Goal: Task Accomplishment & Management: Manage account settings

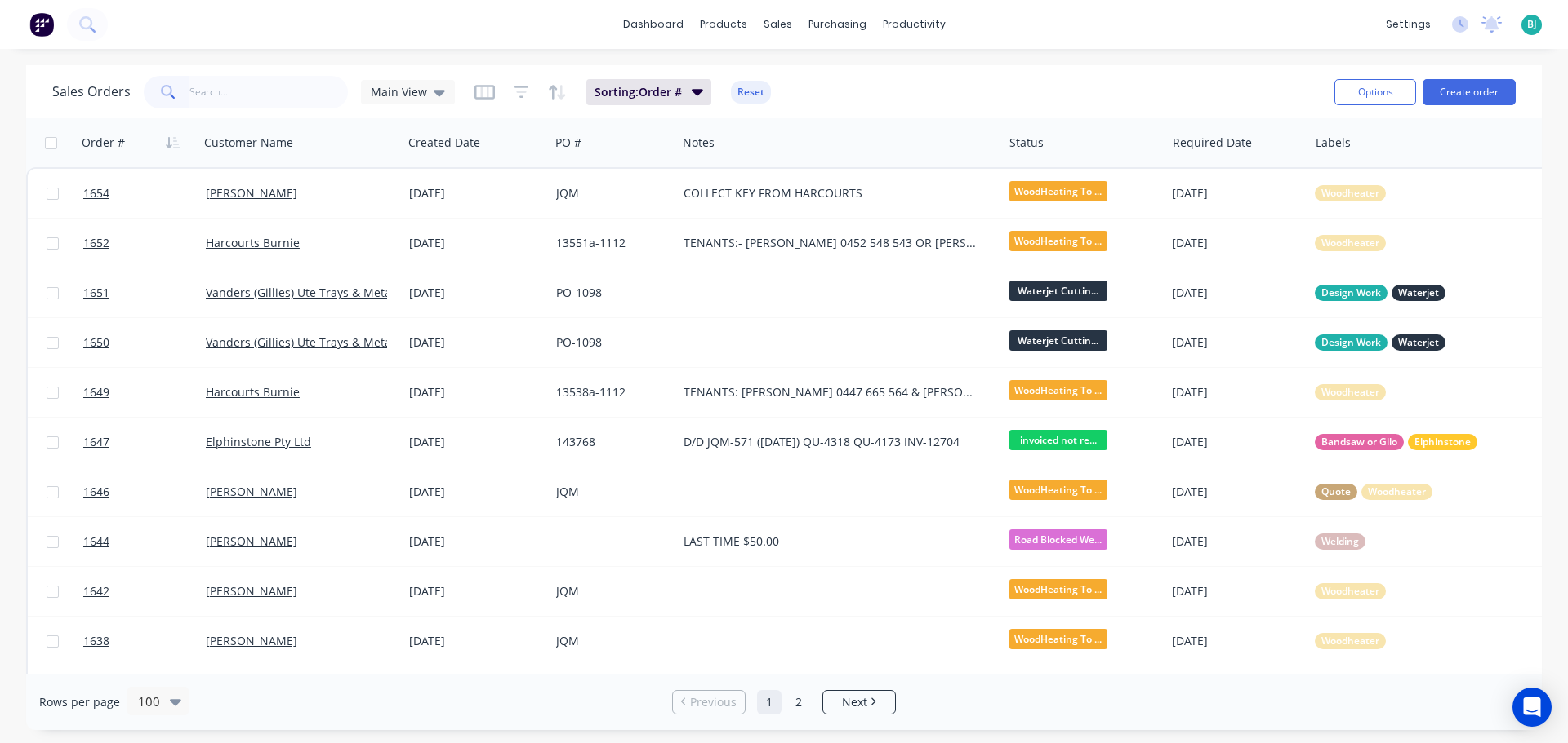
click at [253, 85] on input "text" at bounding box center [268, 93] width 159 height 32
type input "j"
type input "1576"
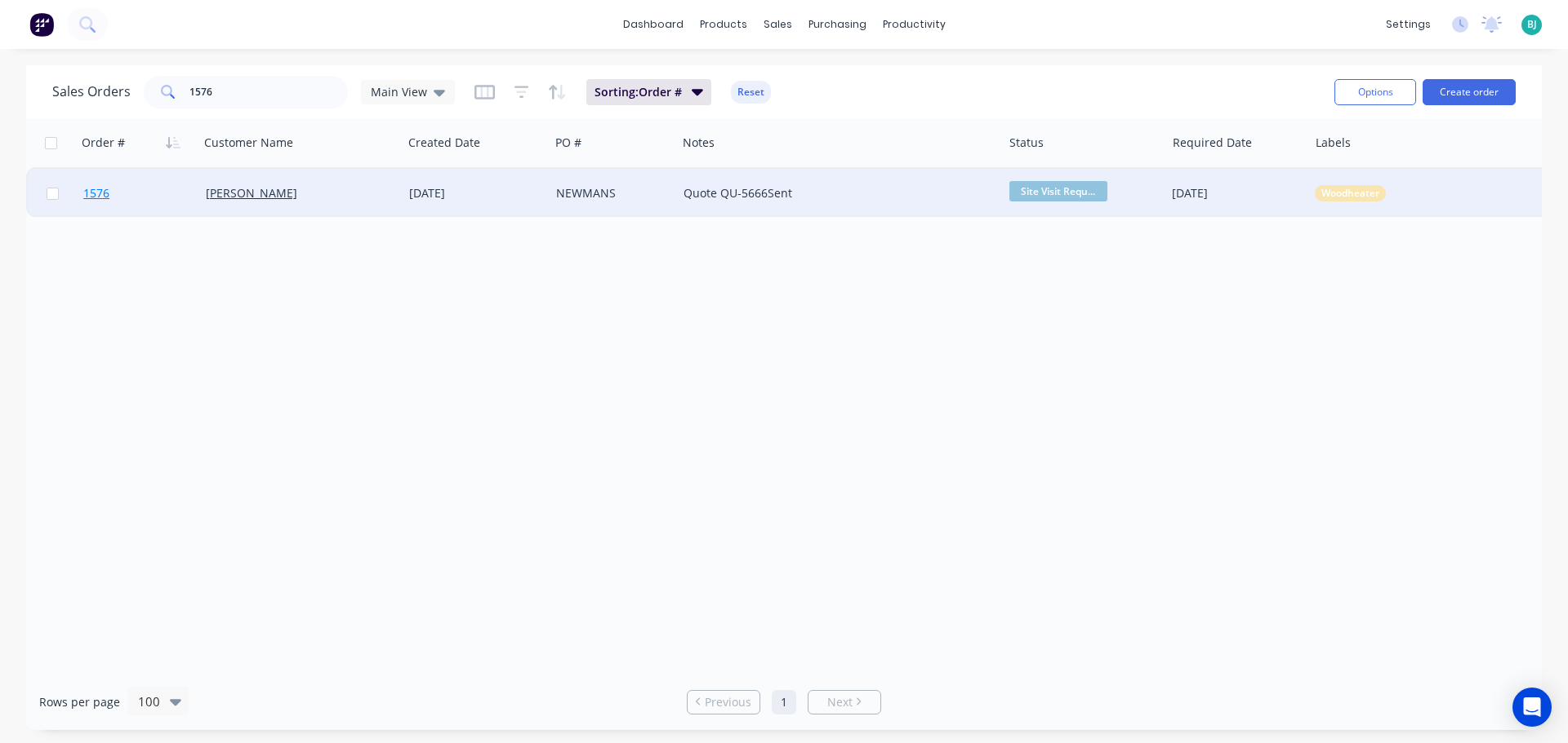
click at [155, 194] on link "1576" at bounding box center [144, 193] width 122 height 49
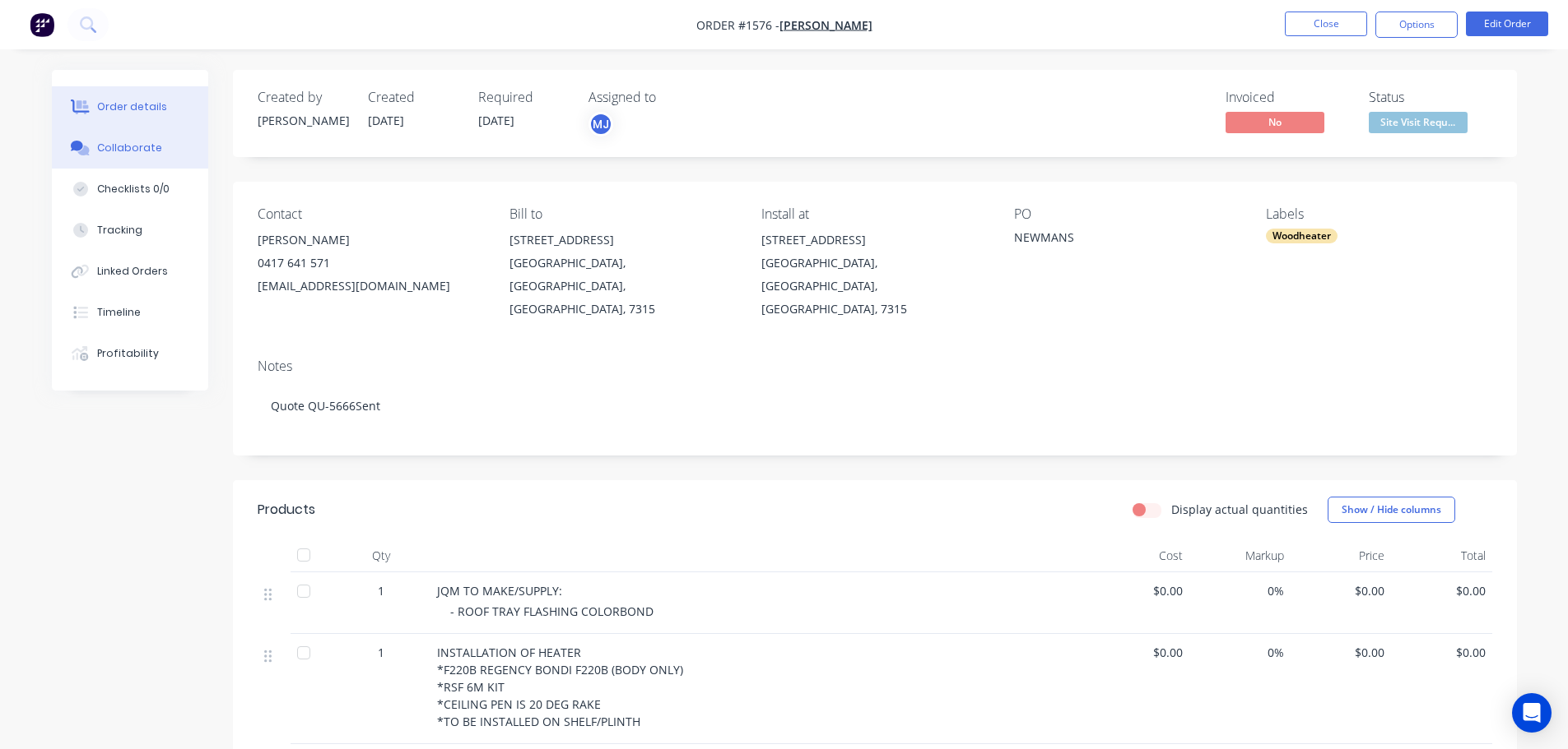
click at [143, 147] on div "Collaborate" at bounding box center [130, 147] width 65 height 14
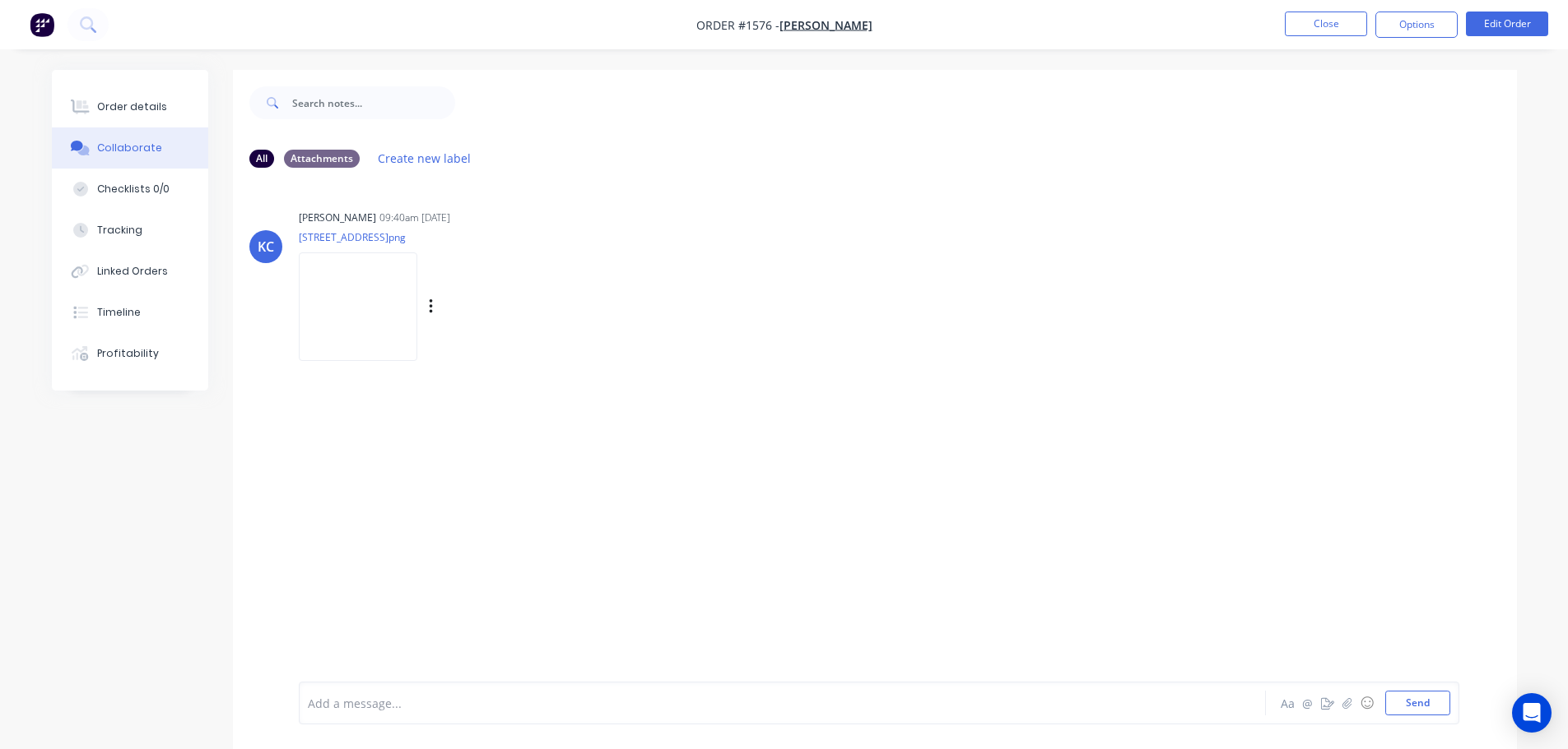
click at [391, 321] on img at bounding box center [358, 307] width 118 height 108
click at [122, 106] on div "Order details" at bounding box center [132, 107] width 70 height 14
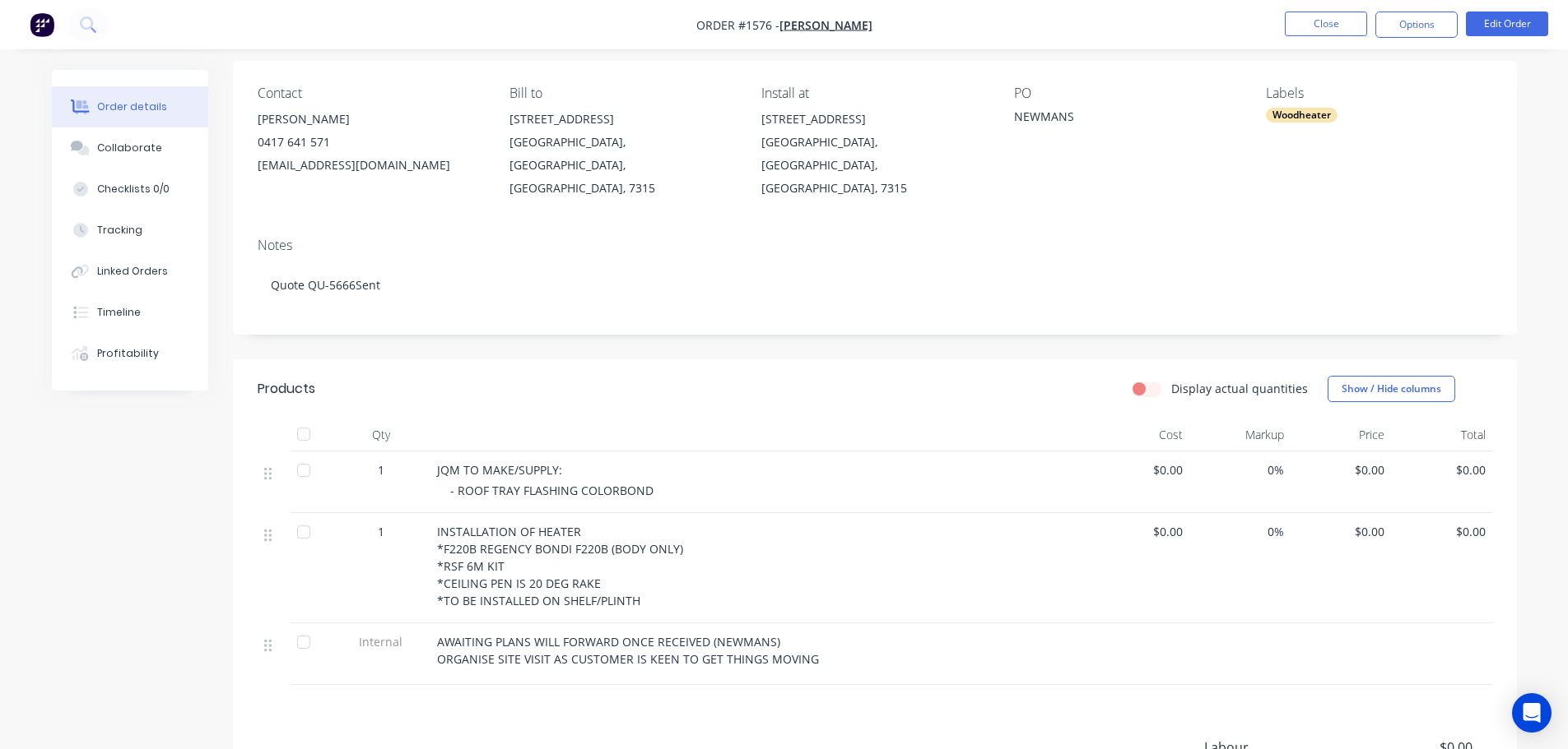
scroll to position [327, 0]
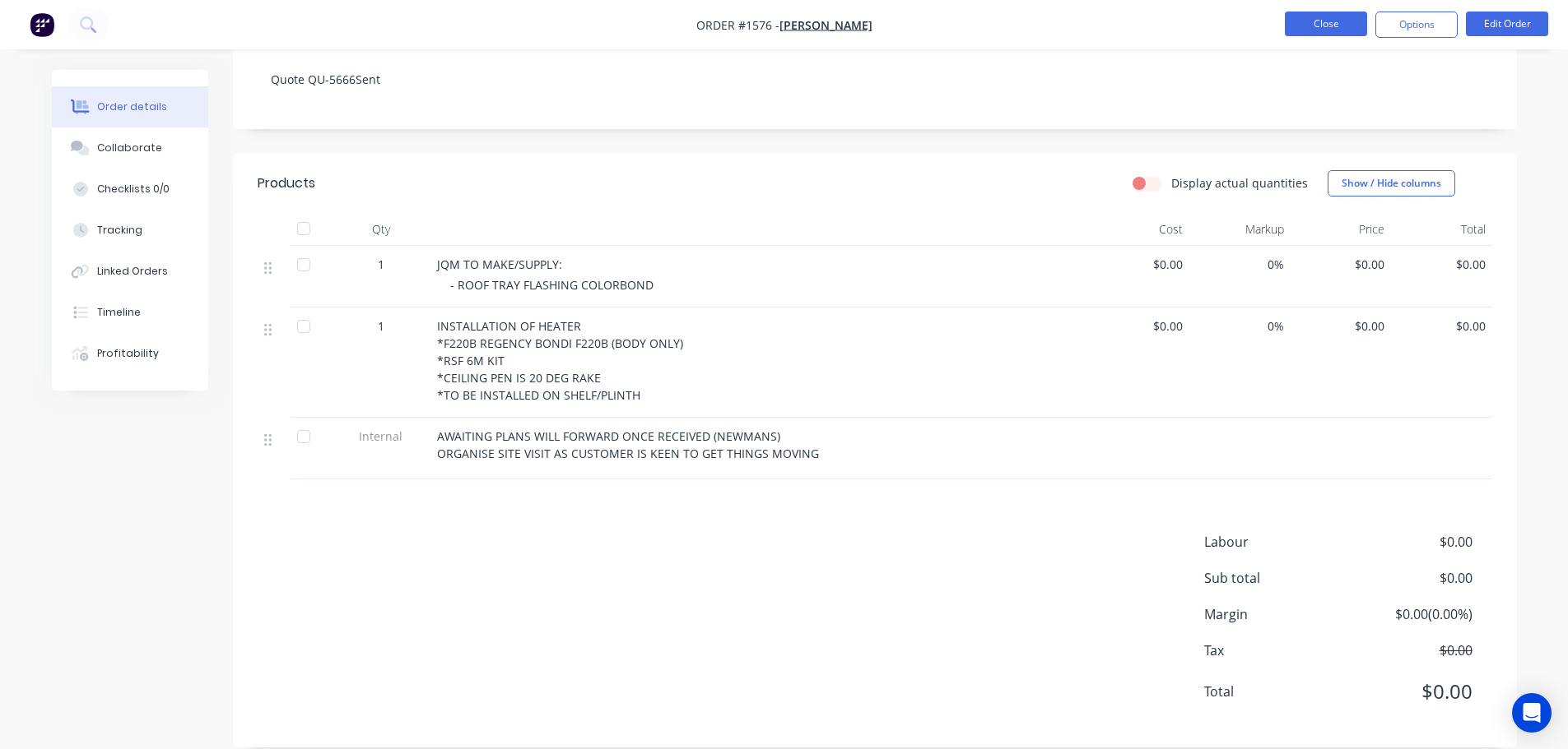
click at [1318, 20] on button "Close" at bounding box center [1326, 24] width 83 height 25
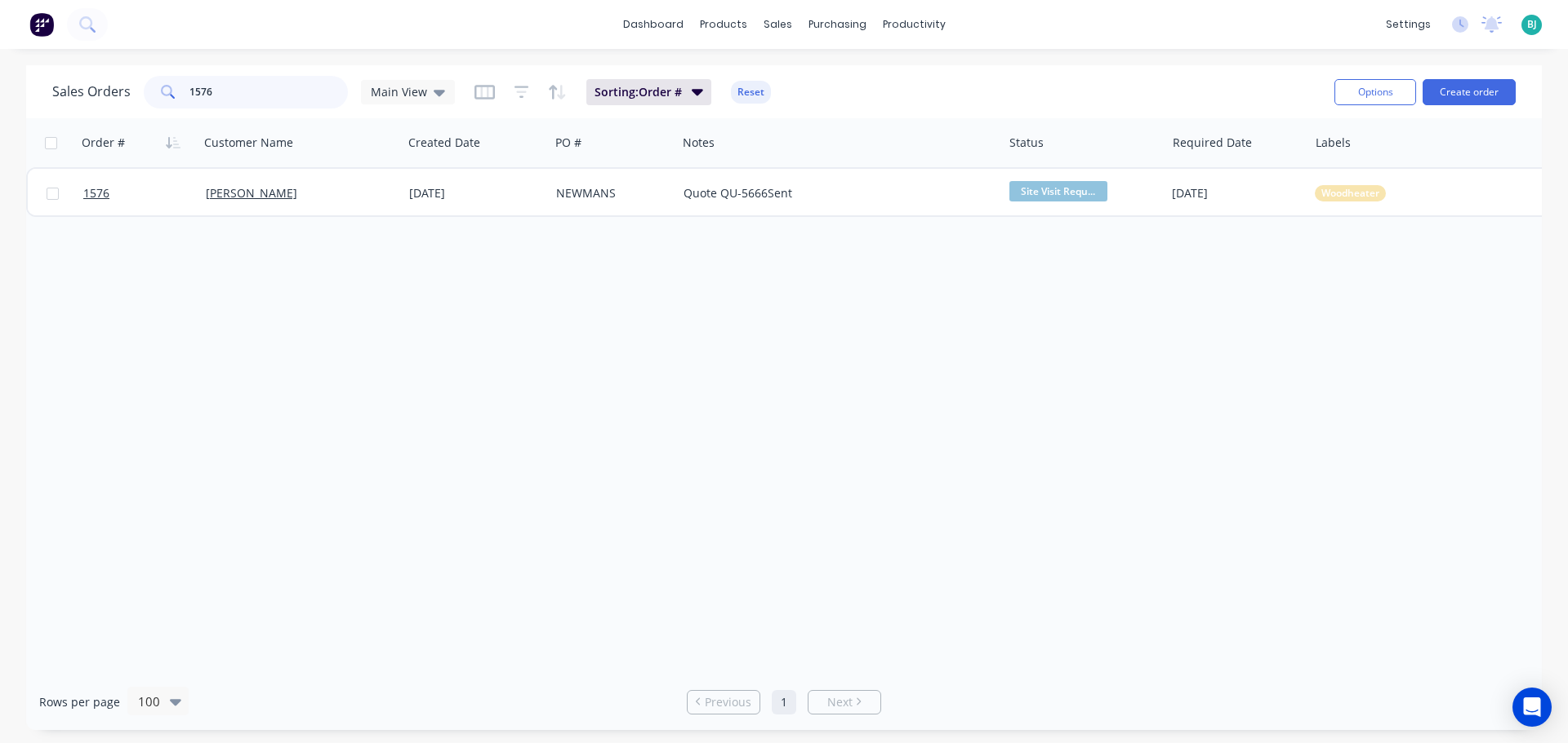
drag, startPoint x: 253, startPoint y: 88, endPoint x: 190, endPoint y: 81, distance: 63.4
click at [190, 81] on input "1576" at bounding box center [268, 93] width 159 height 32
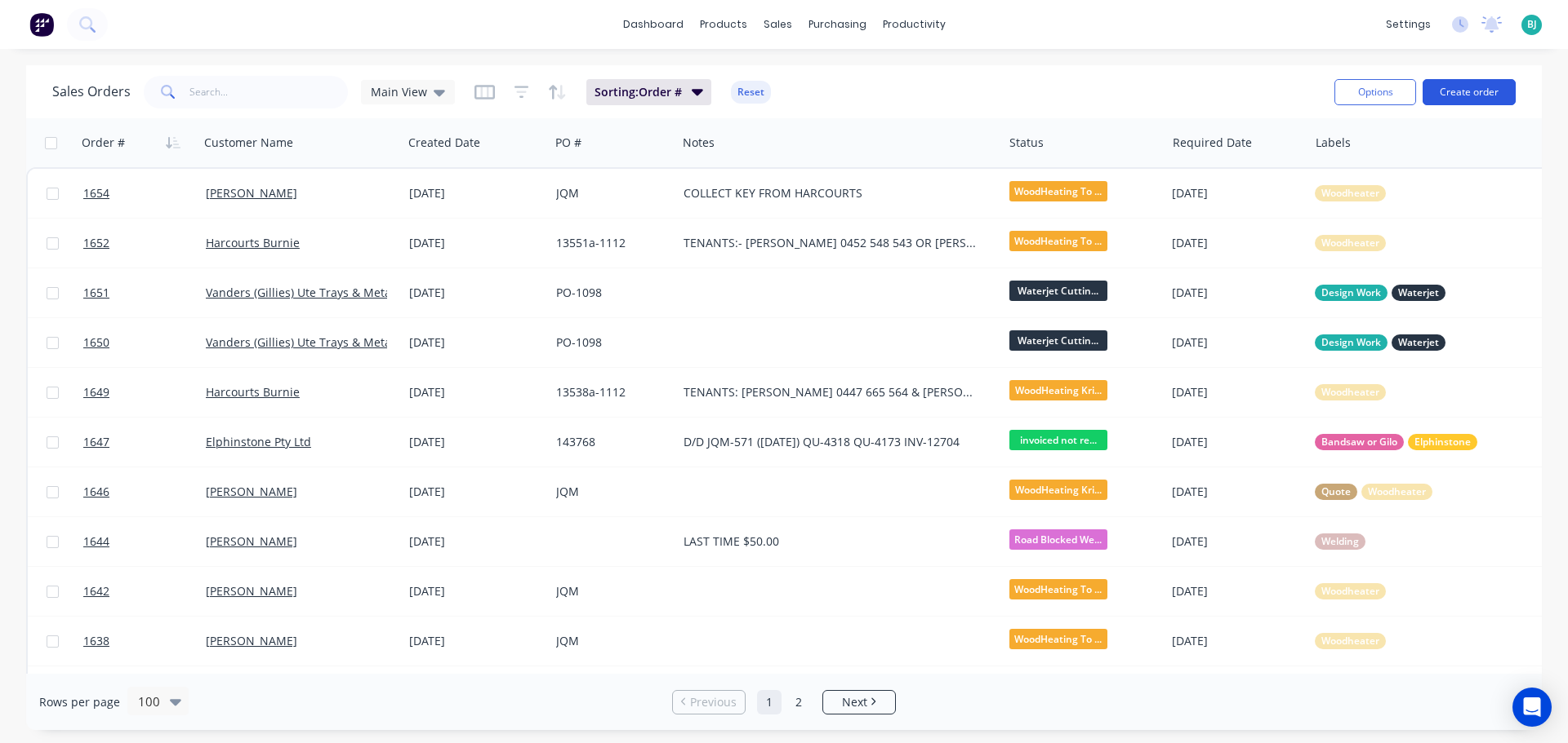
click at [1476, 91] on button "Create order" at bounding box center [1469, 92] width 94 height 26
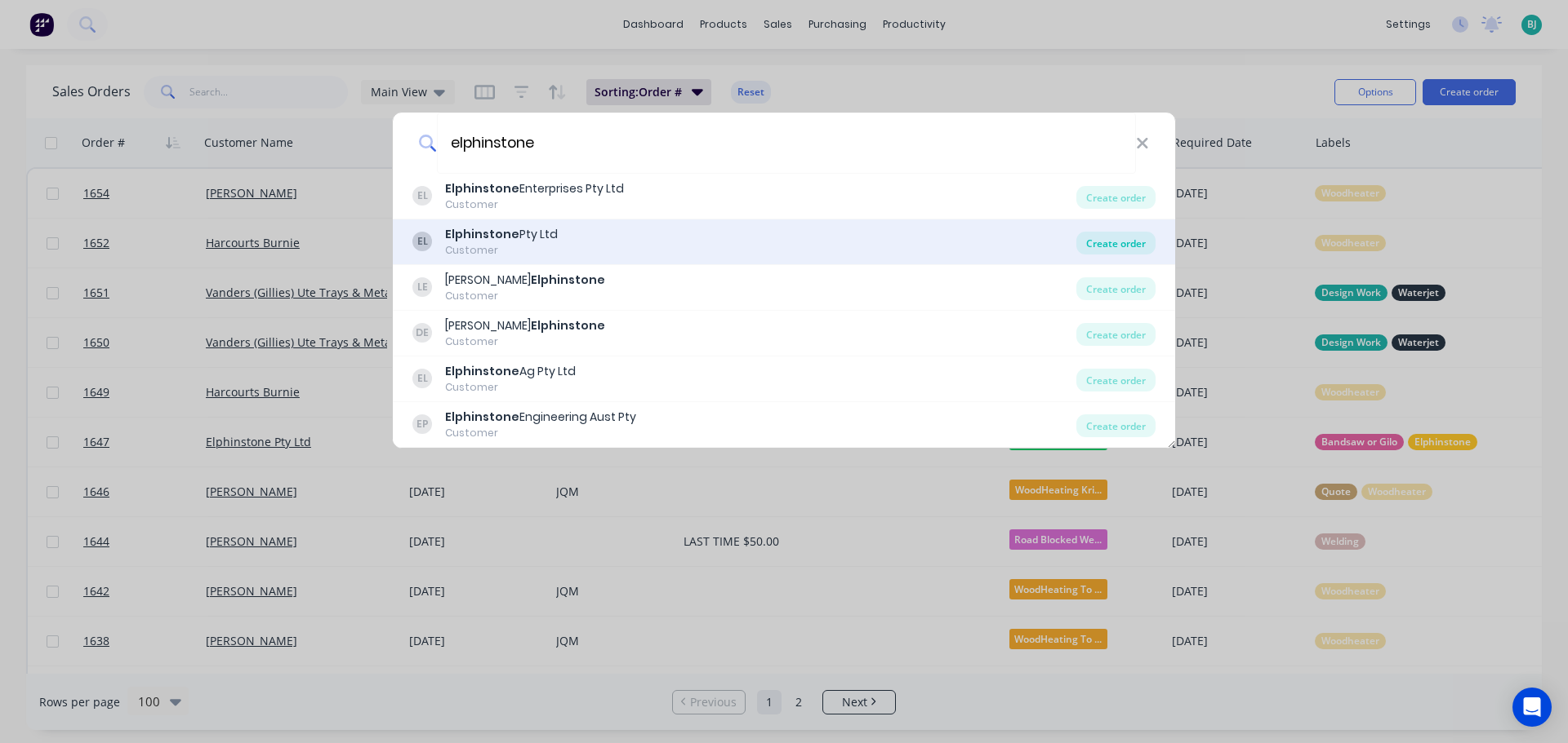
type input "elphinstone"
click at [1104, 240] on div "Create order" at bounding box center [1116, 243] width 79 height 23
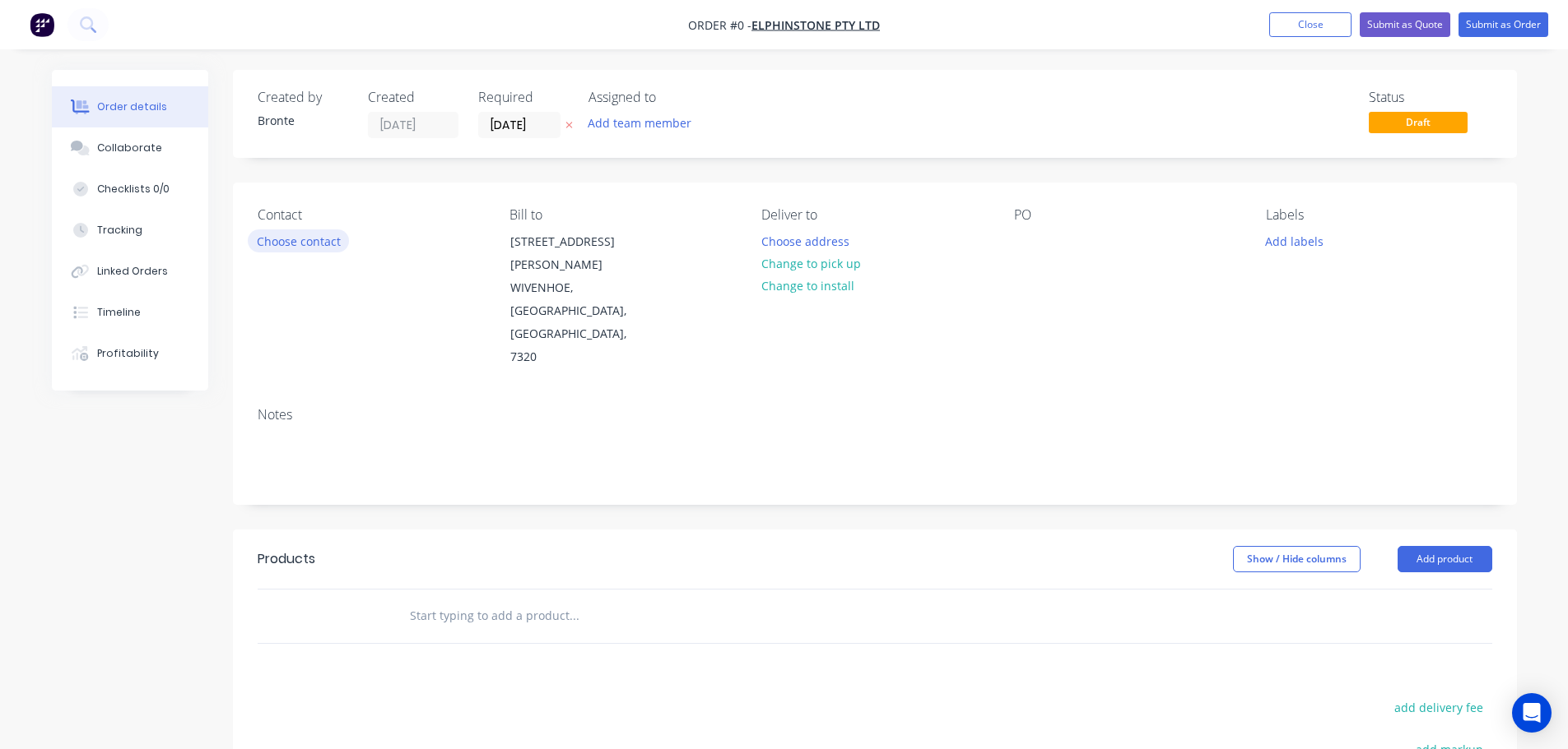
click at [306, 243] on button "Choose contact" at bounding box center [298, 240] width 101 height 22
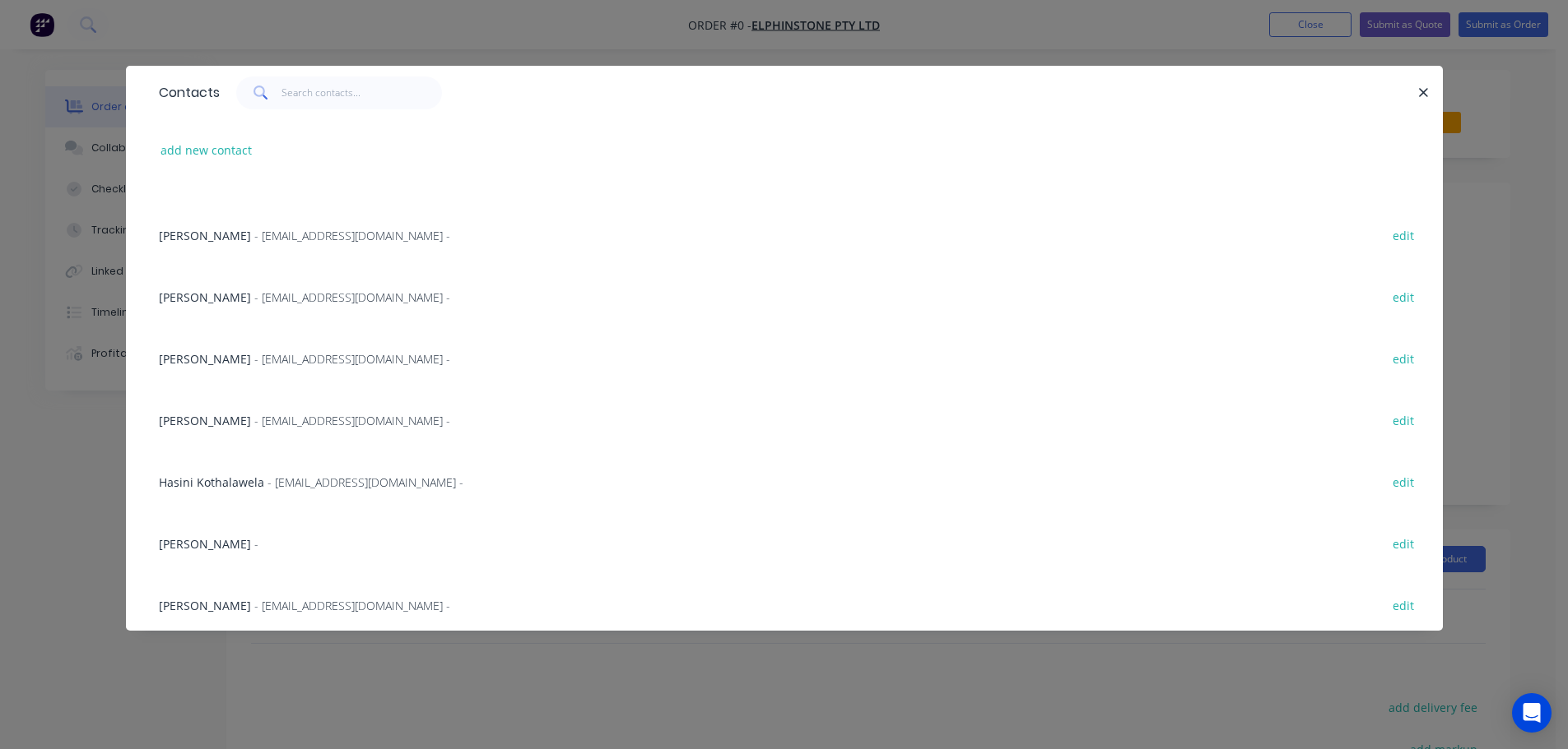
scroll to position [352, 0]
click at [299, 357] on span "- naldridge@elphinstone.com -" at bounding box center [352, 354] width 196 height 15
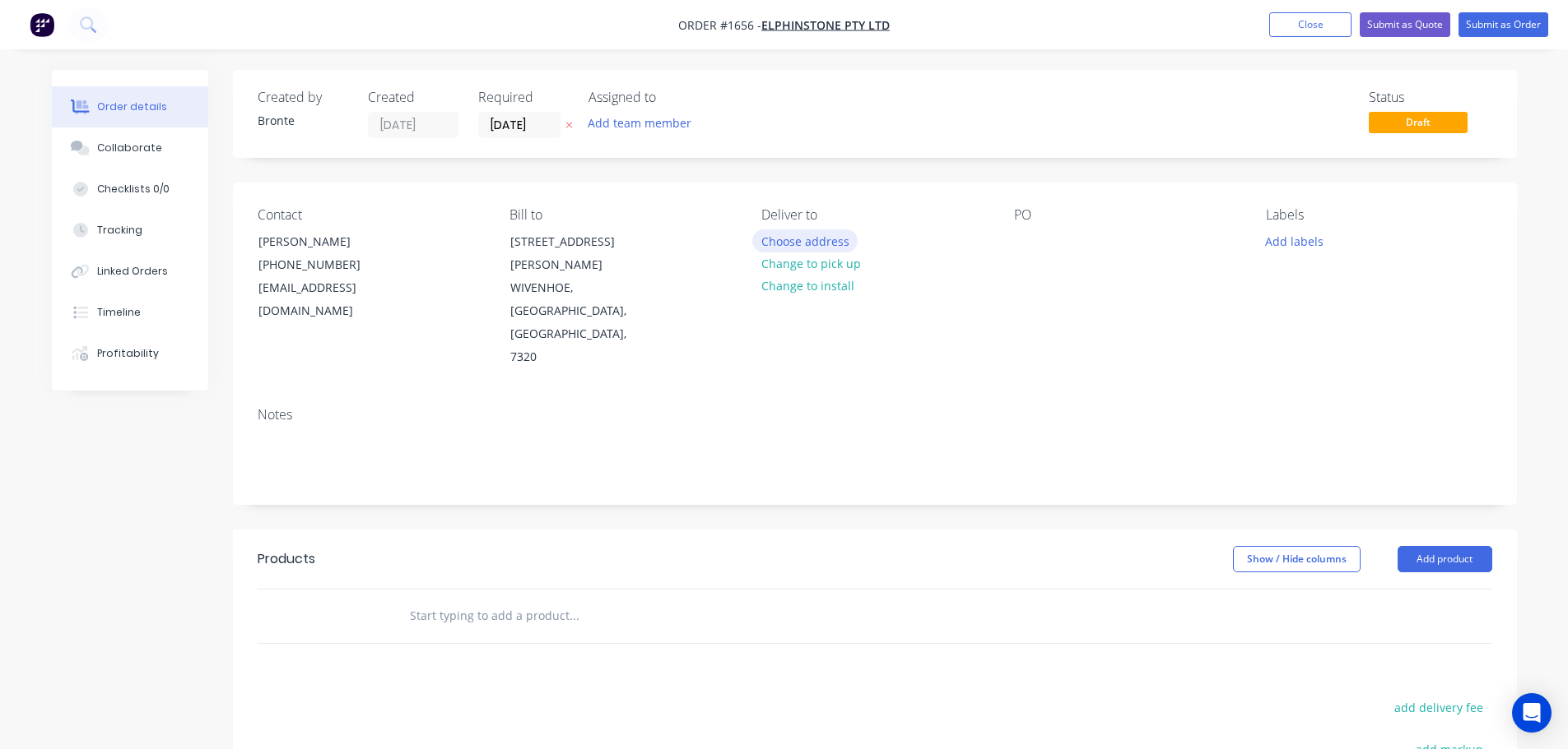
click at [822, 243] on button "Choose address" at bounding box center [805, 240] width 106 height 22
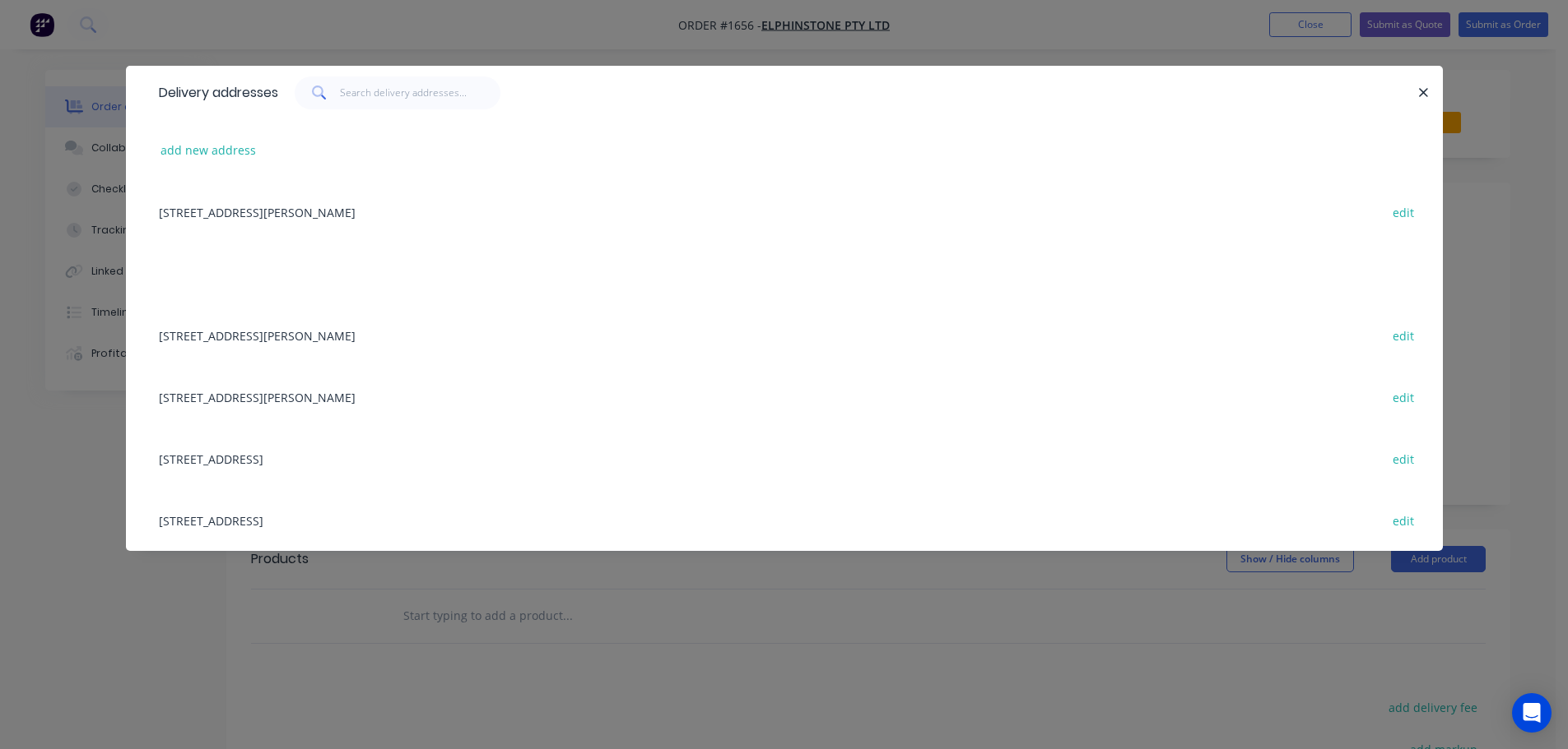
click at [425, 344] on div "145-149 Wilson Street, South Burnie, Tasmania, Australia, 7320 edit" at bounding box center [784, 336] width 1267 height 62
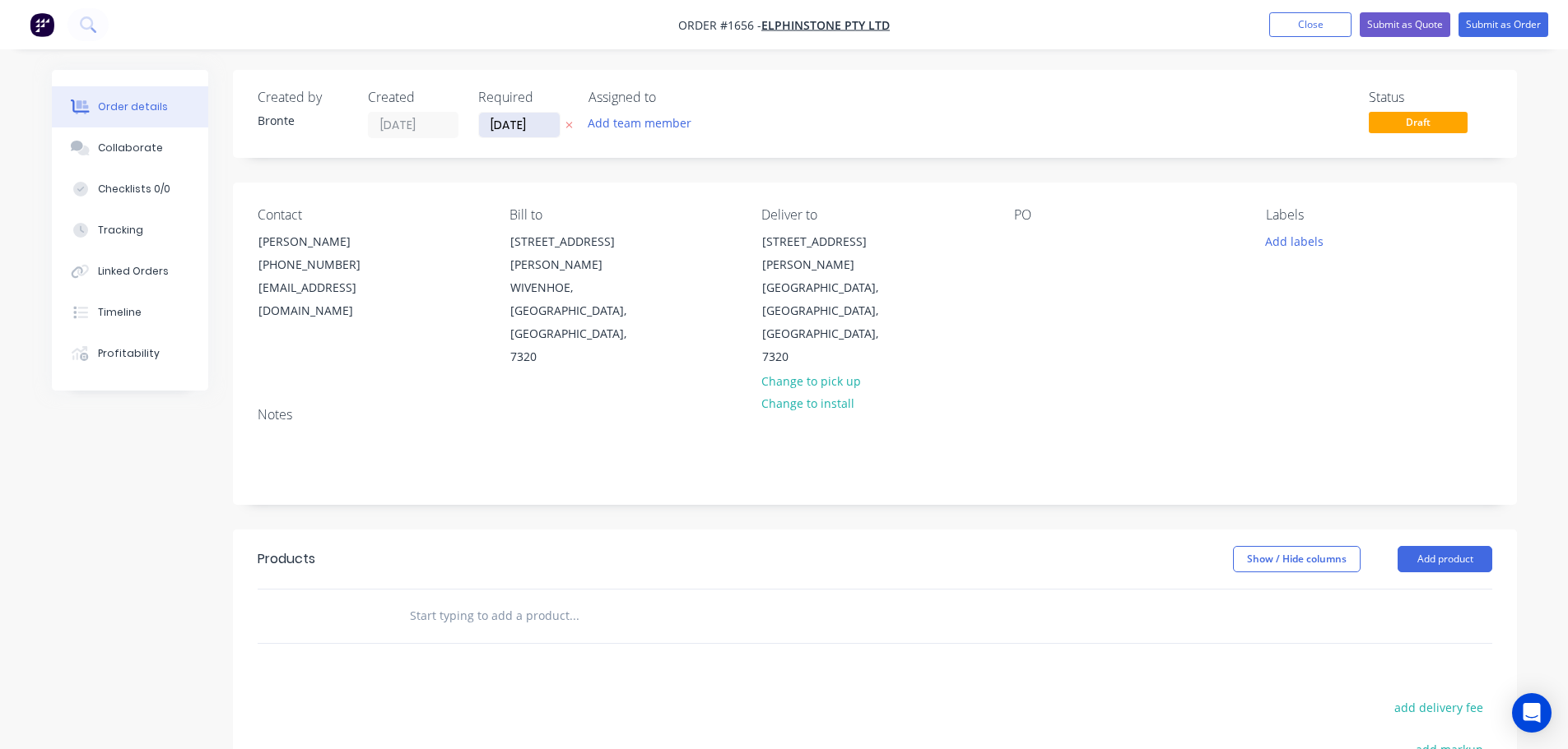
click at [545, 128] on input "[DATE]" at bounding box center [519, 125] width 81 height 25
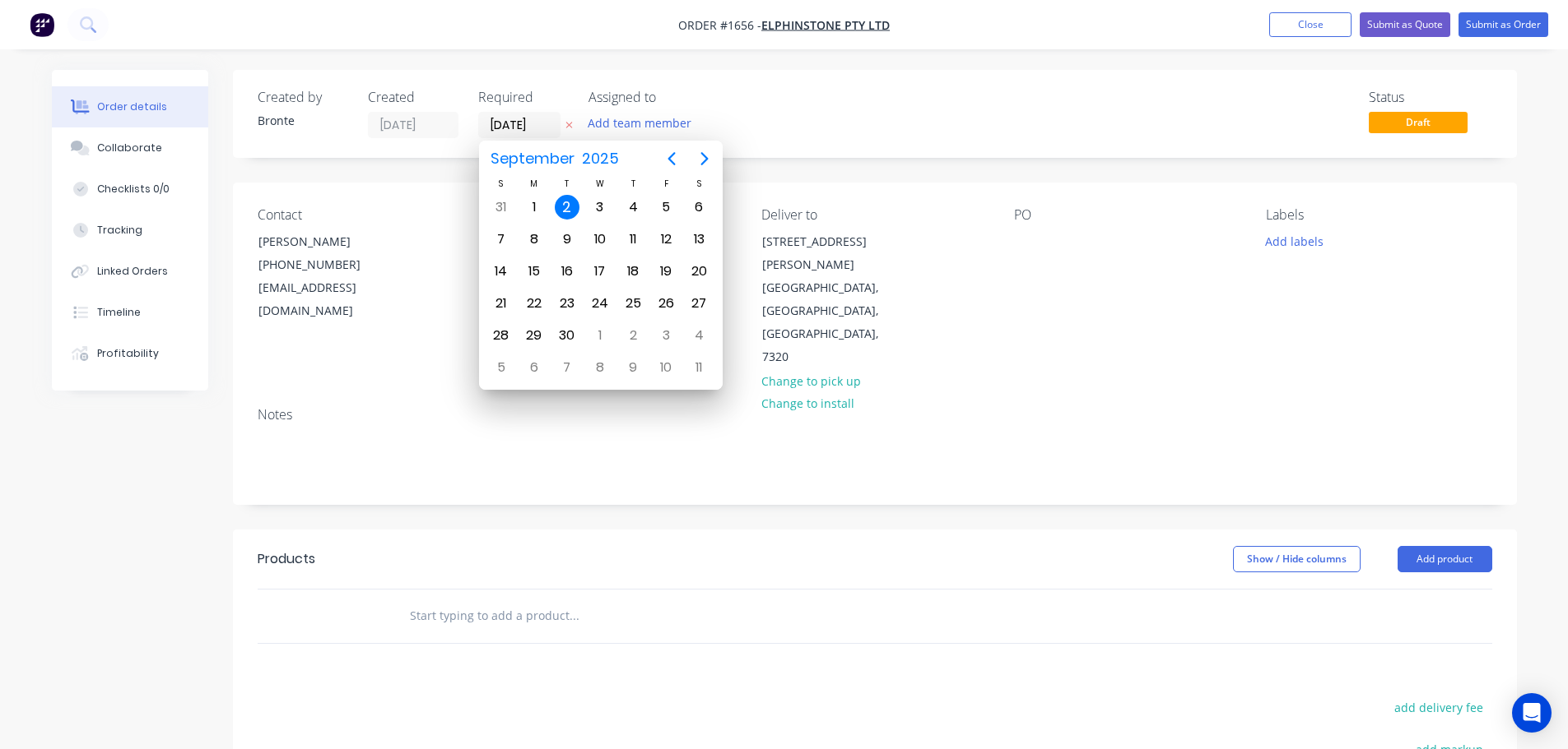
click at [567, 212] on div "2" at bounding box center [568, 208] width 25 height 25
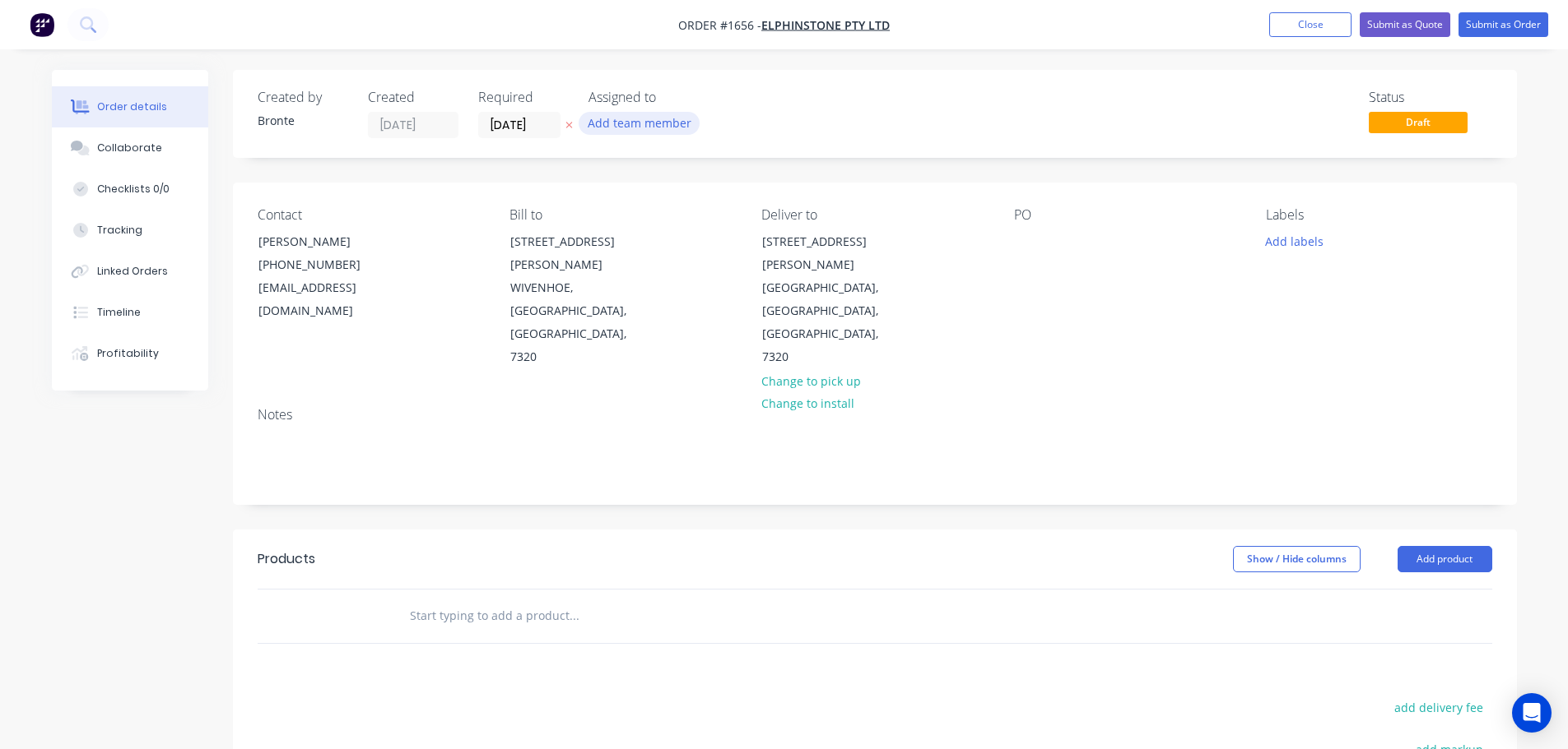
click at [635, 116] on button "Add team member" at bounding box center [639, 122] width 121 height 22
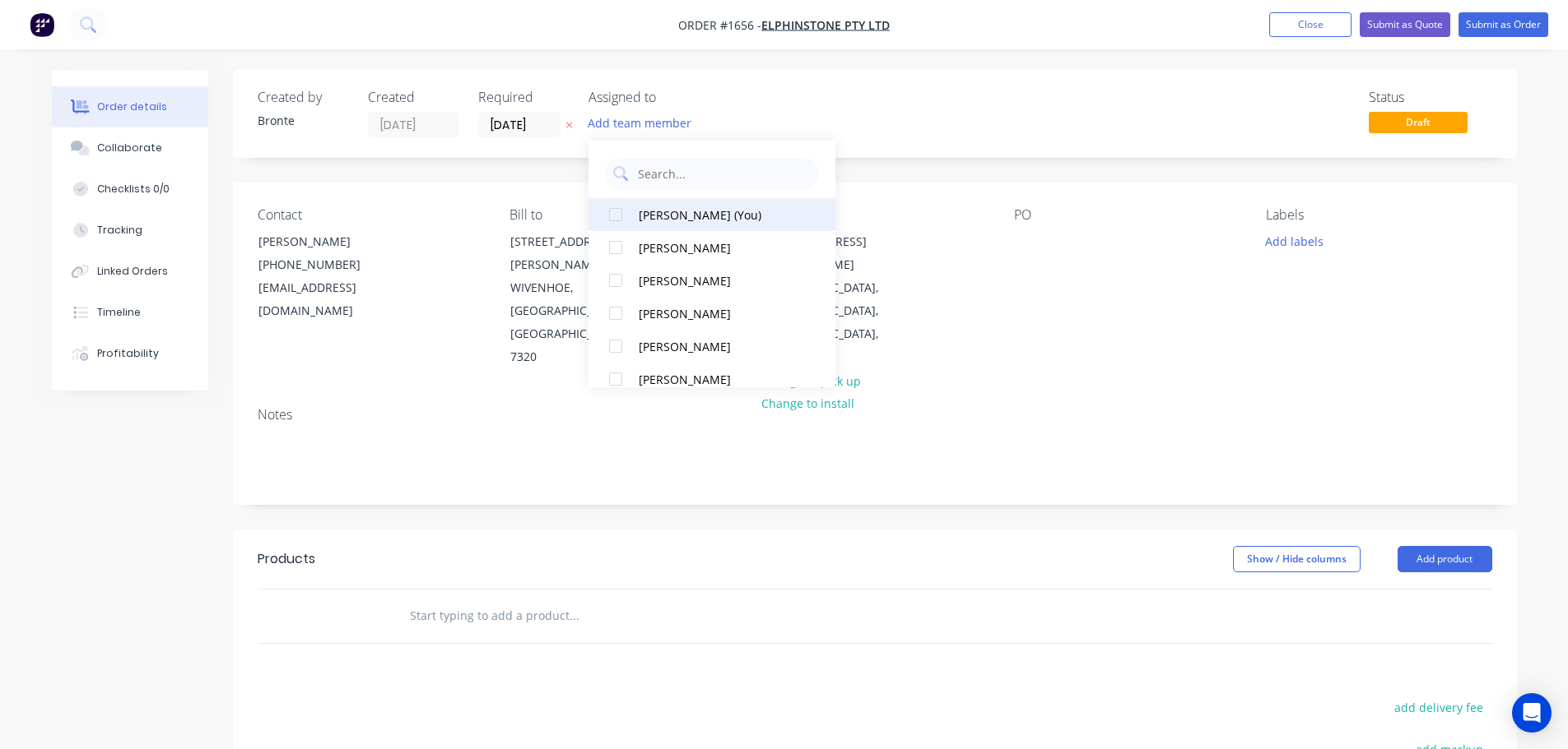
click at [618, 209] on div at bounding box center [616, 214] width 33 height 33
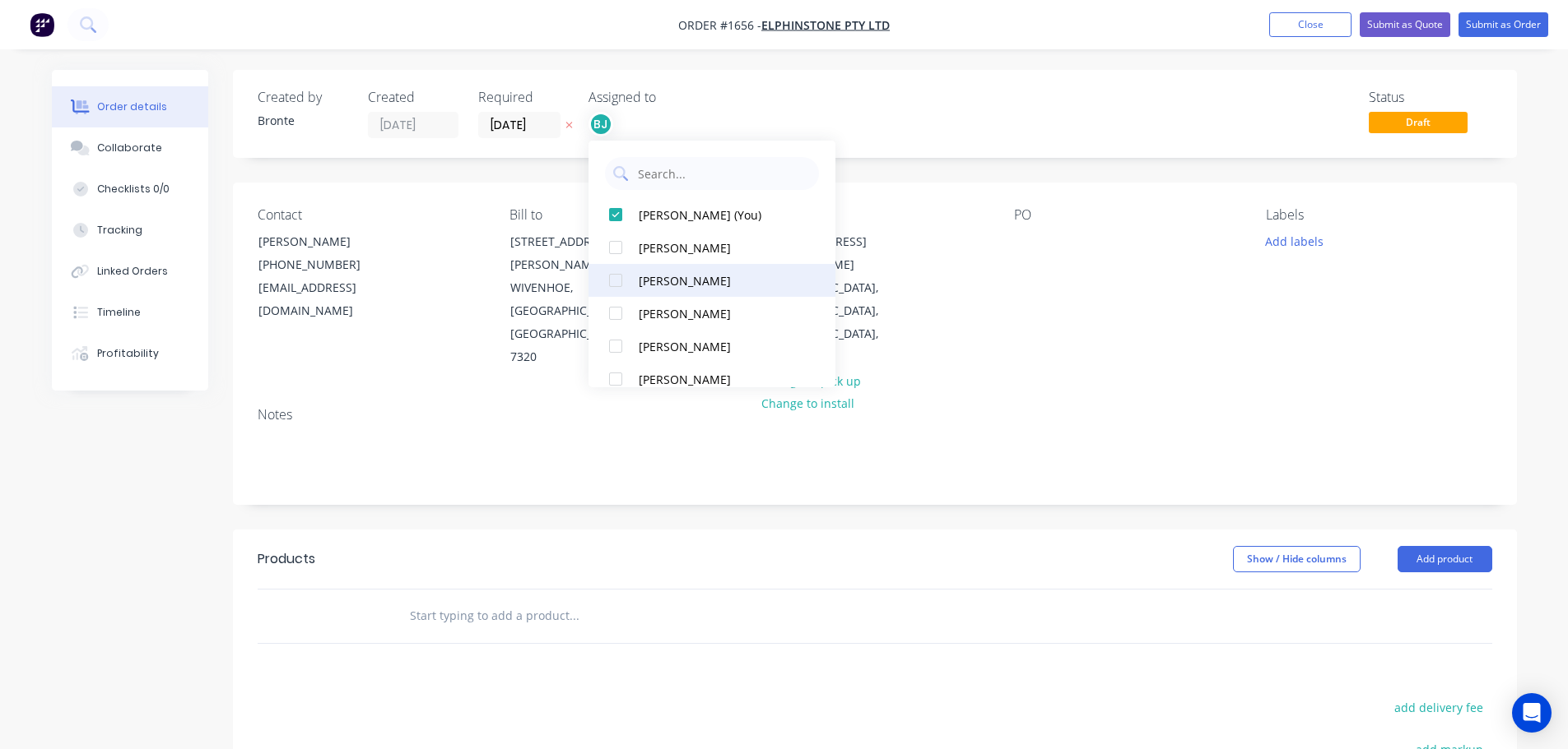
drag, startPoint x: 612, startPoint y: 316, endPoint x: 629, endPoint y: 308, distance: 18.8
click at [612, 316] on div at bounding box center [616, 313] width 33 height 33
click at [938, 117] on div "Status Draft" at bounding box center [1123, 113] width 739 height 48
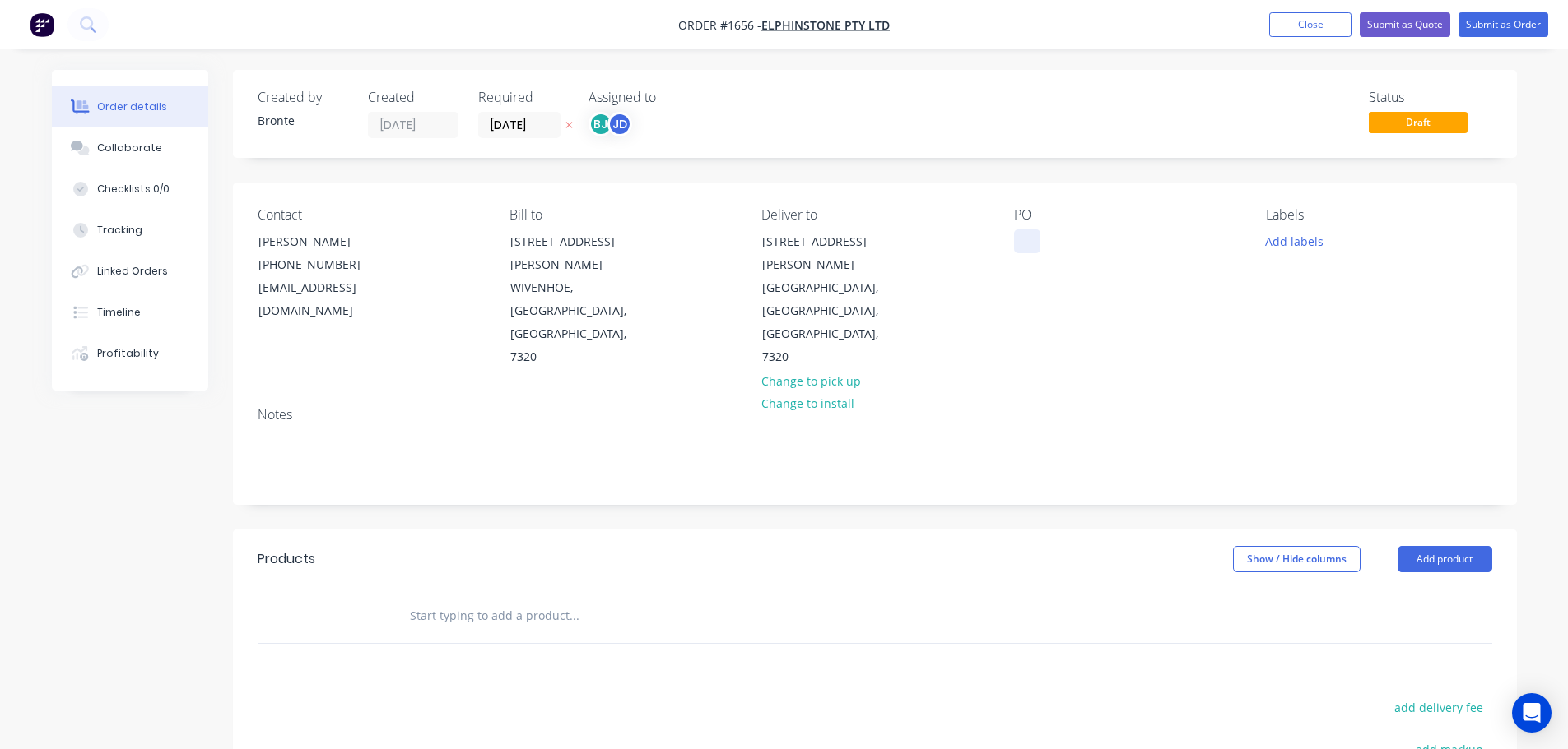
click at [1038, 243] on div at bounding box center [1026, 241] width 26 height 24
click at [1213, 407] on div "Notes" at bounding box center [874, 414] width 1234 height 15
click at [1315, 242] on button "Add labels" at bounding box center [1294, 240] width 76 height 22
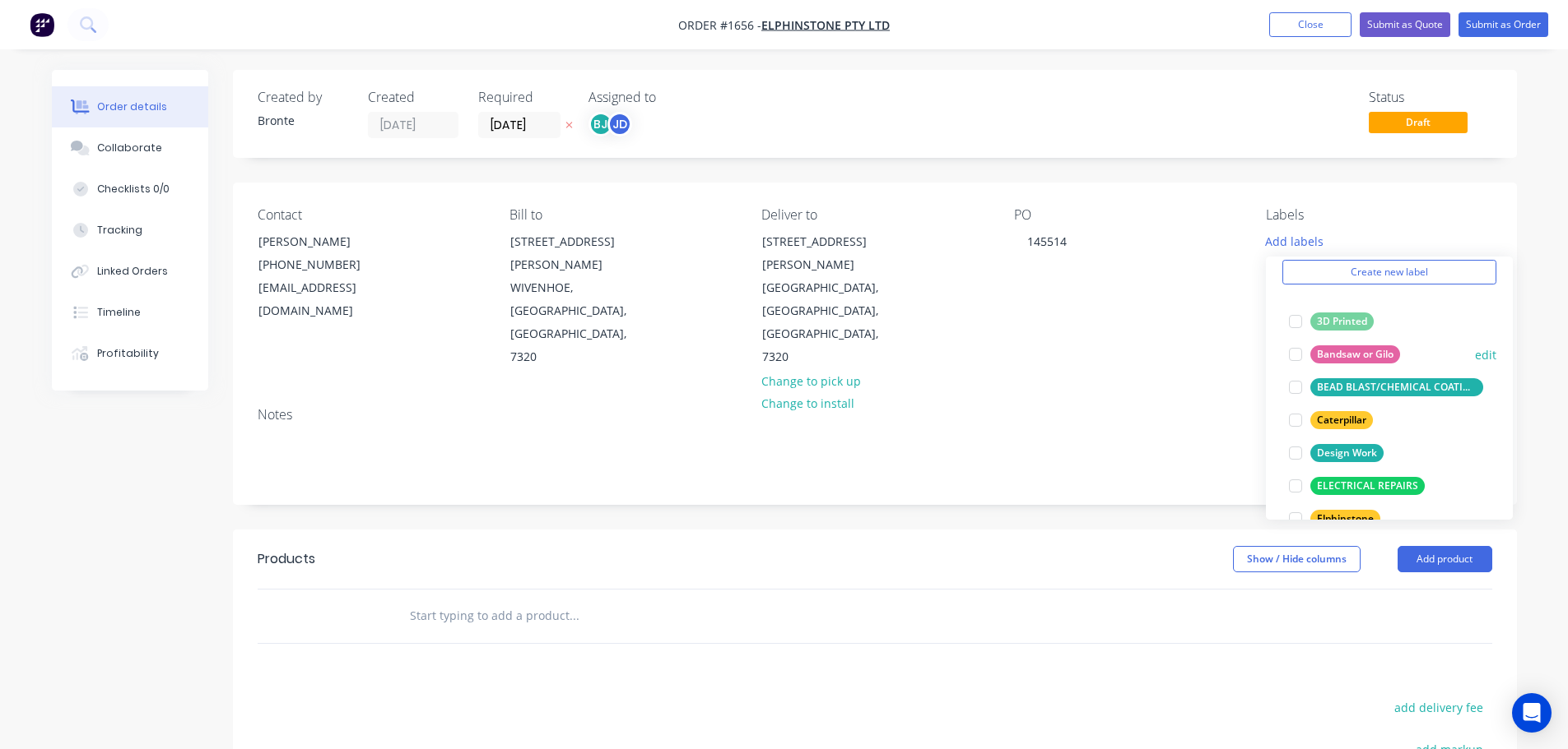
scroll to position [164, 0]
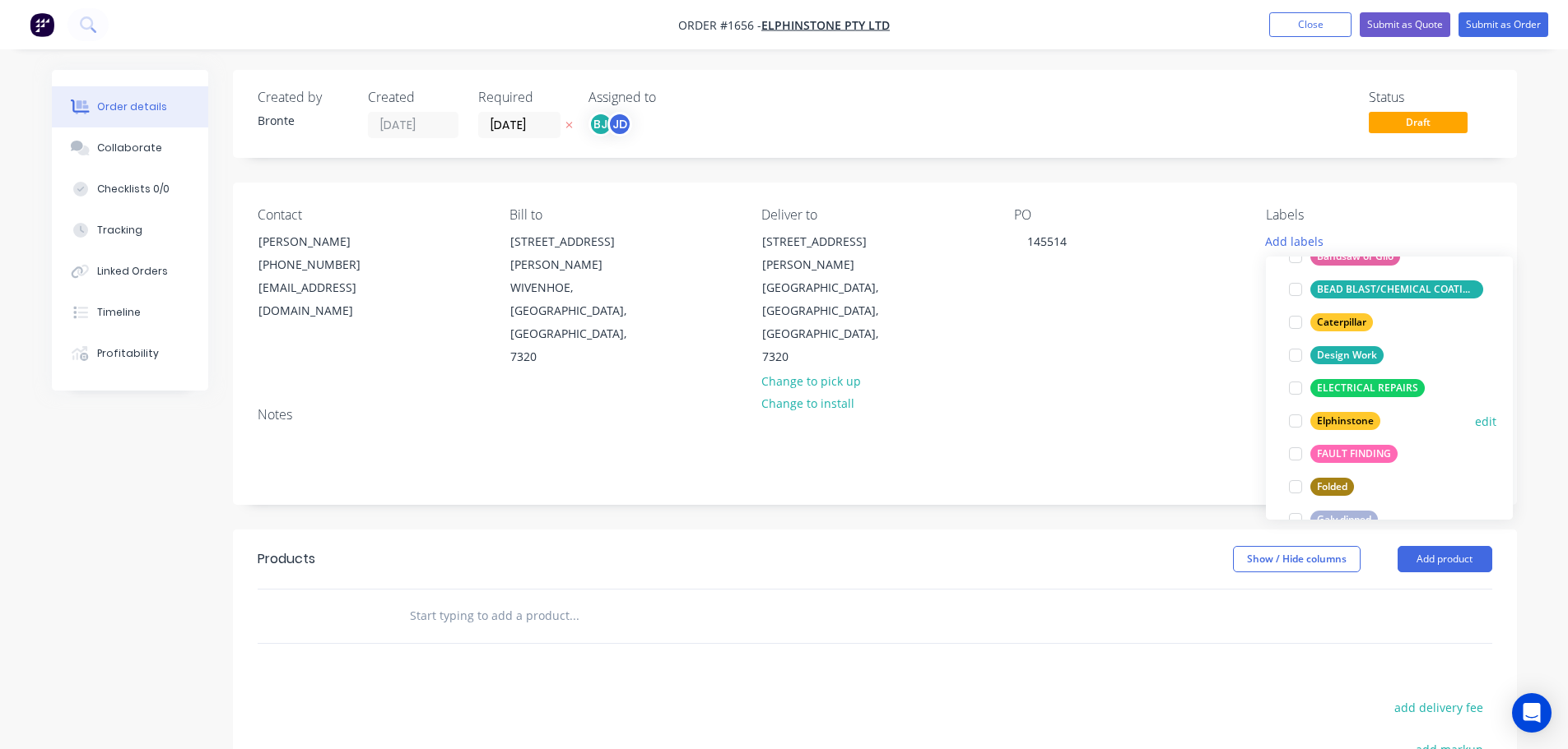
click at [1301, 418] on div at bounding box center [1295, 421] width 33 height 33
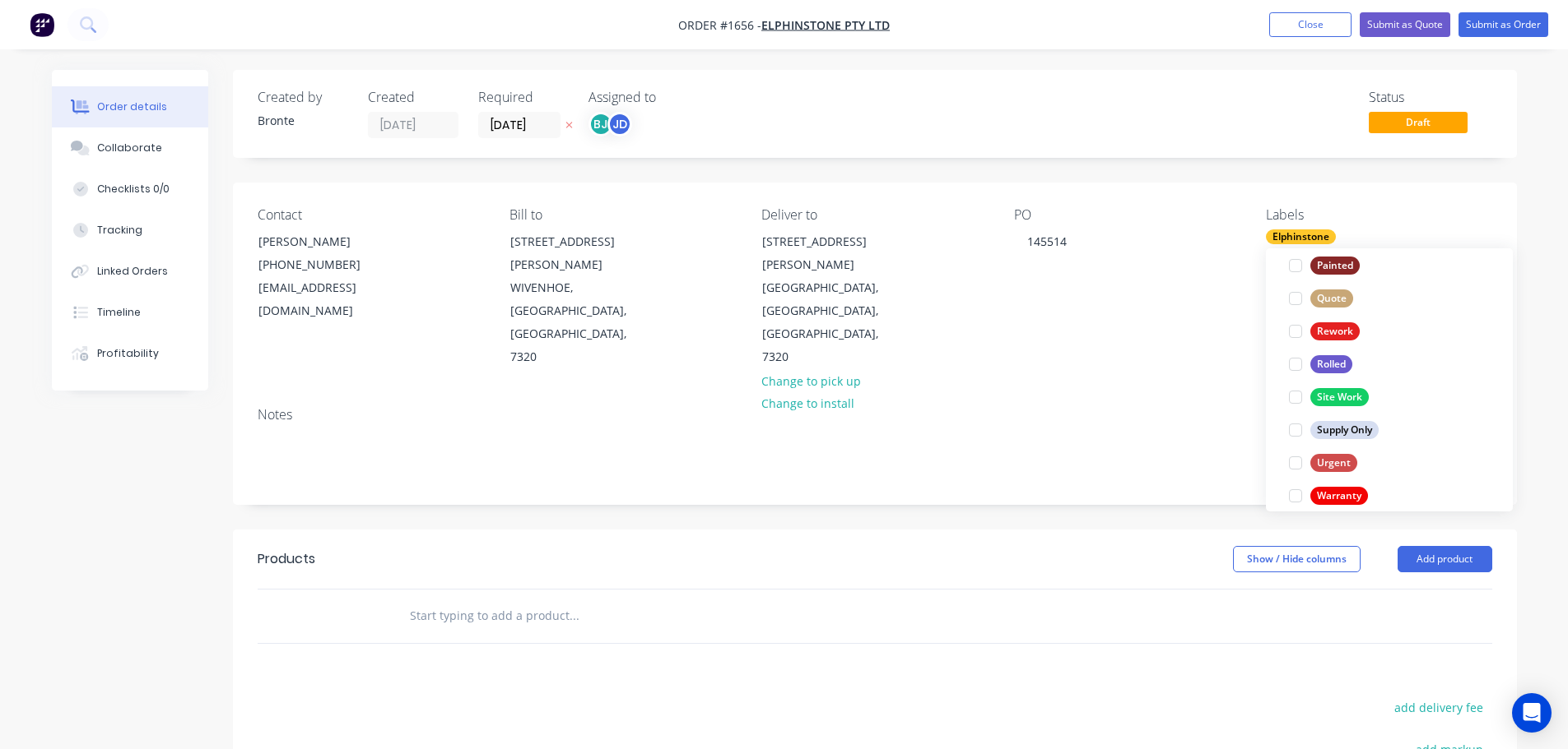
scroll to position [789, 0]
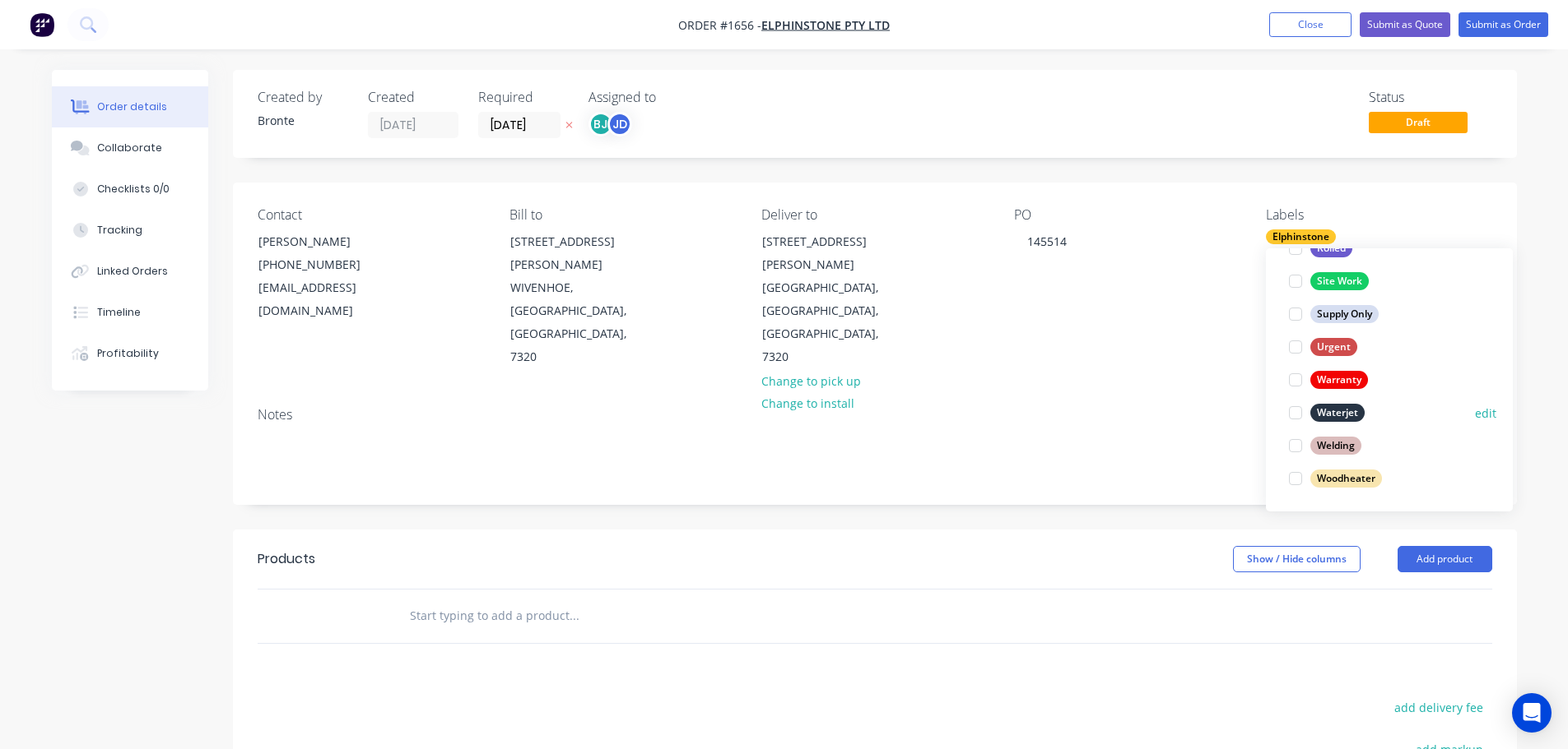
click at [1302, 411] on div at bounding box center [1295, 412] width 33 height 33
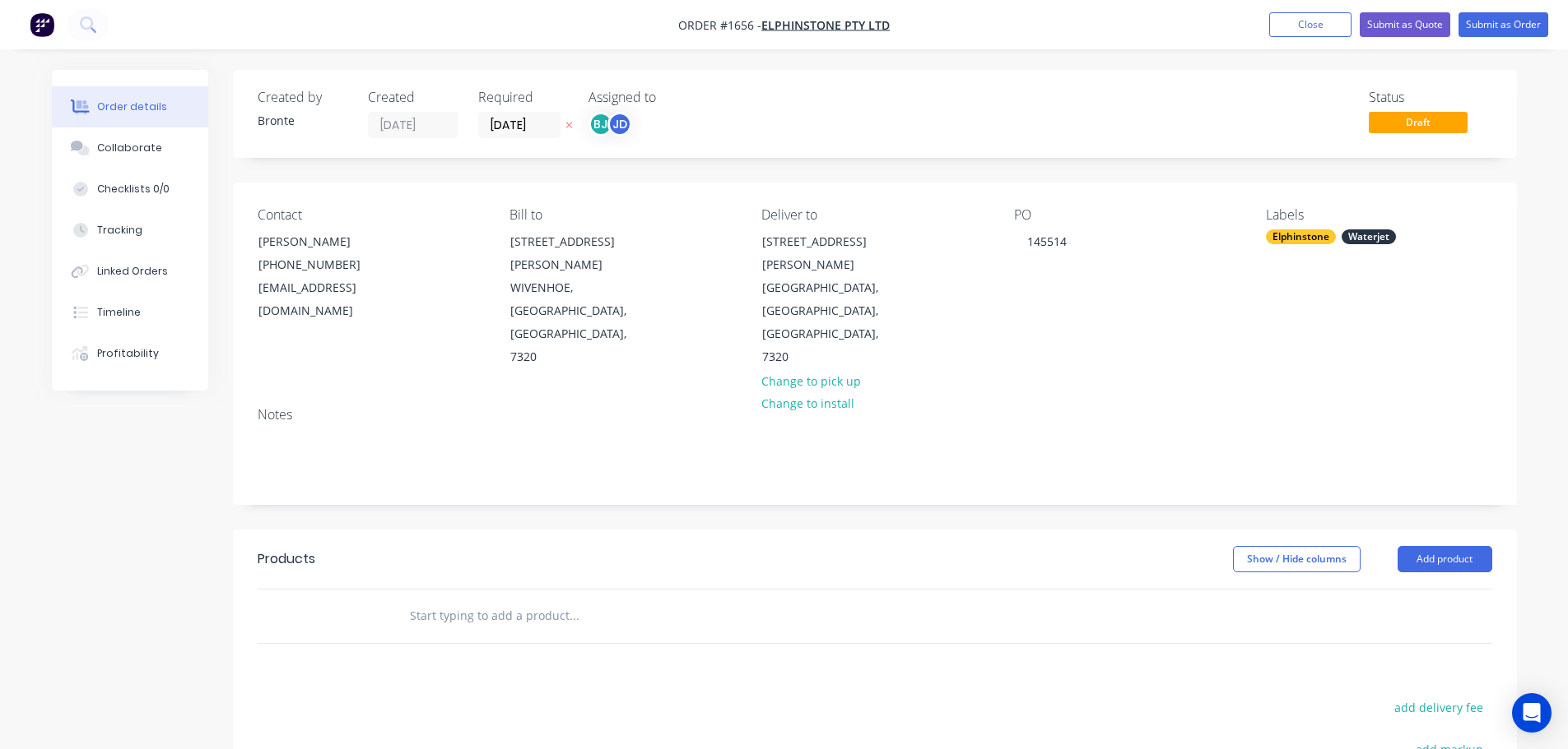
click at [1552, 313] on div "Order details Collaborate Checklists 0/0 Tracking Linked Orders Timeline Profit…" at bounding box center [784, 532] width 1568 height 1063
click at [1455, 546] on button "Add product" at bounding box center [1445, 559] width 94 height 26
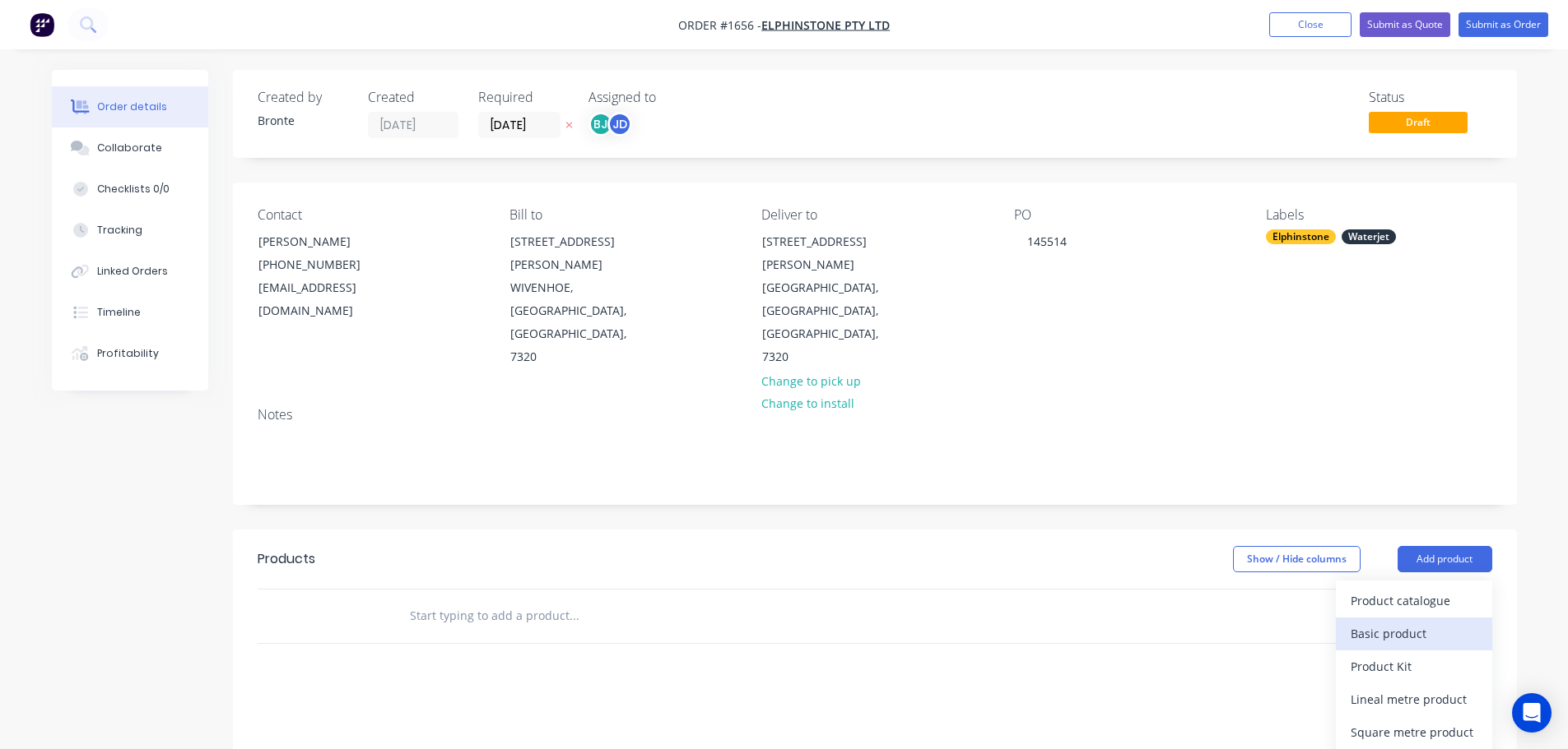
click at [1450, 622] on div "Basic product" at bounding box center [1414, 634] width 127 height 24
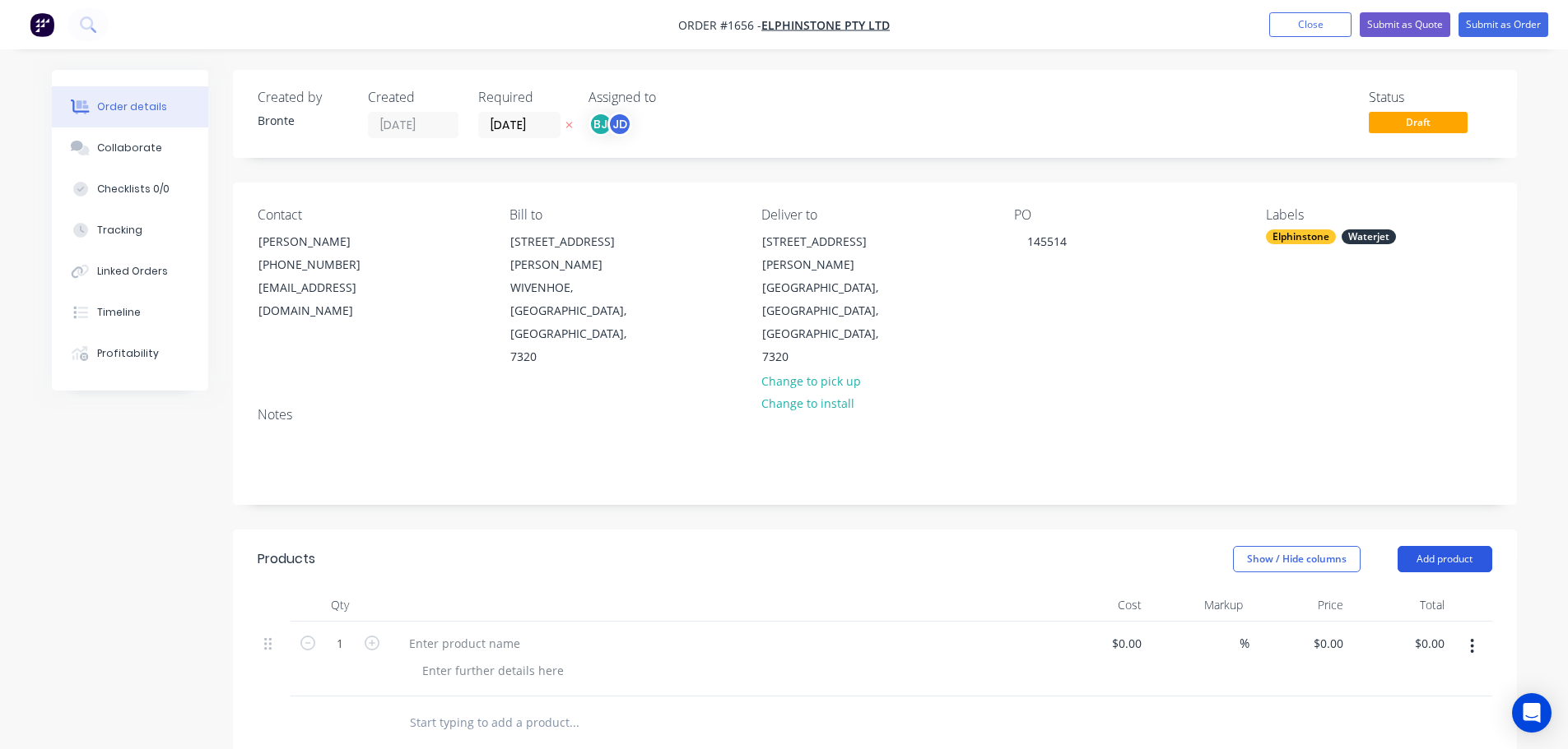
click at [1469, 546] on button "Add product" at bounding box center [1445, 559] width 94 height 26
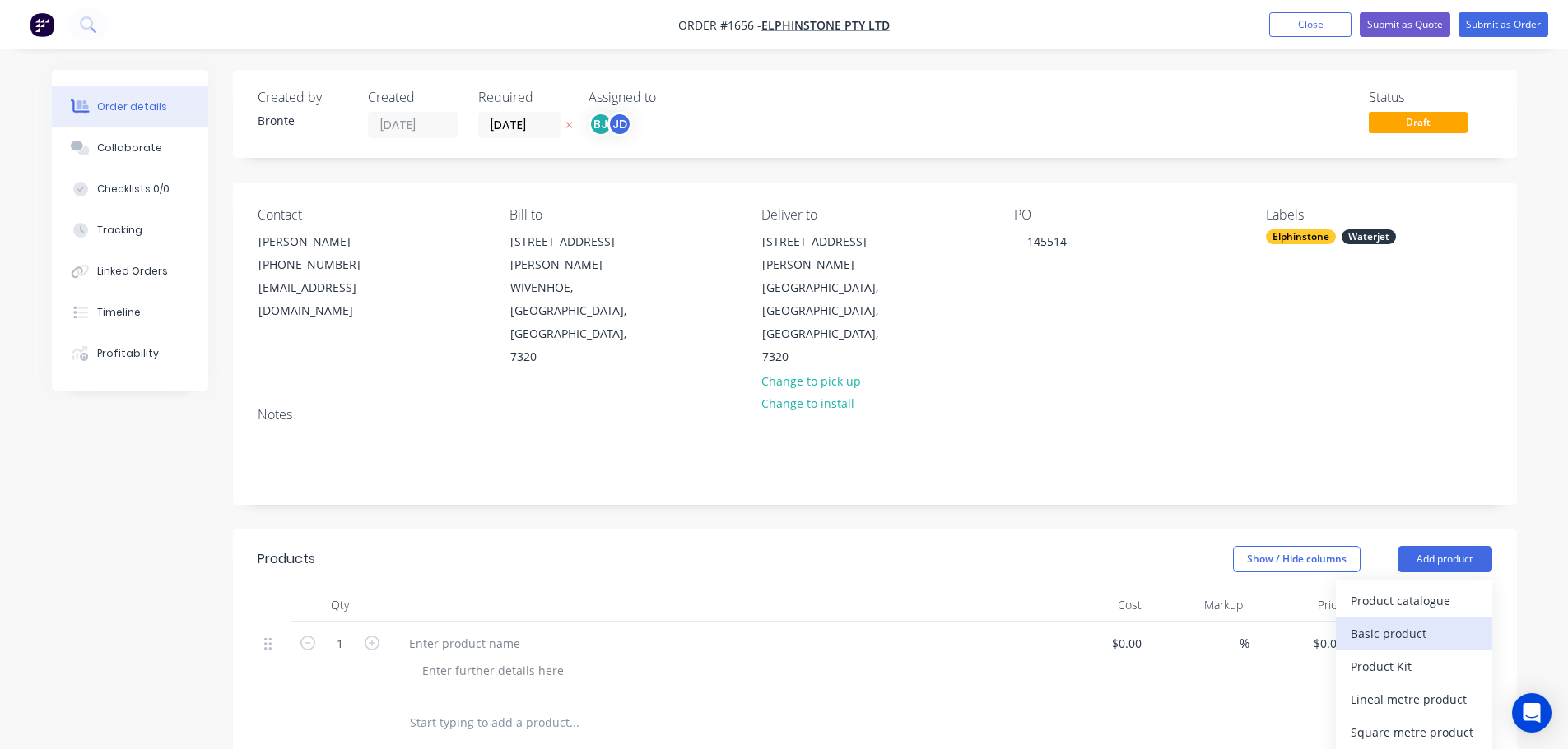
click at [1449, 622] on div "Basic product" at bounding box center [1414, 634] width 127 height 24
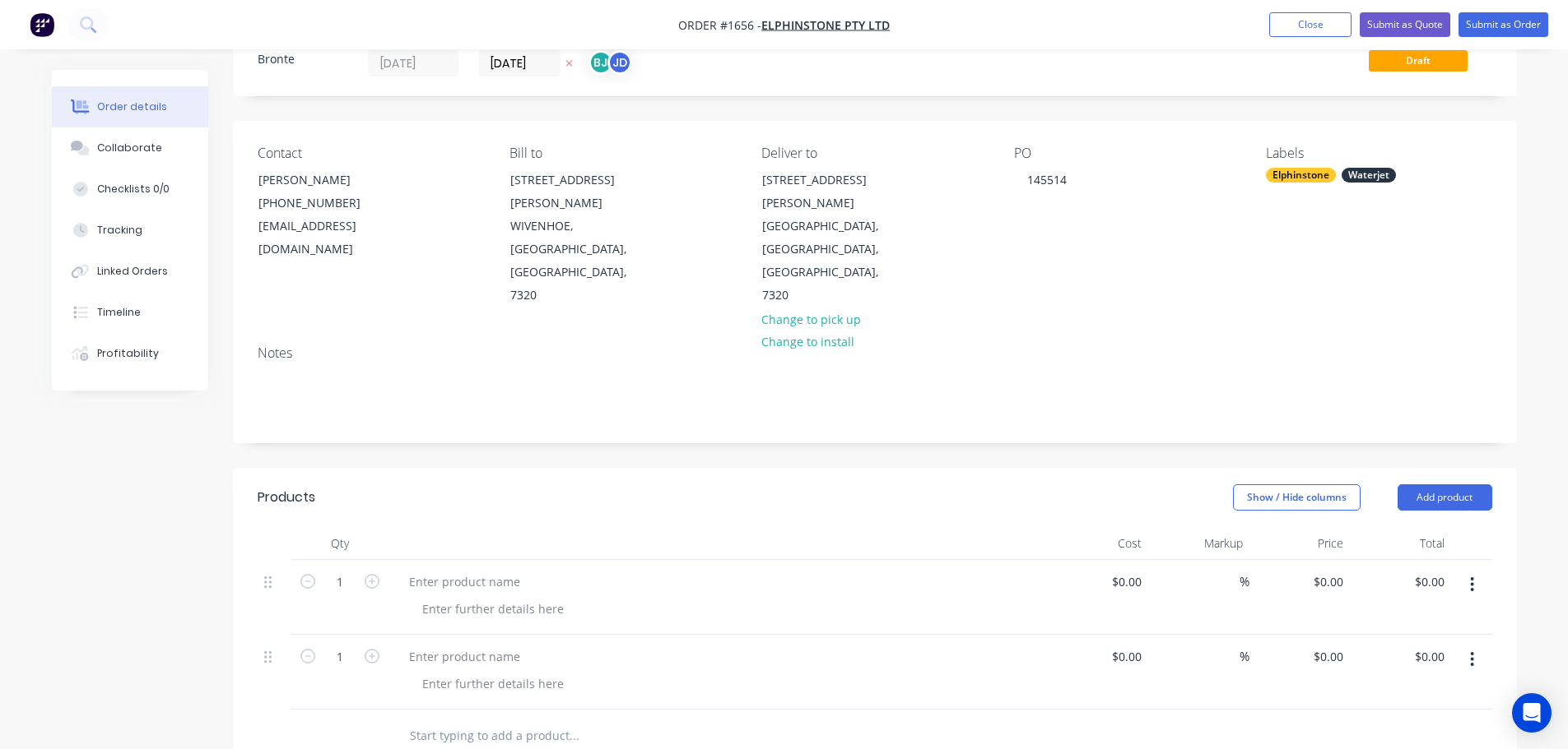
scroll to position [164, 0]
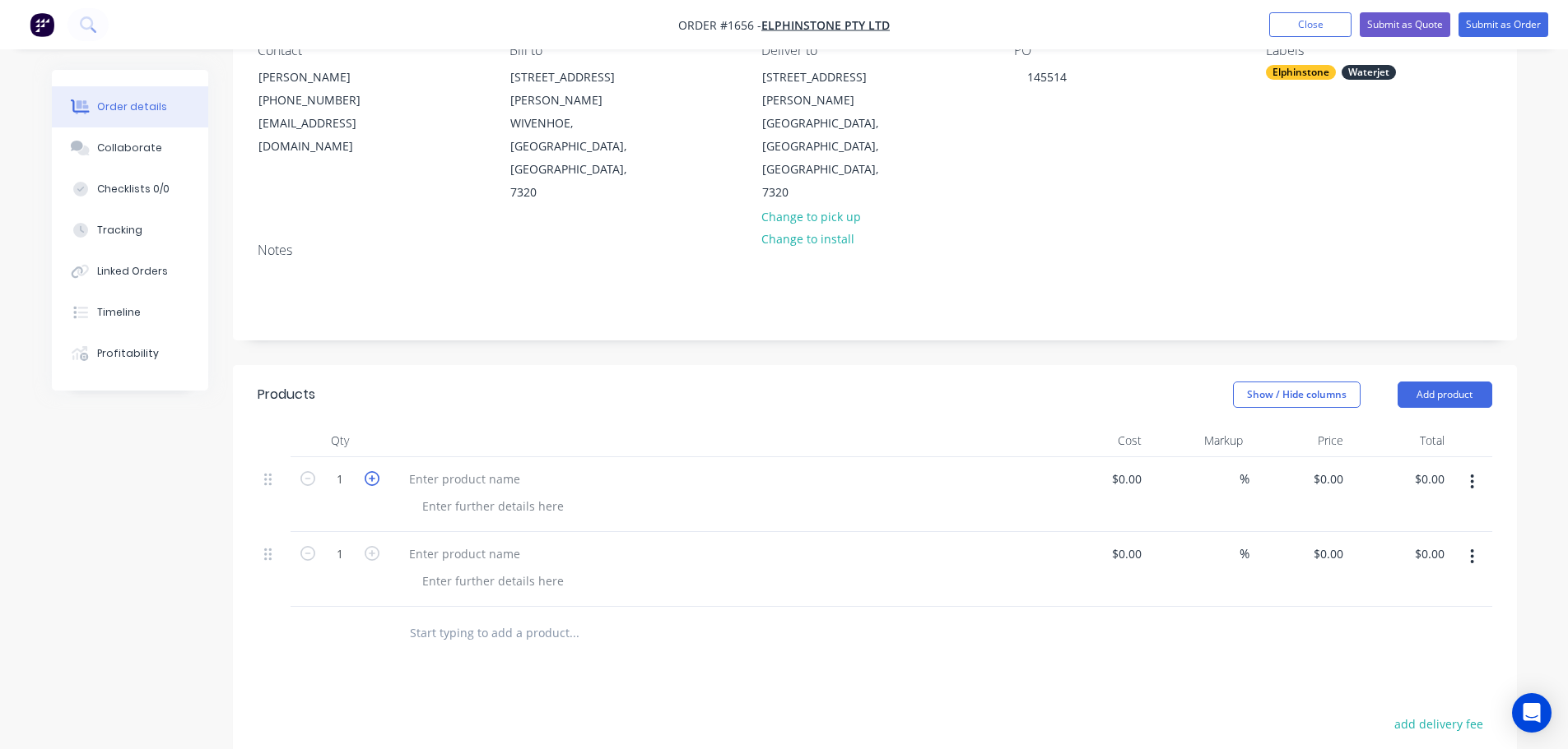
click at [367, 471] on icon "button" at bounding box center [371, 478] width 14 height 14
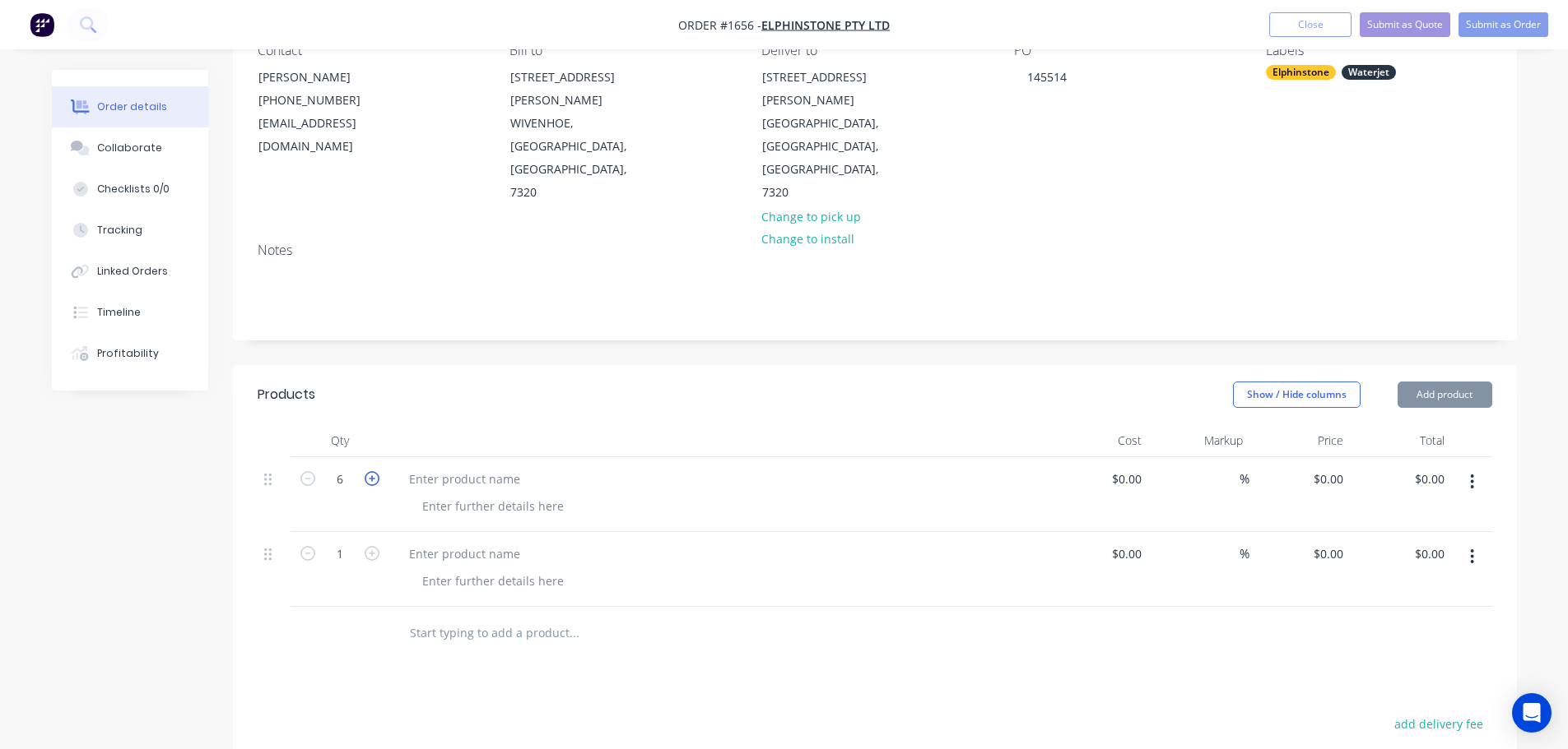
click at [367, 471] on icon "button" at bounding box center [371, 478] width 14 height 14
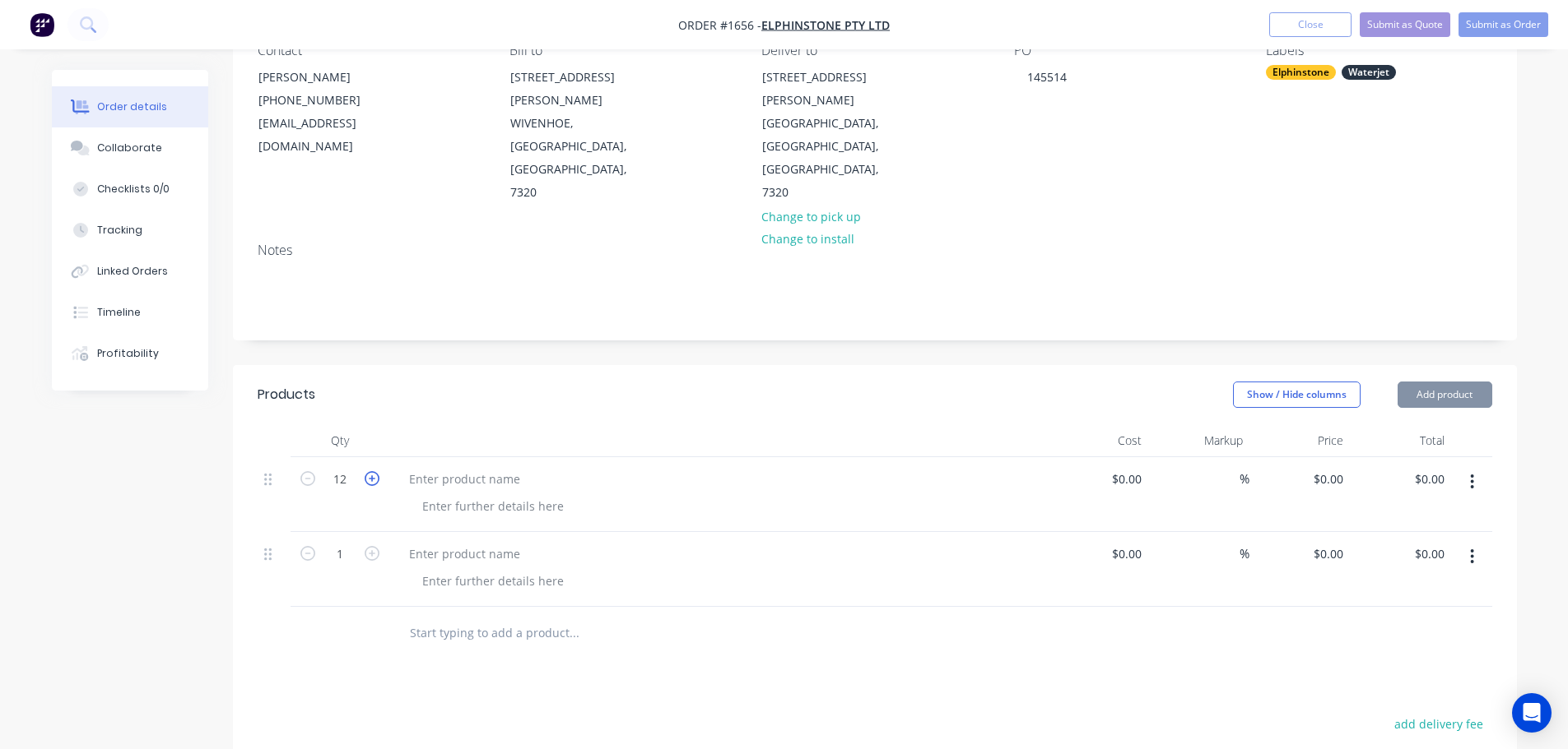
click at [367, 471] on icon "button" at bounding box center [371, 478] width 14 height 14
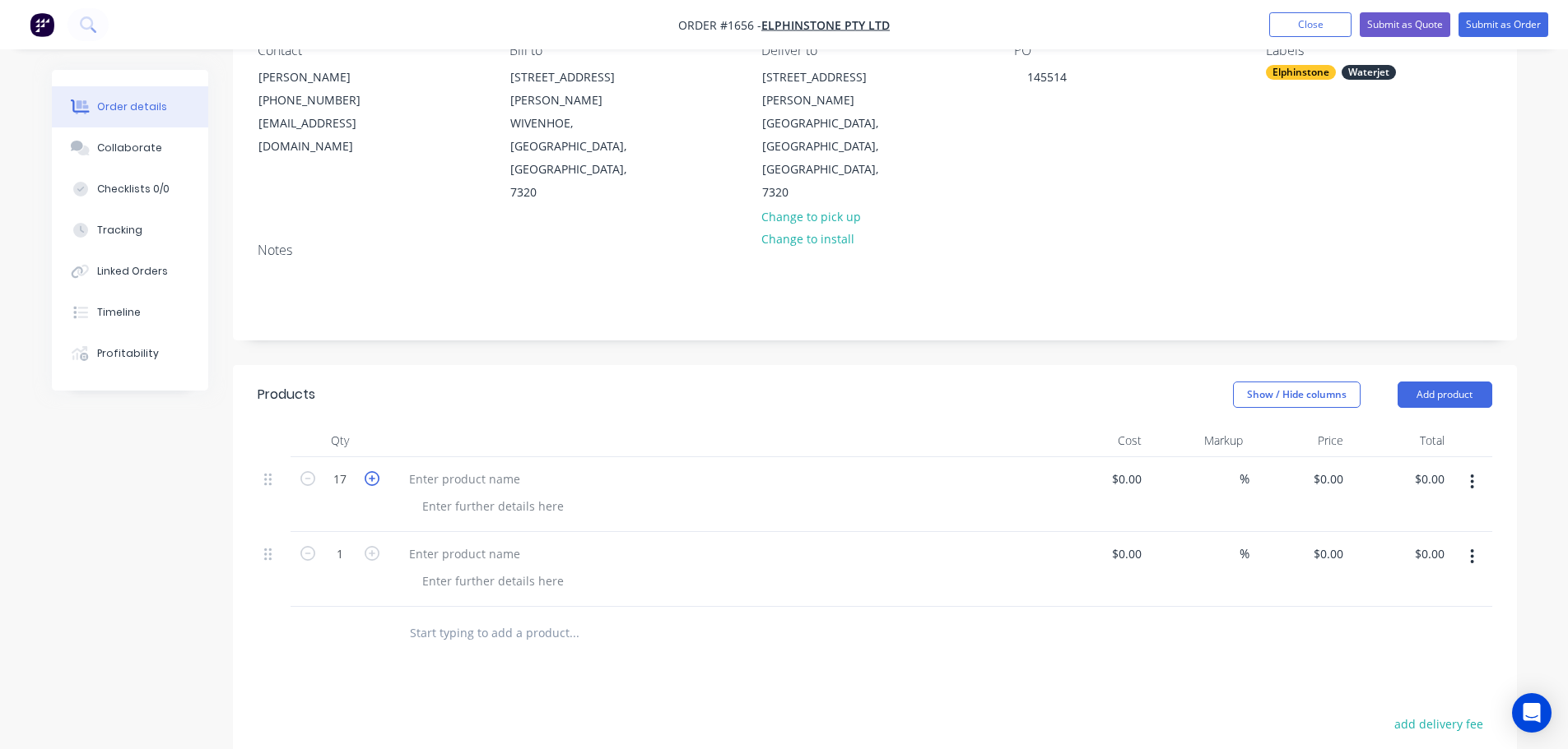
click at [367, 471] on icon "button" at bounding box center [371, 478] width 14 height 14
type input "20"
click at [363, 543] on button "button" at bounding box center [372, 552] width 21 height 17
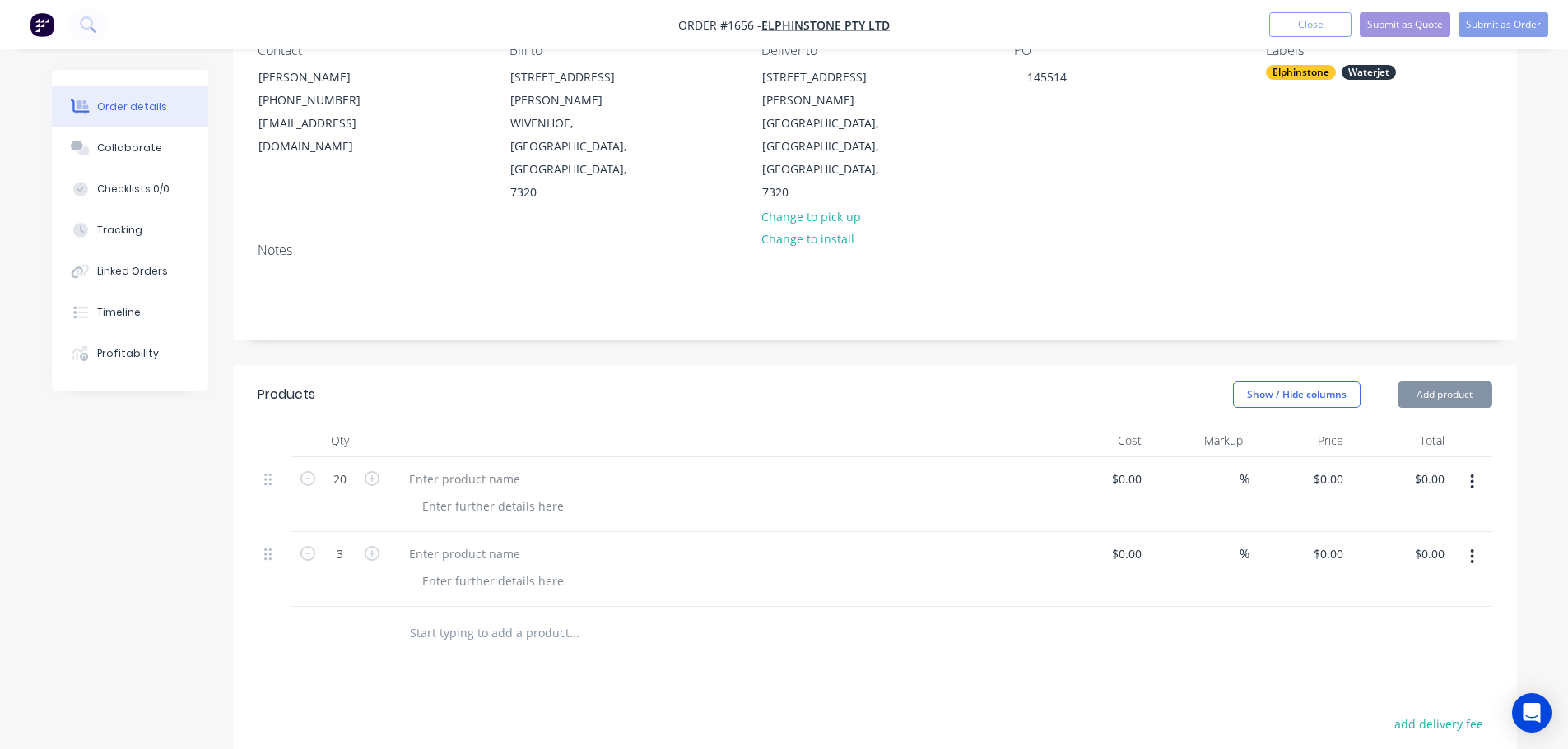
click at [363, 543] on button "button" at bounding box center [372, 552] width 21 height 17
click at [364, 543] on button "button" at bounding box center [372, 552] width 21 height 17
click at [365, 546] on icon "button" at bounding box center [371, 553] width 14 height 14
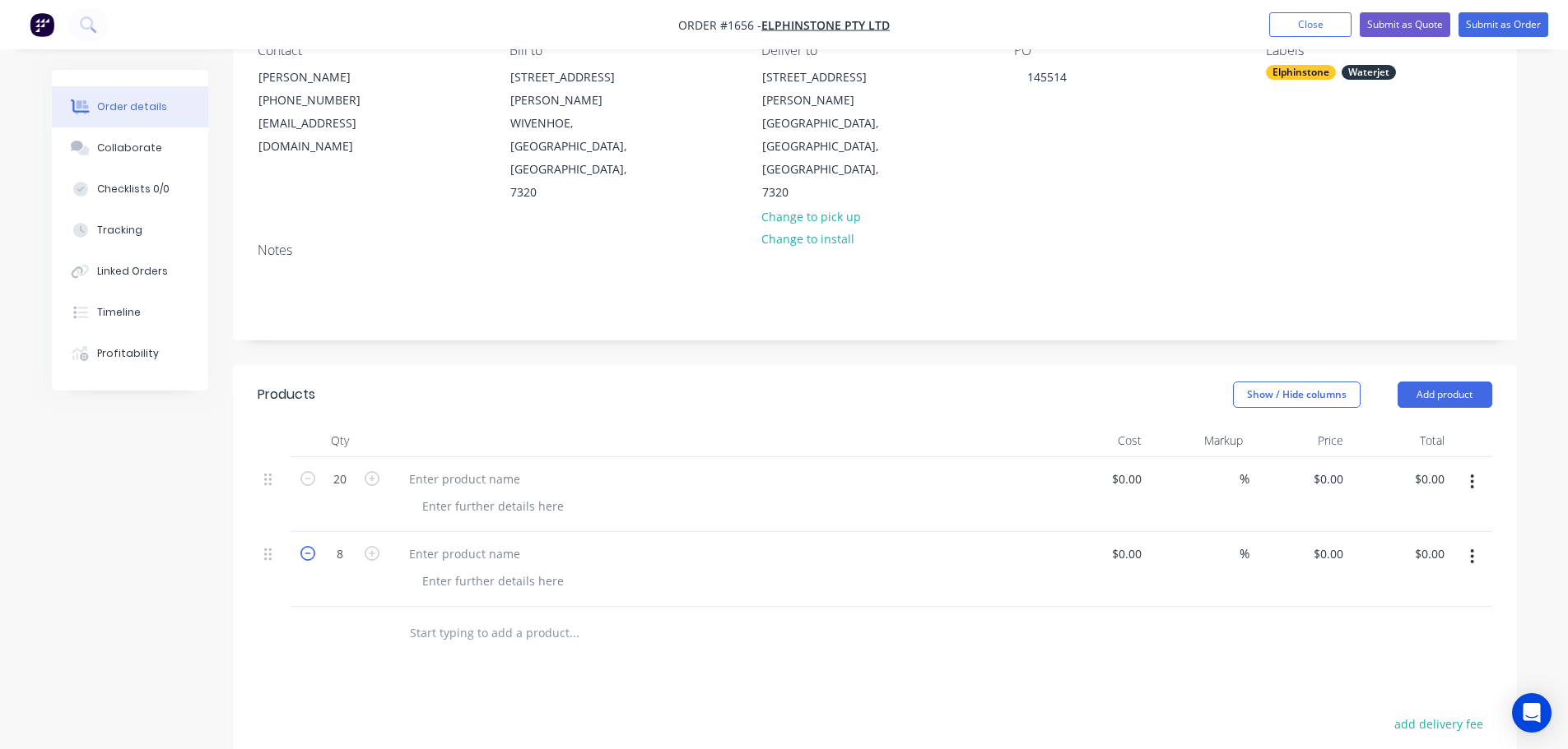
click at [314, 546] on icon "button" at bounding box center [307, 553] width 14 height 14
type input "7"
click at [453, 467] on div at bounding box center [464, 479] width 138 height 24
click at [467, 494] on div at bounding box center [493, 506] width 168 height 24
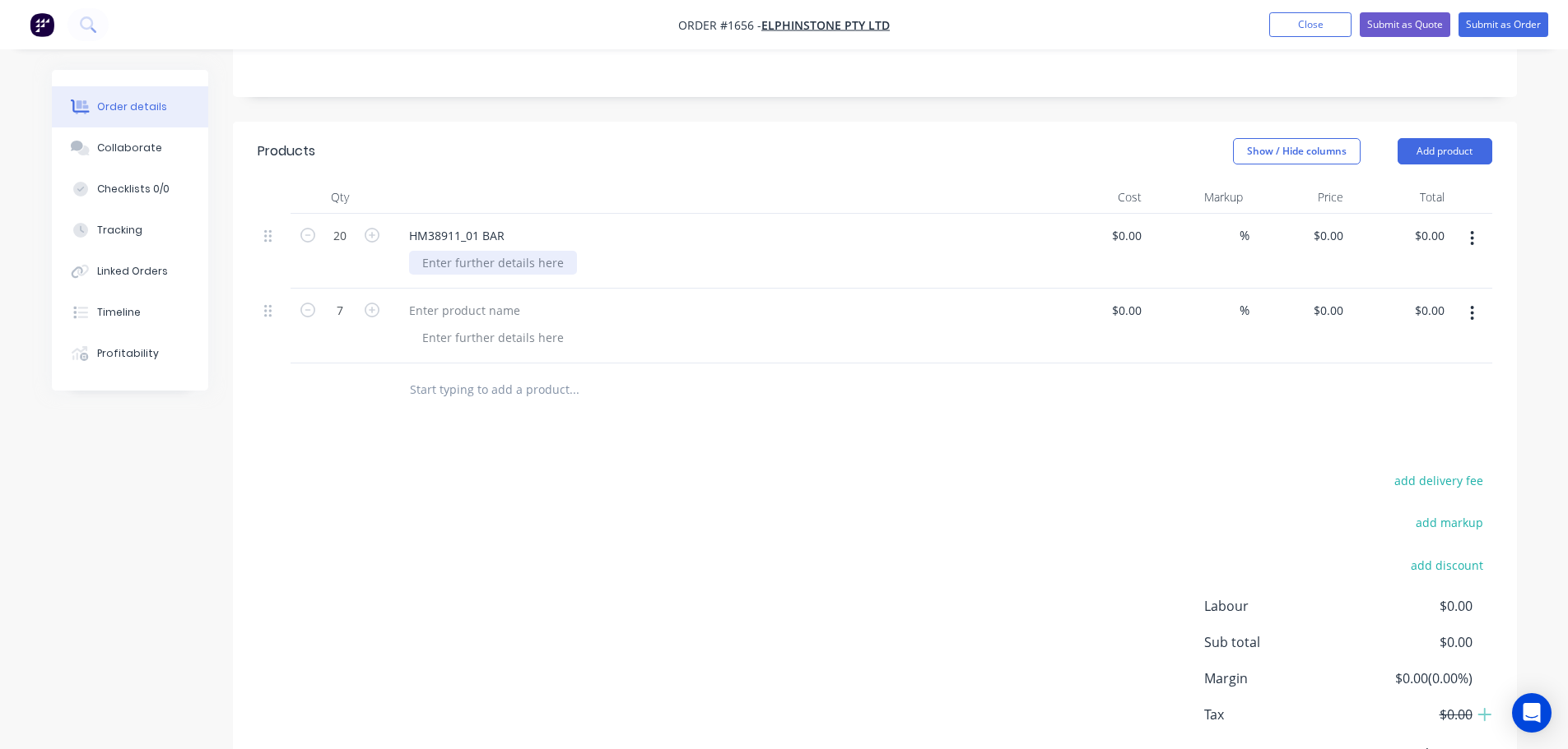
scroll to position [426, 0]
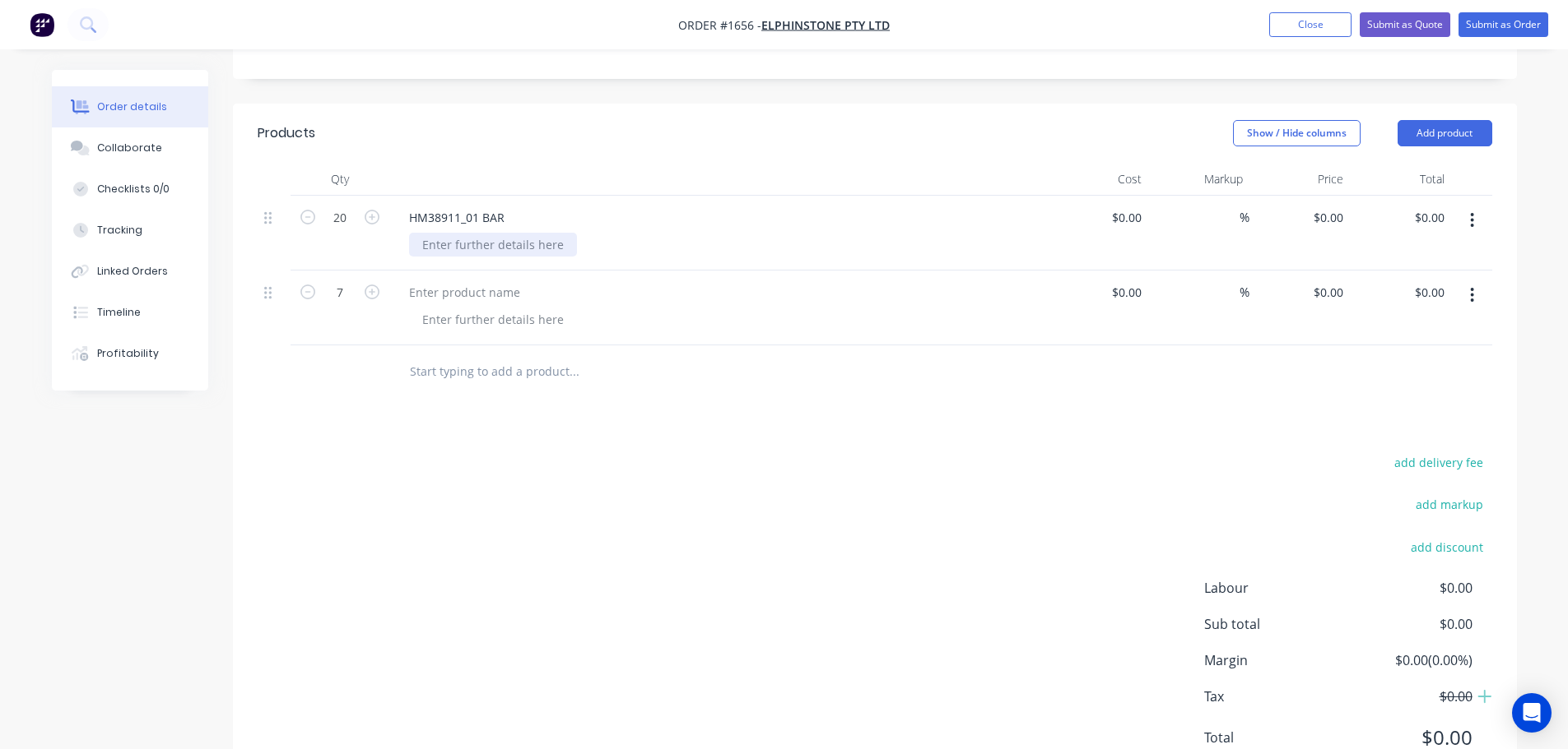
click at [488, 233] on div at bounding box center [493, 244] width 168 height 24
click at [646, 334] on div "Products Show / Hide columns Add product Qty Cost Markup Price Total 20 HM38911…" at bounding box center [874, 449] width 1284 height 690
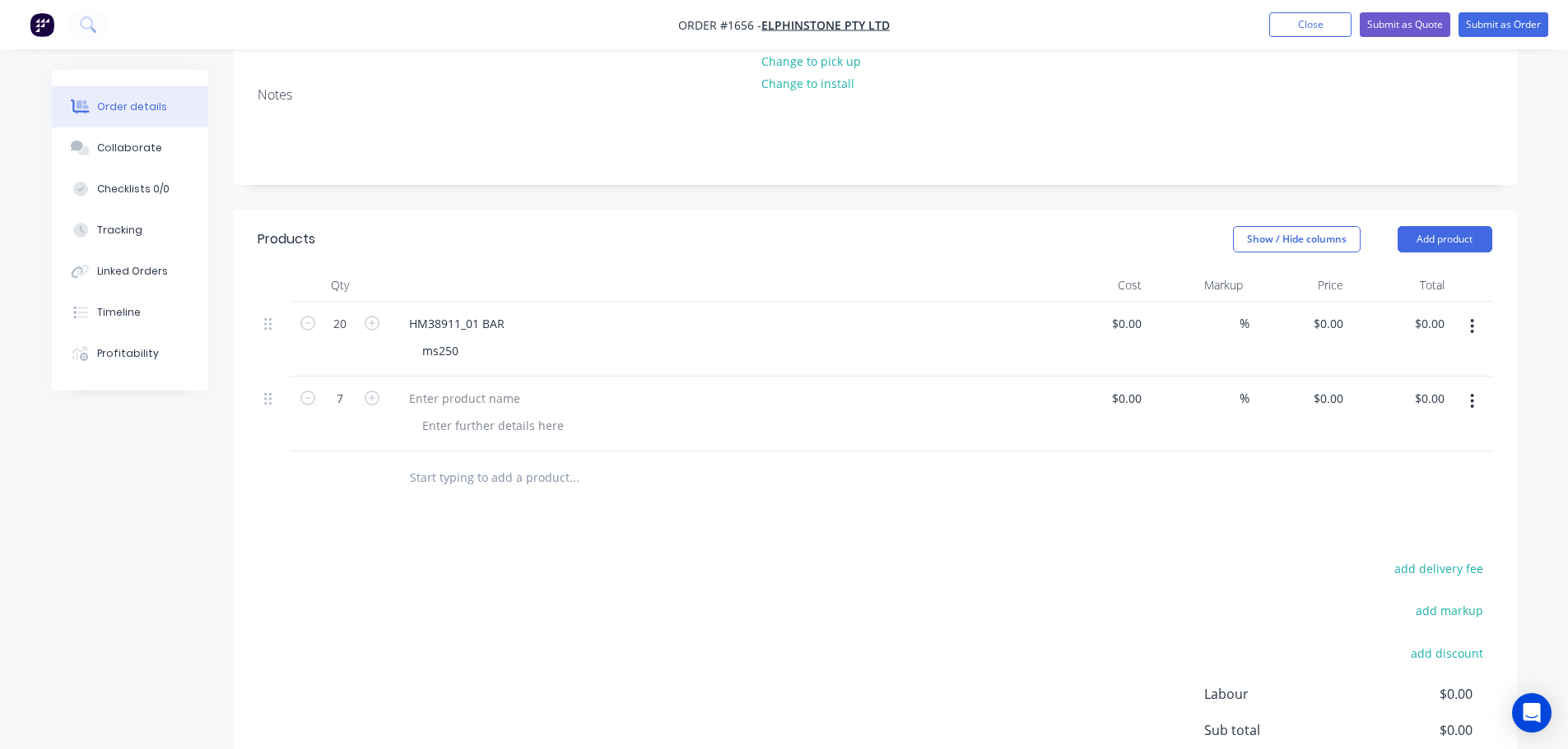
scroll to position [179, 0]
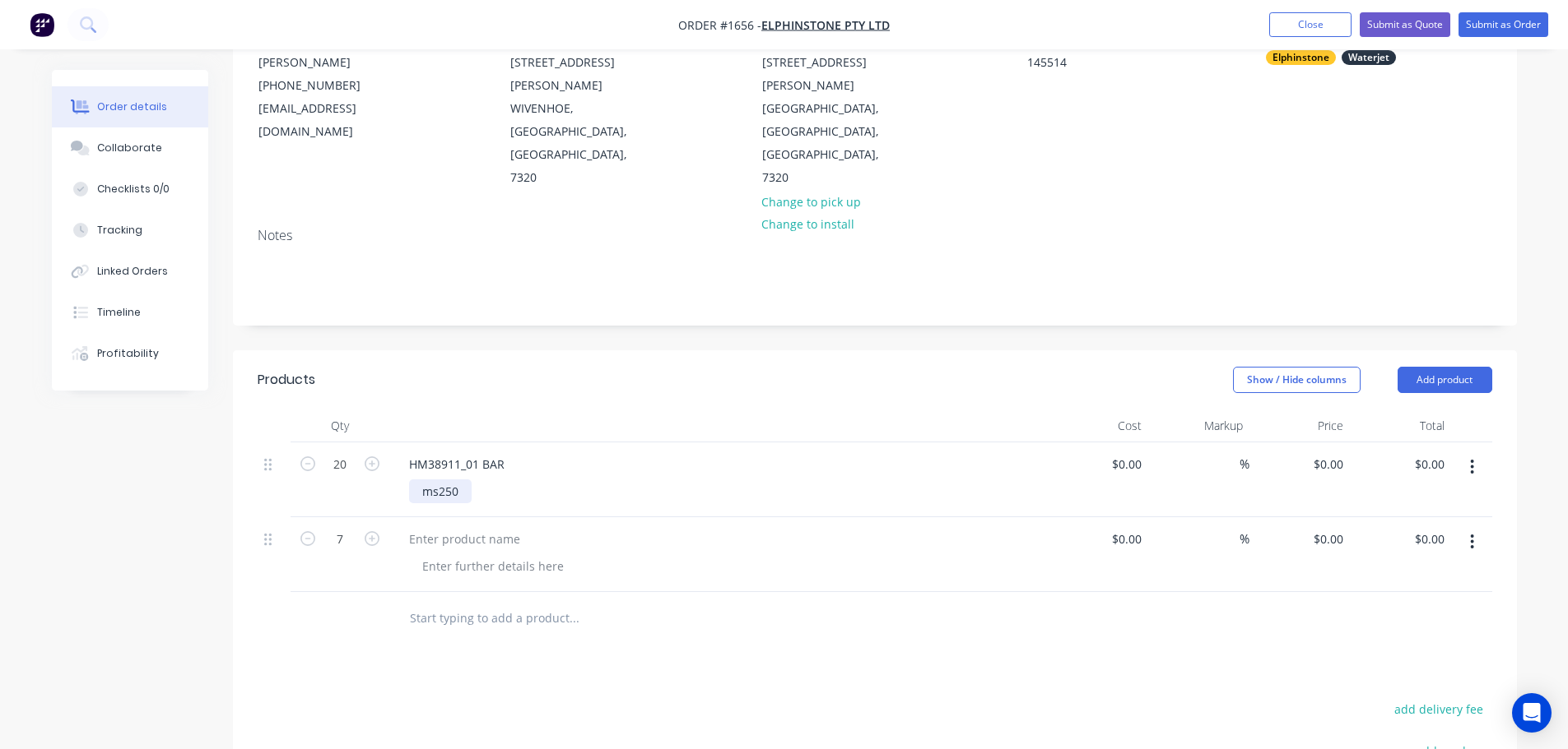
click at [422, 480] on div "ms250" at bounding box center [440, 491] width 63 height 24
click at [461, 527] on div at bounding box center [464, 538] width 138 height 24
click at [519, 555] on div at bounding box center [493, 566] width 168 height 24
click at [514, 555] on div at bounding box center [493, 566] width 168 height 24
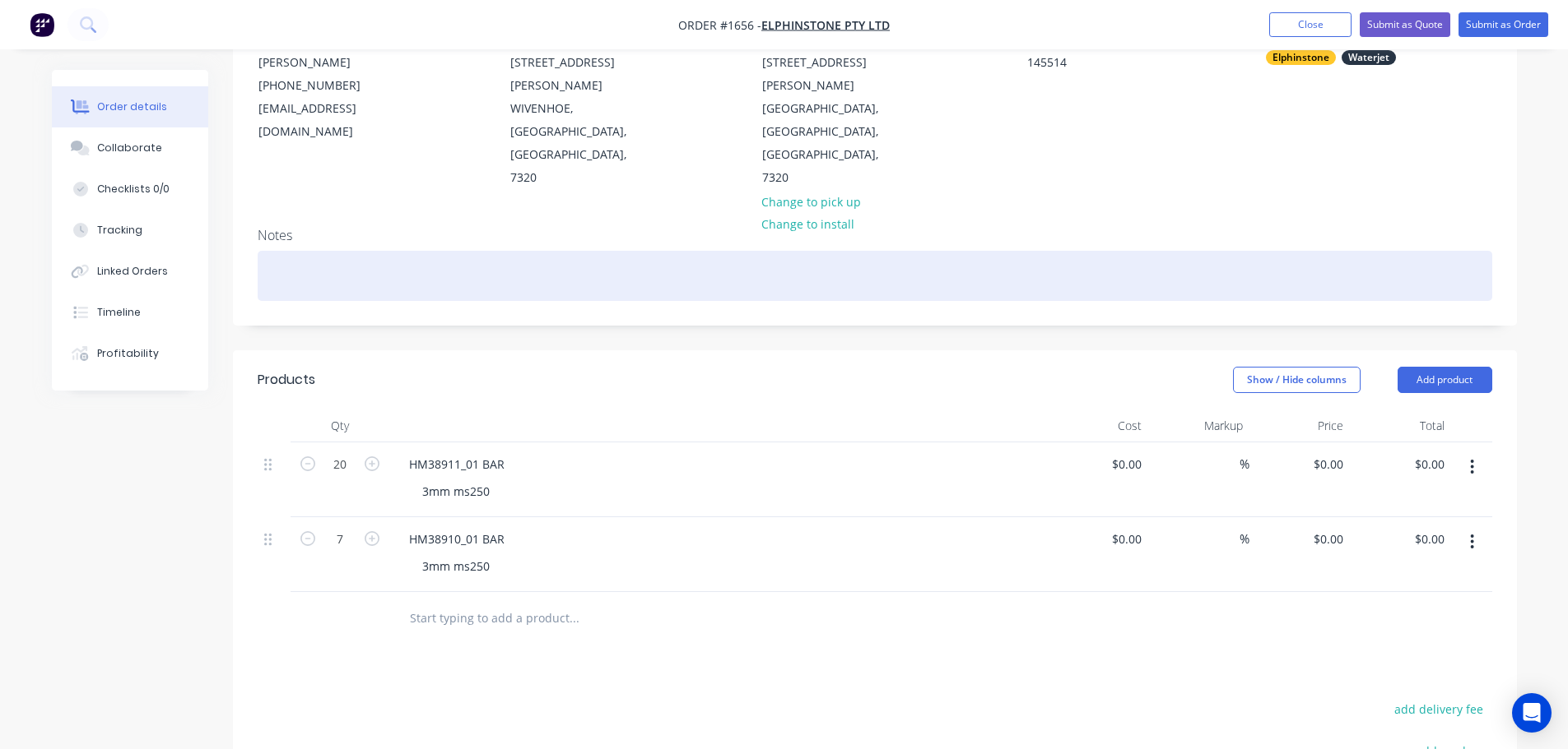
click at [502, 251] on div at bounding box center [874, 276] width 1234 height 50
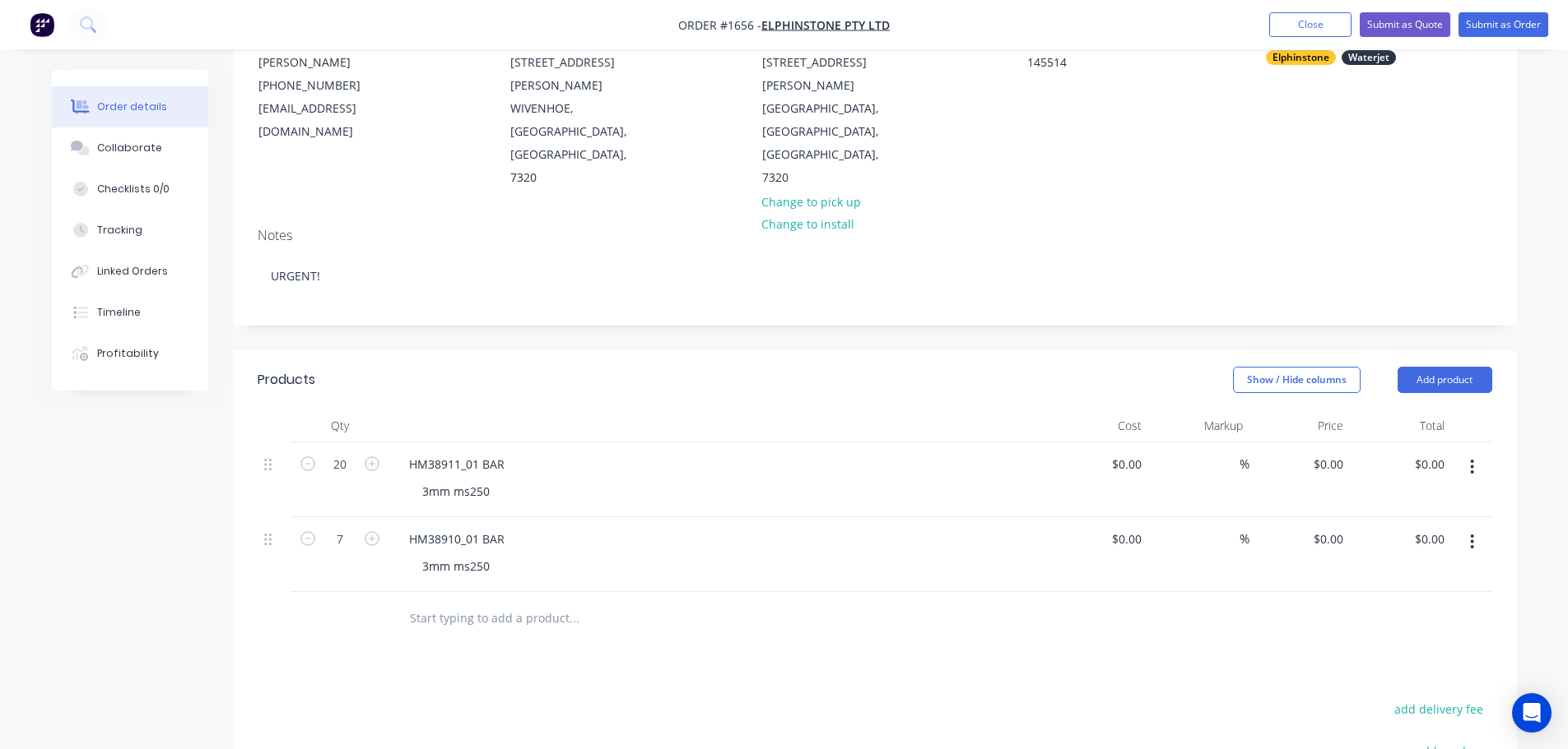
click at [794, 608] on div "Products Show / Hide columns Add product Qty Cost Markup Price Total 20 HM38911…" at bounding box center [874, 695] width 1284 height 690
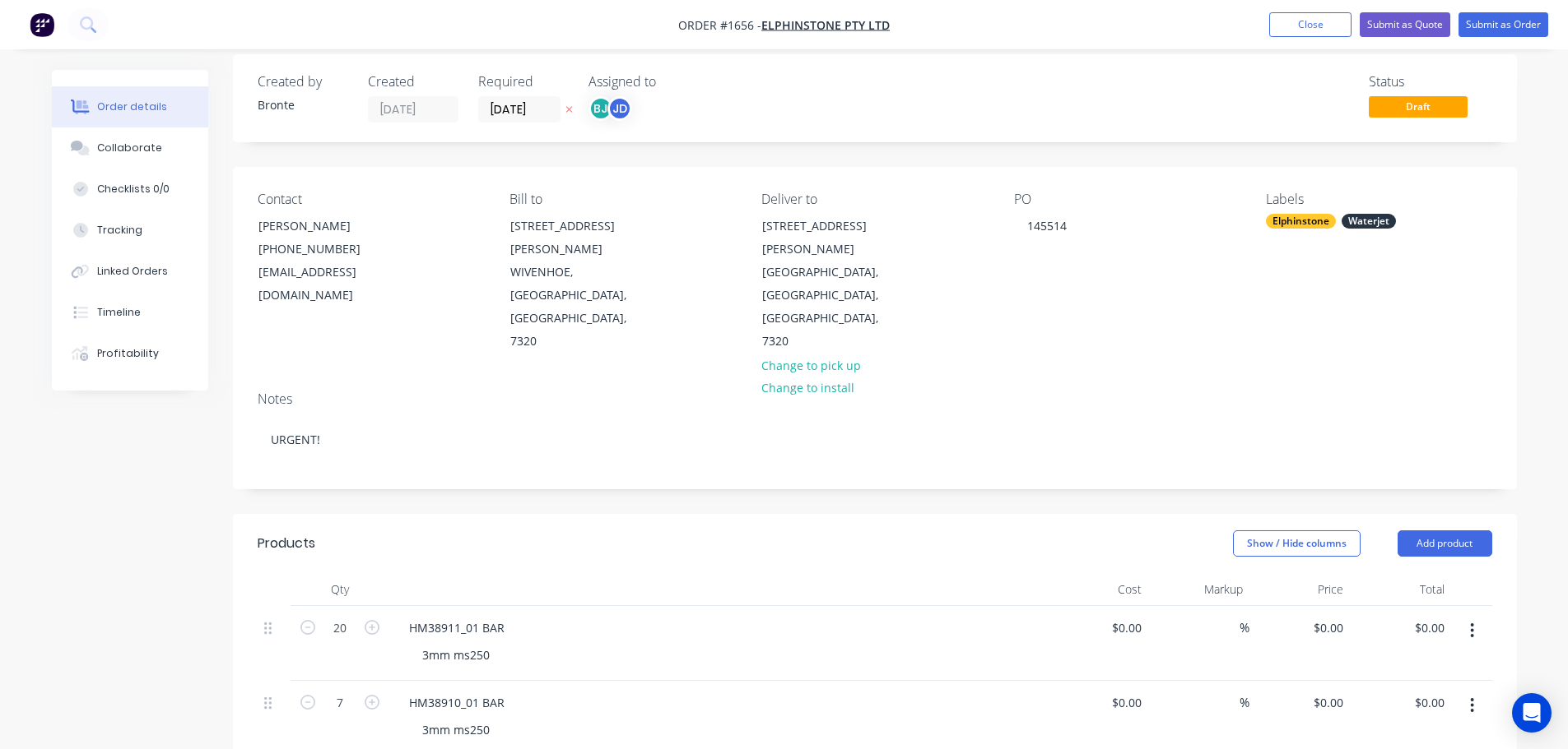
scroll to position [14, 0]
drag, startPoint x: 137, startPoint y: 149, endPoint x: 1303, endPoint y: 435, distance: 1200.6
click at [138, 148] on div "Collaborate" at bounding box center [130, 147] width 65 height 14
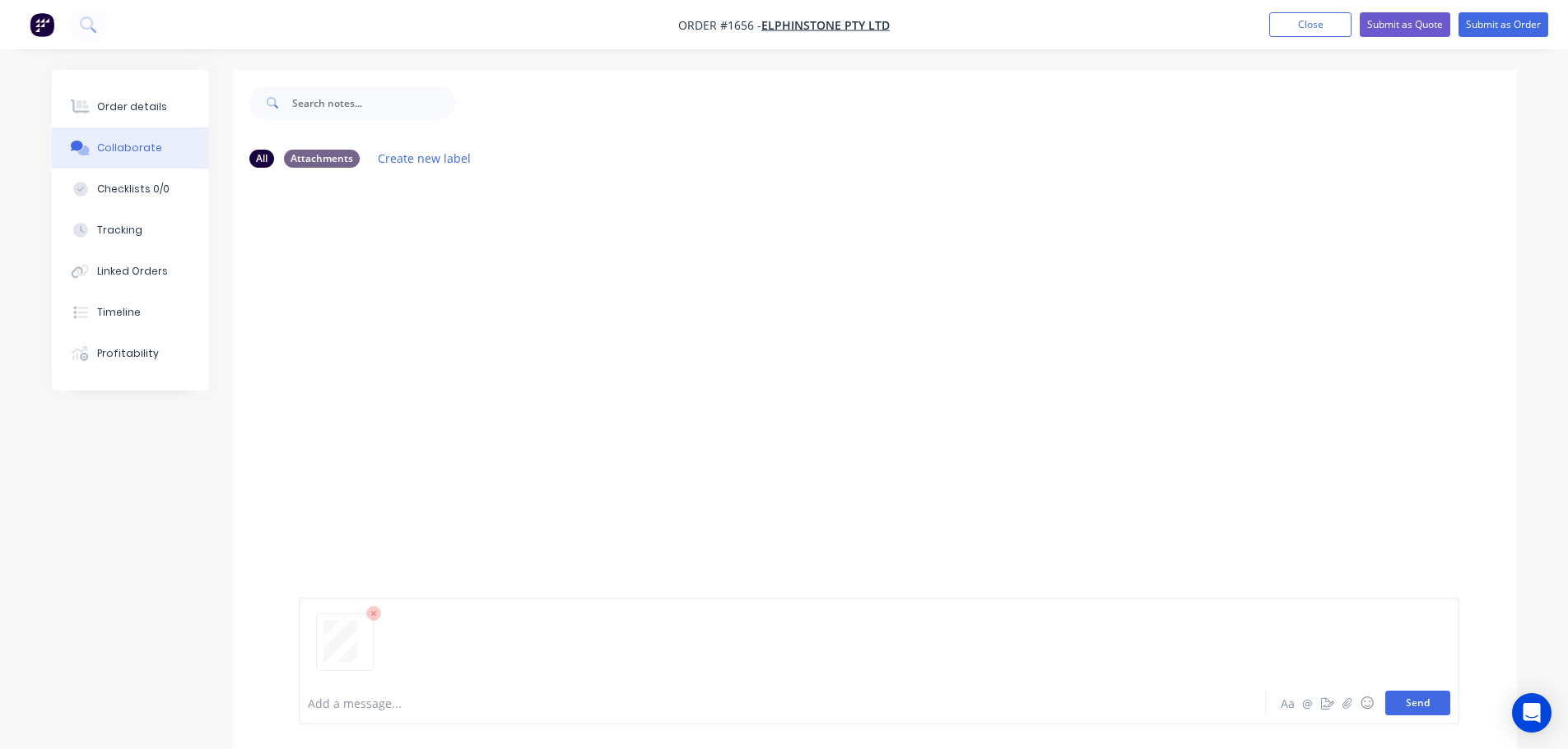
click at [1427, 695] on button "Send" at bounding box center [1418, 704] width 65 height 25
click at [1419, 696] on button "Send" at bounding box center [1418, 704] width 65 height 25
click at [1418, 705] on button "Send" at bounding box center [1418, 704] width 65 height 25
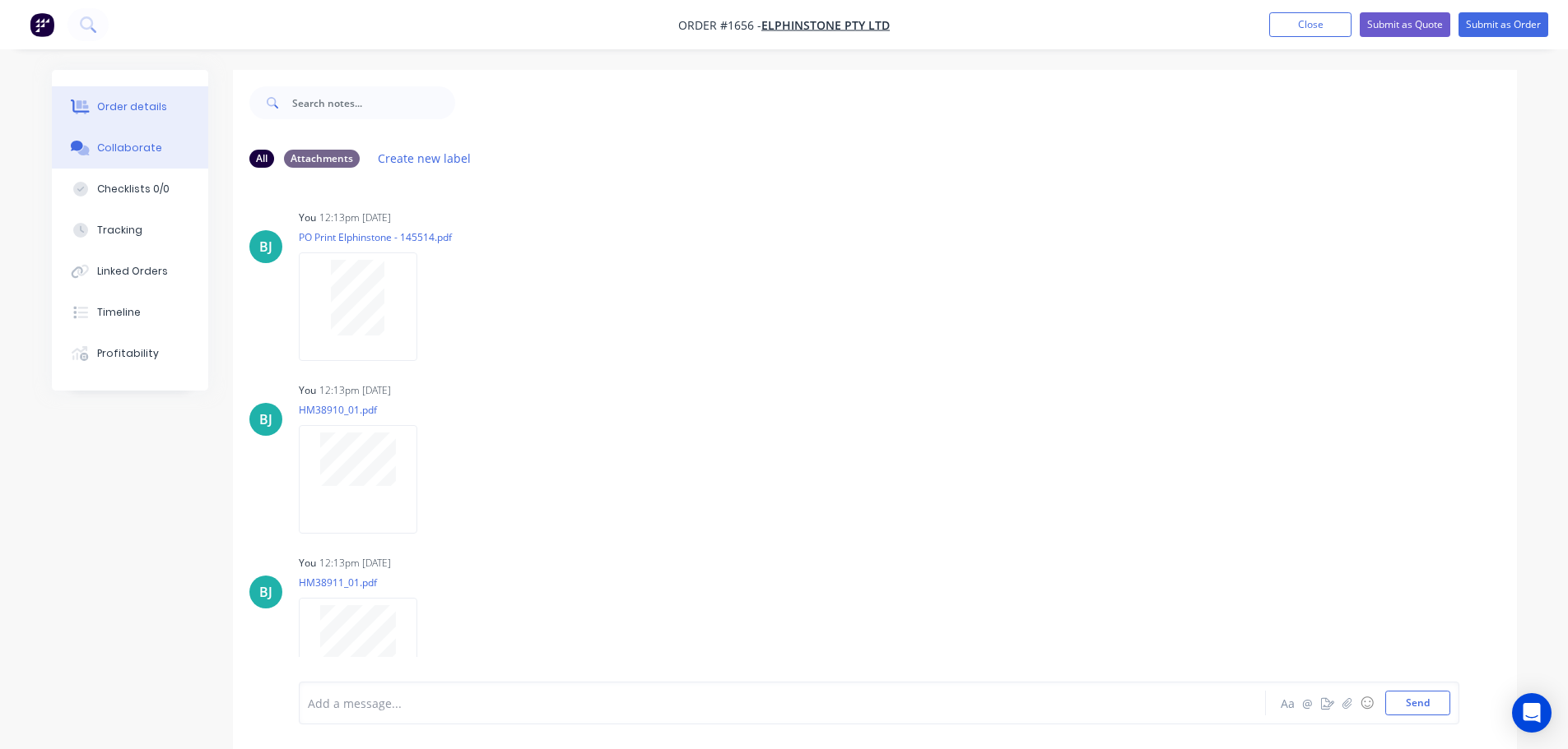
click at [131, 103] on div "Order details" at bounding box center [132, 107] width 70 height 14
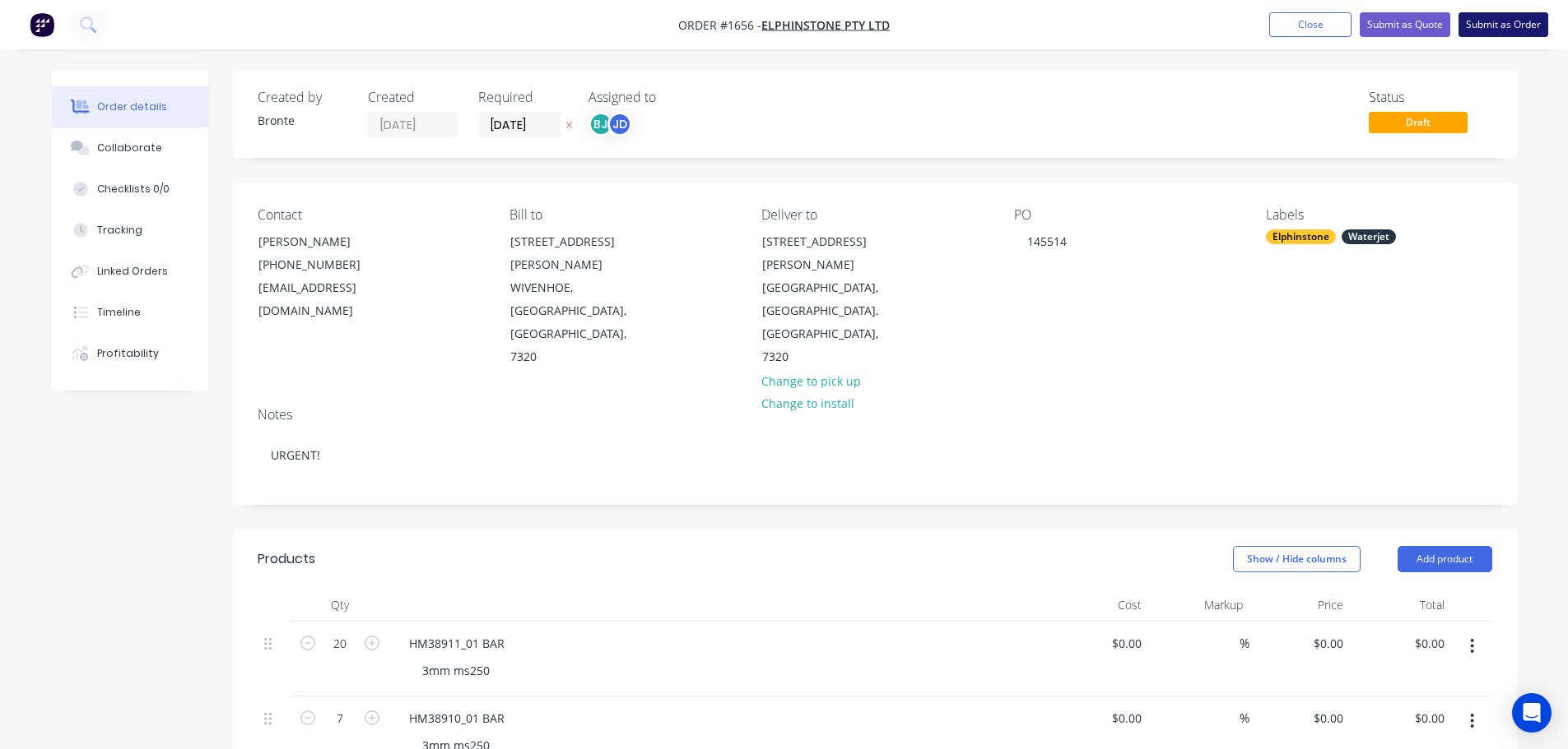
click at [1497, 20] on button "Submit as Order" at bounding box center [1503, 25] width 89 height 25
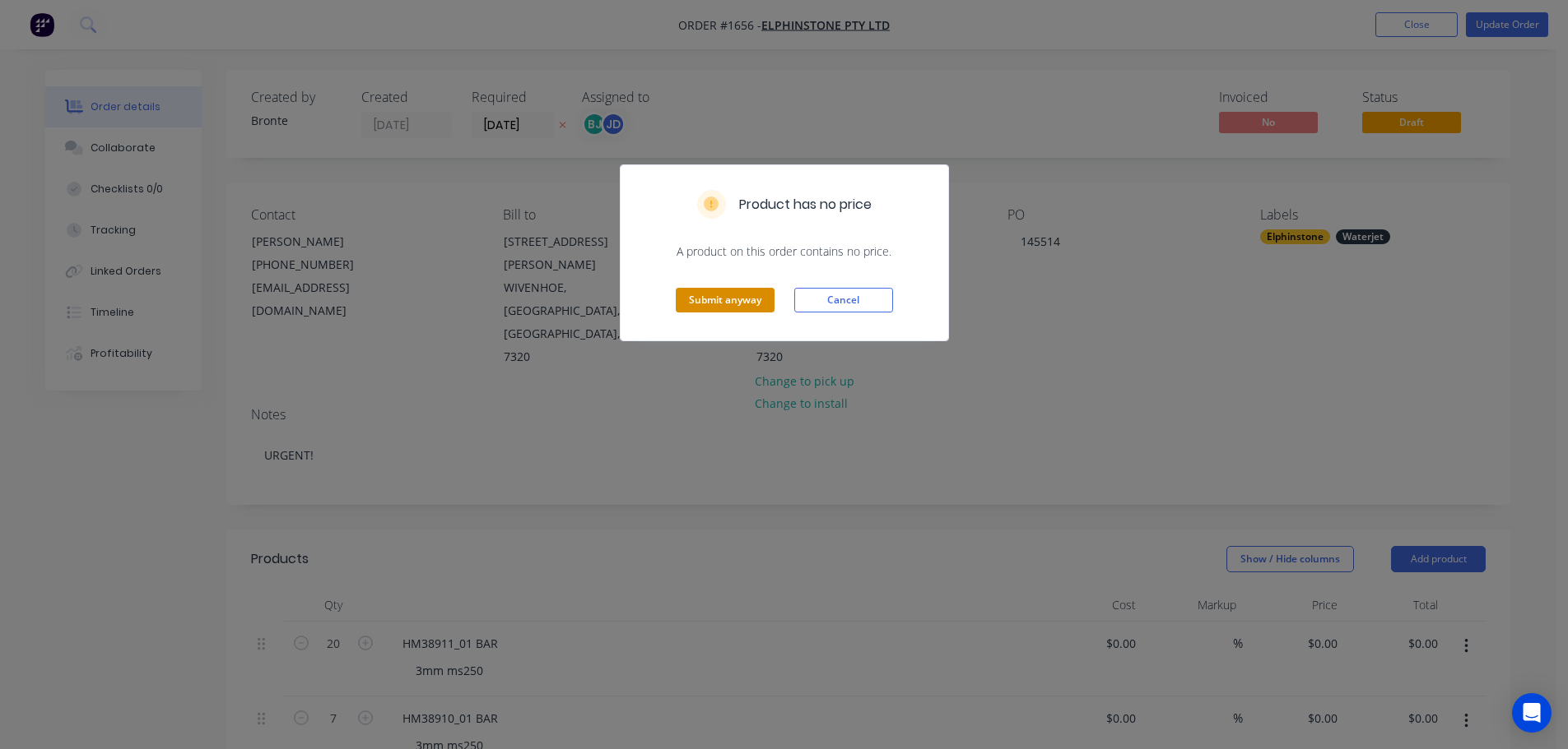
click at [724, 298] on button "Submit anyway" at bounding box center [724, 300] width 99 height 25
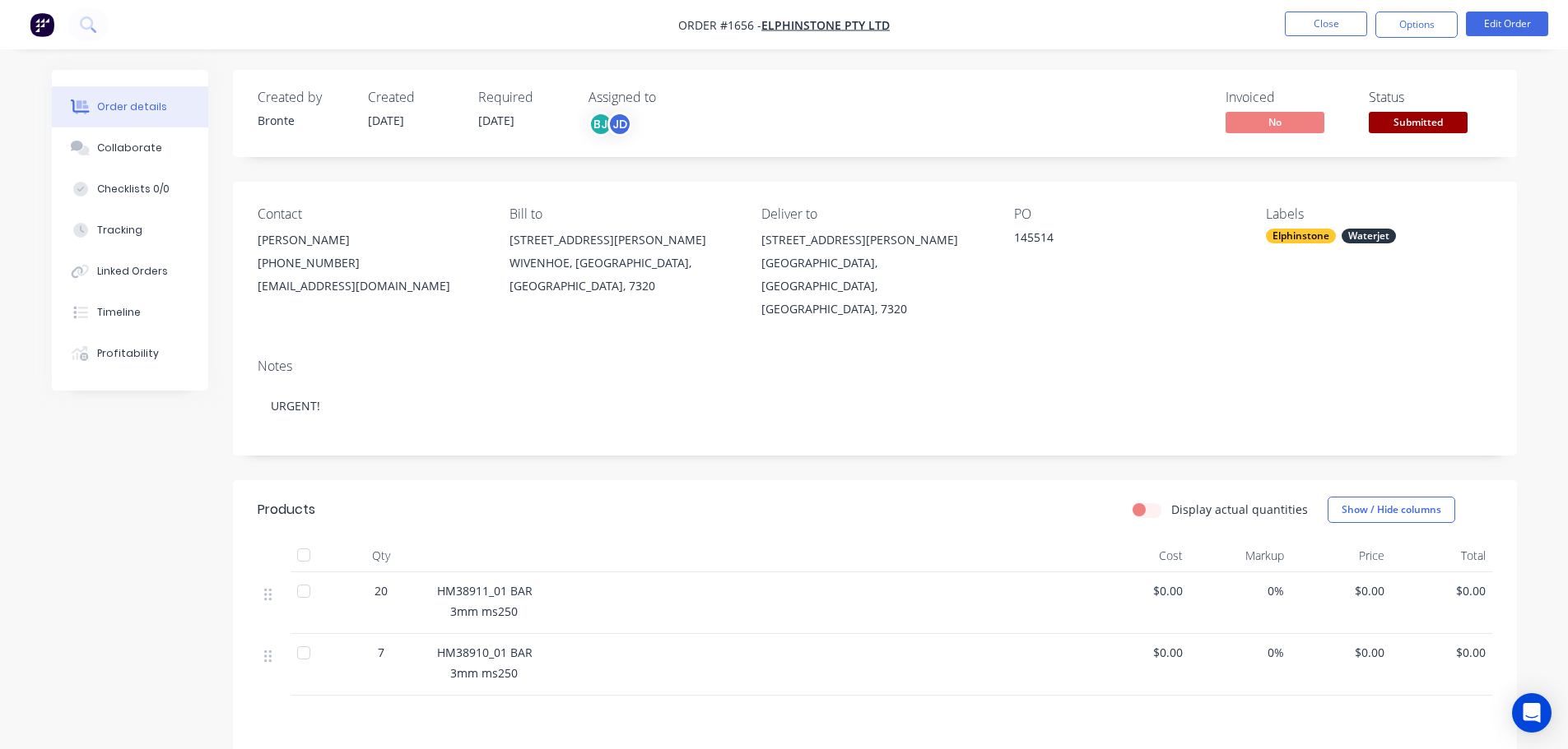
click at [1412, 118] on span "Submitted" at bounding box center [1418, 121] width 99 height 20
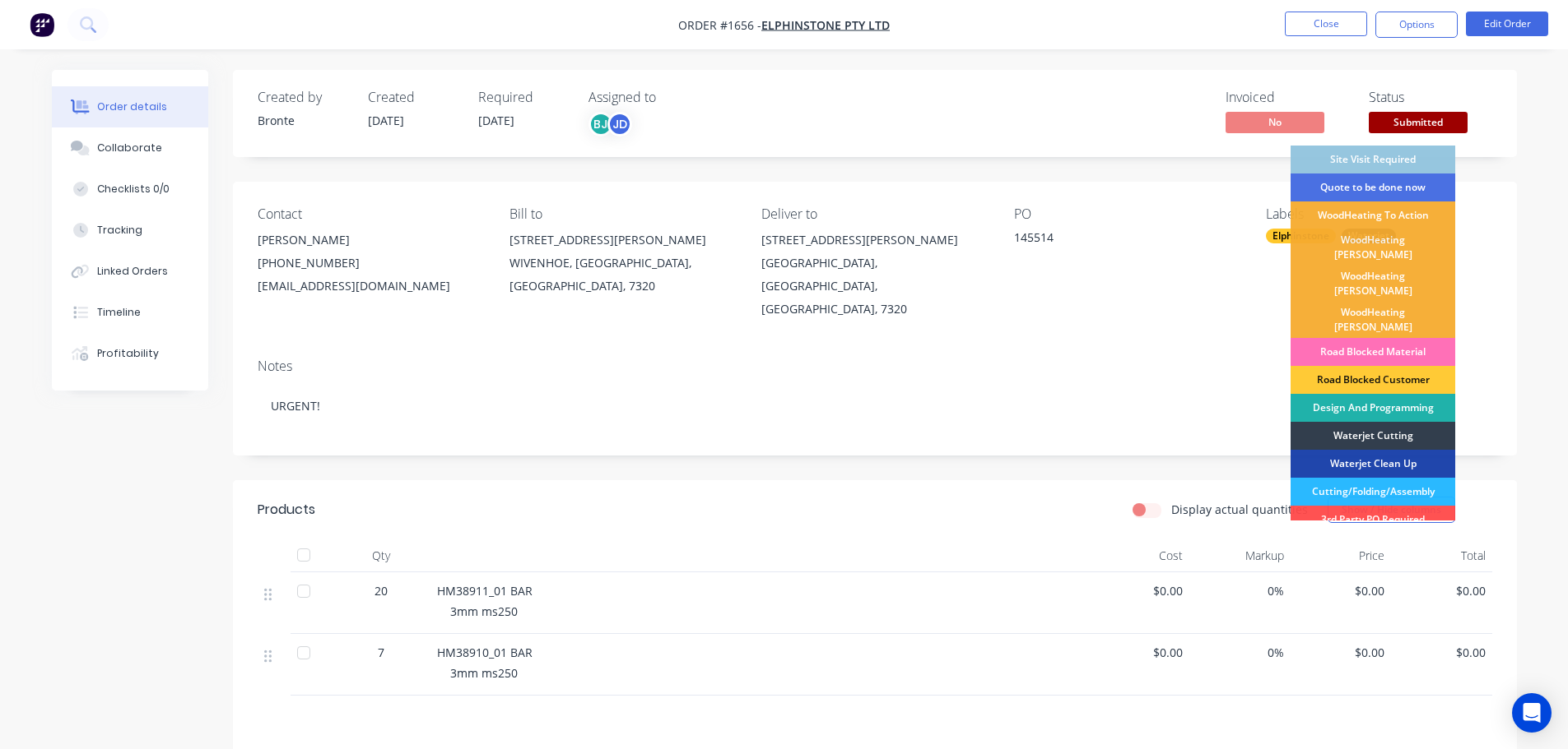
click at [1398, 394] on div "Design And Programming" at bounding box center [1372, 408] width 164 height 28
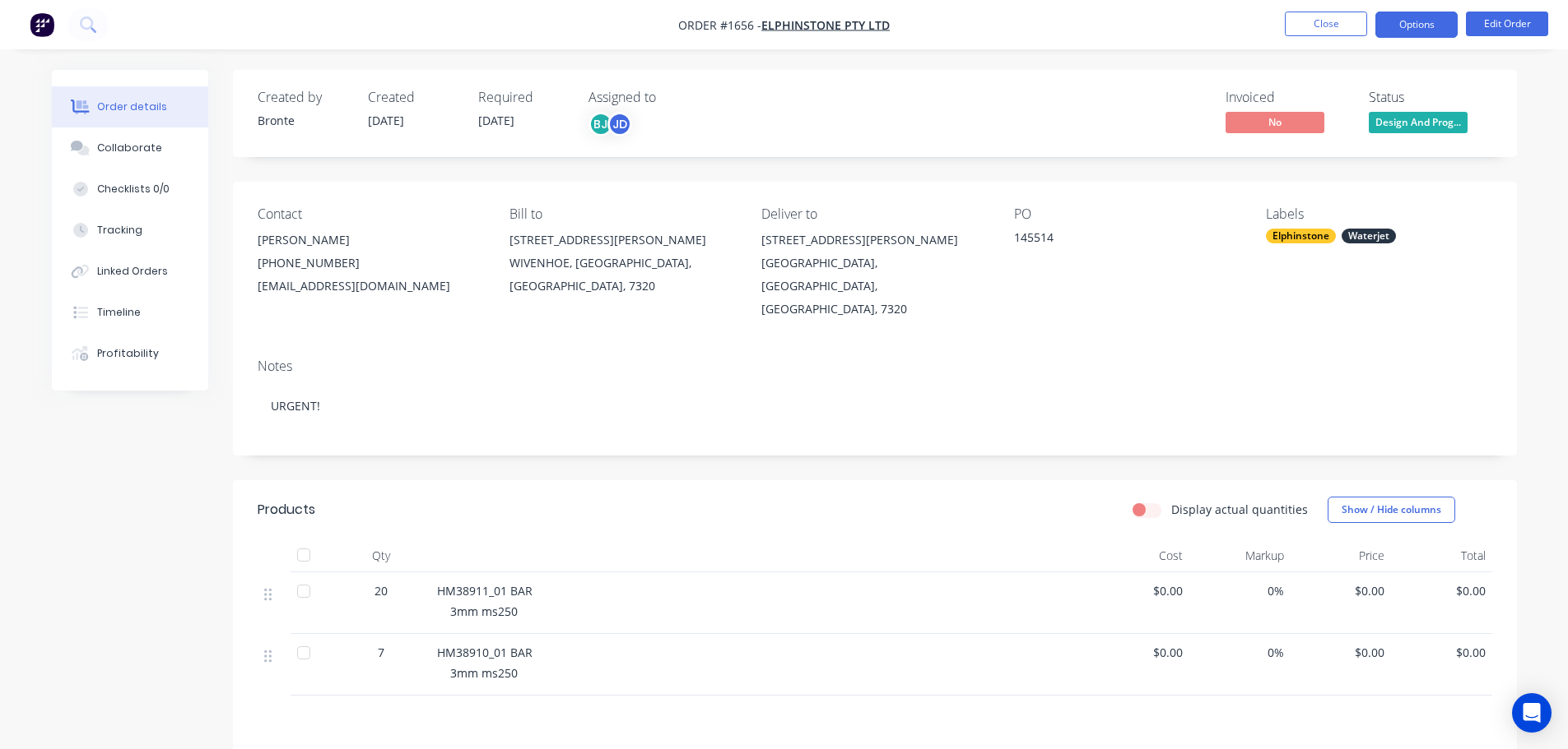
click at [1402, 27] on button "Options" at bounding box center [1417, 24] width 83 height 26
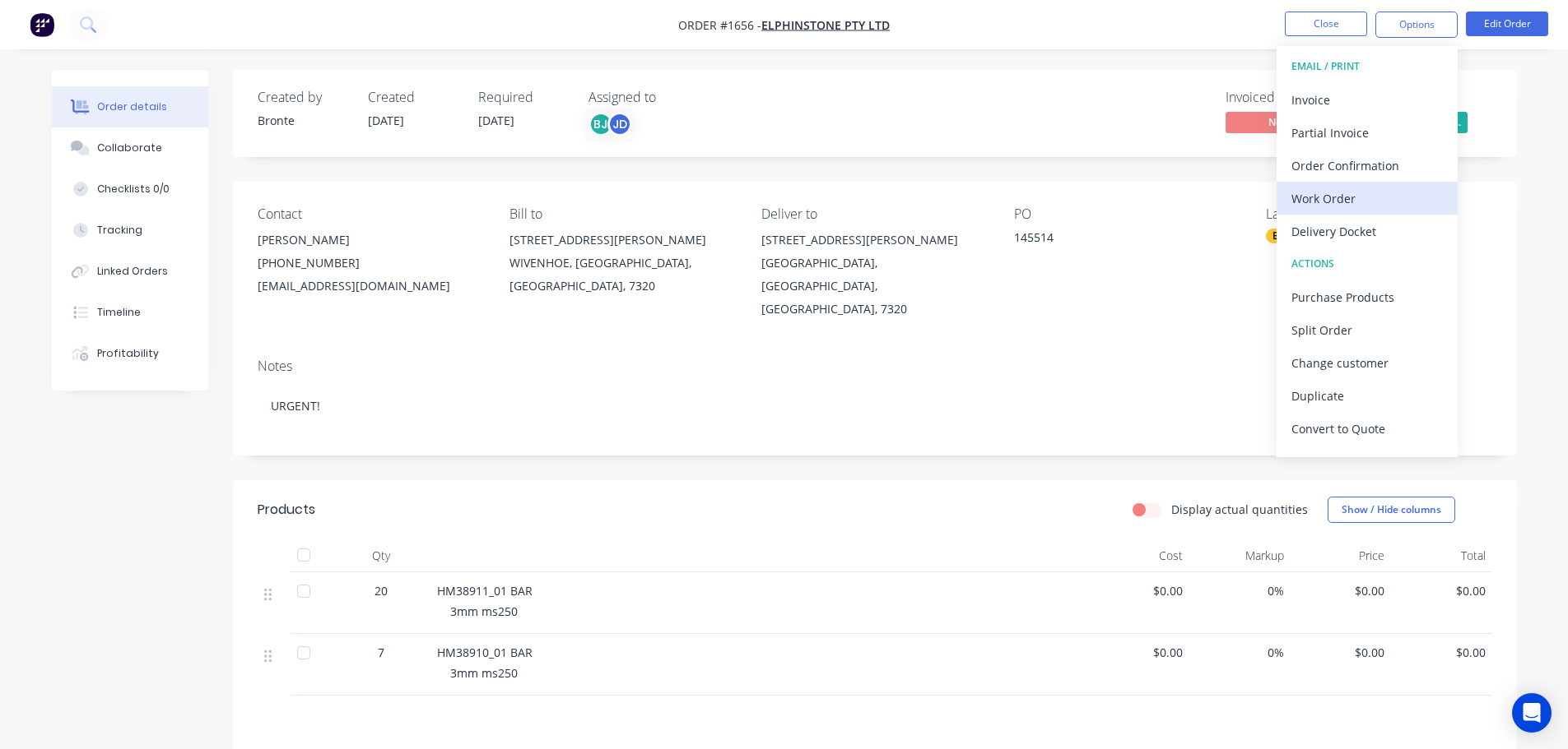
click at [1341, 201] on div "Work Order" at bounding box center [1366, 198] width 151 height 24
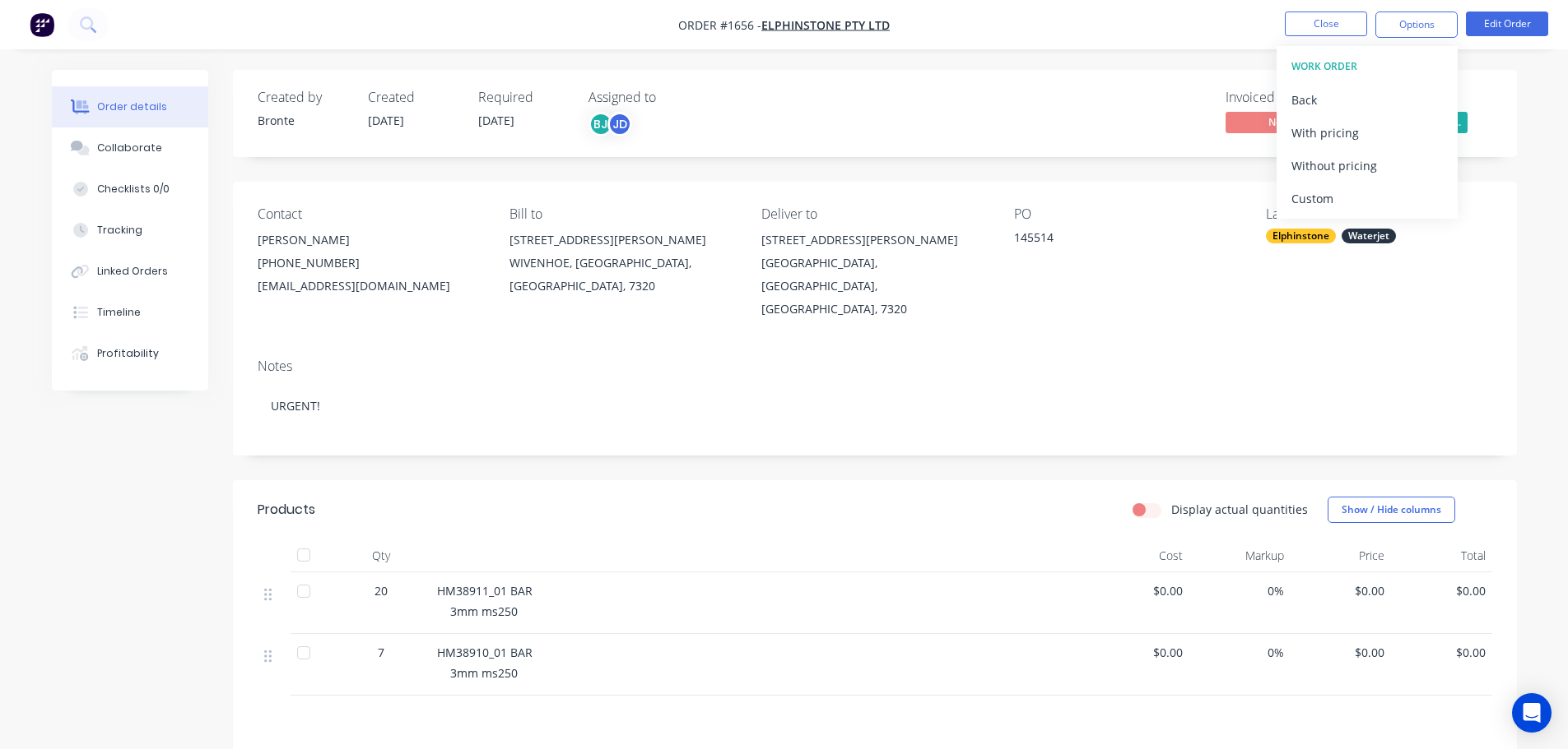
drag, startPoint x: 1335, startPoint y: 196, endPoint x: 1339, endPoint y: 185, distance: 11.7
click at [1335, 195] on div "Custom" at bounding box center [1366, 198] width 151 height 24
click at [1343, 165] on div "Without pricing" at bounding box center [1366, 165] width 151 height 24
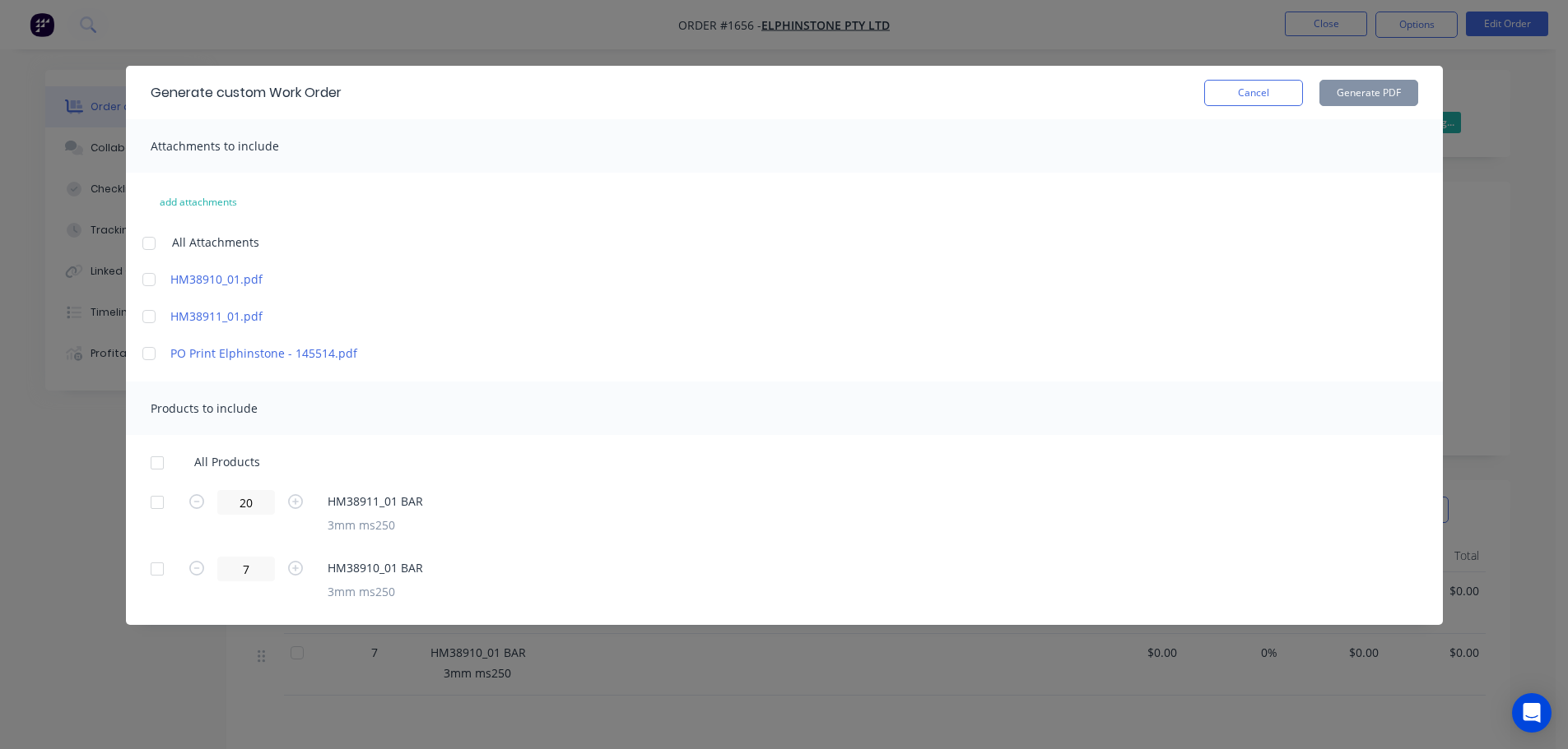
click at [141, 239] on div at bounding box center [149, 243] width 33 height 33
click at [163, 465] on div at bounding box center [157, 463] width 33 height 33
click at [1392, 93] on button "Generate PDF" at bounding box center [1368, 92] width 99 height 26
click at [1239, 93] on button "Cancel" at bounding box center [1253, 92] width 99 height 26
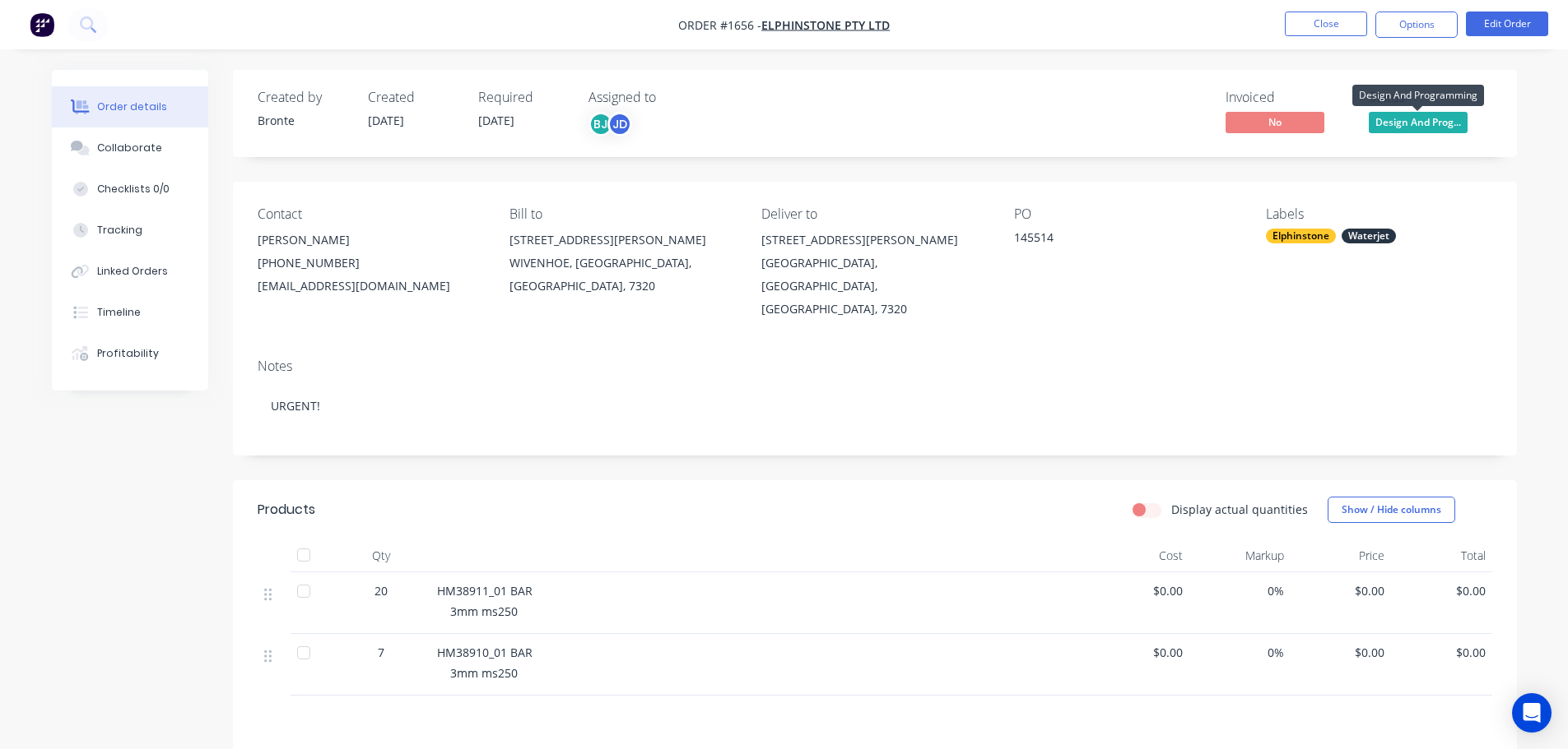
click at [1410, 128] on span "Design And Prog..." at bounding box center [1418, 121] width 99 height 20
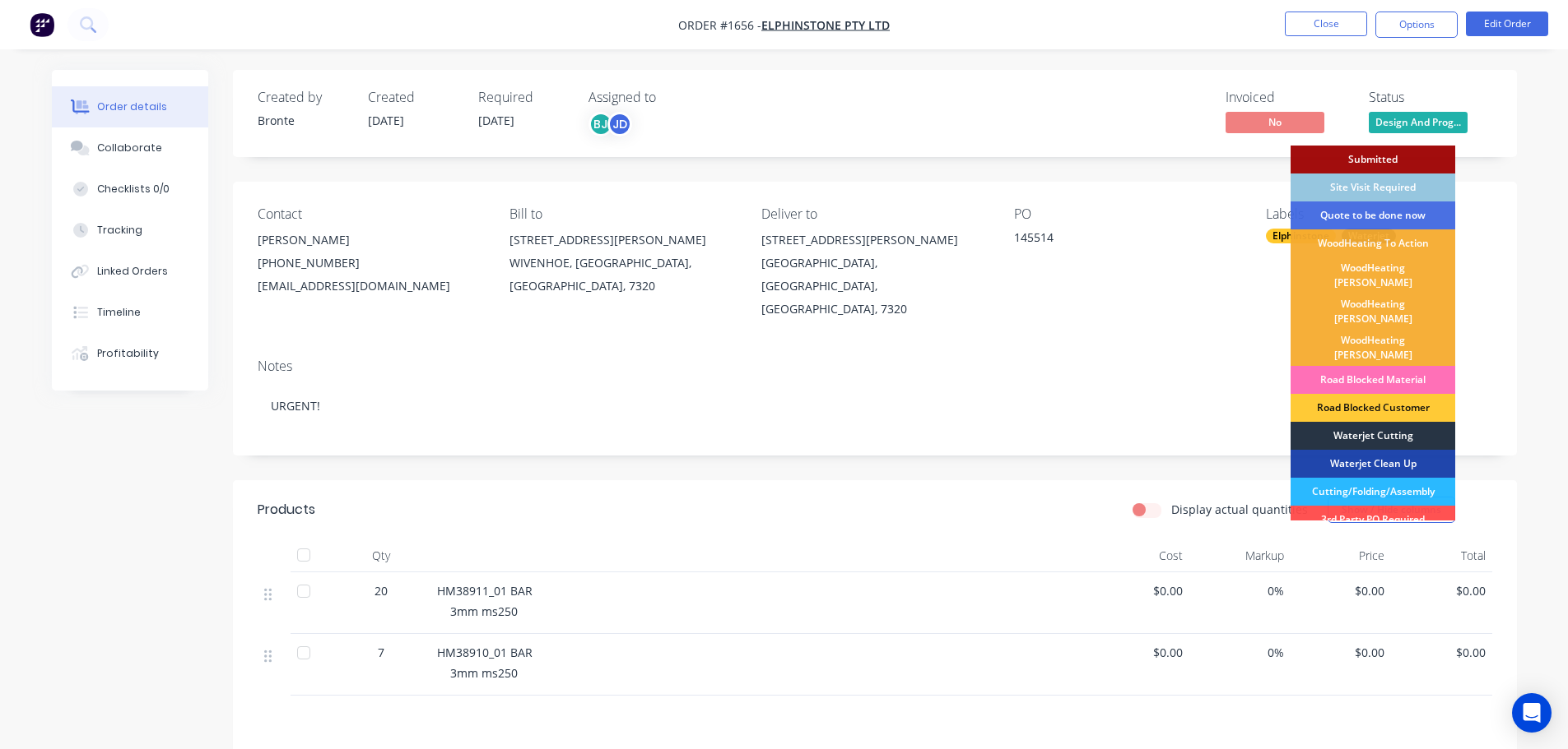
click at [1363, 422] on div "Waterjet Cutting" at bounding box center [1372, 436] width 164 height 28
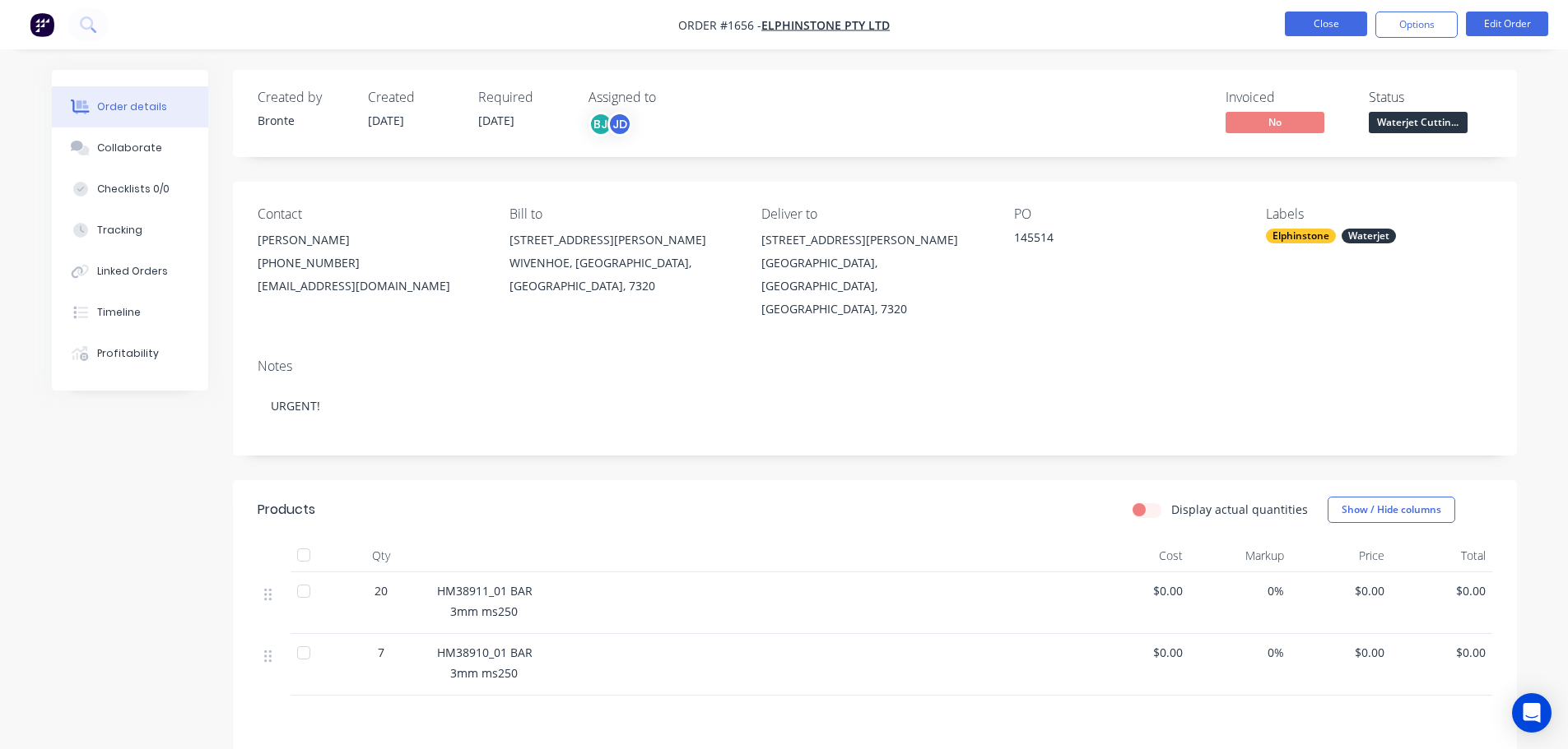
click at [1322, 26] on button "Close" at bounding box center [1326, 24] width 83 height 25
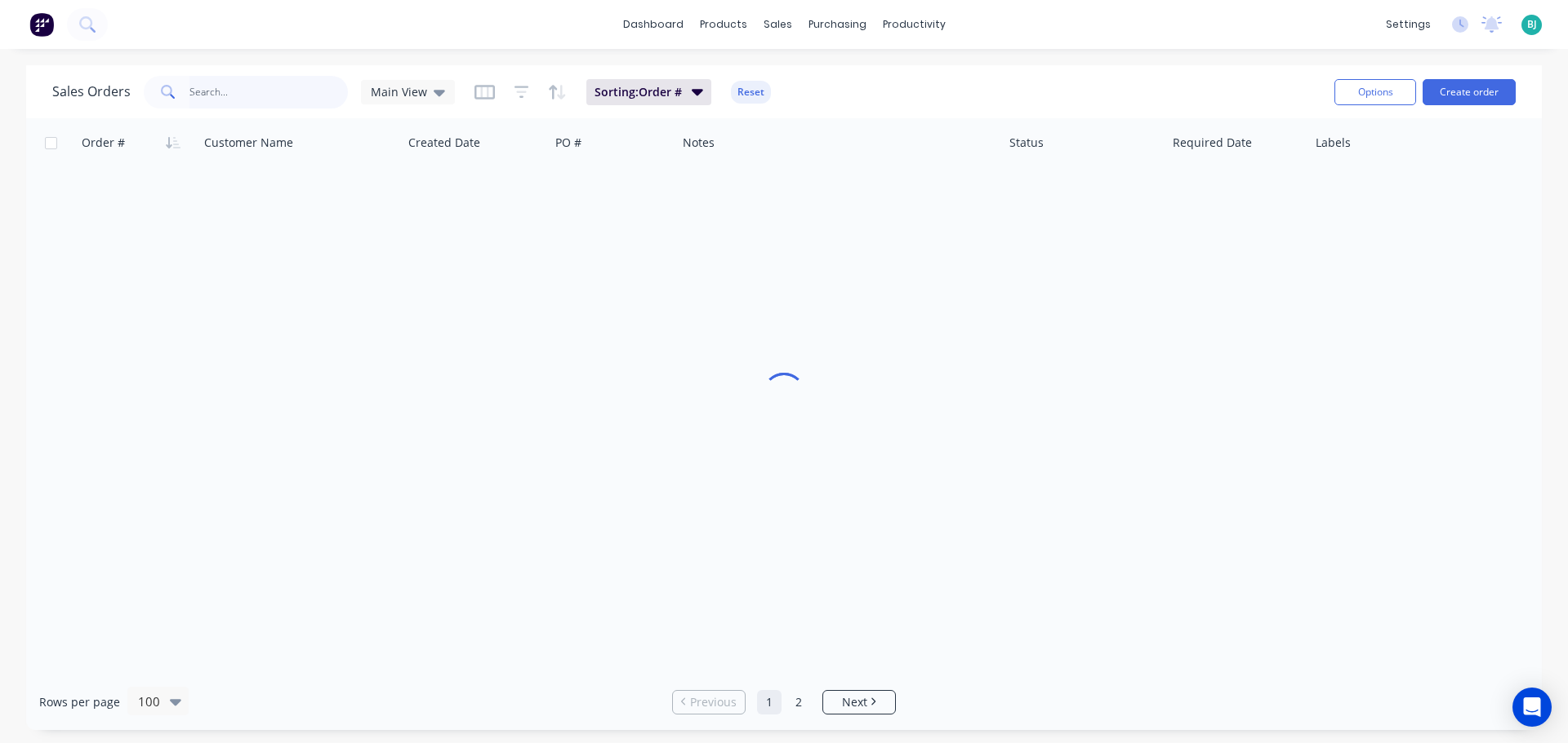
click at [255, 93] on input "text" at bounding box center [268, 93] width 159 height 32
drag, startPoint x: 186, startPoint y: 99, endPoint x: 153, endPoint y: 99, distance: 33.0
click at [153, 99] on div "tayla evans" at bounding box center [246, 93] width 204 height 32
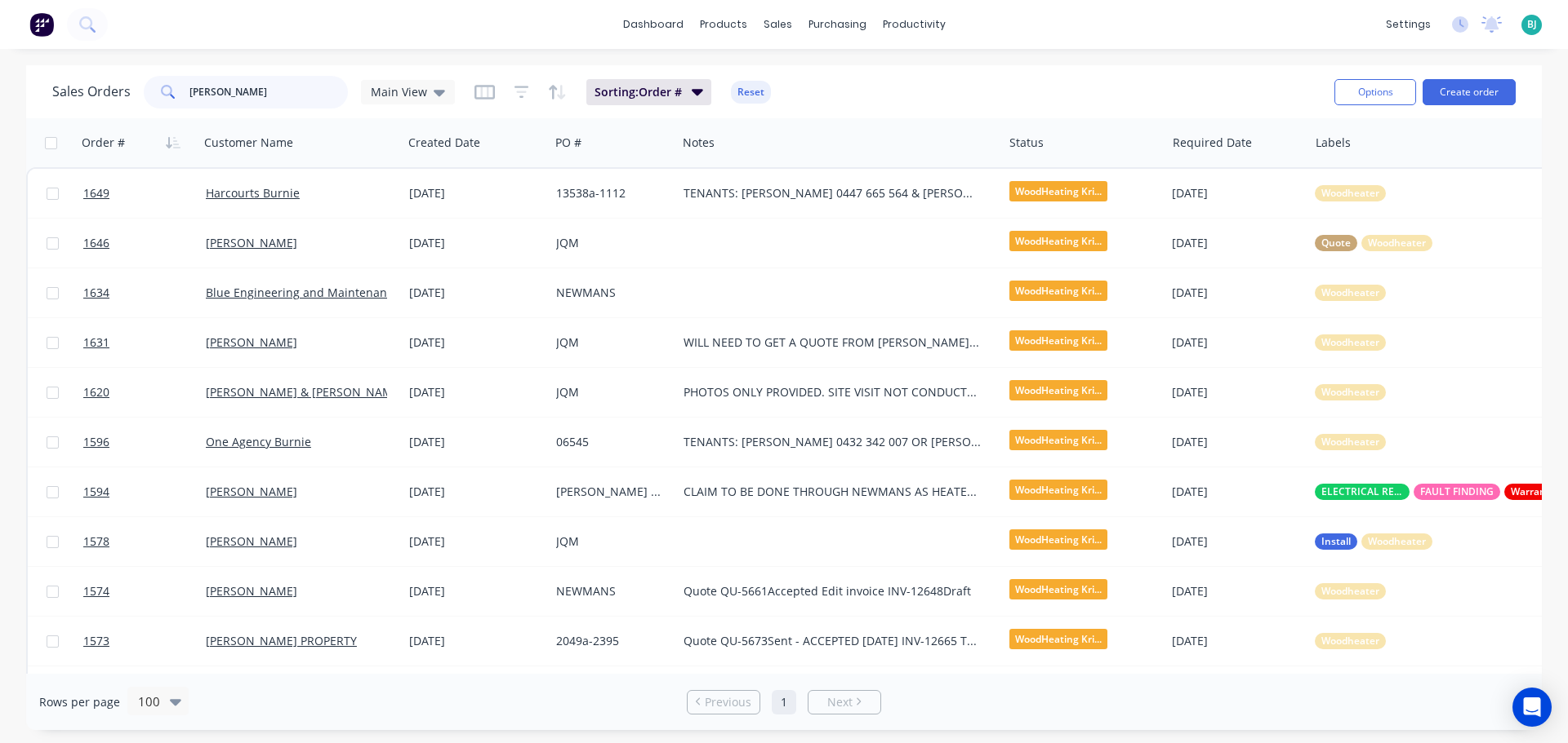
drag, startPoint x: 261, startPoint y: 103, endPoint x: 156, endPoint y: 99, distance: 105.1
click at [156, 99] on div "kris" at bounding box center [246, 93] width 204 height 32
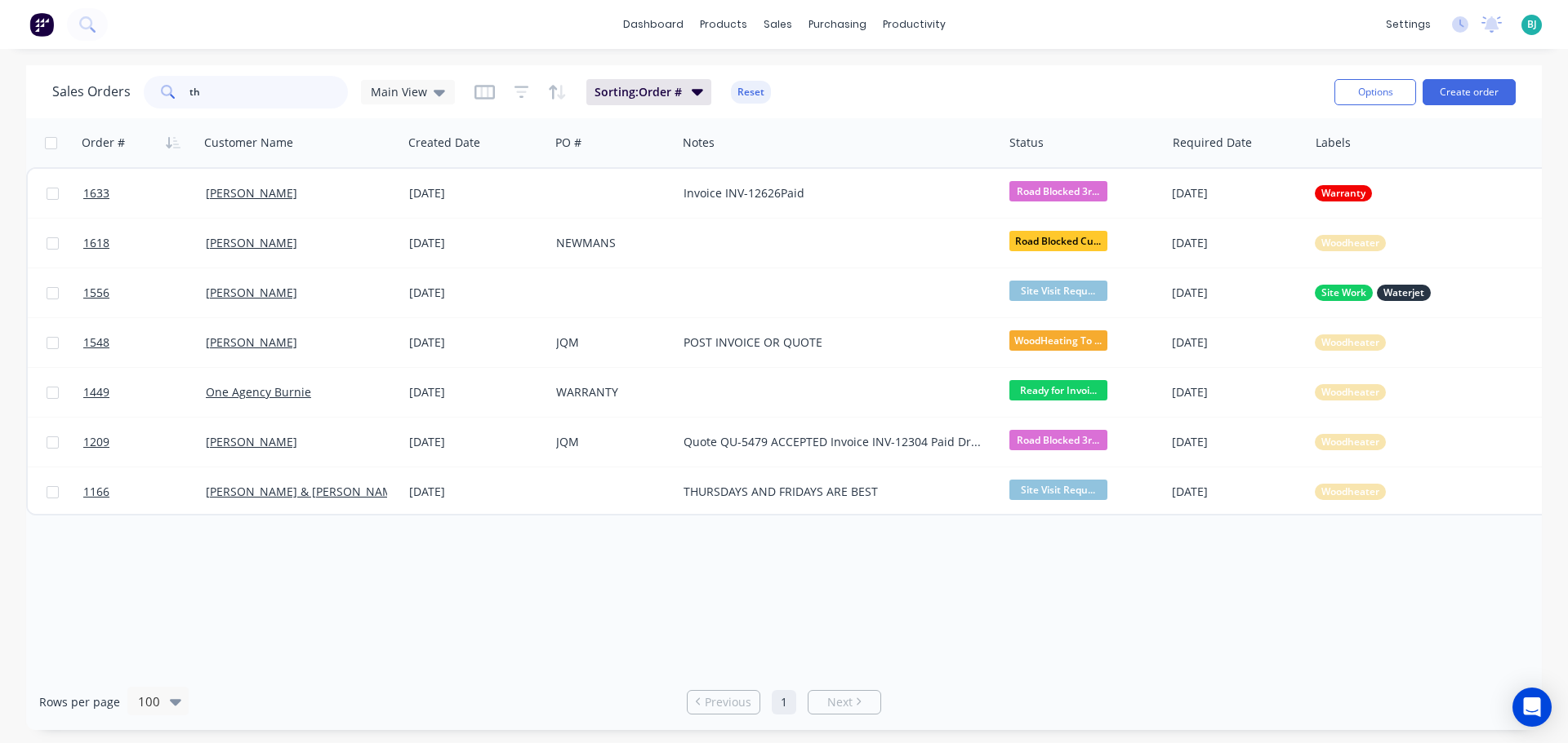
type input "t"
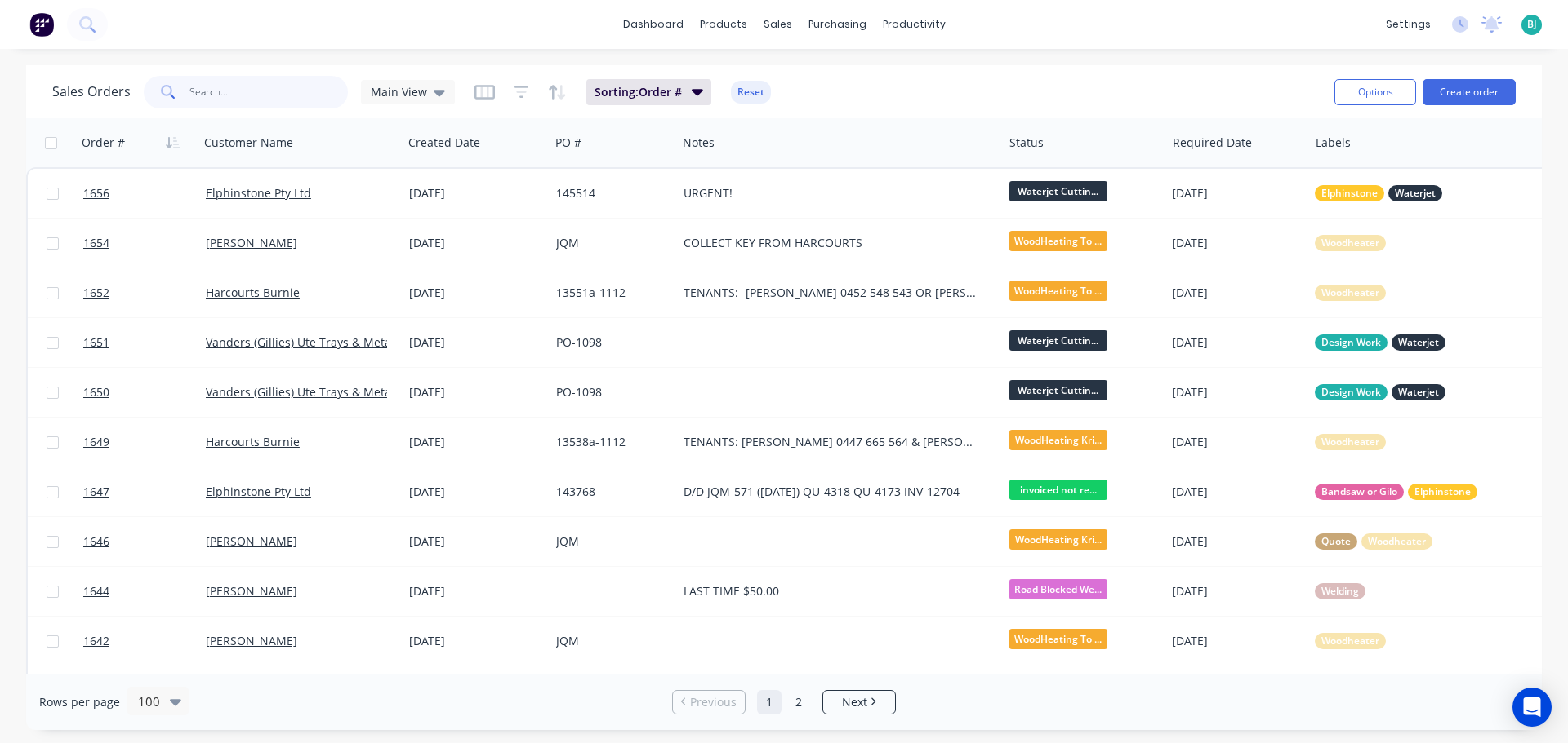
click at [292, 92] on input "text" at bounding box center [268, 93] width 159 height 32
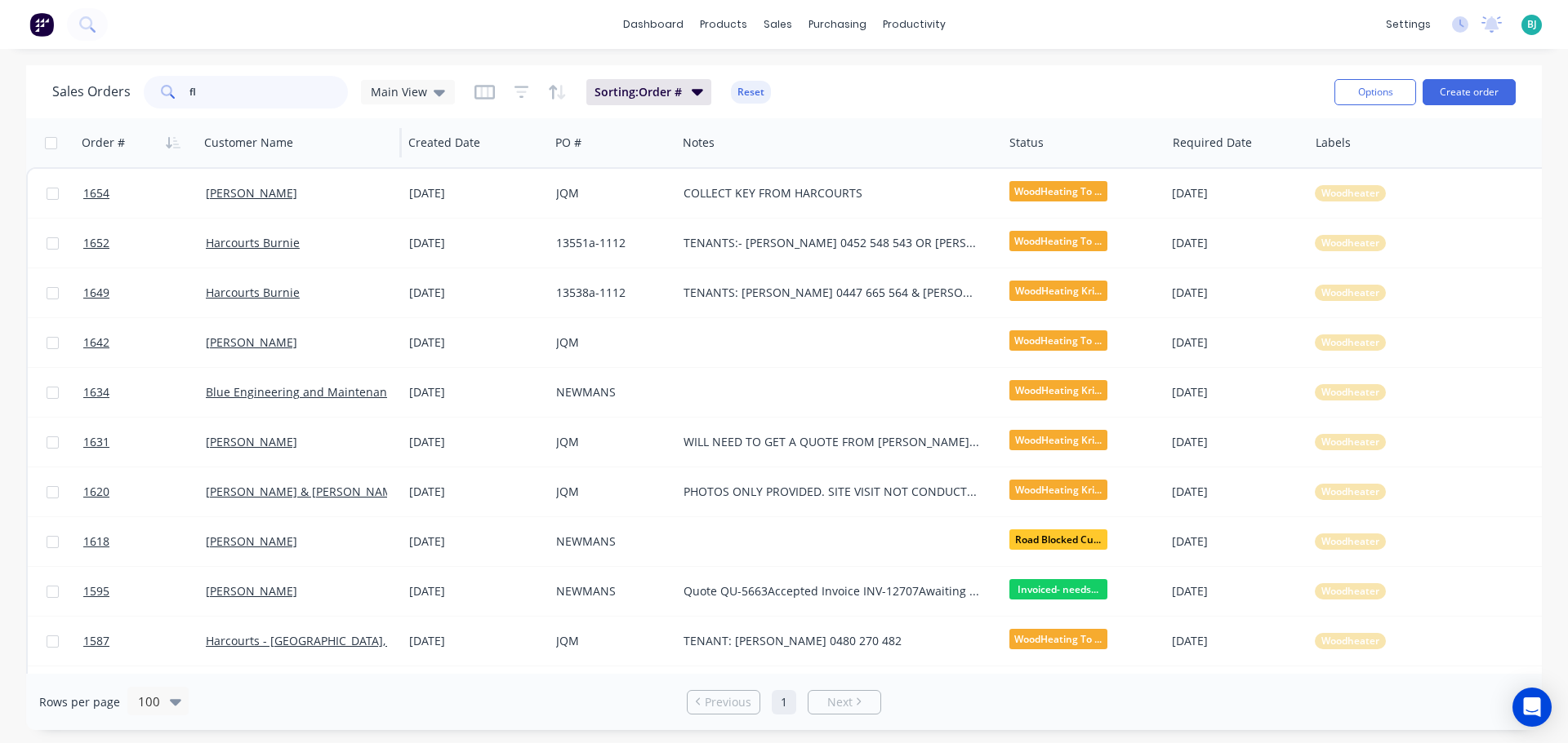
type input "f"
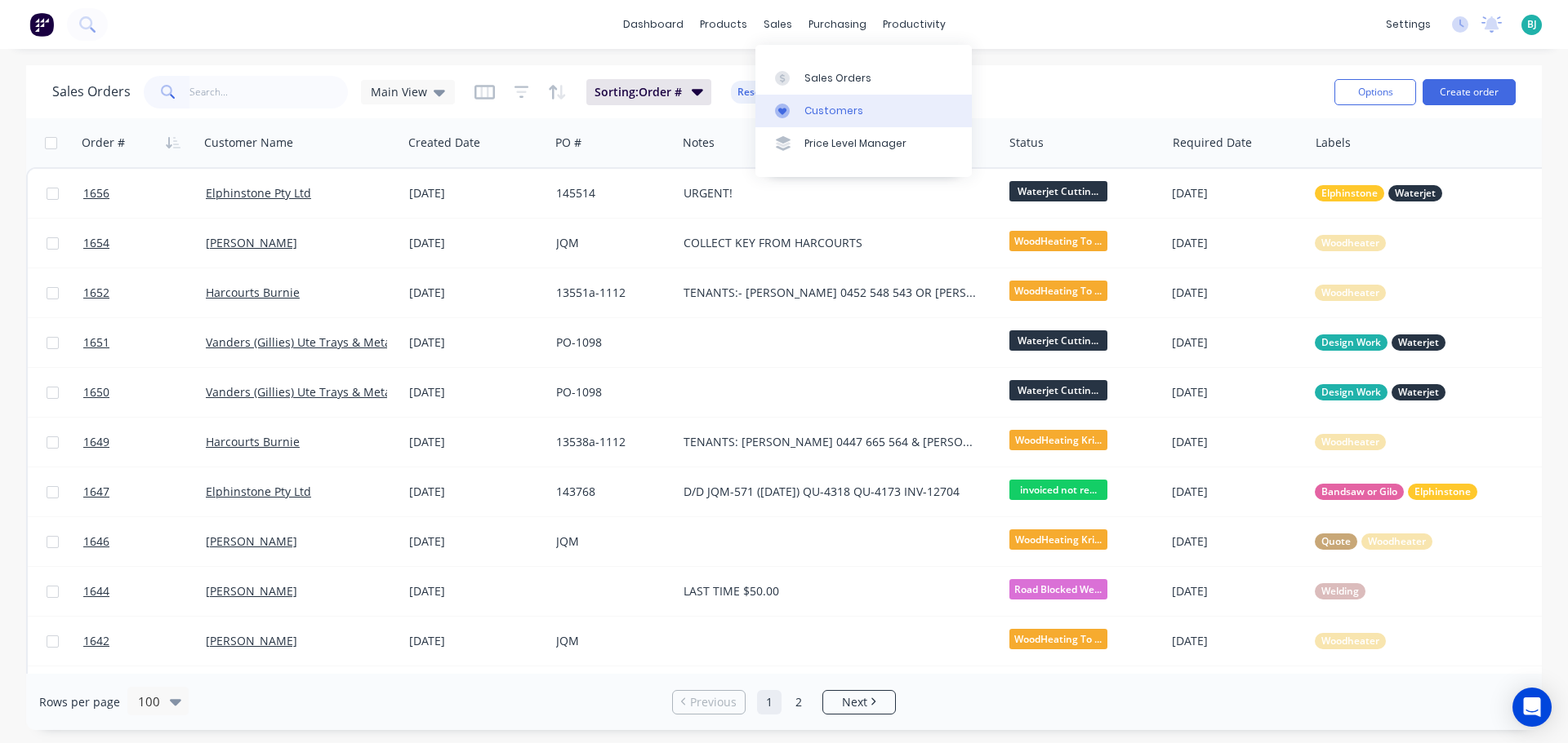
click at [849, 105] on div "Customers" at bounding box center [834, 111] width 59 height 14
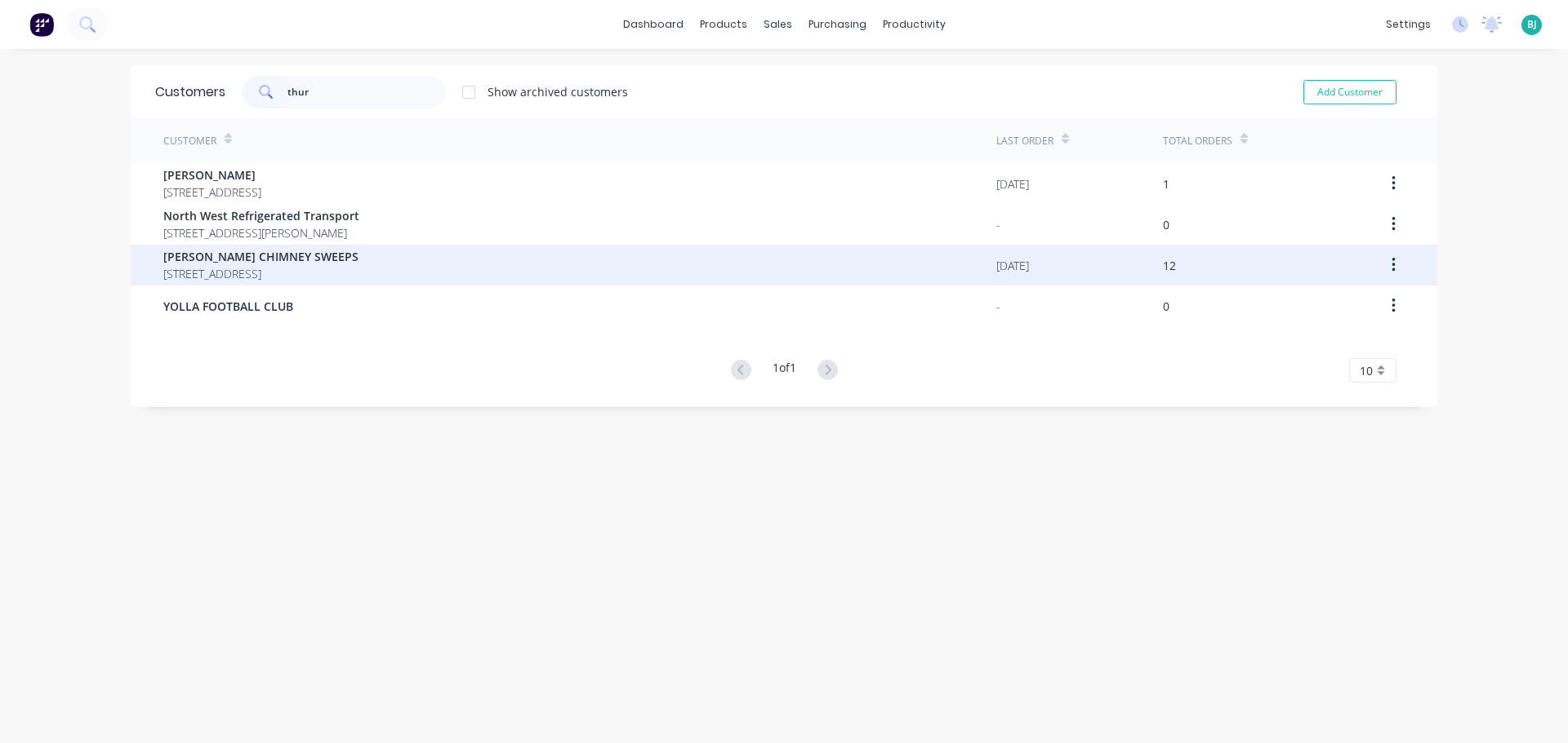
type input "thur"
click at [347, 271] on span "12 Table Cape Road Rd Table Cape Tasmania Australia 7325" at bounding box center [261, 274] width 195 height 17
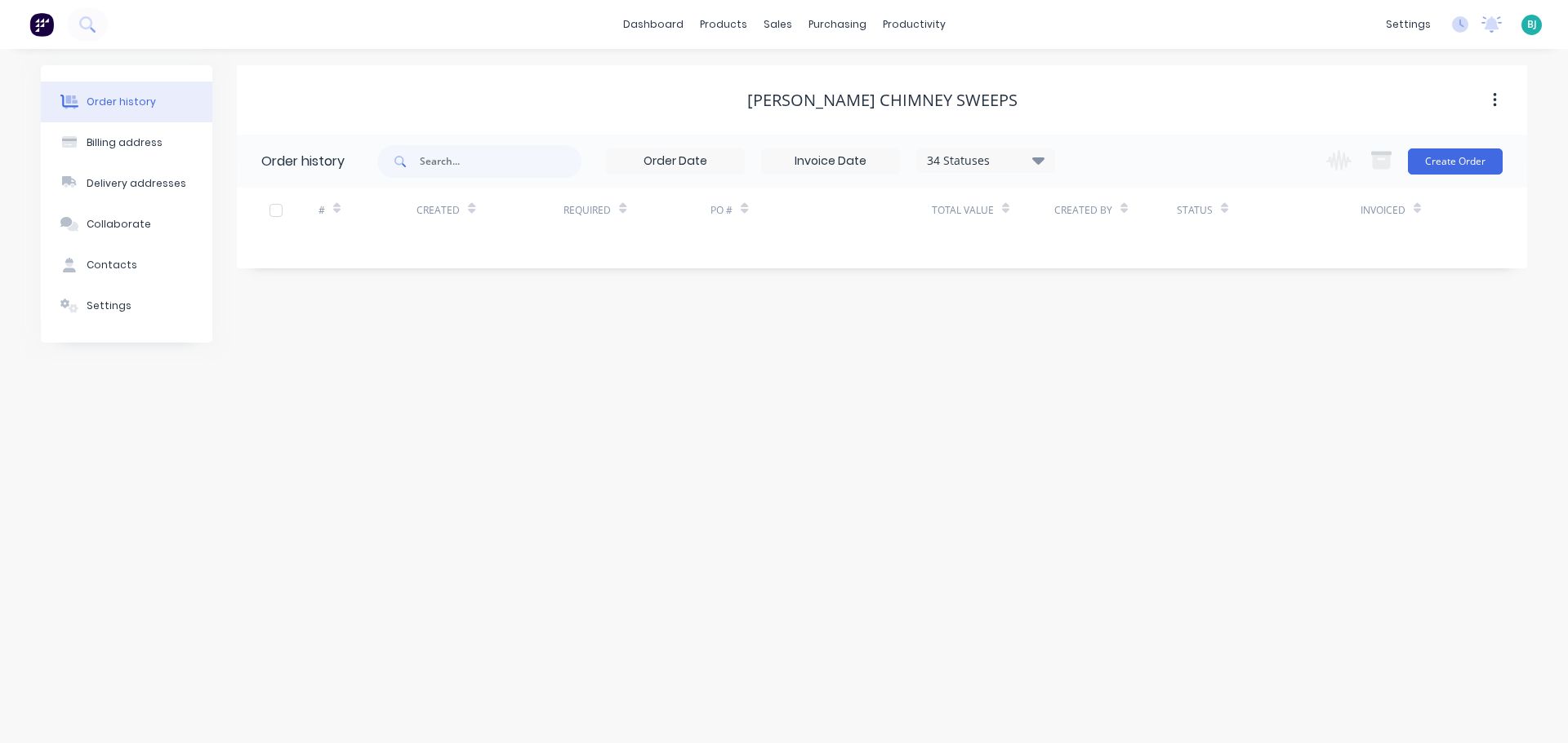
click at [1023, 158] on div "34 Statuses" at bounding box center [986, 160] width 137 height 18
click at [1120, 348] on label at bounding box center [1120, 348] width 0 height 0
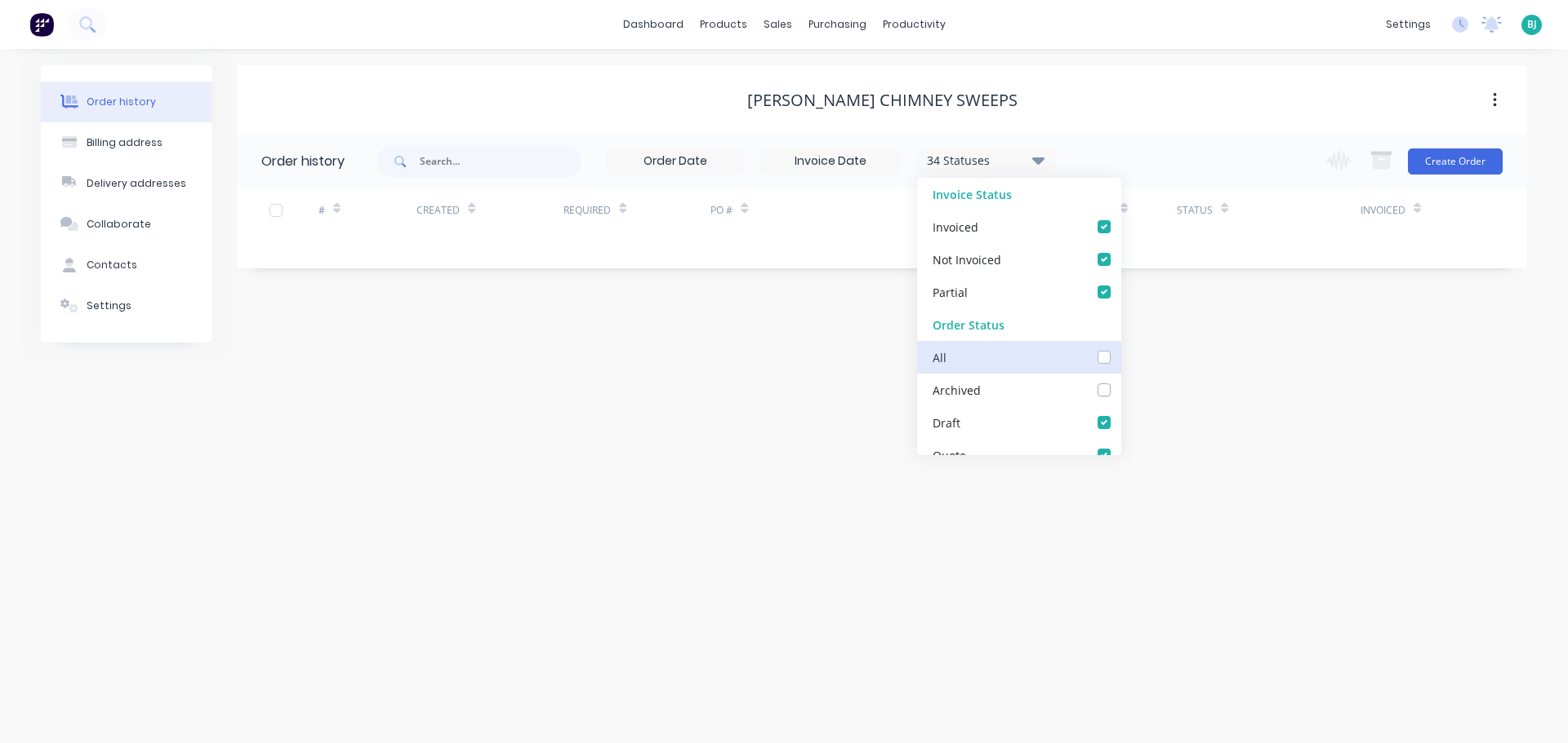
click at [1120, 356] on input "checkbox" at bounding box center [1127, 356] width 13 height 15
checkbox input "true"
click at [1472, 387] on div "Order history Billing address Delivery addresses Collaborate Contacts Settings …" at bounding box center [784, 396] width 1568 height 694
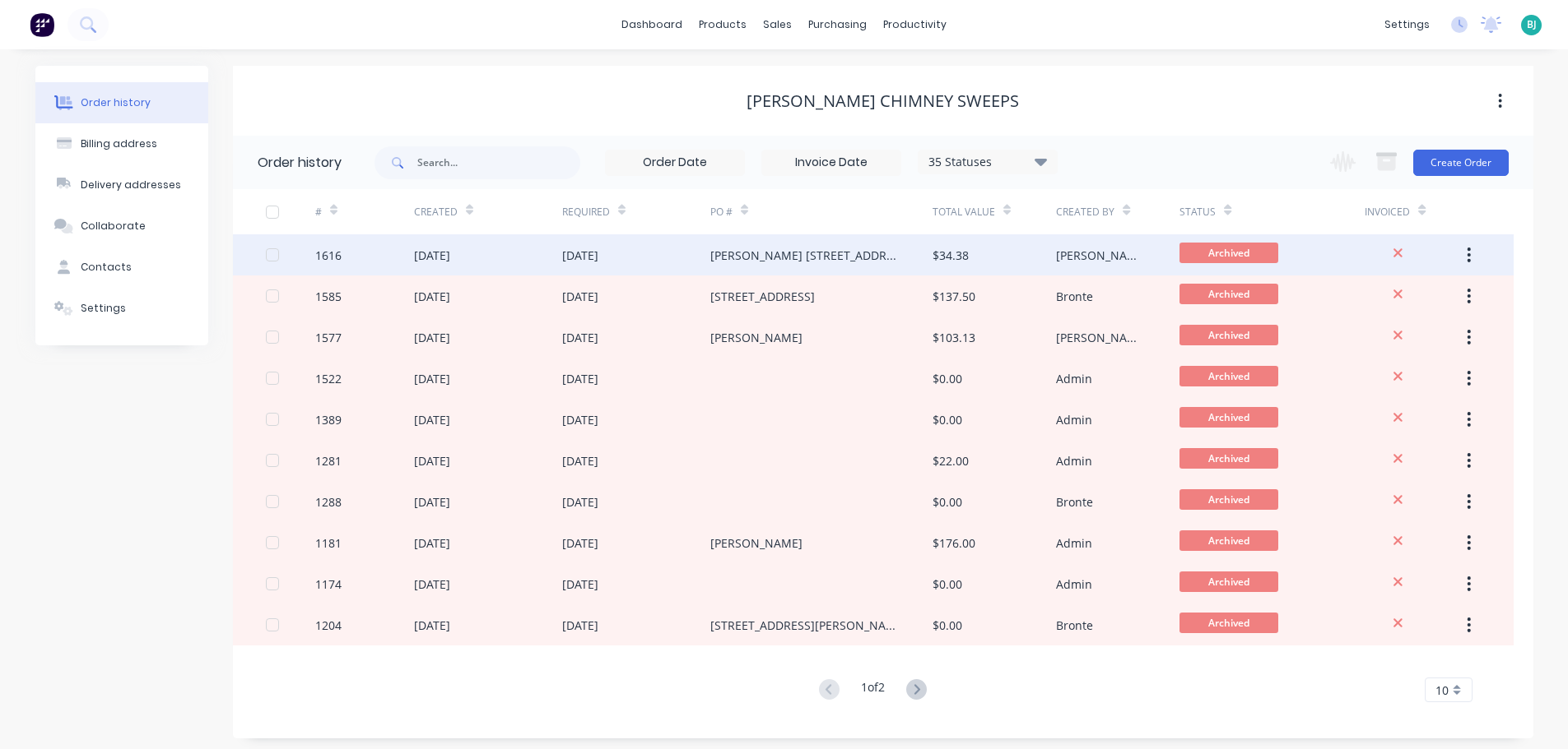
click at [385, 256] on div "1616" at bounding box center [365, 255] width 99 height 41
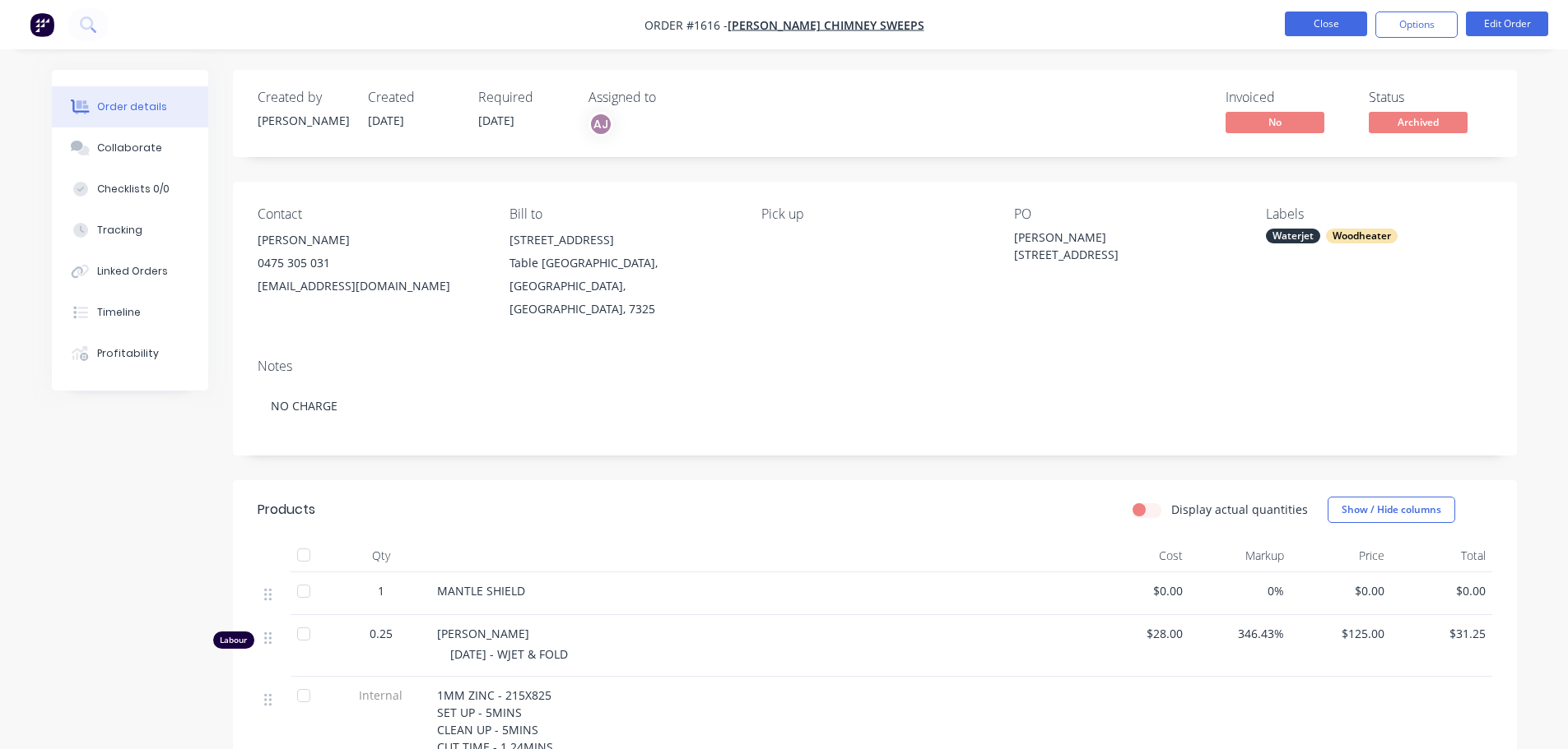
click at [1338, 25] on button "Close" at bounding box center [1326, 24] width 83 height 25
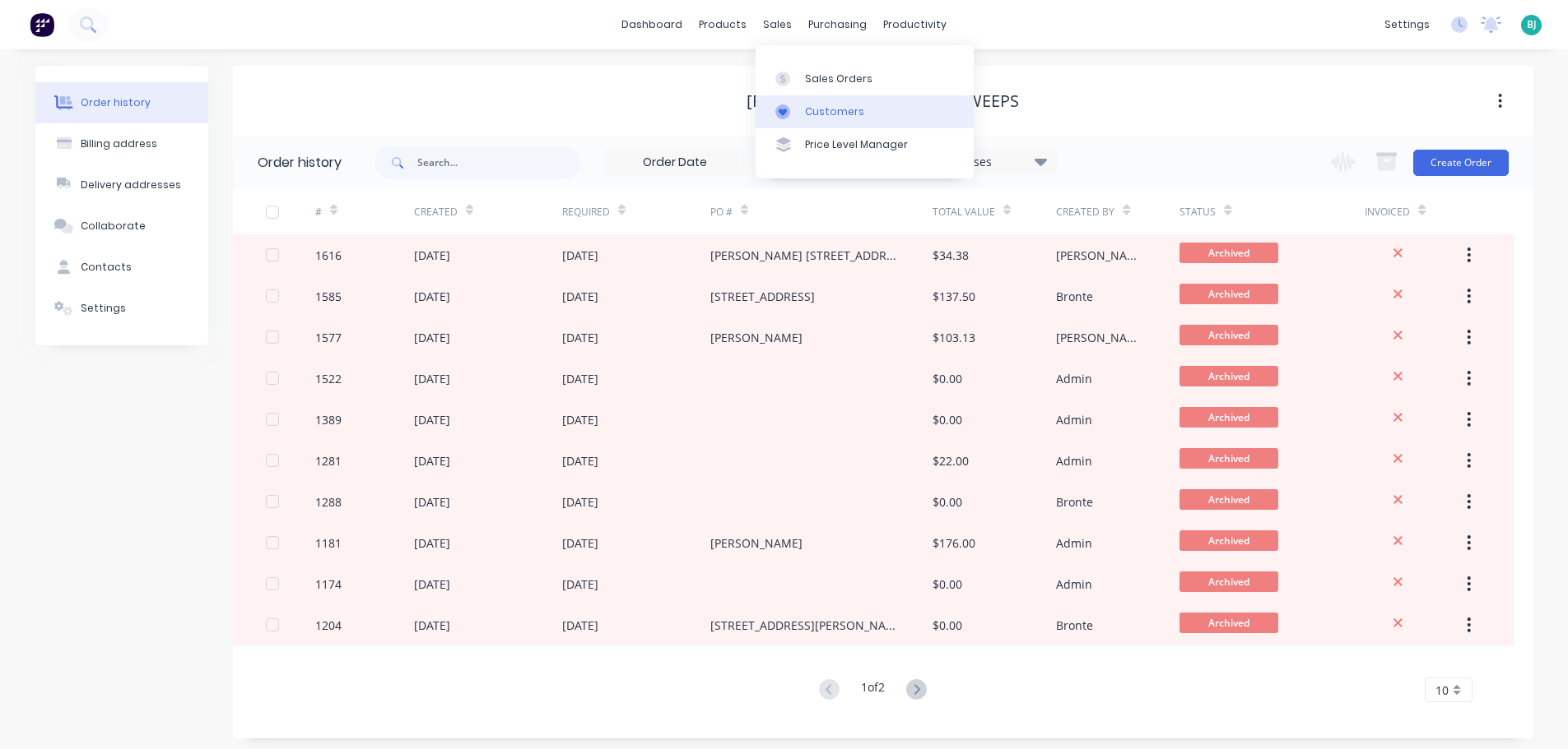
click at [795, 113] on div at bounding box center [788, 112] width 25 height 14
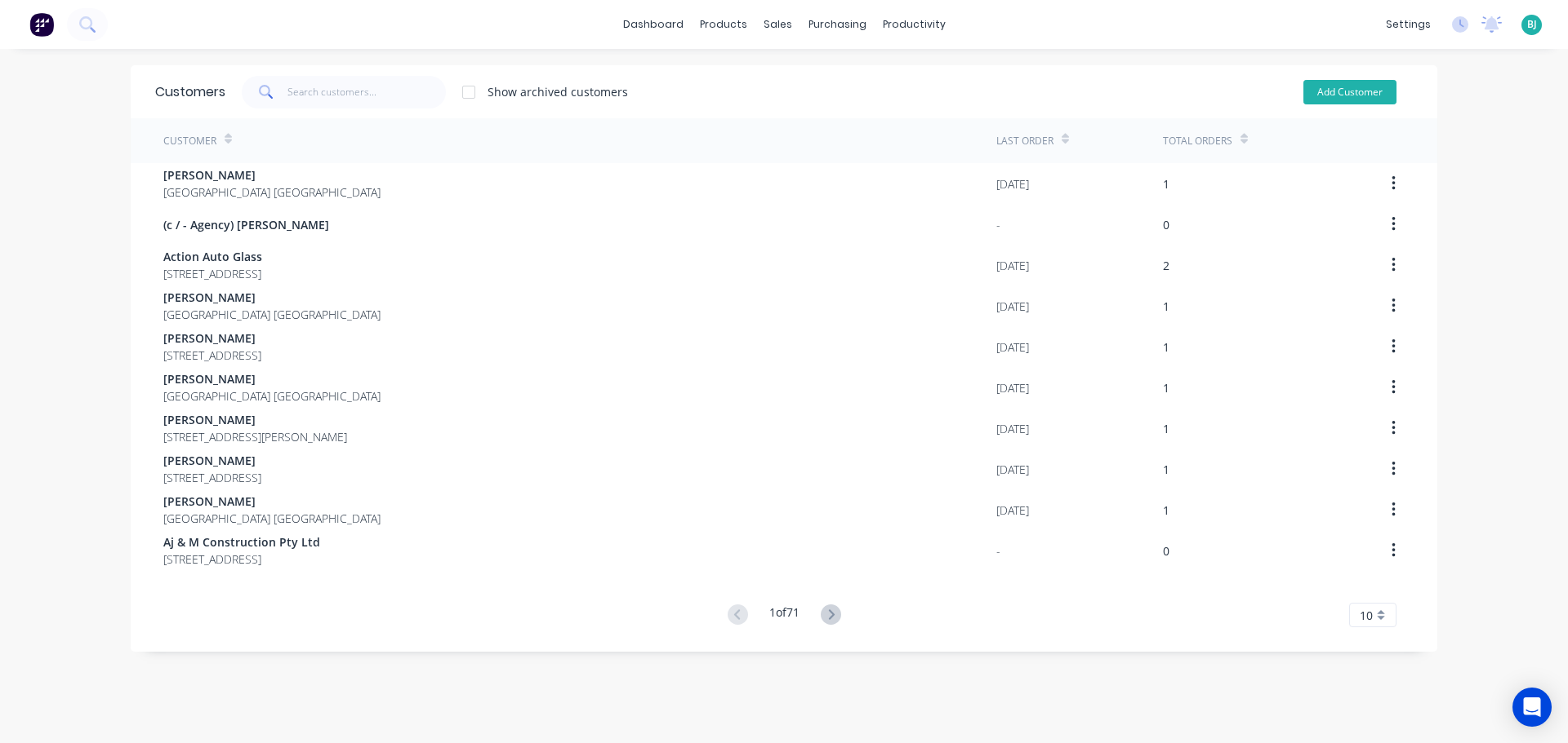
click at [1365, 91] on button "Add Customer" at bounding box center [1349, 93] width 94 height 25
select select "AU"
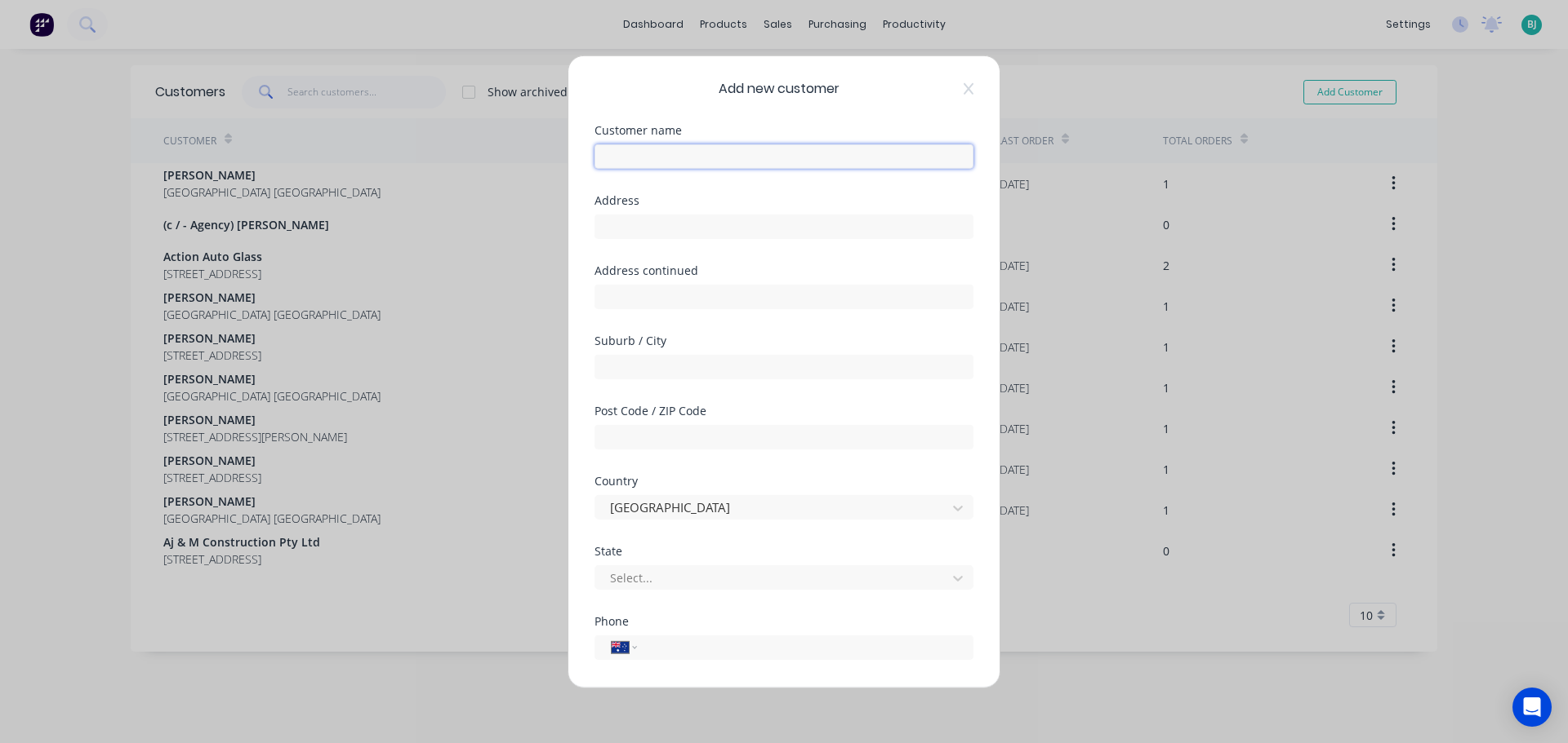
click at [719, 152] on input "text" at bounding box center [784, 156] width 379 height 25
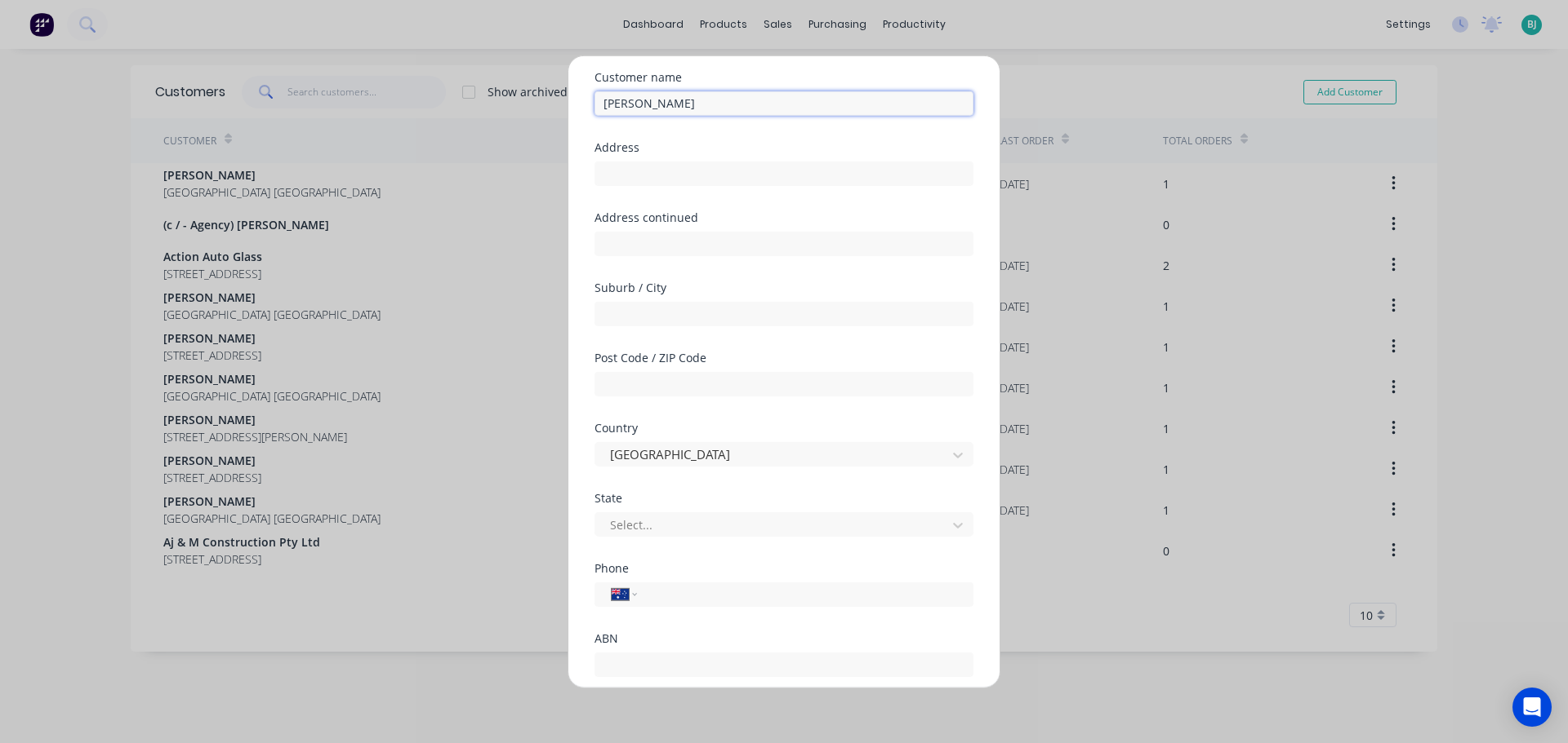
scroll to position [82, 0]
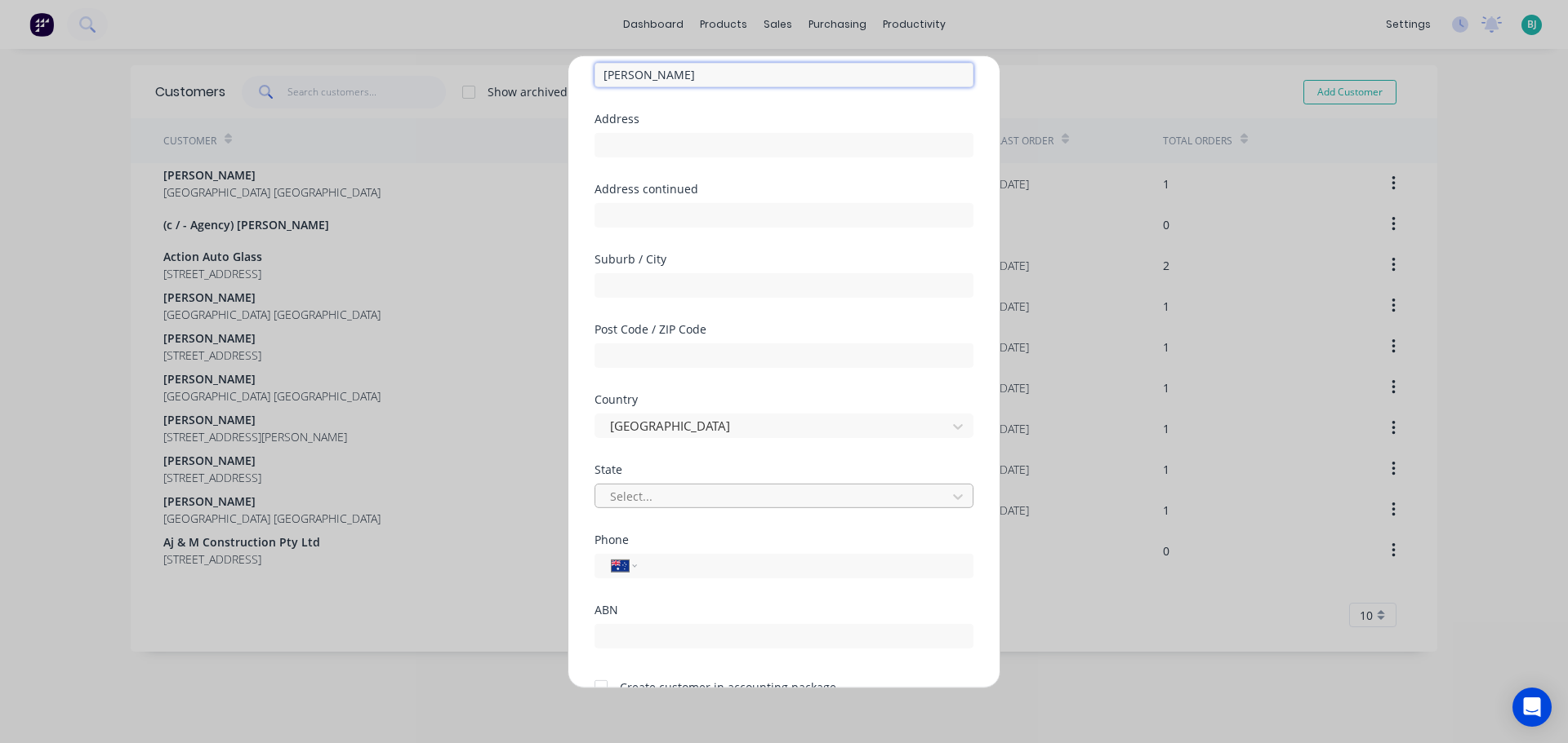
type input "[PERSON_NAME]"
click at [718, 499] on div at bounding box center [773, 496] width 330 height 20
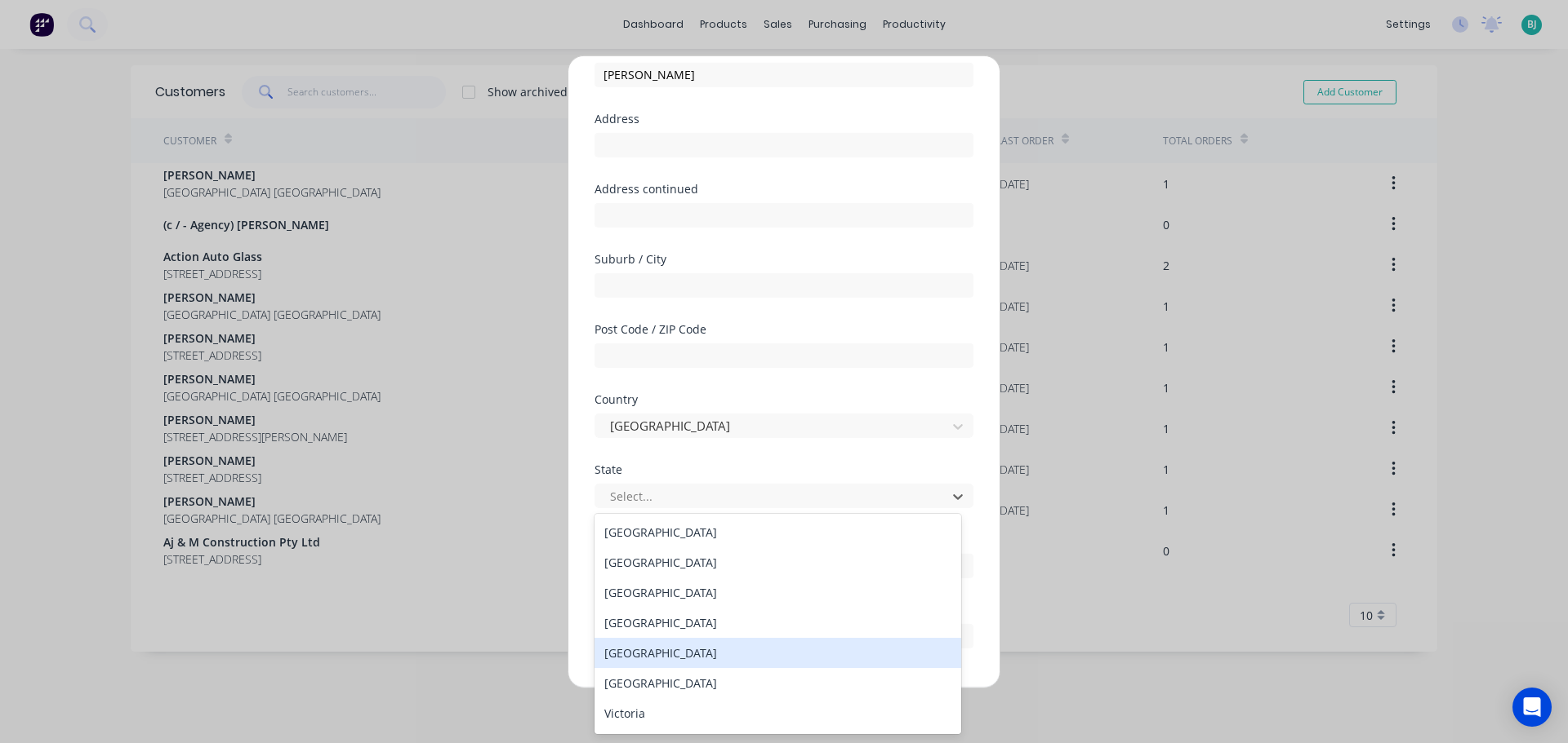
click at [670, 680] on div "Tasmania" at bounding box center [778, 684] width 366 height 31
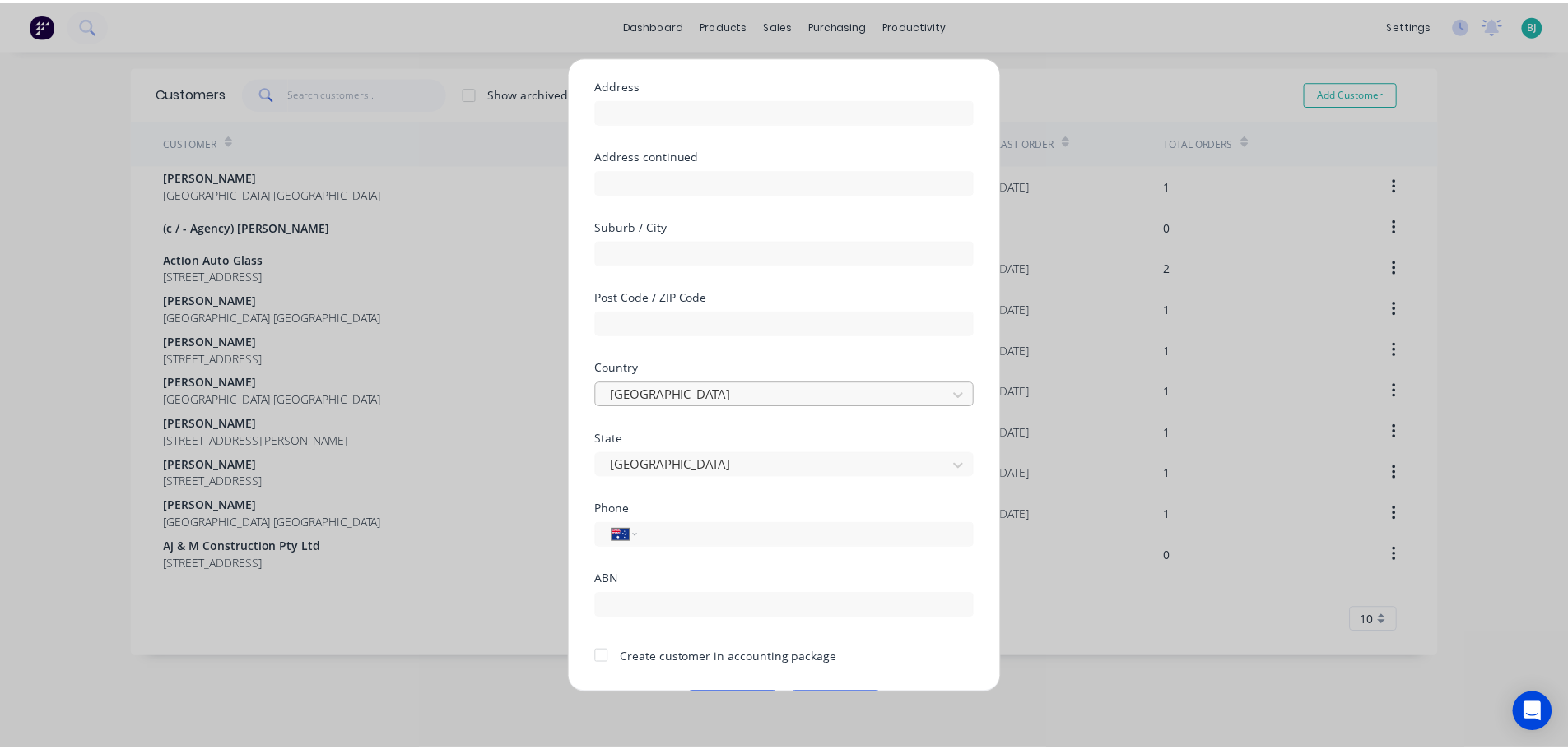
scroll to position [166, 0]
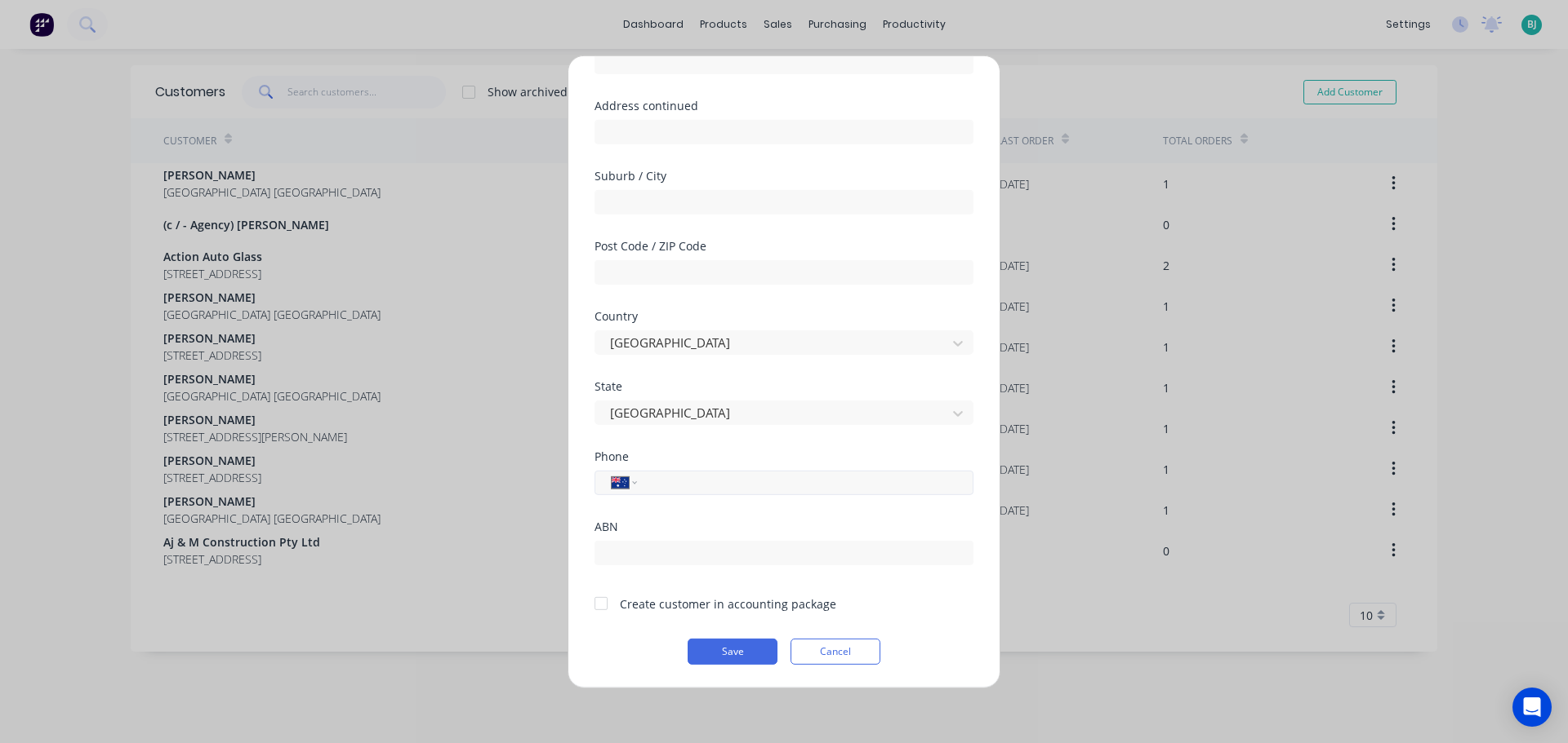
click at [747, 488] on input "tel" at bounding box center [802, 483] width 308 height 19
type input "0458 545 161"
click at [736, 659] on button "Save" at bounding box center [732, 650] width 90 height 26
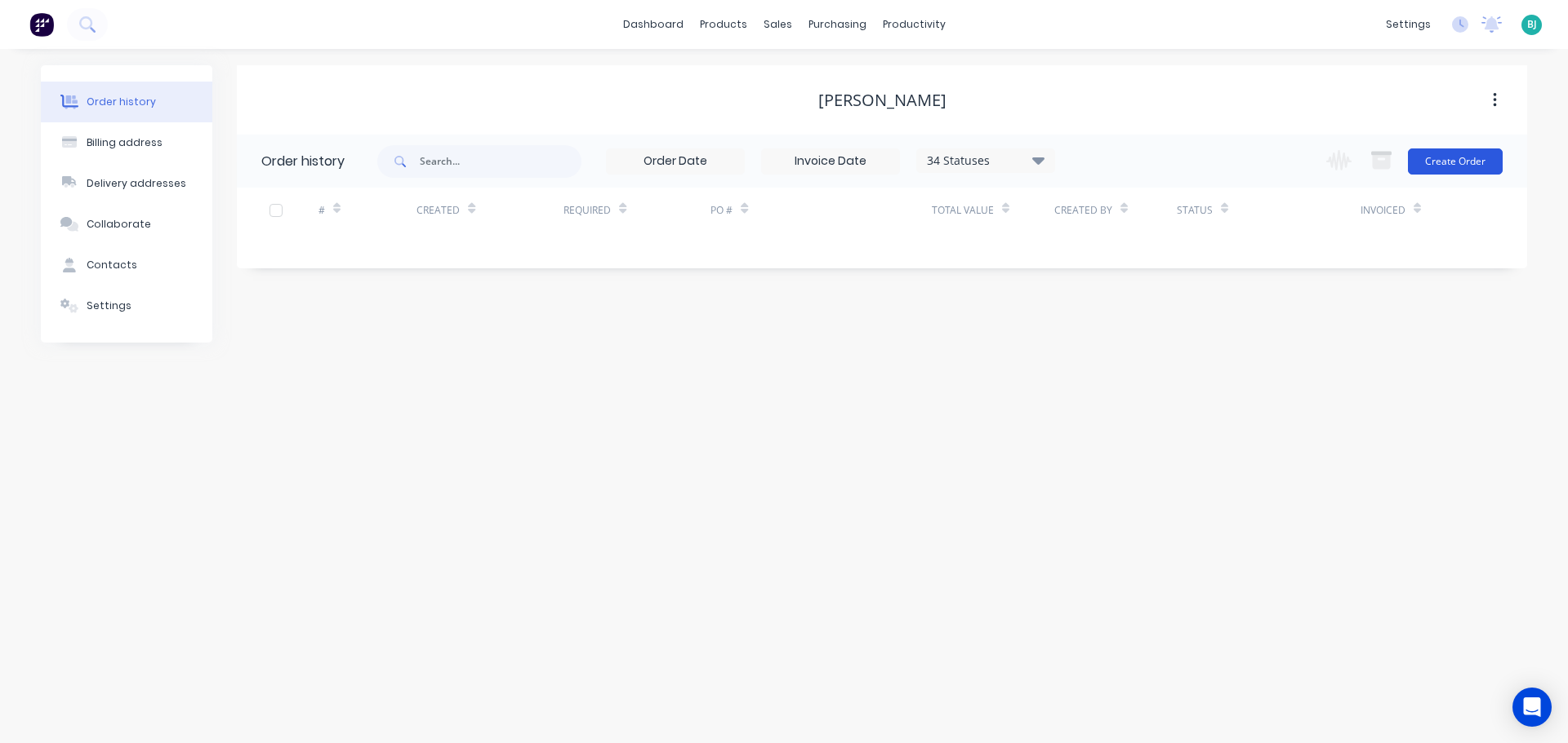
click at [1476, 172] on button "Create Order" at bounding box center [1454, 161] width 94 height 26
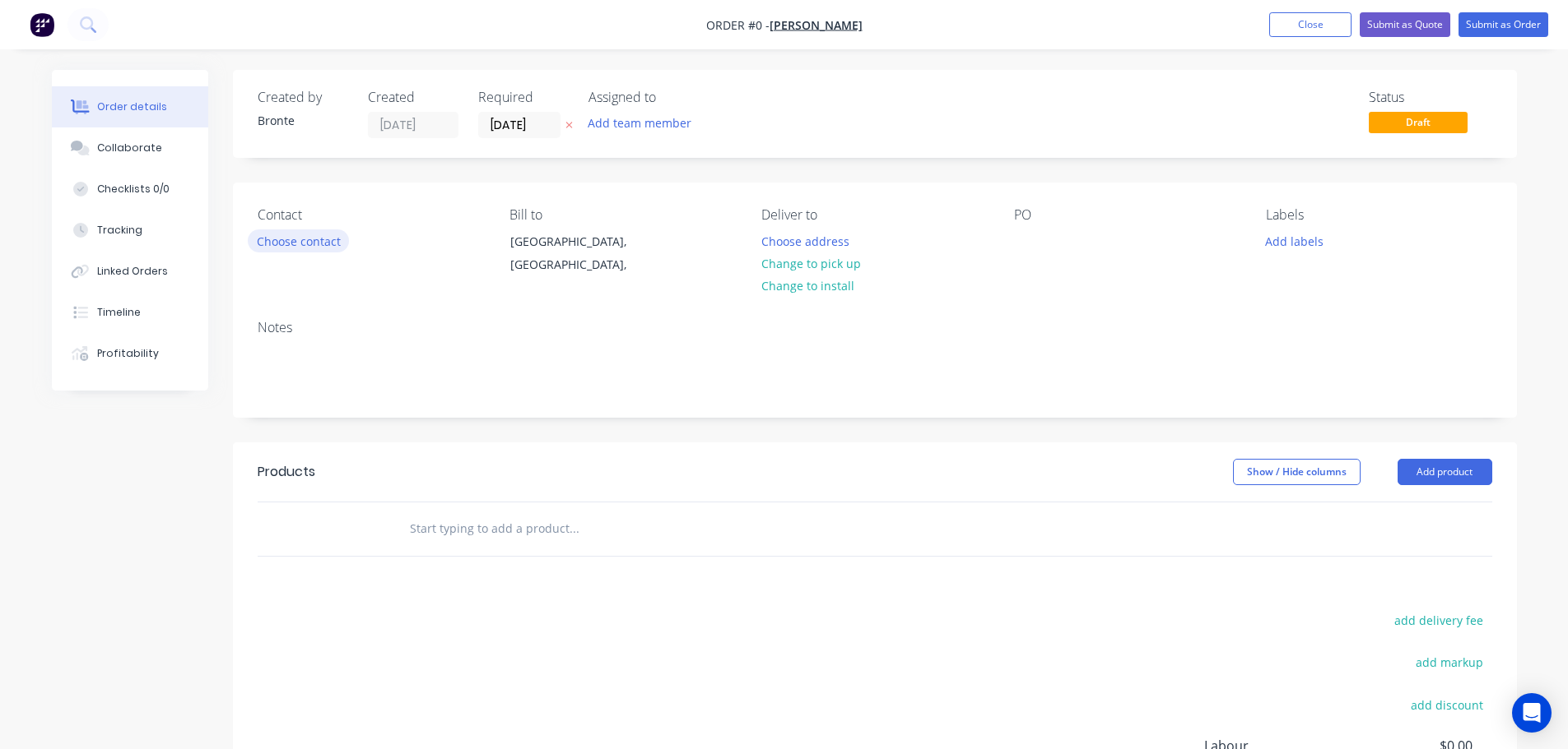
click at [327, 242] on button "Choose contact" at bounding box center [298, 240] width 101 height 22
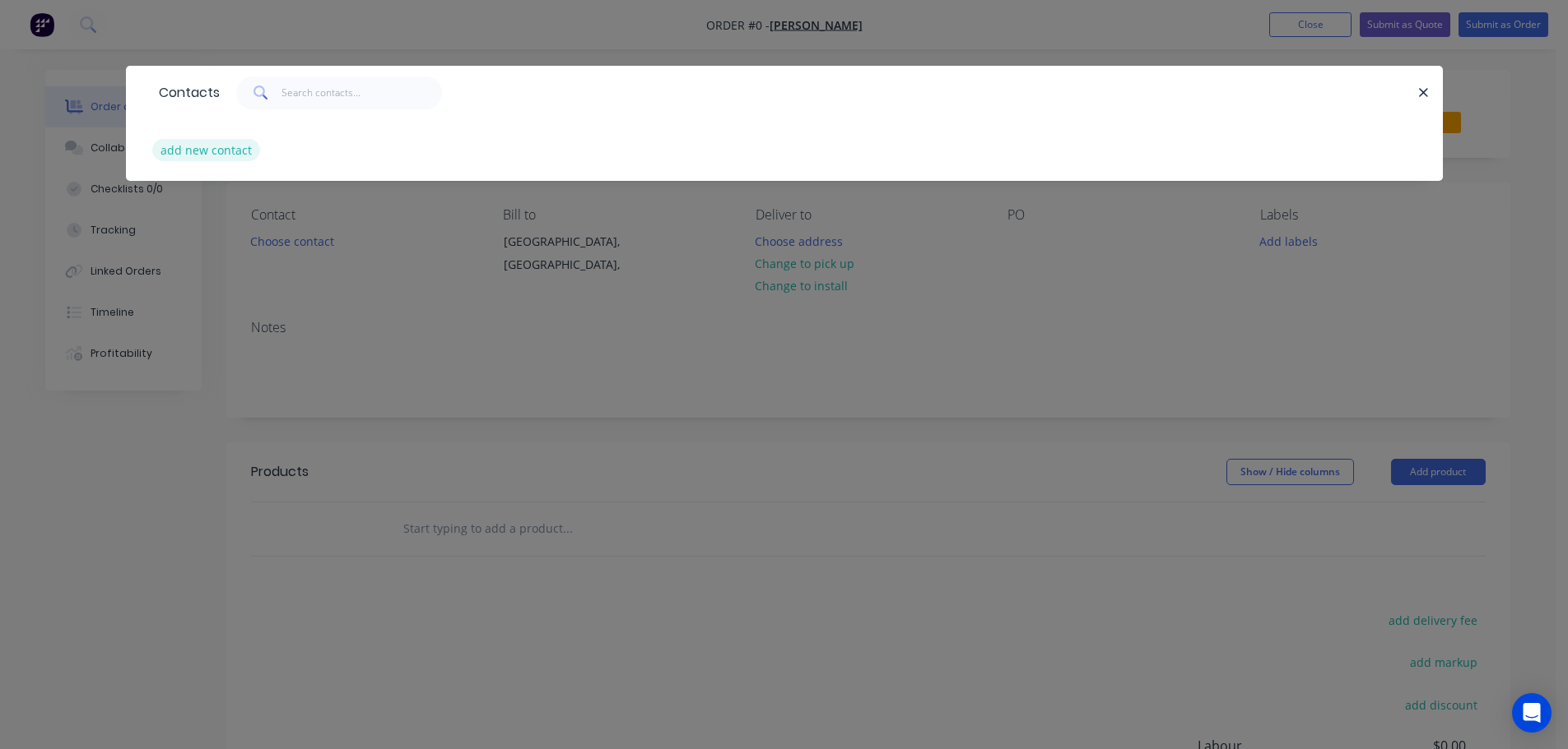
click at [226, 149] on button "add new contact" at bounding box center [206, 150] width 109 height 22
select select "AU"
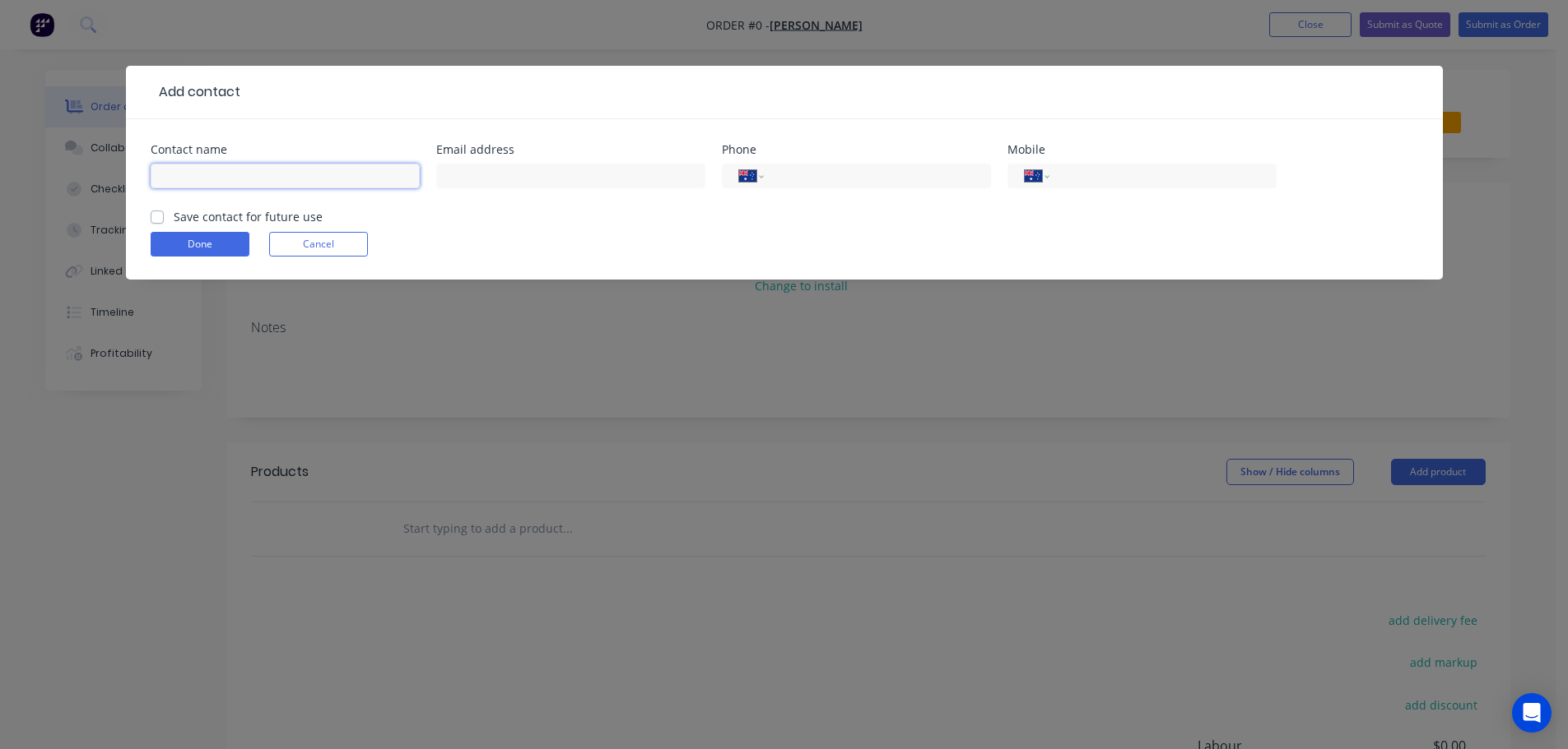
click at [323, 166] on input "text" at bounding box center [286, 176] width 269 height 25
type input "[PERSON_NAME]"
click at [1074, 177] on input "tel" at bounding box center [1159, 177] width 197 height 19
type input "0458 545 161"
click at [1102, 219] on form "Contact name Sue Chandler Email address Phone International Afghanistan Åland I…" at bounding box center [784, 212] width 1267 height 136
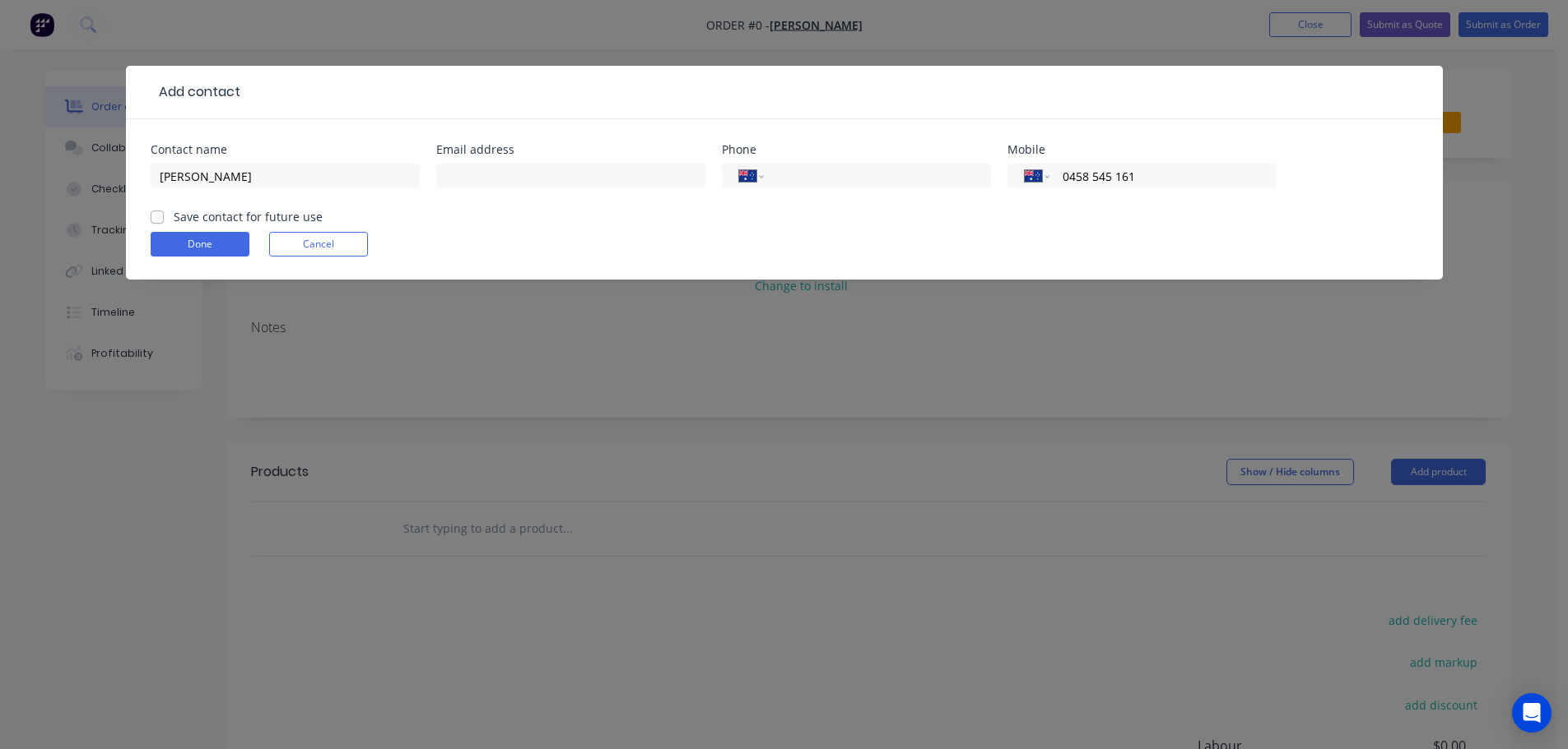
click at [174, 217] on label "Save contact for future use" at bounding box center [248, 216] width 149 height 17
click at [161, 217] on input "Save contact for future use" at bounding box center [158, 215] width 13 height 15
checkbox input "true"
click at [168, 237] on button "Done" at bounding box center [200, 244] width 99 height 25
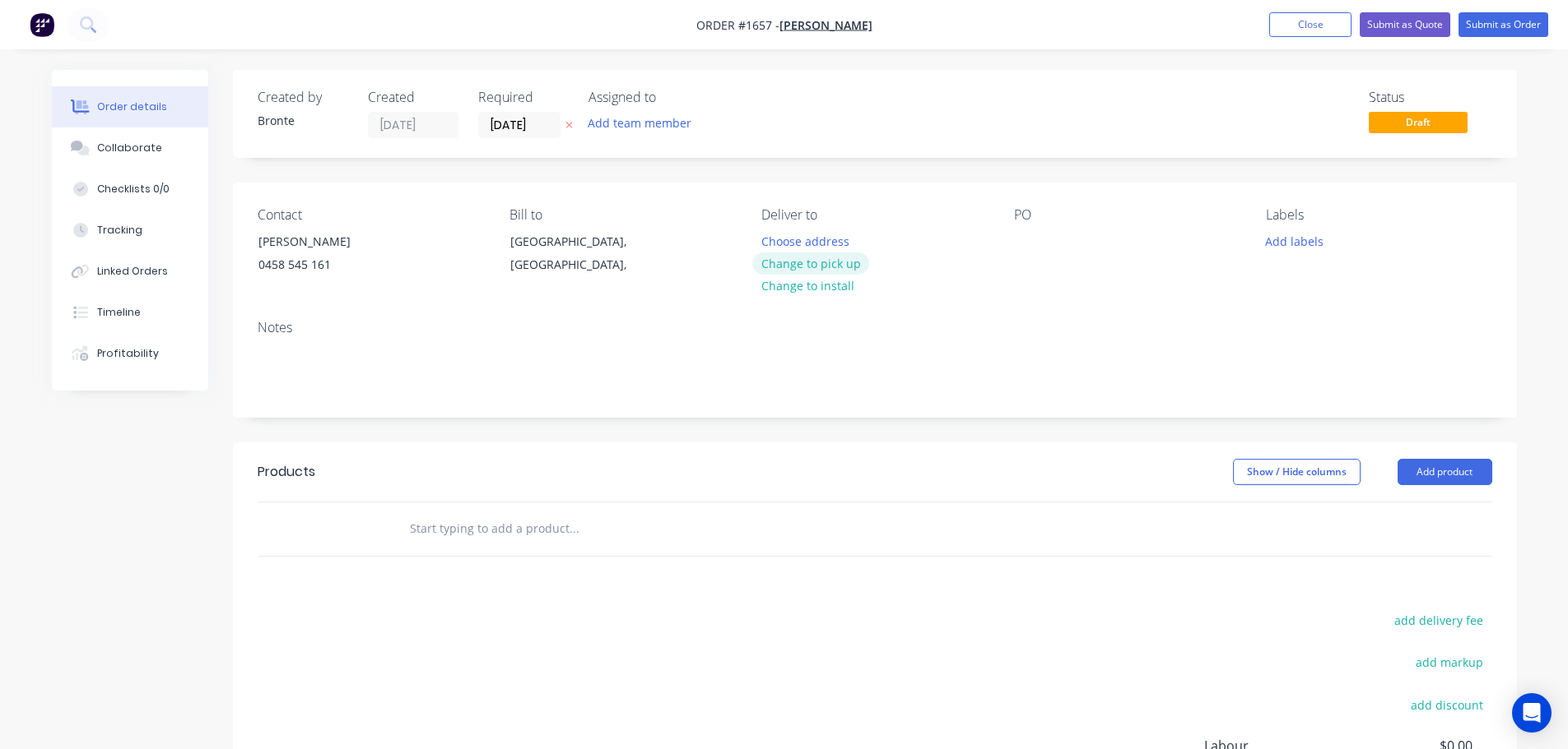
click at [849, 267] on button "Change to pick up" at bounding box center [810, 263] width 116 height 22
click at [616, 122] on button "Add team member" at bounding box center [639, 122] width 121 height 22
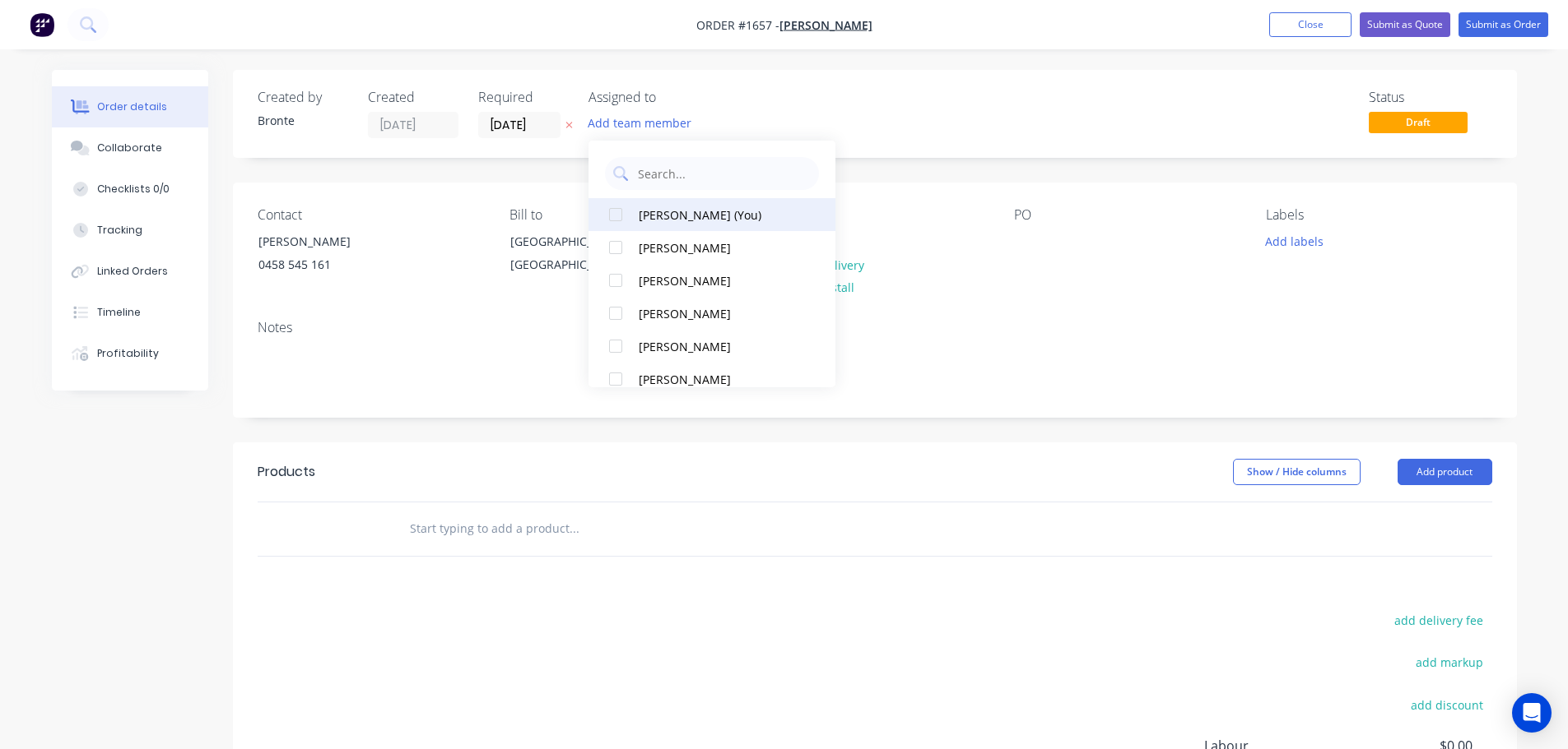
click at [612, 212] on div at bounding box center [616, 214] width 33 height 33
click at [803, 104] on div "Status Draft" at bounding box center [1123, 113] width 739 height 48
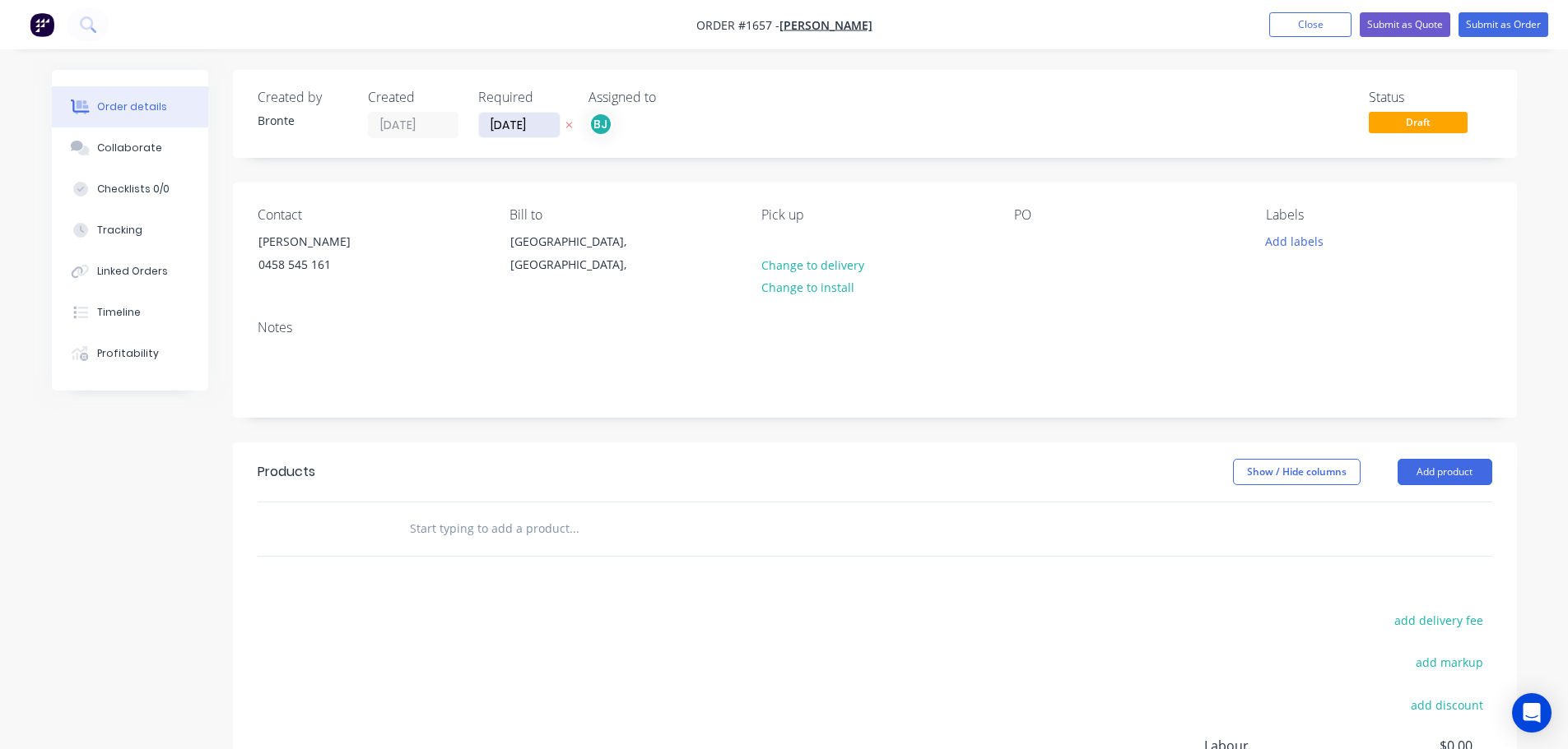
click at [529, 126] on input "[DATE]" at bounding box center [519, 125] width 81 height 25
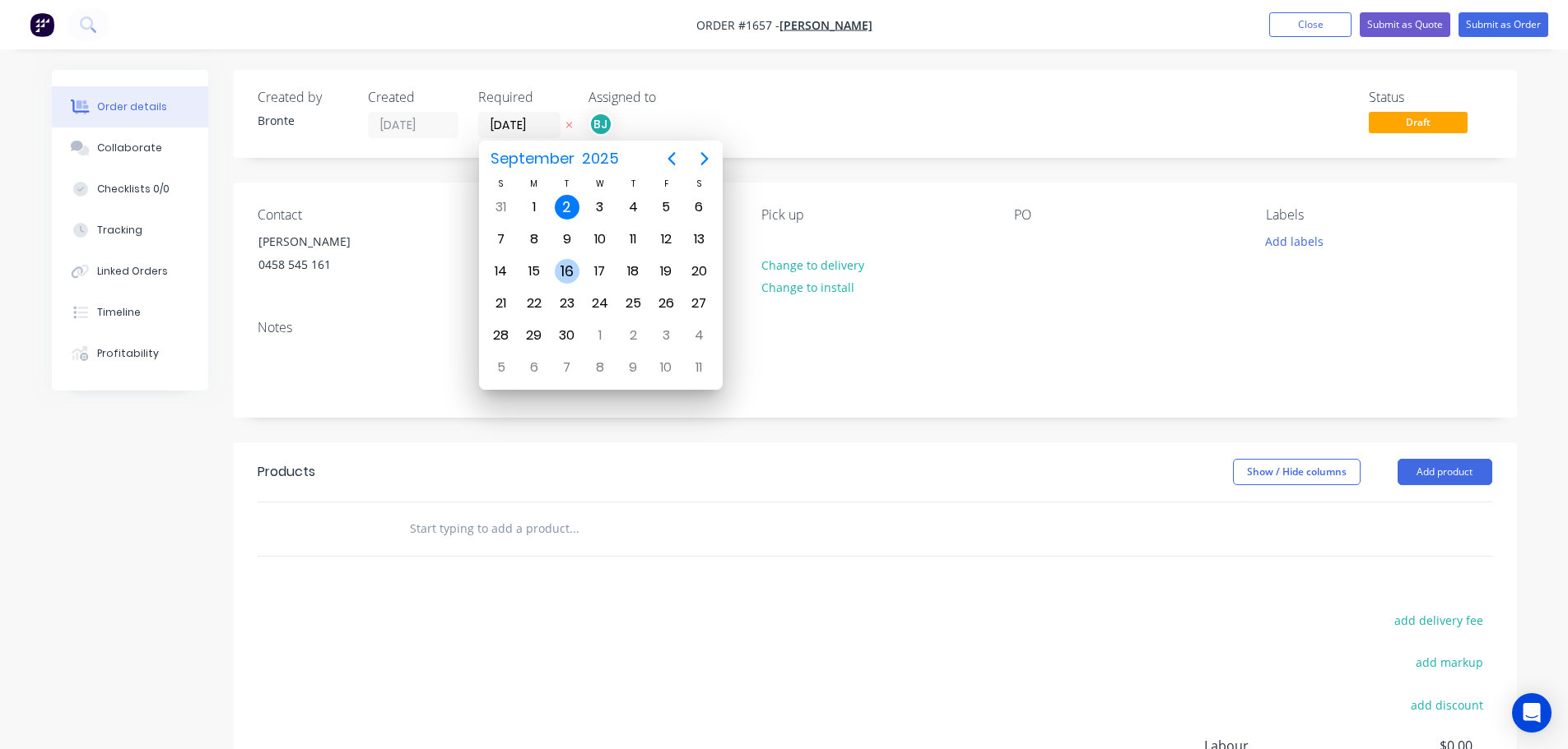
click at [568, 265] on div "16" at bounding box center [568, 271] width 25 height 25
type input "[DATE]"
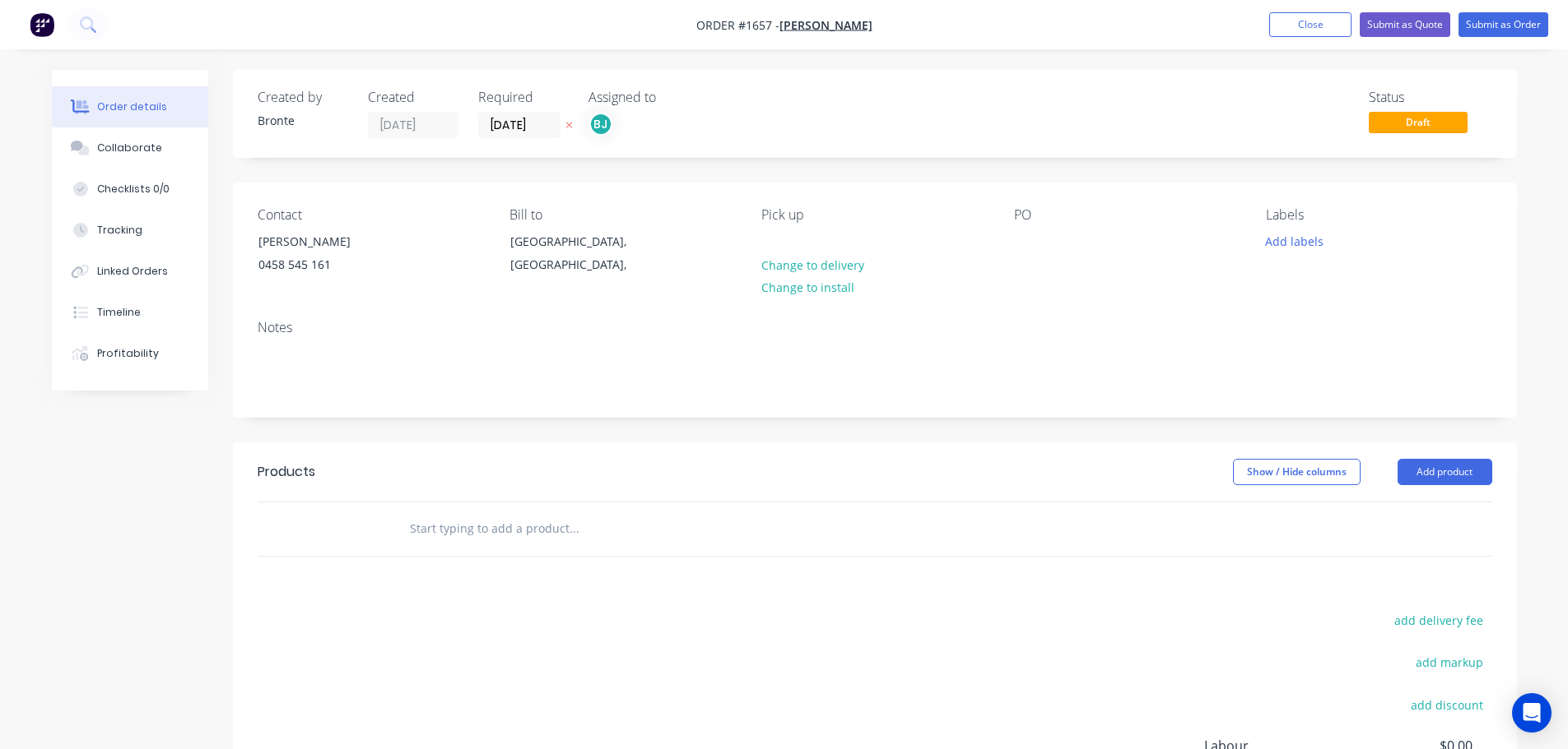
click at [833, 142] on div "Created by Bronte Created 02/09/25 Required 16/09/25 Assigned to BJ Status Draft" at bounding box center [874, 114] width 1284 height 88
click at [1461, 460] on button "Add product" at bounding box center [1445, 471] width 94 height 26
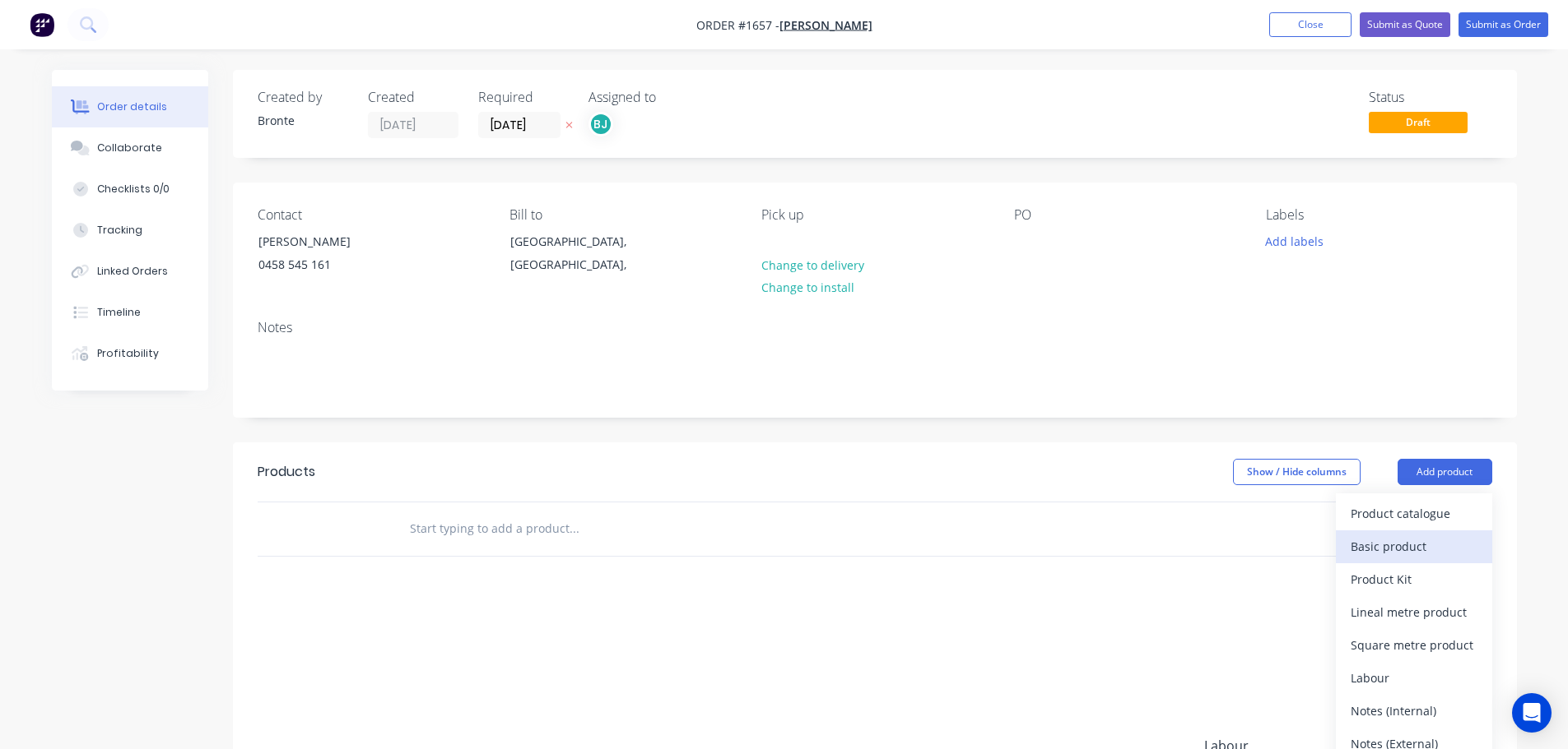
click at [1431, 547] on div "Basic product" at bounding box center [1414, 546] width 127 height 24
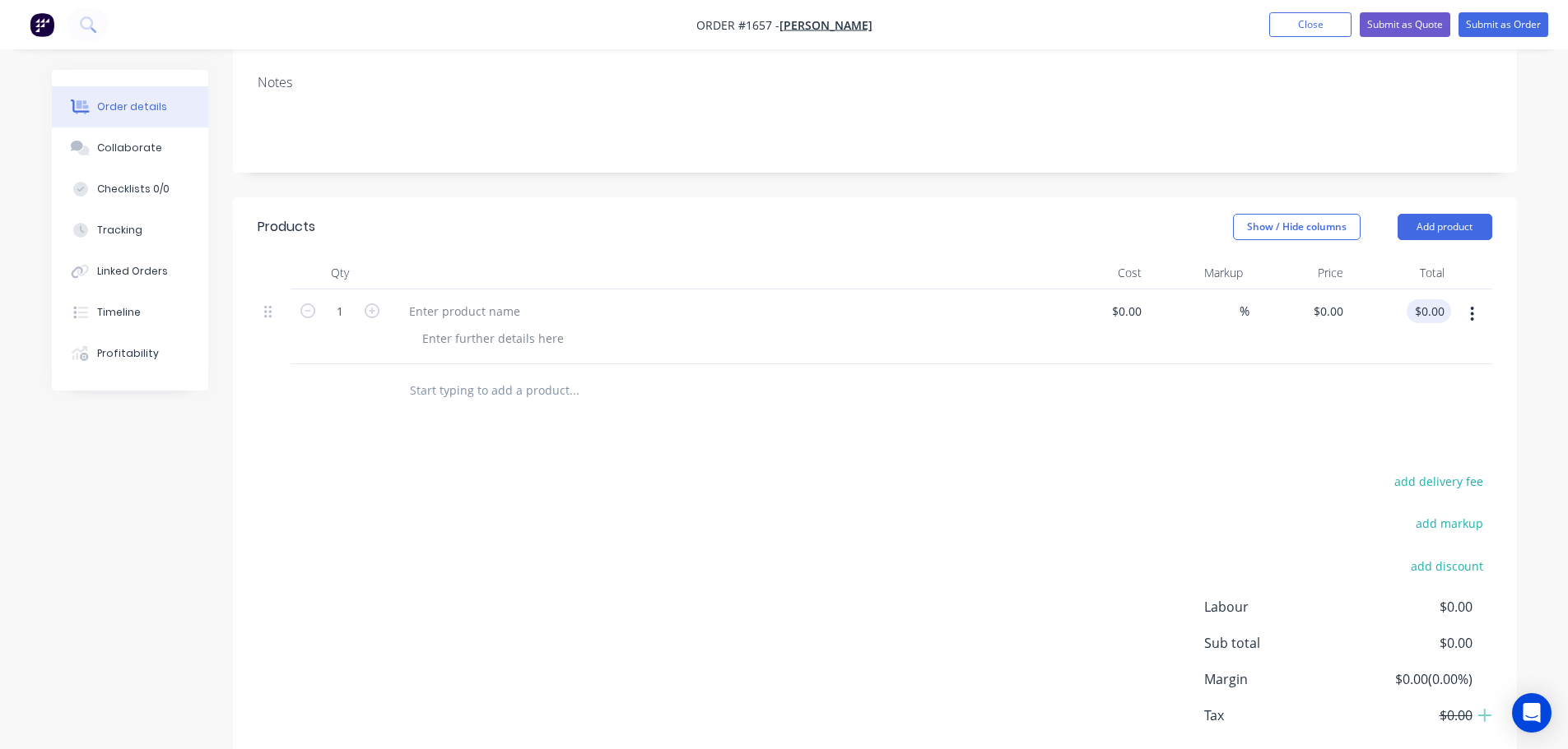
scroll to position [247, 0]
click at [1465, 229] on button "Add product" at bounding box center [1445, 225] width 94 height 26
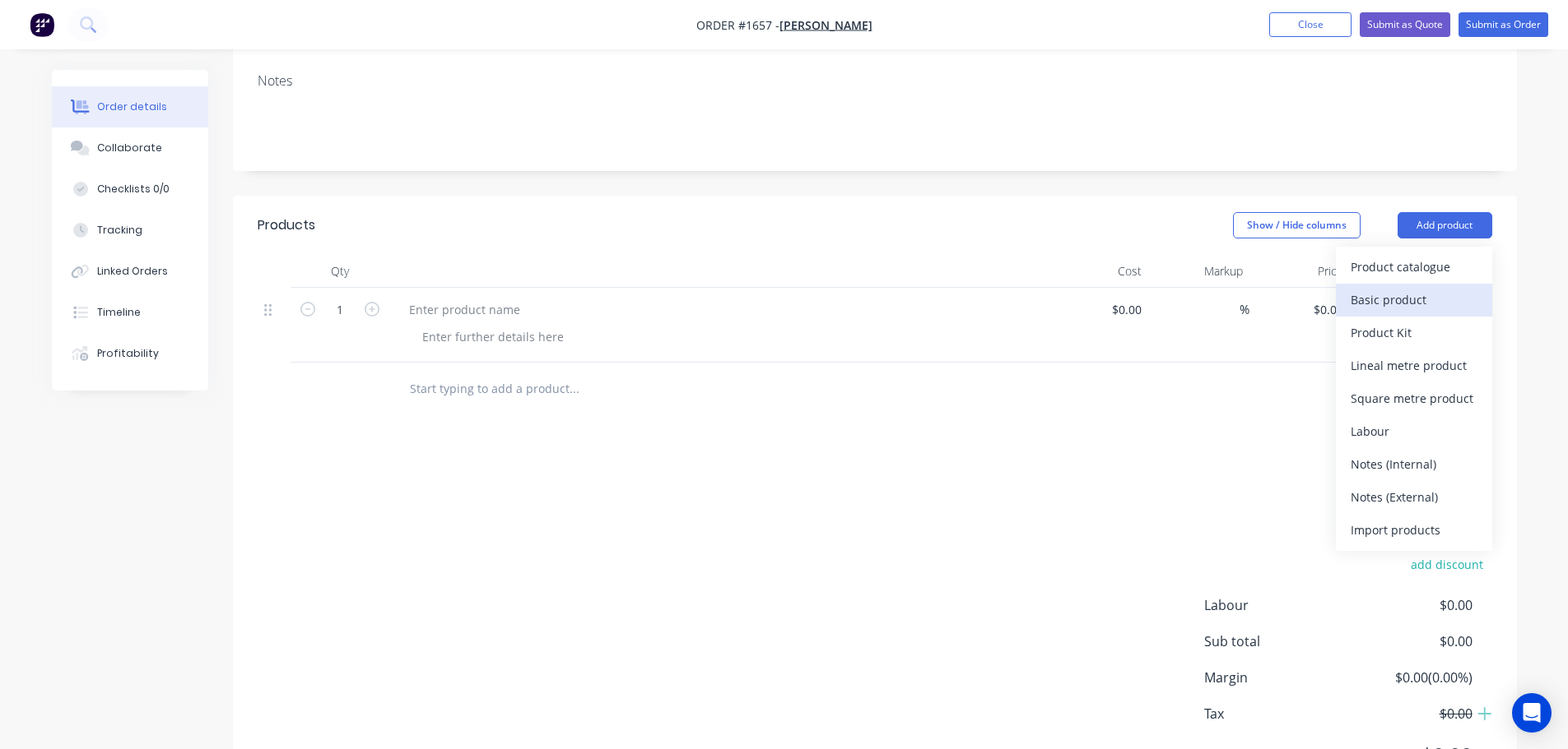
click at [1415, 301] on div "Basic product" at bounding box center [1414, 299] width 127 height 24
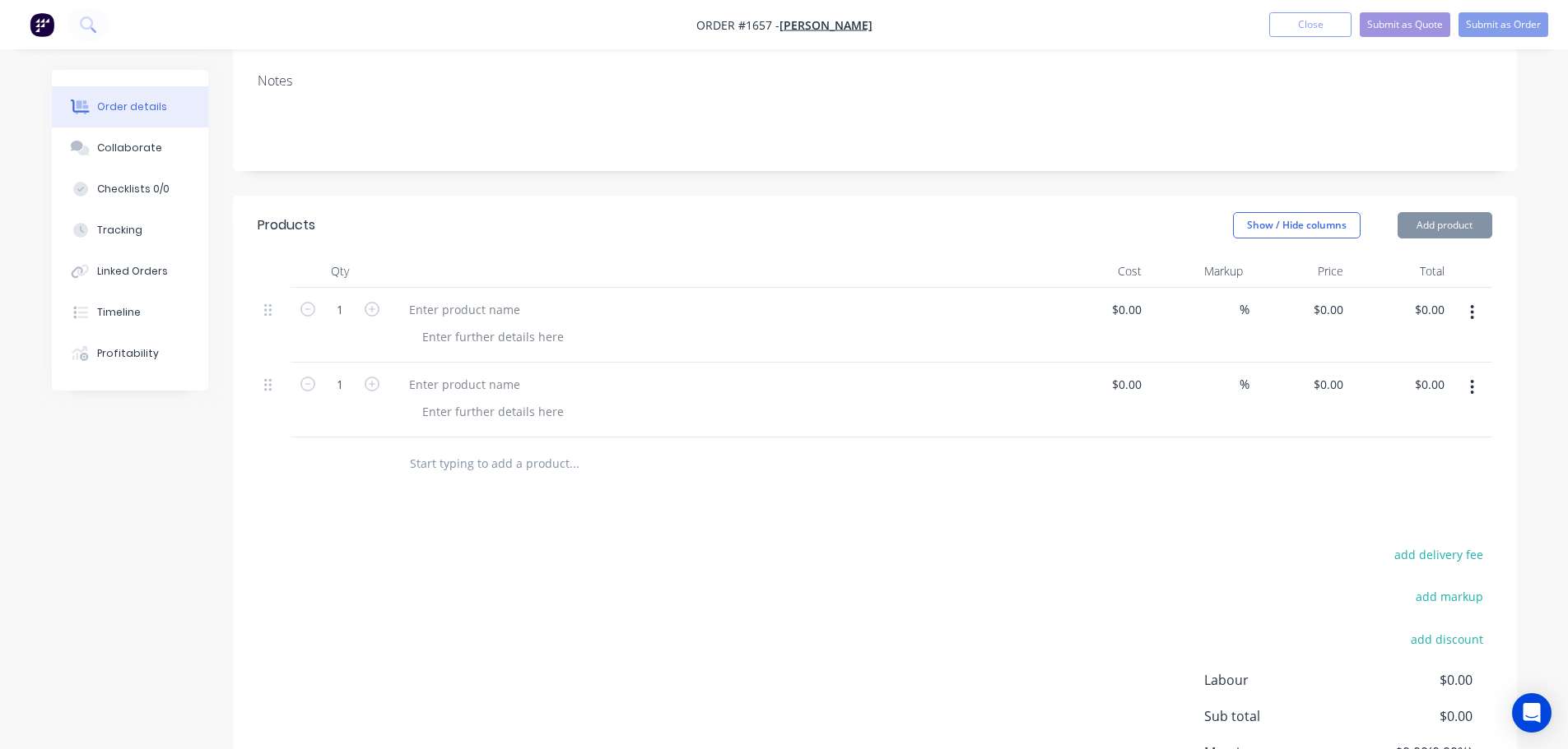
click at [1451, 224] on button "Add product" at bounding box center [1445, 225] width 94 height 26
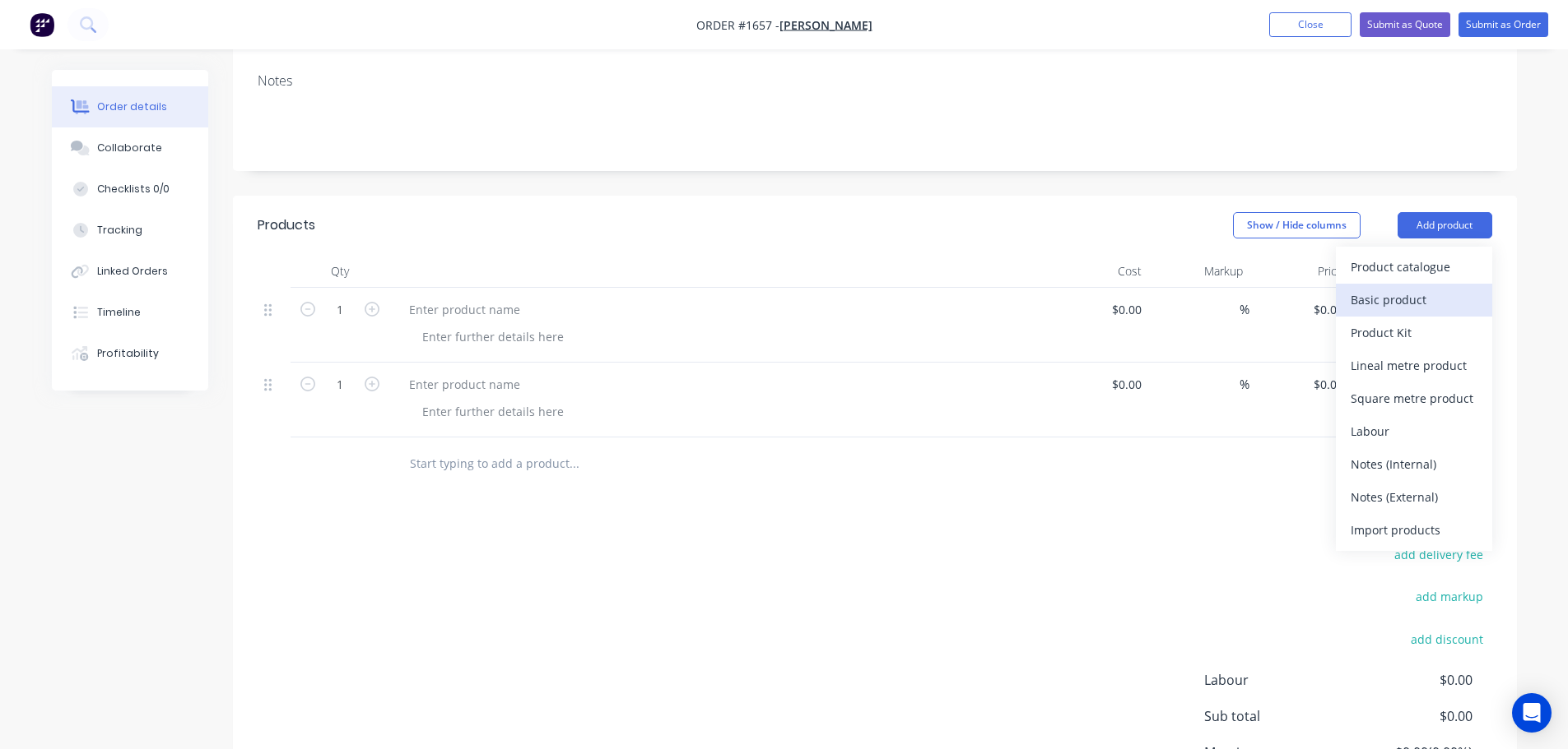
drag, startPoint x: 1432, startPoint y: 307, endPoint x: 1461, endPoint y: 255, distance: 59.5
click at [1432, 305] on div "Basic product" at bounding box center [1414, 299] width 127 height 24
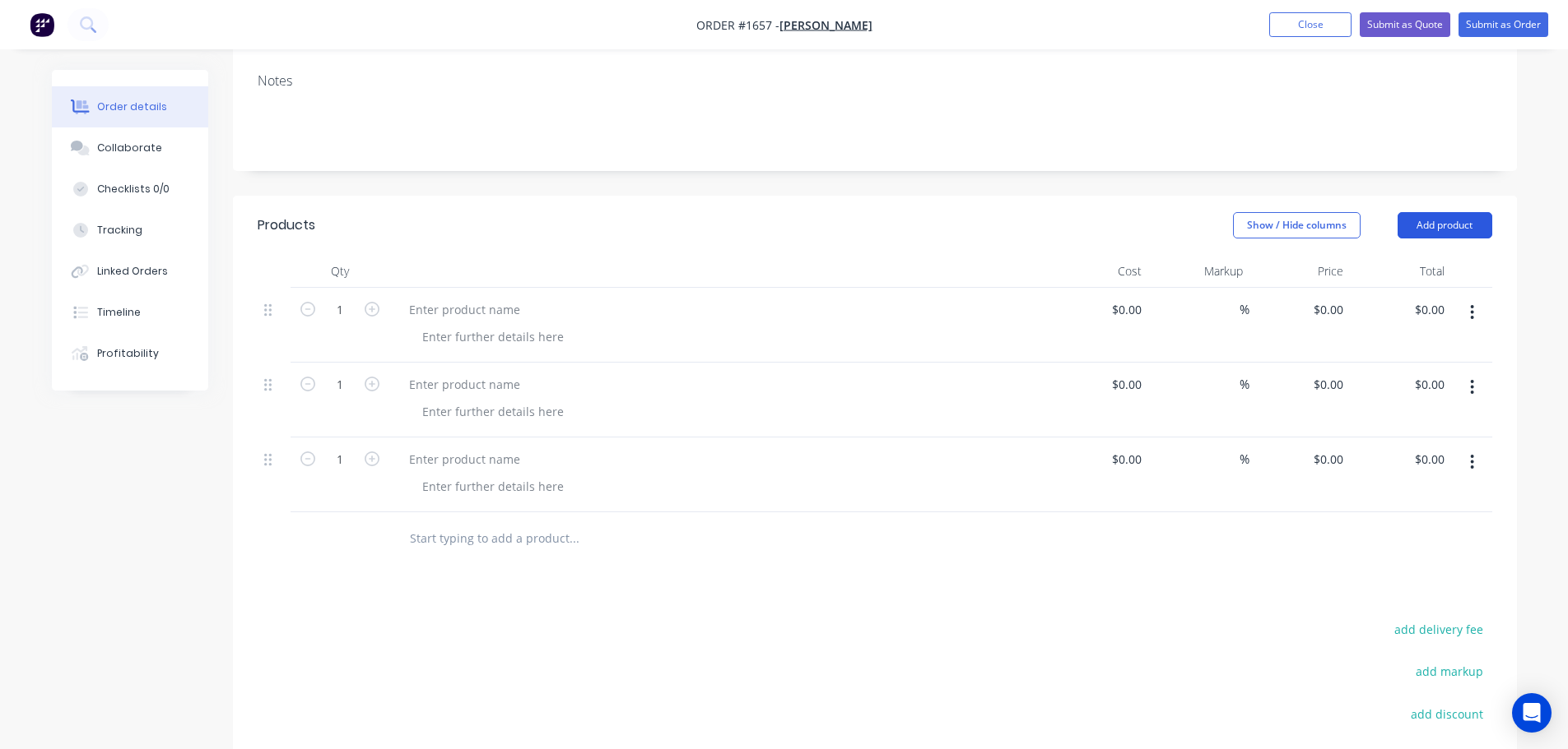
click at [1466, 224] on button "Add product" at bounding box center [1445, 225] width 94 height 26
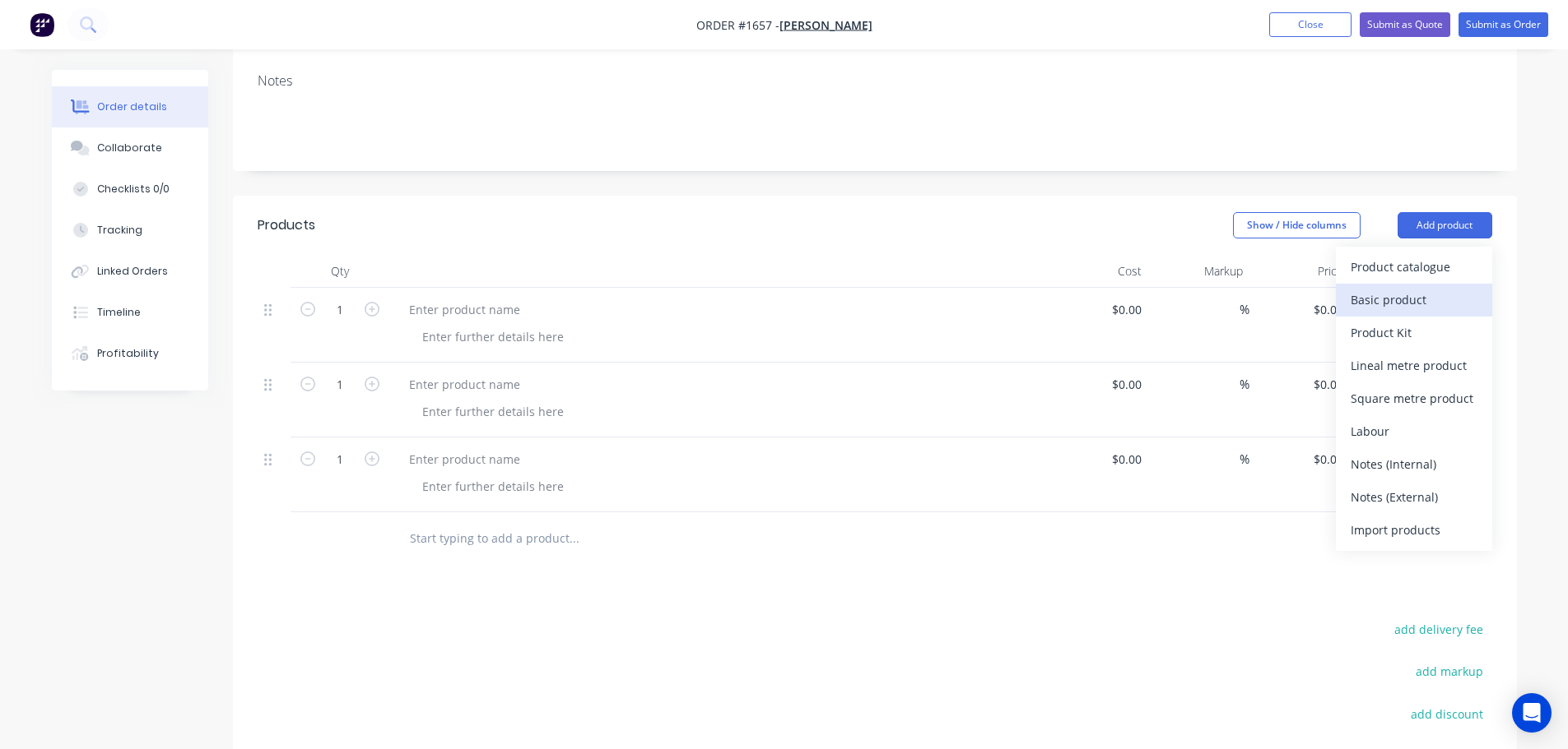
click at [1450, 296] on div "Basic product" at bounding box center [1414, 299] width 127 height 24
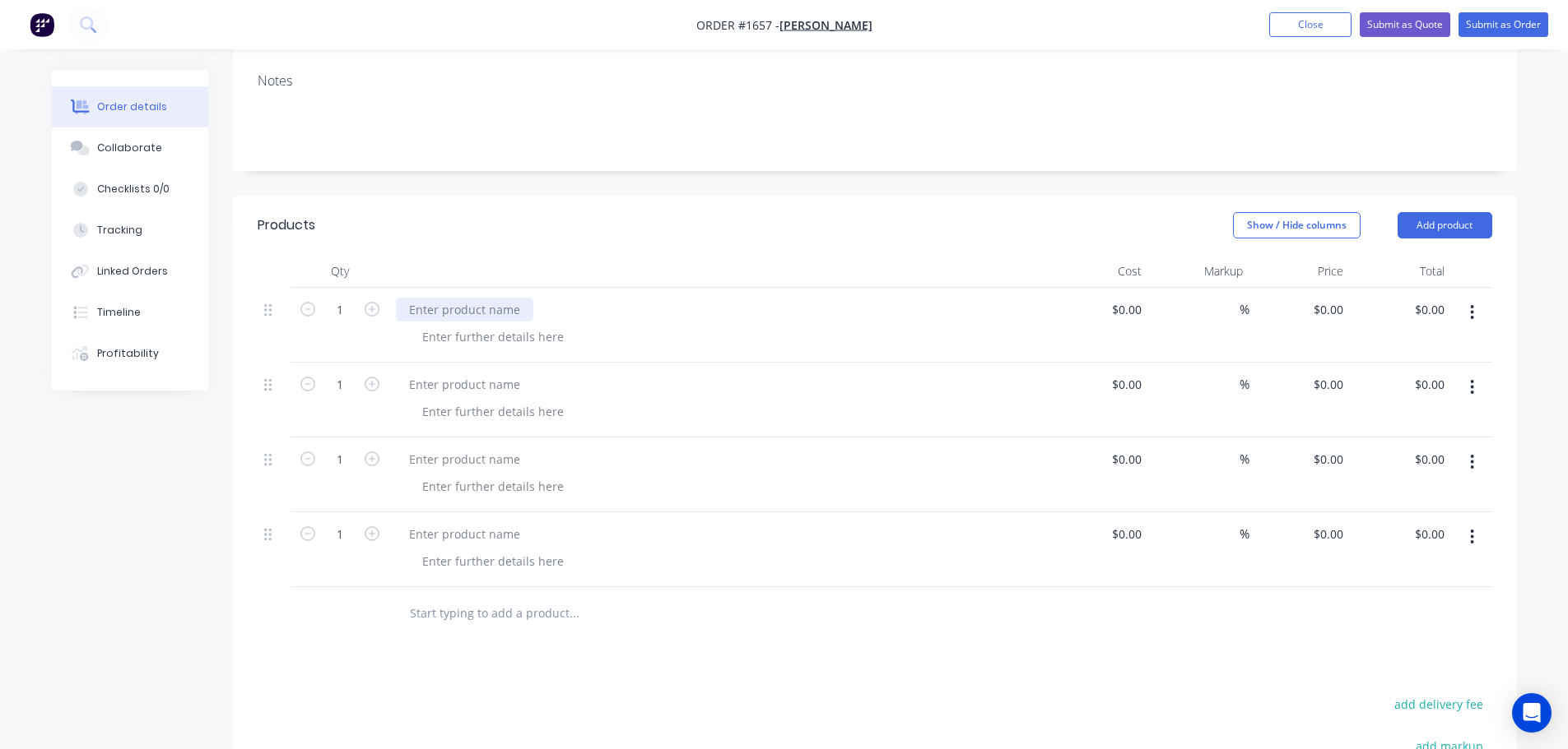
click at [481, 312] on div at bounding box center [464, 310] width 138 height 24
click at [560, 314] on div "Interclamp galv component 132" at bounding box center [495, 310] width 201 height 24
click at [587, 312] on div "Interclamp galv component *132" at bounding box center [499, 310] width 208 height 24
click at [456, 308] on div "Interclamp galv component *132 railing base flange*" at bounding box center [555, 310] width 319 height 24
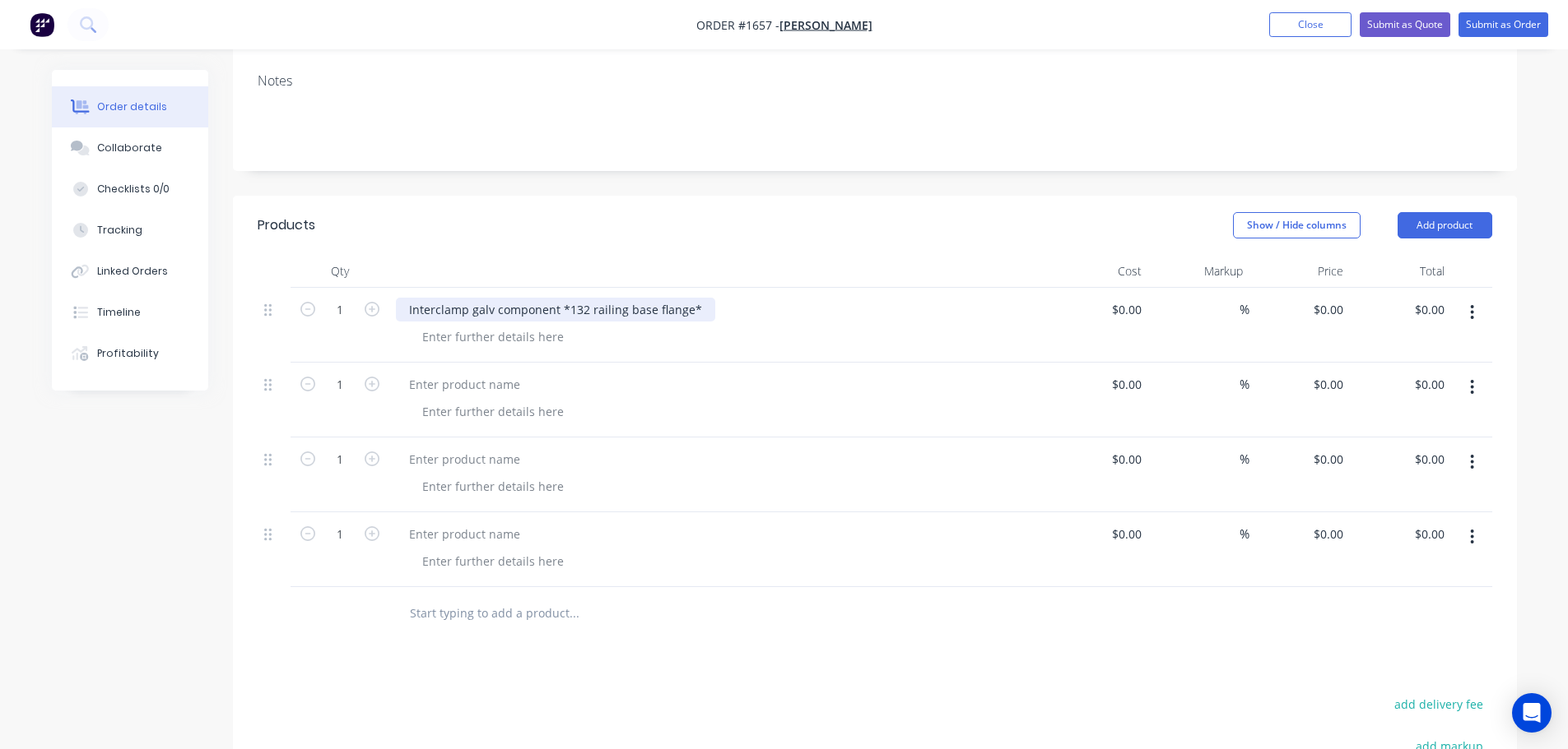
click at [436, 312] on div "Interclamp galv component *132 railing base flange*" at bounding box center [555, 310] width 319 height 24
click at [480, 307] on div "Inter clamp galv component *132 railing base flange*" at bounding box center [556, 310] width 322 height 24
click at [834, 201] on header "Products Show / Hide columns Add product" at bounding box center [874, 226] width 1284 height 60
drag, startPoint x: 701, startPoint y: 312, endPoint x: 407, endPoint y: 319, distance: 294.1
click at [407, 319] on div "Inter clamp Galv component *132 railing base flange*" at bounding box center [557, 310] width 324 height 24
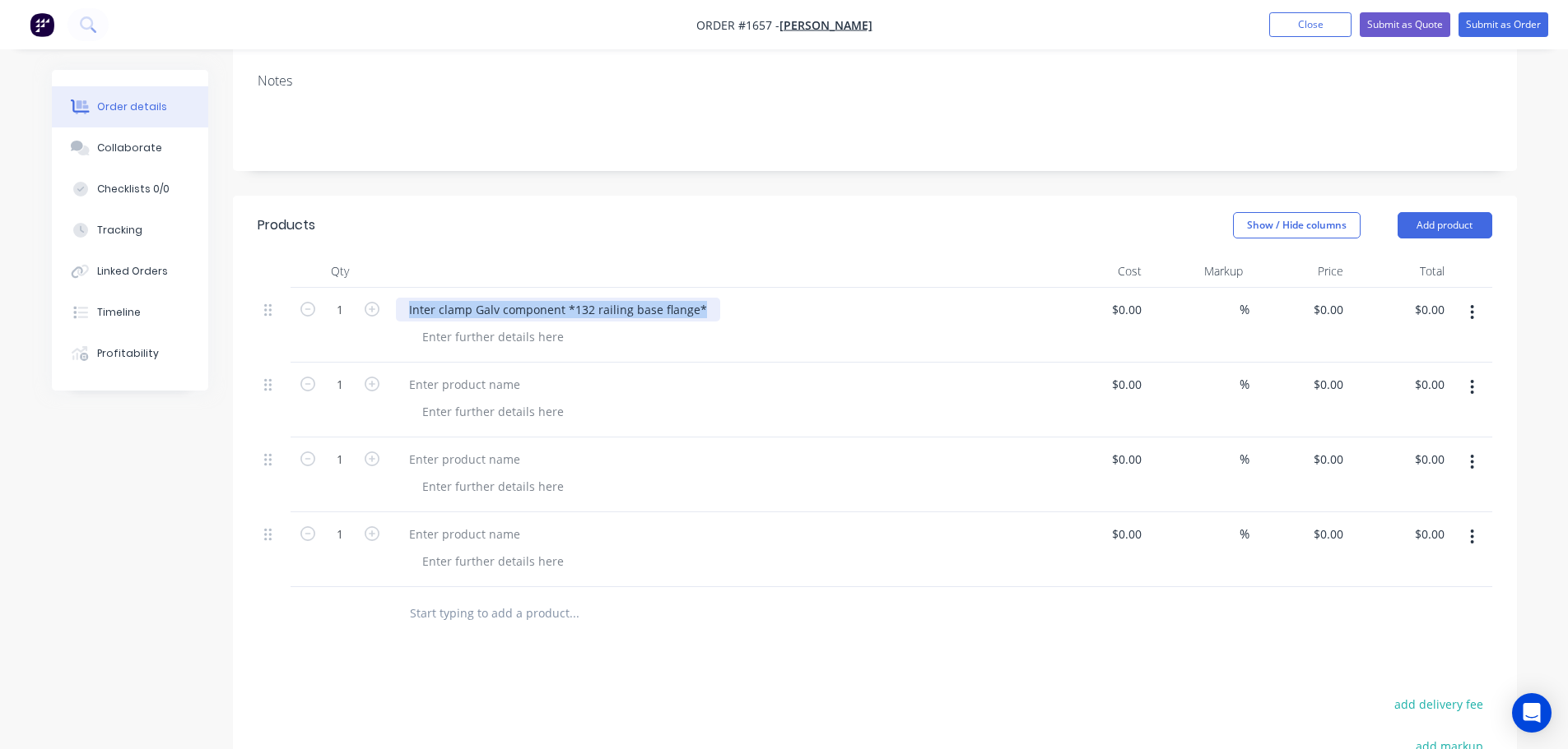
copy div "Inter clamp Galv component *132 railing base flange*"
click at [464, 383] on div at bounding box center [464, 385] width 138 height 24
drag, startPoint x: 469, startPoint y: 388, endPoint x: 480, endPoint y: 392, distance: 11.7
click at [470, 388] on div at bounding box center [464, 385] width 138 height 24
paste div
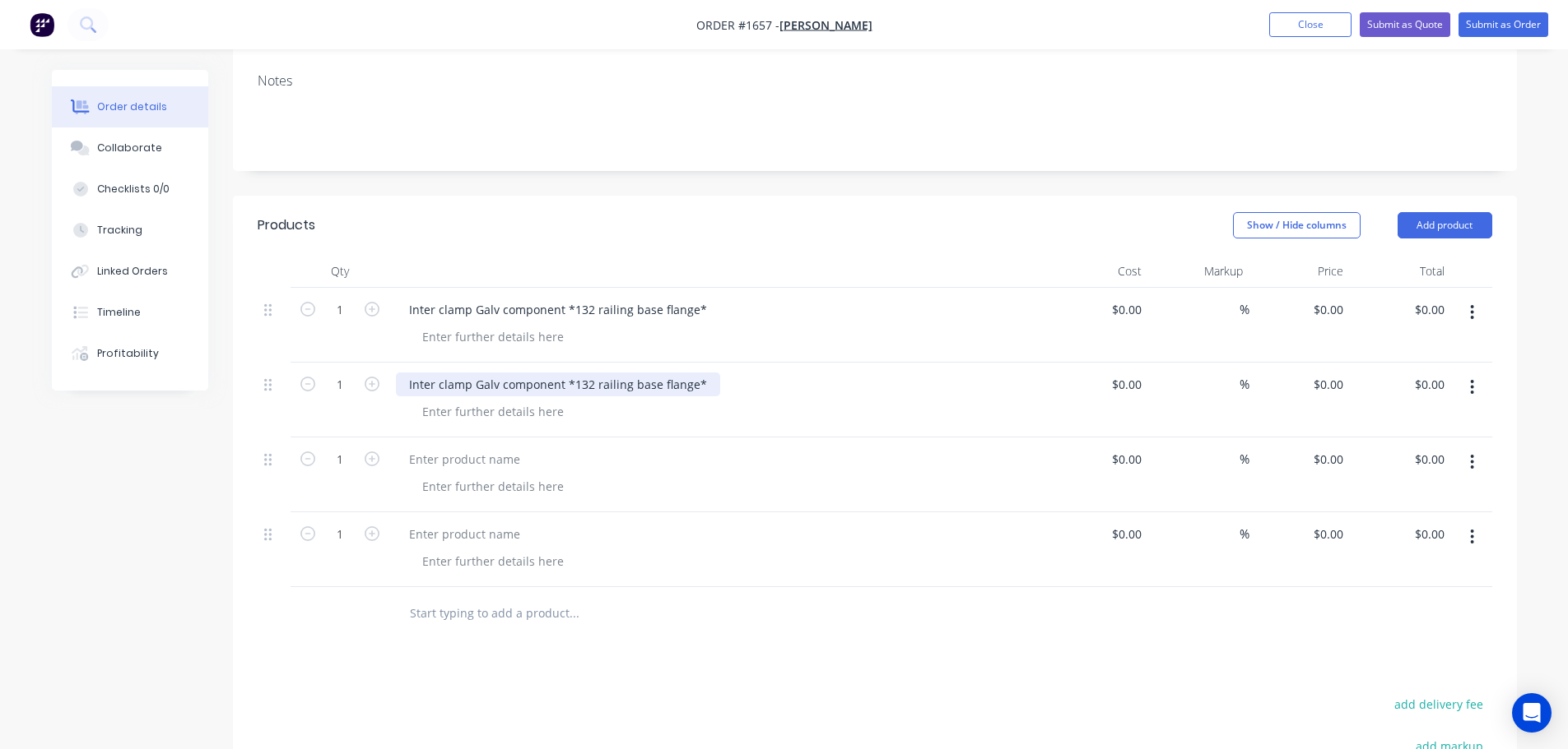
click at [590, 385] on div "Inter clamp Galv component *132 railing base flange*" at bounding box center [557, 385] width 324 height 24
click at [688, 389] on div "Inter clamp Galv component *133 railing base flange*" at bounding box center [557, 385] width 324 height 24
click at [371, 385] on icon "button" at bounding box center [371, 384] width 14 height 14
type input "2"
click at [585, 449] on div at bounding box center [718, 459] width 645 height 24
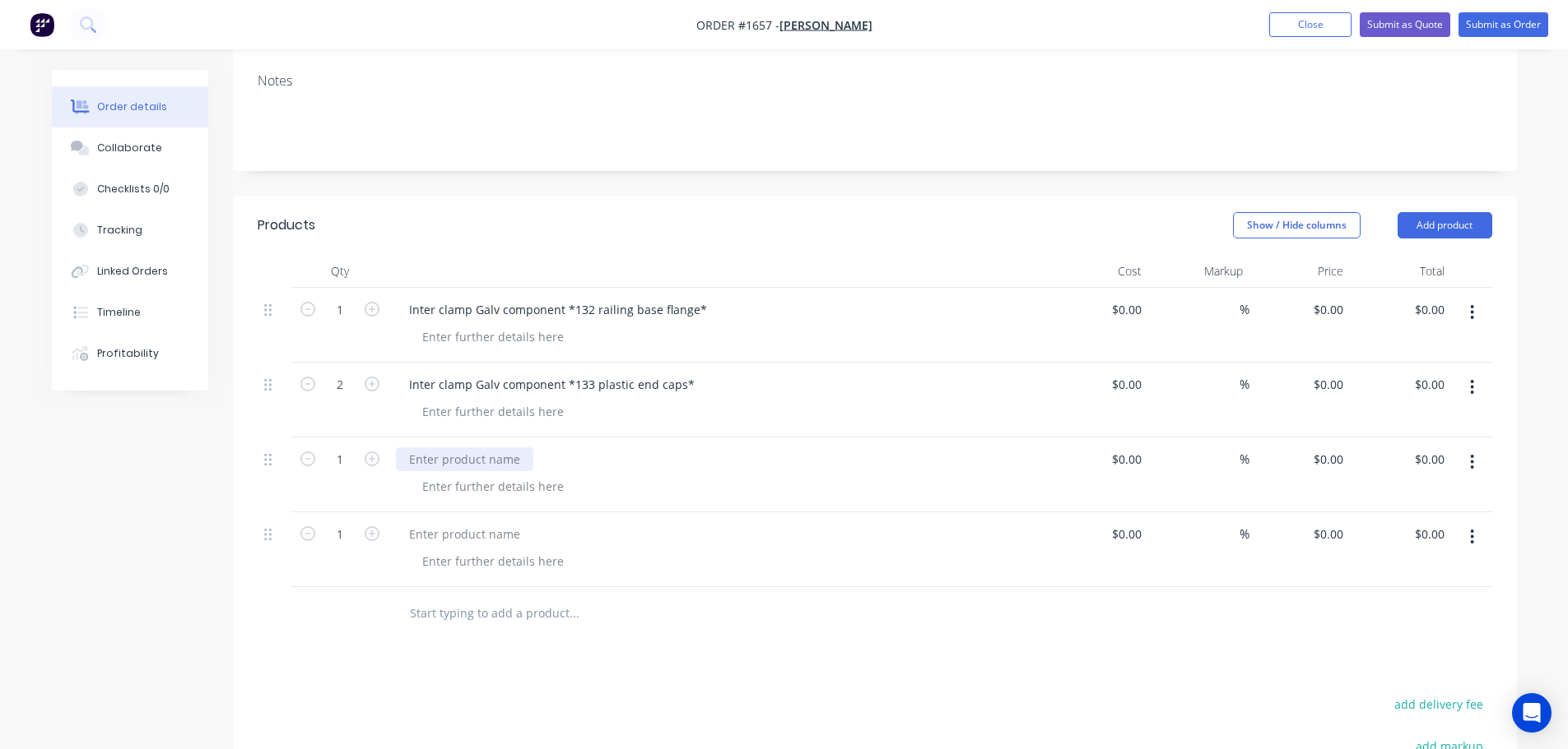
click at [504, 462] on div at bounding box center [464, 459] width 138 height 24
paste div
click at [491, 535] on div at bounding box center [464, 534] width 138 height 24
click at [489, 538] on div at bounding box center [464, 534] width 138 height 24
paste div
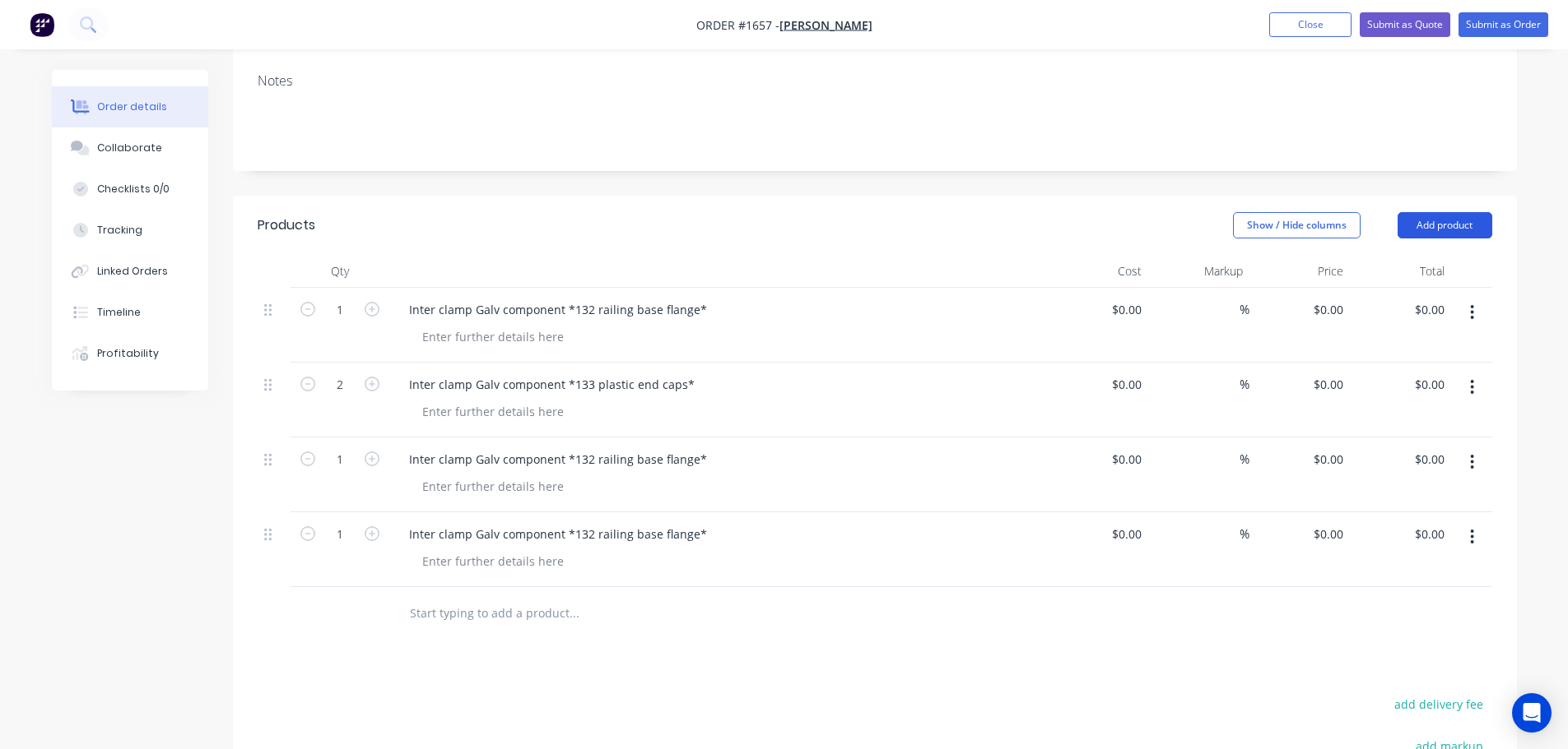
click at [1444, 226] on button "Add product" at bounding box center [1445, 225] width 94 height 26
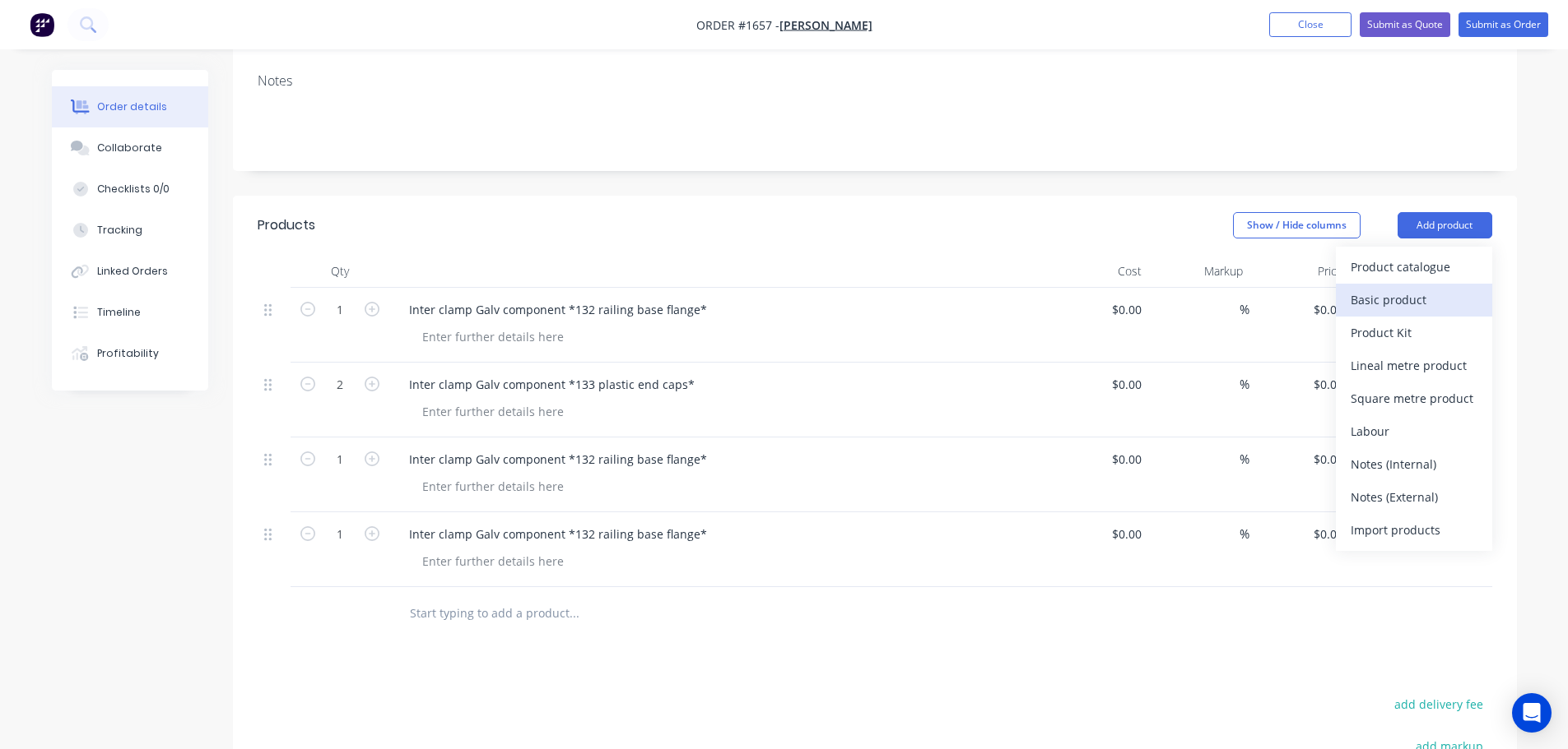
click at [1413, 304] on div "Basic product" at bounding box center [1414, 299] width 127 height 24
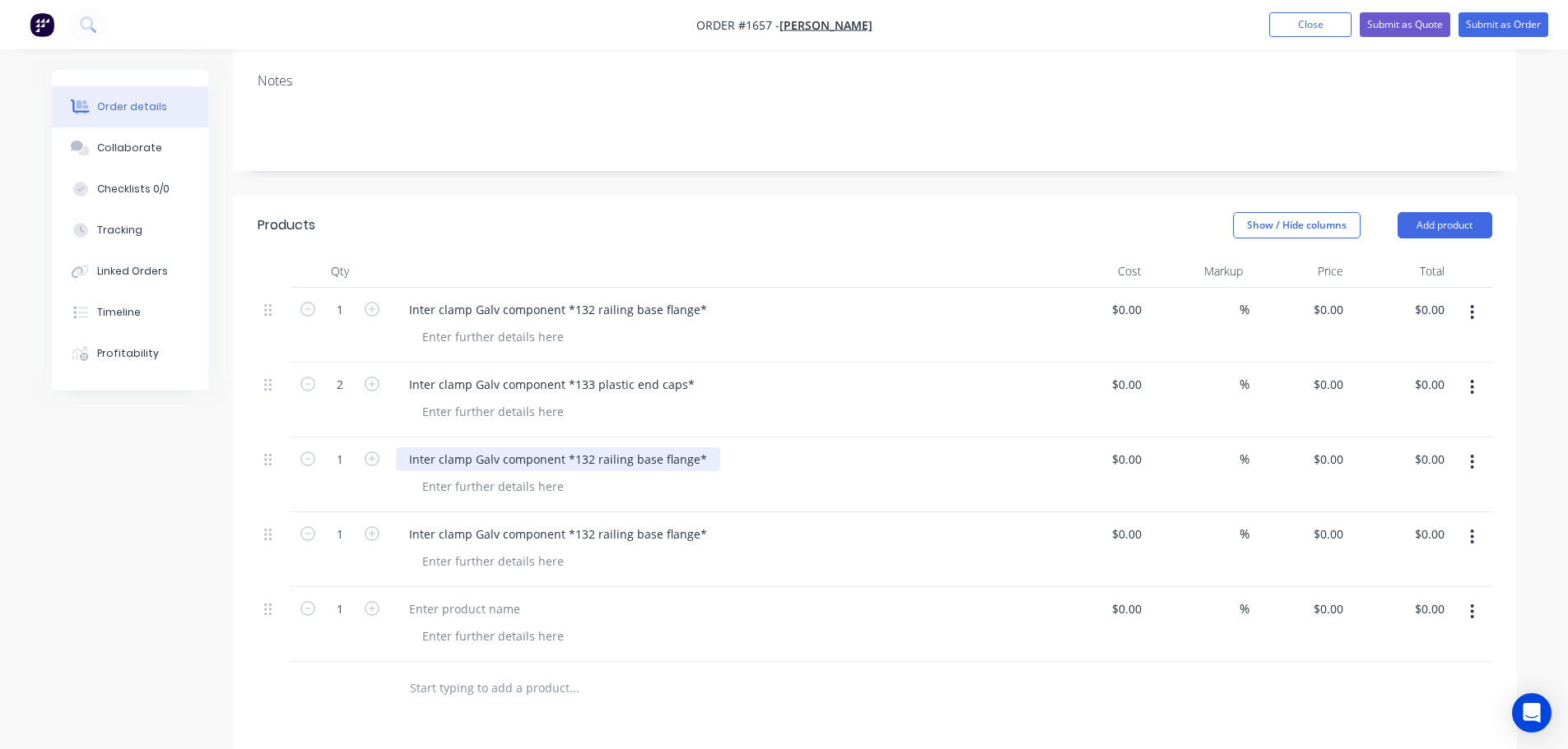
click at [588, 462] on div "Inter clamp Galv component *132 railing base flange*" at bounding box center [557, 459] width 324 height 24
click at [689, 463] on div "Inter clamp Galv component *143 railing base flange*" at bounding box center [557, 459] width 324 height 24
click at [689, 461] on div "Inter clamp Galv component *143 railing base flange*" at bounding box center [557, 459] width 324 height 24
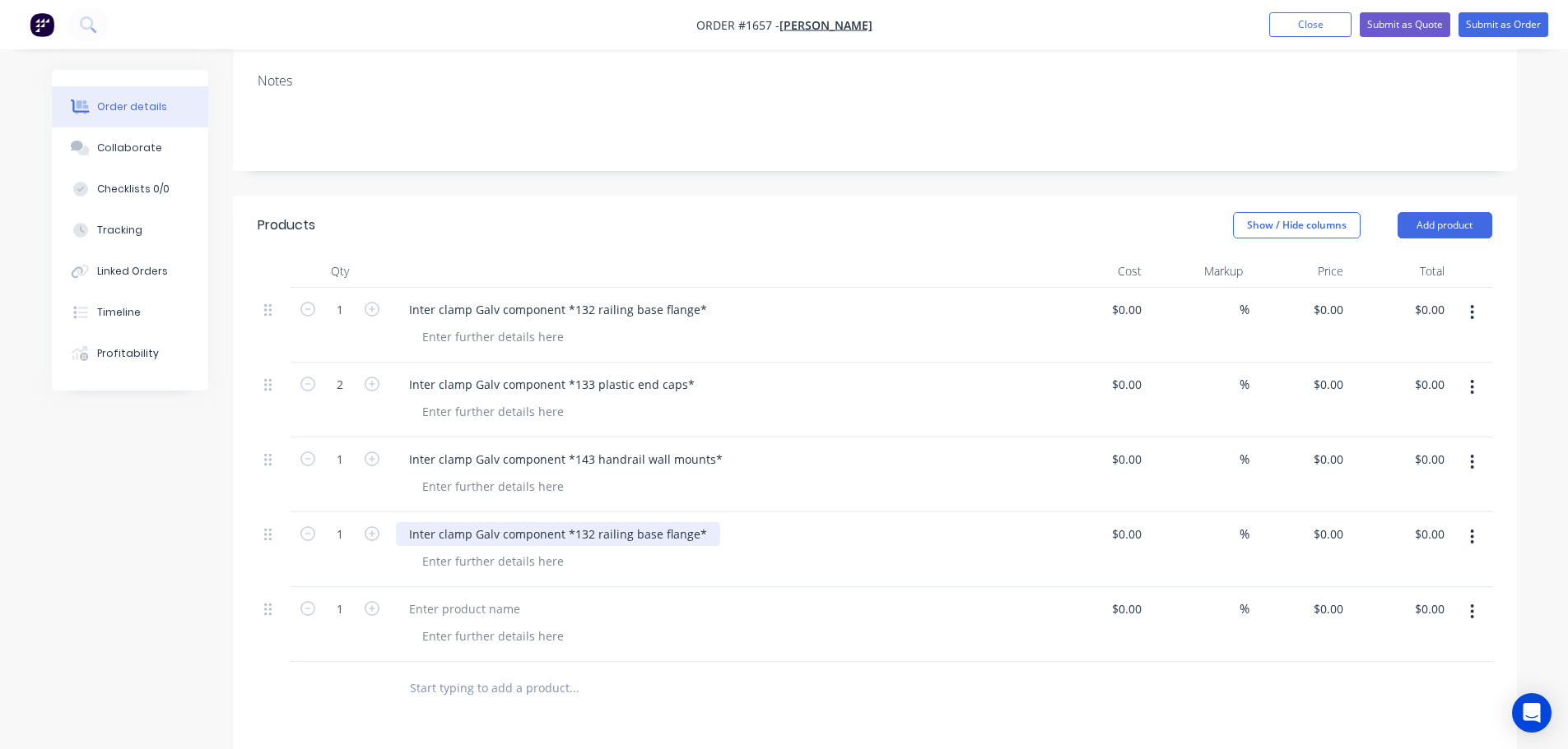
drag, startPoint x: 374, startPoint y: 459, endPoint x: 569, endPoint y: 533, distance: 208.6
click at [374, 458] on icon "button" at bounding box center [371, 459] width 14 height 14
type input "2"
click at [590, 536] on div "Inter clamp Galv component *132 railing base flange*" at bounding box center [557, 534] width 324 height 24
click at [509, 606] on div at bounding box center [464, 609] width 138 height 24
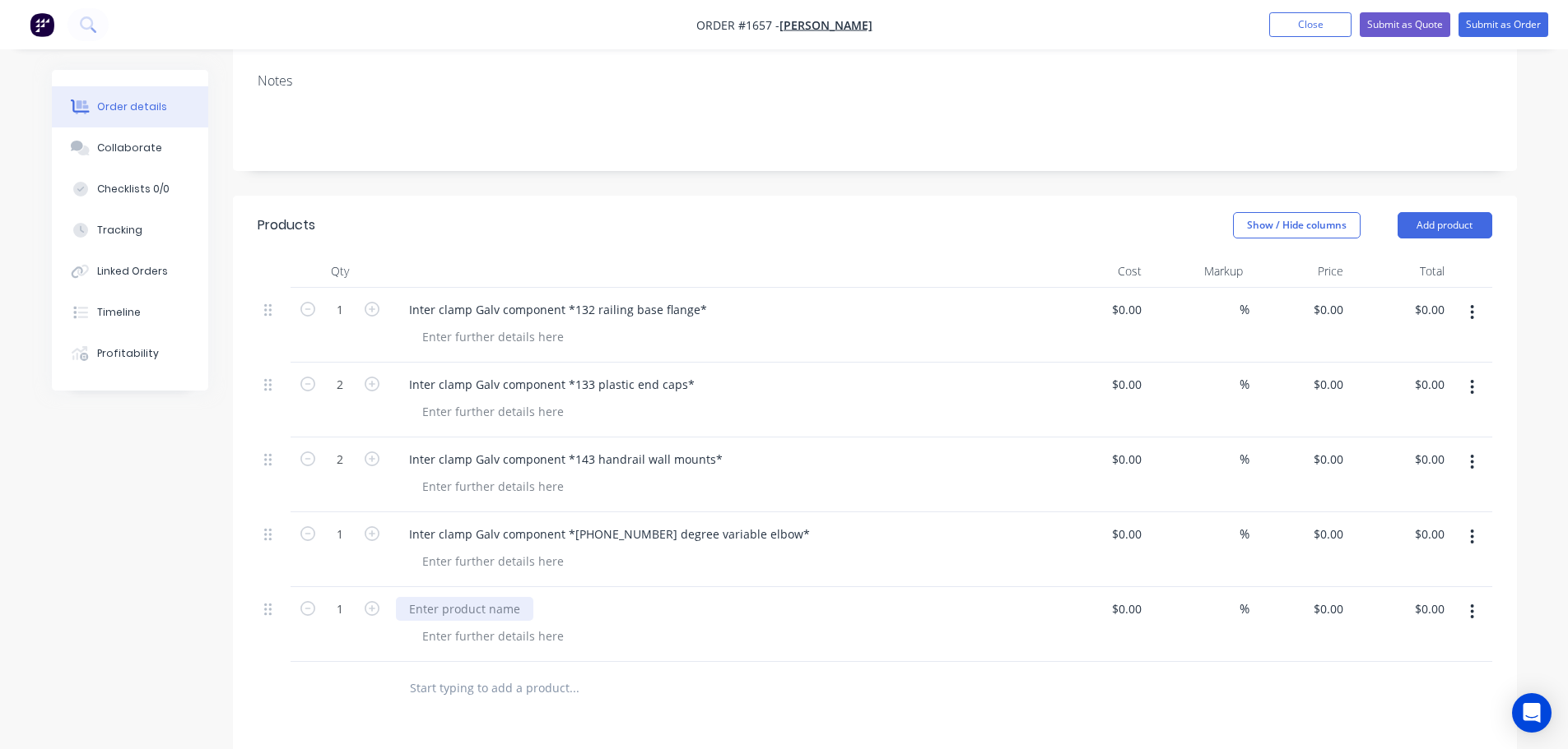
click at [498, 609] on div at bounding box center [464, 609] width 138 height 24
paste div
click at [588, 608] on div "Inter clamp Galv component *132 railing base flange*" at bounding box center [557, 609] width 324 height 24
click at [501, 343] on div at bounding box center [493, 337] width 168 height 24
drag, startPoint x: 522, startPoint y: 338, endPoint x: 417, endPoint y: 330, distance: 105.3
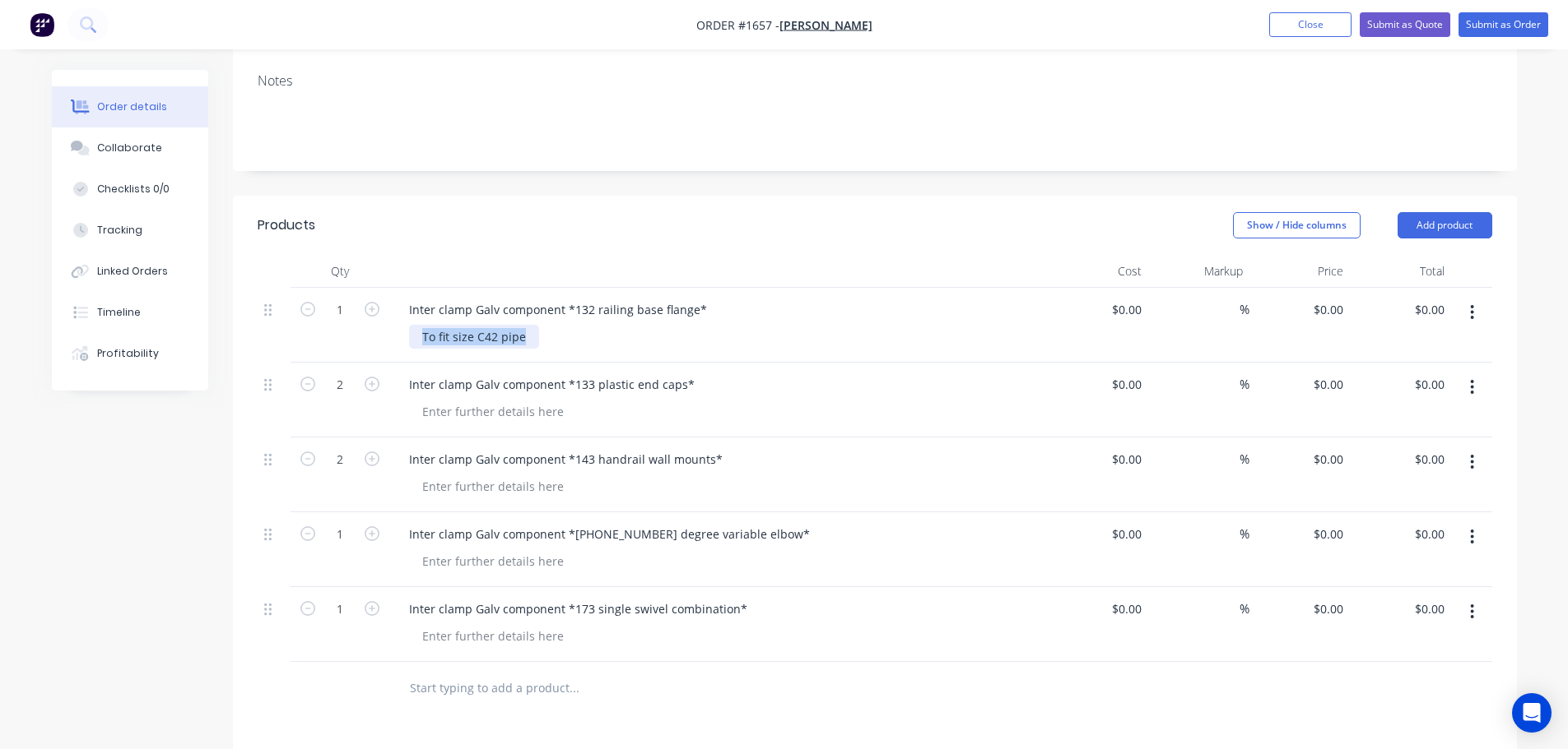
click at [417, 330] on div "To fit size C42 pipe" at bounding box center [473, 337] width 130 height 24
copy div "To fit size C42 pipe"
click at [520, 411] on div at bounding box center [493, 412] width 168 height 24
paste div
click at [525, 487] on div at bounding box center [493, 487] width 168 height 24
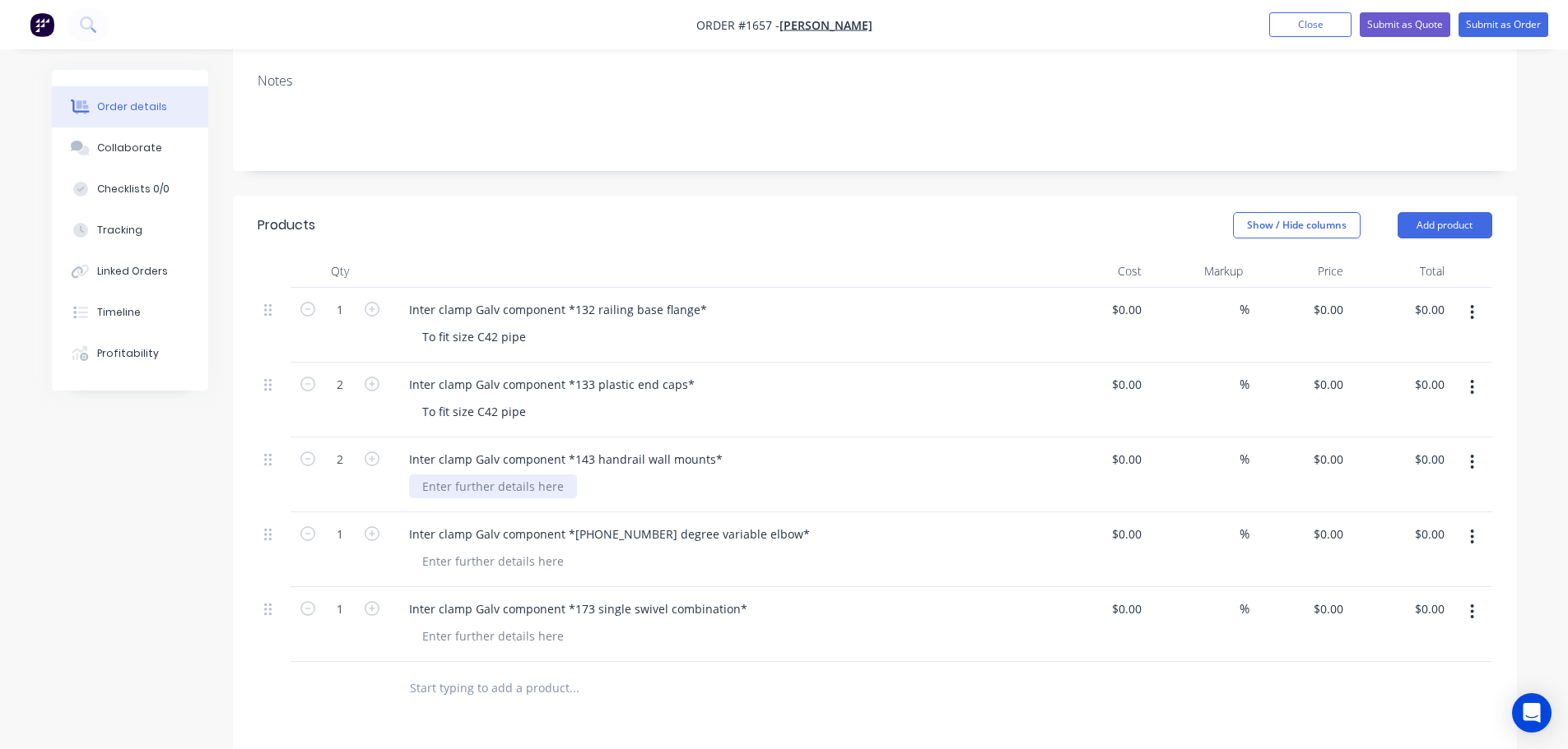
click at [528, 483] on div at bounding box center [493, 487] width 168 height 24
paste div
click at [532, 562] on div at bounding box center [493, 561] width 168 height 24
paste div
click at [521, 648] on div "Inter clamp Galv component *173 single swivel combination*" at bounding box center [719, 625] width 658 height 75
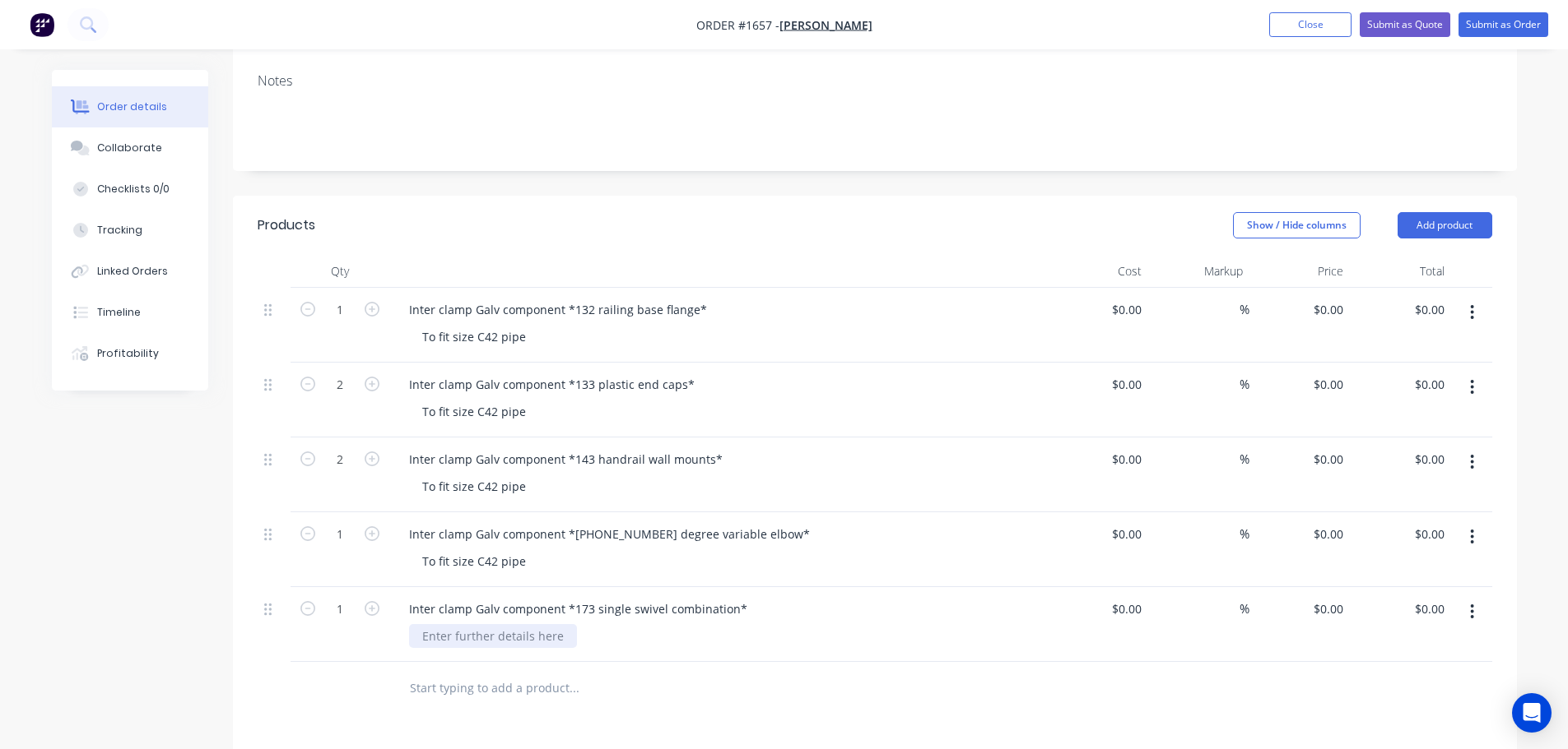
click at [533, 637] on div at bounding box center [493, 636] width 168 height 24
paste div
drag, startPoint x: 700, startPoint y: 687, endPoint x: 895, endPoint y: 662, distance: 196.6
click at [709, 687] on input "text" at bounding box center [573, 688] width 329 height 33
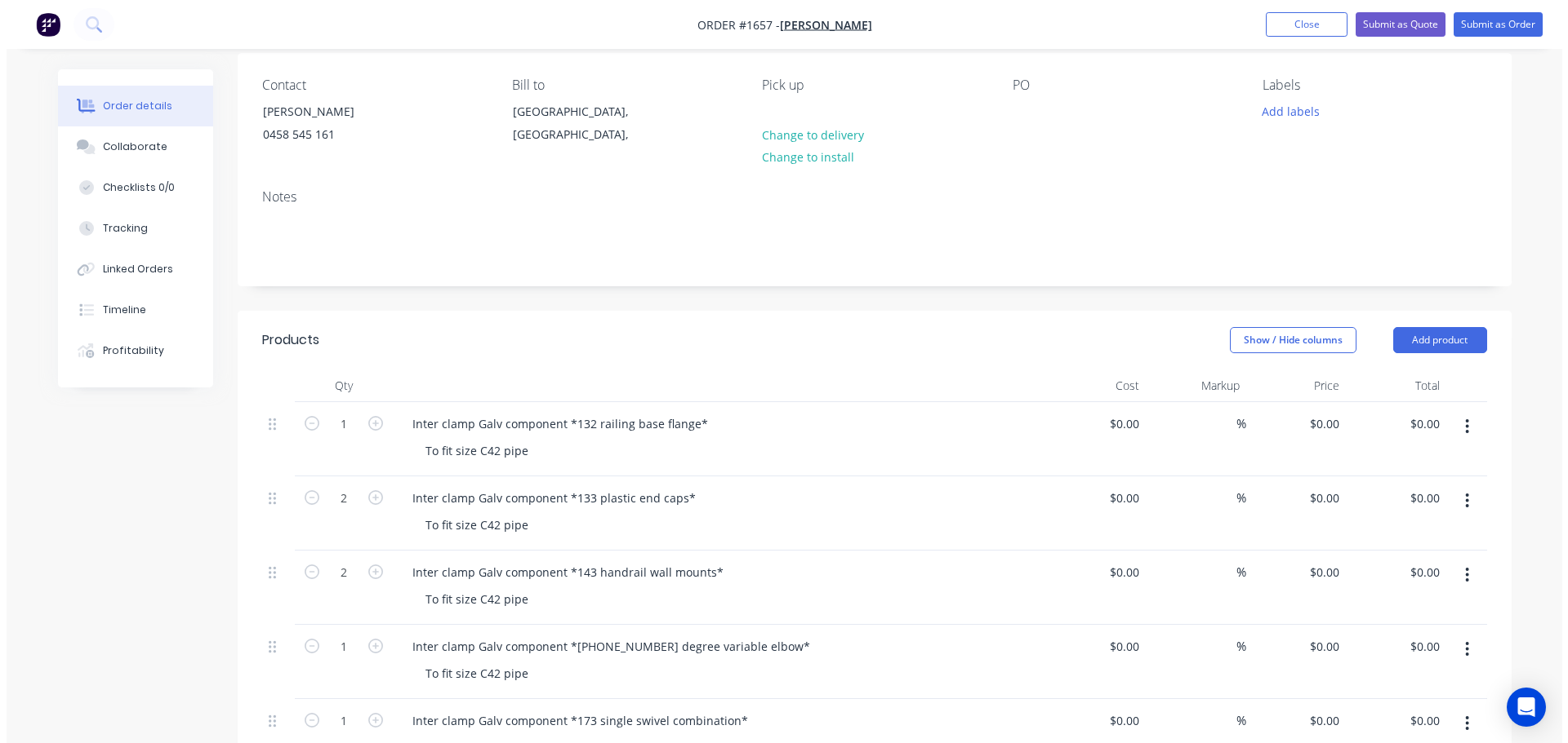
scroll to position [0, 0]
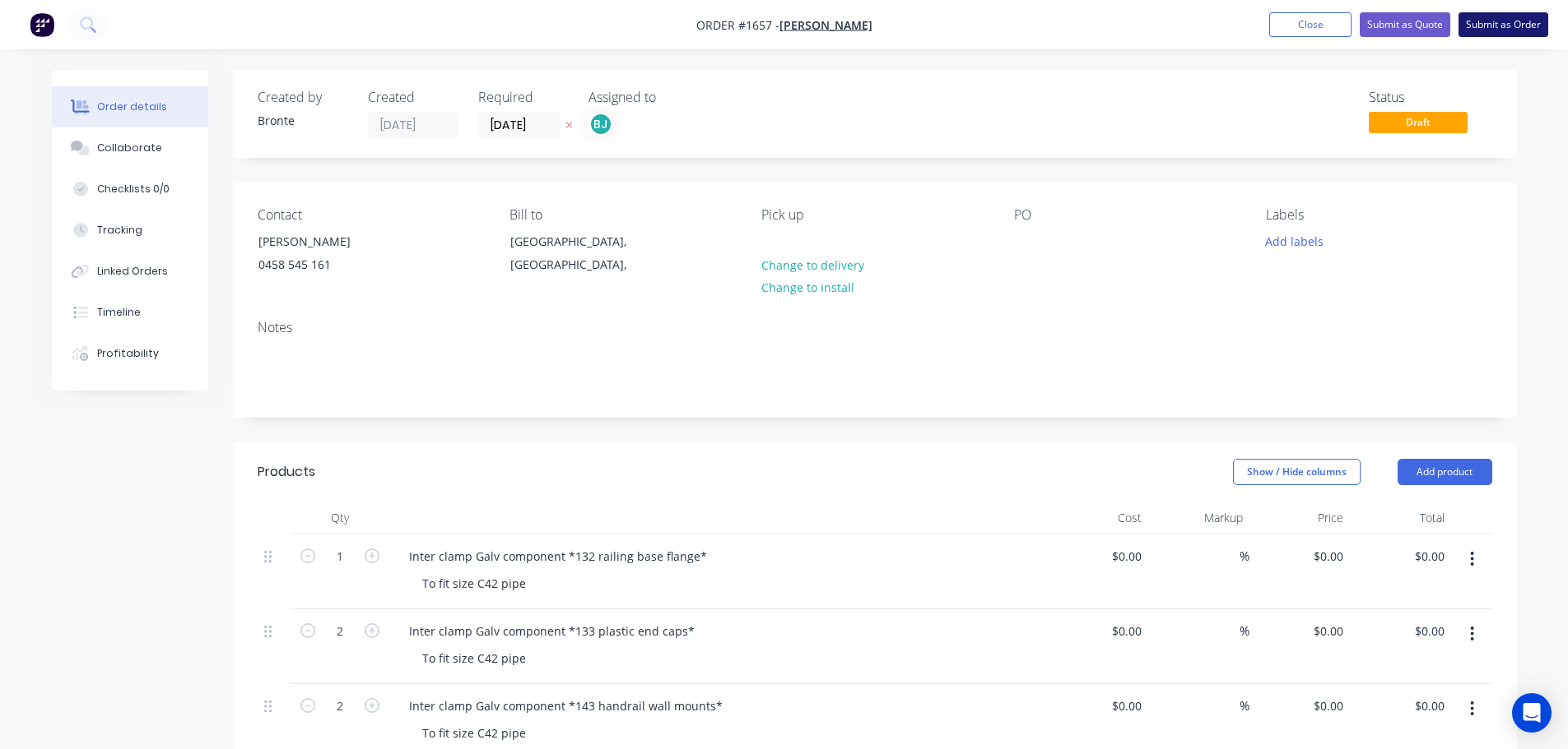
click at [1507, 19] on button "Submit as Order" at bounding box center [1503, 25] width 89 height 25
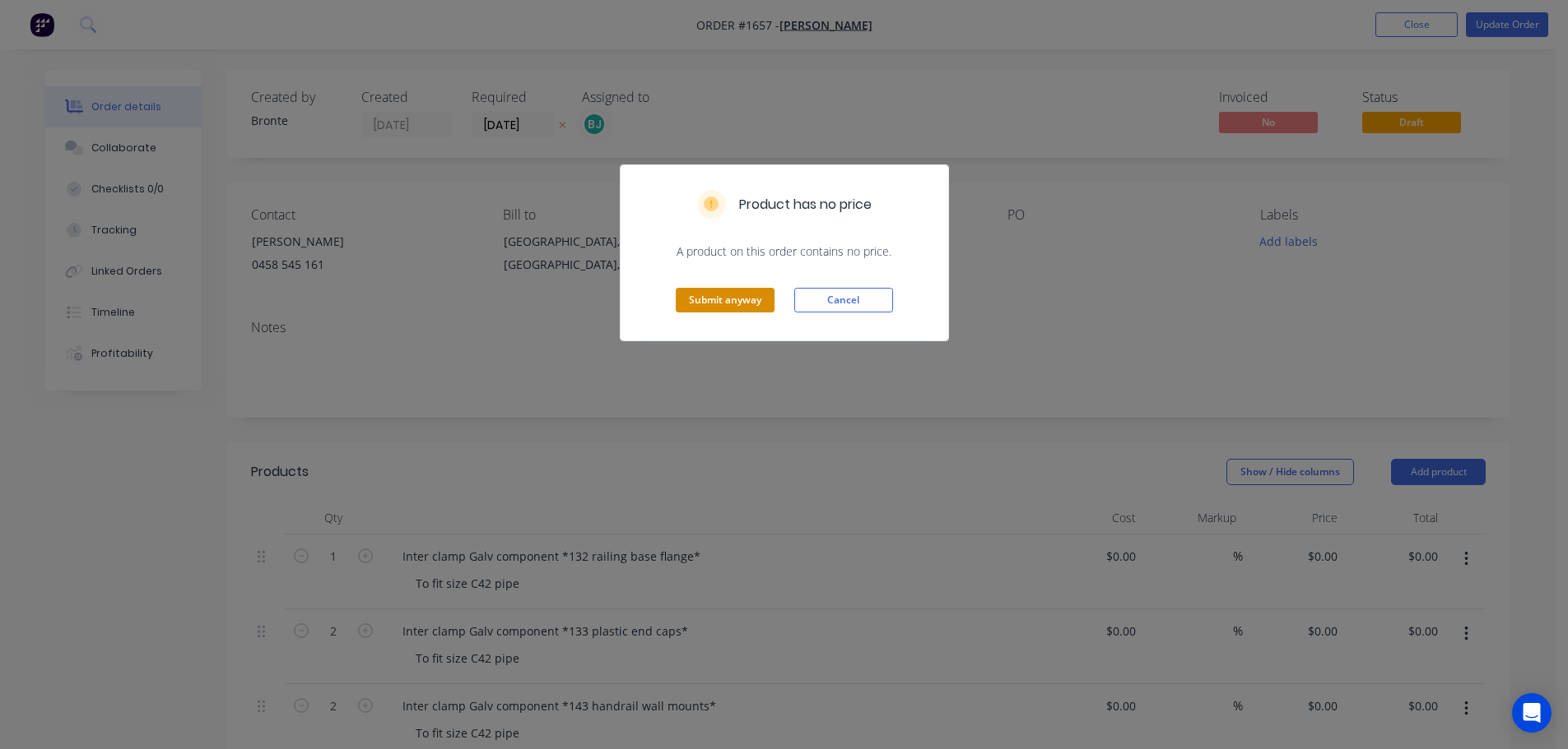
click at [723, 289] on button "Submit anyway" at bounding box center [724, 300] width 99 height 25
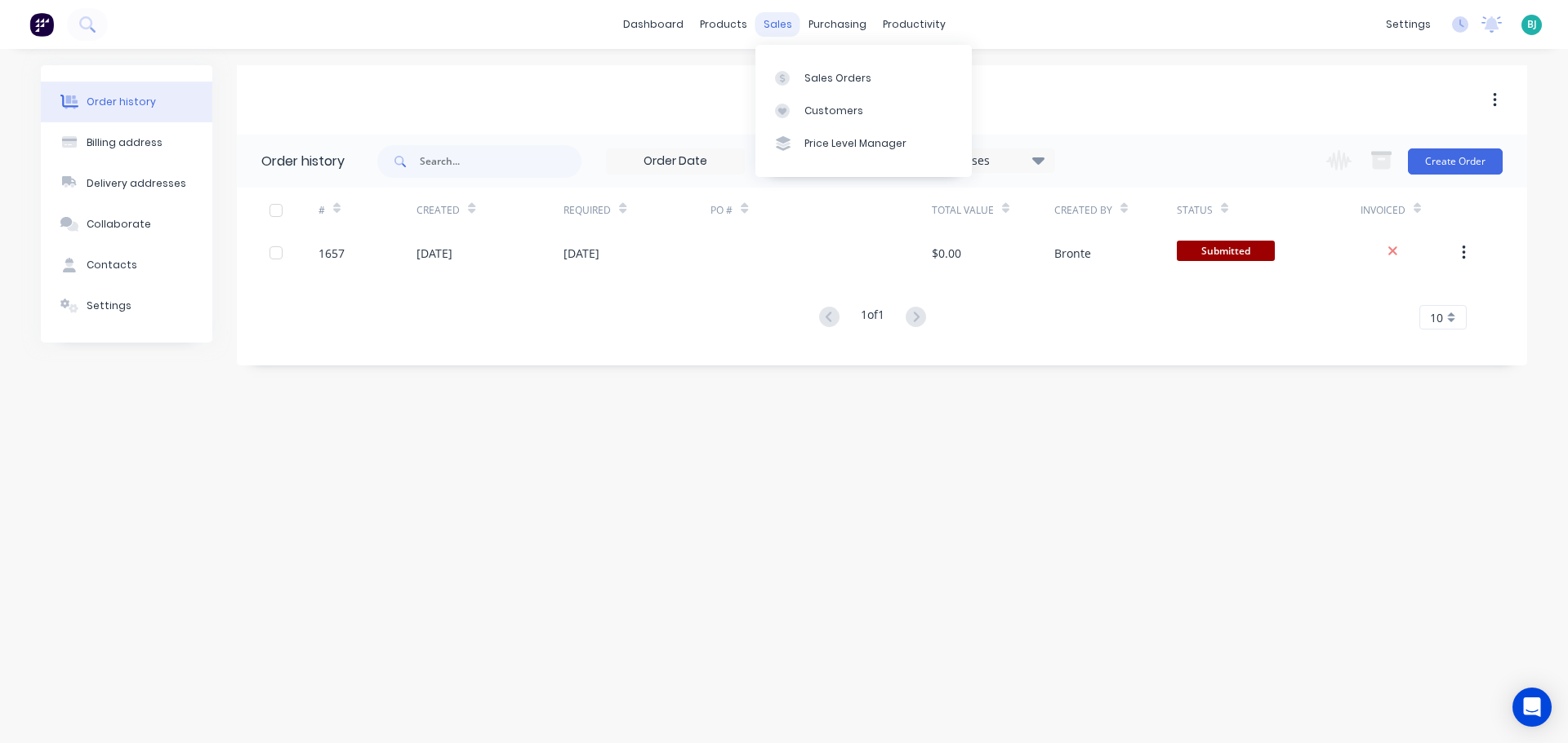
click at [779, 25] on div "sales" at bounding box center [777, 25] width 45 height 25
click at [806, 75] on div "Sales Orders" at bounding box center [838, 77] width 67 height 14
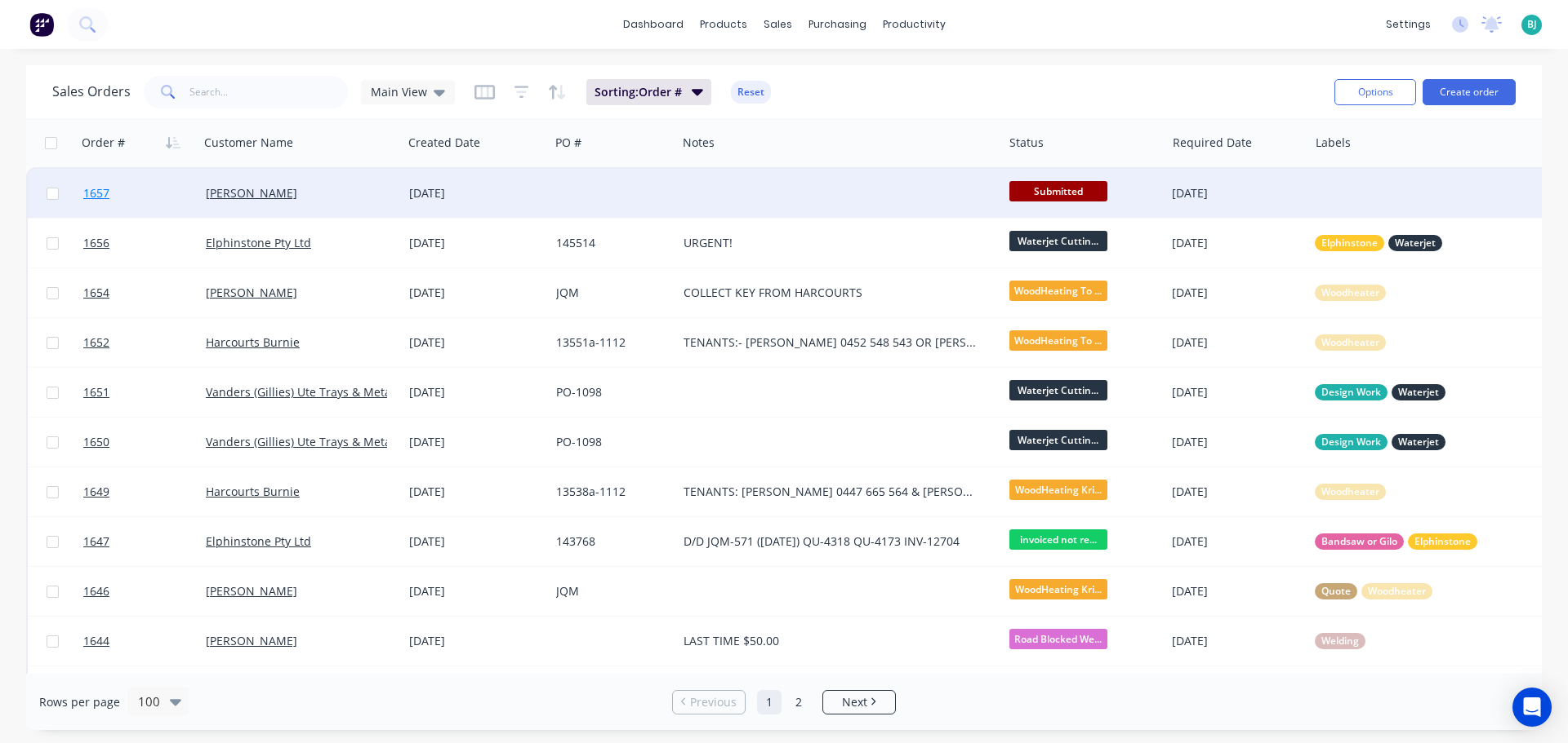
click at [172, 200] on link "1657" at bounding box center [144, 193] width 122 height 49
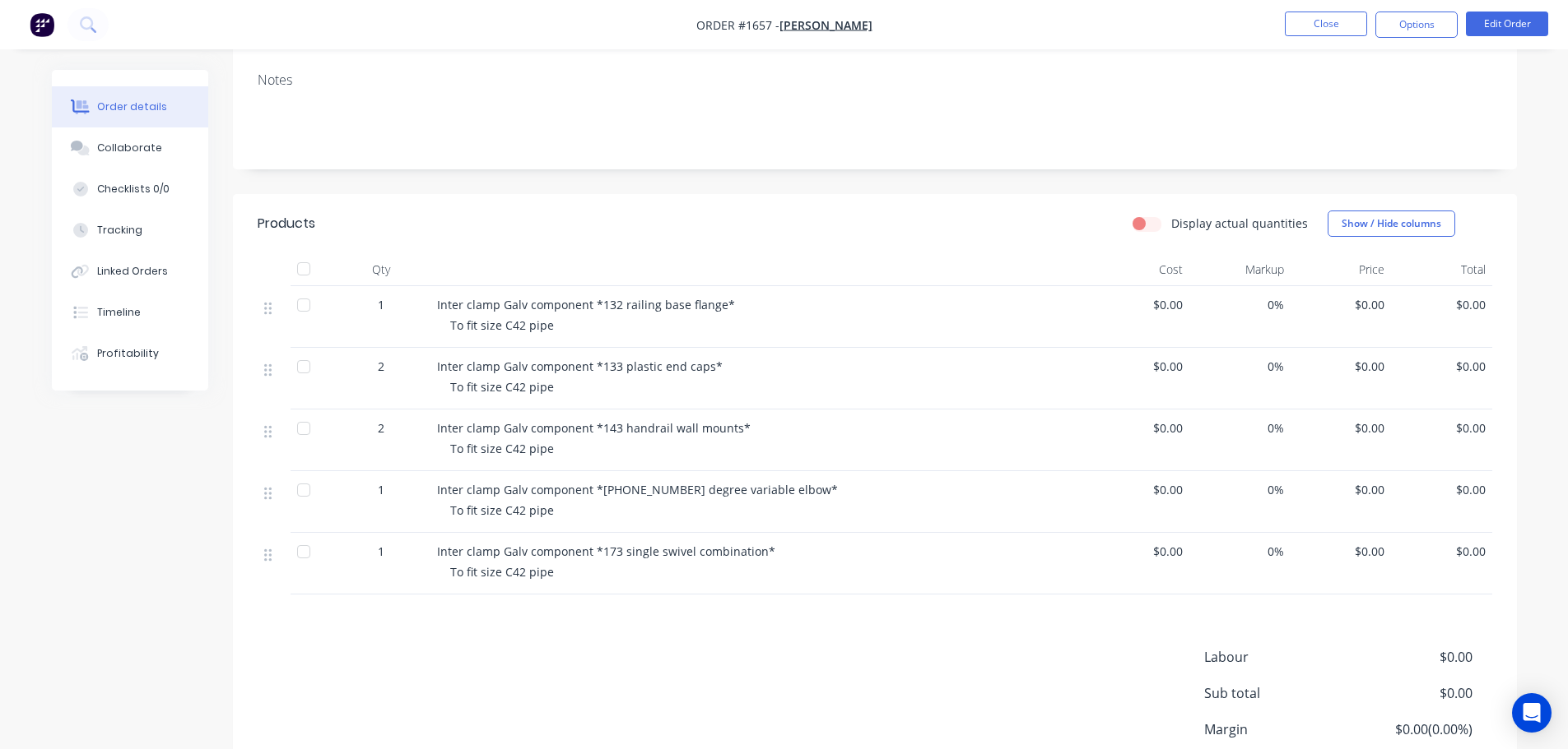
scroll to position [83, 0]
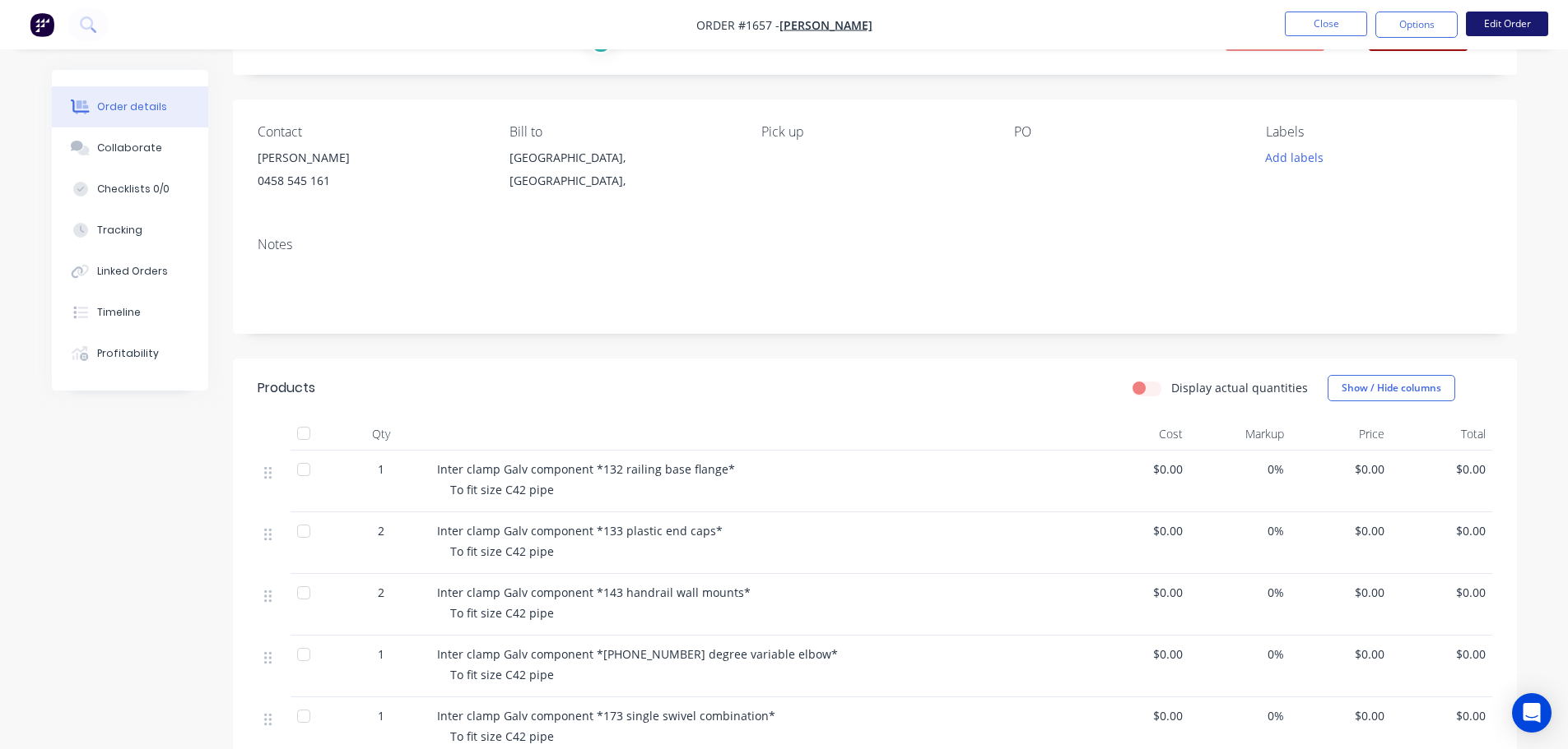
click at [1521, 28] on button "Edit Order" at bounding box center [1507, 24] width 83 height 25
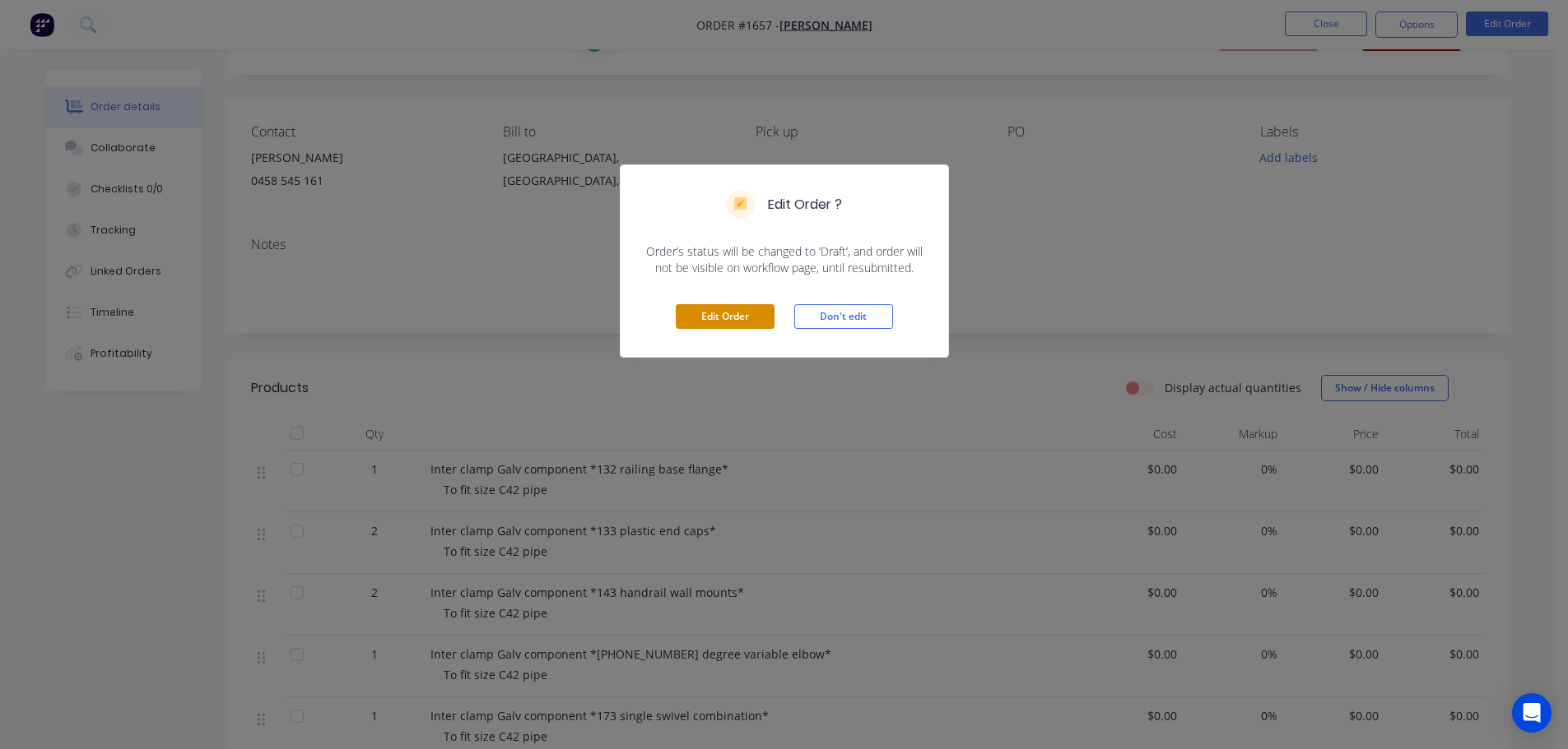
click at [724, 310] on button "Edit Order" at bounding box center [724, 317] width 99 height 25
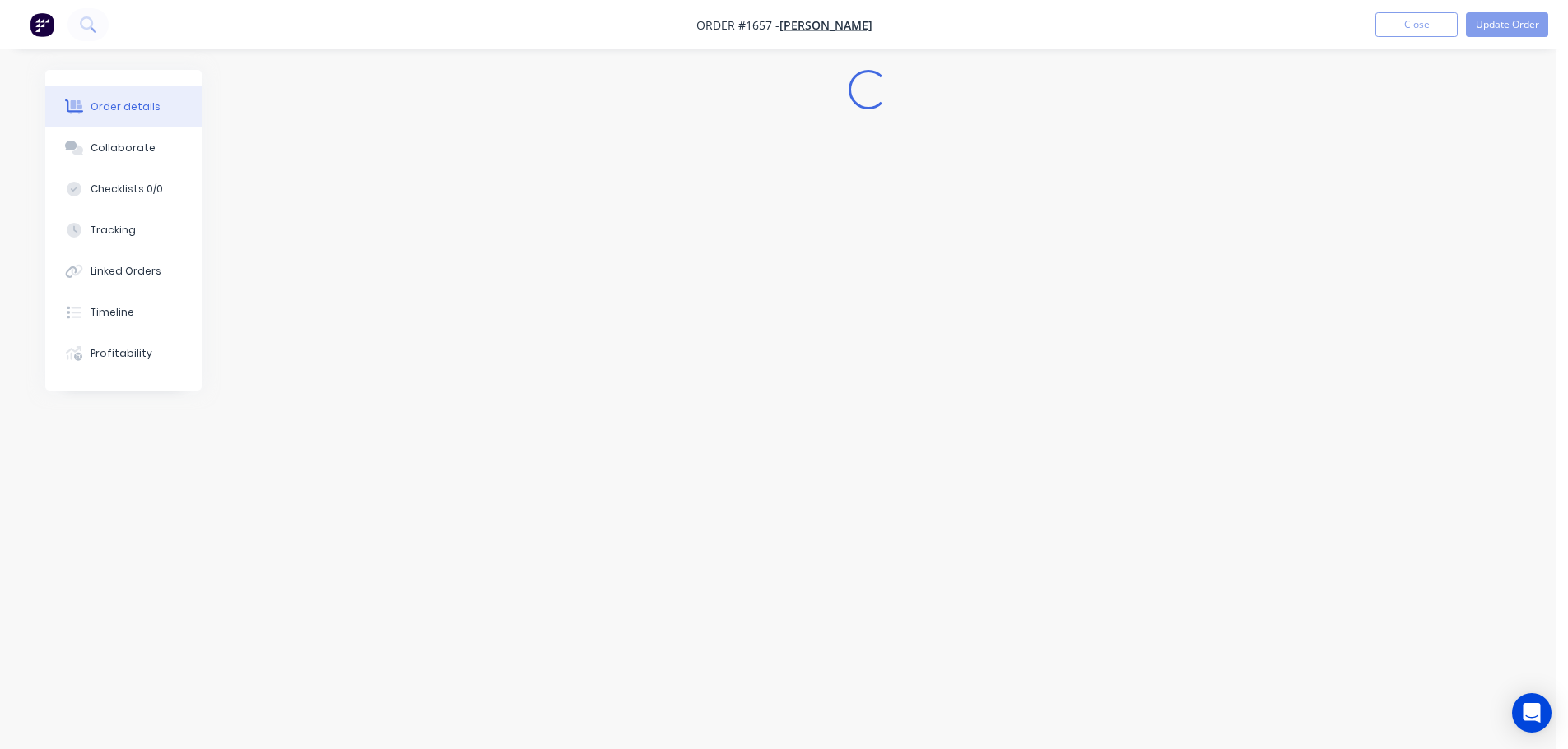
scroll to position [0, 0]
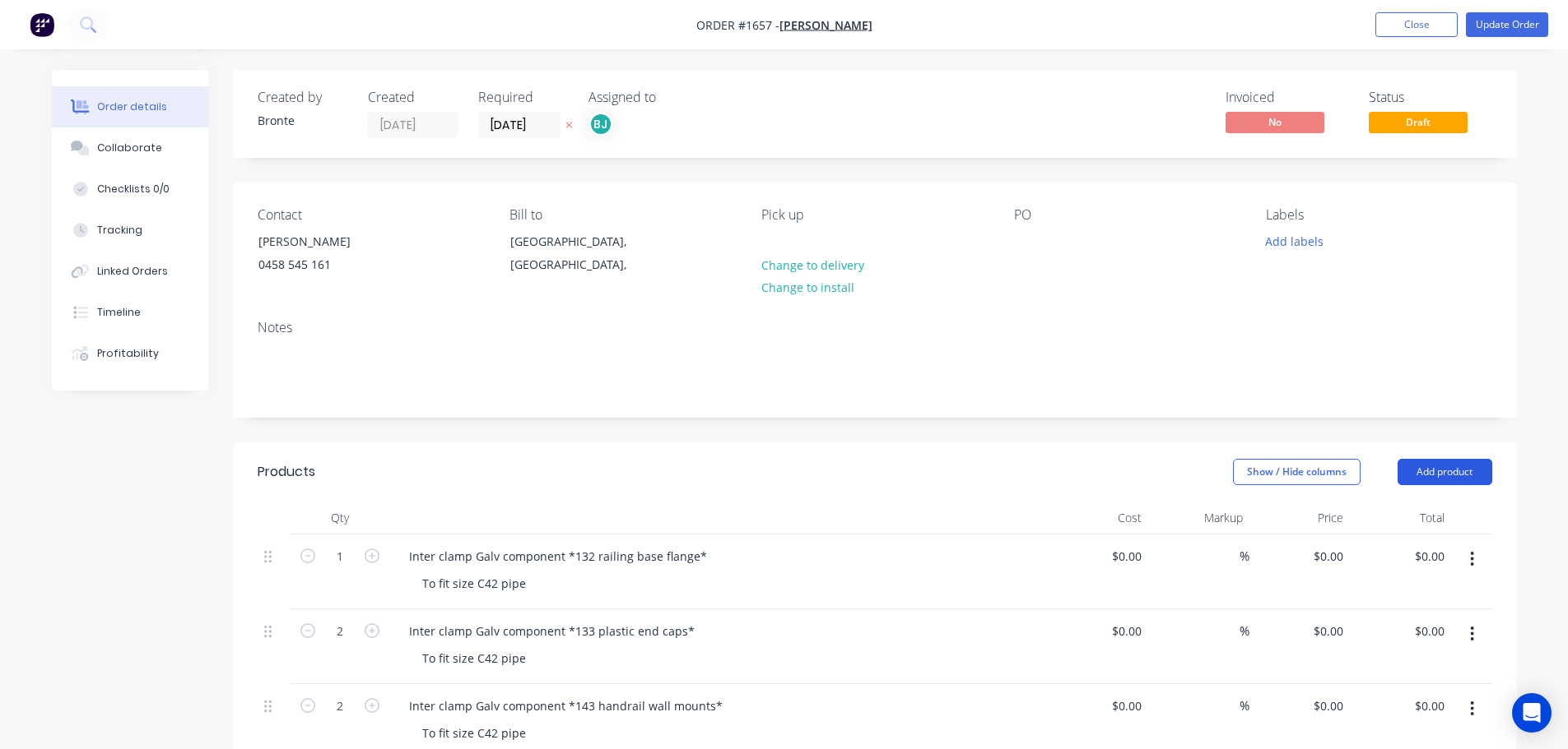
click at [1434, 471] on button "Add product" at bounding box center [1445, 471] width 94 height 26
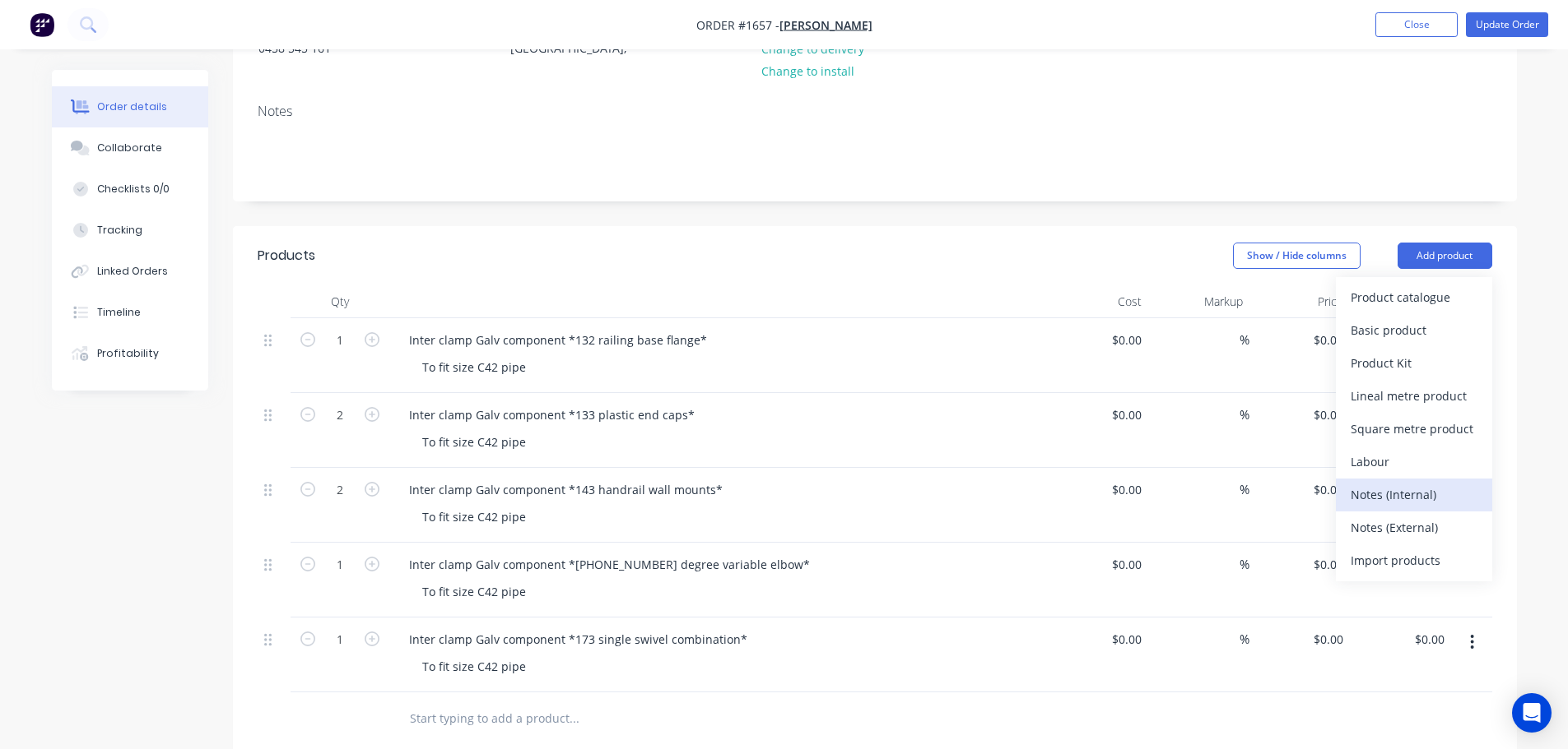
scroll to position [247, 0]
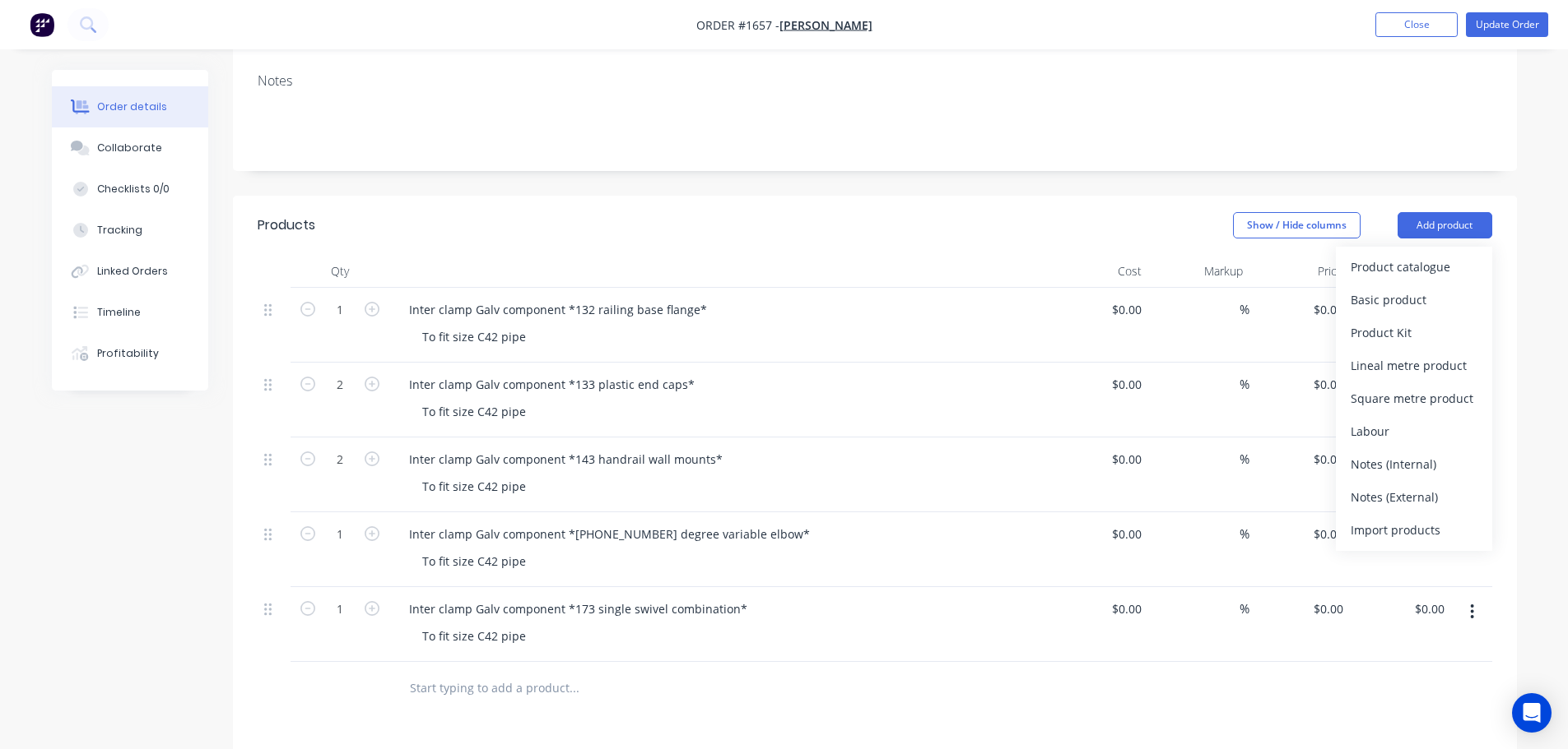
click at [1431, 463] on div "Notes (Internal)" at bounding box center [1414, 464] width 127 height 24
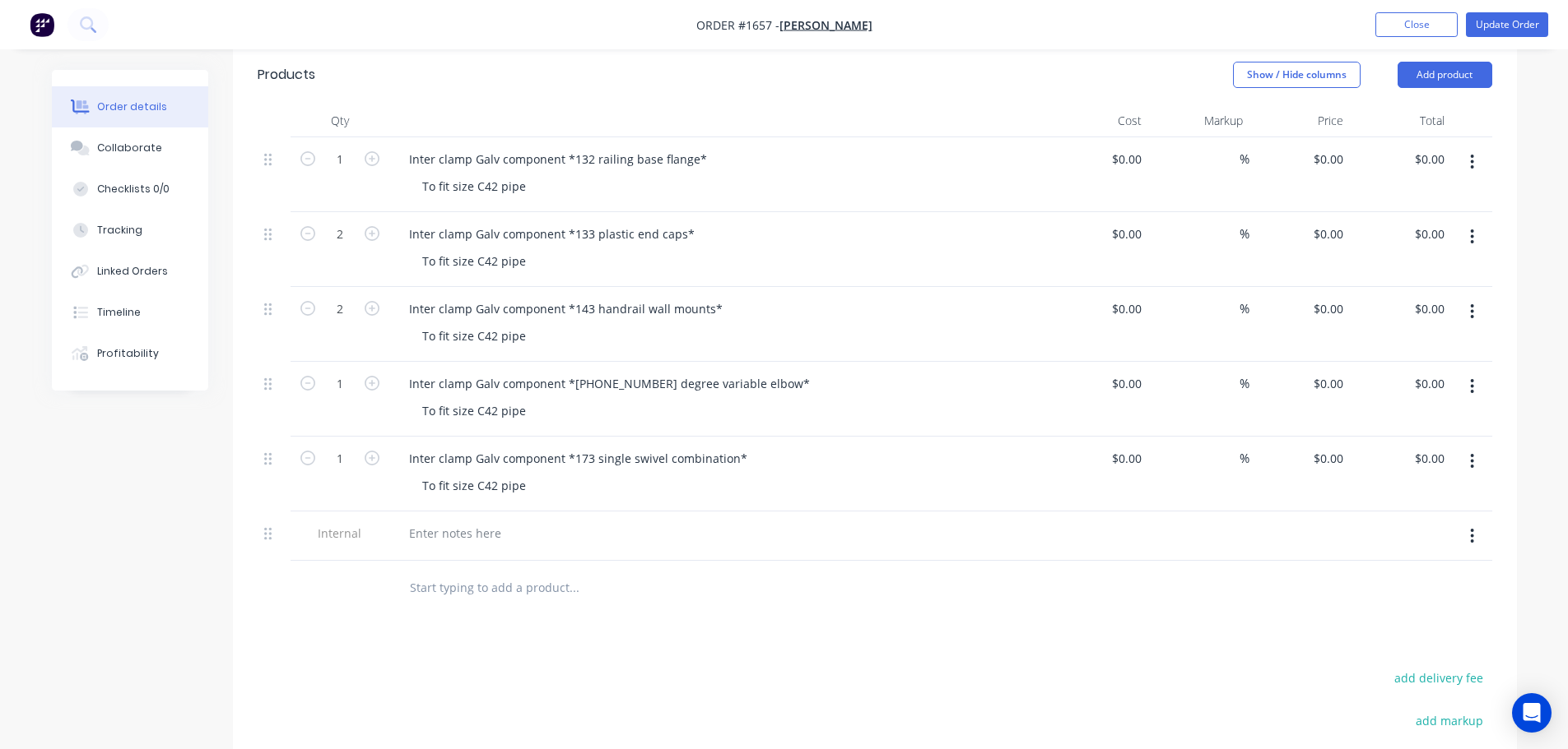
scroll to position [412, 0]
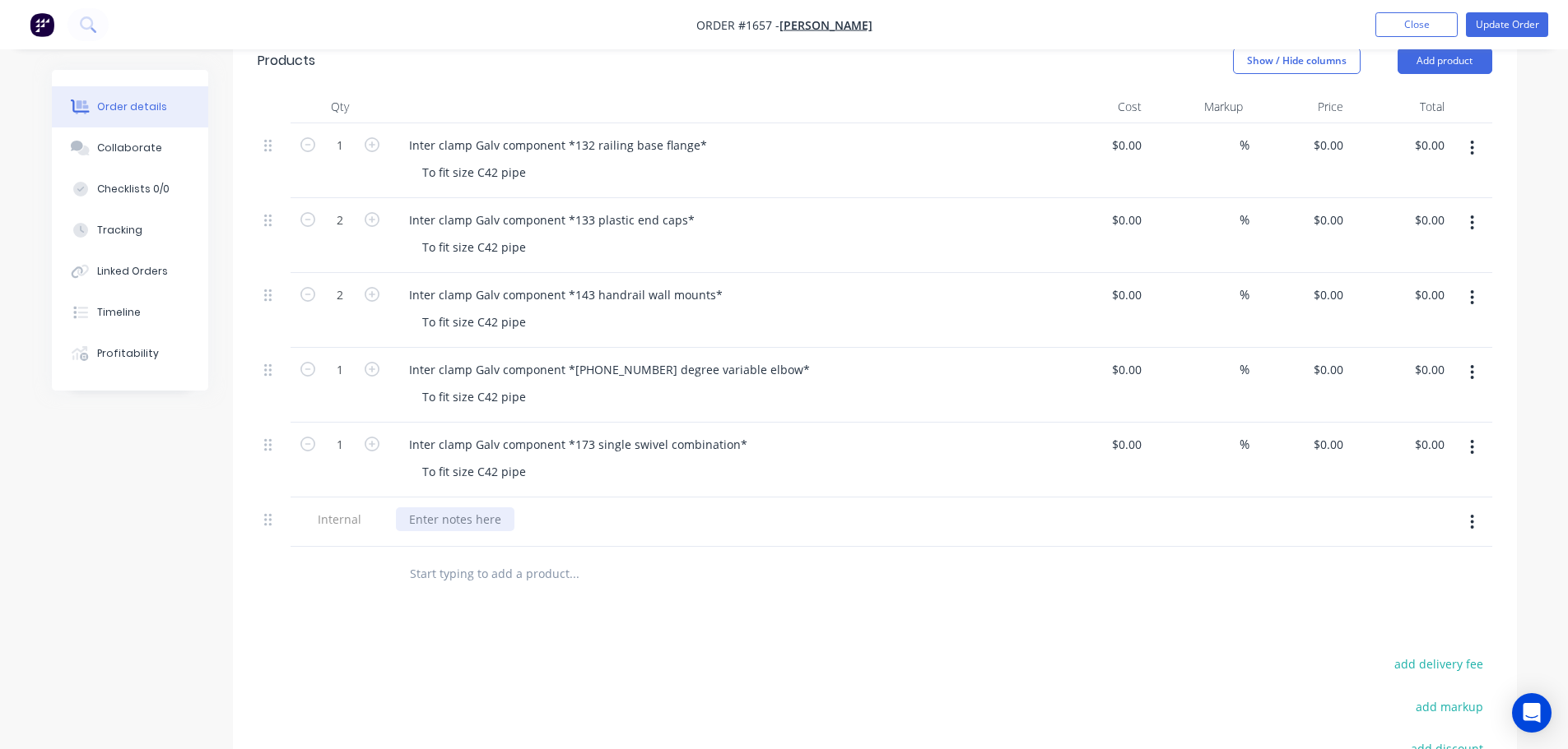
click at [458, 514] on div at bounding box center [454, 519] width 118 height 24
click at [873, 663] on div "Products Show / Hide columns Add product Qty Cost Markup Price Total 1 Inter cl…" at bounding box center [874, 521] width 1284 height 980
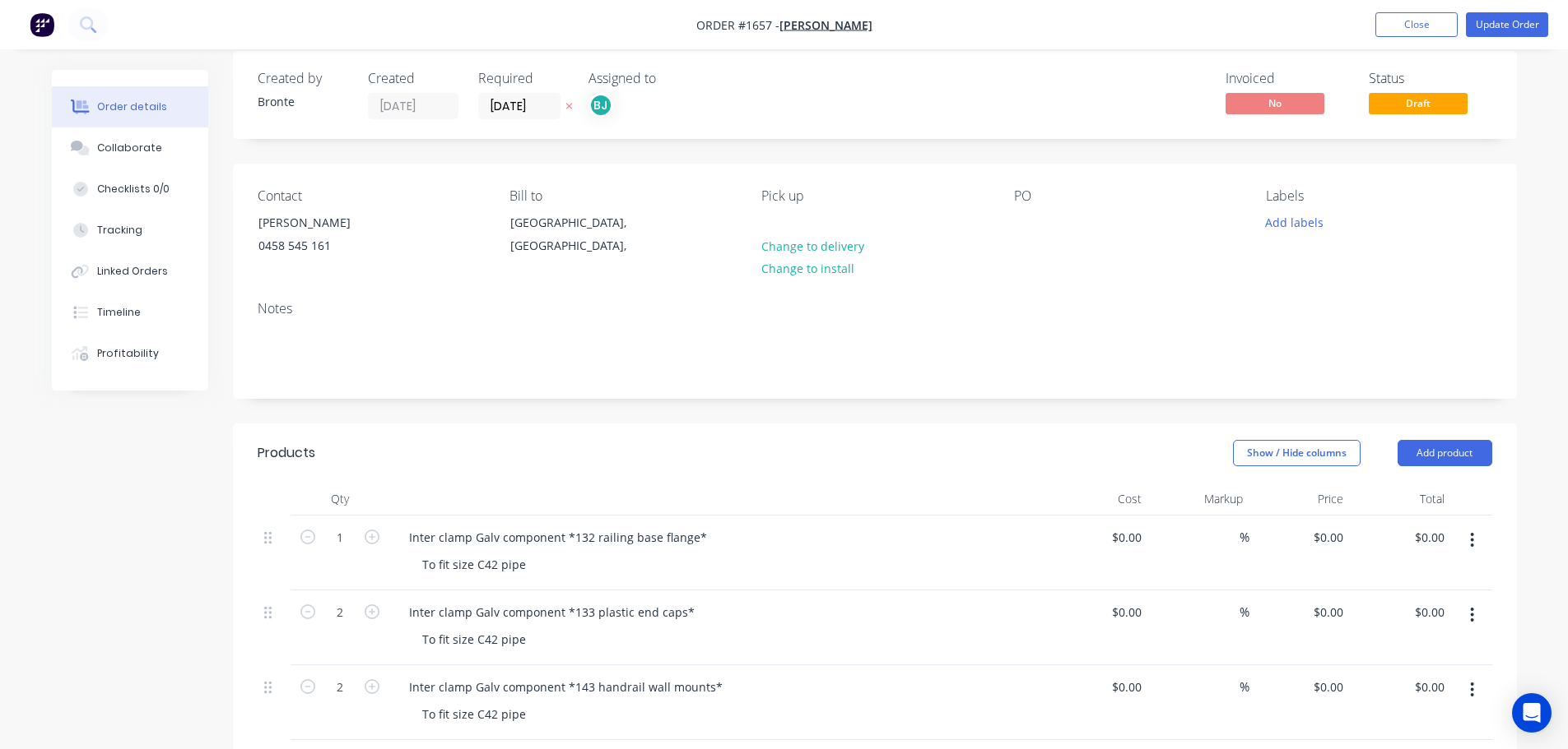
scroll to position [0, 0]
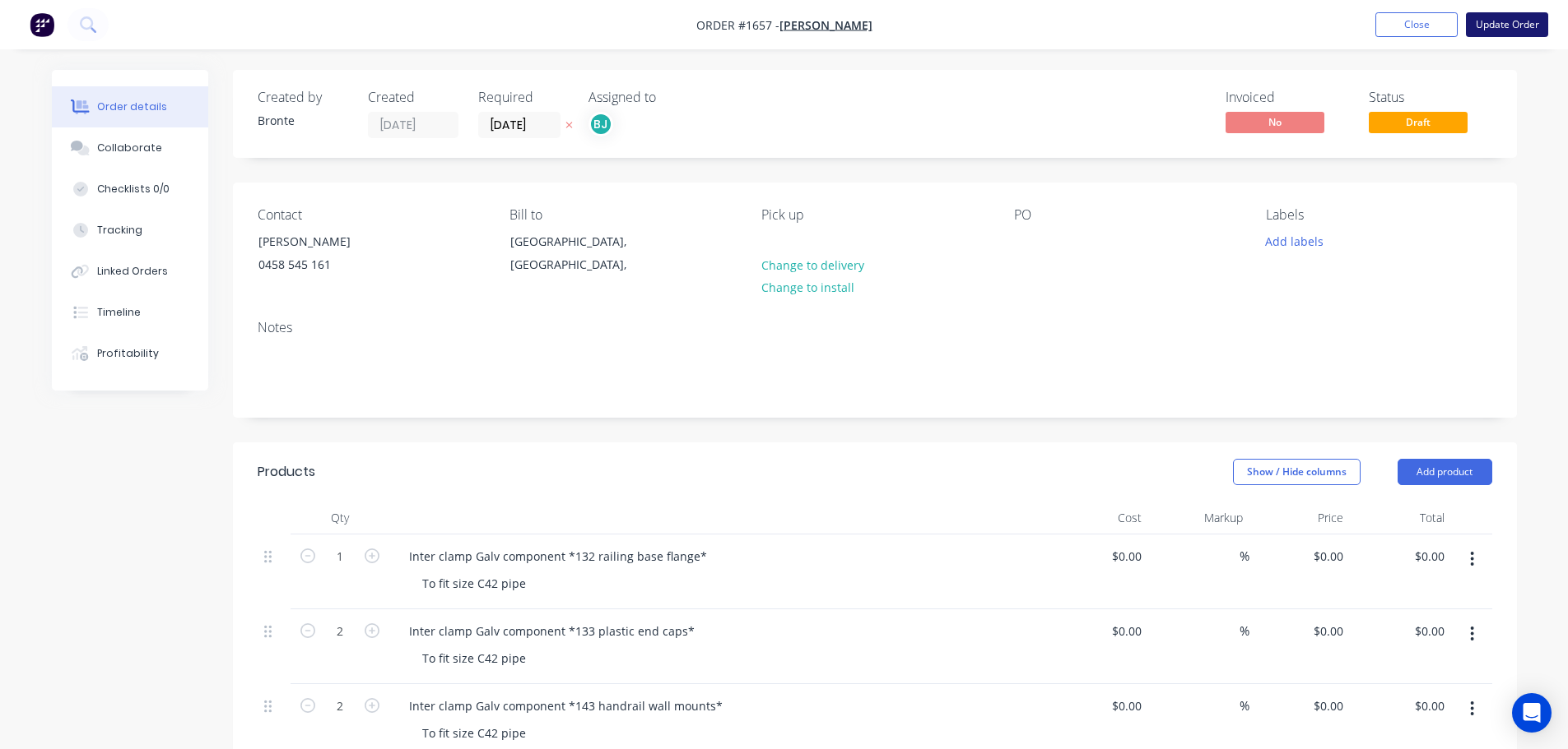
click at [1525, 24] on button "Update Order" at bounding box center [1507, 25] width 83 height 25
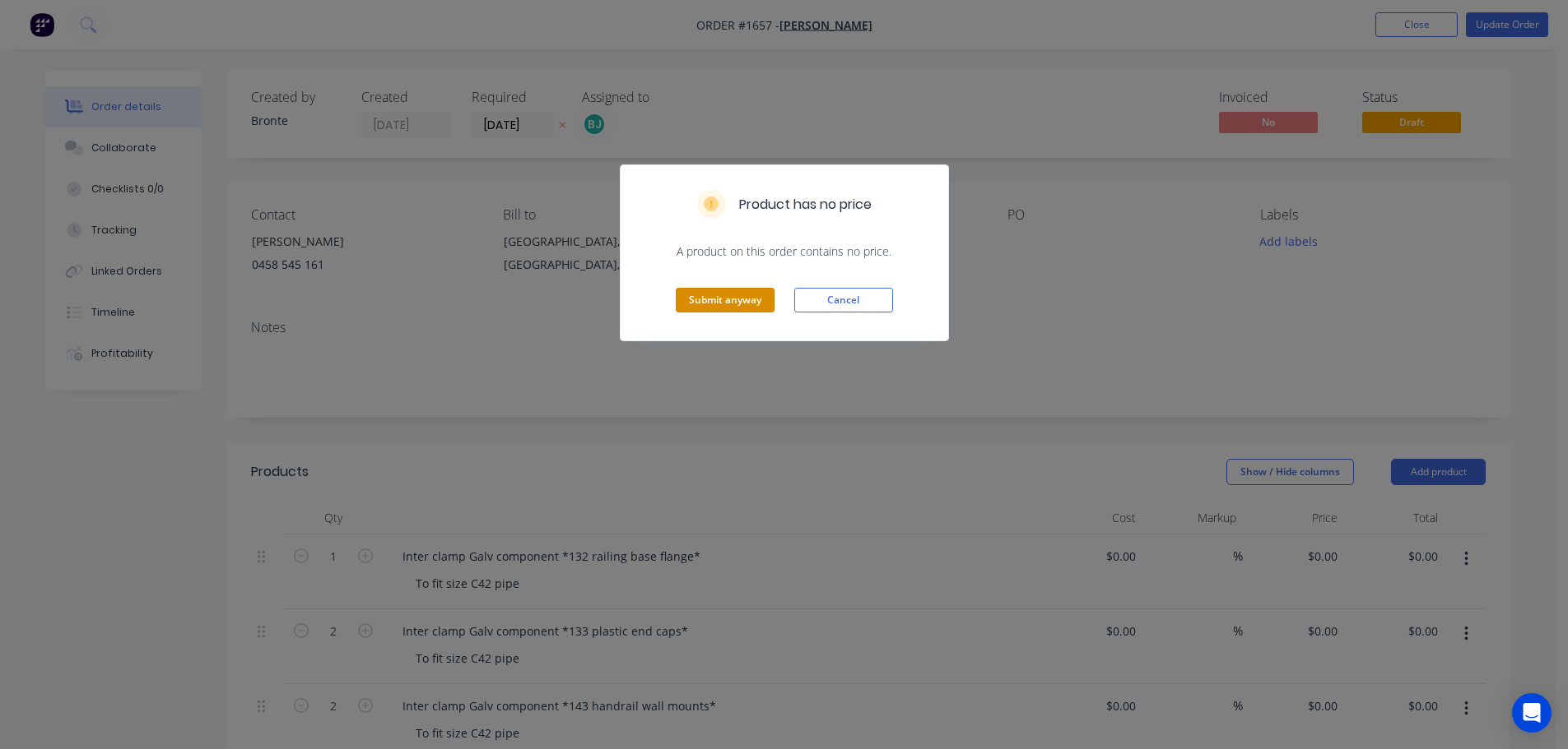
drag, startPoint x: 750, startPoint y: 298, endPoint x: 961, endPoint y: 260, distance: 214.4
click at [750, 297] on button "Submit anyway" at bounding box center [724, 300] width 99 height 25
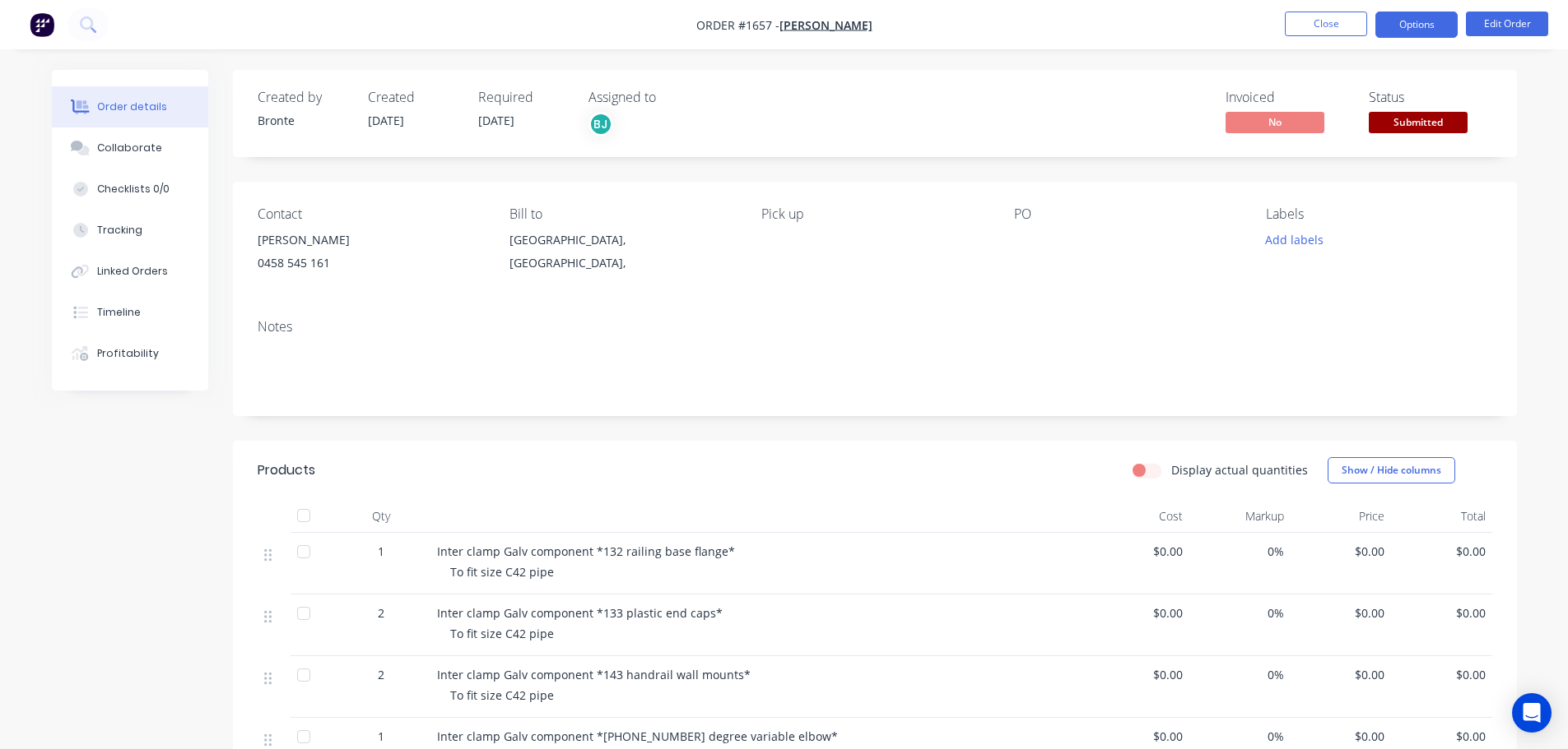
click at [1428, 31] on button "Options" at bounding box center [1417, 24] width 83 height 26
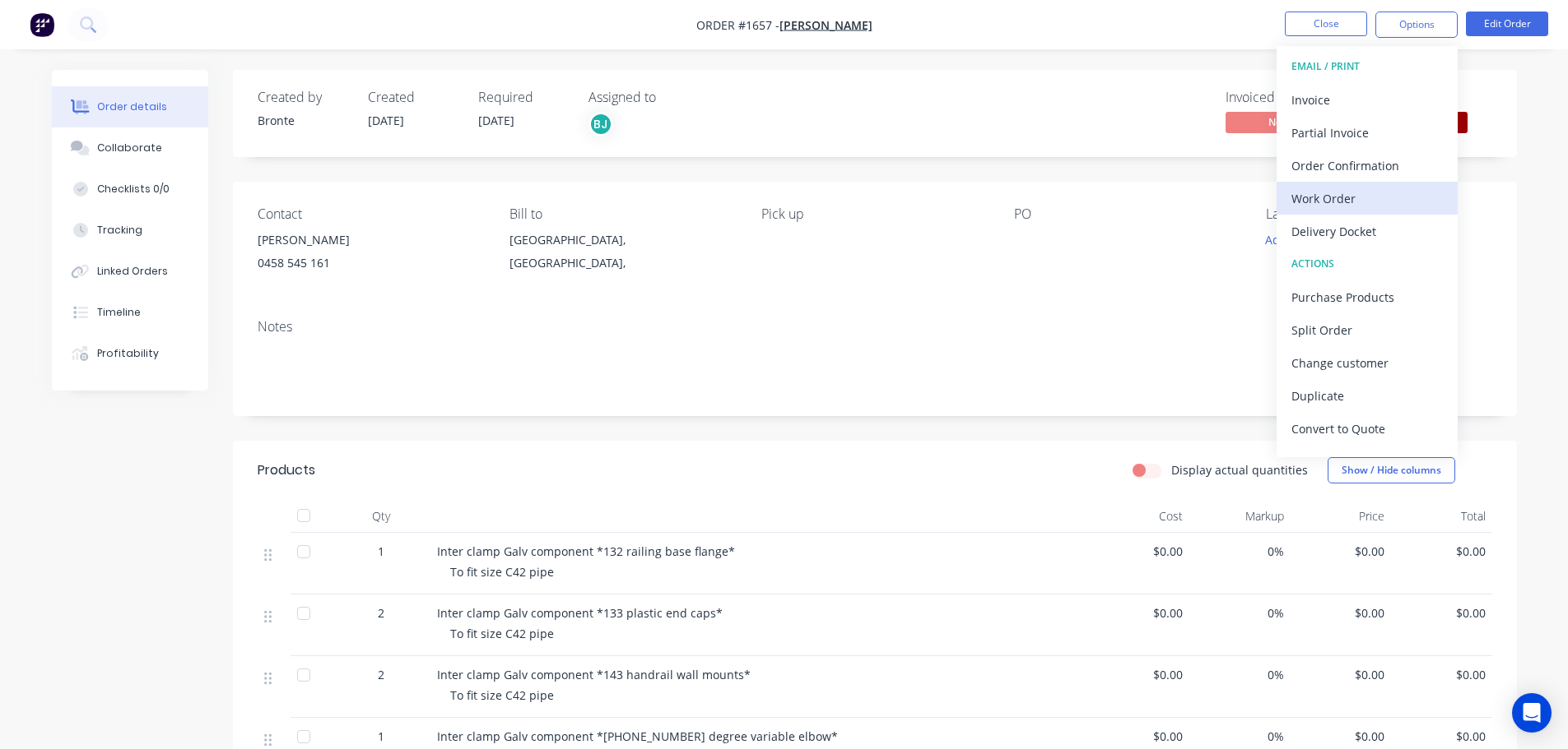
click at [1344, 191] on div "Work Order" at bounding box center [1366, 198] width 151 height 24
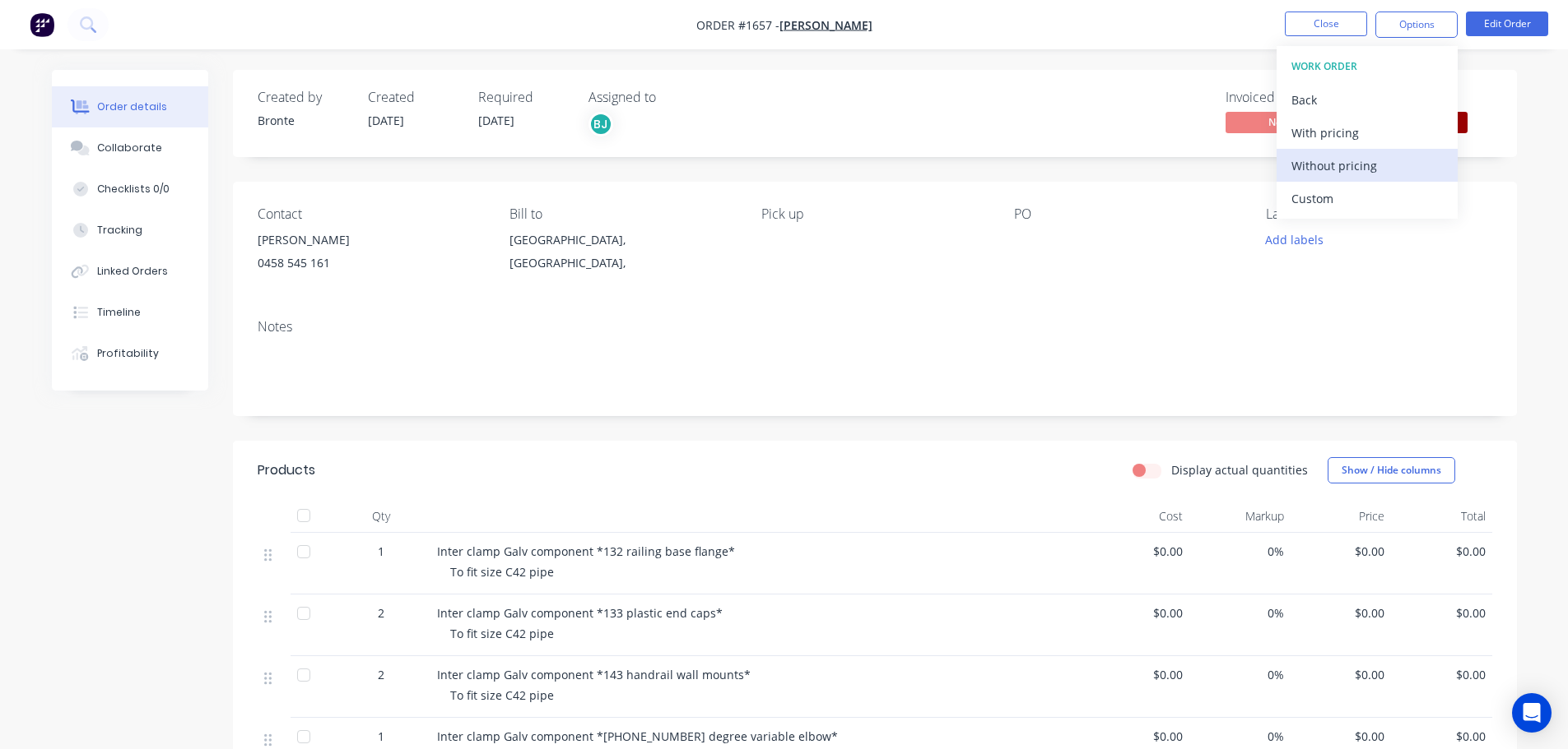
click at [1357, 174] on div "Without pricing" at bounding box center [1366, 165] width 151 height 24
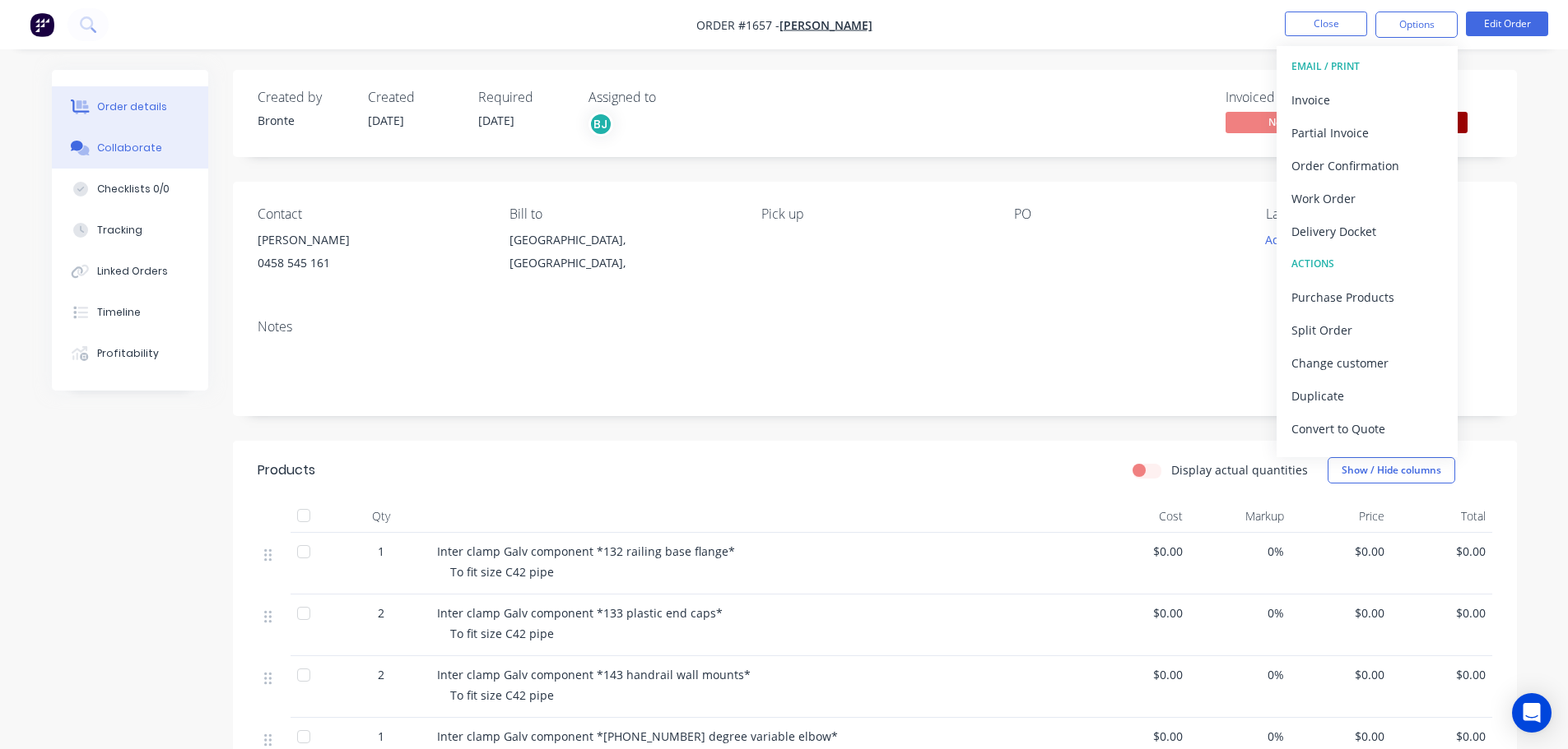
click at [170, 153] on button "Collaborate" at bounding box center [130, 148] width 157 height 41
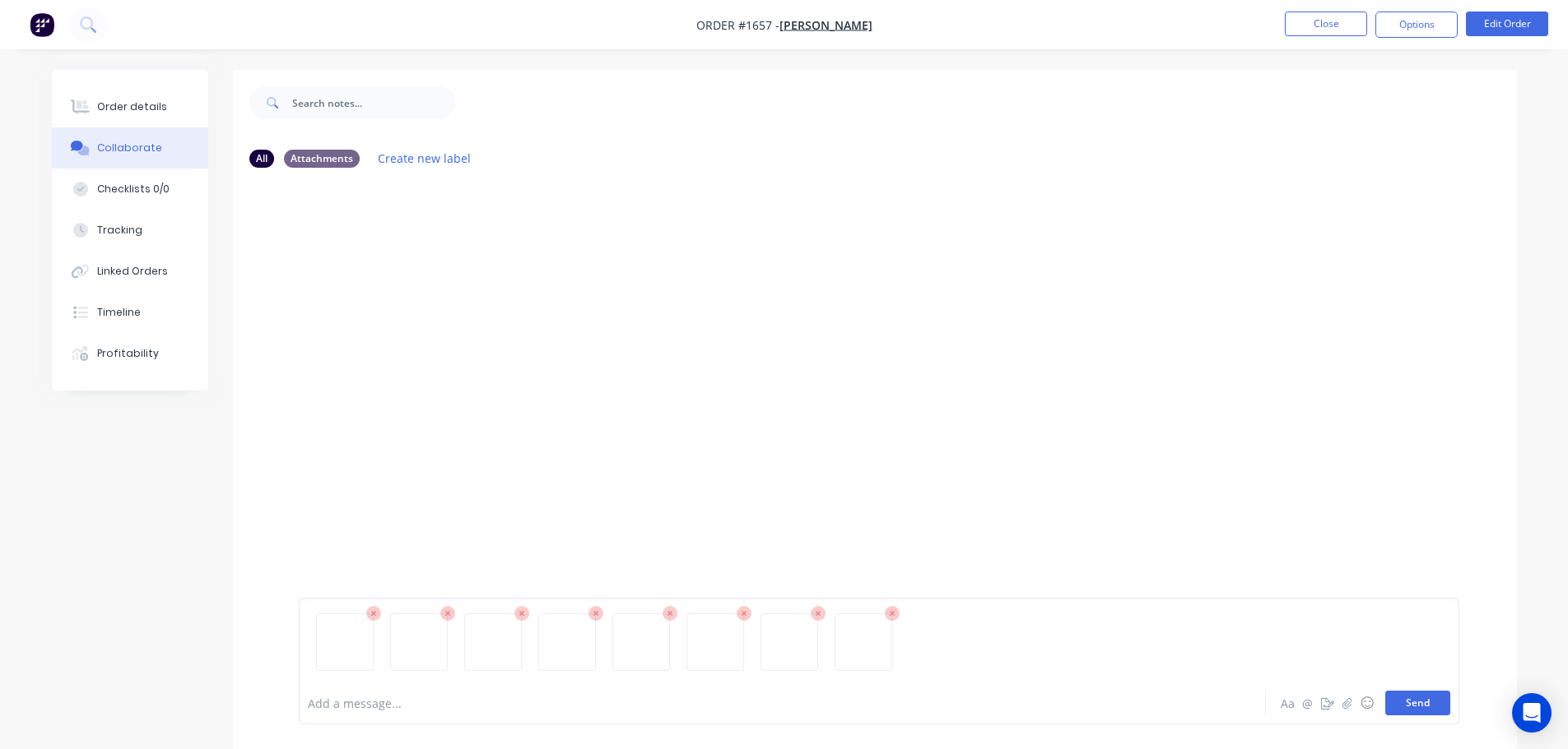
click at [1435, 703] on button "Send" at bounding box center [1418, 704] width 65 height 25
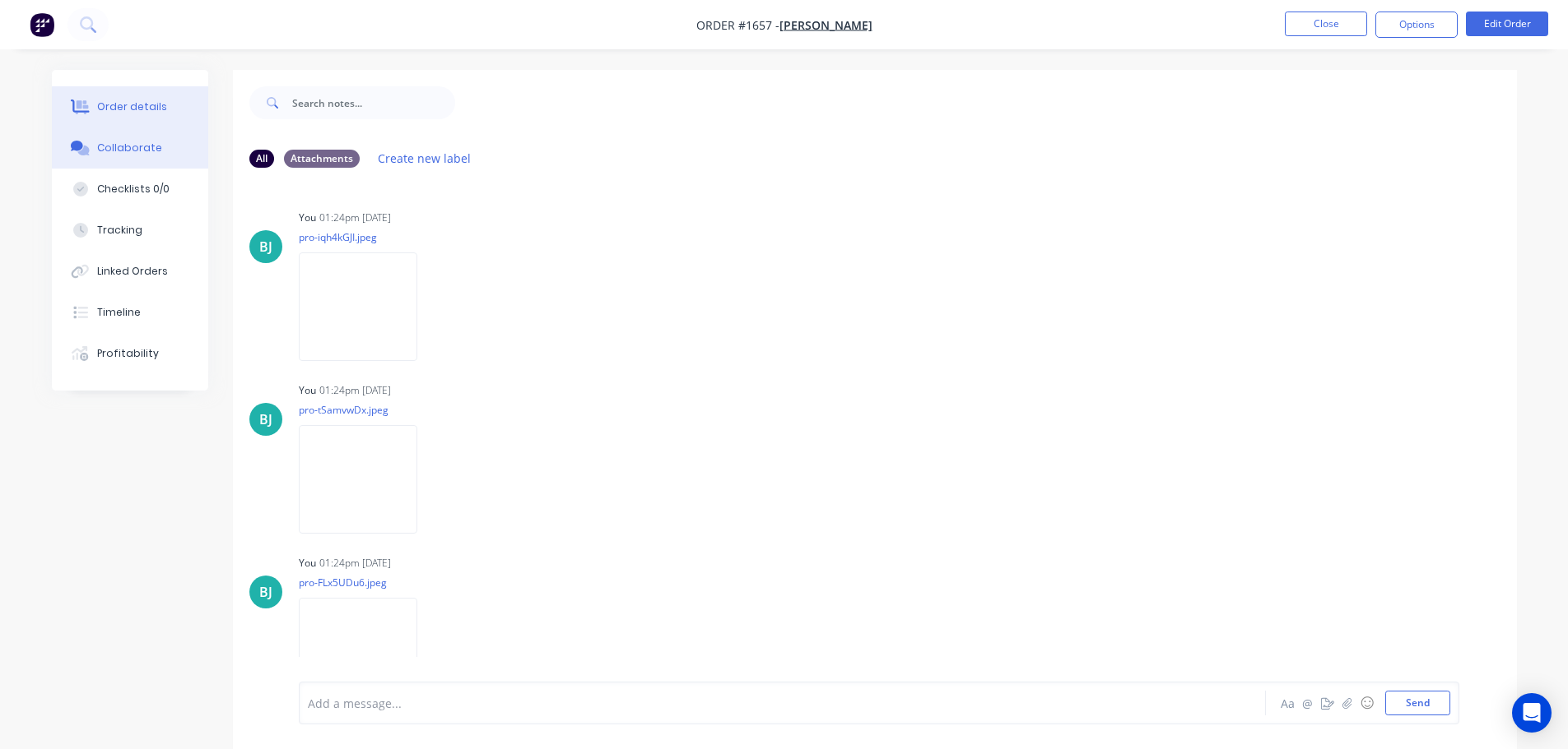
drag, startPoint x: 155, startPoint y: 107, endPoint x: 190, endPoint y: 110, distance: 35.1
click at [155, 107] on div "Order details" at bounding box center [132, 107] width 70 height 14
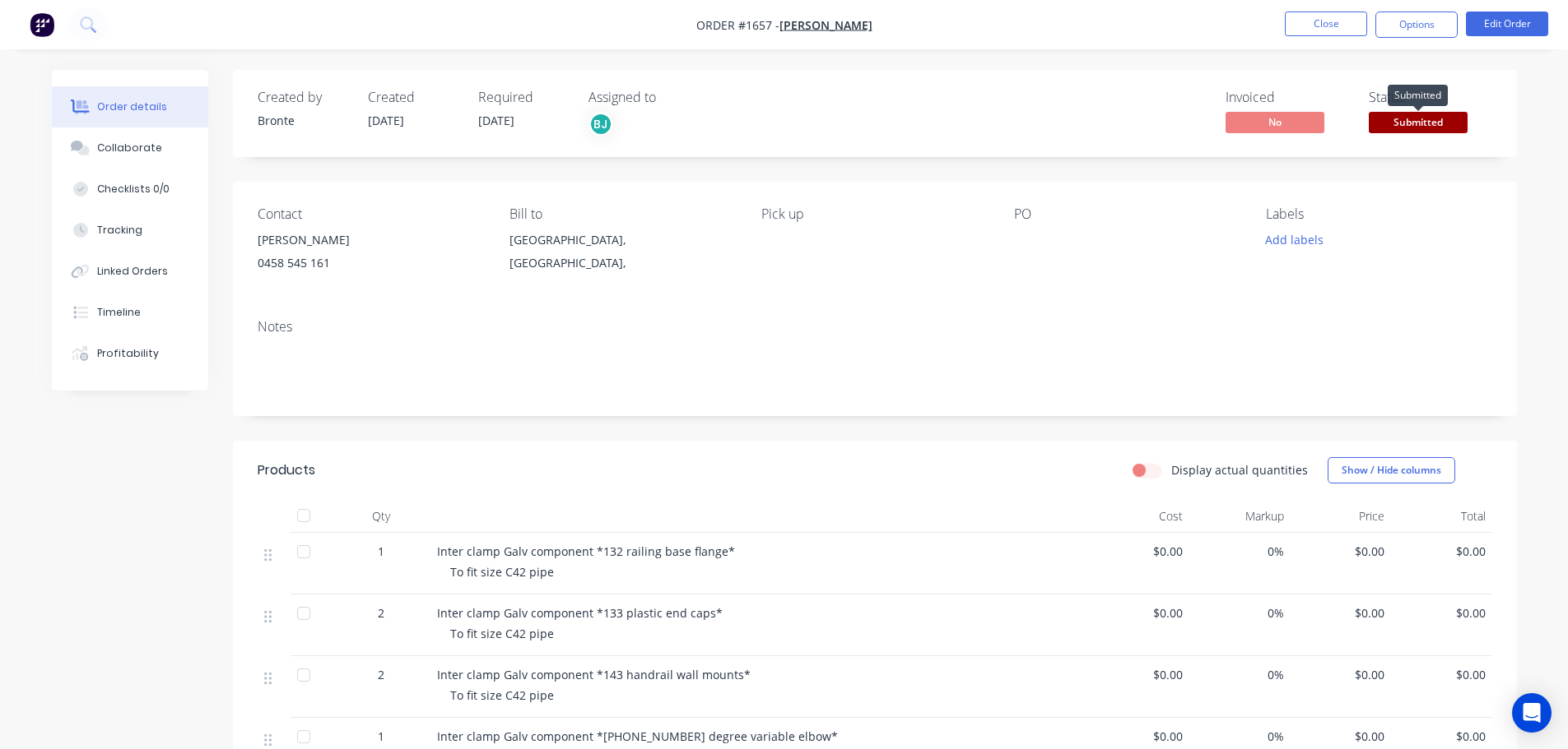
click at [1435, 122] on span "Submitted" at bounding box center [1418, 121] width 99 height 20
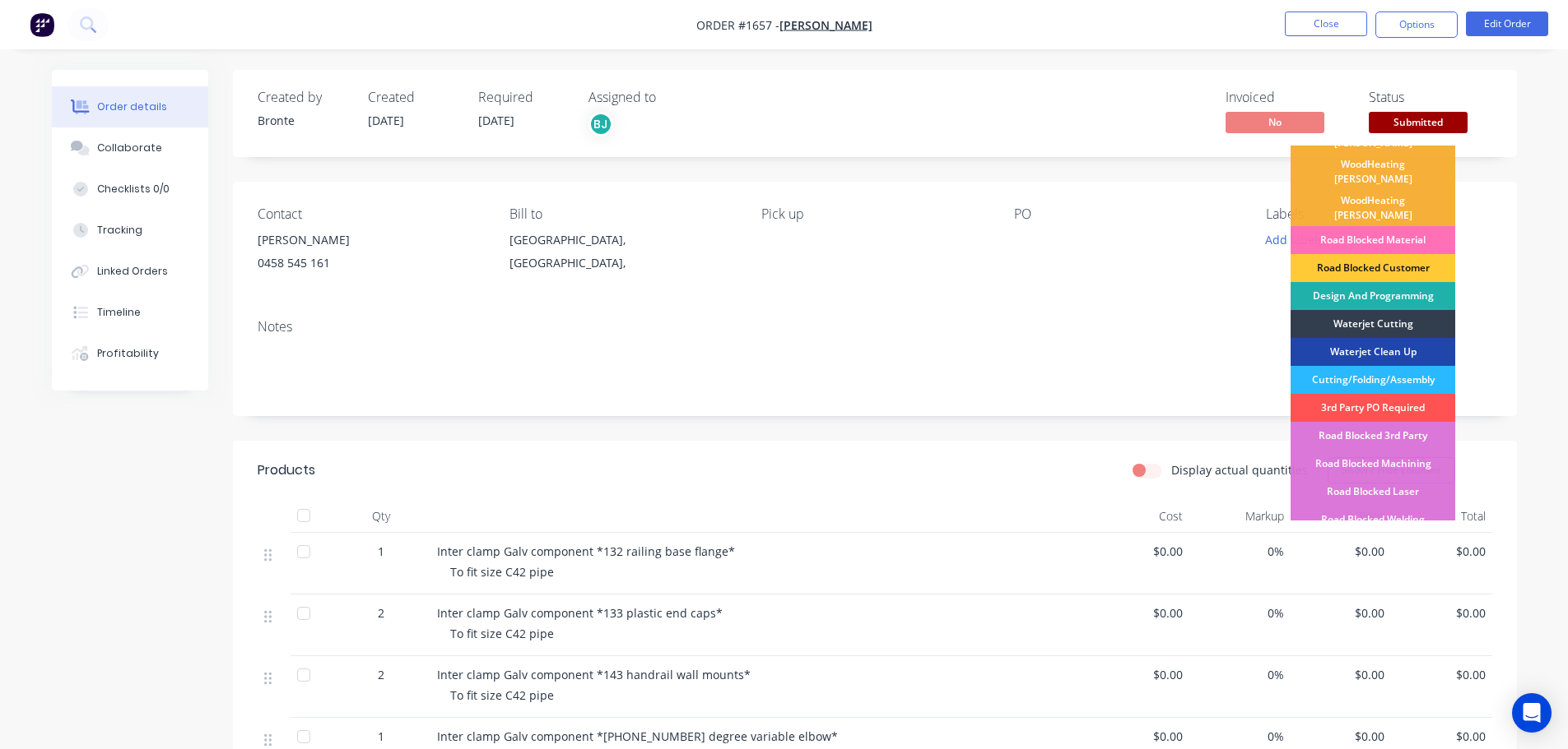
scroll to position [83, 0]
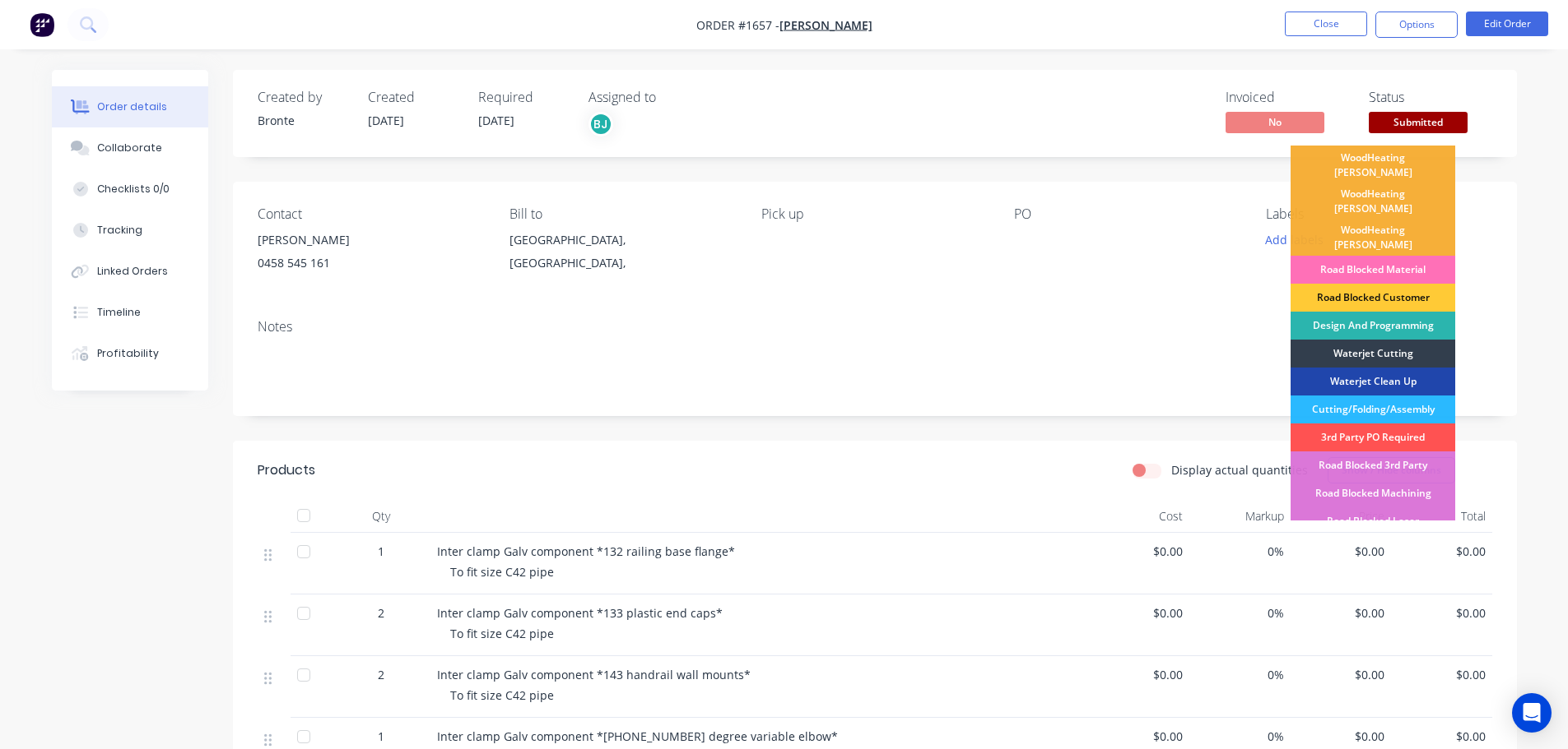
click at [1394, 256] on div "Road Blocked Material" at bounding box center [1372, 269] width 164 height 28
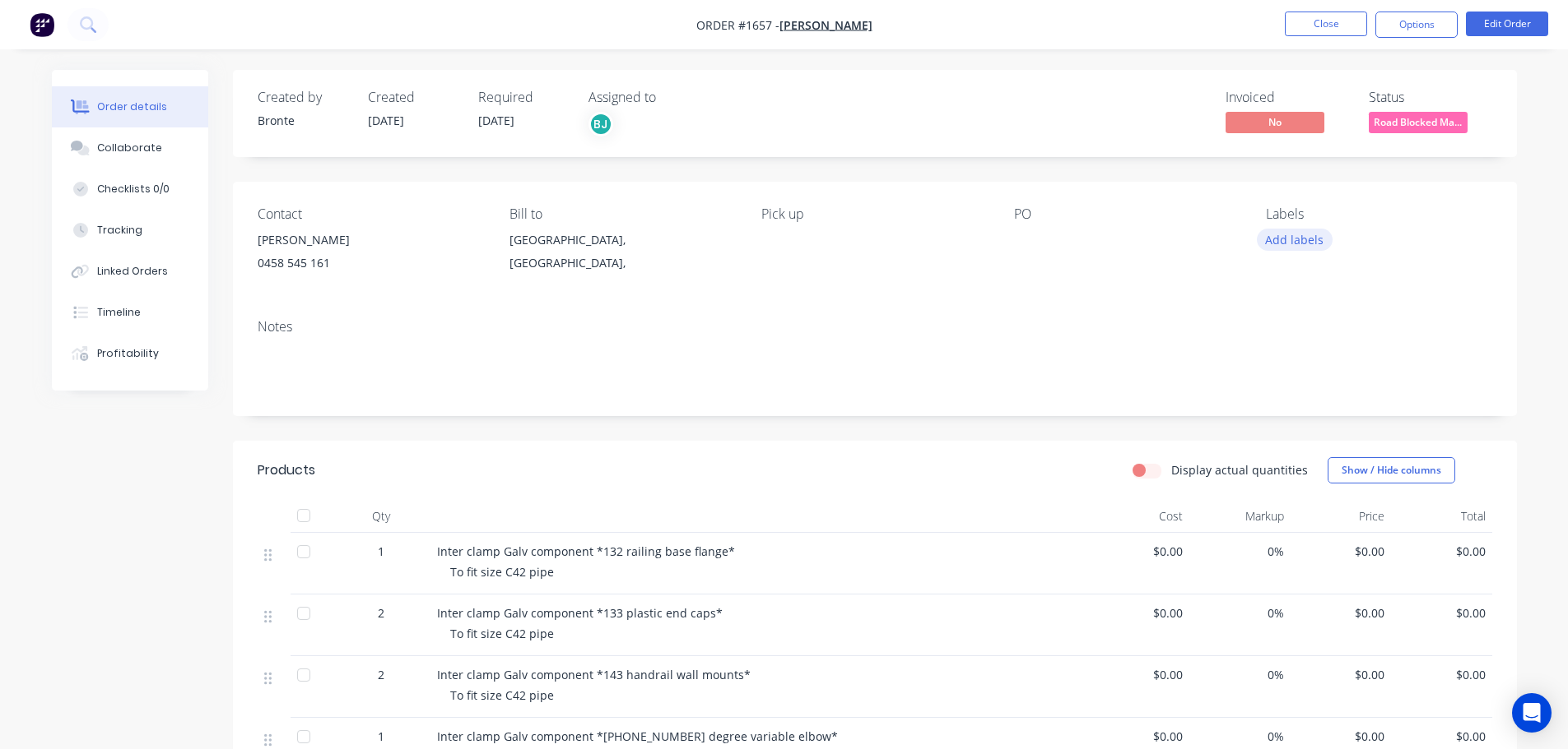
click at [1305, 239] on button "Add labels" at bounding box center [1294, 239] width 76 height 22
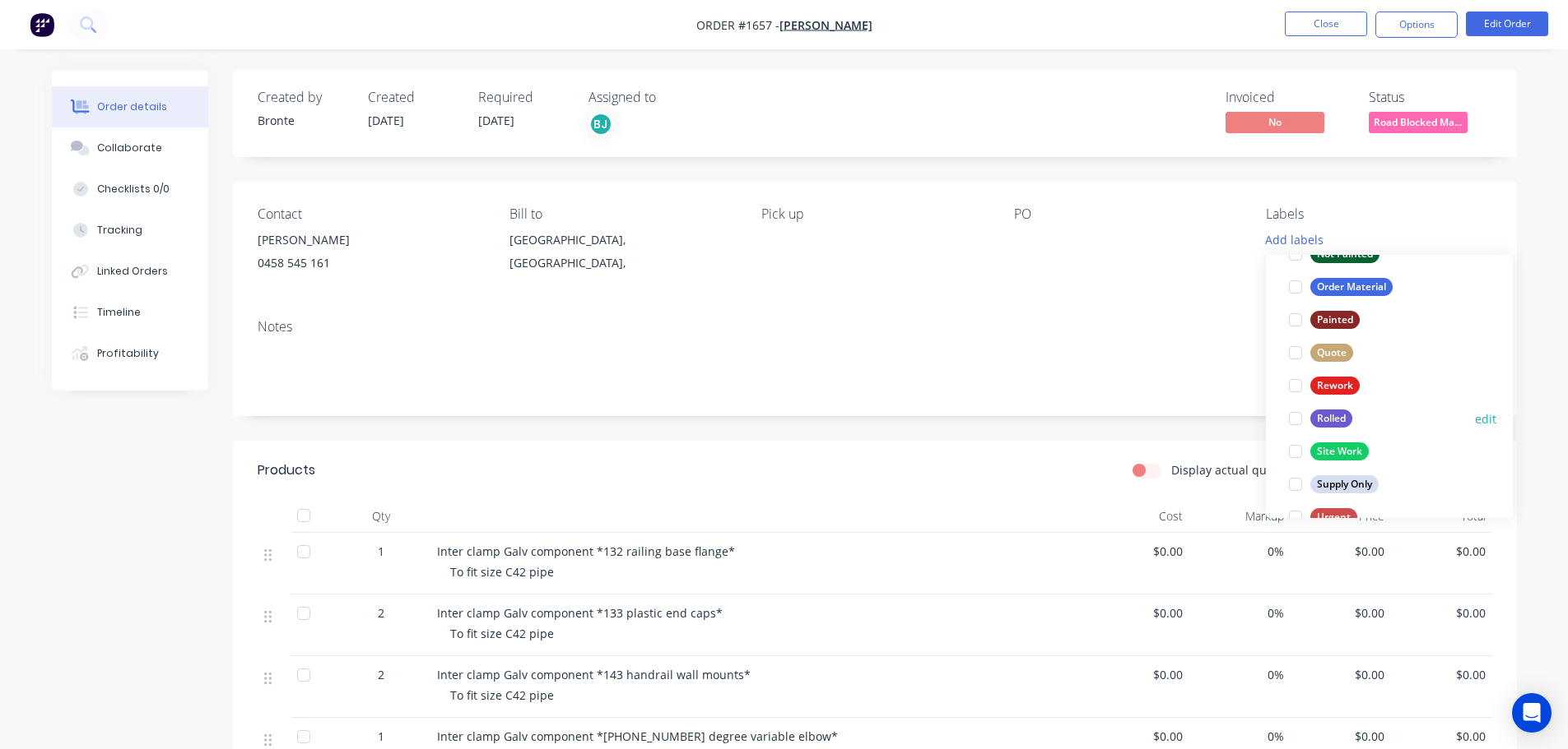
scroll to position [625, 0]
drag, startPoint x: 1295, startPoint y: 485, endPoint x: 1335, endPoint y: 445, distance: 56.6
click at [1296, 484] on div at bounding box center [1295, 486] width 33 height 33
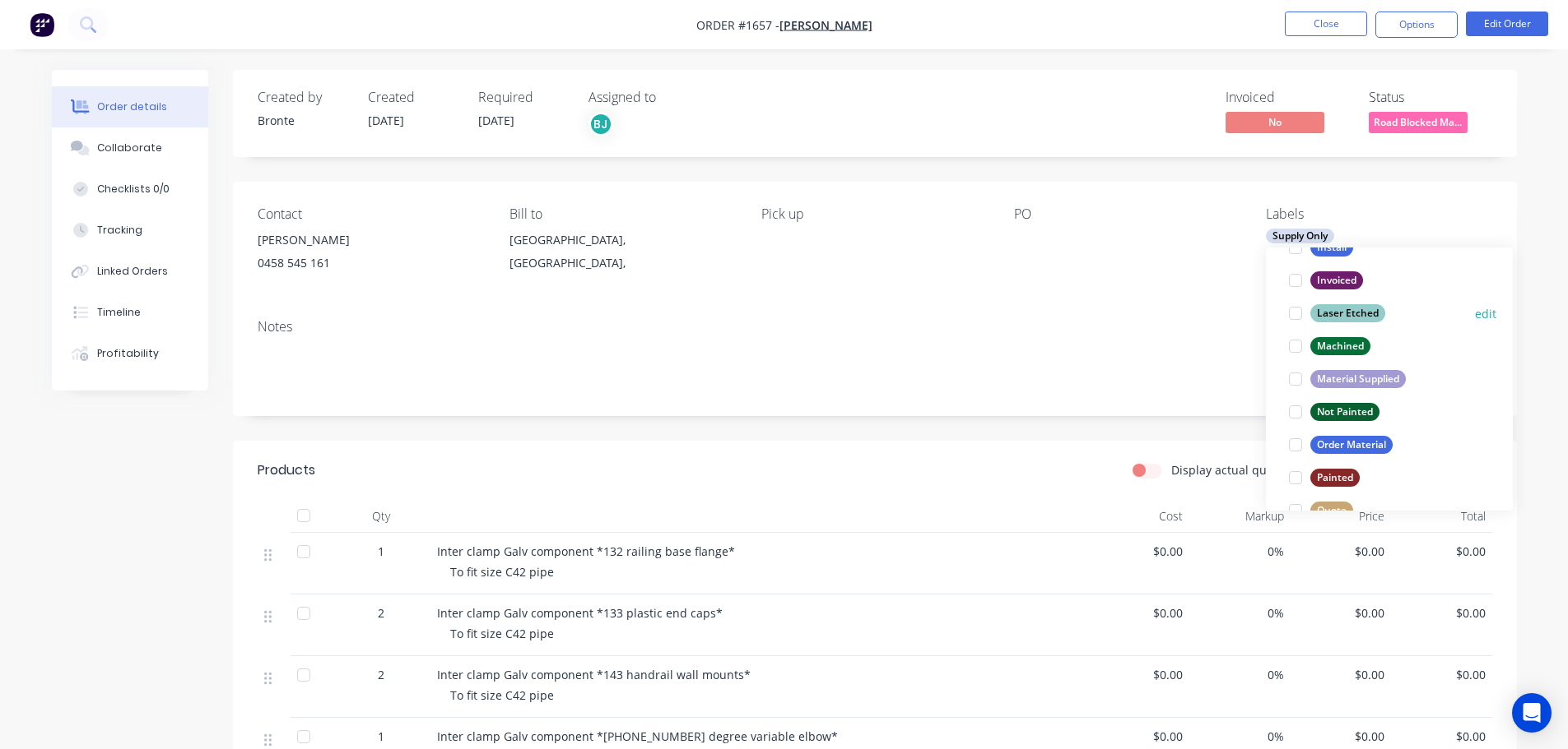
scroll to position [576, 0]
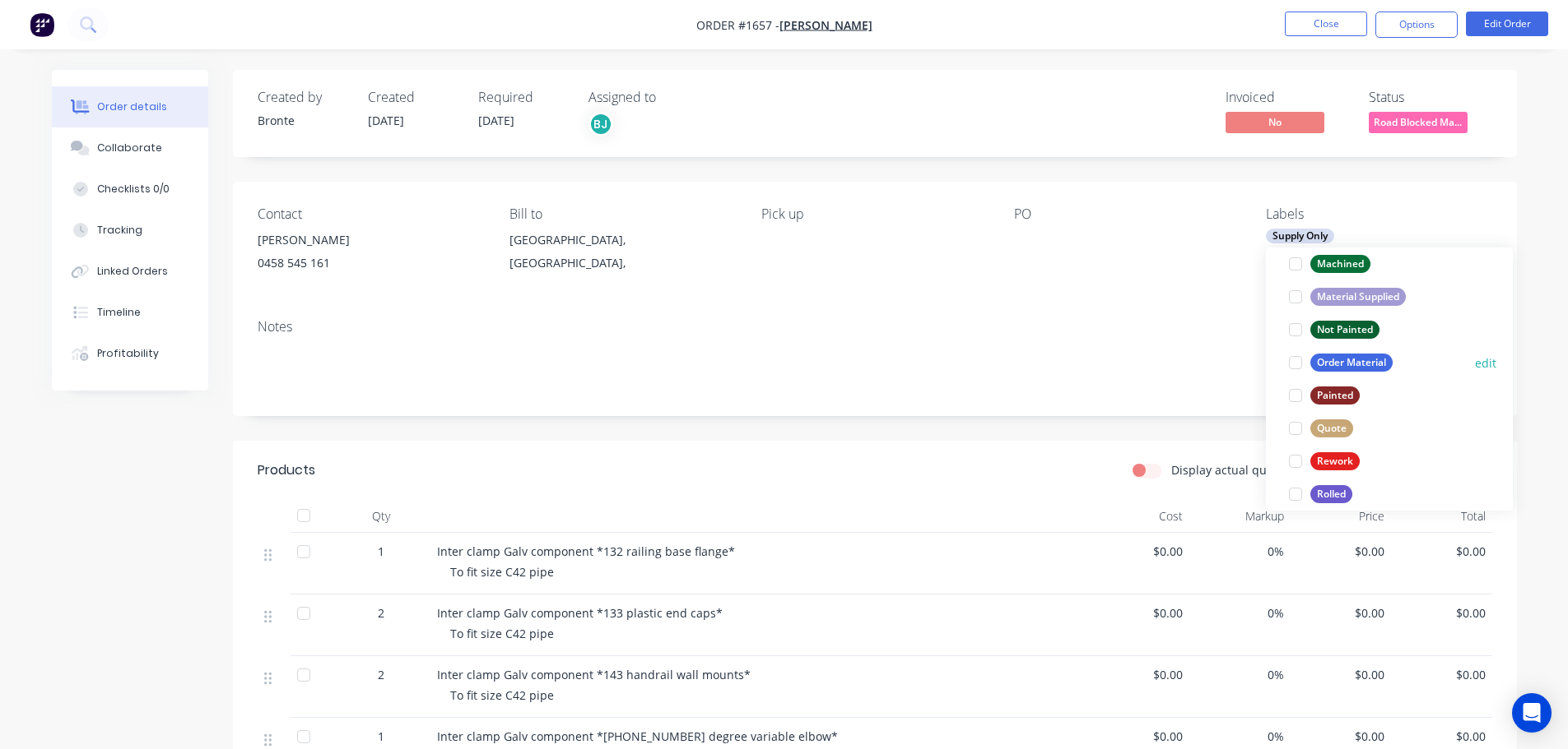
click at [1298, 365] on div at bounding box center [1295, 362] width 33 height 33
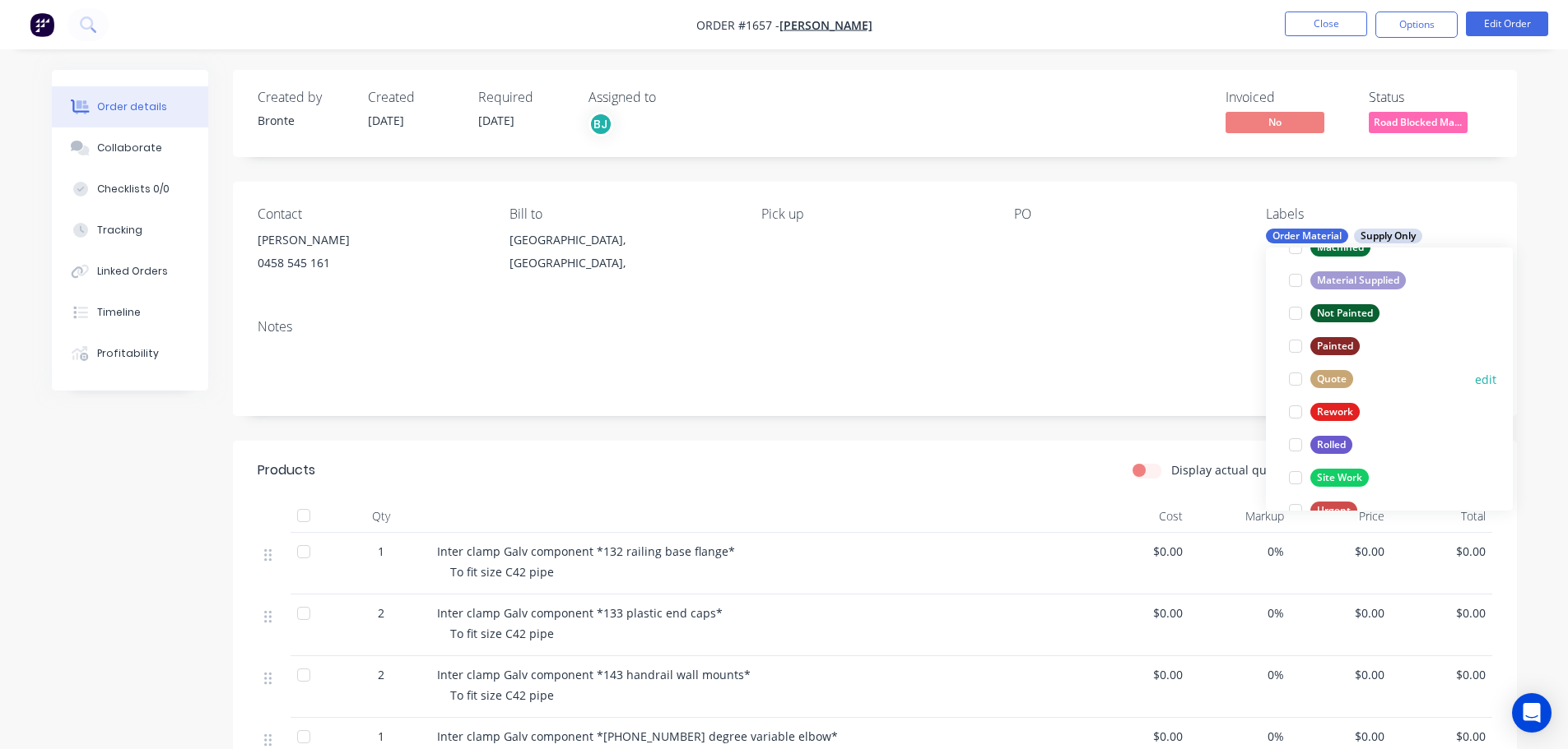
click at [1301, 378] on div at bounding box center [1295, 379] width 33 height 33
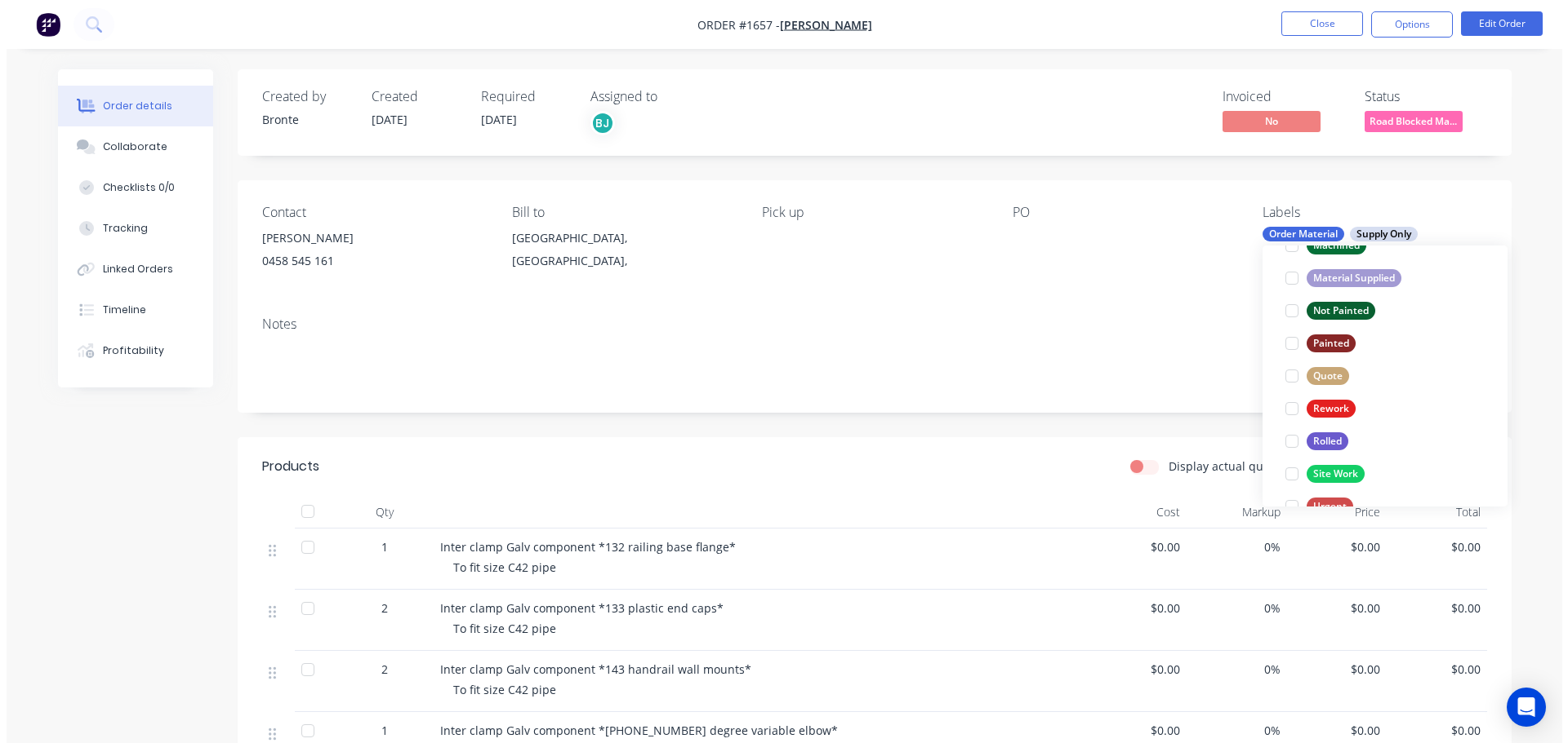
scroll to position [32, 0]
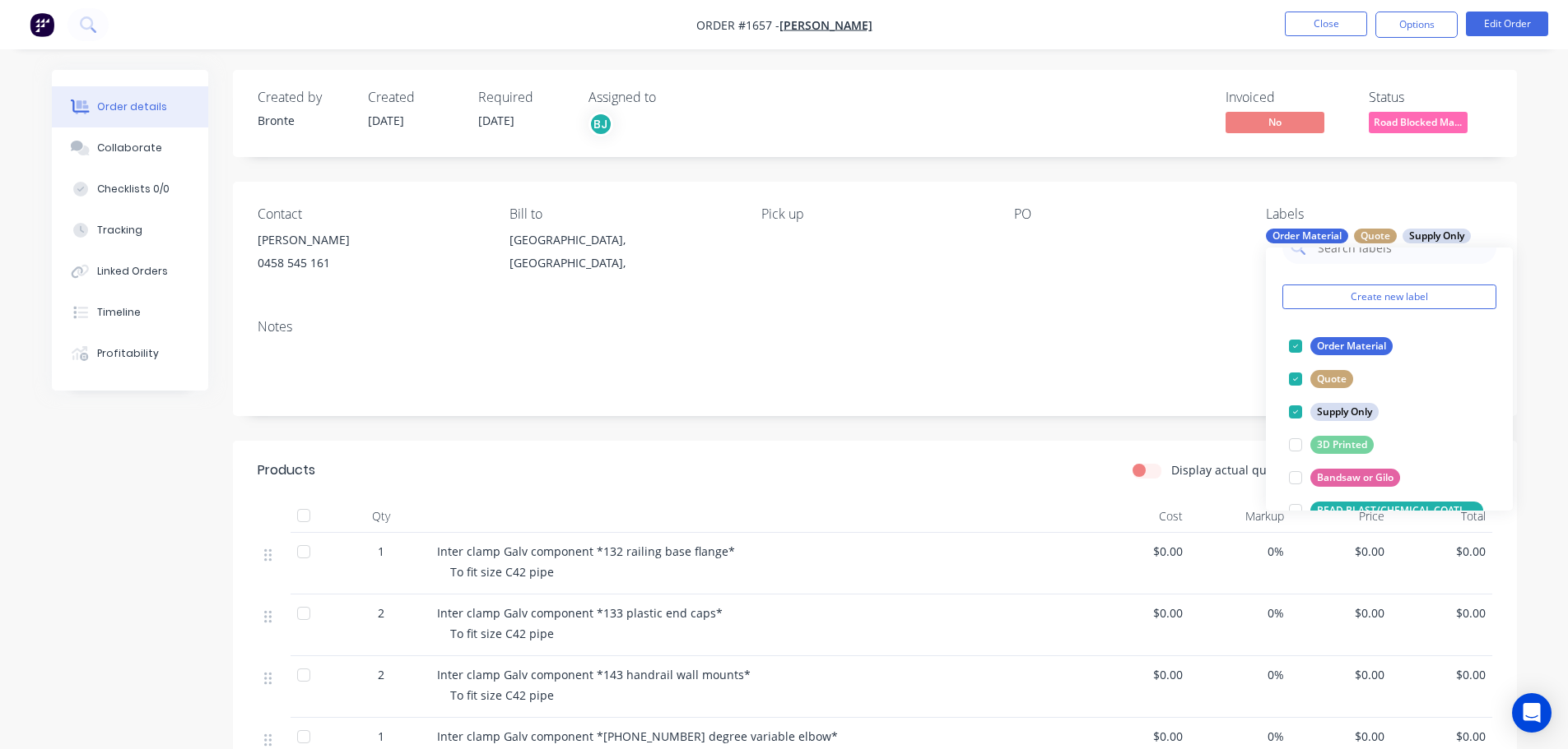
click at [1482, 191] on div "Contact Sue Chandler 0458 545 161 Bill to Tasmania, Australia, Pick up PO Label…" at bounding box center [874, 243] width 1284 height 124
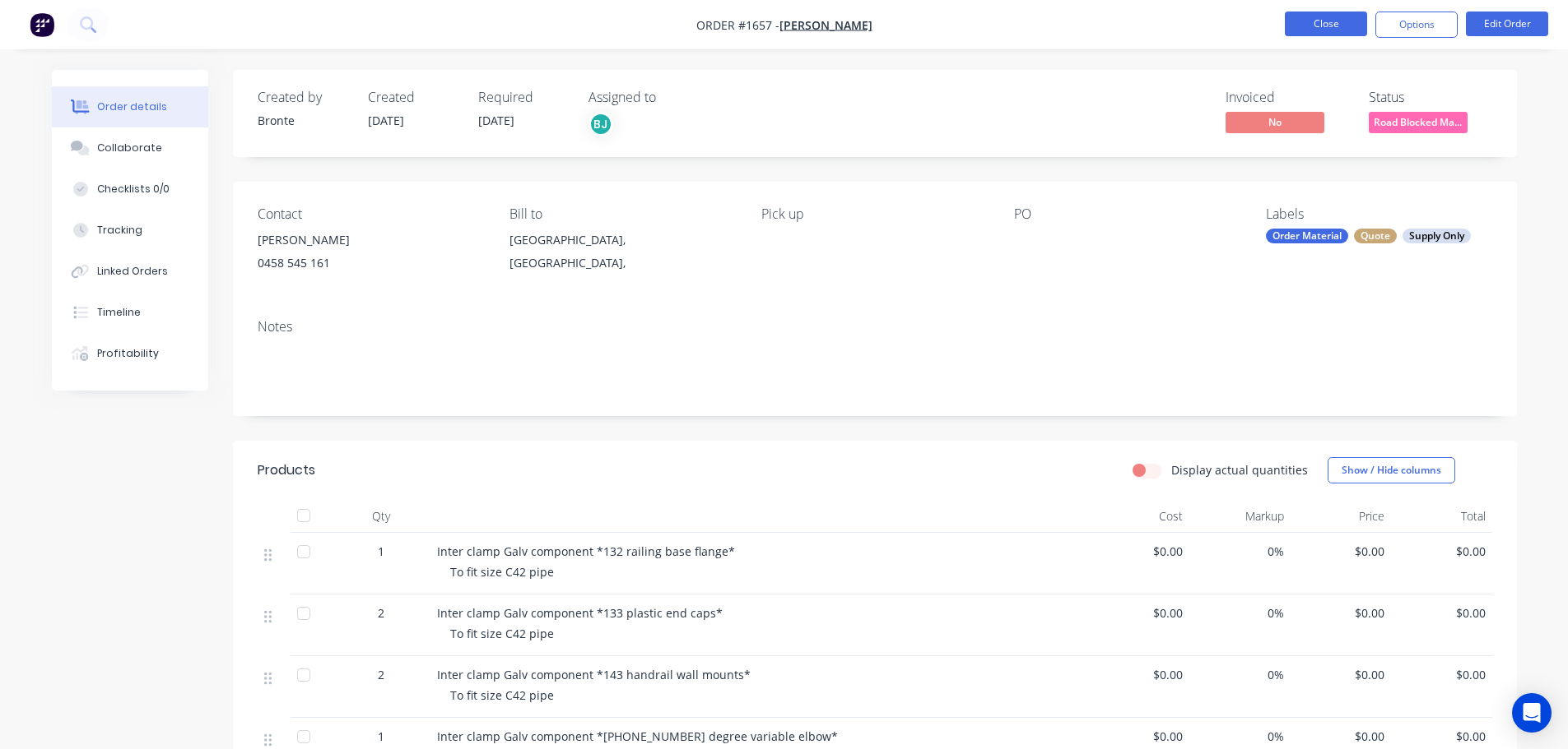
click at [1335, 27] on button "Close" at bounding box center [1326, 24] width 83 height 25
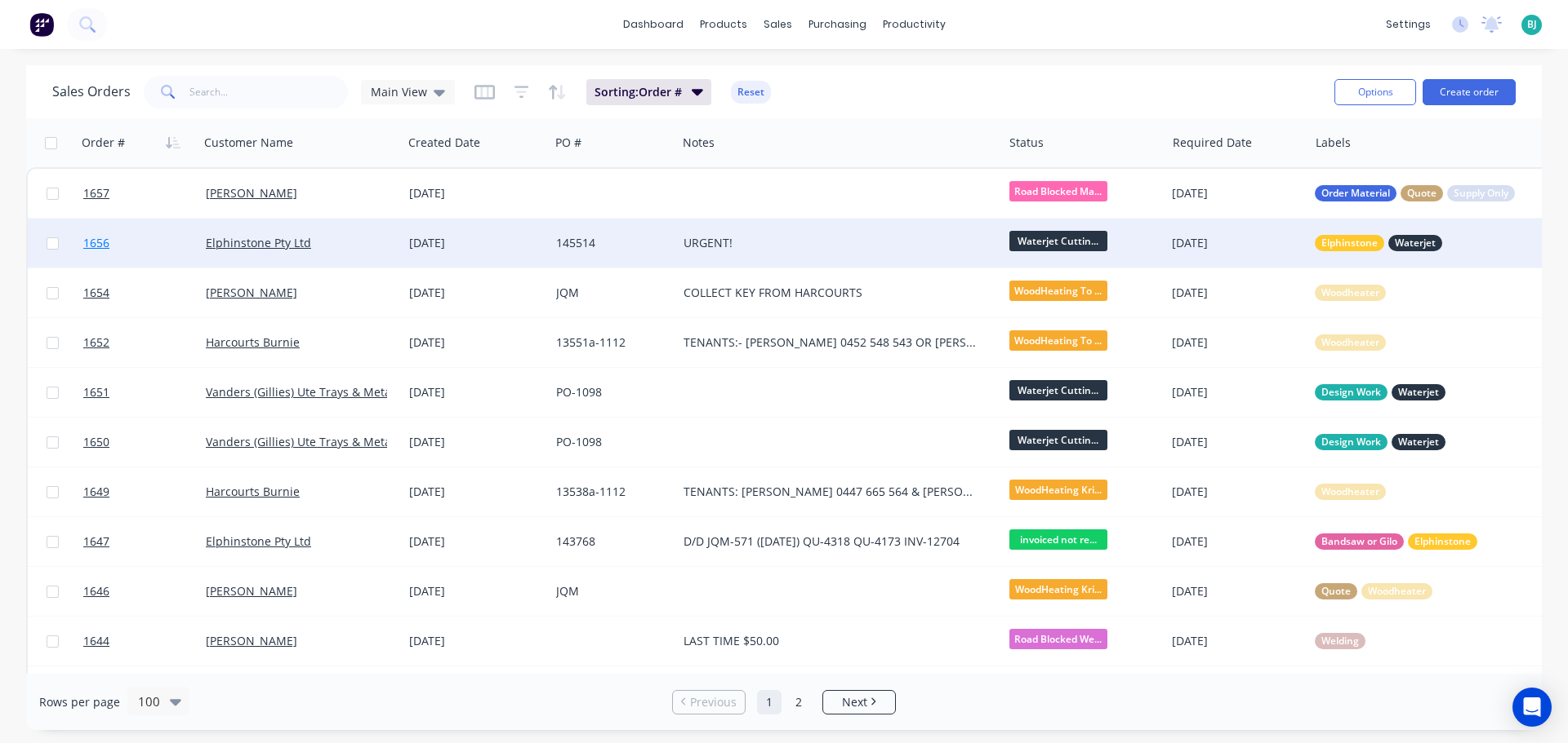
click at [162, 248] on link "1656" at bounding box center [144, 242] width 122 height 49
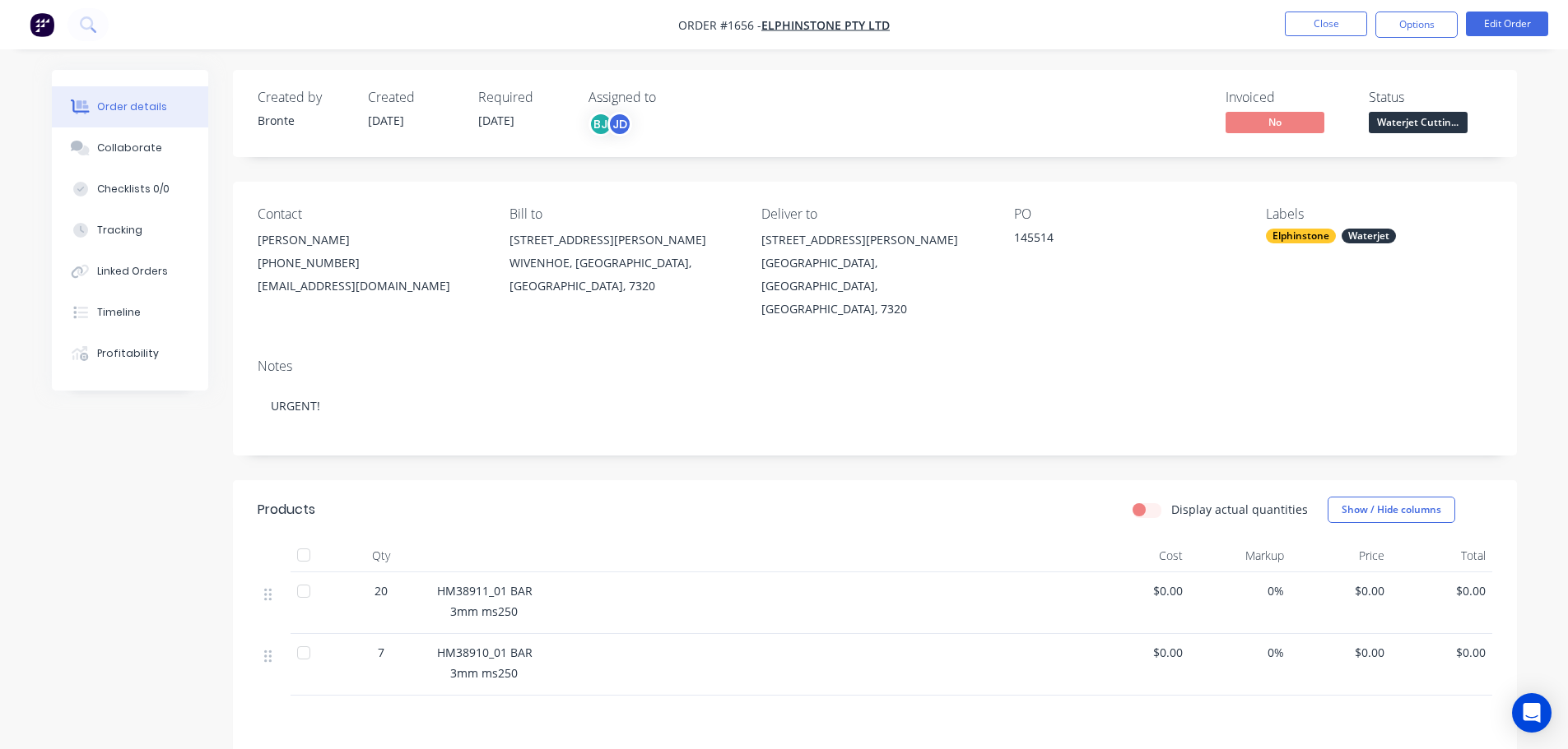
click at [1451, 127] on span "Waterjet Cuttin..." at bounding box center [1418, 121] width 99 height 20
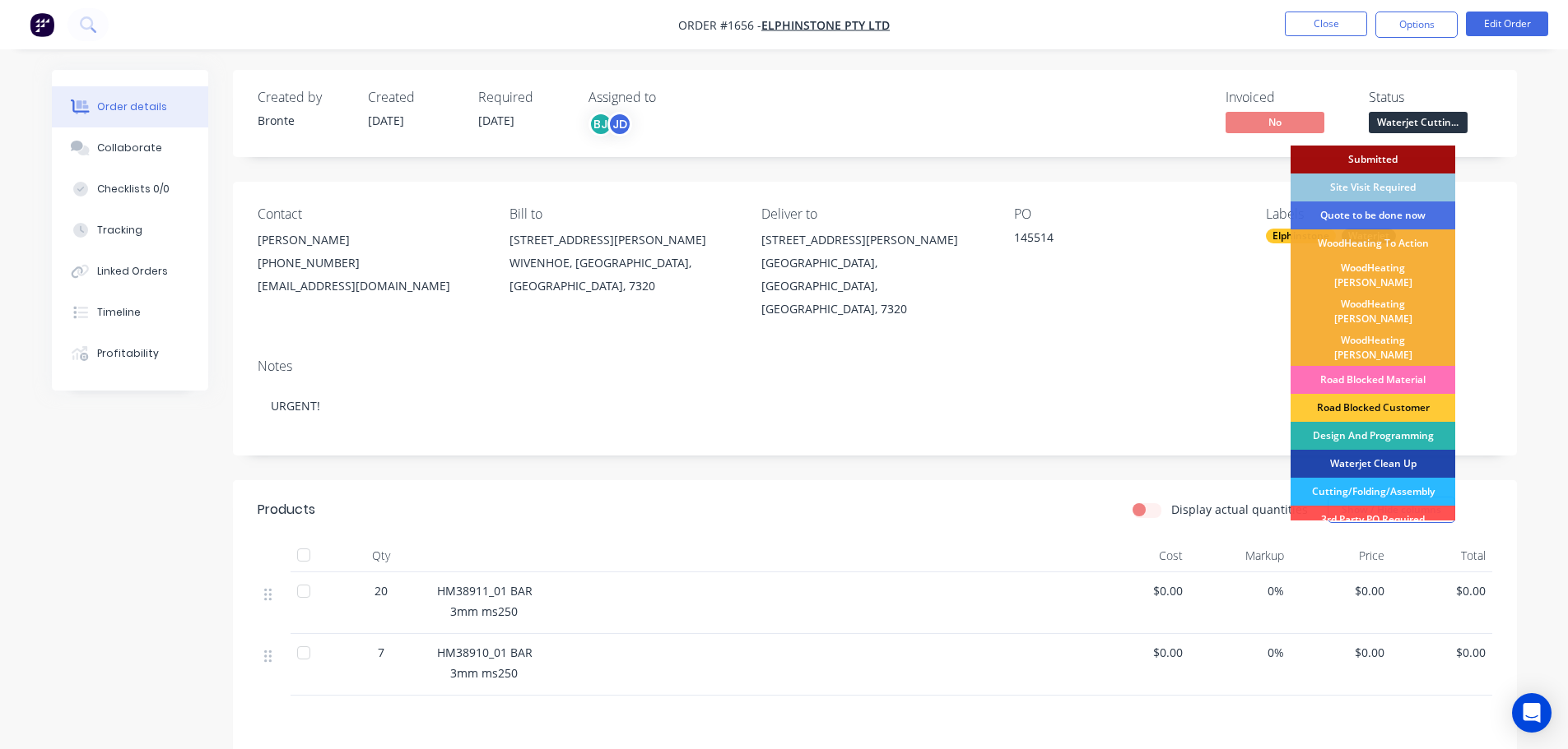
click at [1502, 145] on div "Created by Bronte Created 02/09/25 Required 02/09/25 Assigned to BJ JD Invoiced…" at bounding box center [874, 113] width 1284 height 87
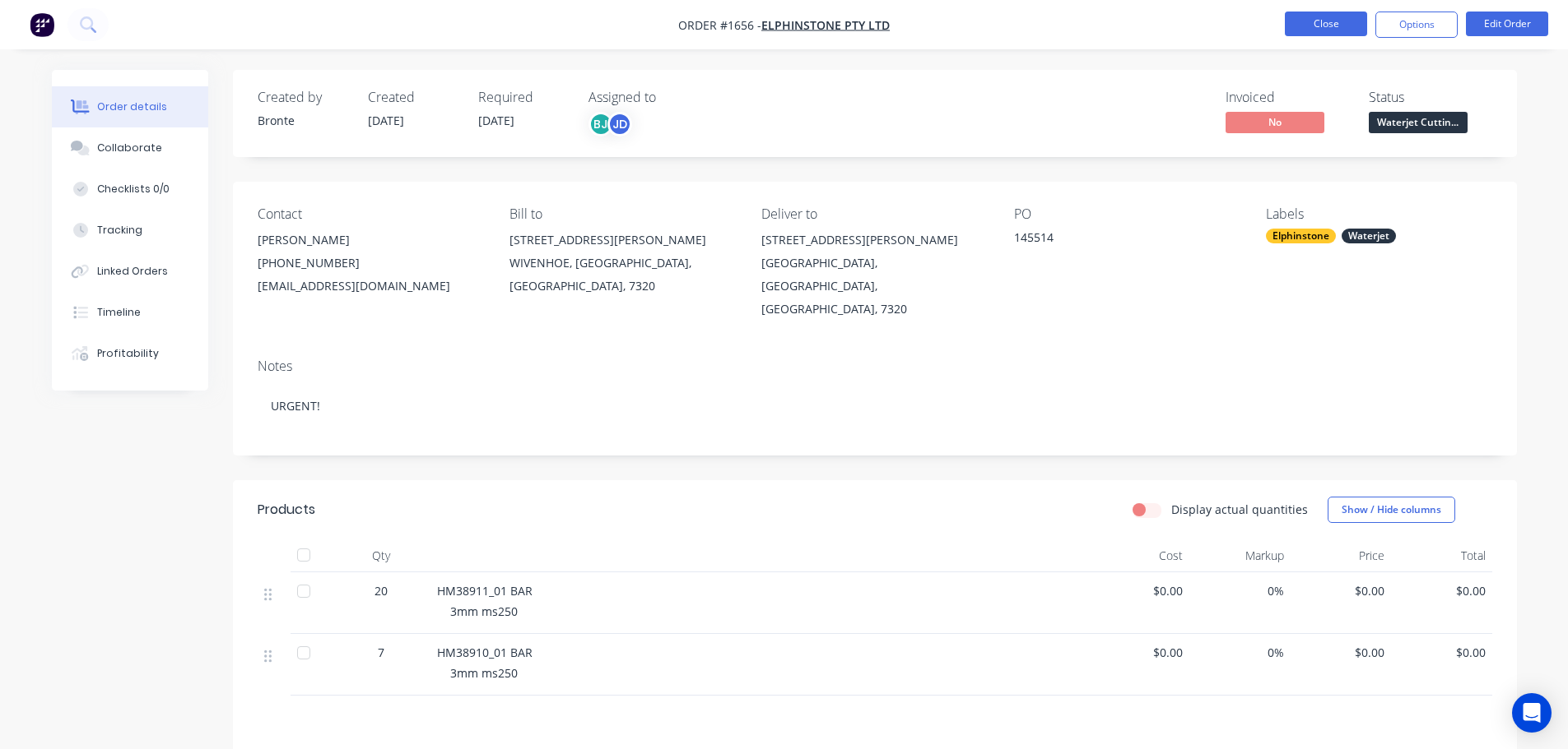
click at [1315, 22] on button "Close" at bounding box center [1326, 24] width 83 height 25
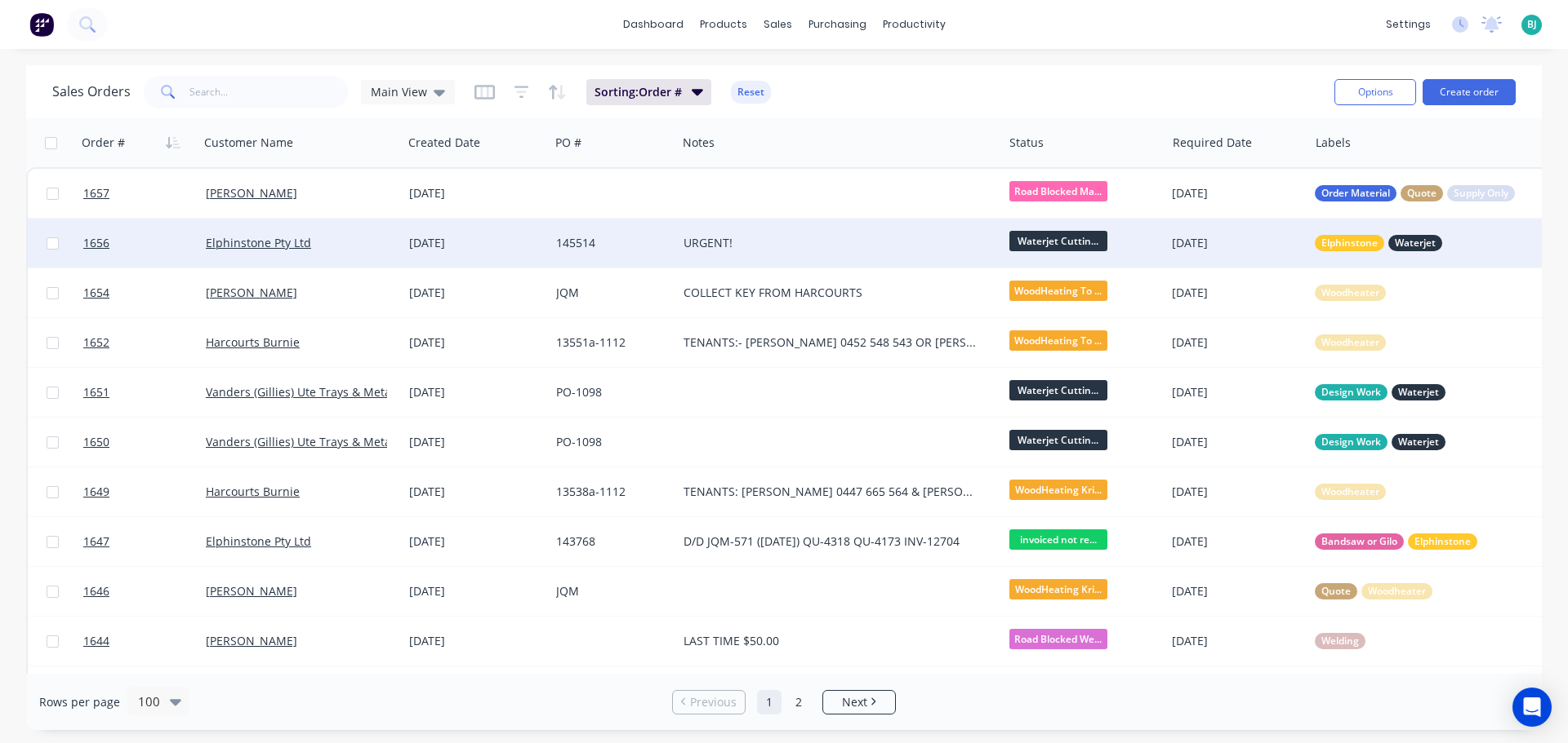
click at [366, 245] on div "Elphinstone Pty Ltd" at bounding box center [297, 242] width 181 height 16
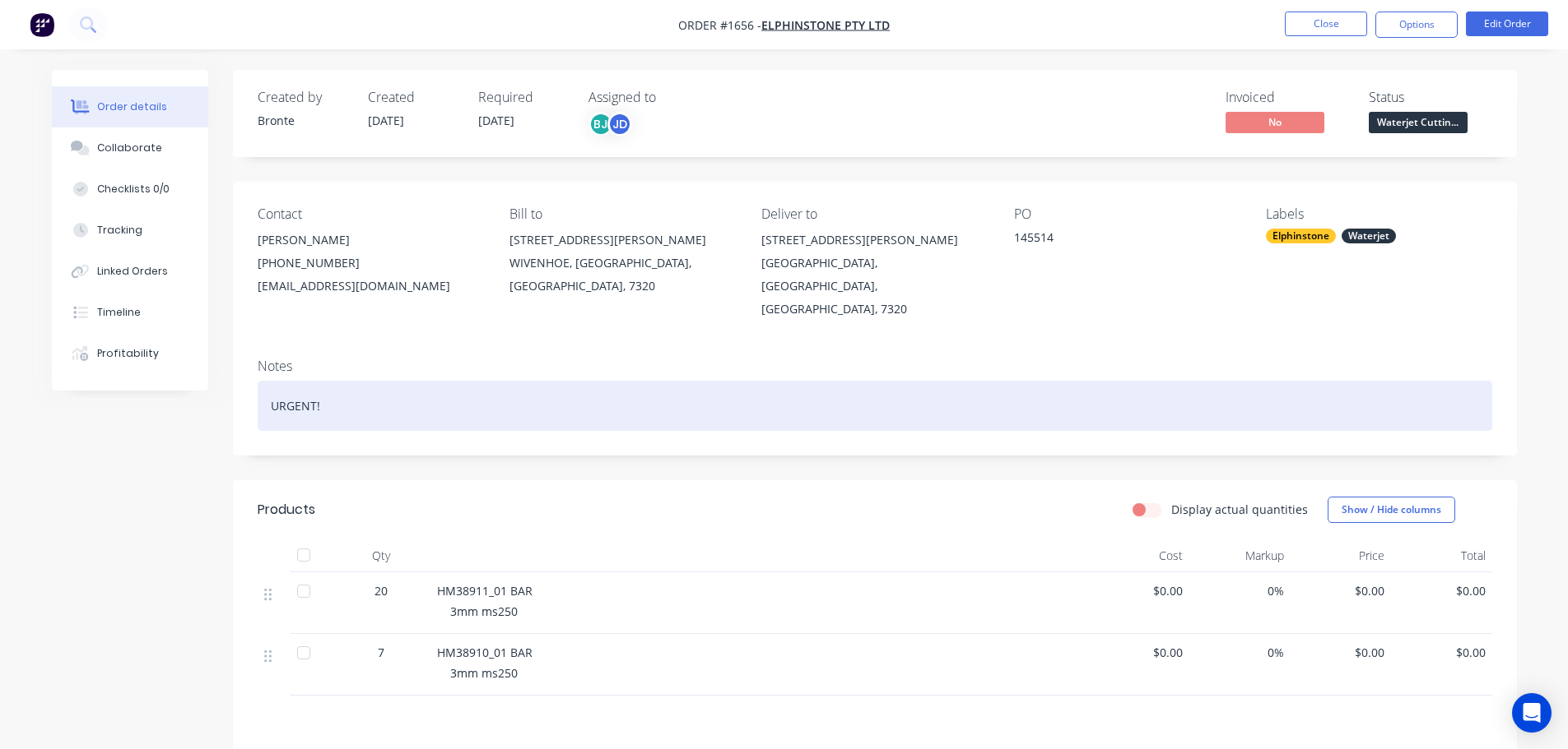
click at [357, 389] on div "URGENT!" at bounding box center [874, 406] width 1234 height 50
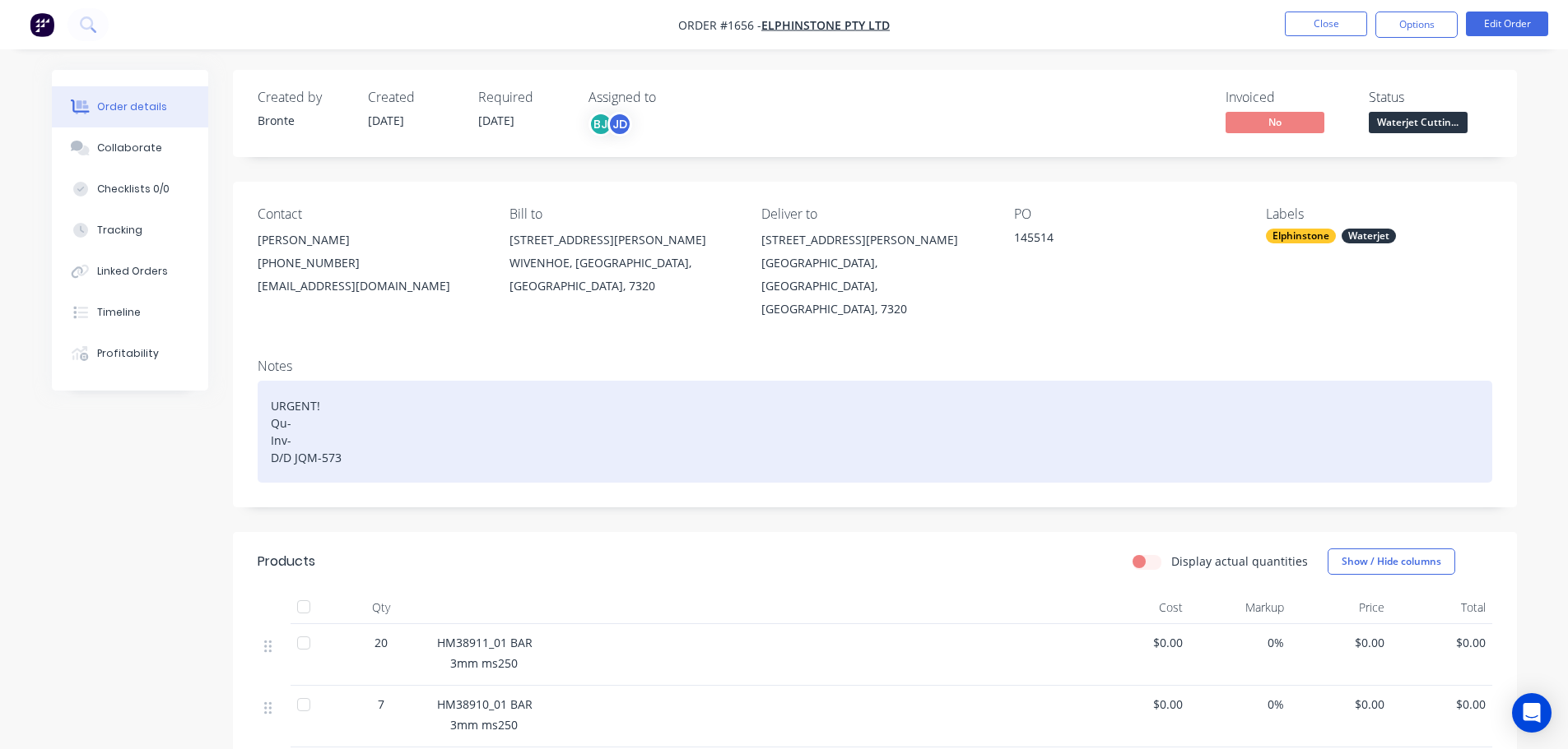
click at [303, 403] on div "URGENT! Qu- Inv- D/D JQM-573" at bounding box center [874, 432] width 1234 height 102
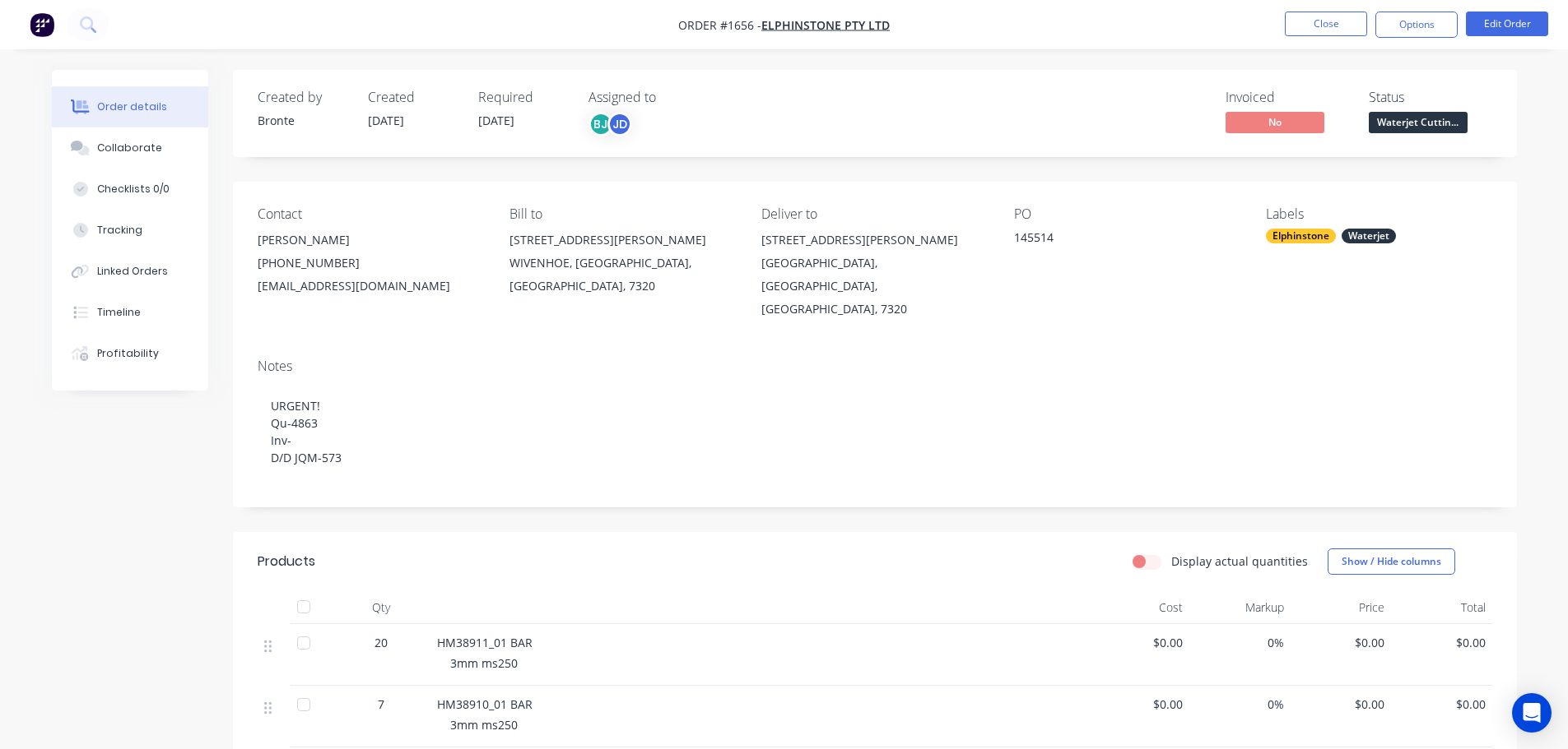
click at [128, 529] on div "Created by Bronte Created 02/09/25 Required 02/09/25 Assigned to BJ JD Invoiced…" at bounding box center [784, 555] width 1465 height 970
click at [1324, 23] on button "Close" at bounding box center [1326, 24] width 83 height 25
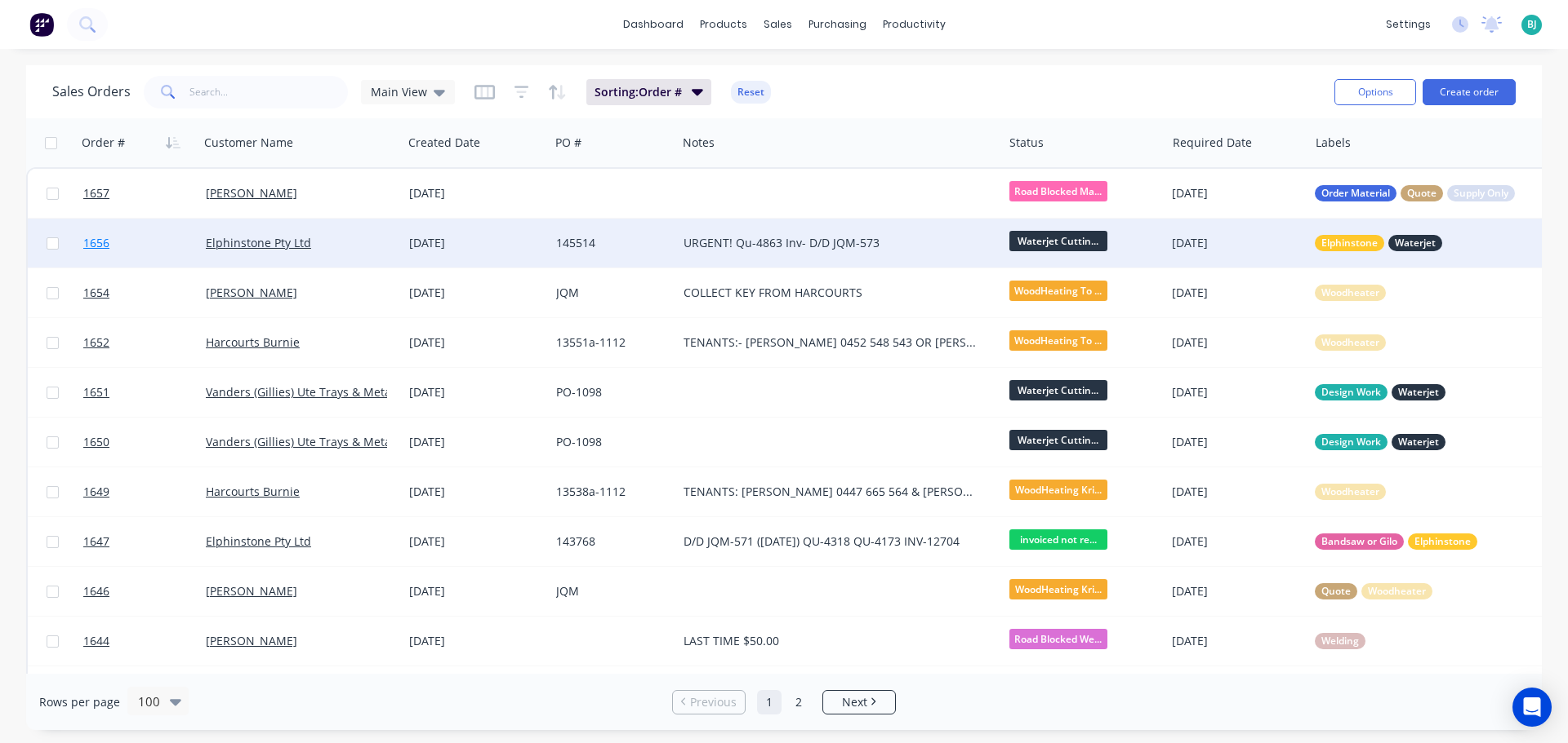
click at [168, 242] on link "1656" at bounding box center [144, 242] width 122 height 49
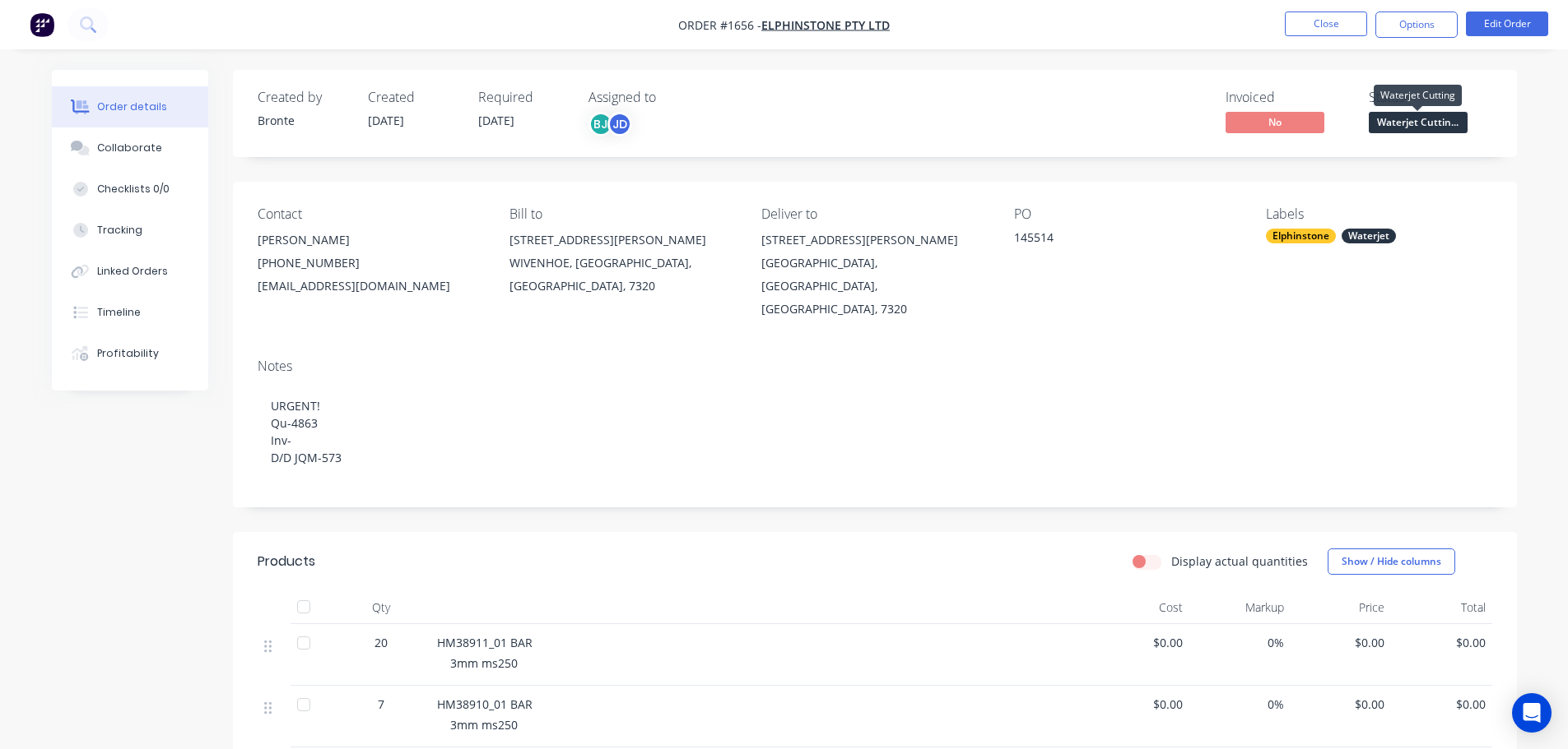
click at [1428, 124] on span "Waterjet Cuttin..." at bounding box center [1418, 121] width 99 height 20
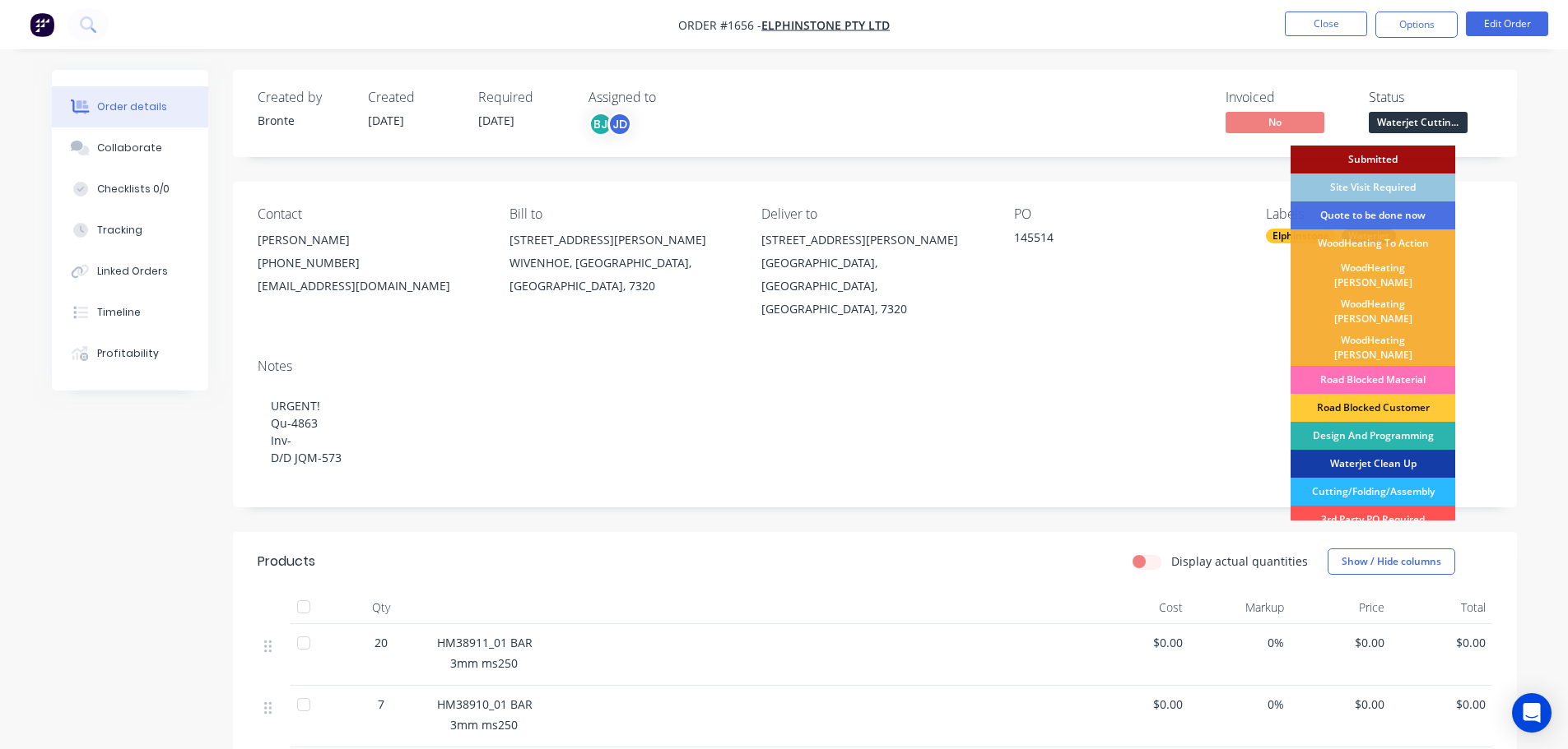
click at [1412, 450] on div "Waterjet Clean Up" at bounding box center [1372, 463] width 164 height 28
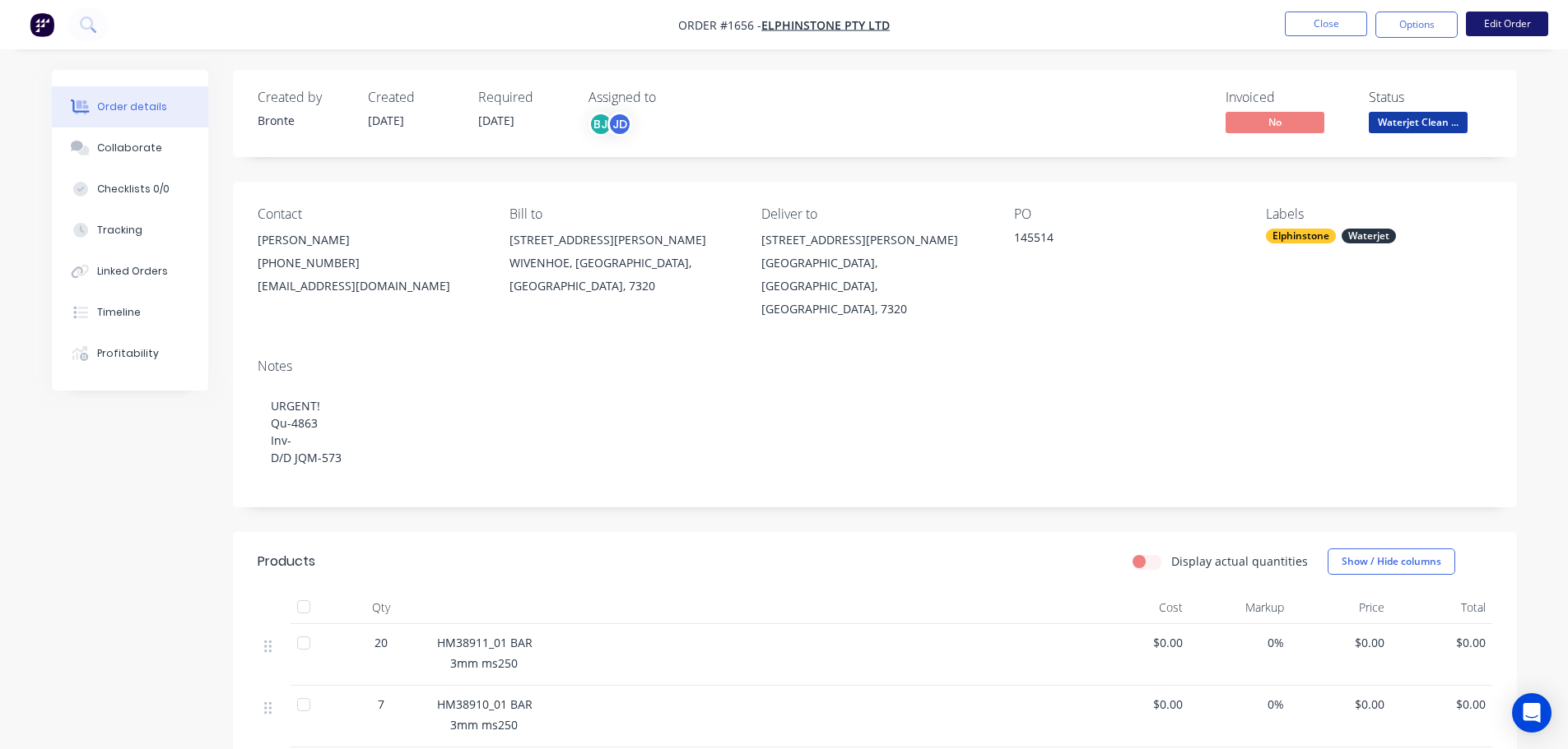
click at [1512, 26] on button "Edit Order" at bounding box center [1507, 24] width 83 height 25
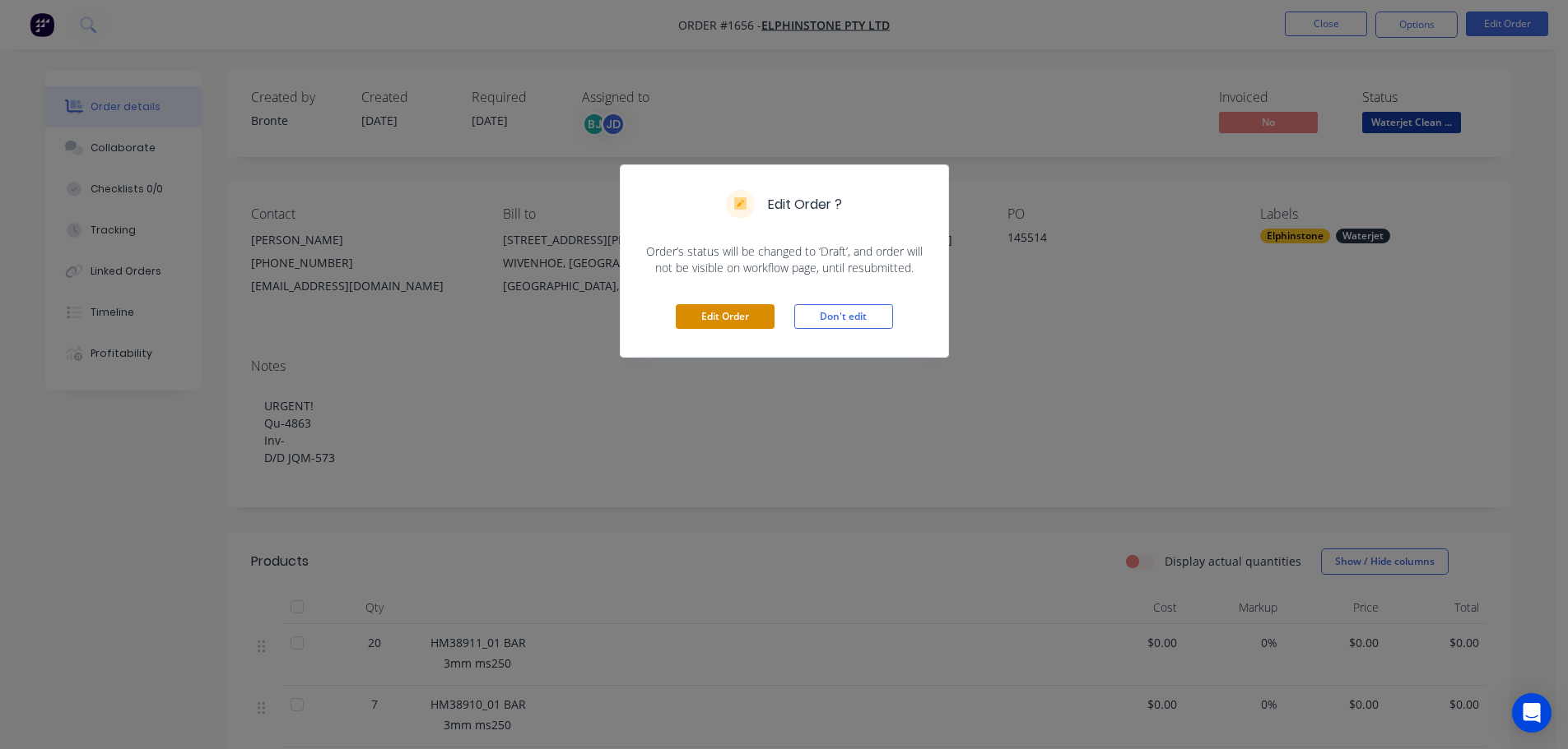
click at [715, 311] on button "Edit Order" at bounding box center [724, 317] width 99 height 25
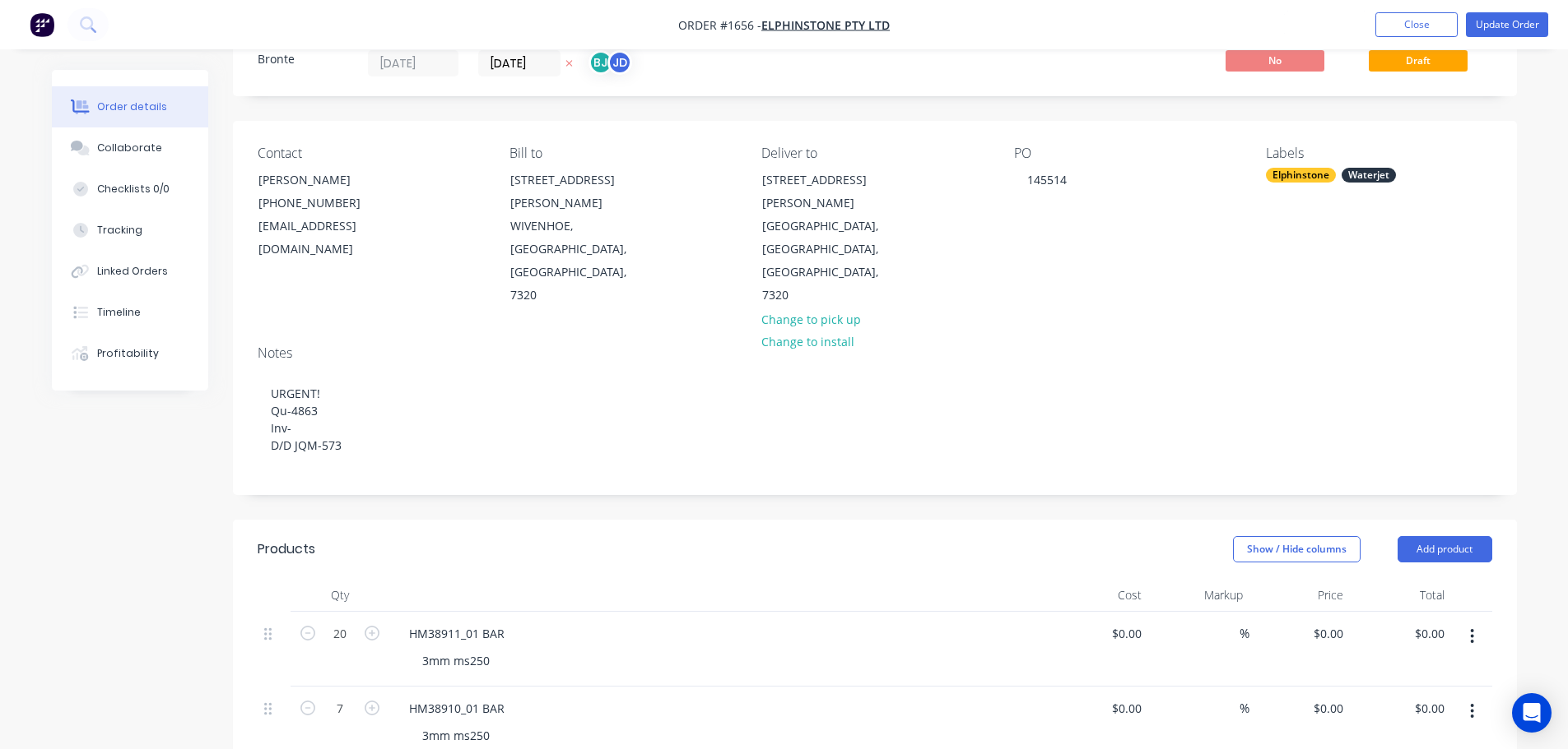
scroll to position [164, 0]
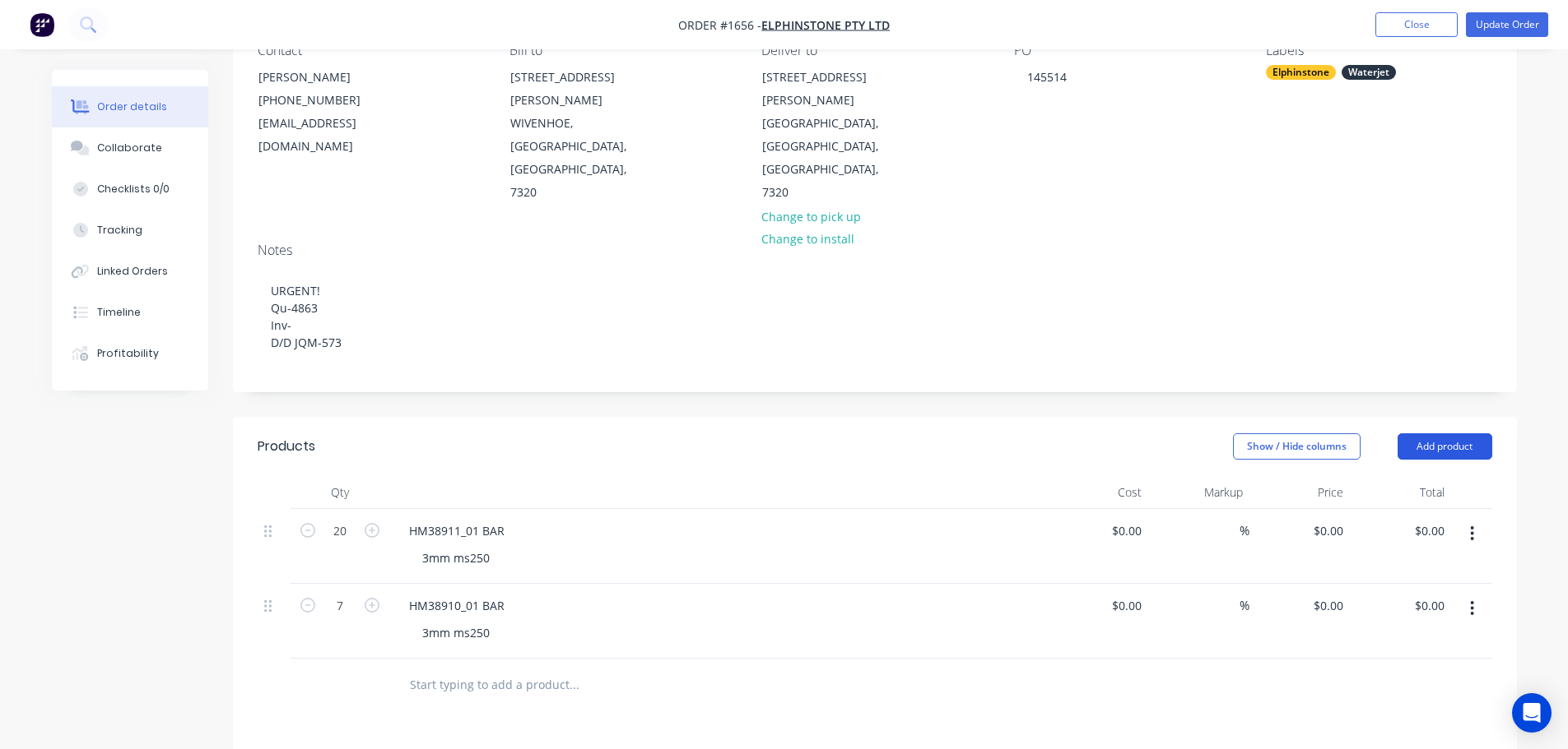
click at [1429, 434] on button "Add product" at bounding box center [1445, 446] width 94 height 26
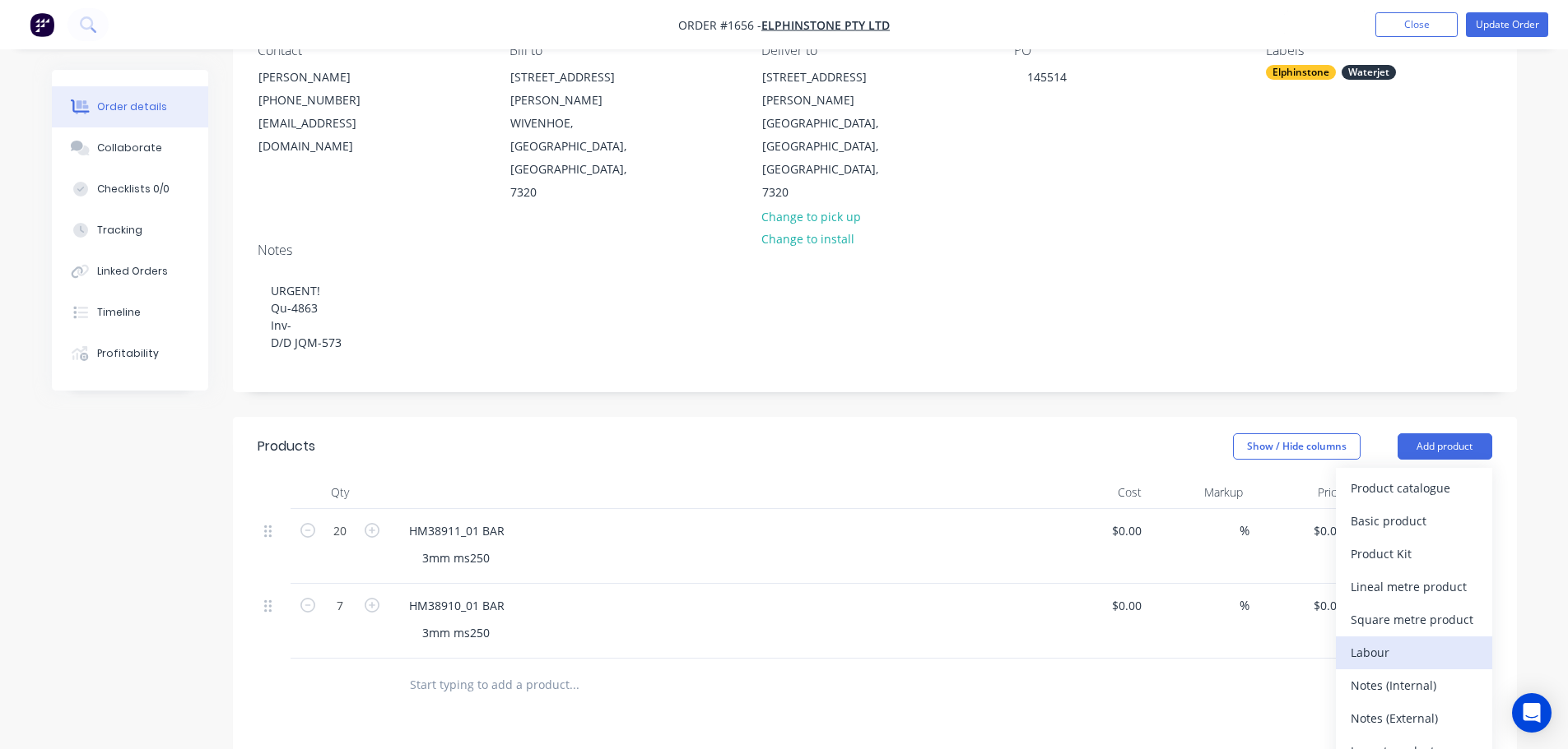
click at [1425, 637] on button "Labour" at bounding box center [1413, 653] width 157 height 33
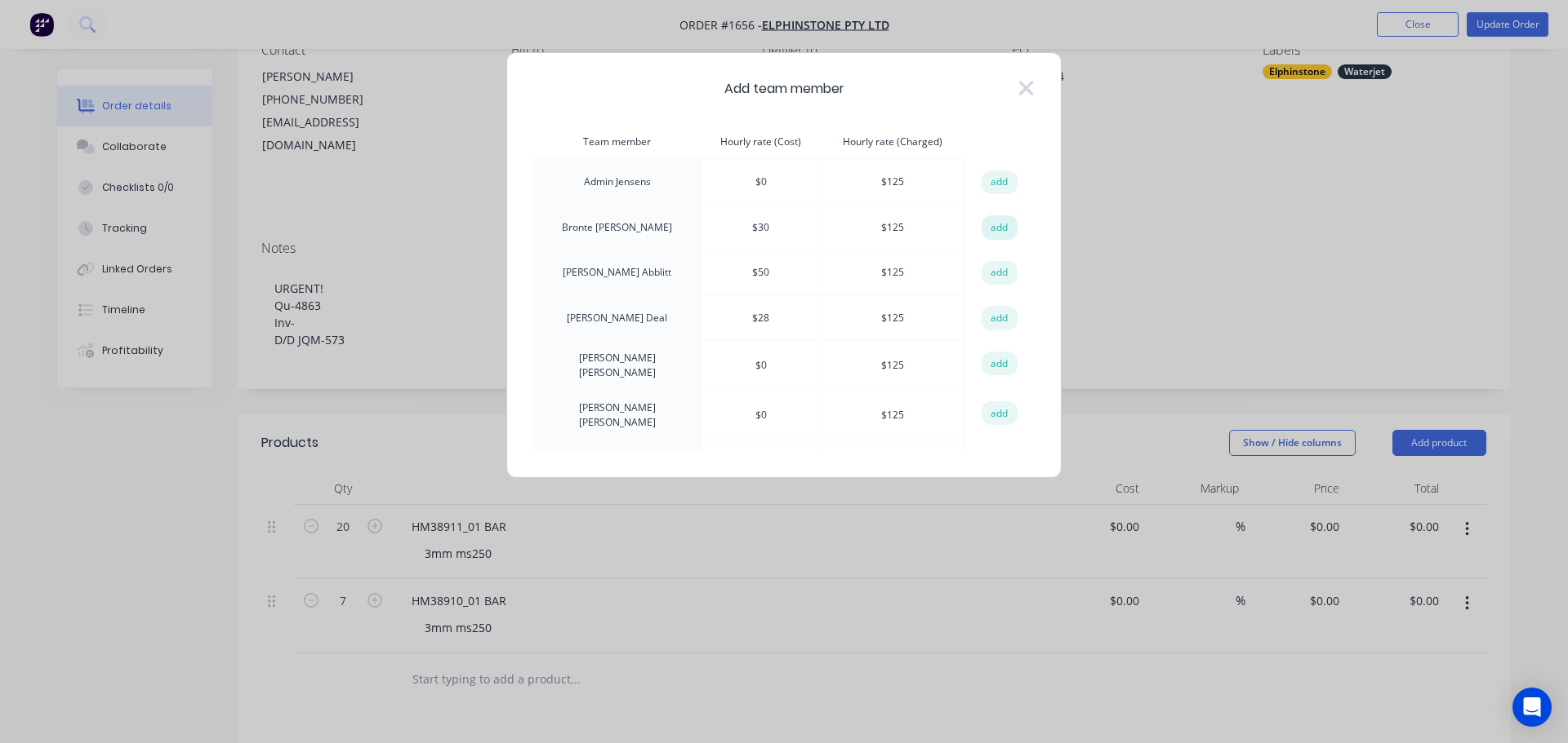
click at [992, 232] on button "add" at bounding box center [999, 228] width 36 height 25
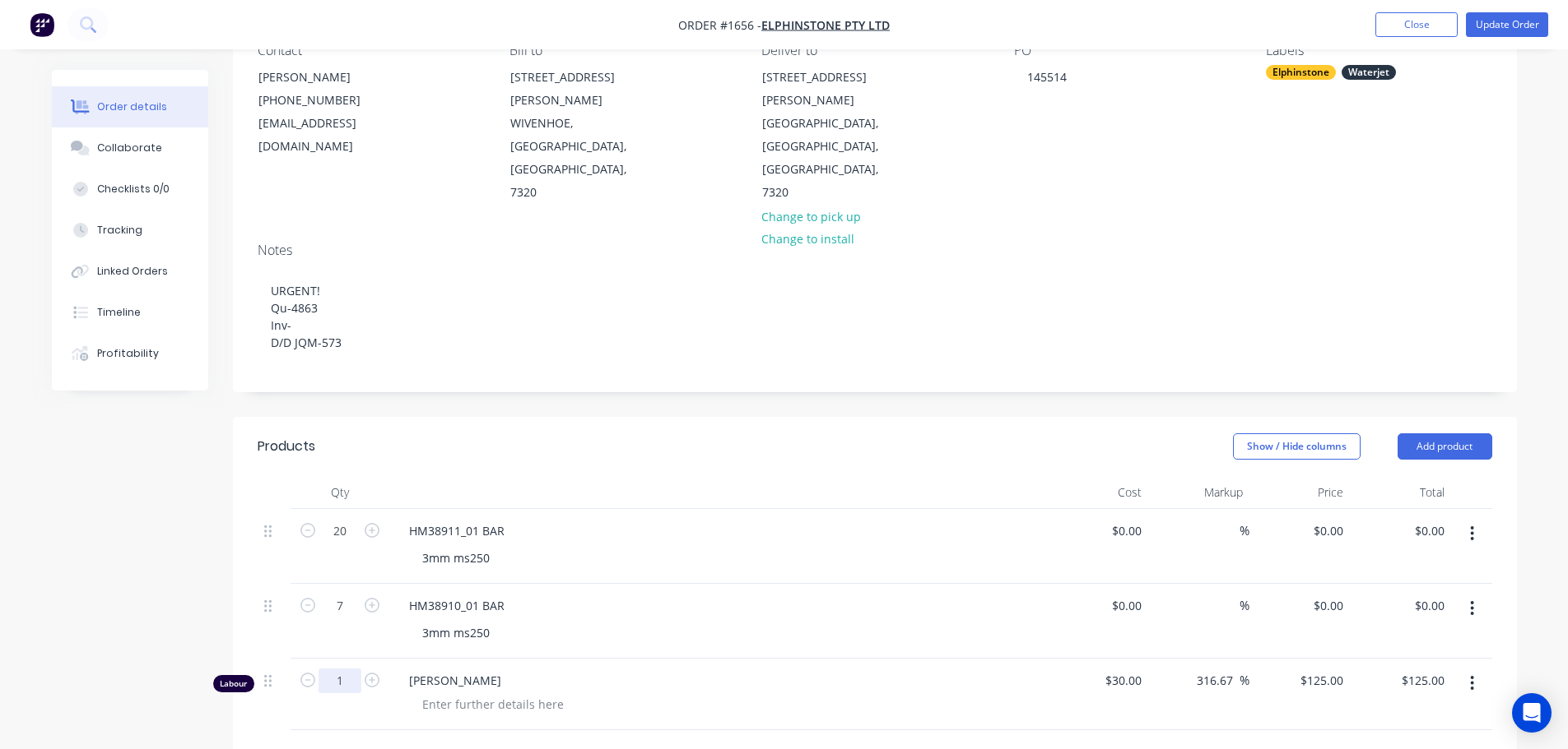
click at [347, 543] on input "1" at bounding box center [340, 532] width 42 height 25
type input "0.25"
type input "$31.25"
click at [450, 692] on div at bounding box center [493, 704] width 168 height 24
click at [485, 692] on div at bounding box center [493, 704] width 168 height 24
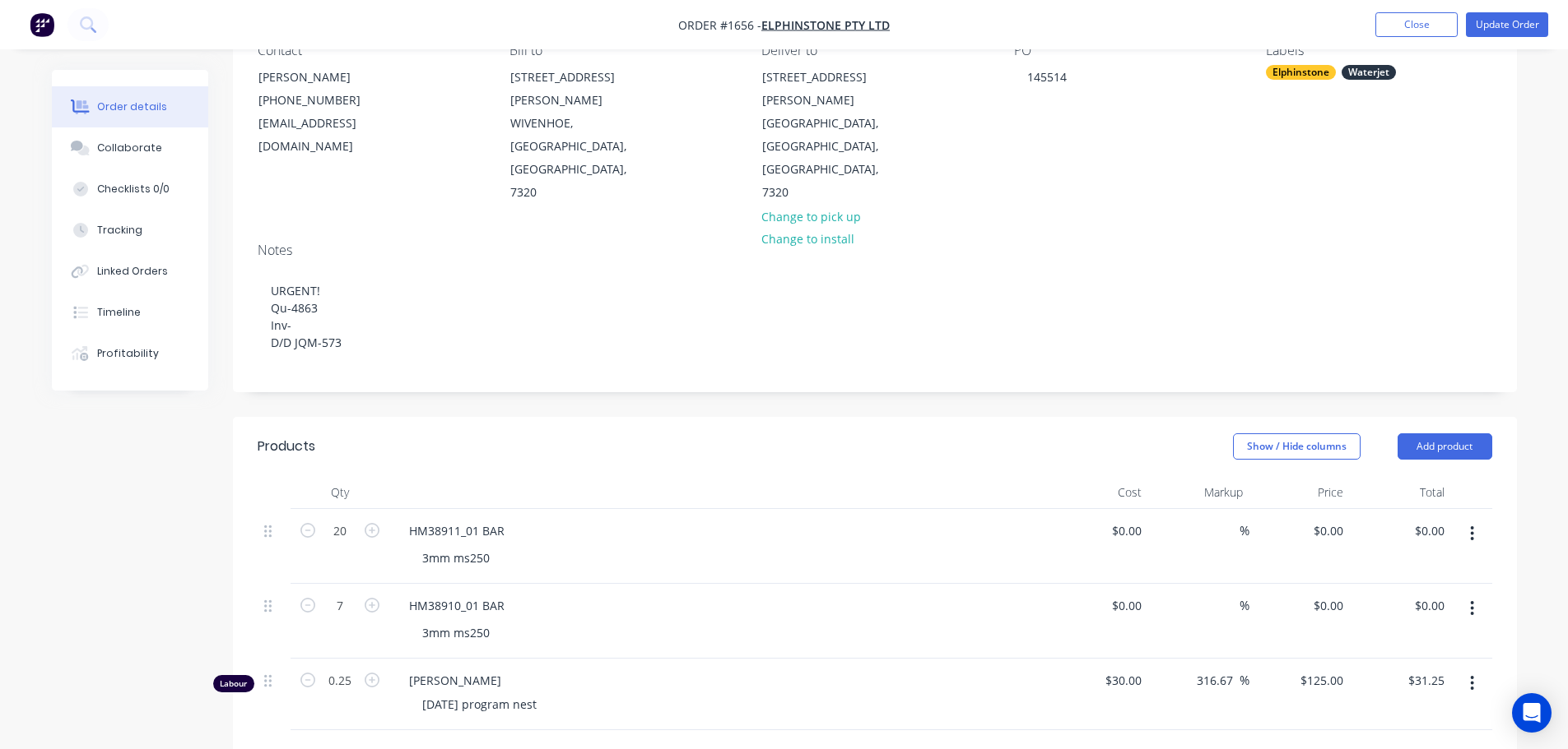
click at [663, 434] on div "Show / Hide columns Add product" at bounding box center [1005, 446] width 972 height 26
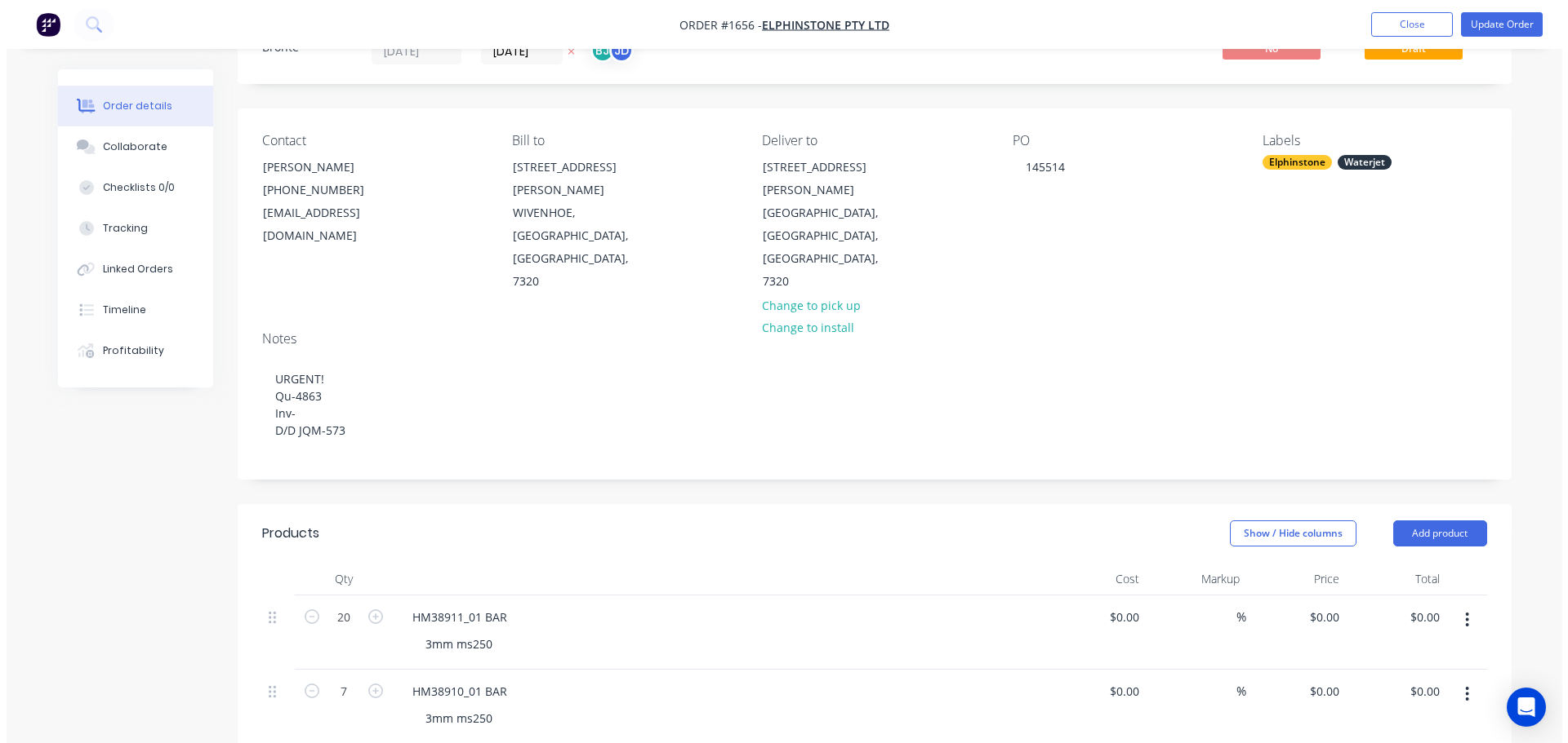
scroll to position [0, 0]
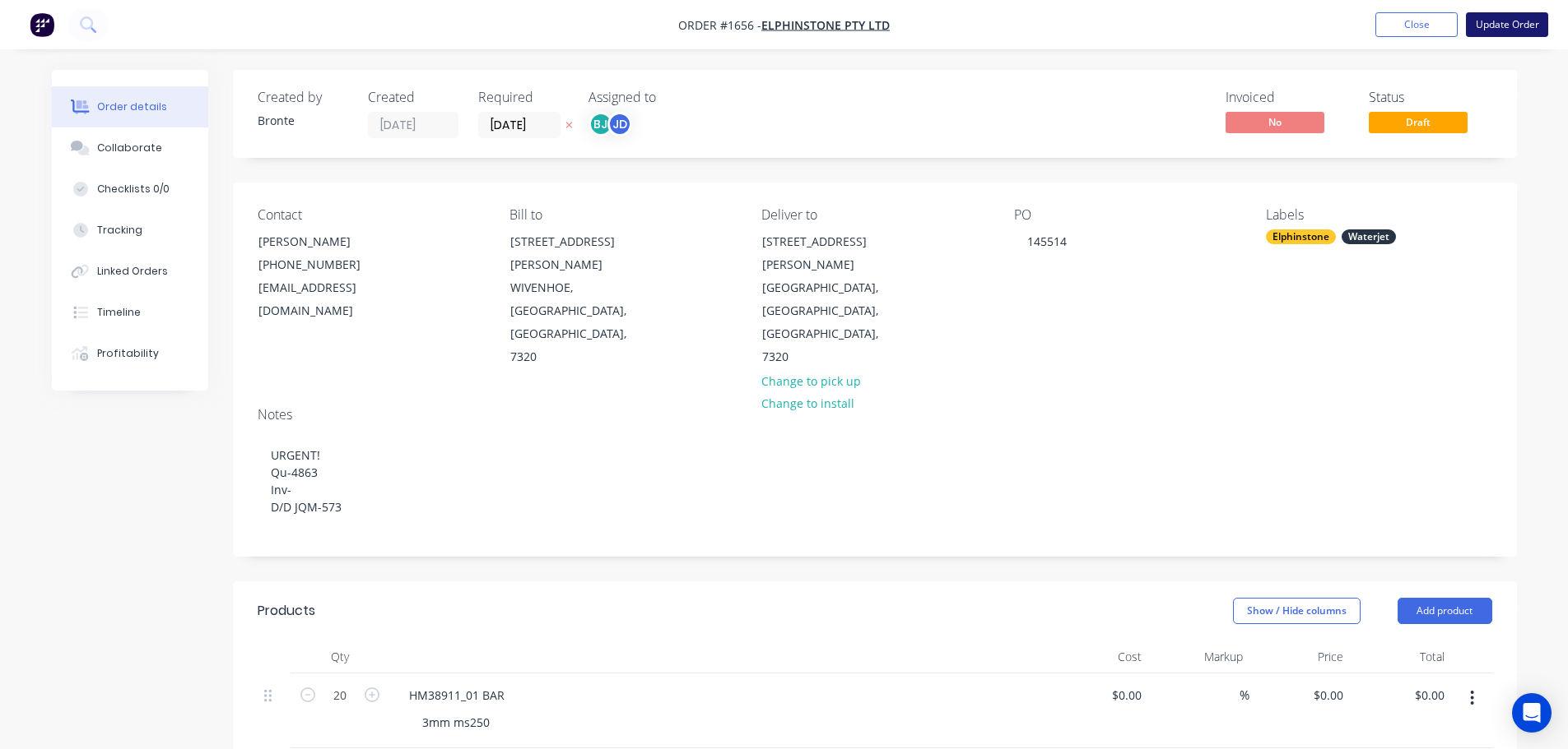
click at [1502, 24] on button "Update Order" at bounding box center [1507, 25] width 83 height 25
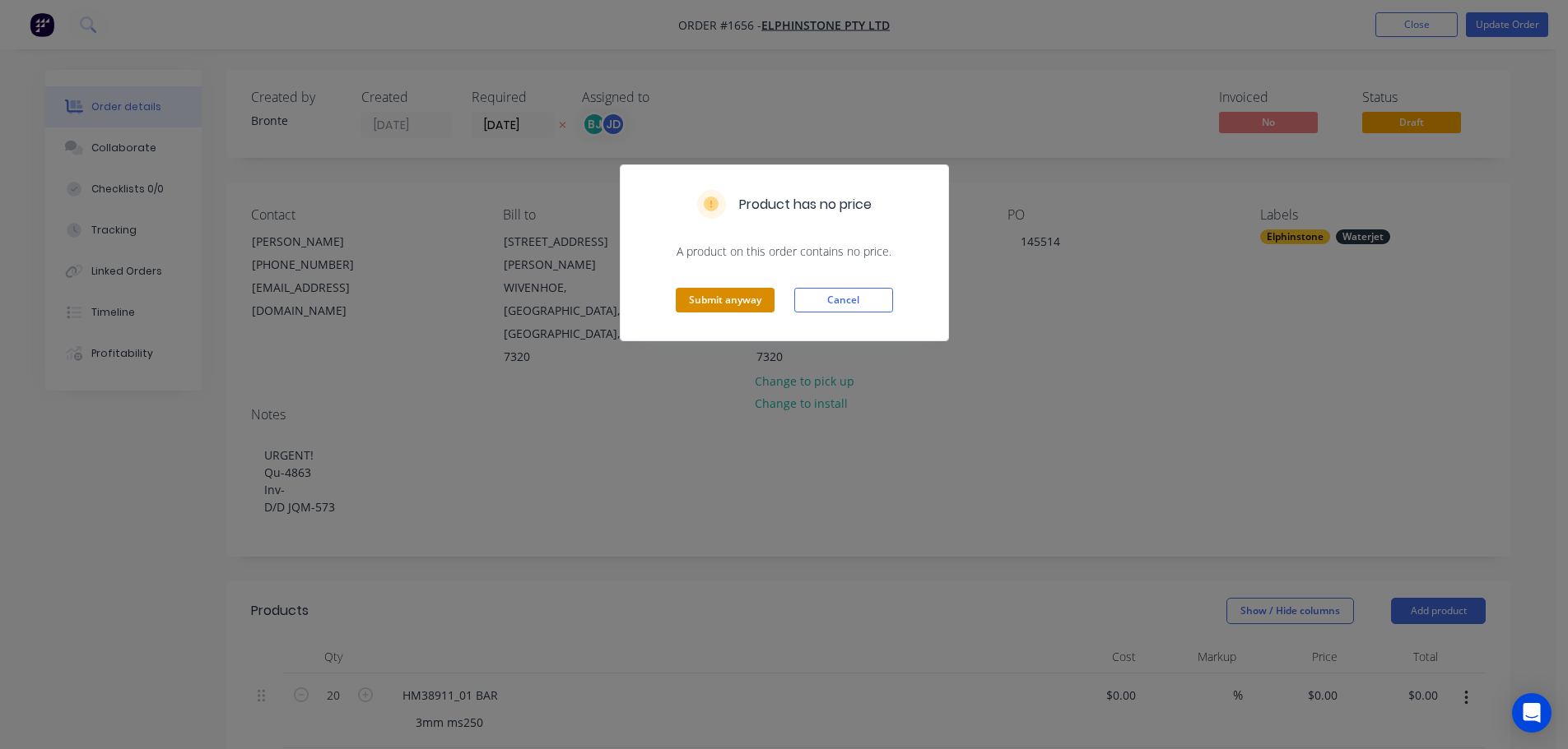
click at [716, 308] on button "Submit anyway" at bounding box center [724, 300] width 99 height 25
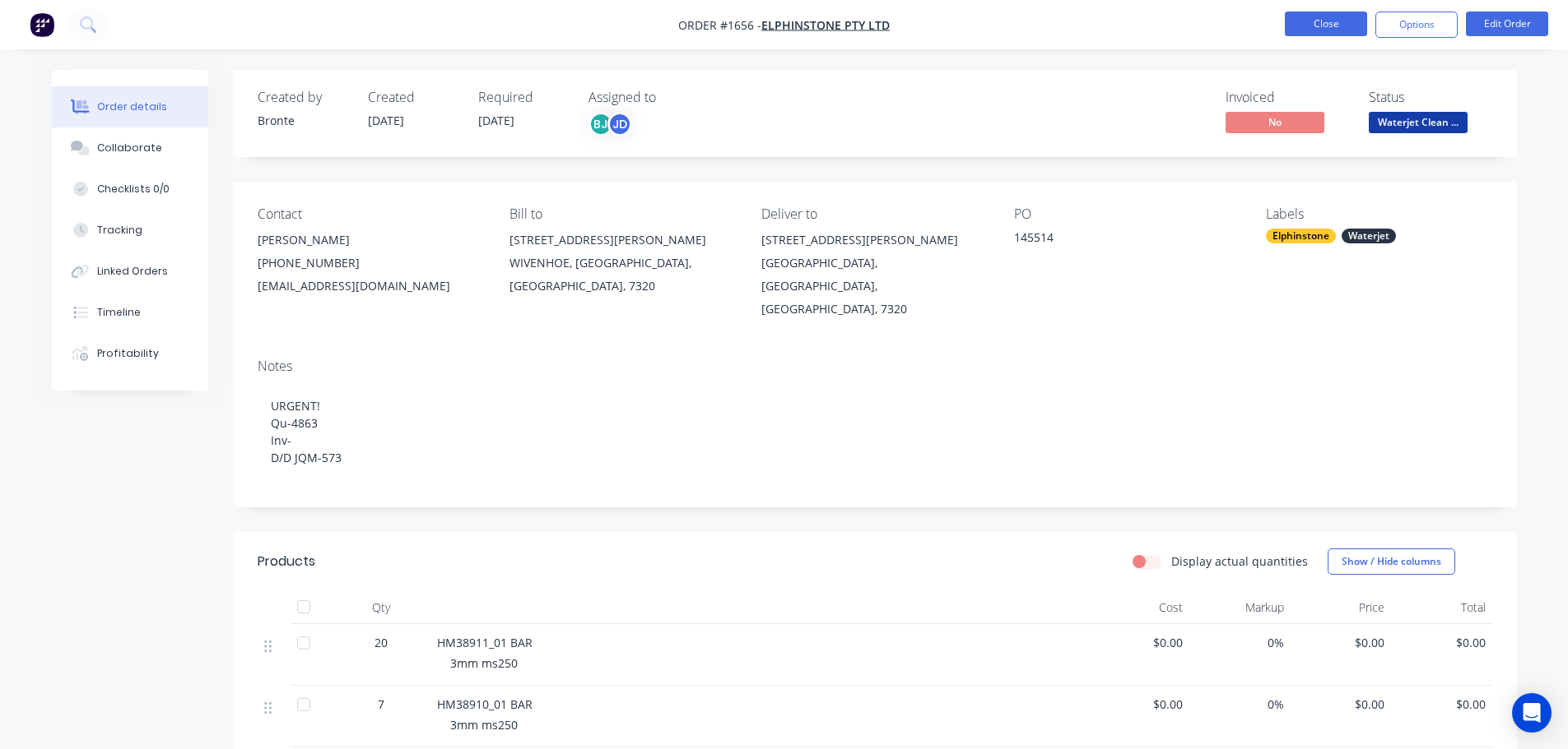
click at [1330, 20] on button "Close" at bounding box center [1326, 24] width 83 height 25
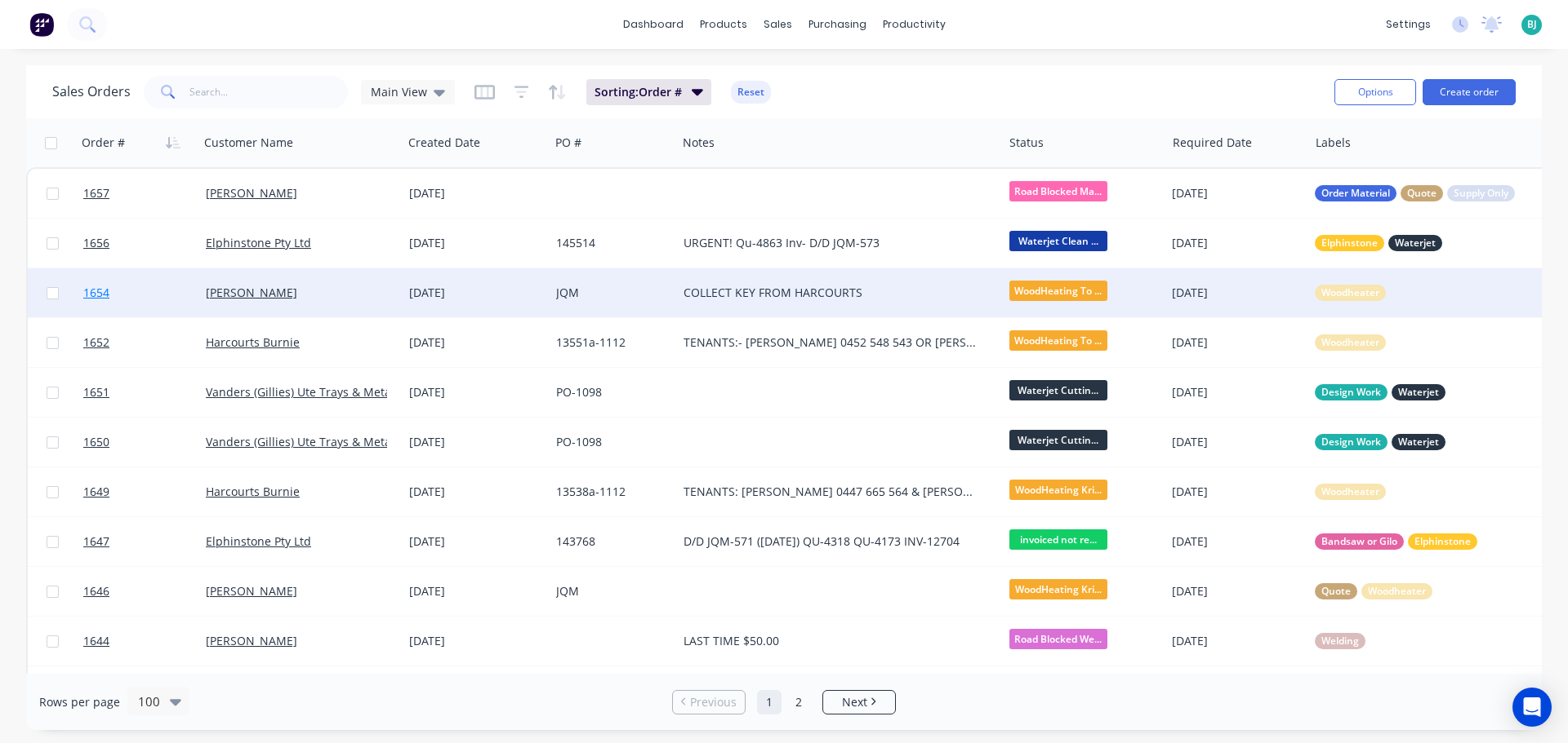
click at [156, 301] on link "1654" at bounding box center [144, 292] width 122 height 49
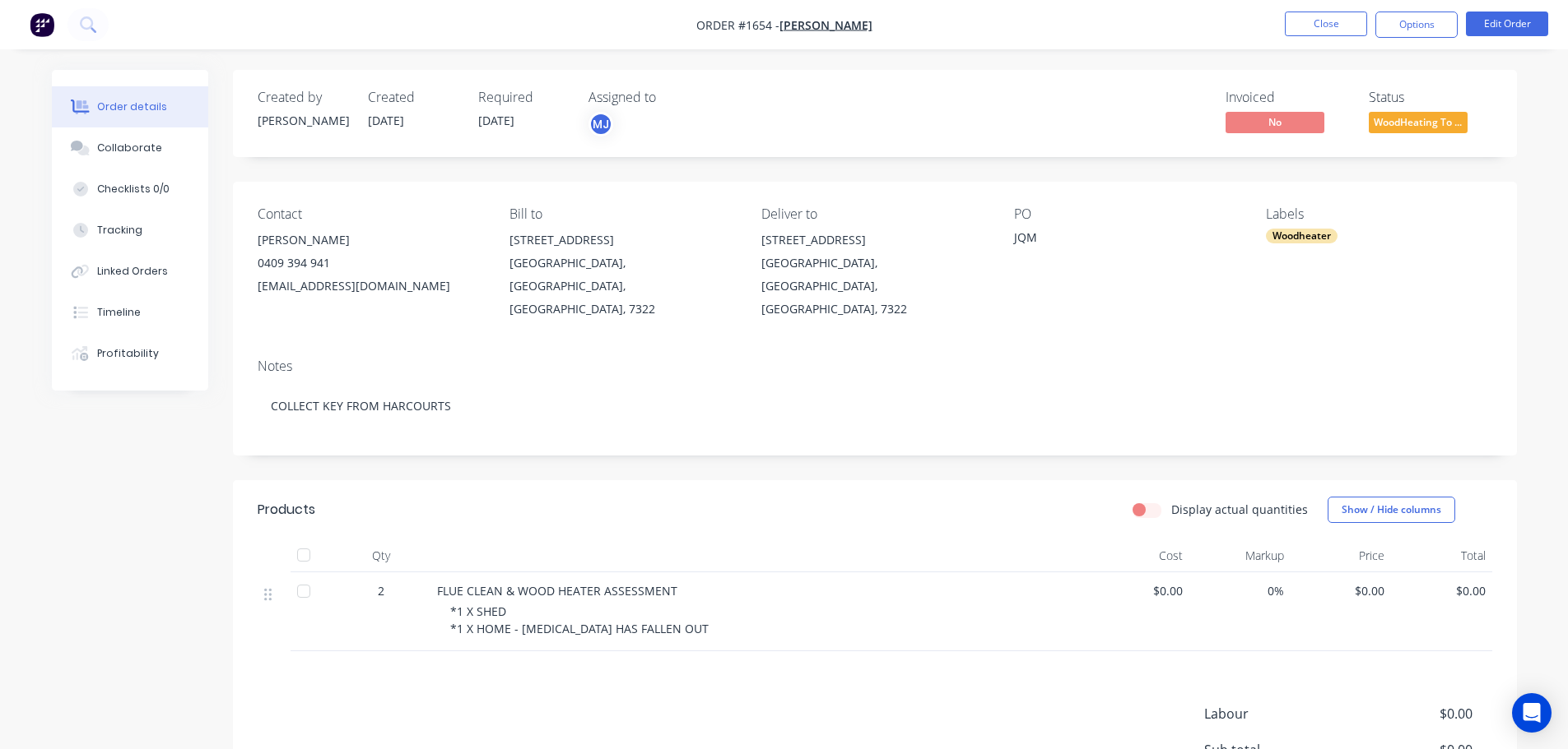
click at [1450, 122] on span "WoodHeating To ..." at bounding box center [1418, 121] width 99 height 20
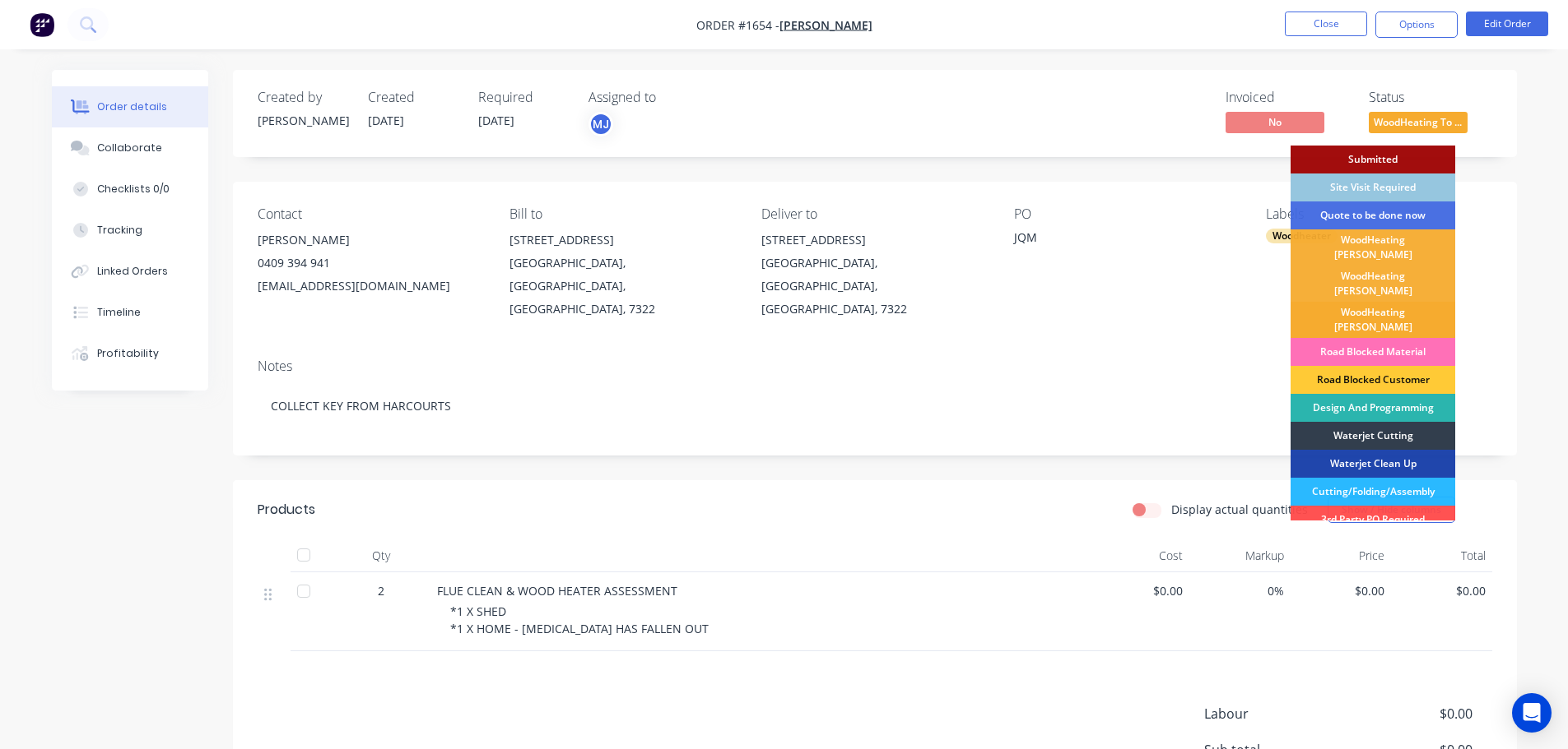
click at [1409, 302] on div "WoodHeating [PERSON_NAME]" at bounding box center [1372, 320] width 164 height 37
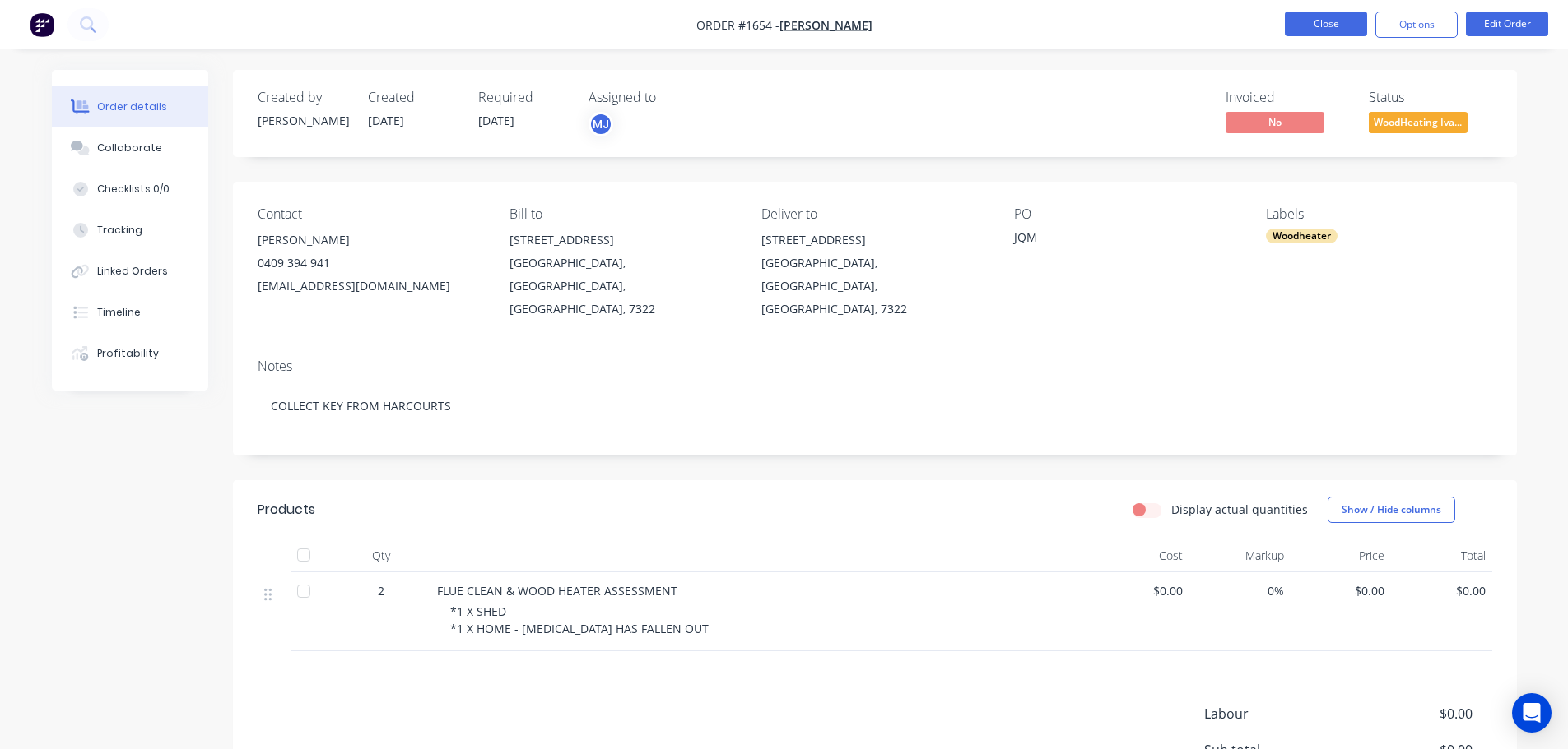
click at [1343, 28] on button "Close" at bounding box center [1326, 24] width 83 height 25
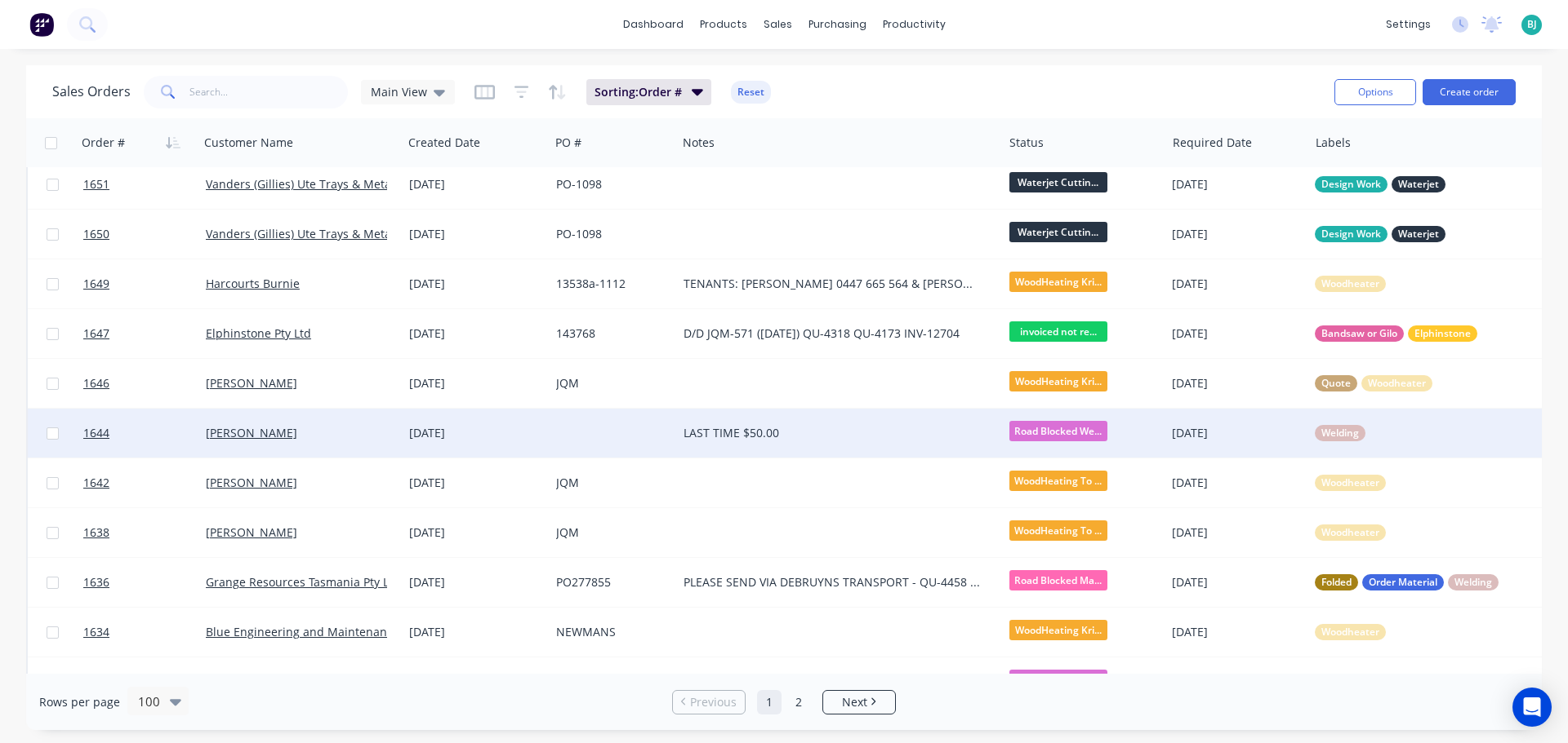
scroll to position [245, 0]
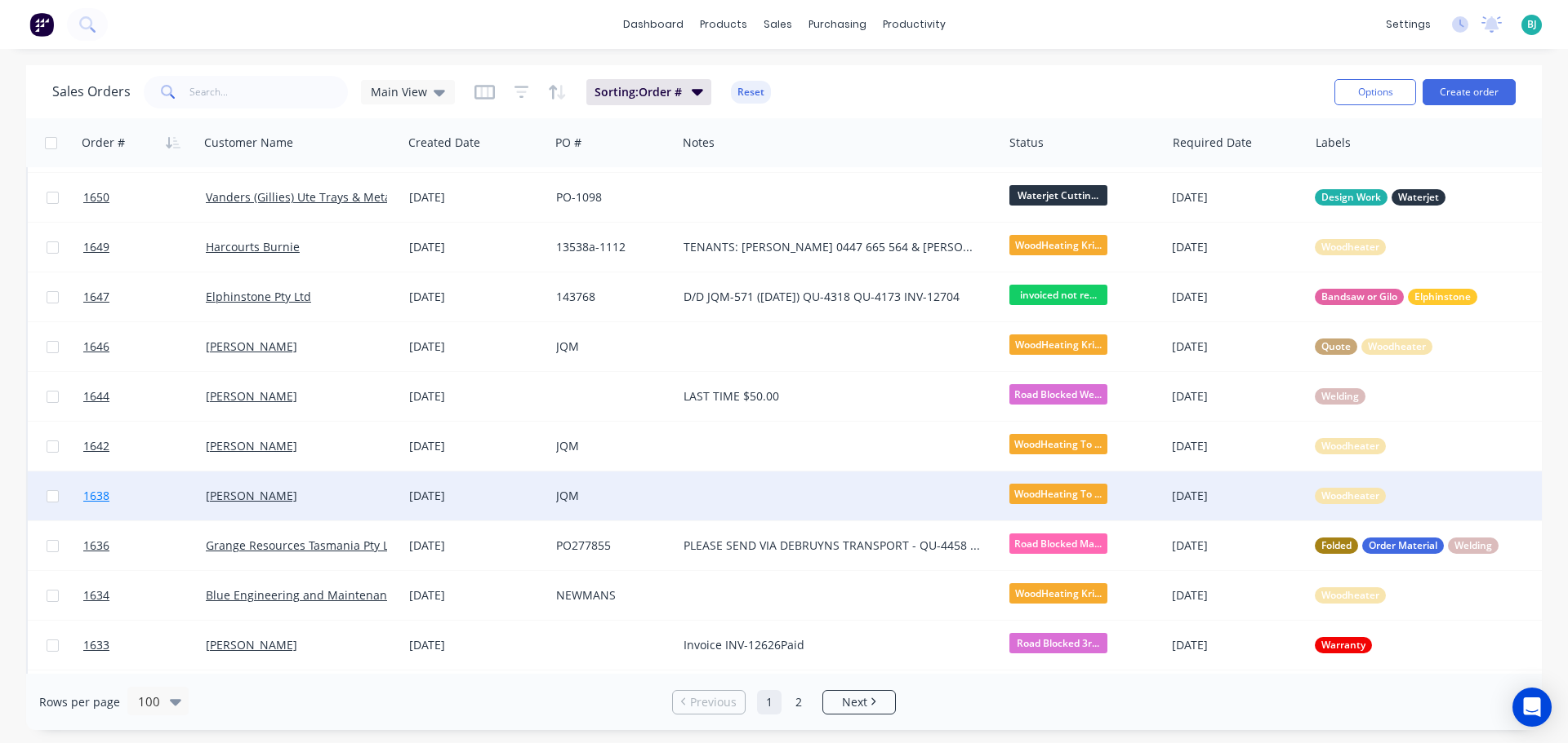
click at [166, 500] on link "1638" at bounding box center [144, 495] width 122 height 49
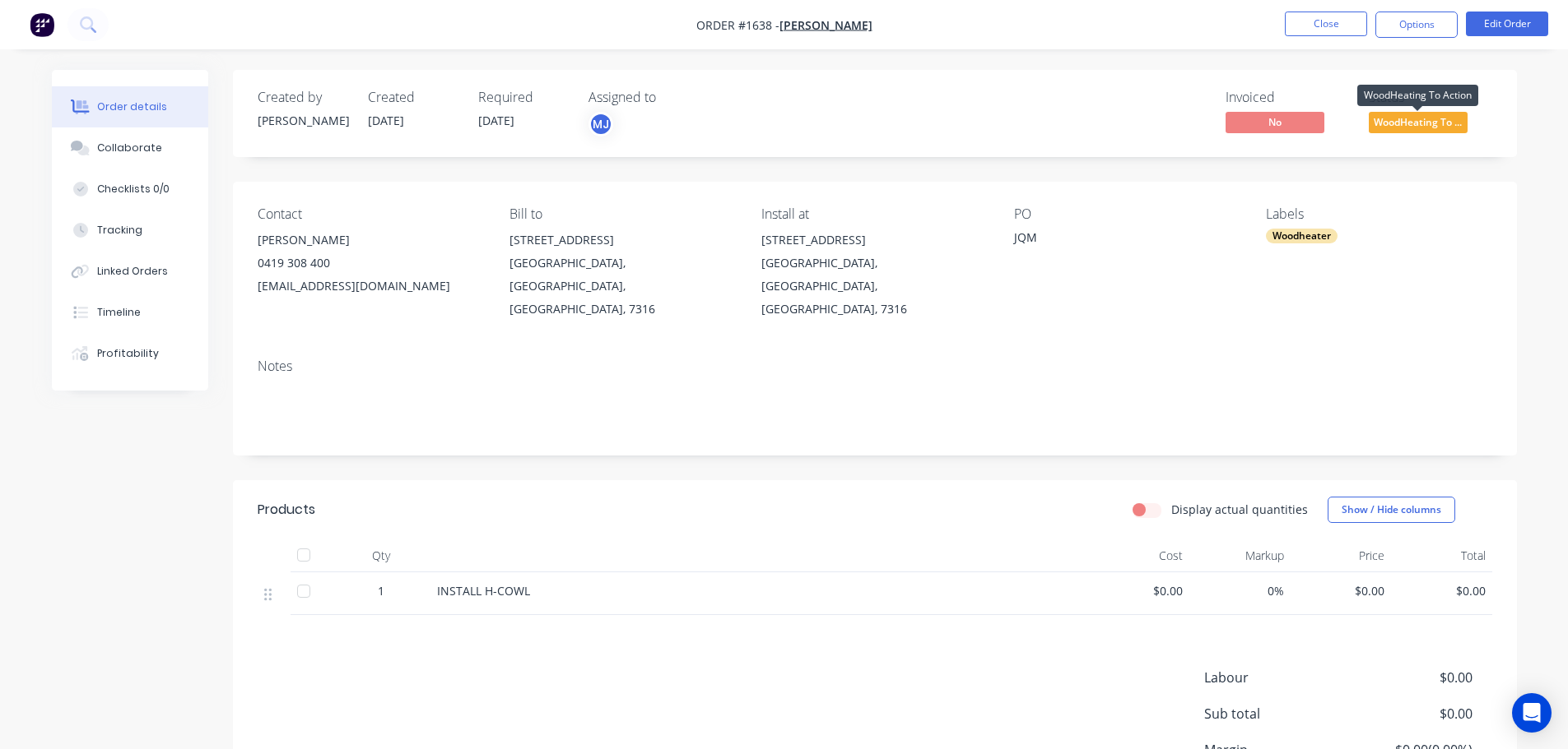
click at [1433, 123] on span "WoodHeating To ..." at bounding box center [1418, 121] width 99 height 20
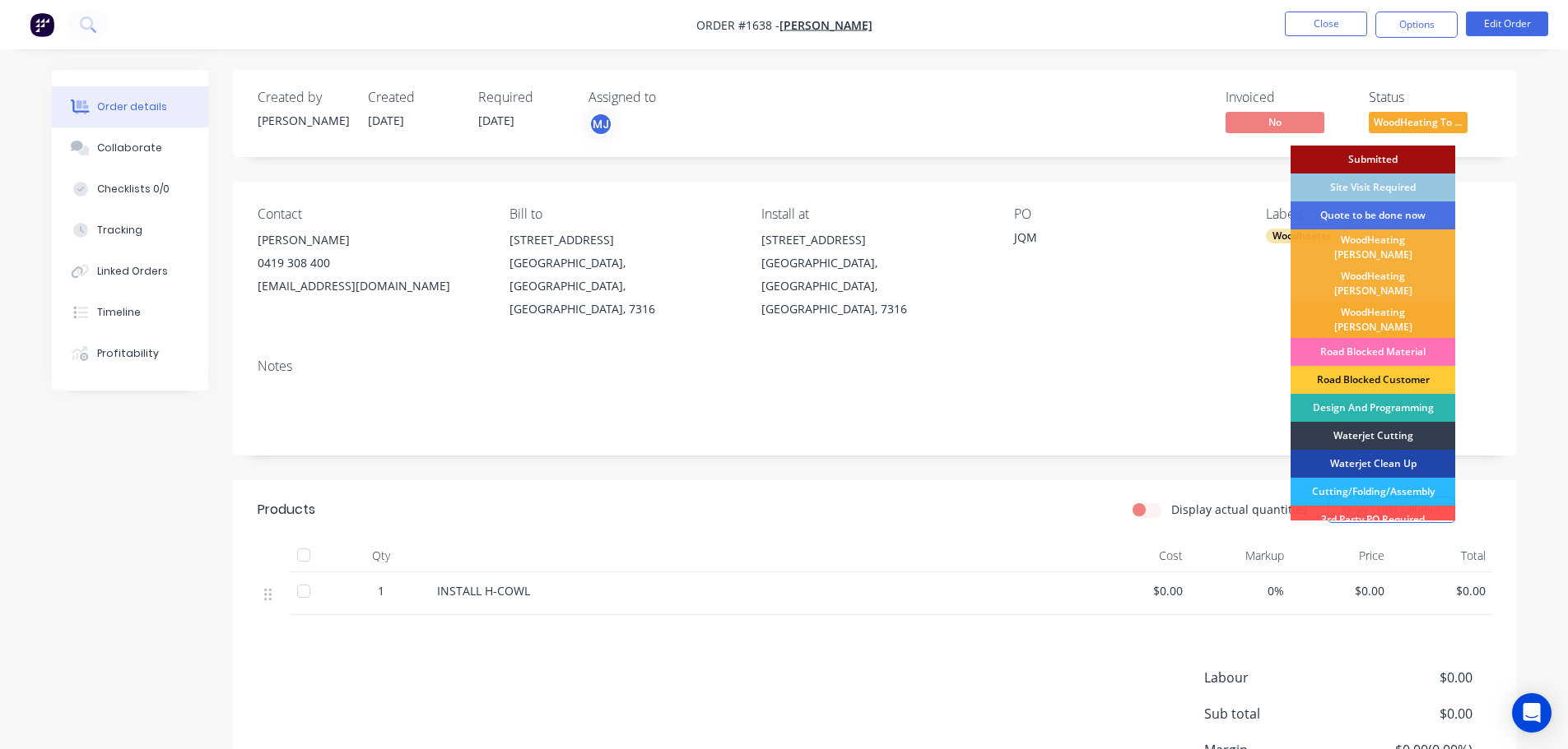
click at [1399, 302] on div "WoodHeating Ivan" at bounding box center [1372, 320] width 164 height 37
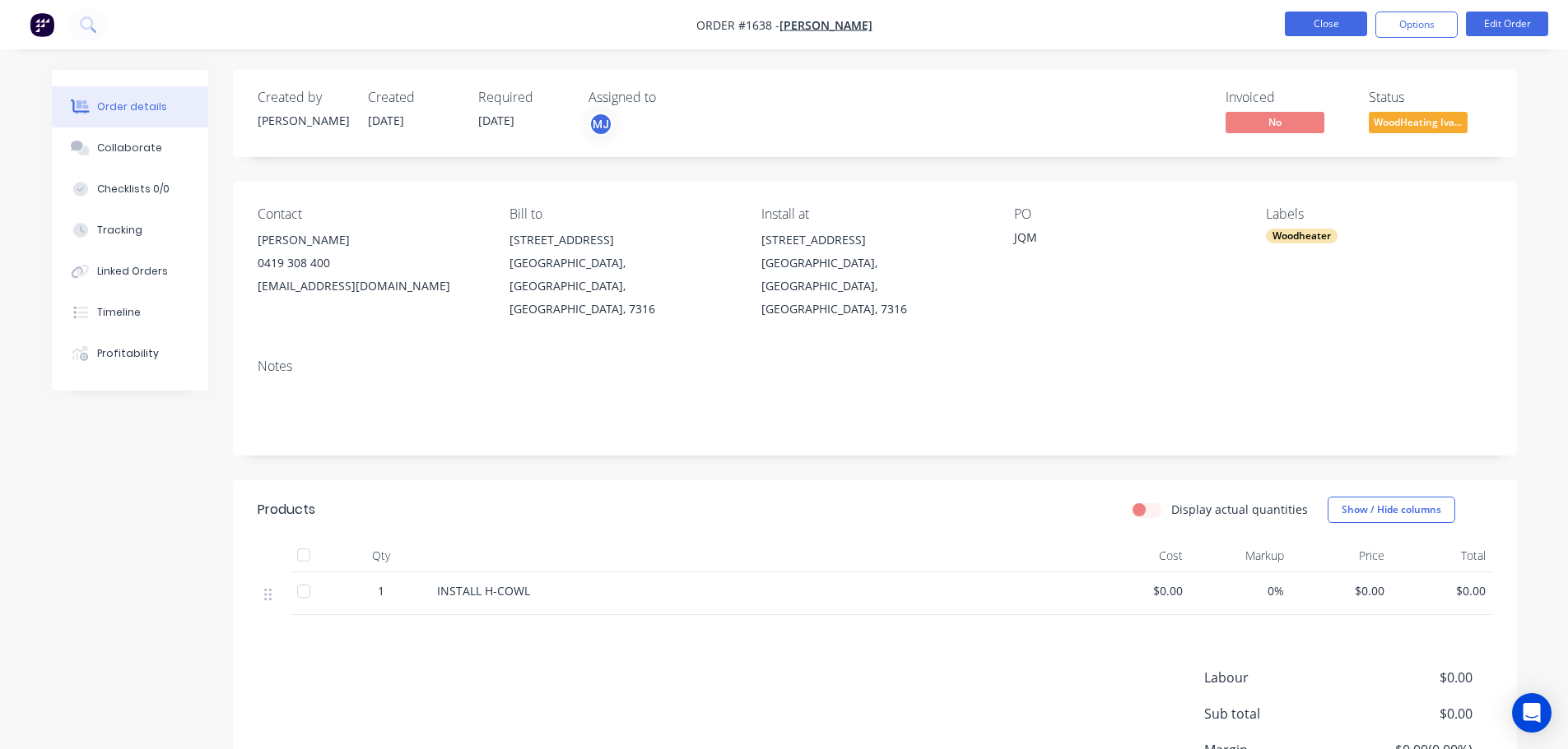
click at [1328, 26] on button "Close" at bounding box center [1326, 24] width 83 height 25
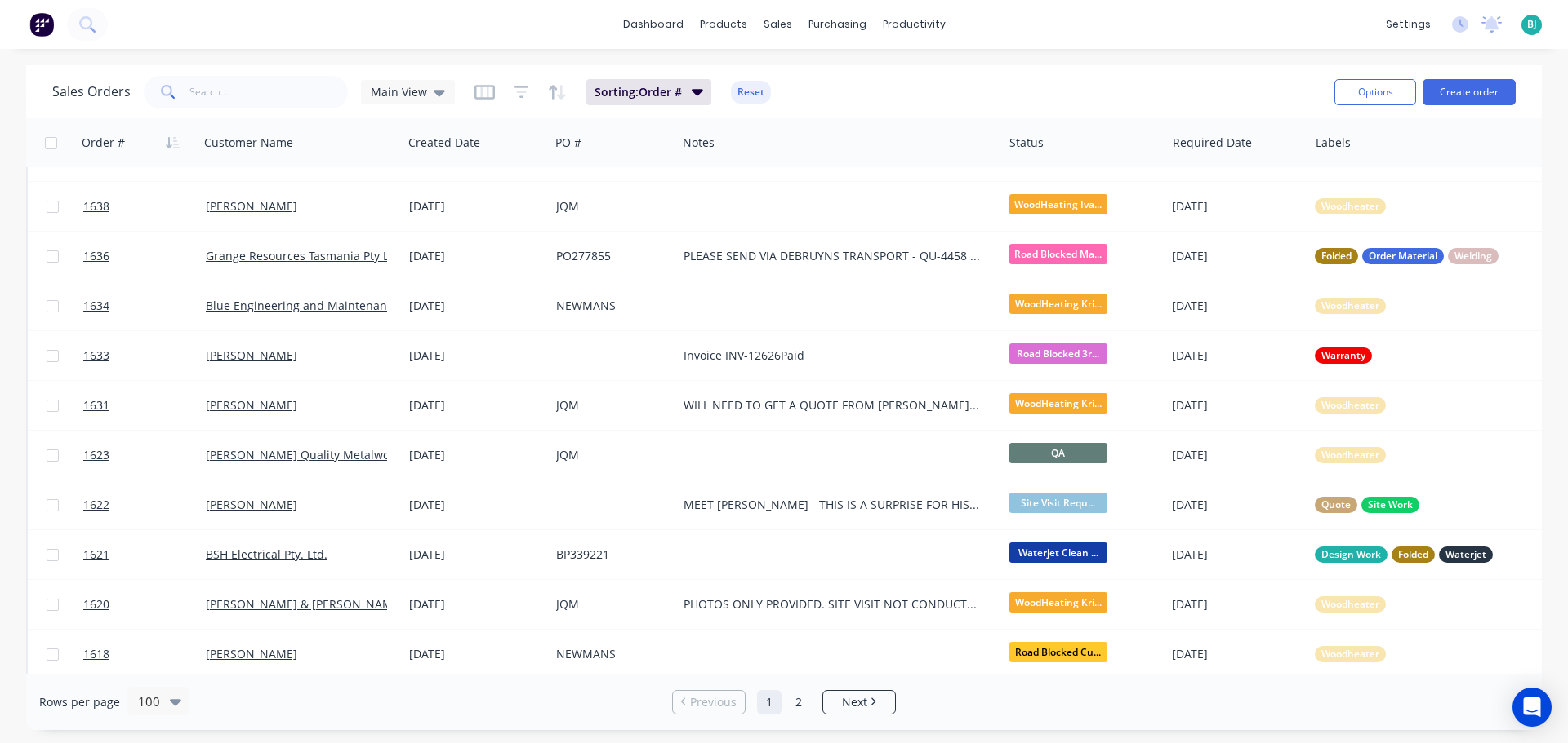
scroll to position [571, 0]
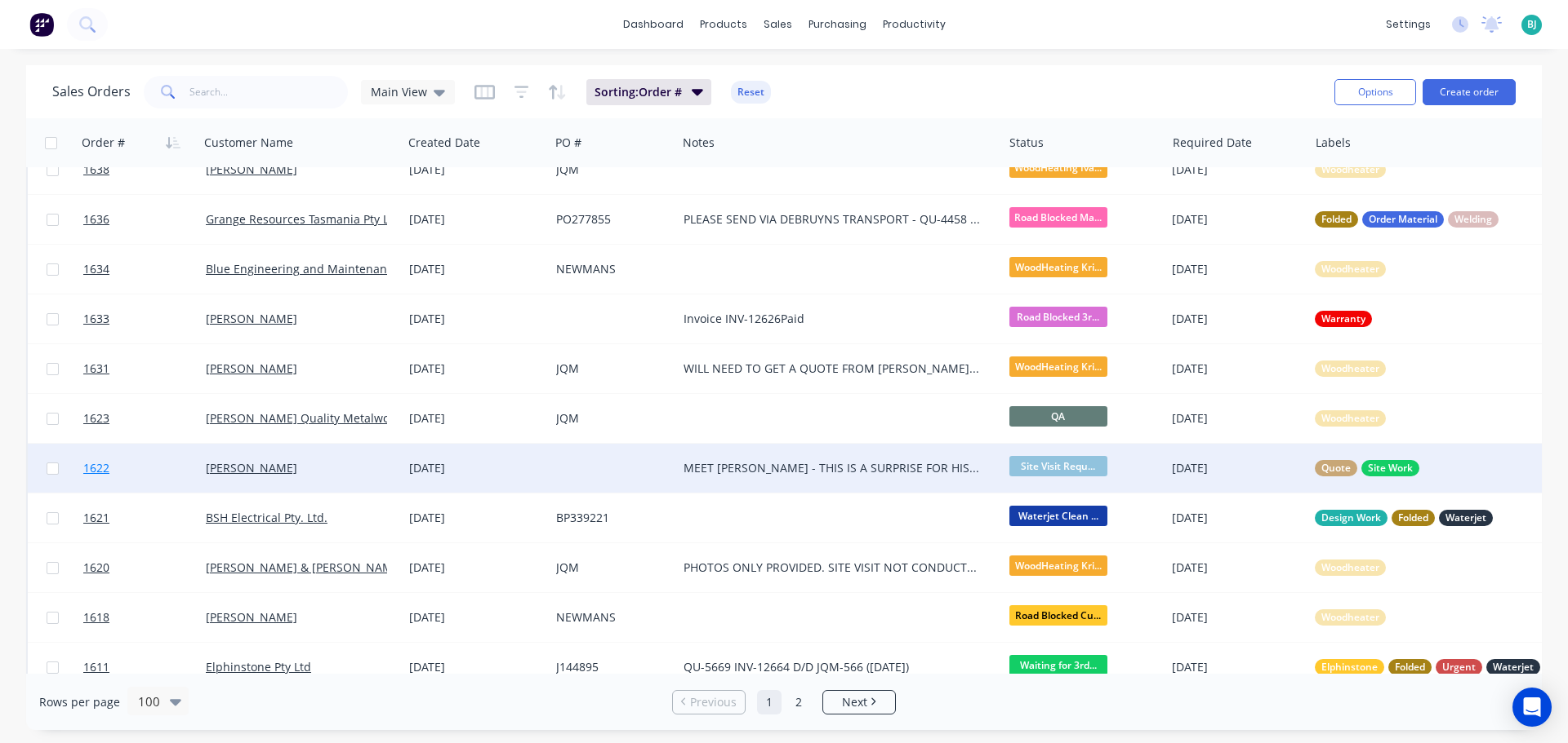
click at [181, 473] on link "1622" at bounding box center [144, 467] width 122 height 49
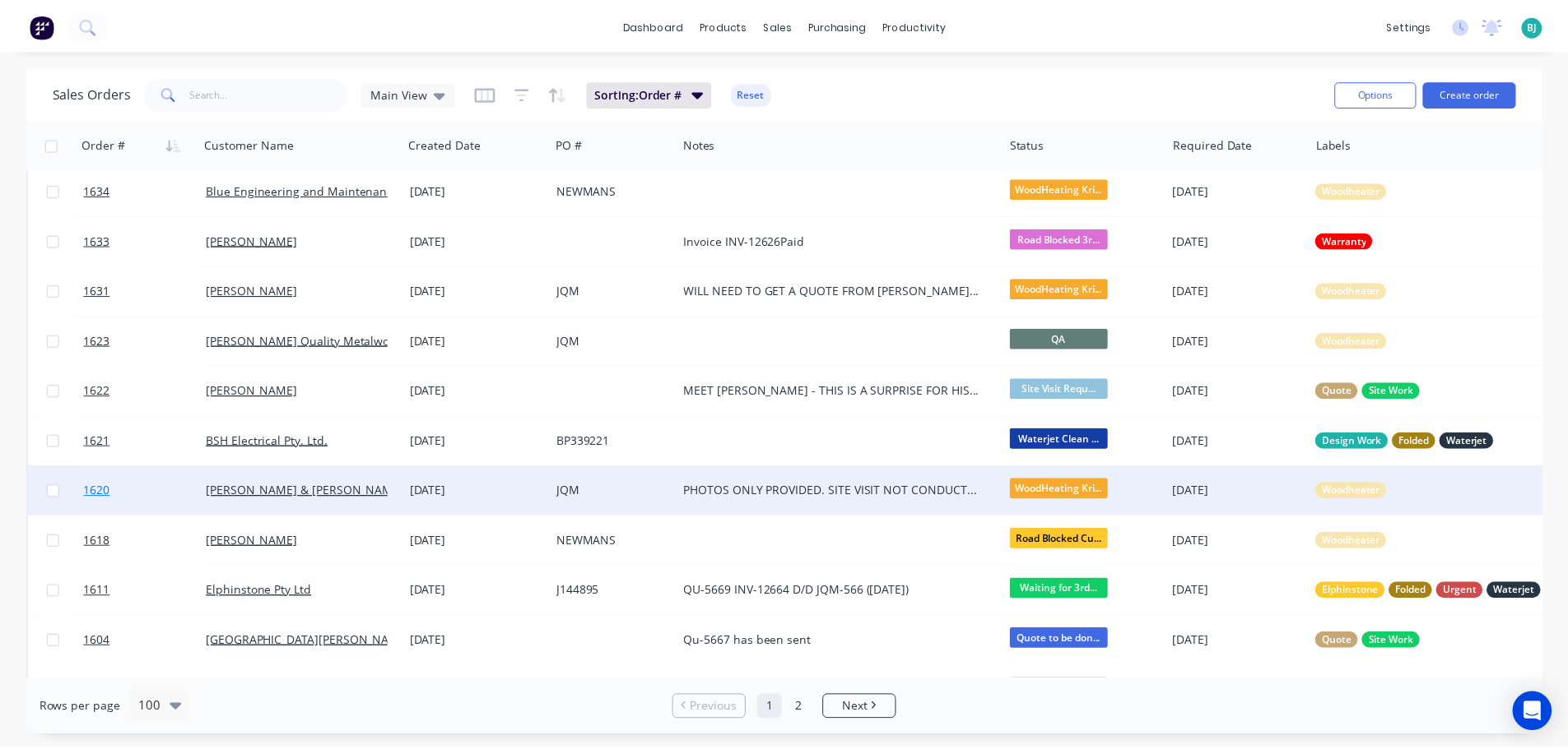
scroll to position [658, 0]
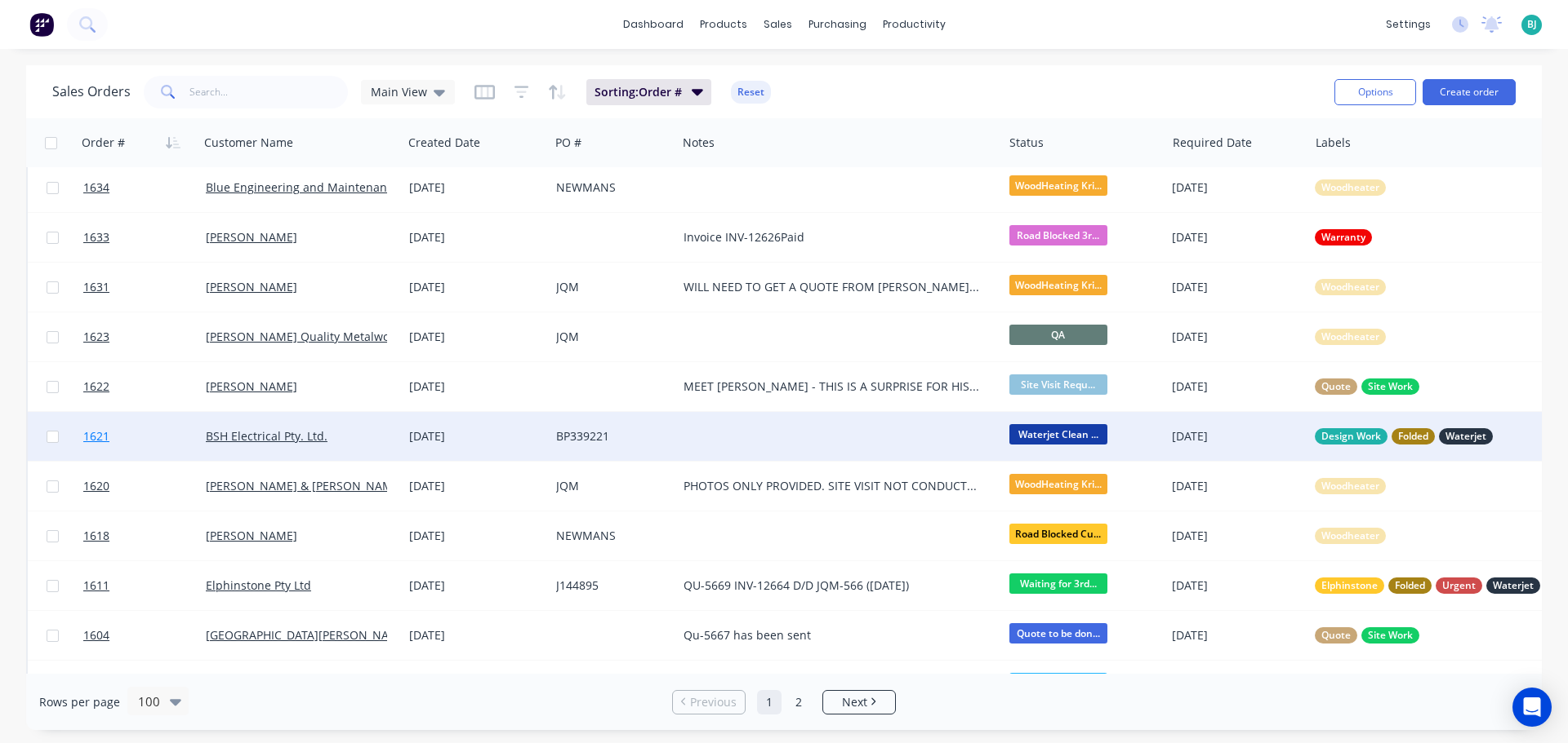
click at [169, 444] on link "1621" at bounding box center [144, 436] width 122 height 49
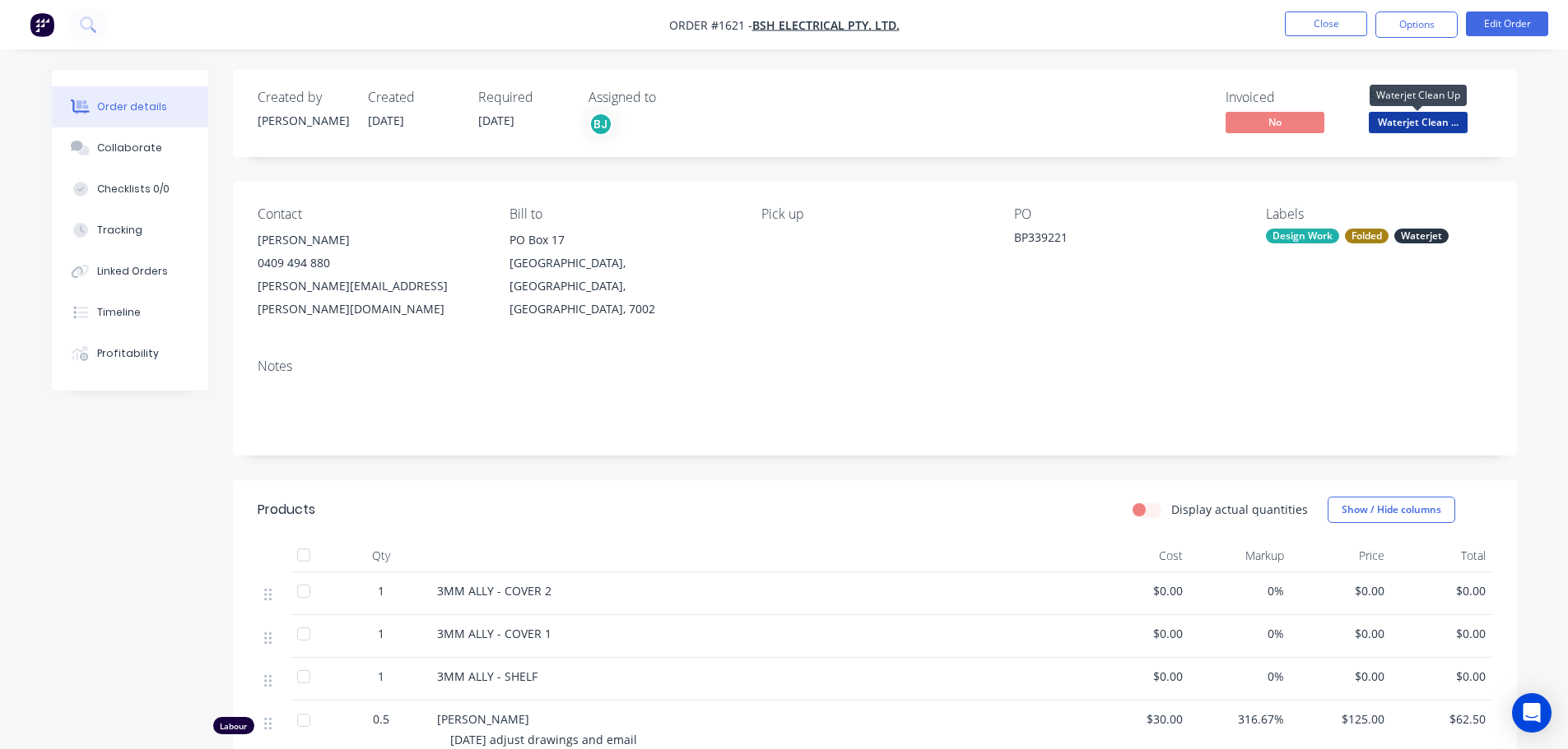
click at [1432, 123] on span "Waterjet Clean ..." at bounding box center [1418, 121] width 99 height 20
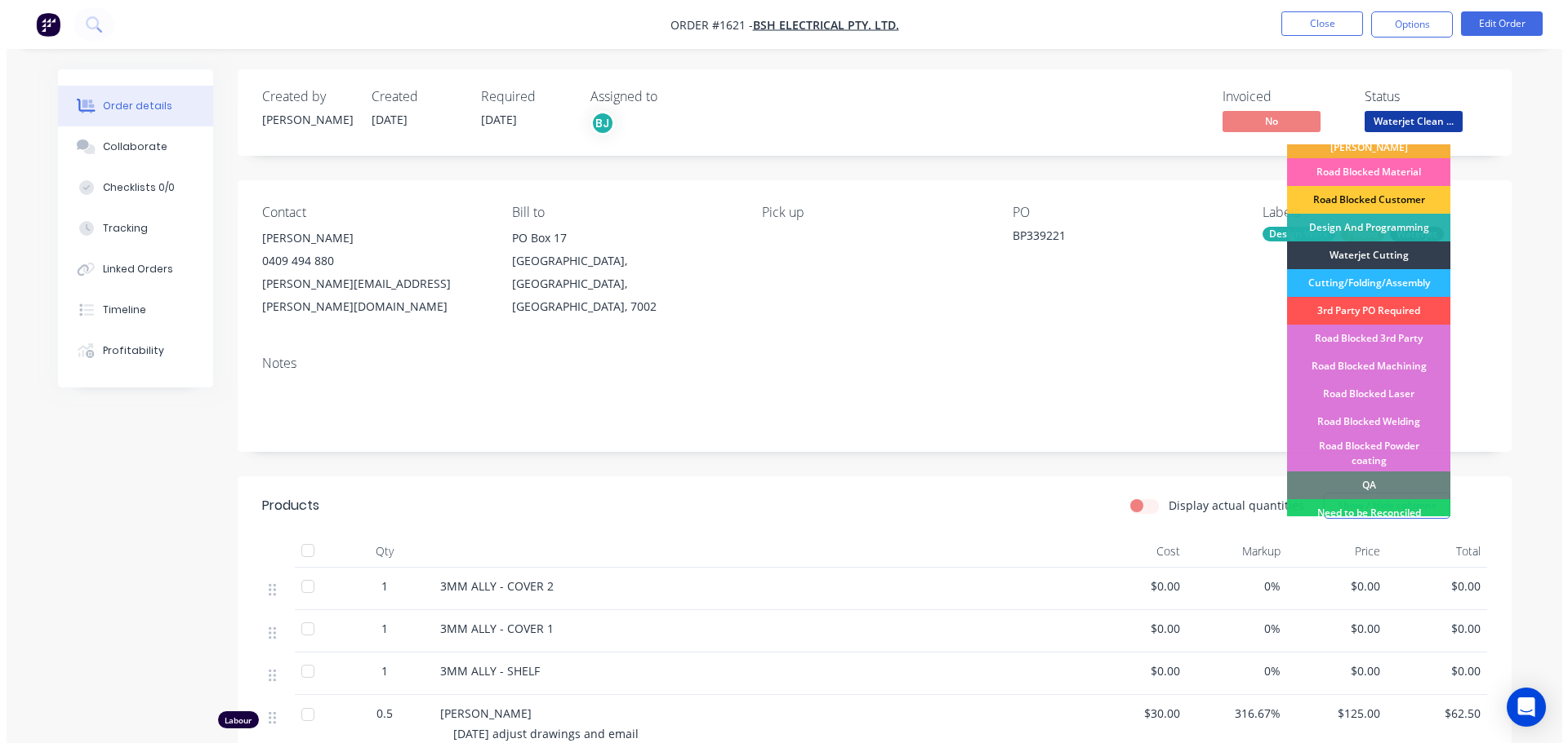
scroll to position [245, 0]
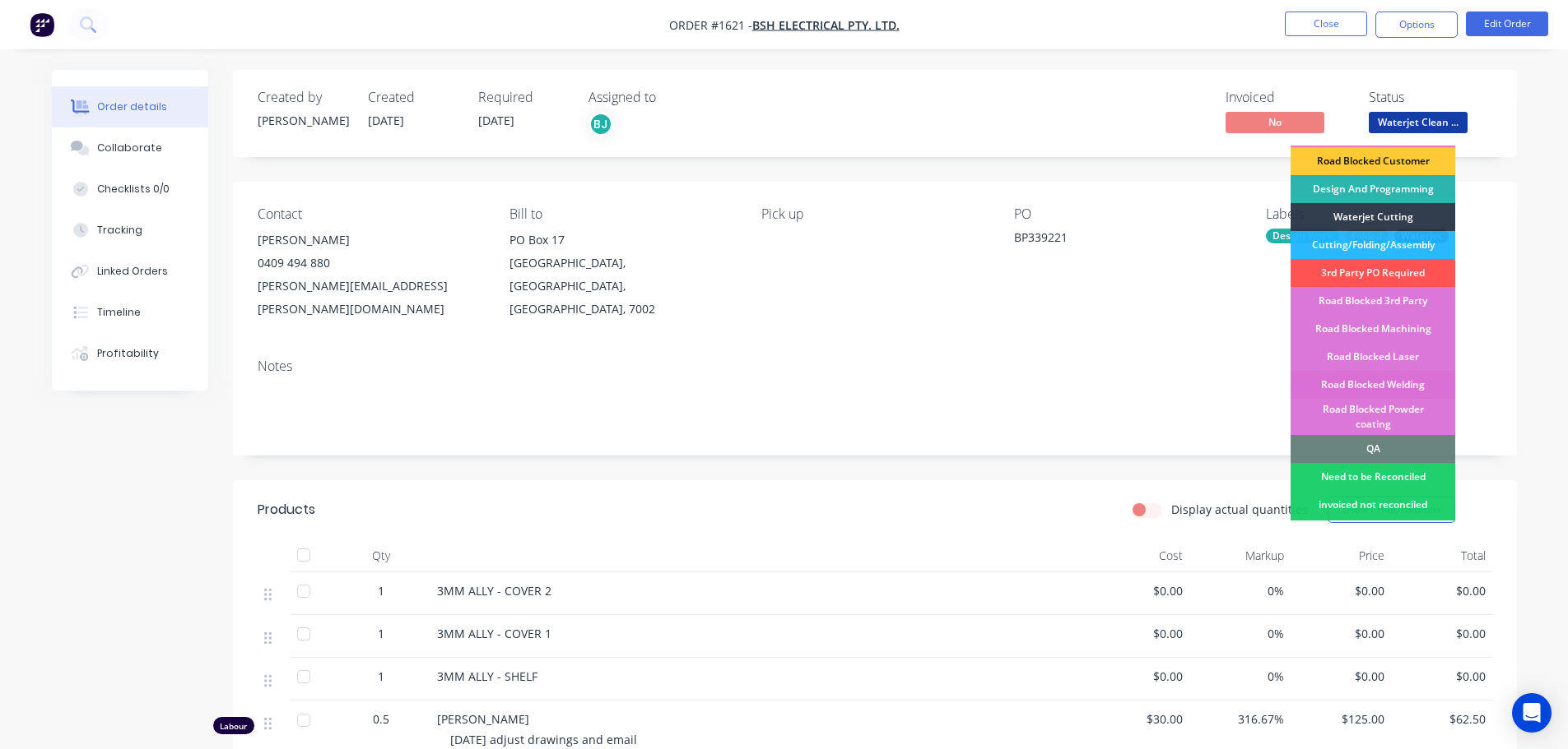
click at [1413, 371] on div "Road Blocked Welding" at bounding box center [1372, 385] width 164 height 28
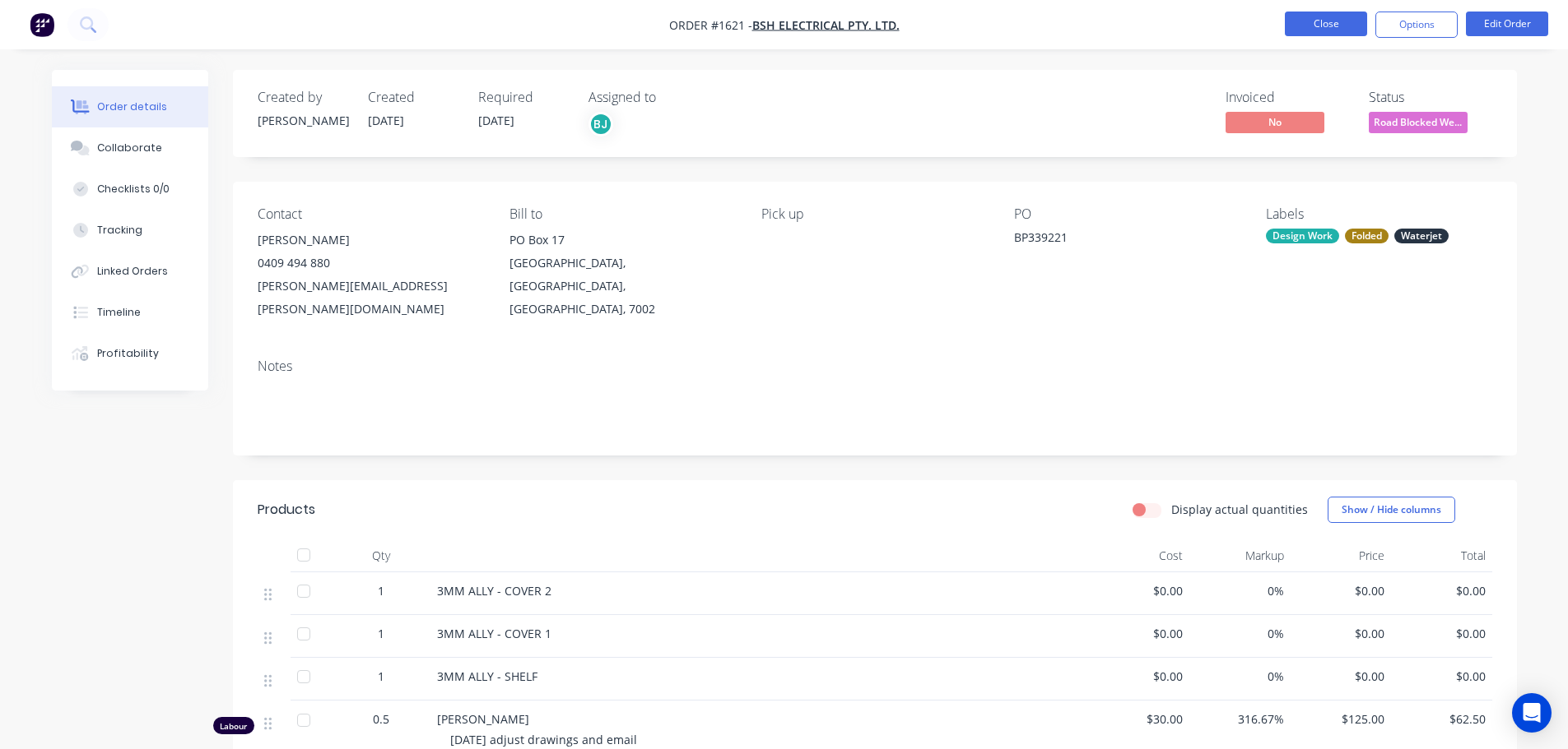
click at [1334, 20] on button "Close" at bounding box center [1326, 24] width 83 height 25
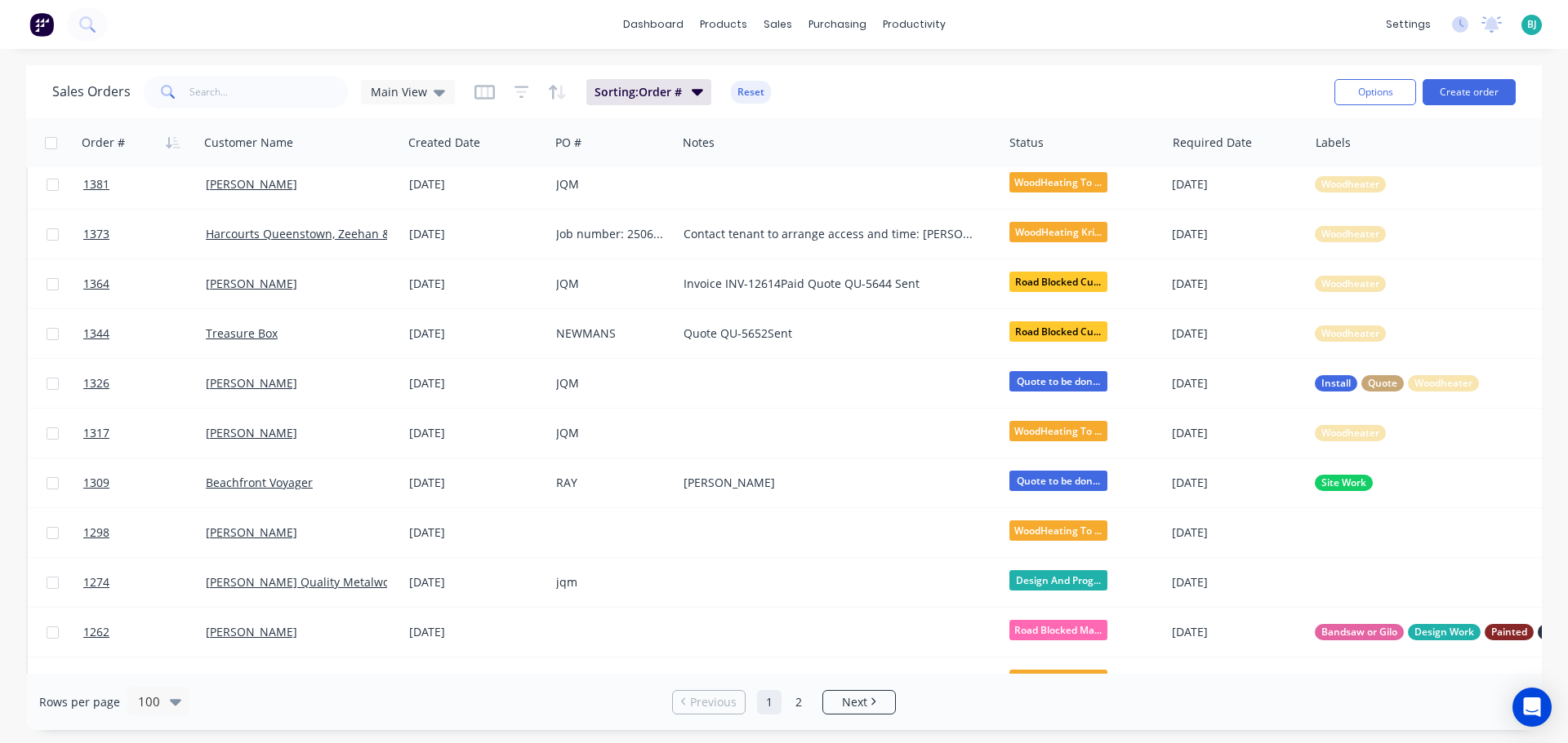
scroll to position [3908, 0]
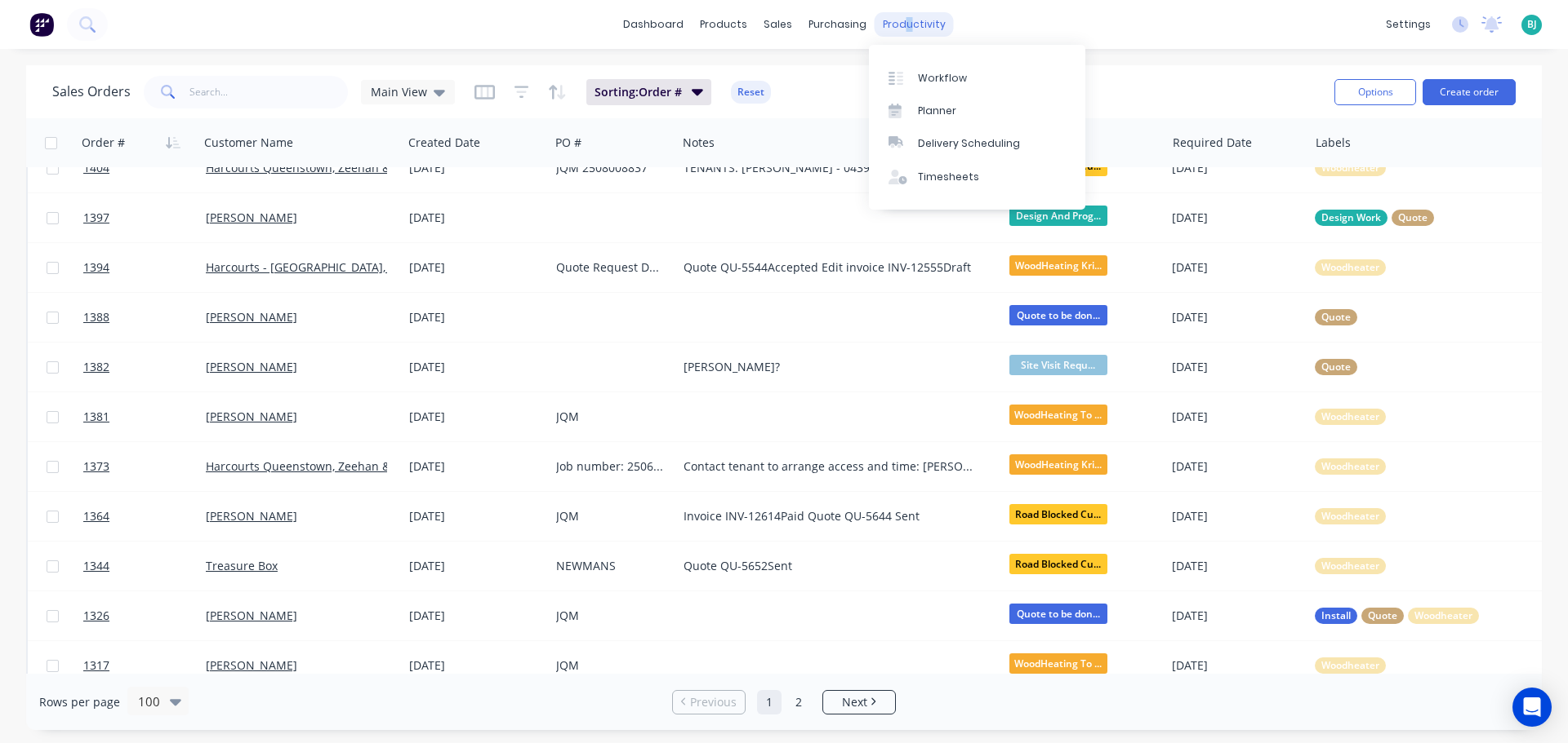
click at [903, 17] on div "productivity" at bounding box center [913, 25] width 79 height 25
click at [915, 82] on link "Workflow" at bounding box center [976, 77] width 217 height 32
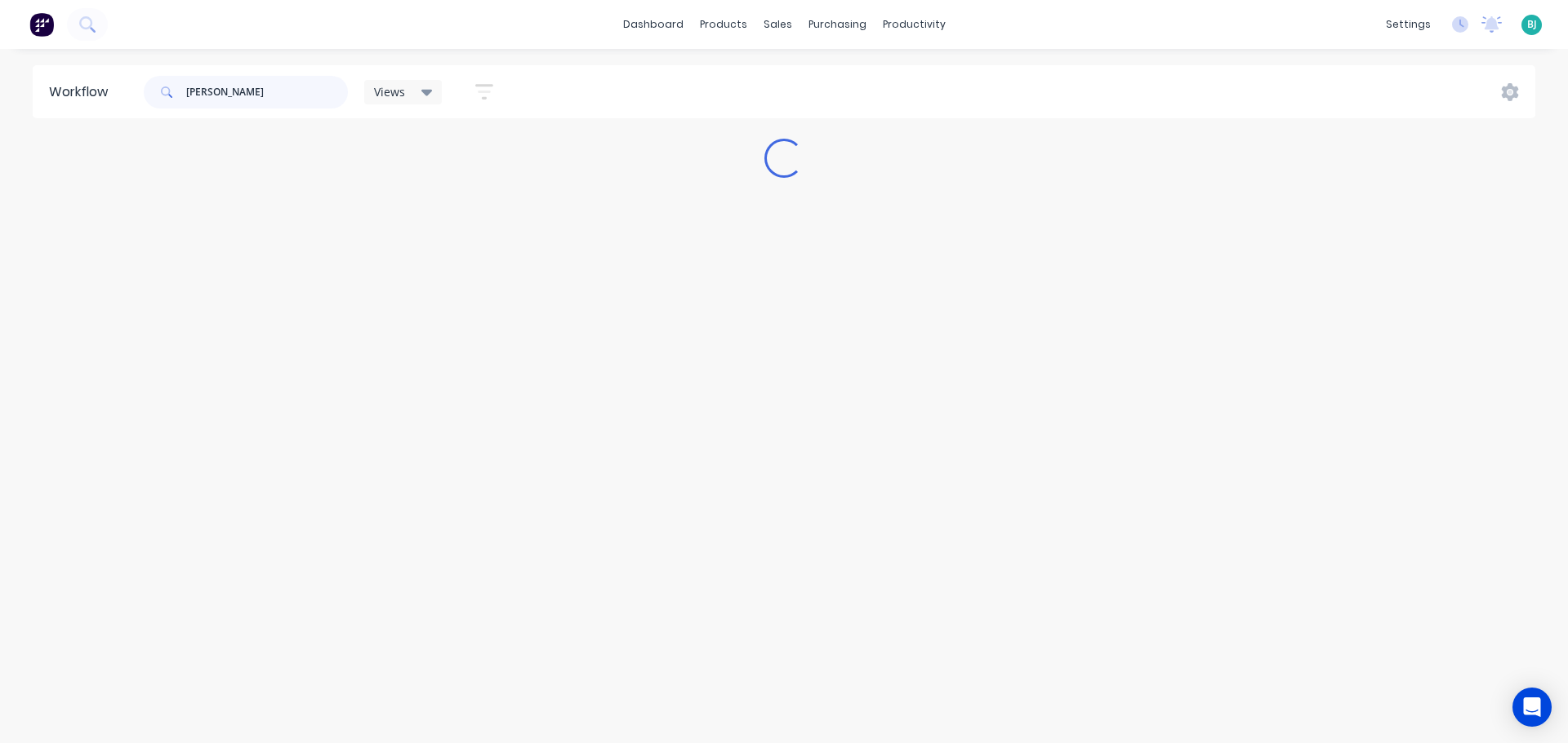
type input "[PERSON_NAME]"
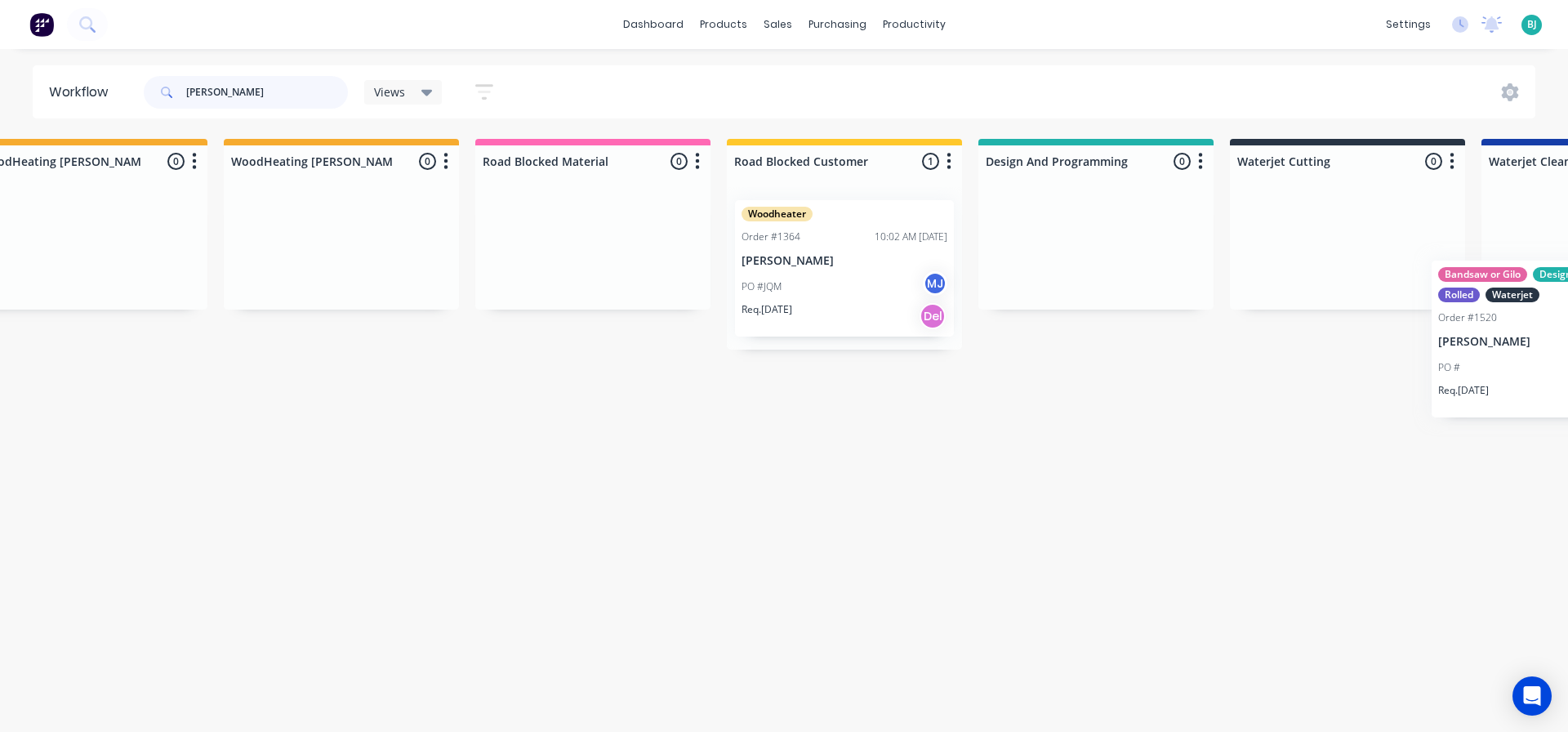
scroll to position [0, 1430]
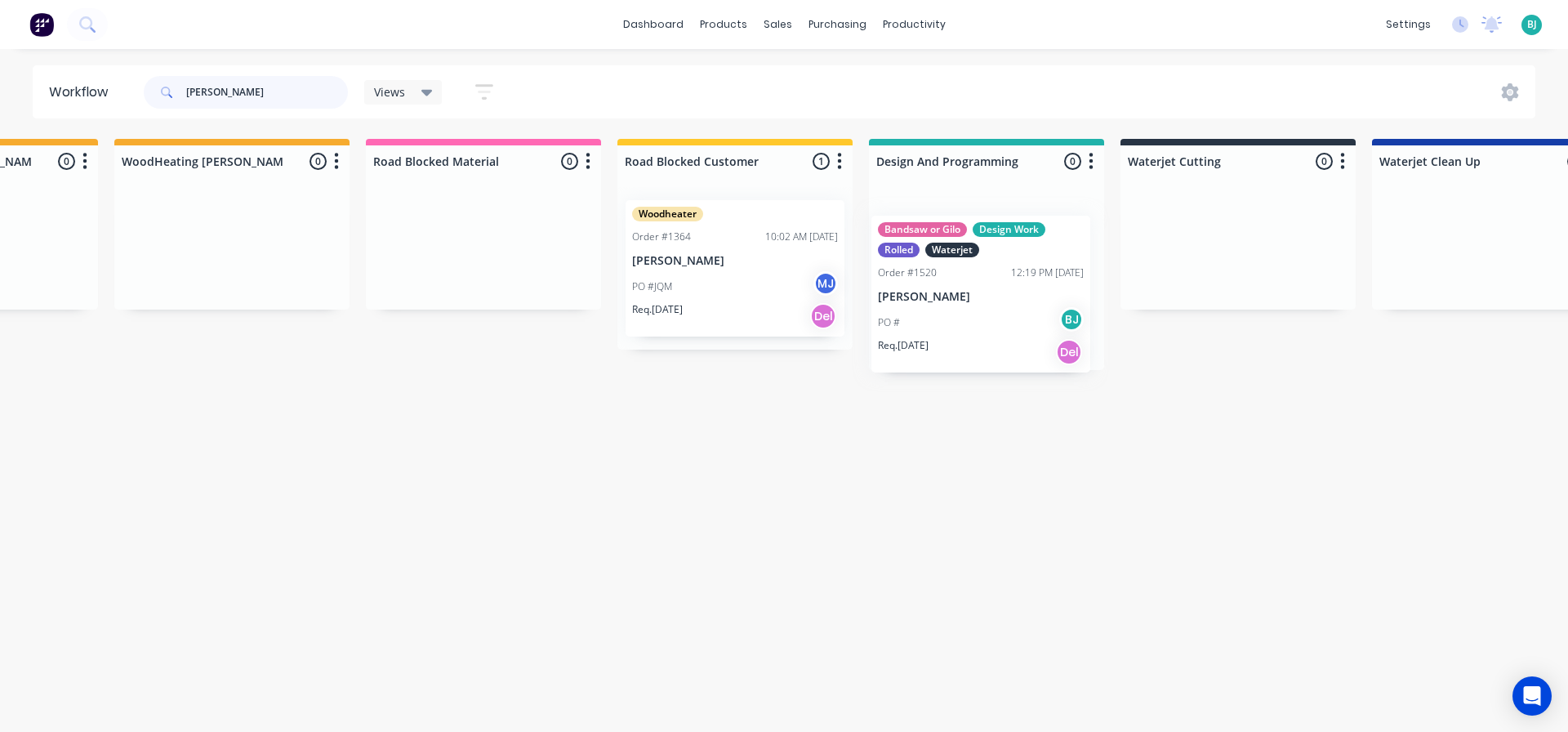
drag, startPoint x: 436, startPoint y: 296, endPoint x: 1020, endPoint y: 310, distance: 584.2
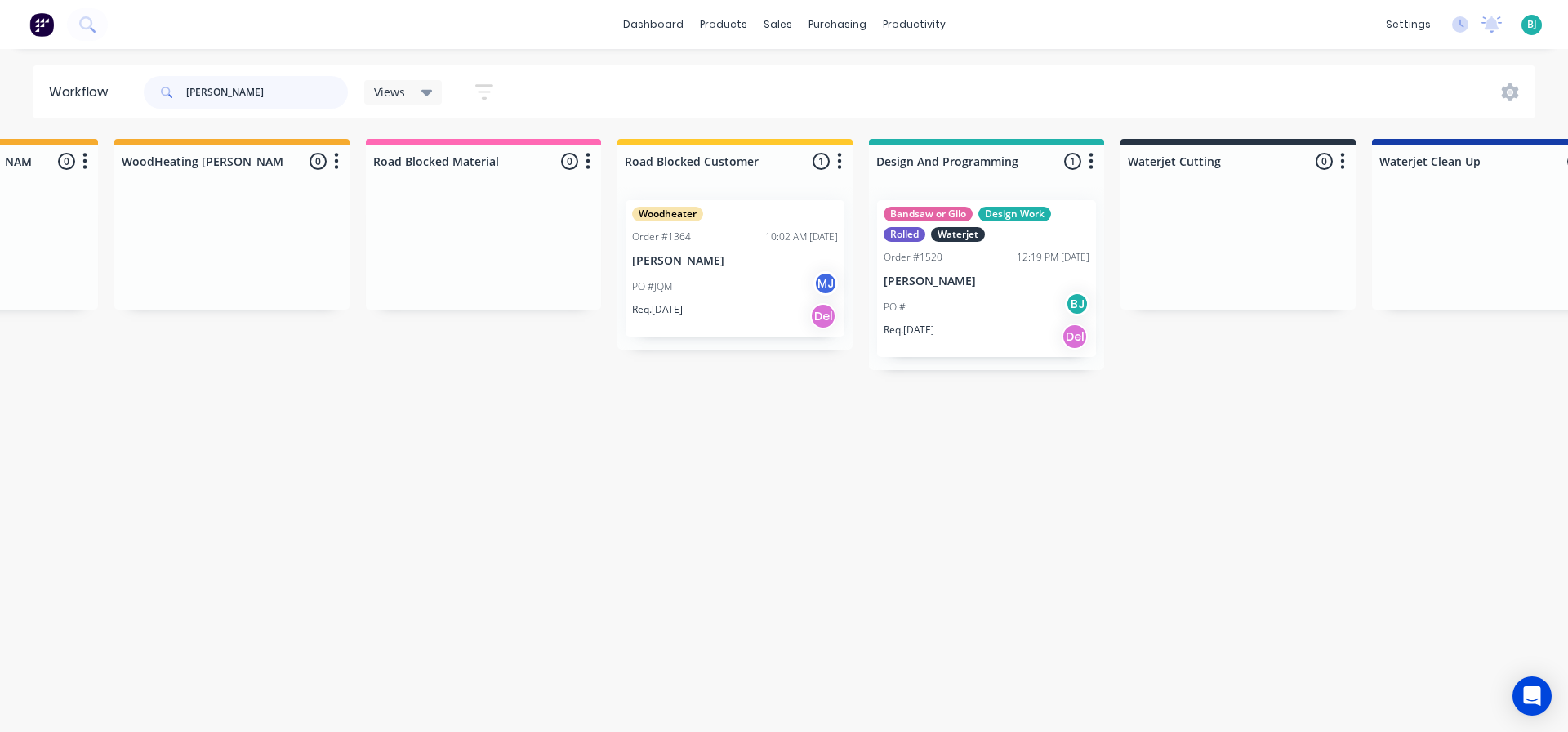
drag, startPoint x: 231, startPoint y: 91, endPoint x: 161, endPoint y: 89, distance: 70.0
click at [161, 89] on div "[PERSON_NAME]" at bounding box center [246, 93] width 204 height 32
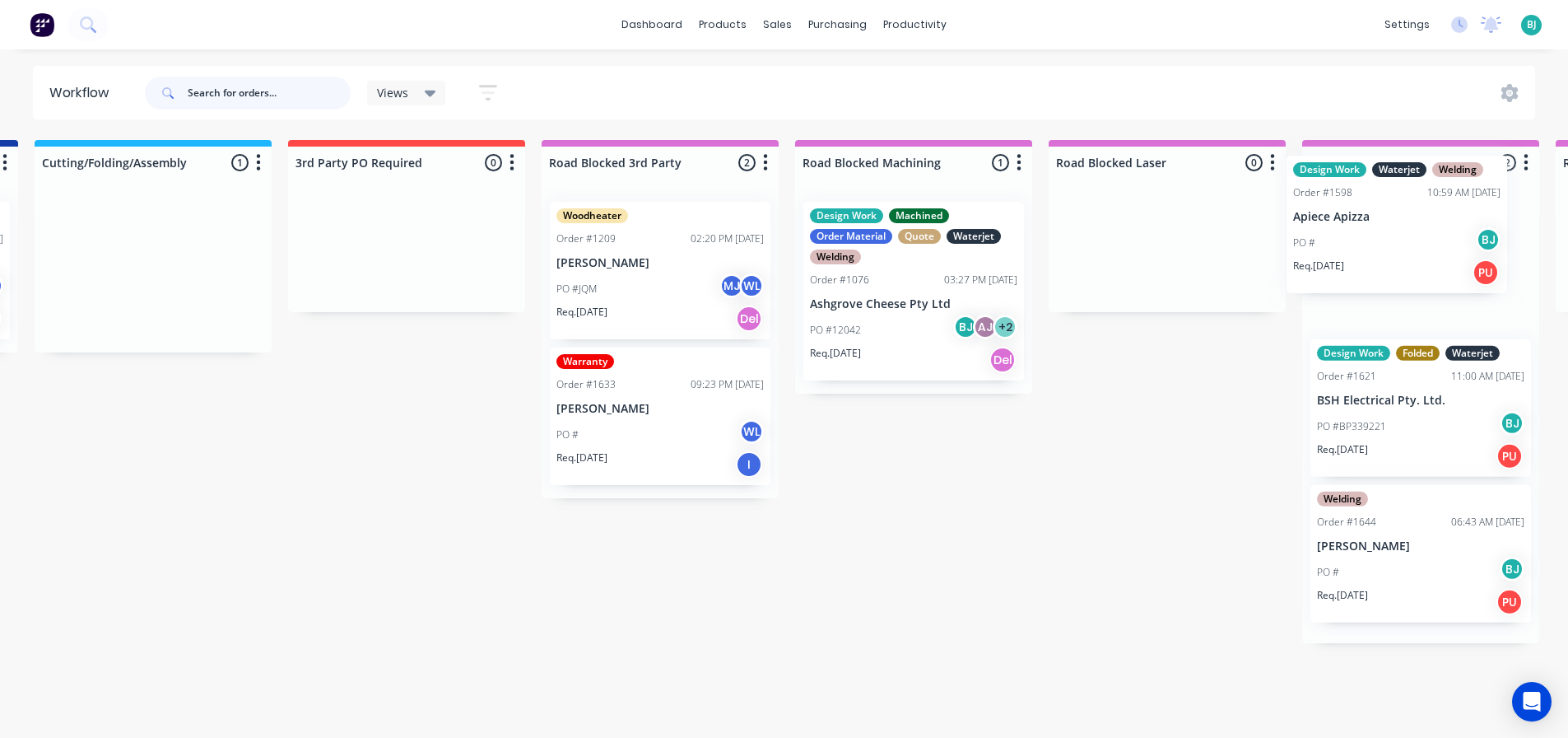
scroll to position [0, 3092]
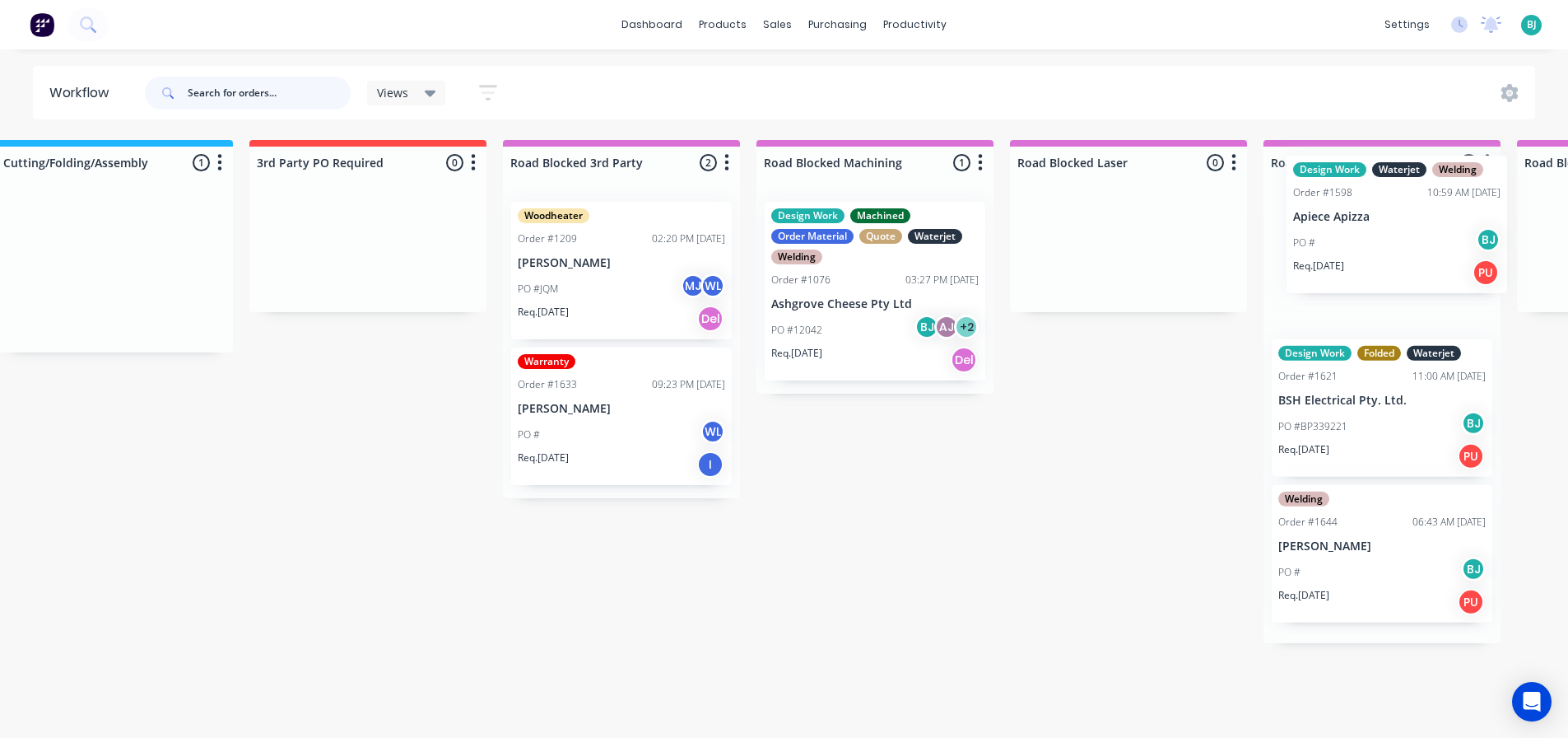
drag, startPoint x: 242, startPoint y: 273, endPoint x: 1375, endPoint y: 242, distance: 1133.4
click at [1401, 226] on div "Submitted 0 Status colour #9D0000 hex #9D0000 Save Cancel Summaries Total order…" at bounding box center [424, 434] width 7041 height 589
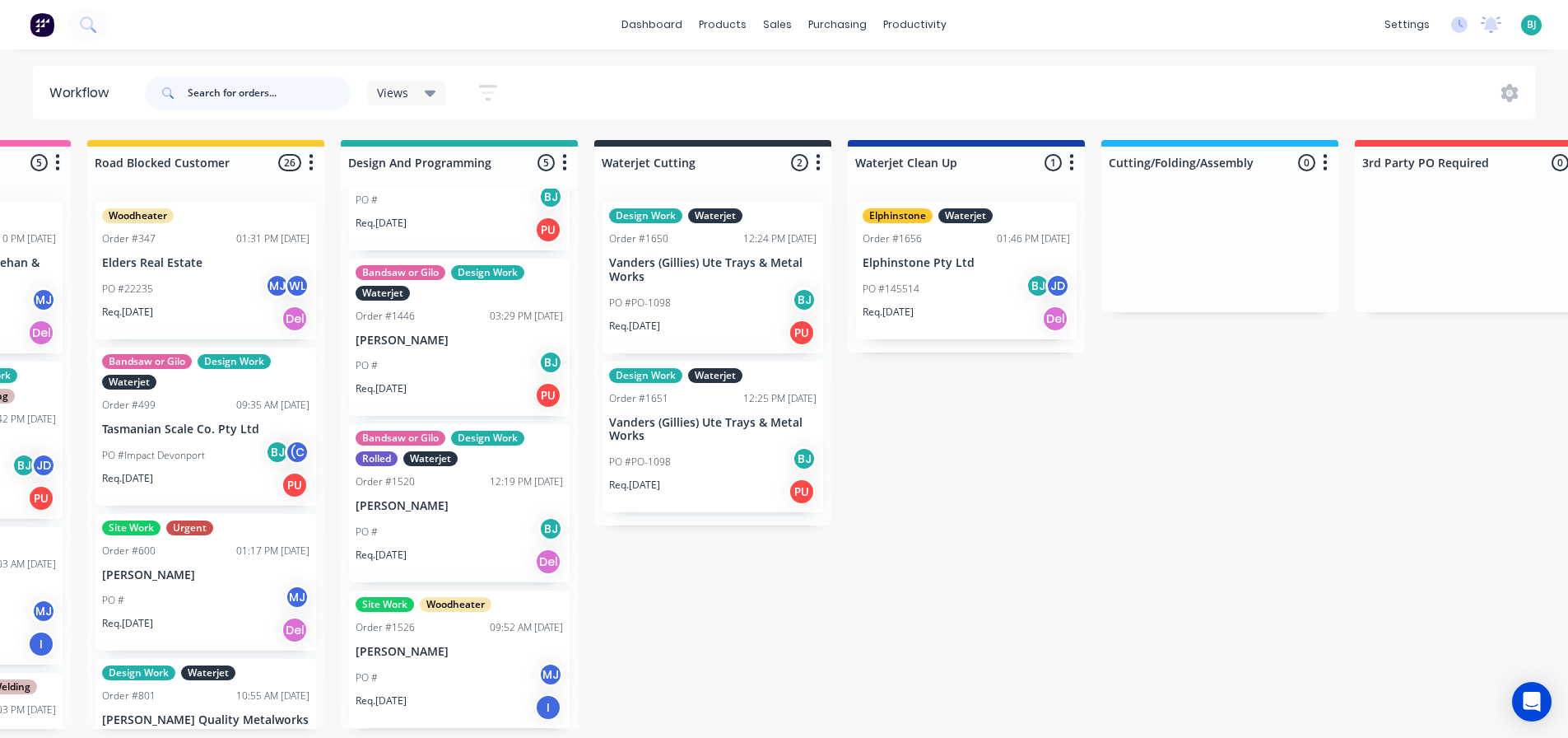
scroll to position [0, 2269]
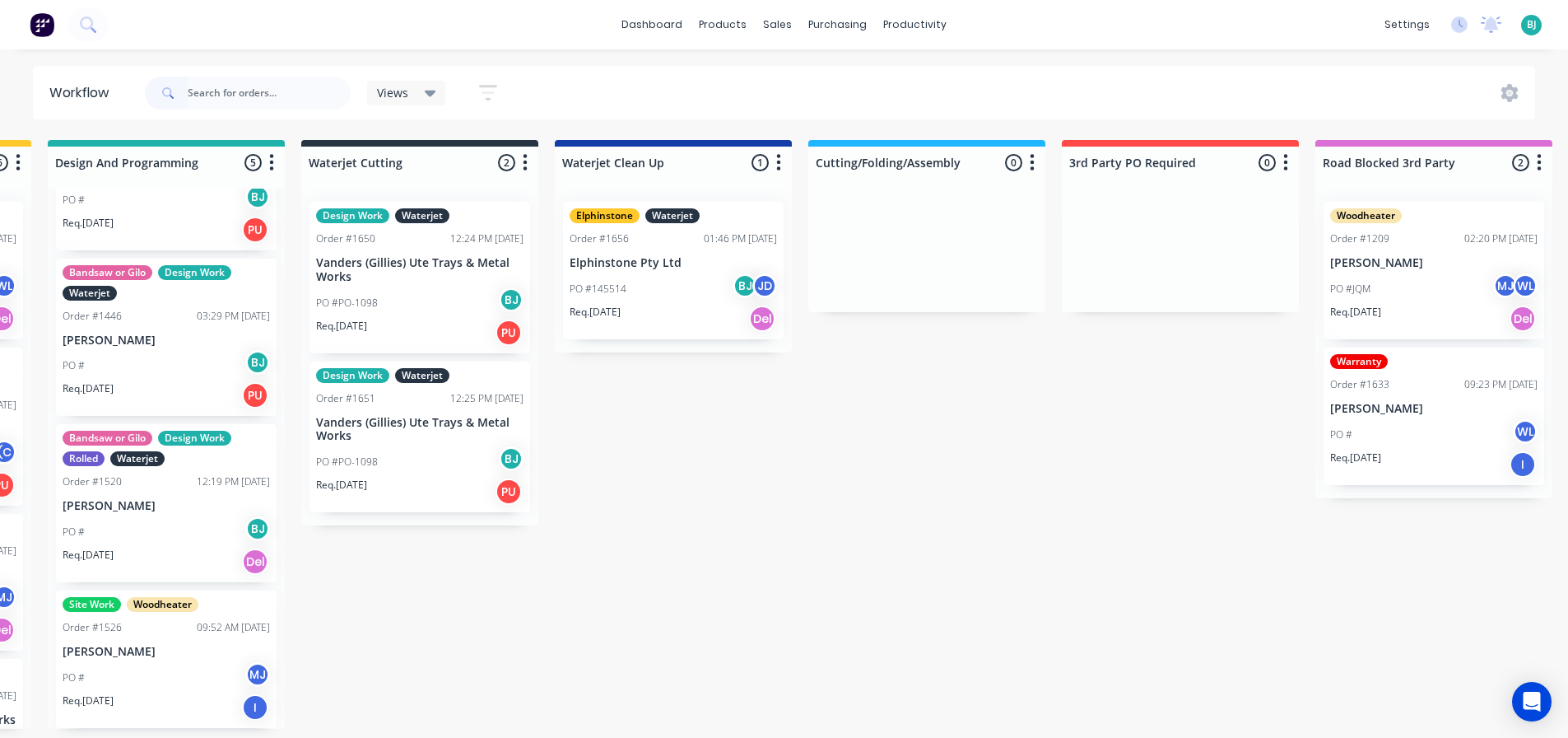
click at [459, 294] on div "PO #PO-1098 BJ" at bounding box center [420, 303] width 208 height 32
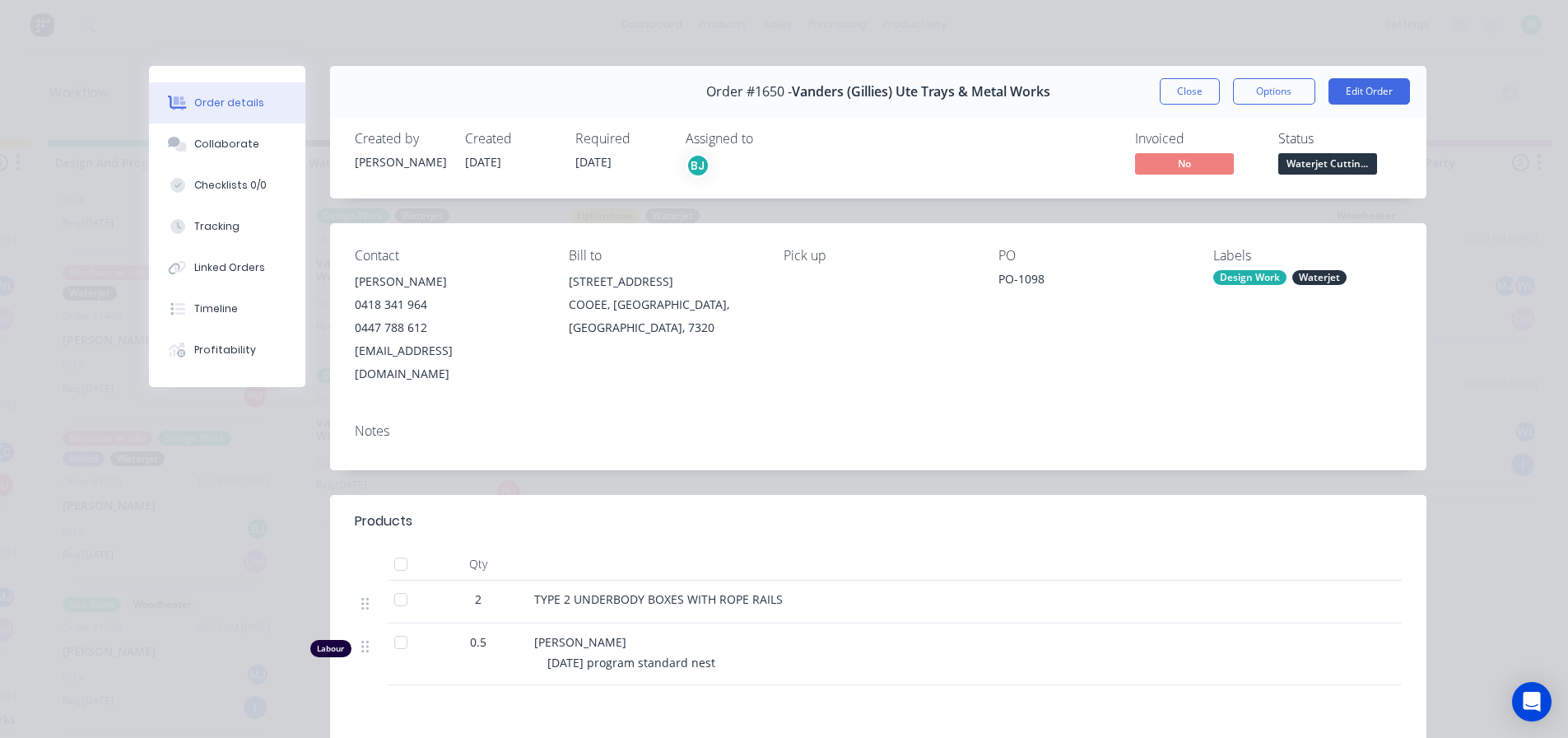
click at [1358, 163] on span "Waterjet Cuttin..." at bounding box center [1328, 163] width 99 height 20
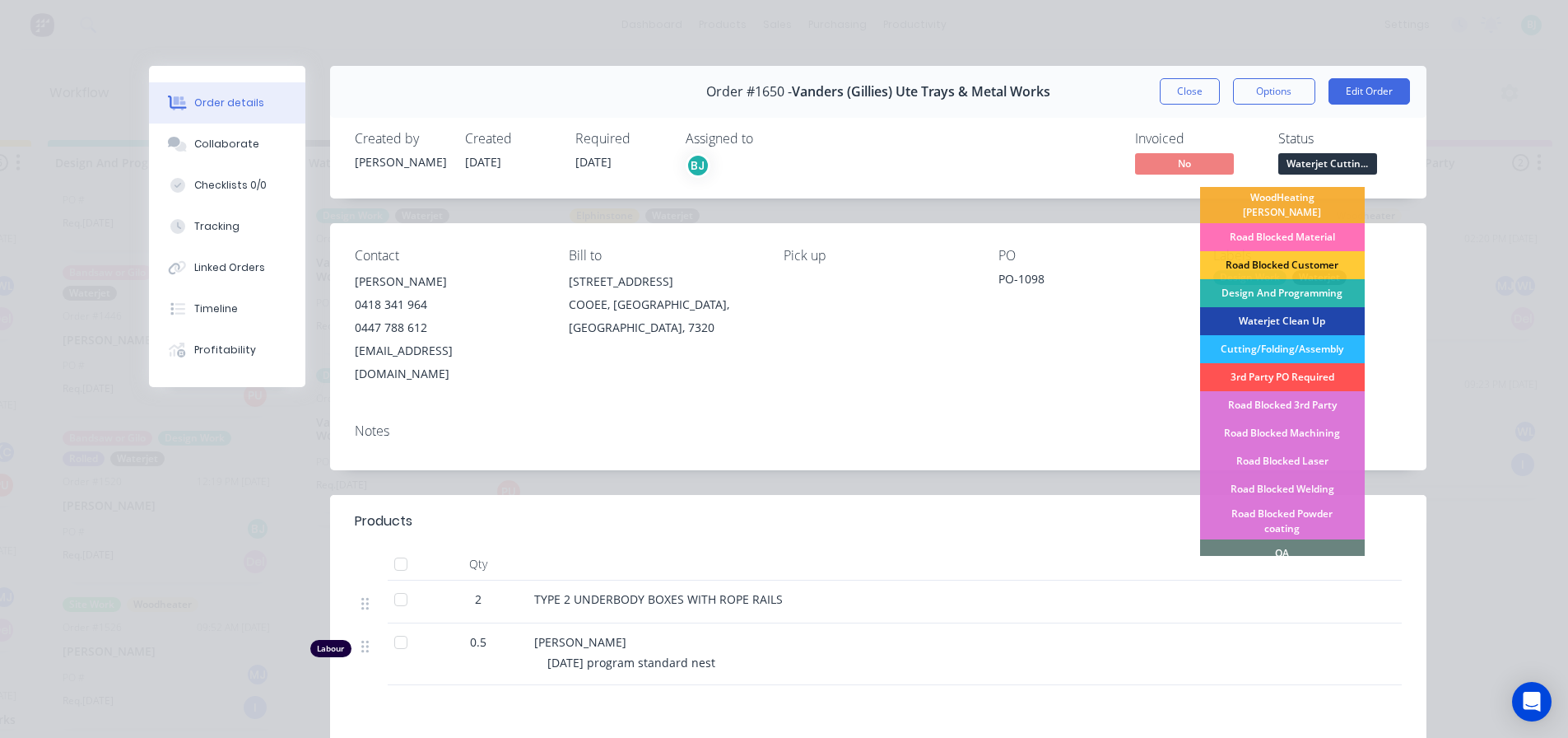
scroll to position [247, 0]
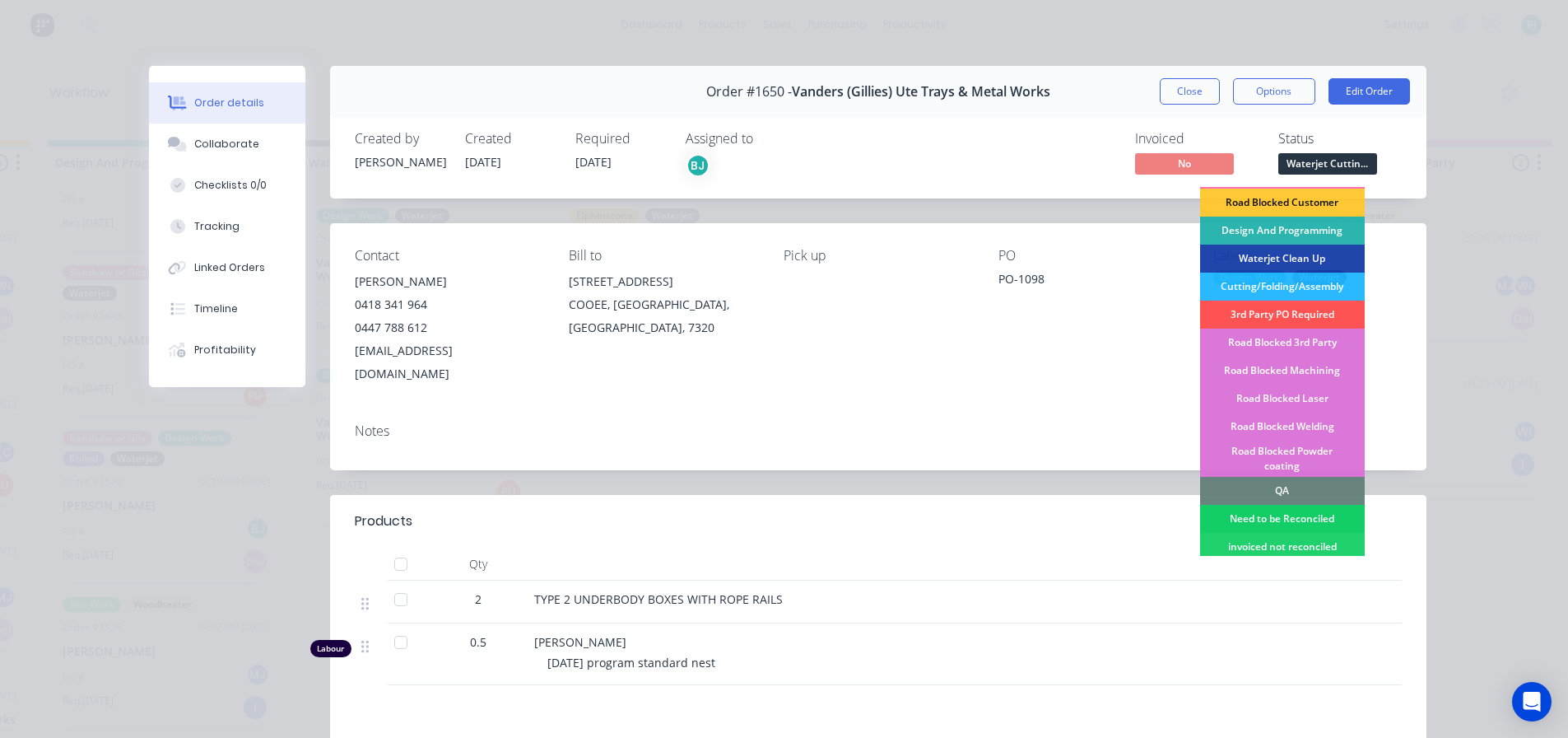
click at [1328, 504] on div "Need to be Reconciled" at bounding box center [1281, 518] width 164 height 28
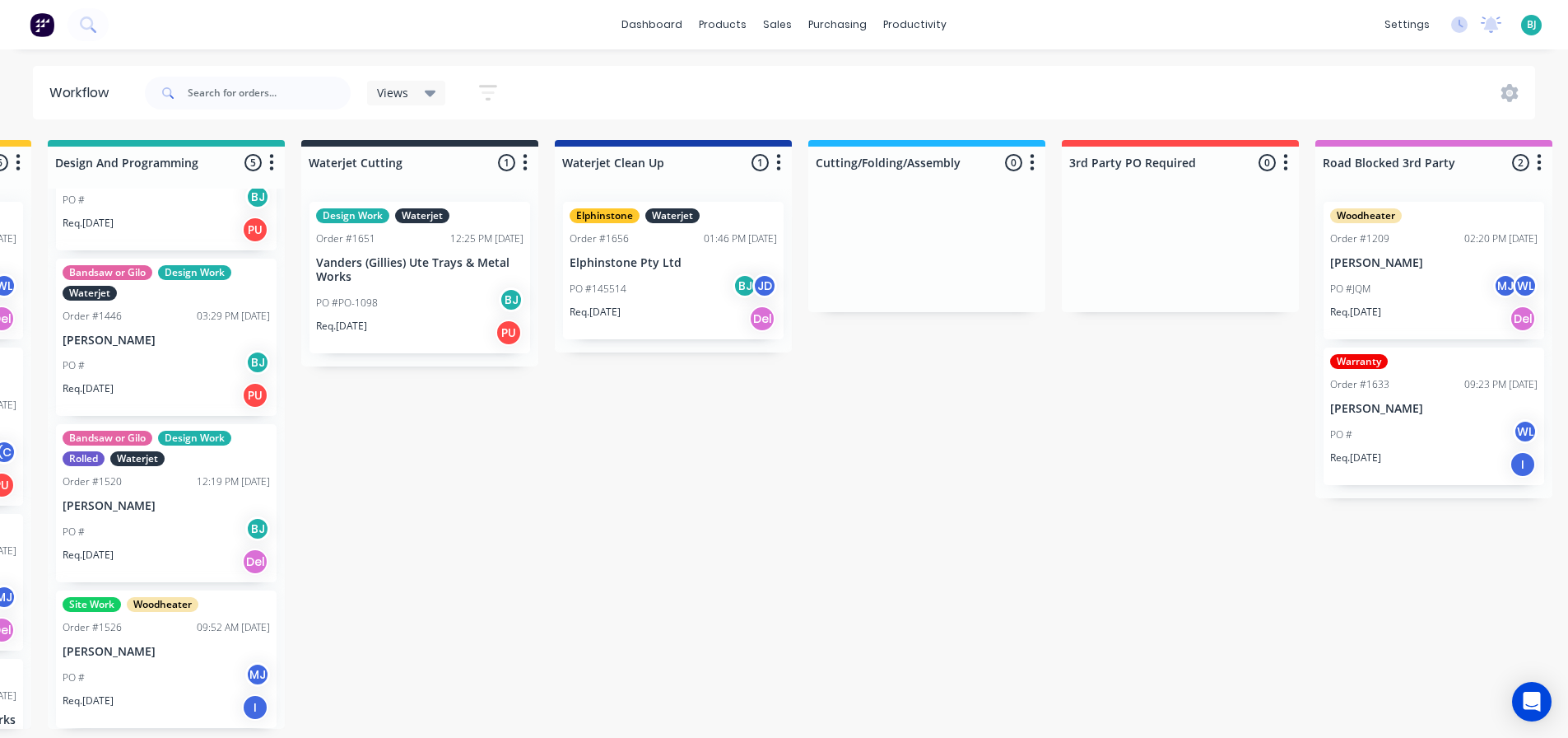
click at [452, 266] on p "Vanders (Gillies) Ute Trays & Metal Works" at bounding box center [420, 269] width 208 height 28
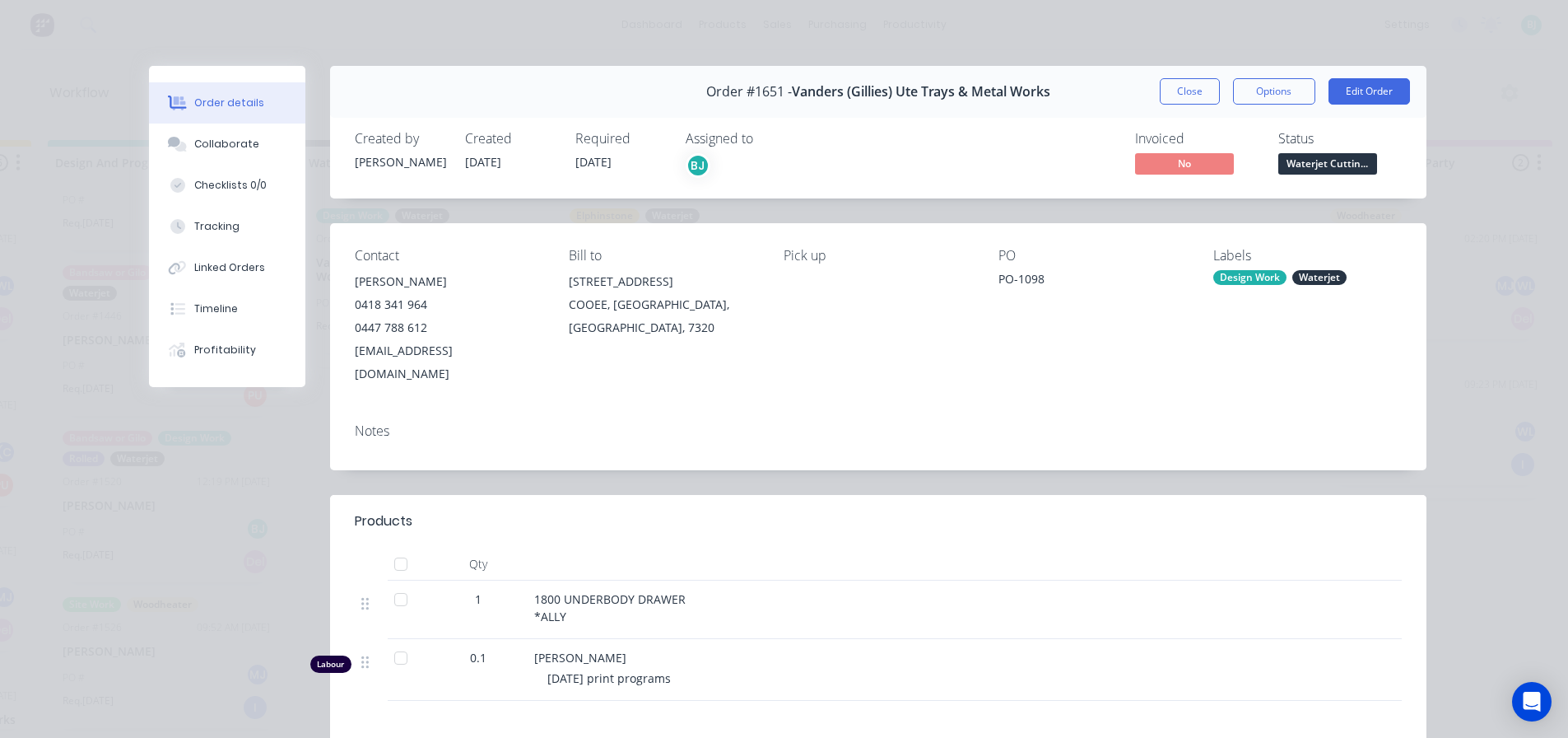
click at [1335, 163] on span "Waterjet Cuttin..." at bounding box center [1328, 163] width 99 height 20
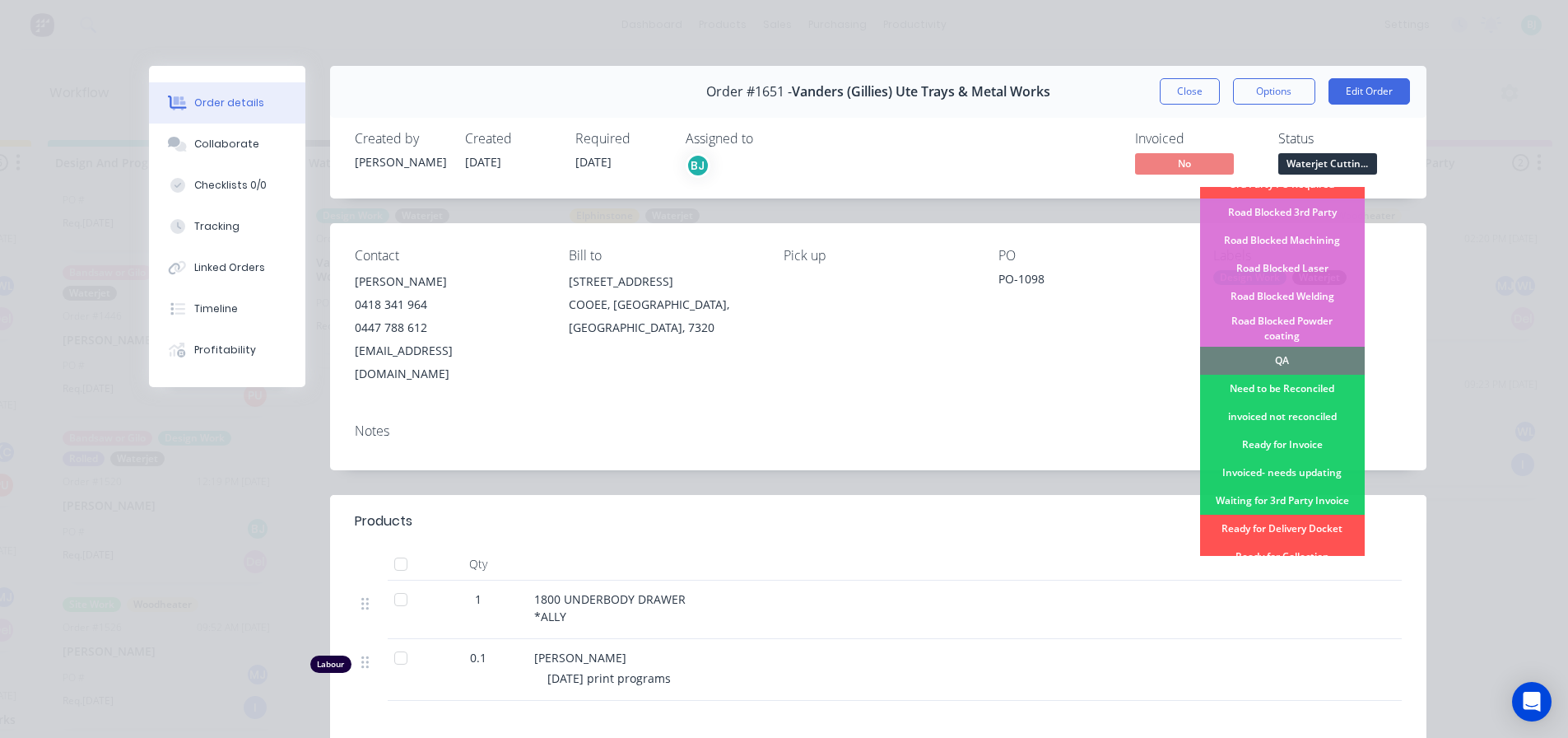
scroll to position [412, 0]
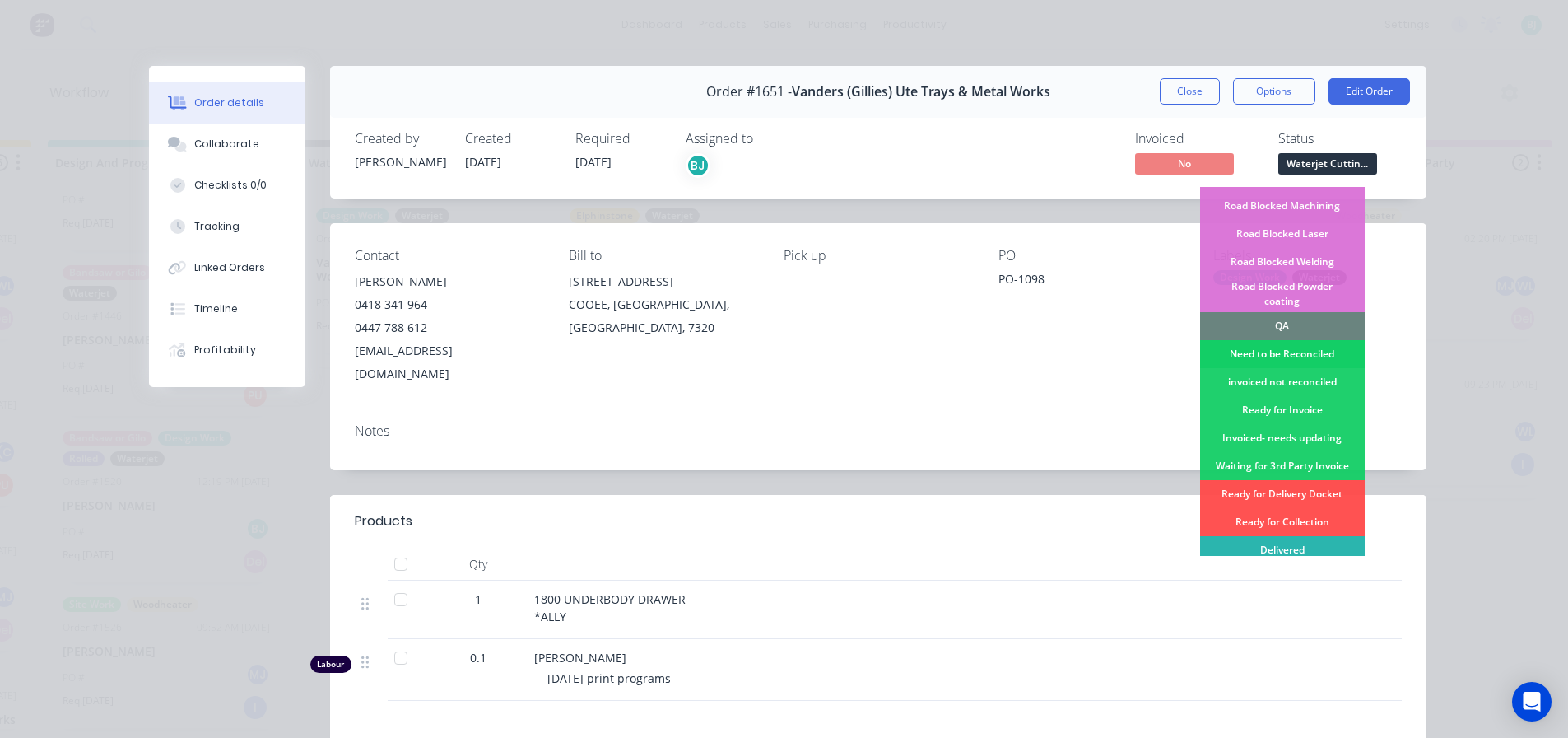
click at [1306, 340] on div "Need to be Reconciled" at bounding box center [1281, 353] width 164 height 28
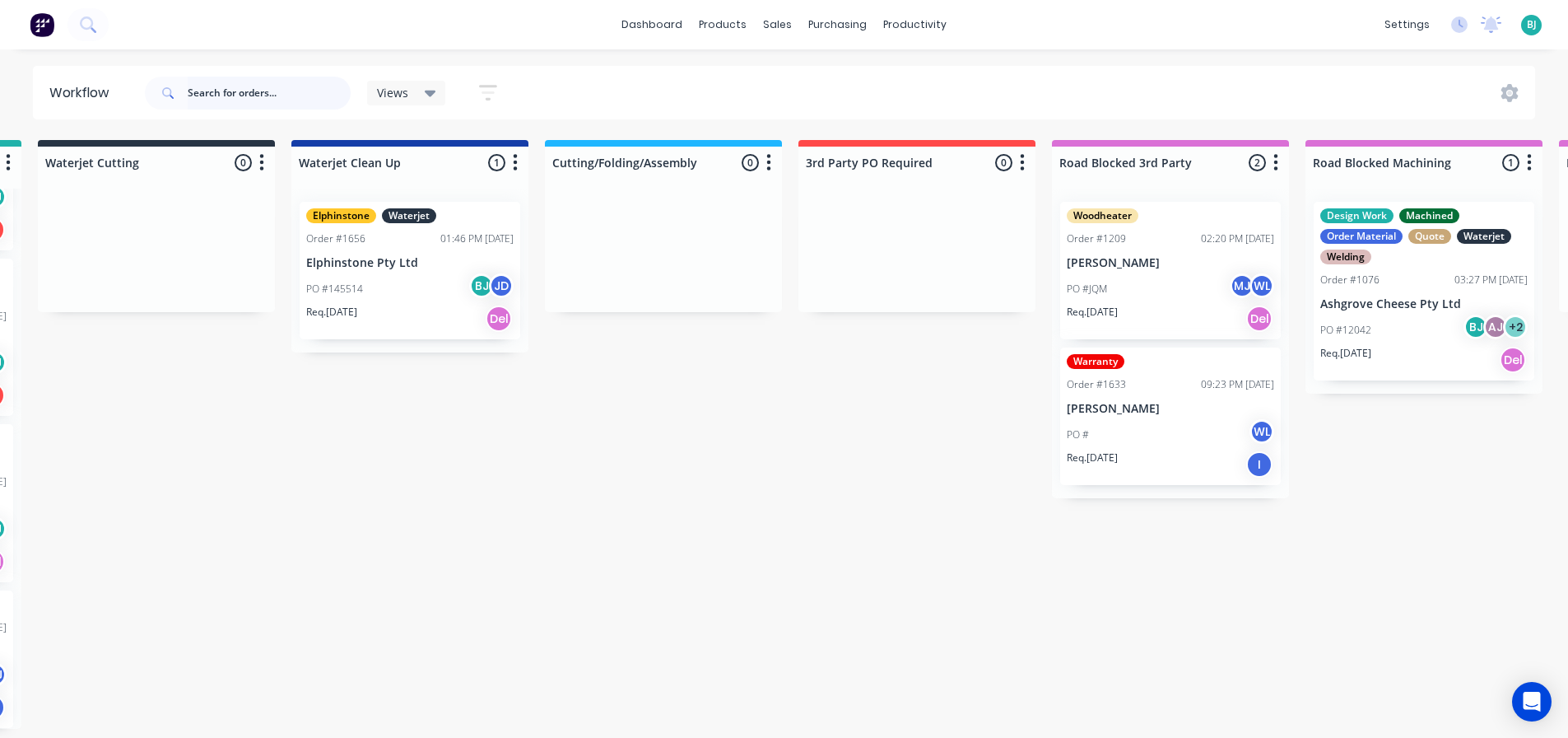
scroll to position [0, 2536]
click at [422, 269] on div "Elphinstone Waterjet Order #1656 01:46 PM 02/09/25 Elphinstone Pty Ltd PO #1455…" at bounding box center [406, 270] width 220 height 138
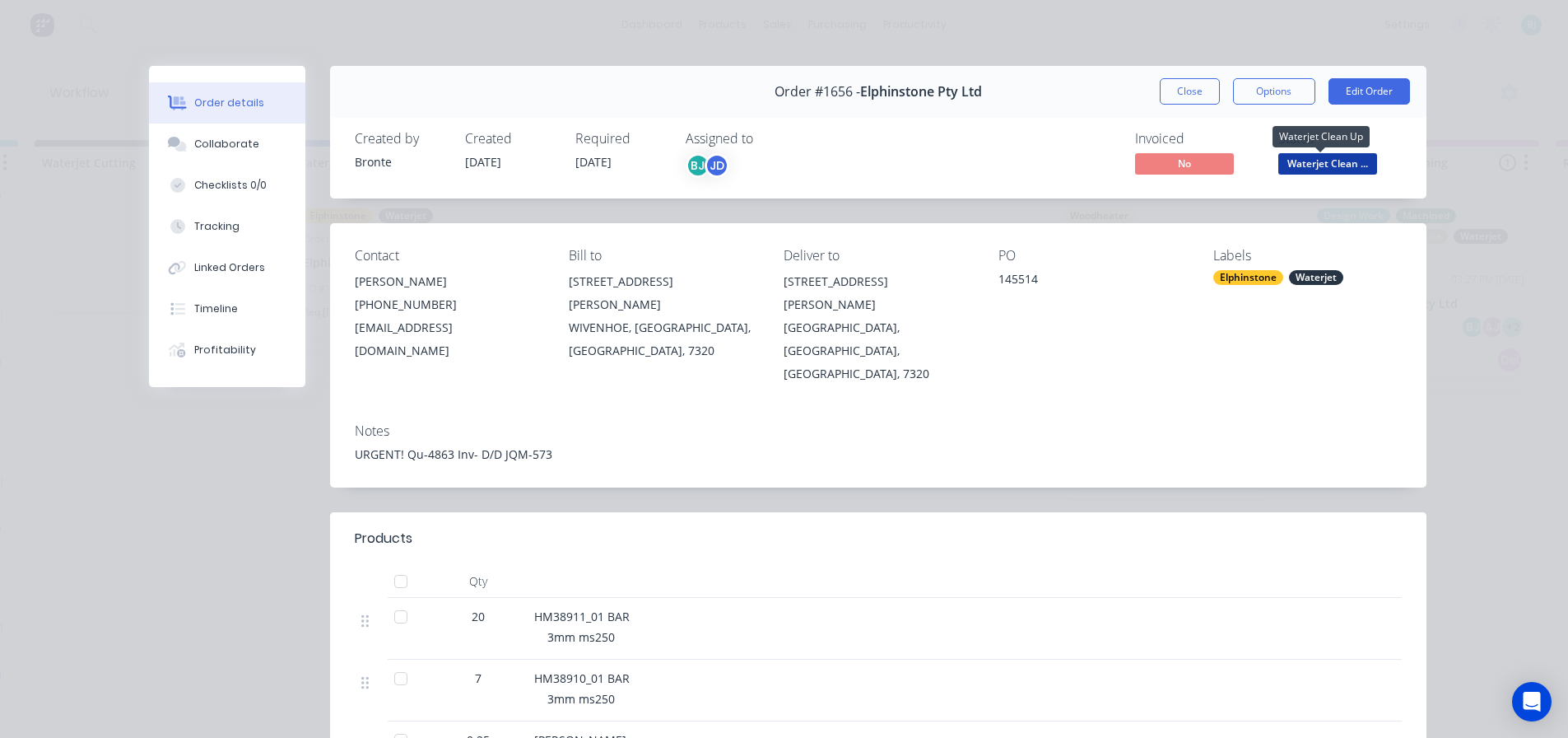
click at [1336, 166] on span "Waterjet Clean ..." at bounding box center [1328, 163] width 99 height 20
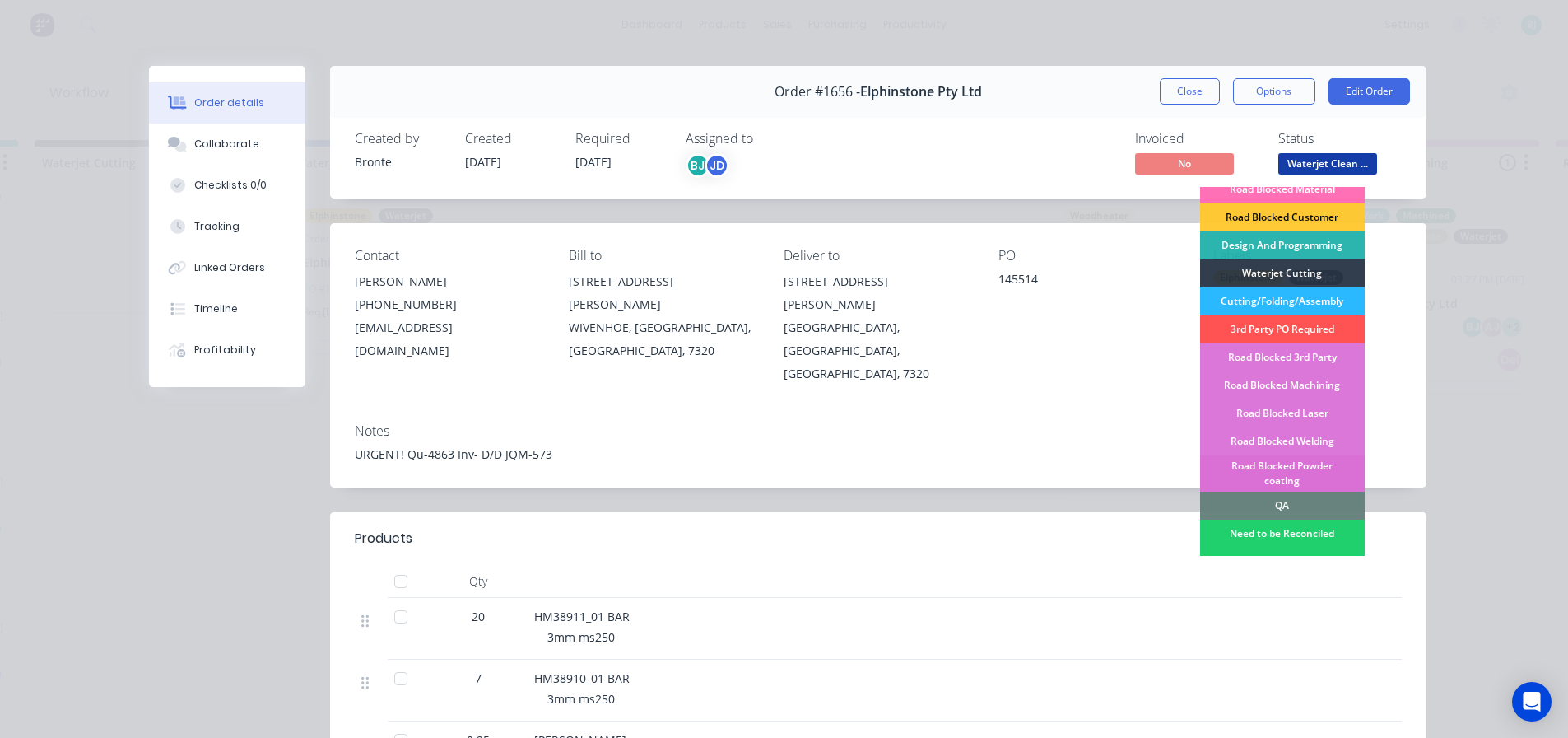
scroll to position [247, 0]
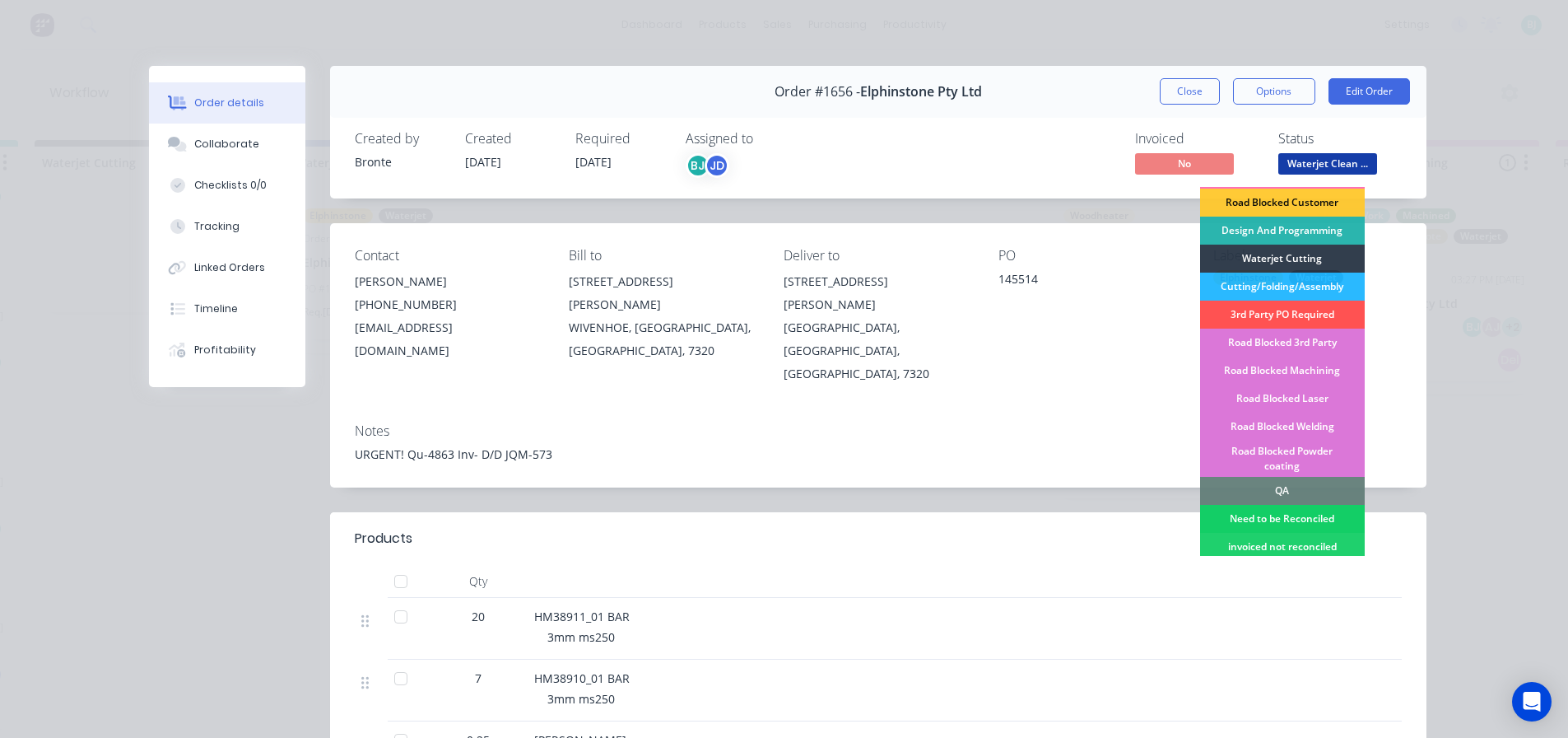
click at [1303, 504] on div "Need to be Reconciled" at bounding box center [1281, 518] width 164 height 28
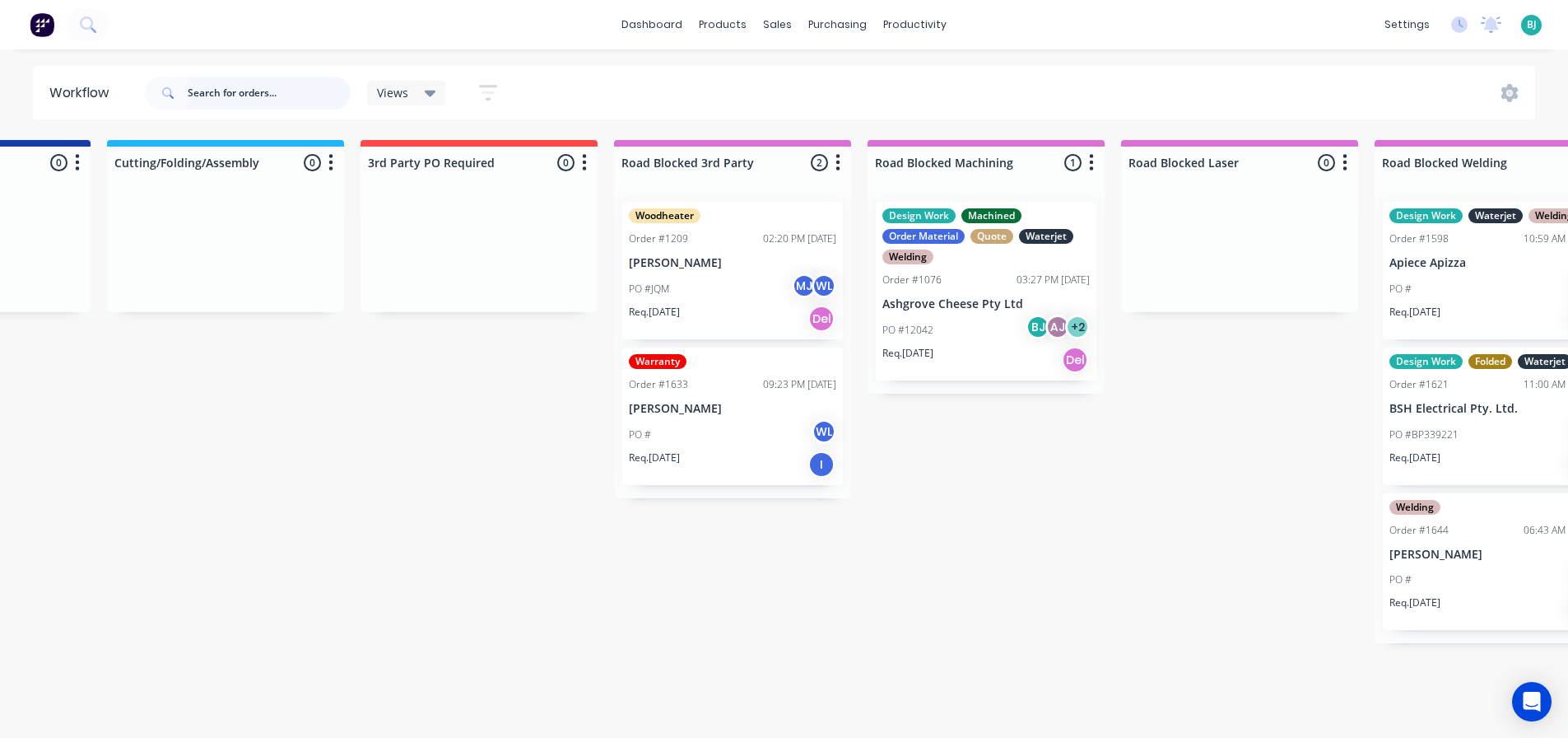
scroll to position [0, 3073]
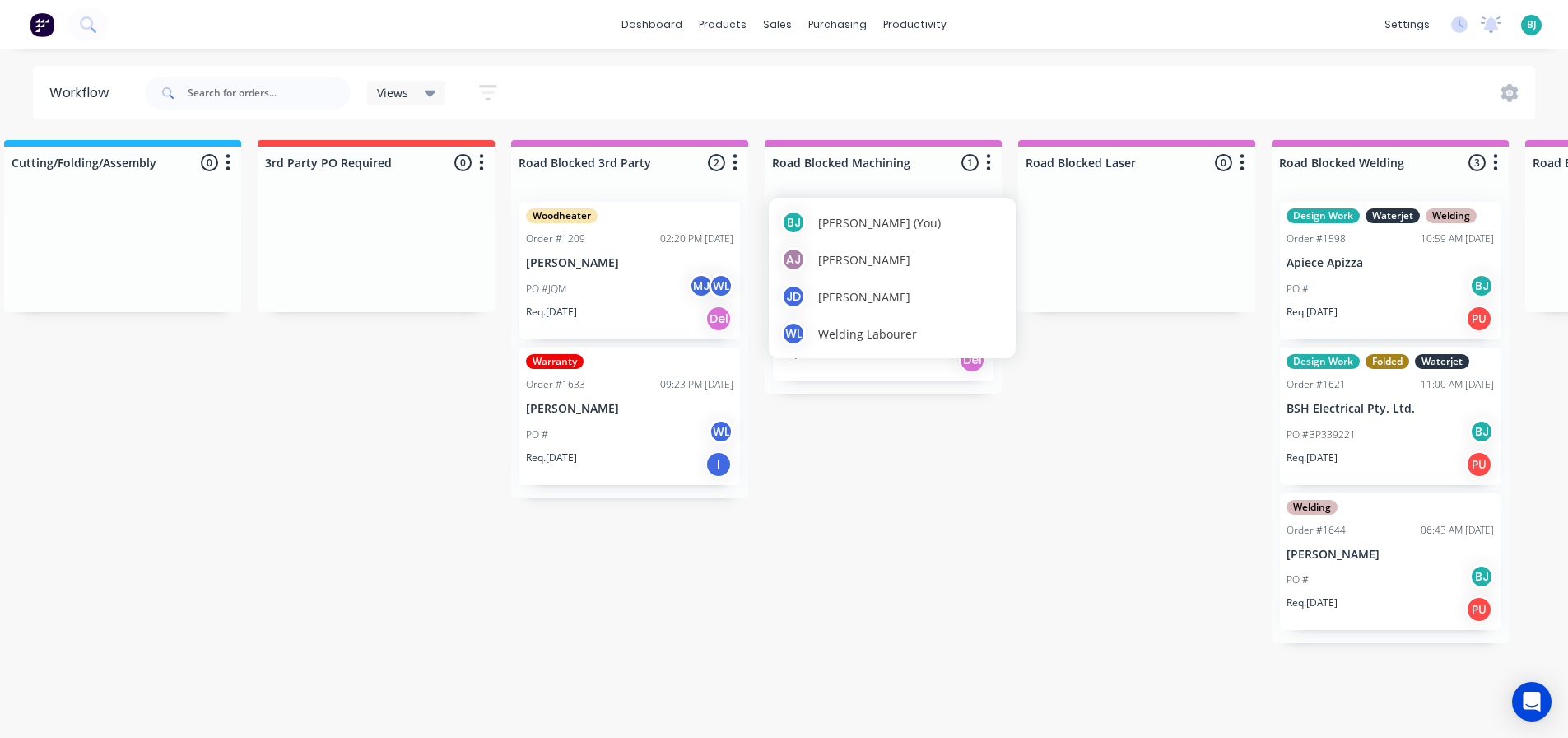
click at [901, 276] on div "BJ Bronte Jeffrey (You) AJ Admin Jensens JD Justin Deal WL Welding Labourer" at bounding box center [892, 277] width 247 height 161
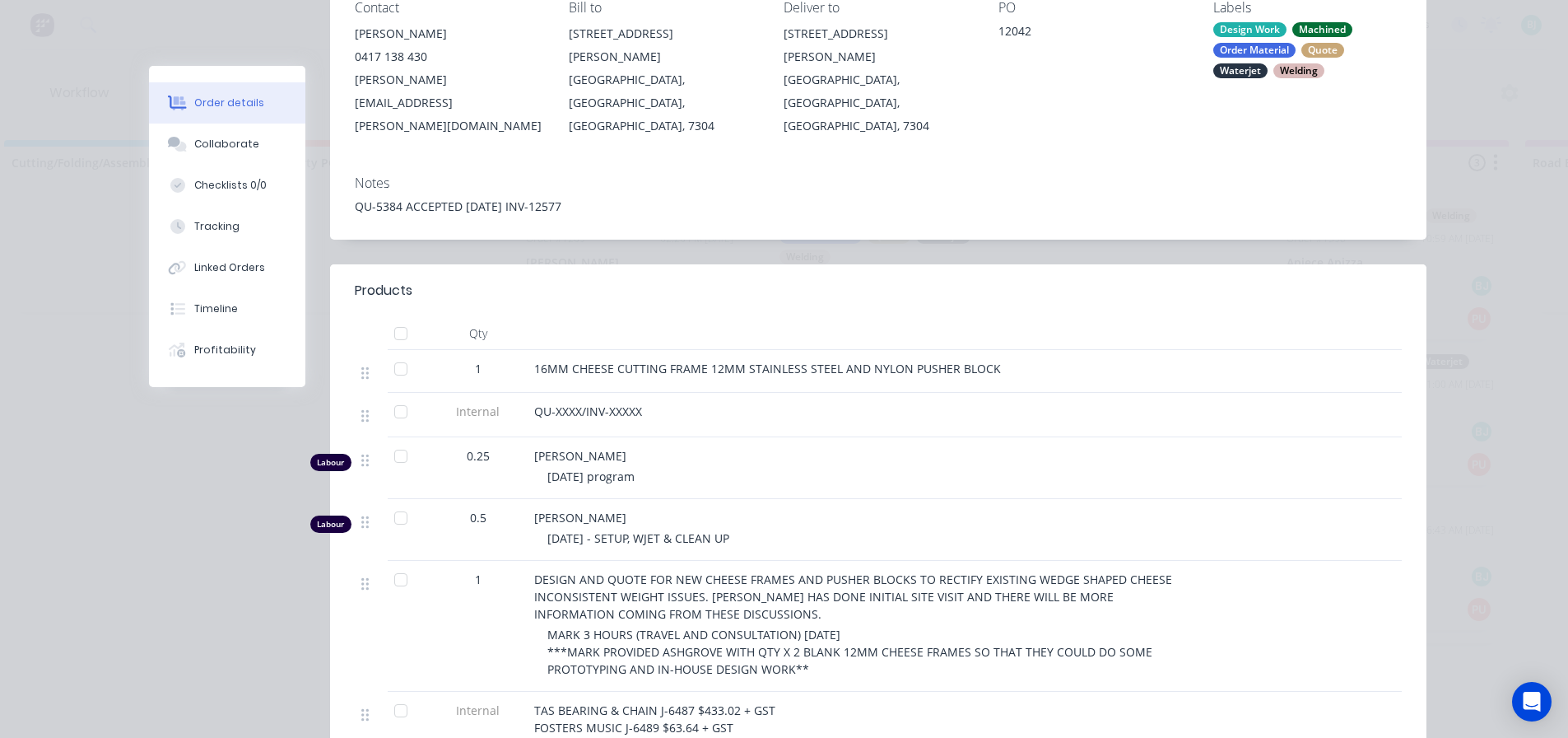
scroll to position [0, 0]
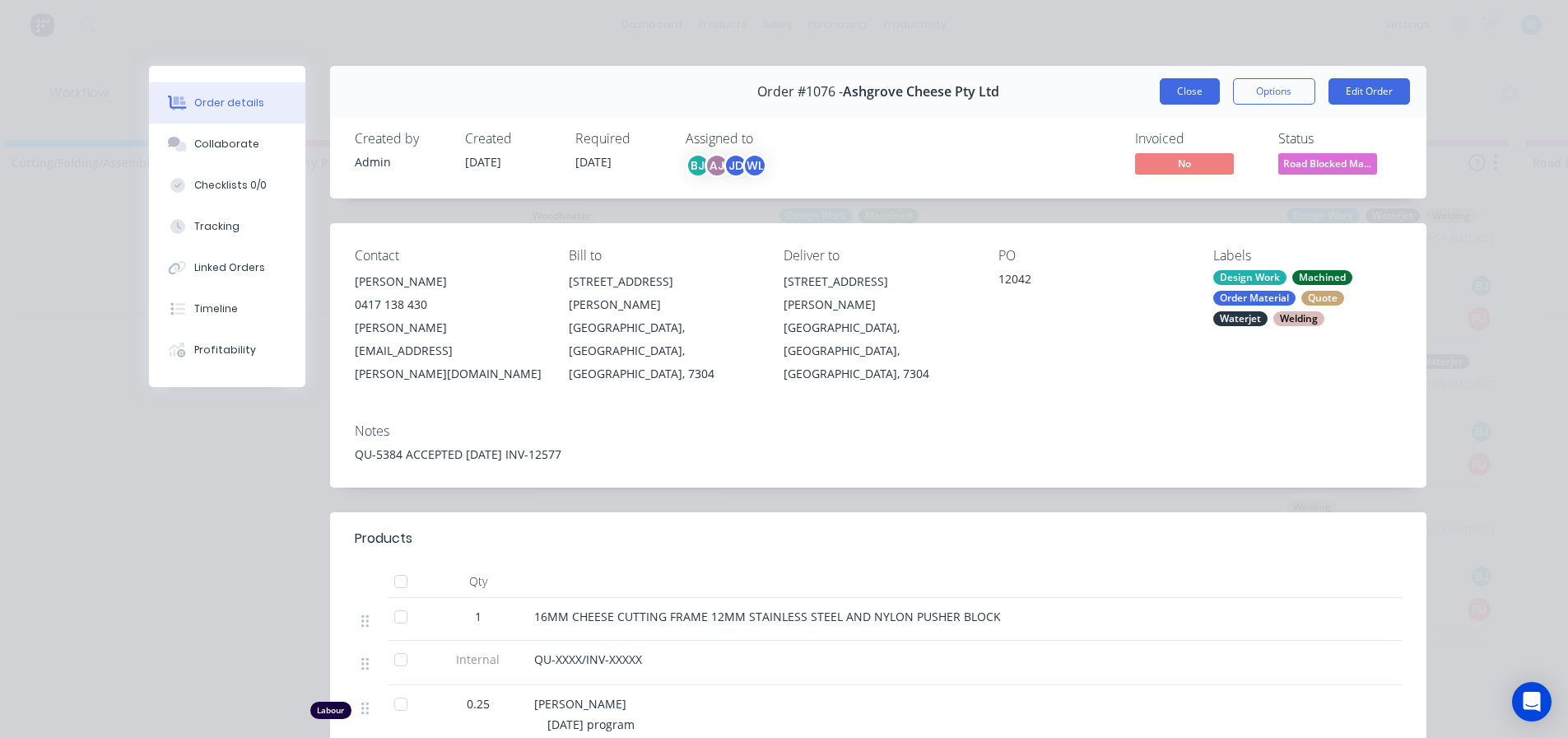
click at [1174, 89] on button "Close" at bounding box center [1189, 90] width 60 height 26
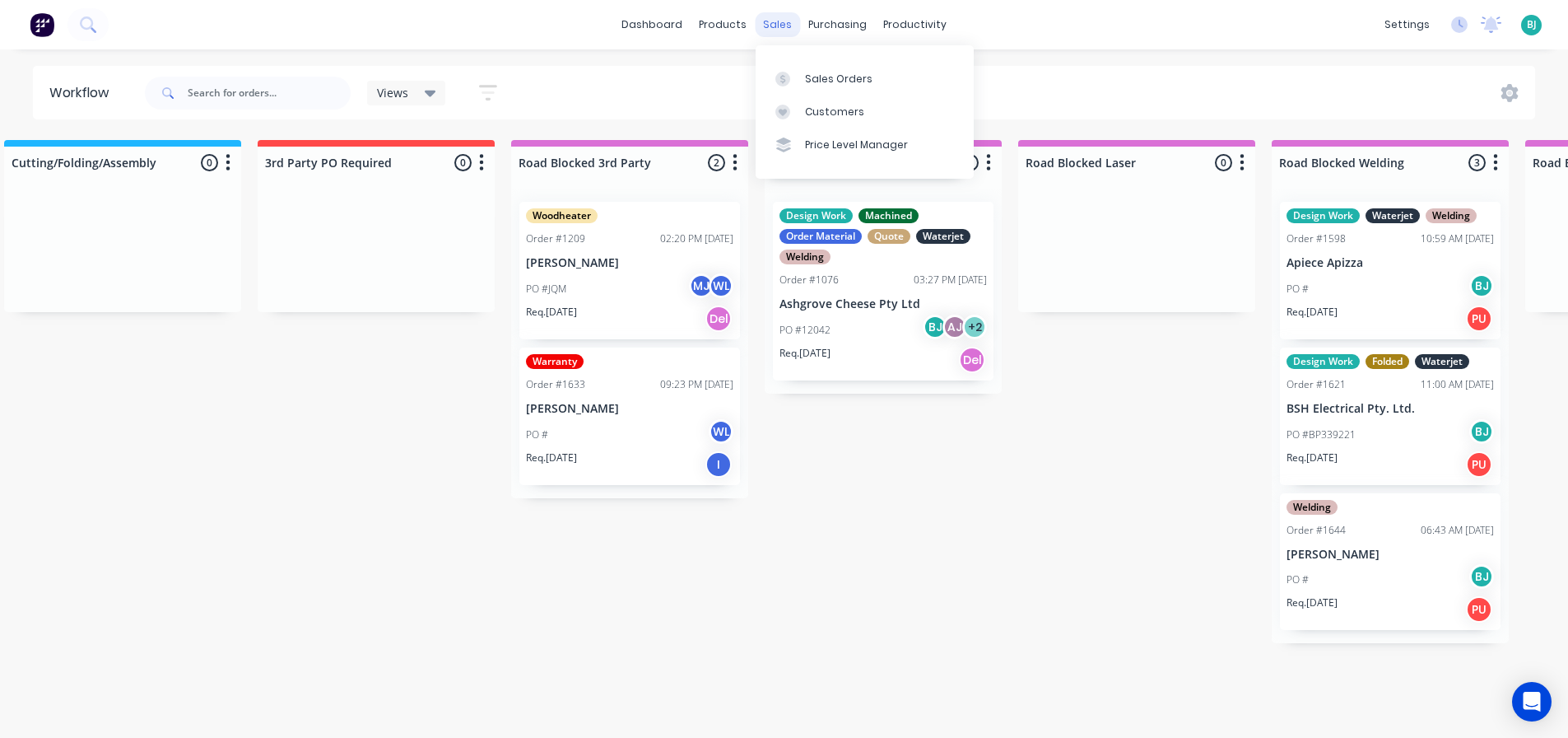
drag, startPoint x: 766, startPoint y: 27, endPoint x: 775, endPoint y: 37, distance: 13.5
click at [766, 26] on div "sales" at bounding box center [776, 25] width 45 height 25
click at [809, 73] on div "Sales Orders" at bounding box center [839, 78] width 67 height 14
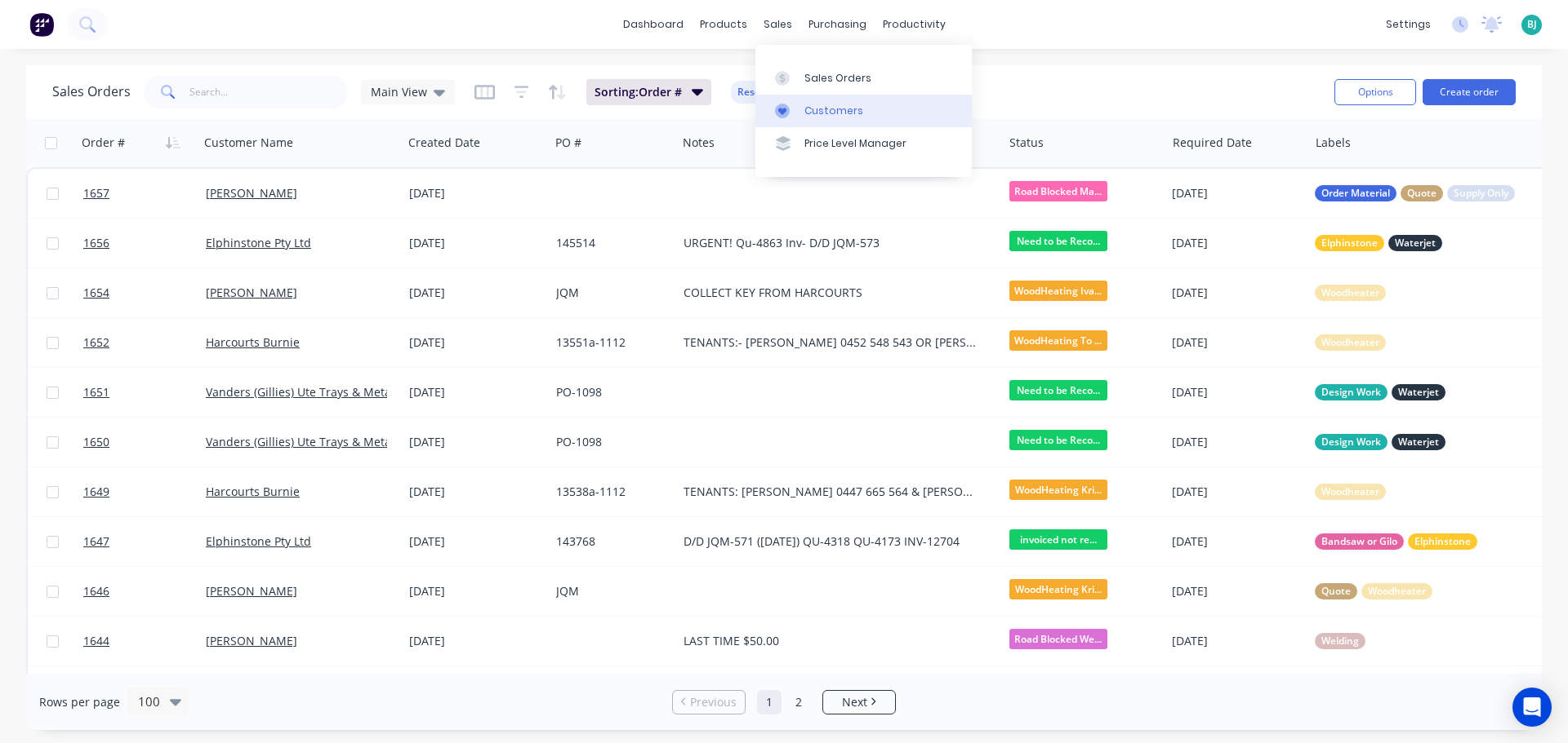
click at [812, 105] on div "Customers" at bounding box center [834, 111] width 59 height 14
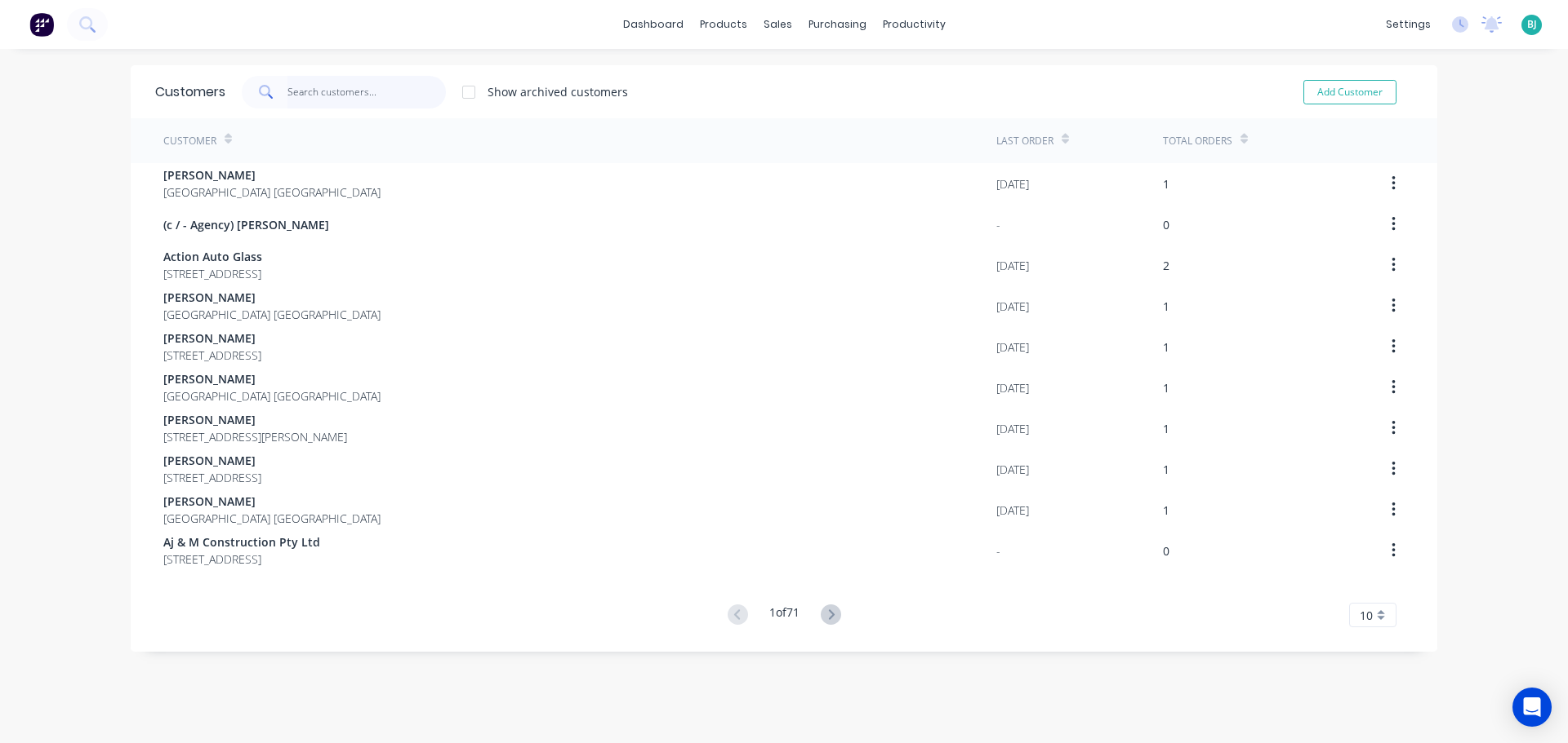
click at [364, 96] on input "text" at bounding box center [366, 93] width 159 height 32
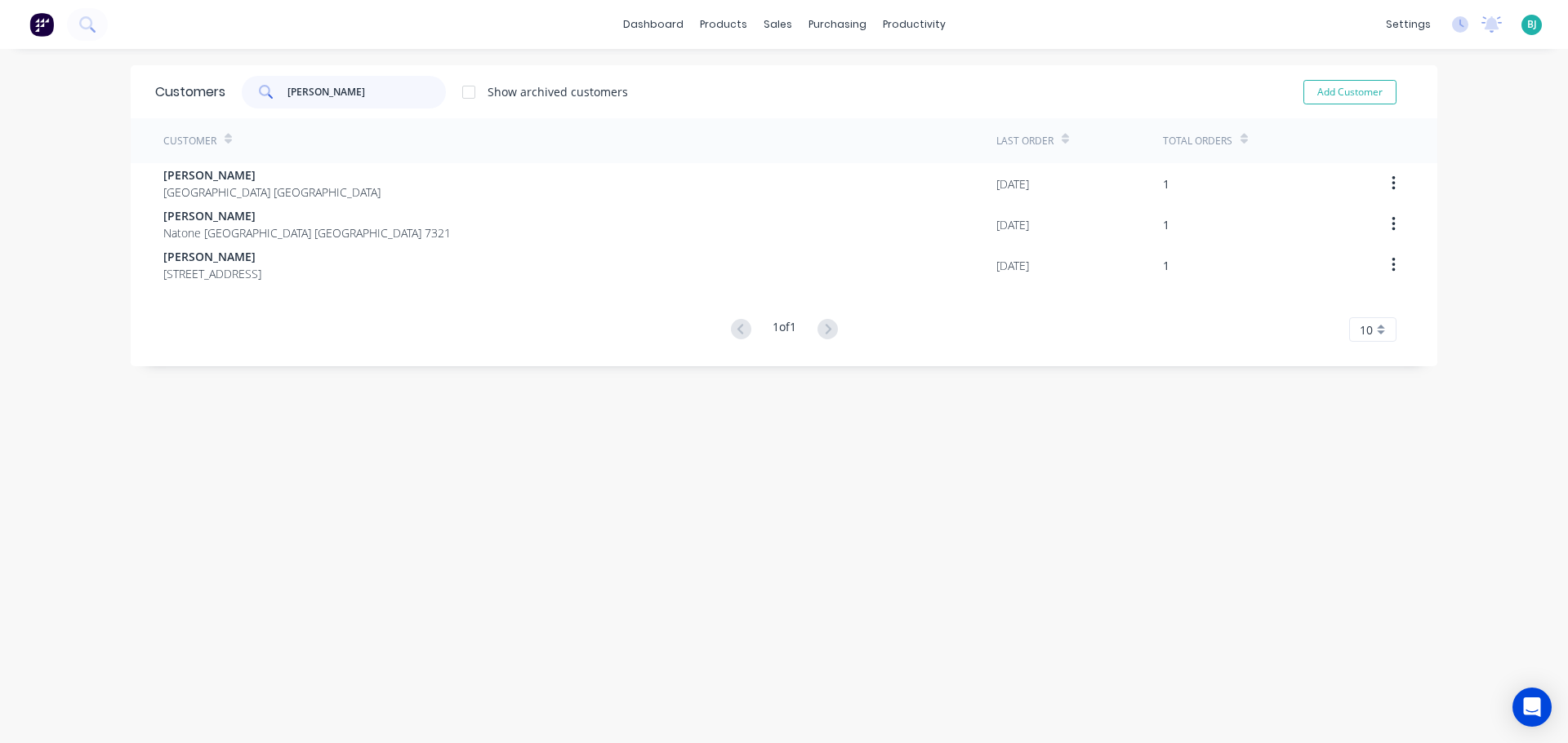
drag, startPoint x: 364, startPoint y: 96, endPoint x: 265, endPoint y: 94, distance: 99.0
click at [265, 94] on div "[PERSON_NAME]" at bounding box center [344, 93] width 204 height 32
type input "0"
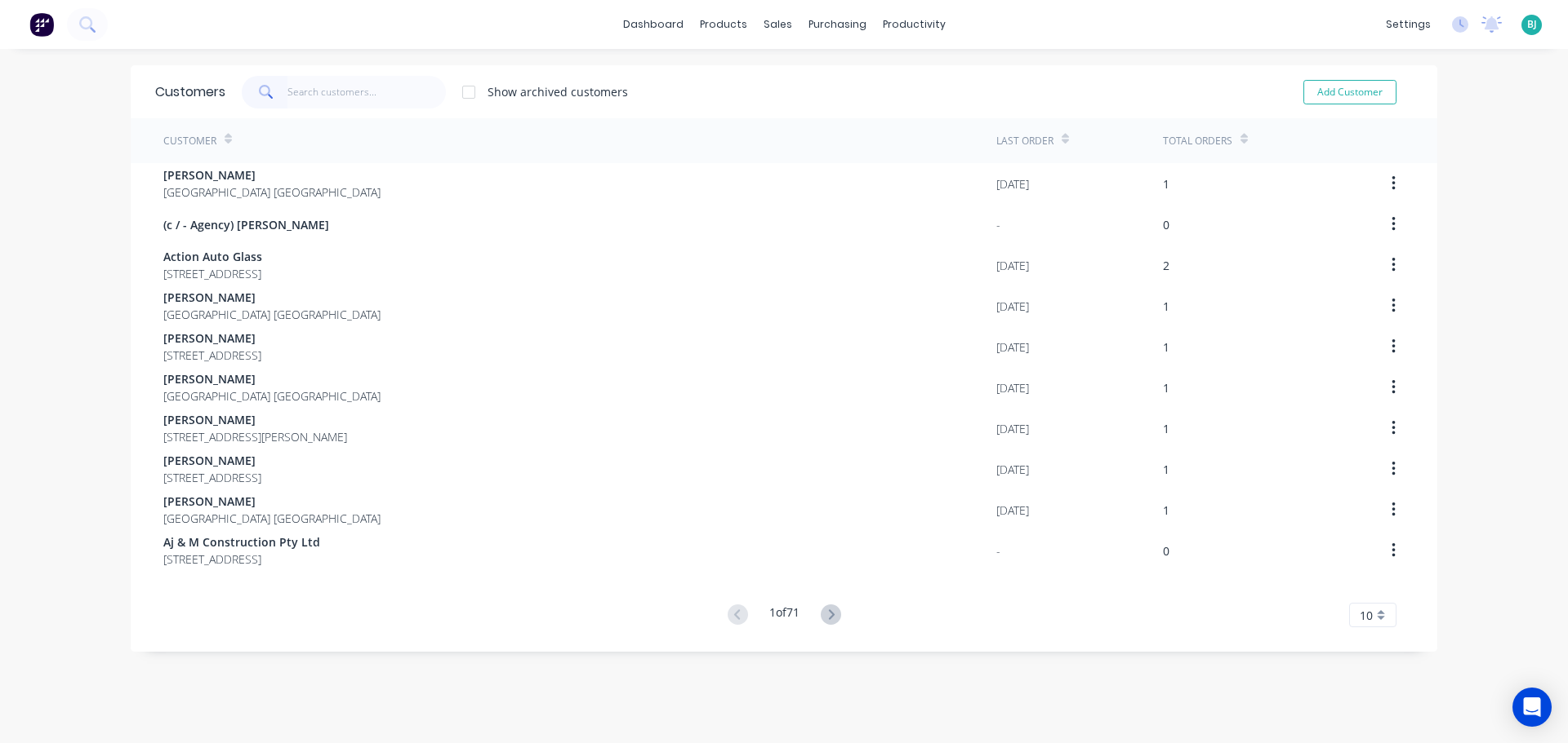
drag, startPoint x: 1506, startPoint y: 179, endPoint x: 1475, endPoint y: 155, distance: 39.2
click at [1505, 179] on div "dashboard products sales purchasing productivity dashboard products Product Cat…" at bounding box center [784, 371] width 1568 height 743
click at [1378, 105] on div "Add Customer" at bounding box center [1338, 93] width 149 height 32
click at [1371, 96] on button "Add Customer" at bounding box center [1349, 93] width 94 height 25
select select "AU"
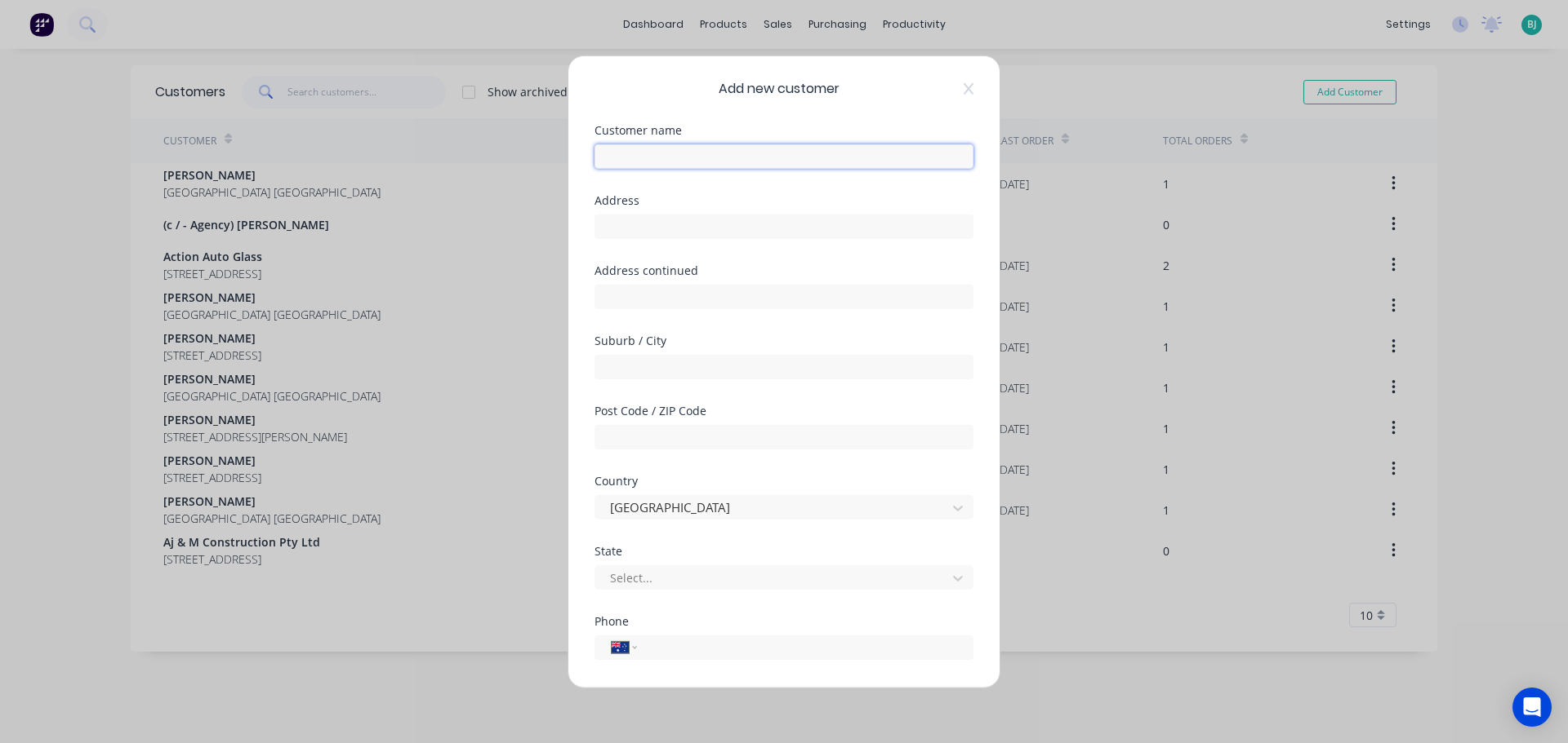
click at [764, 161] on input "text" at bounding box center [784, 156] width 379 height 25
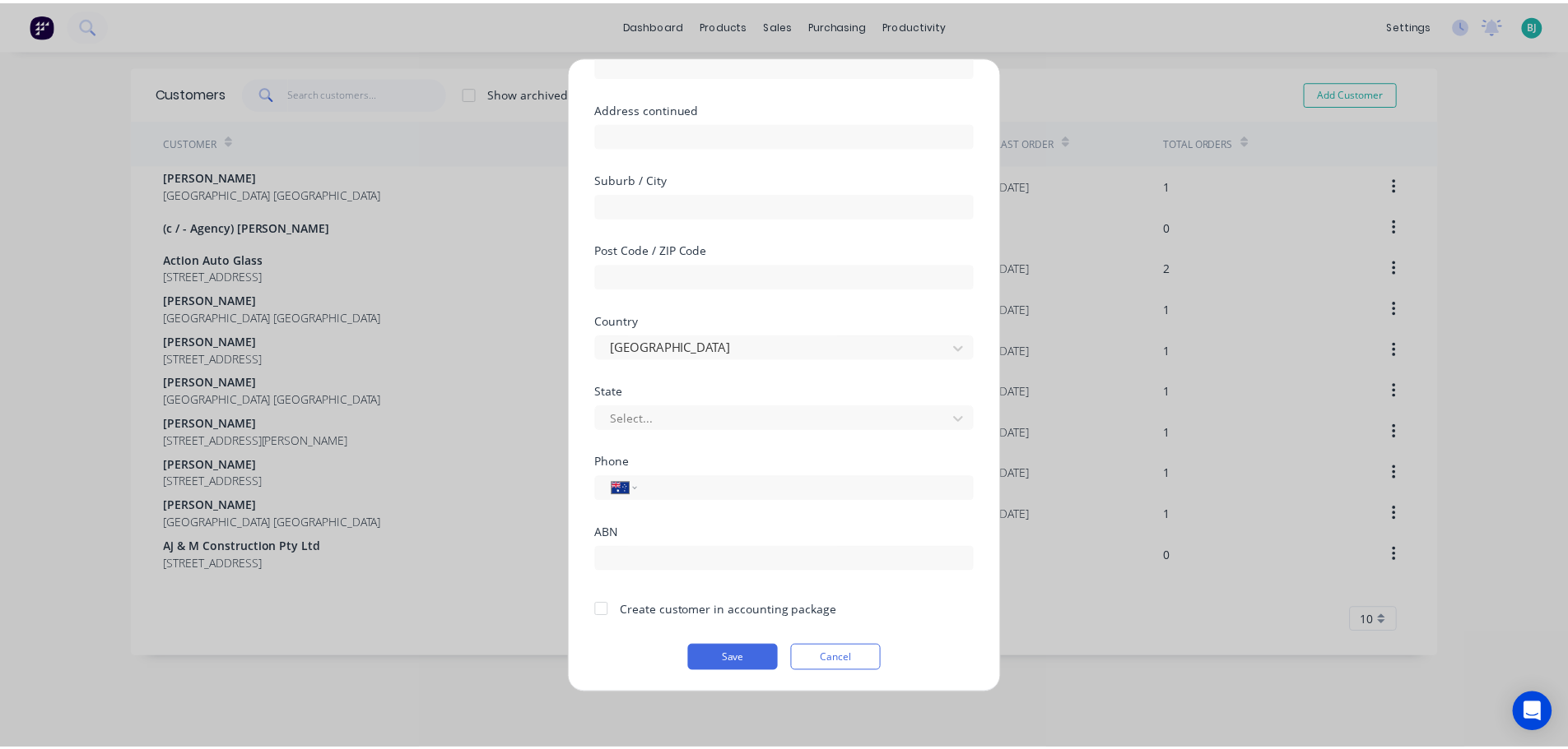
scroll to position [166, 0]
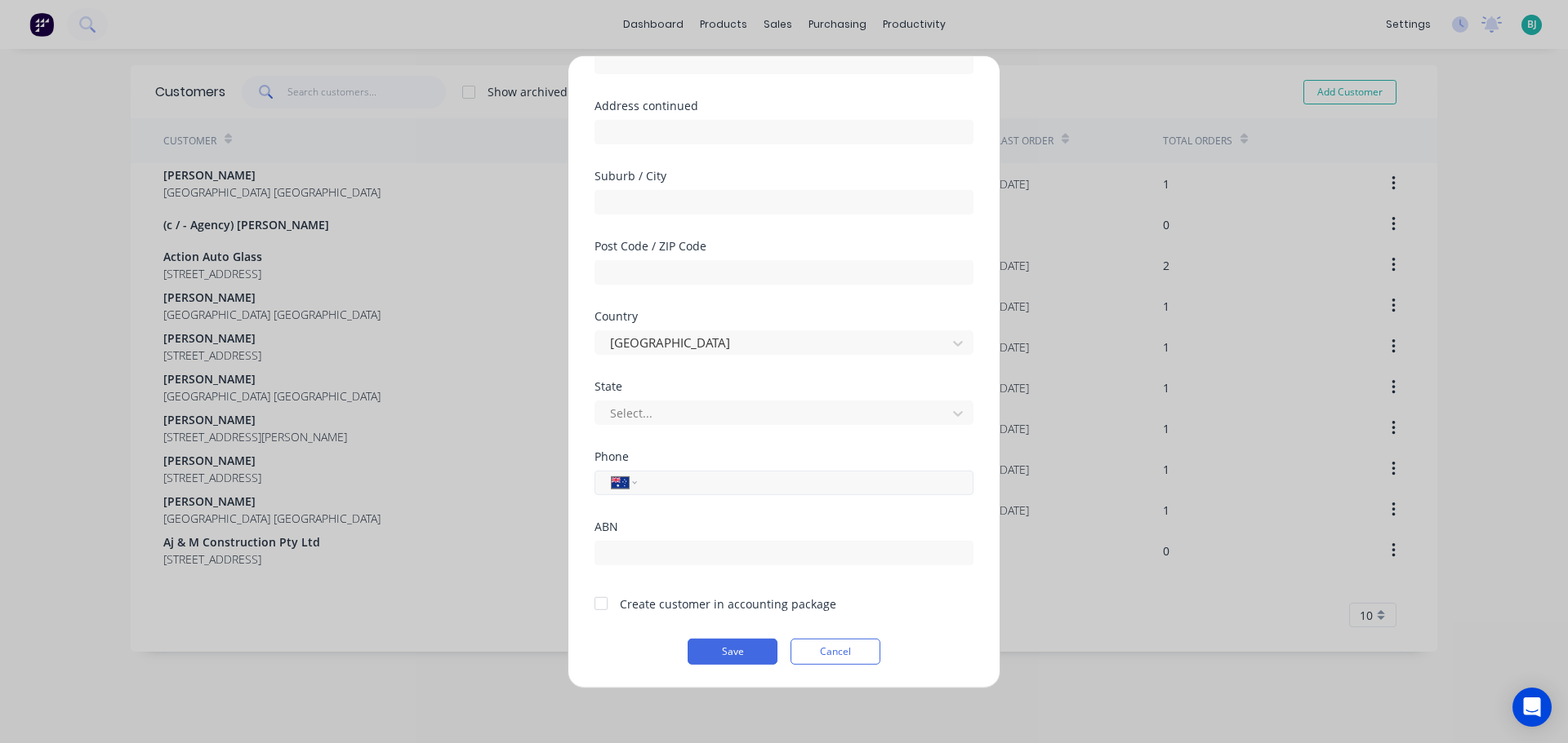
type input "[PERSON_NAME] 0470189507"
click at [746, 487] on input "tel" at bounding box center [802, 483] width 308 height 19
type input "0470 189 507"
click at [732, 660] on button "Save" at bounding box center [732, 650] width 90 height 26
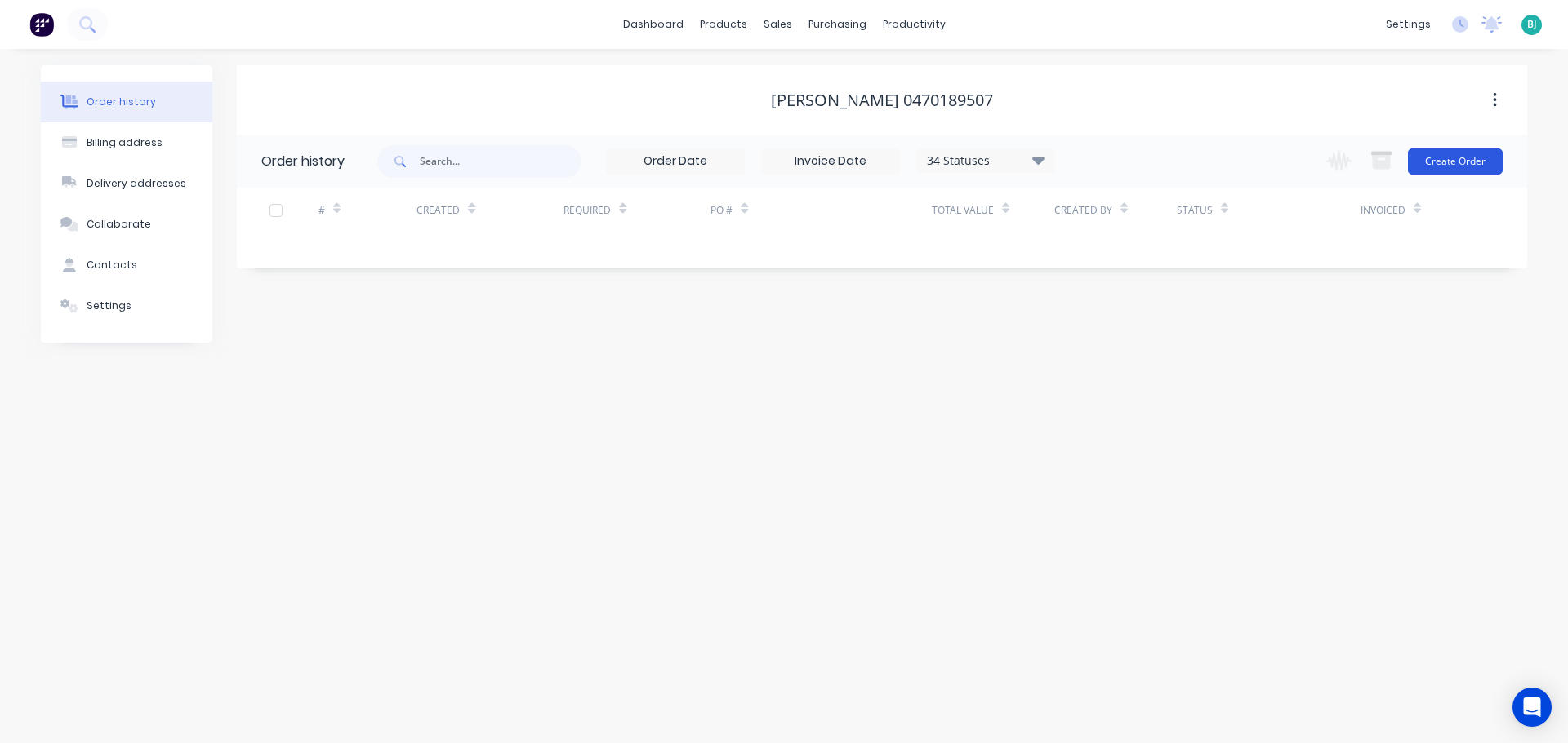
click at [1444, 151] on button "Create Order" at bounding box center [1454, 161] width 94 height 26
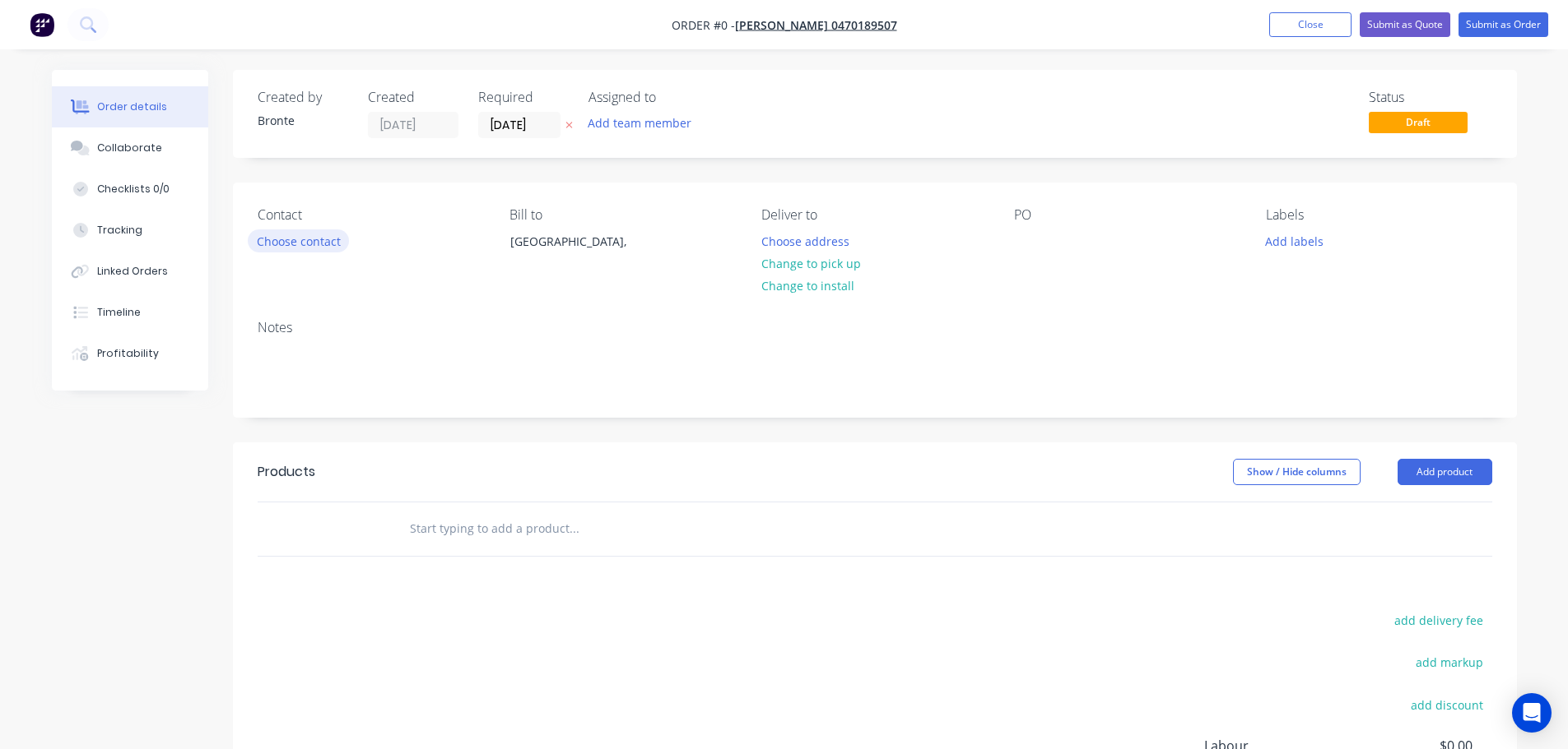
click at [324, 242] on button "Choose contact" at bounding box center [298, 240] width 101 height 22
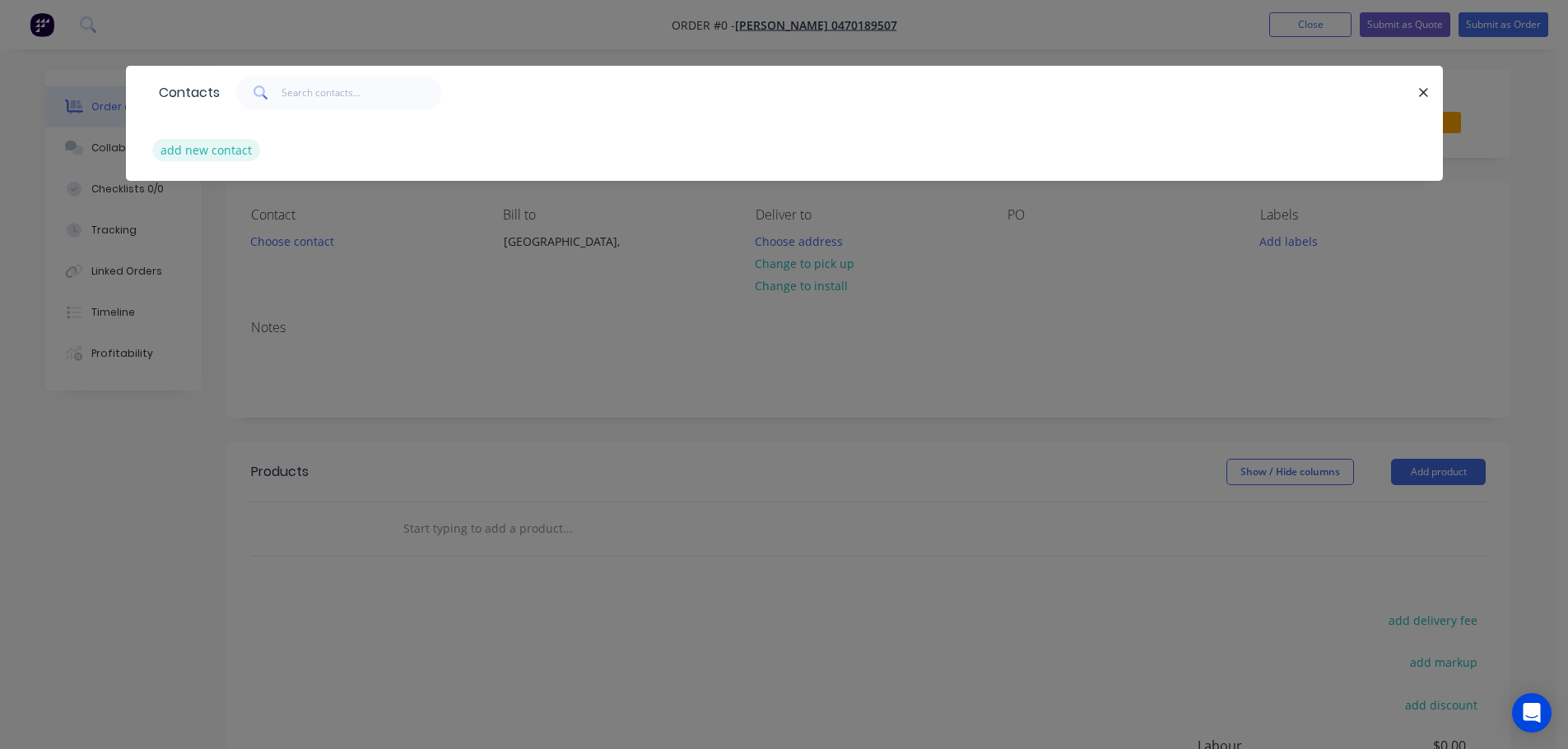
click at [223, 148] on button "add new contact" at bounding box center [206, 150] width 109 height 22
select select "AU"
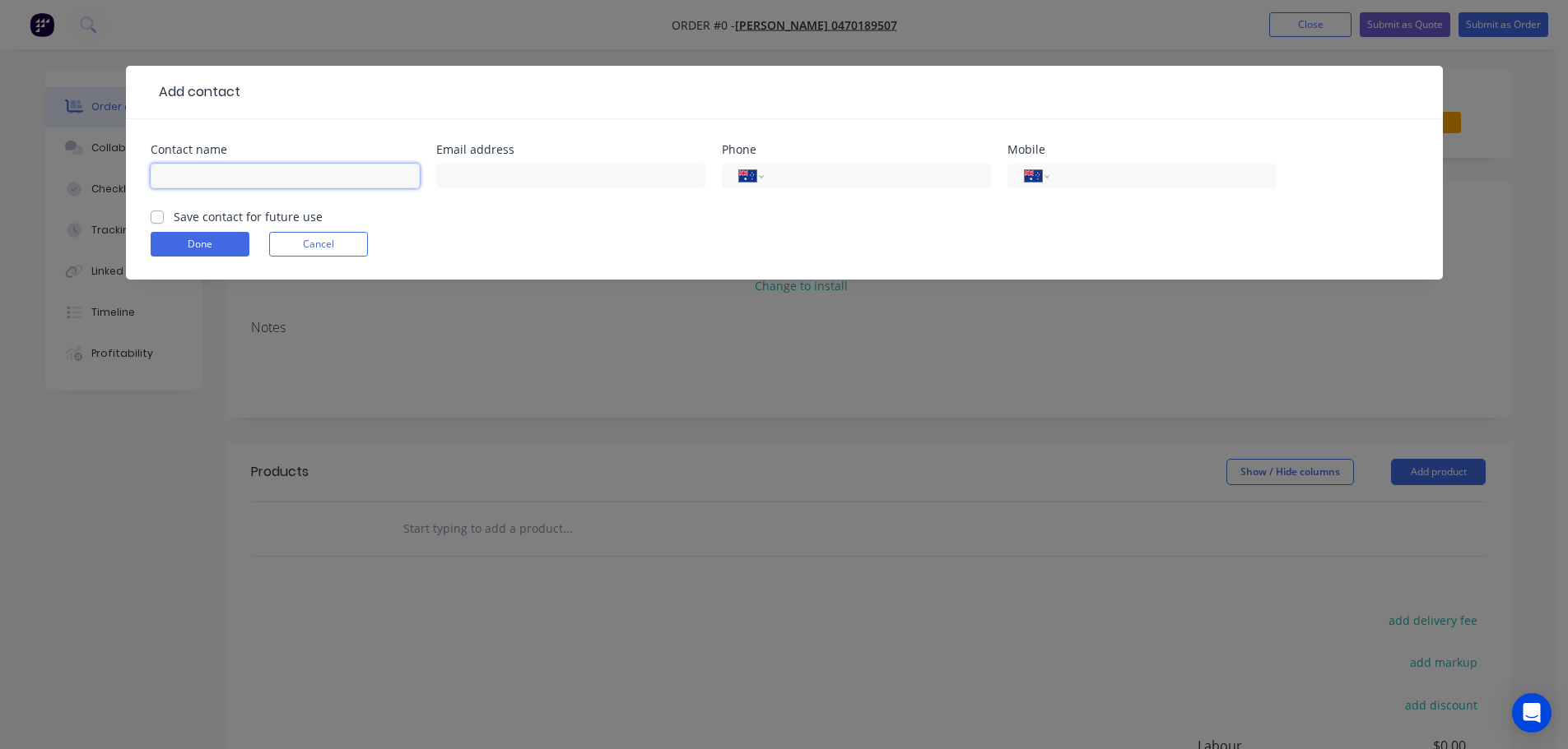
click at [304, 182] on input "text" at bounding box center [286, 176] width 269 height 25
type input "[PERSON_NAME]"
click at [1104, 163] on div "International [GEOGRAPHIC_DATA] [GEOGRAPHIC_DATA] [GEOGRAPHIC_DATA] [GEOGRAPHIC…" at bounding box center [1142, 176] width 269 height 25
click at [1115, 174] on input "tel" at bounding box center [1159, 177] width 197 height 19
type input "0470 189 507"
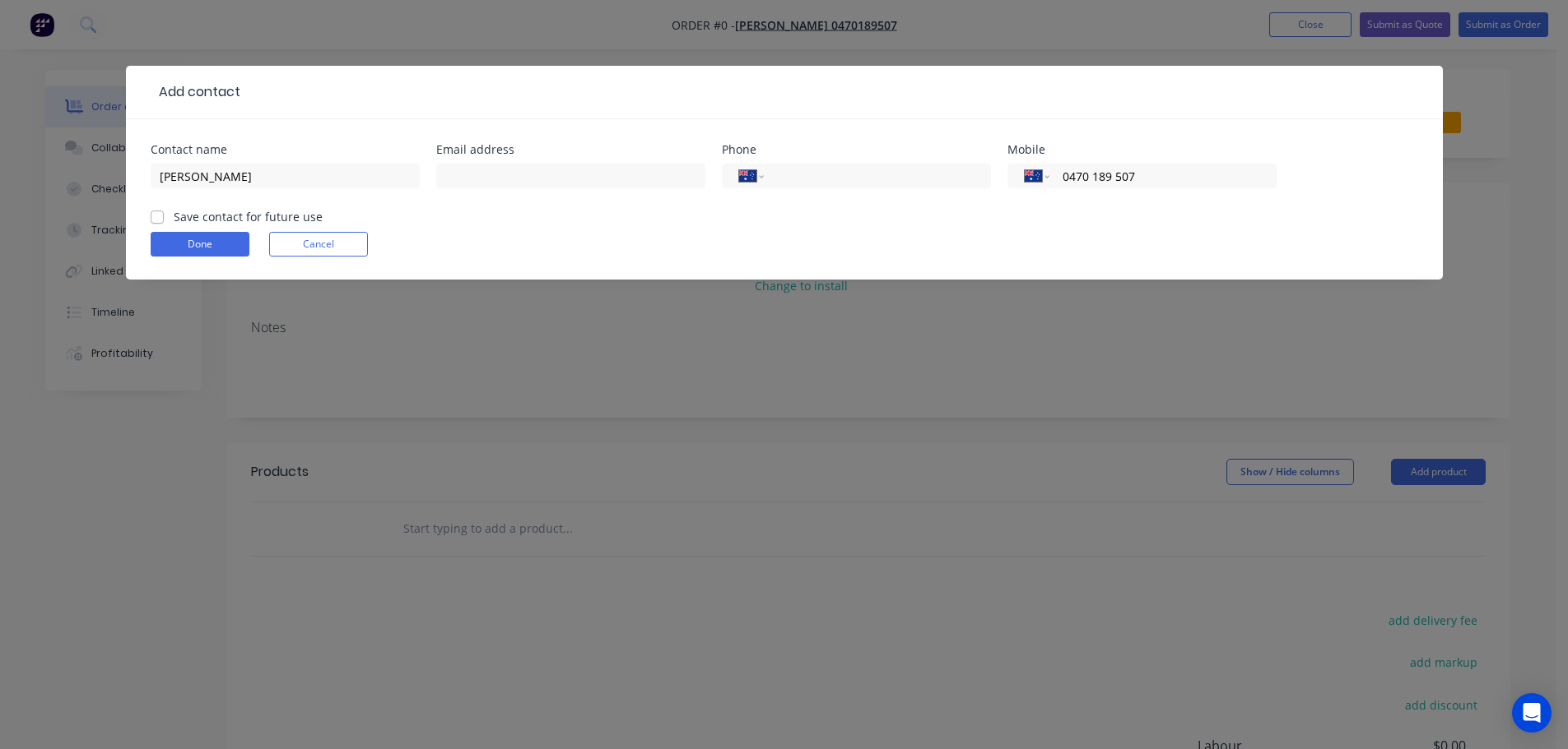
click at [148, 225] on div "Contact name [PERSON_NAME] Email address Phone International [GEOGRAPHIC_DATA] …" at bounding box center [784, 199] width 1317 height 161
click at [158, 224] on div "Save contact for future use" at bounding box center [237, 216] width 172 height 17
click at [174, 217] on label "Save contact for future use" at bounding box center [248, 216] width 149 height 17
click at [158, 217] on input "Save contact for future use" at bounding box center [158, 215] width 13 height 15
checkbox input "true"
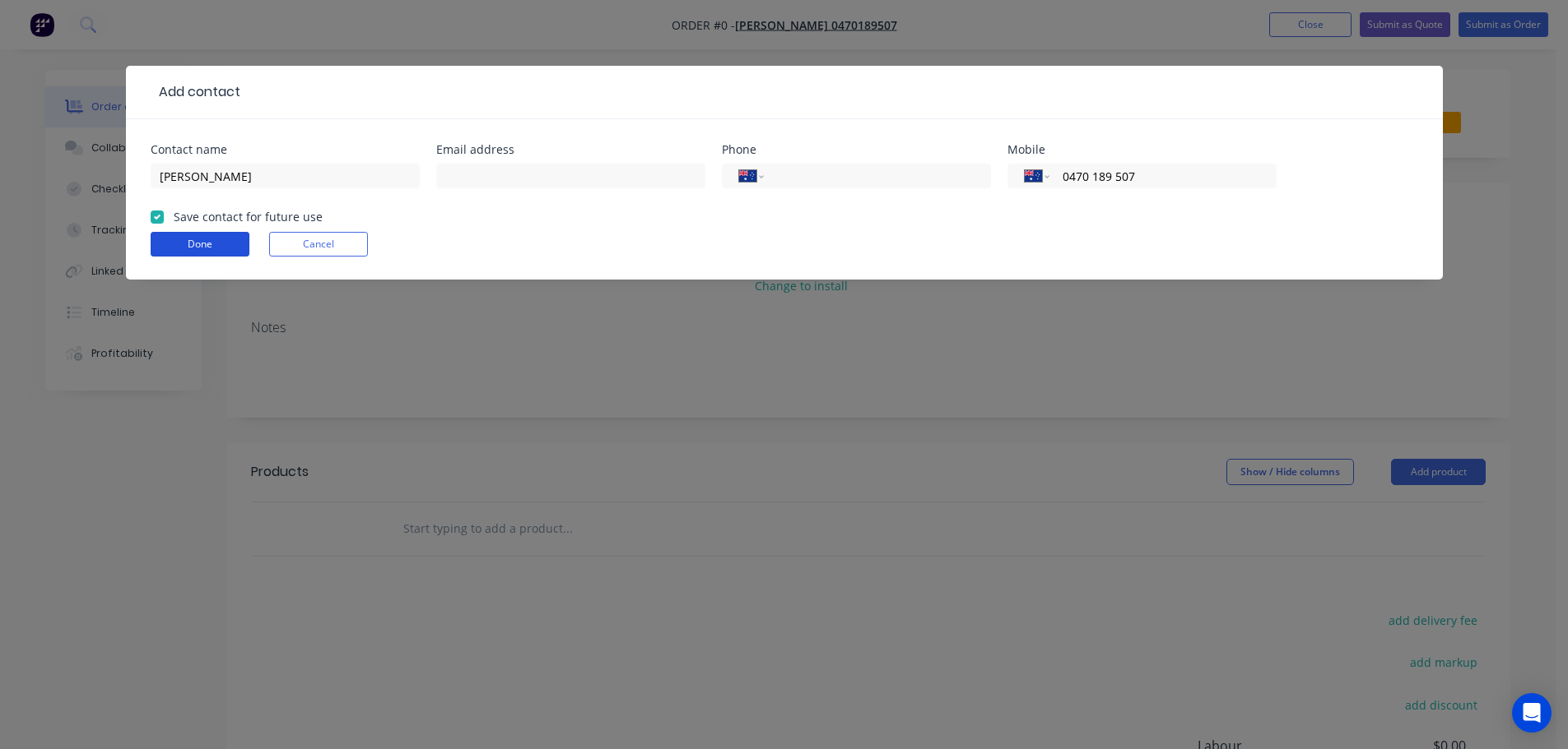
click at [174, 237] on button "Done" at bounding box center [200, 244] width 99 height 25
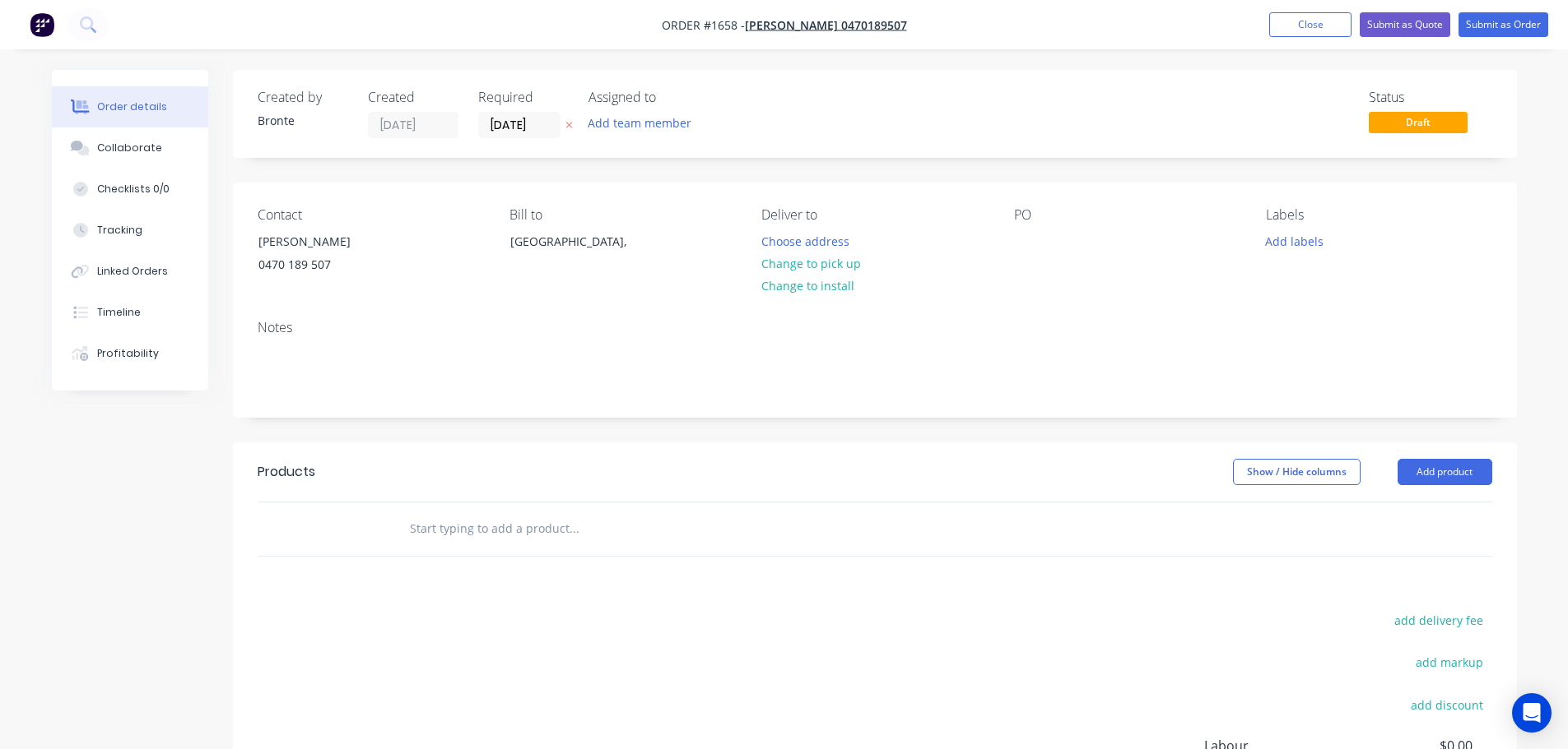
click at [851, 268] on button "Change to pick up" at bounding box center [810, 263] width 116 height 22
click at [548, 130] on input "[DATE]" at bounding box center [519, 125] width 81 height 25
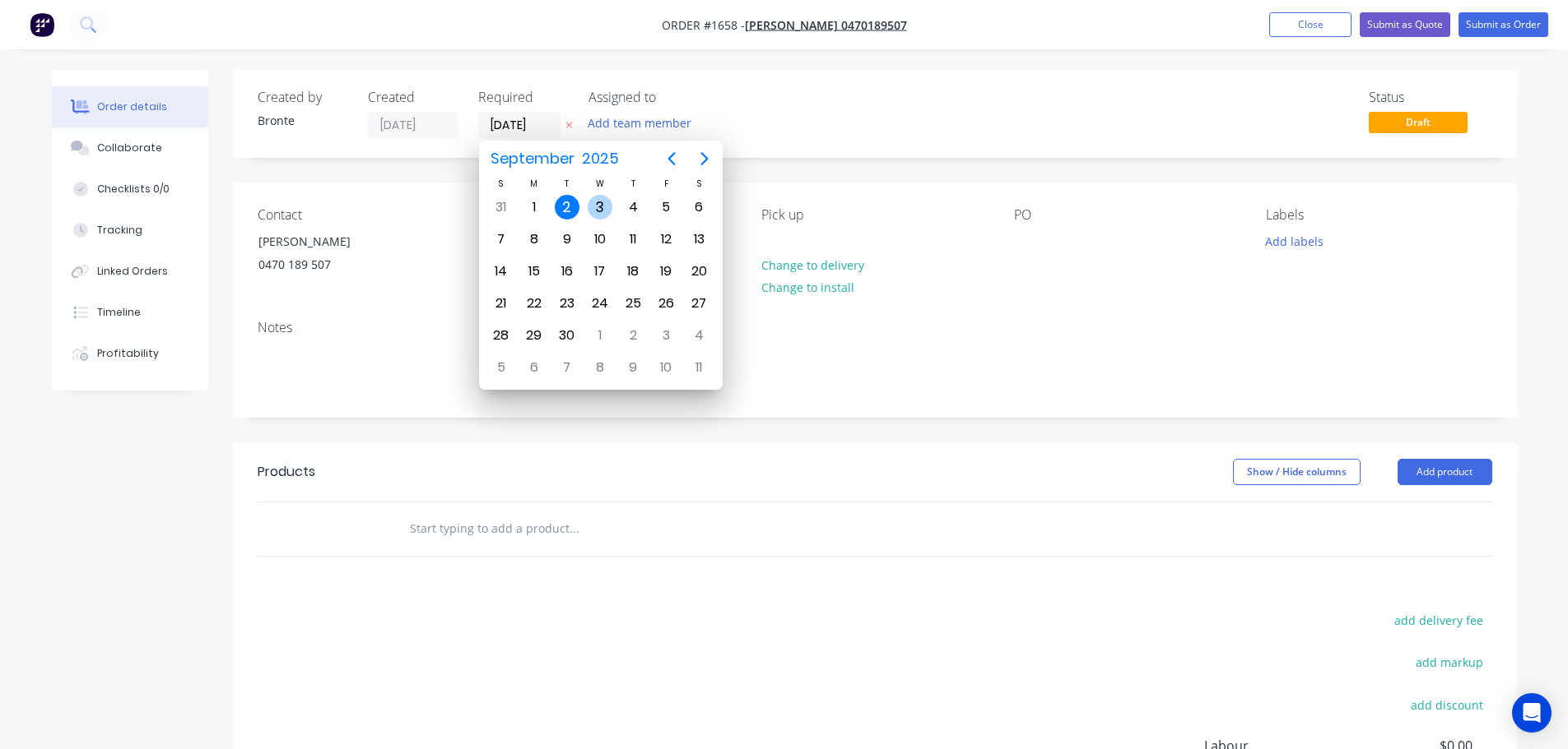
click at [604, 208] on div "3" at bounding box center [600, 208] width 25 height 25
type input "03/09/25"
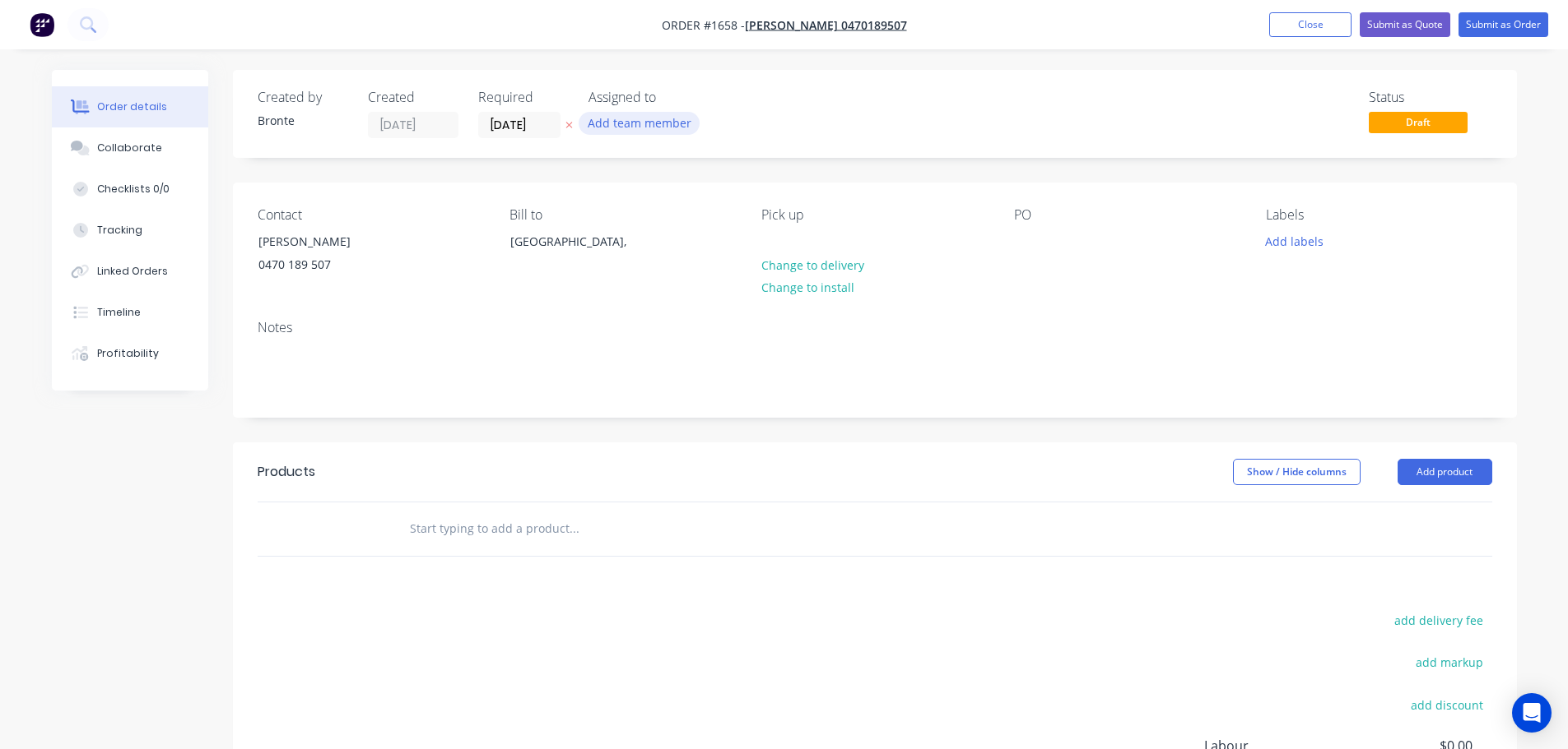
click at [628, 113] on button "Add team member" at bounding box center [639, 122] width 121 height 22
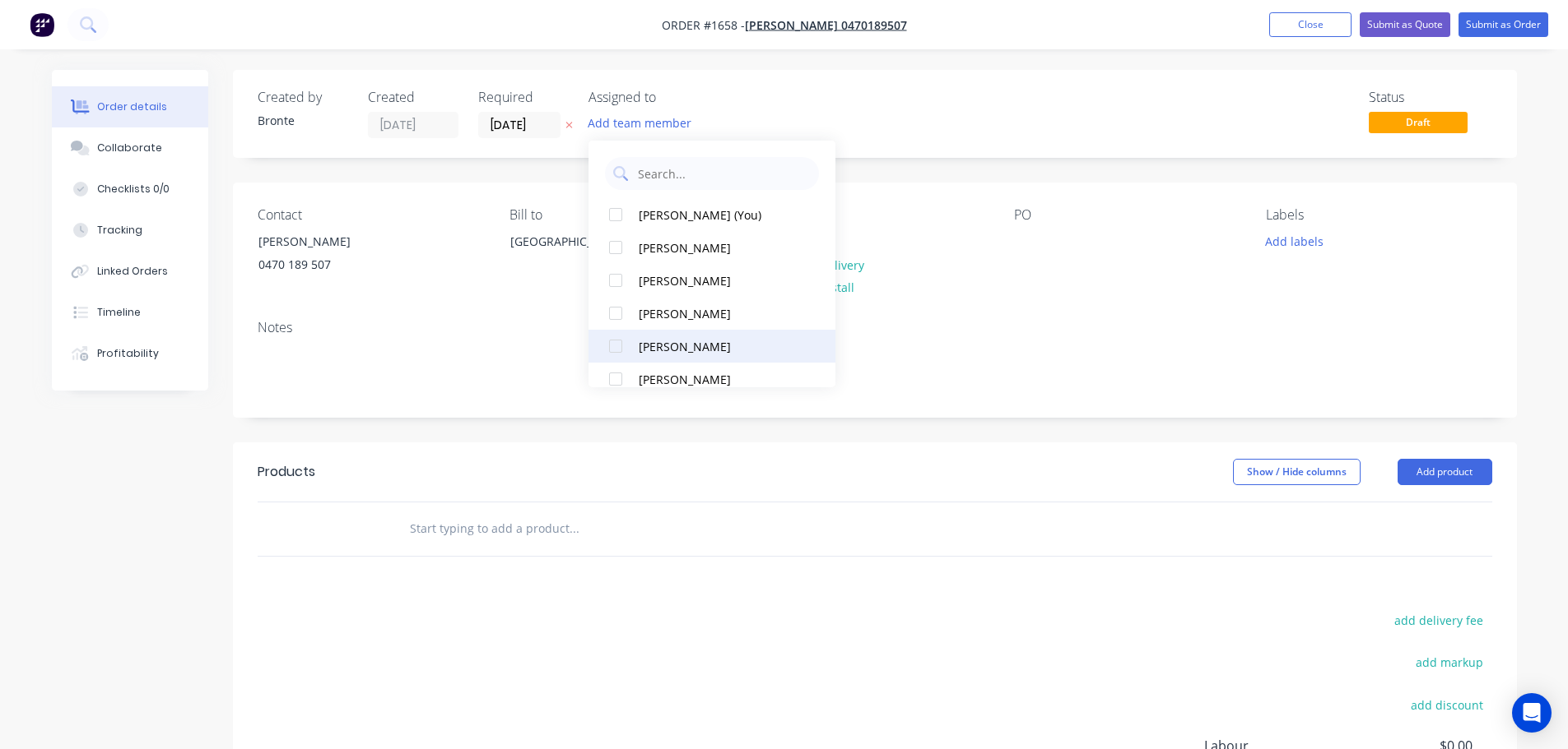
scroll to position [83, 0]
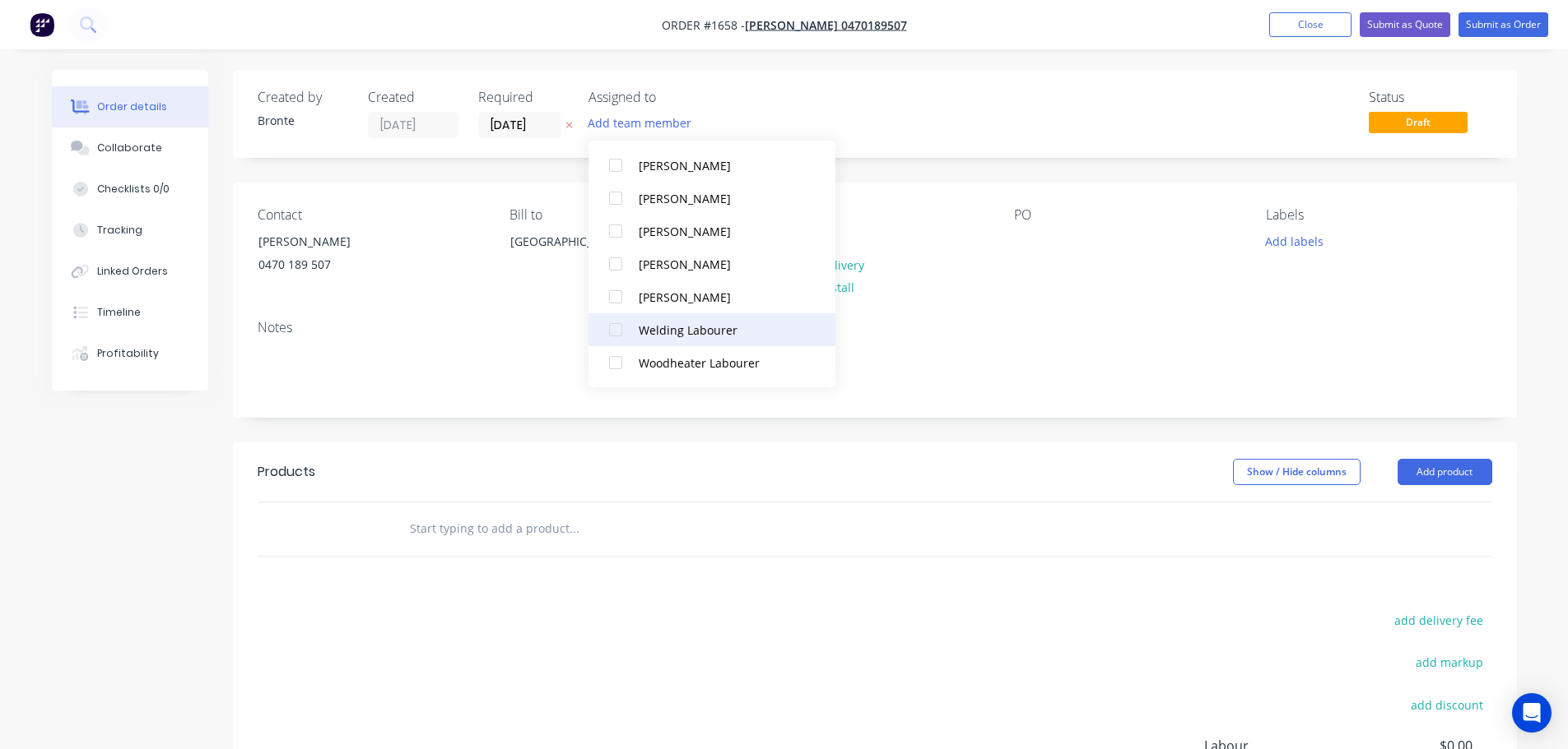
click at [617, 323] on div at bounding box center [616, 330] width 33 height 33
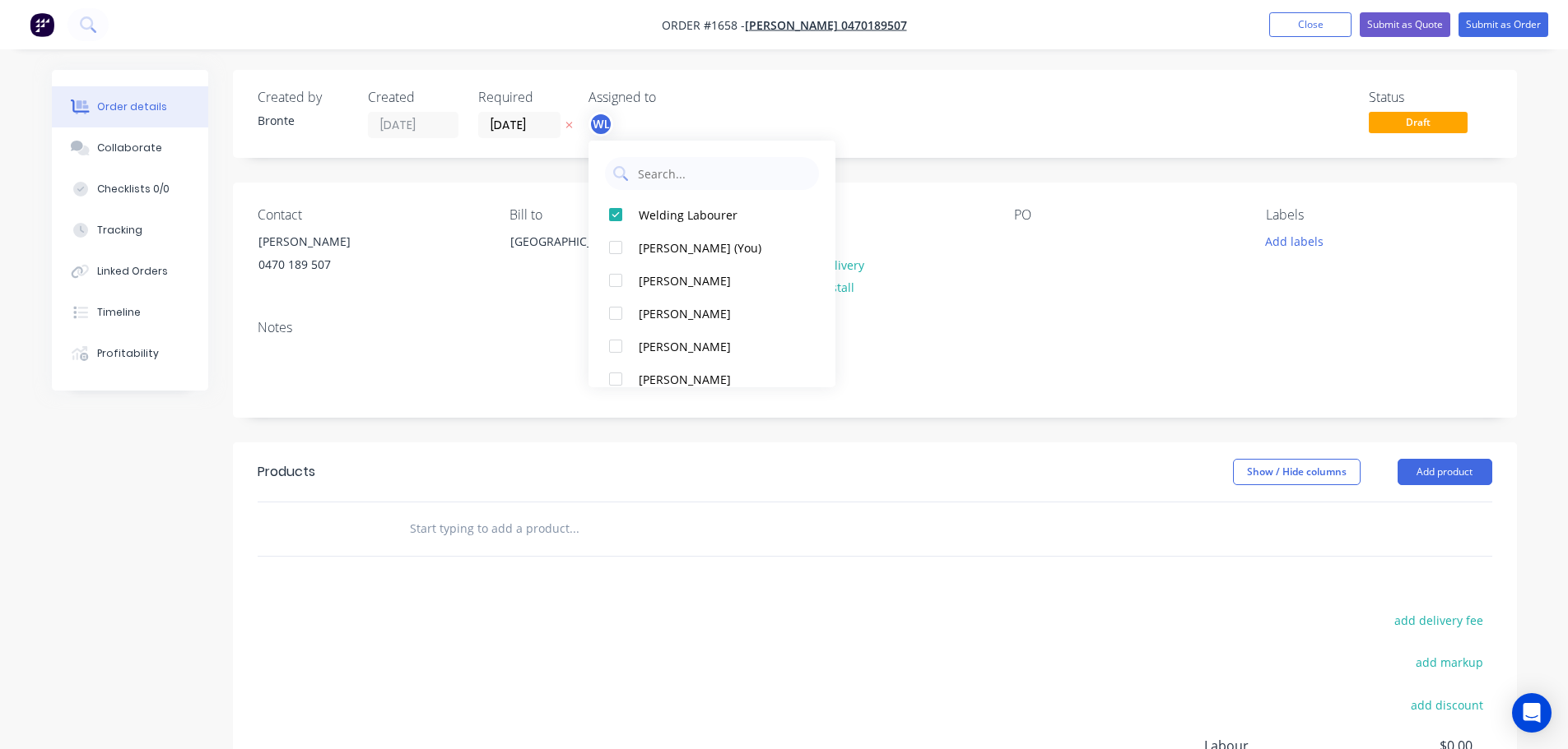
click at [1085, 264] on div "PO" at bounding box center [1126, 245] width 225 height 75
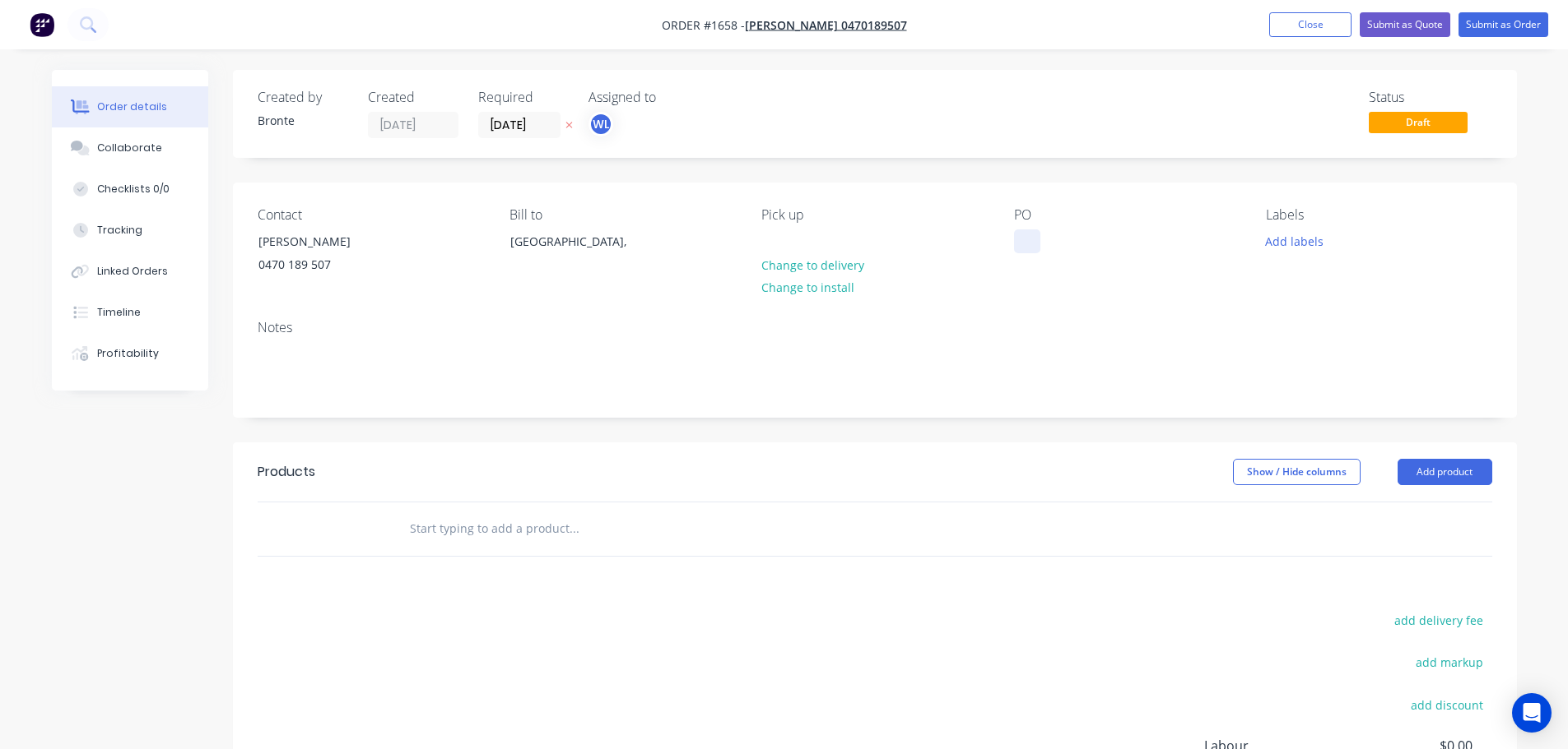
click at [1034, 238] on div at bounding box center [1026, 241] width 26 height 24
click at [1292, 240] on button "Add labels" at bounding box center [1294, 240] width 76 height 22
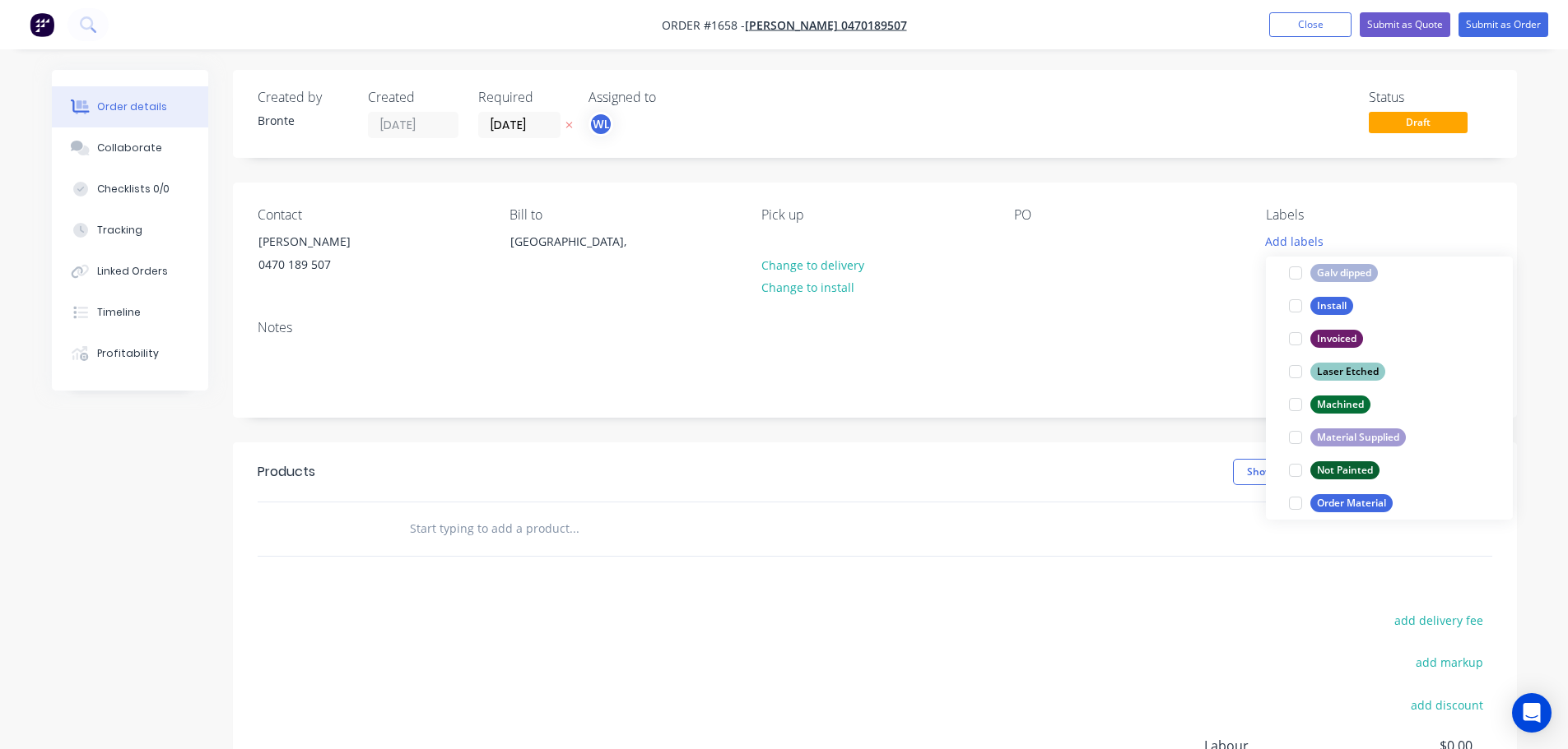
scroll to position [789, 0]
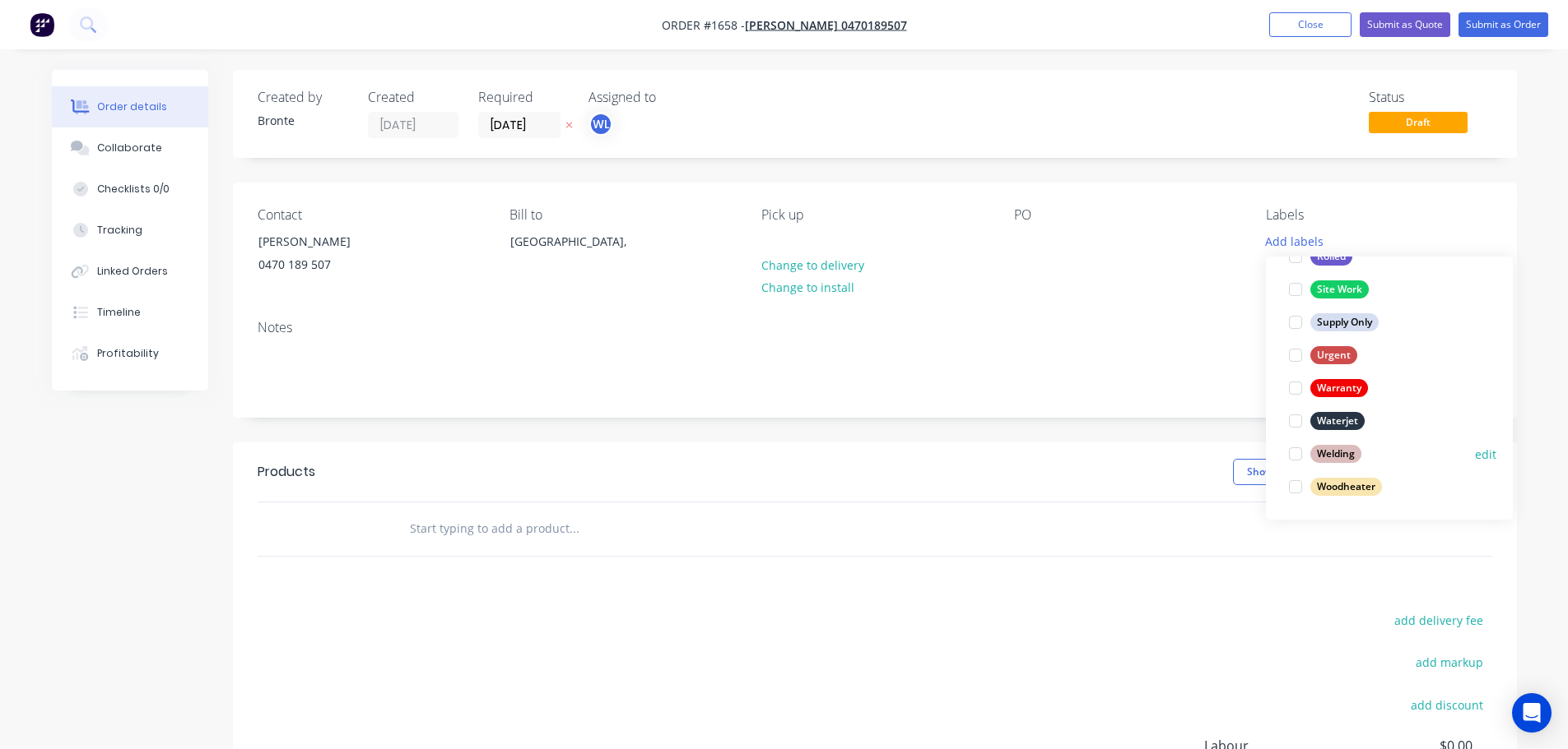
click at [1296, 456] on div at bounding box center [1295, 454] width 33 height 33
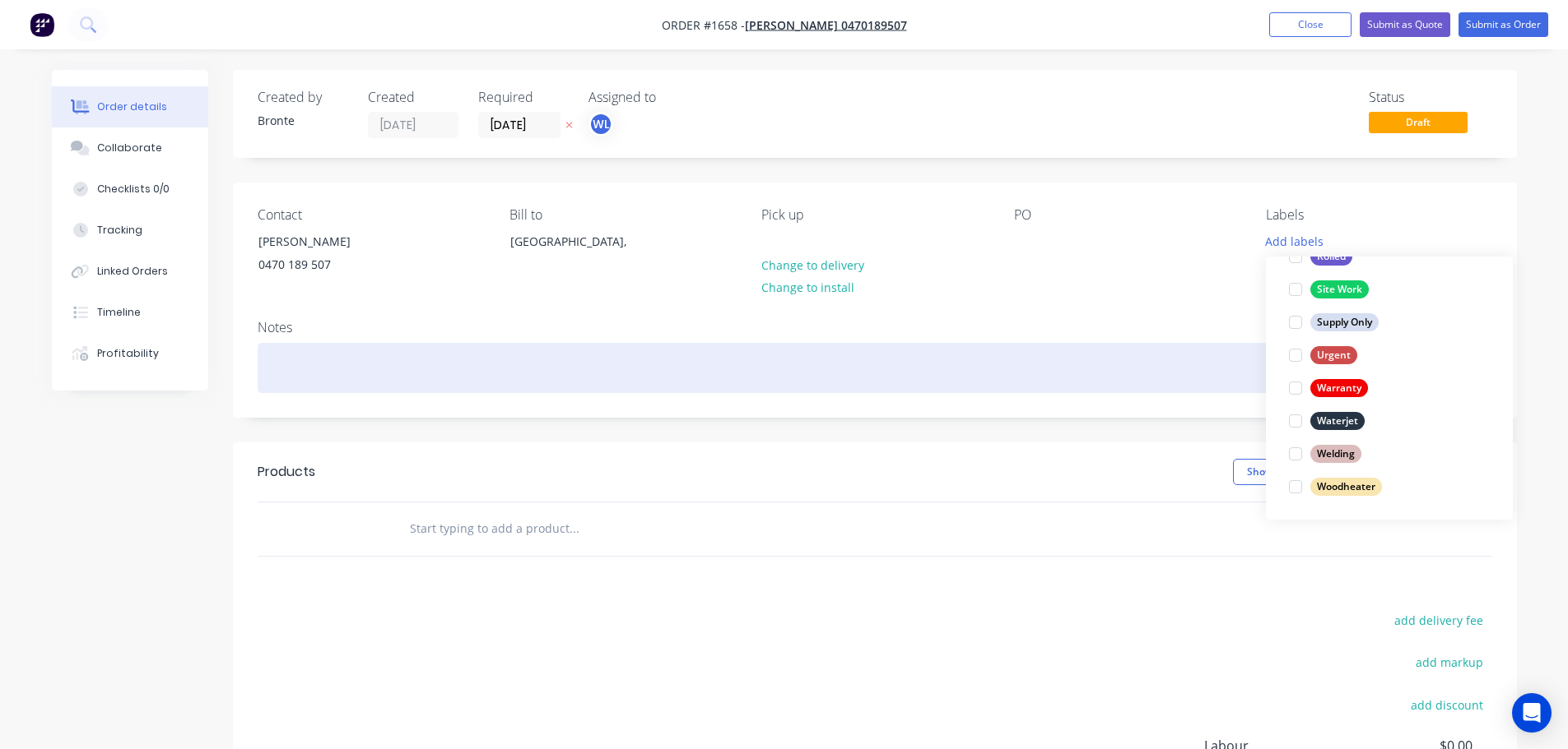
scroll to position [0, 0]
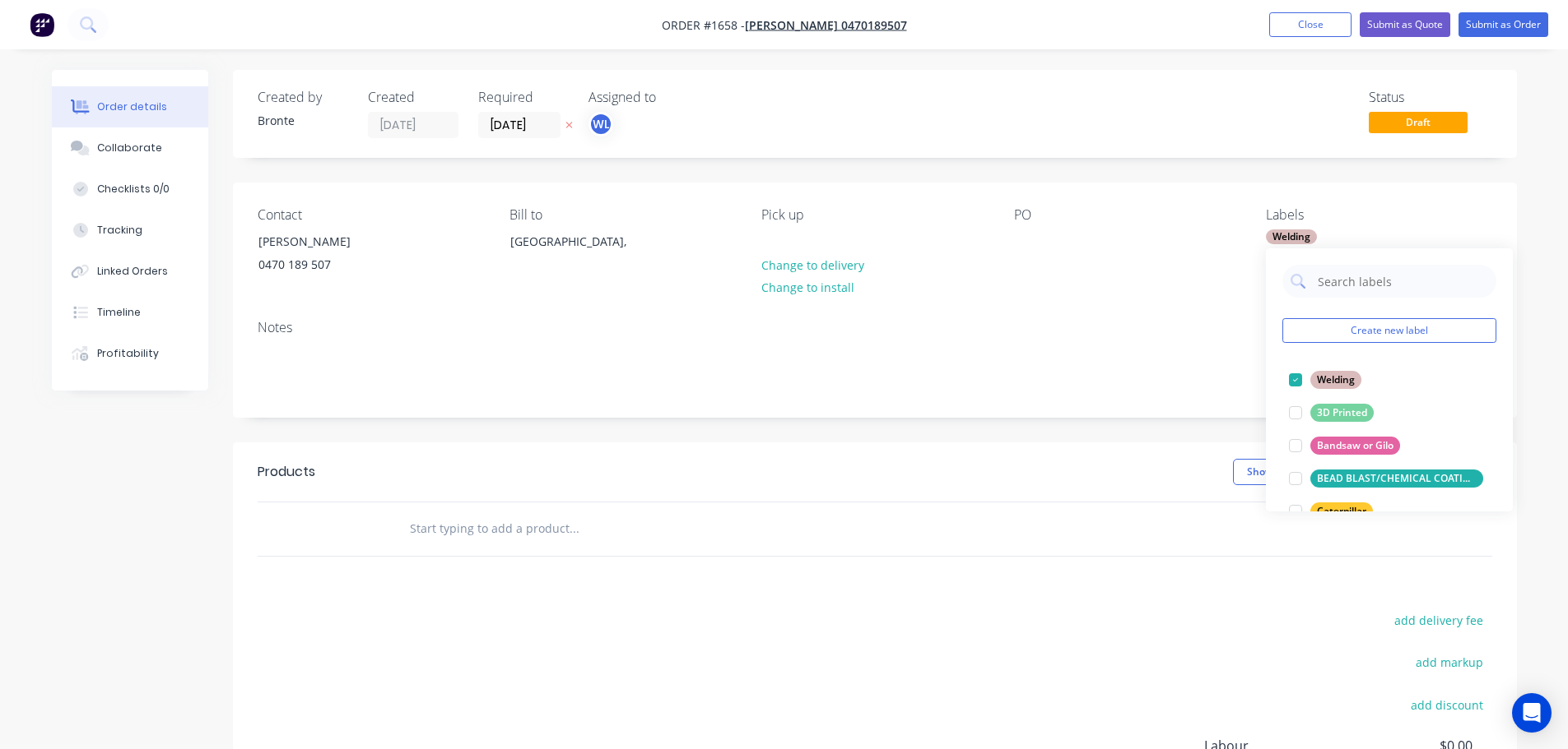
click at [1186, 333] on div "Notes" at bounding box center [874, 328] width 1234 height 15
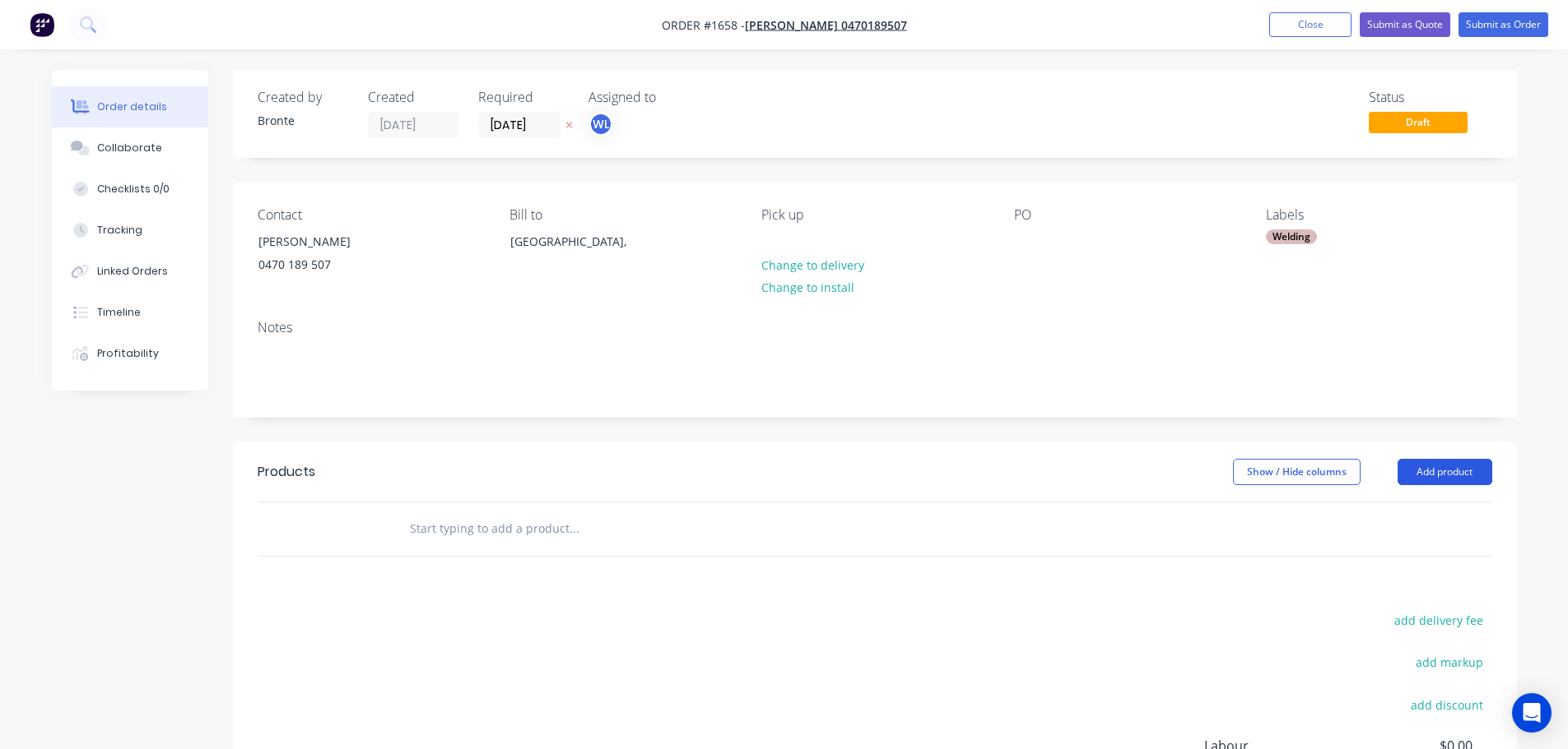
click at [1455, 469] on button "Add product" at bounding box center [1445, 471] width 94 height 26
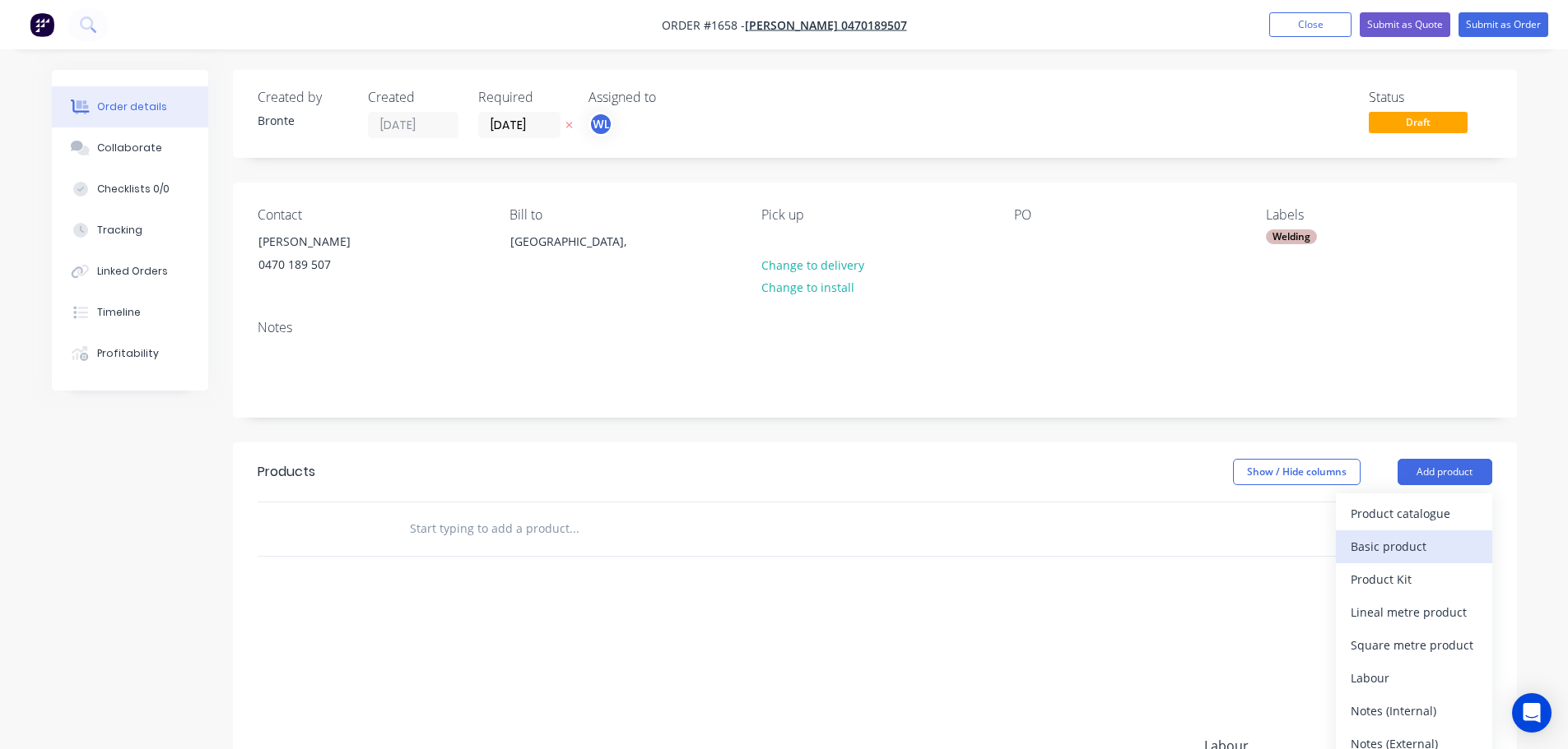
click at [1422, 533] on button "Basic product" at bounding box center [1413, 547] width 157 height 33
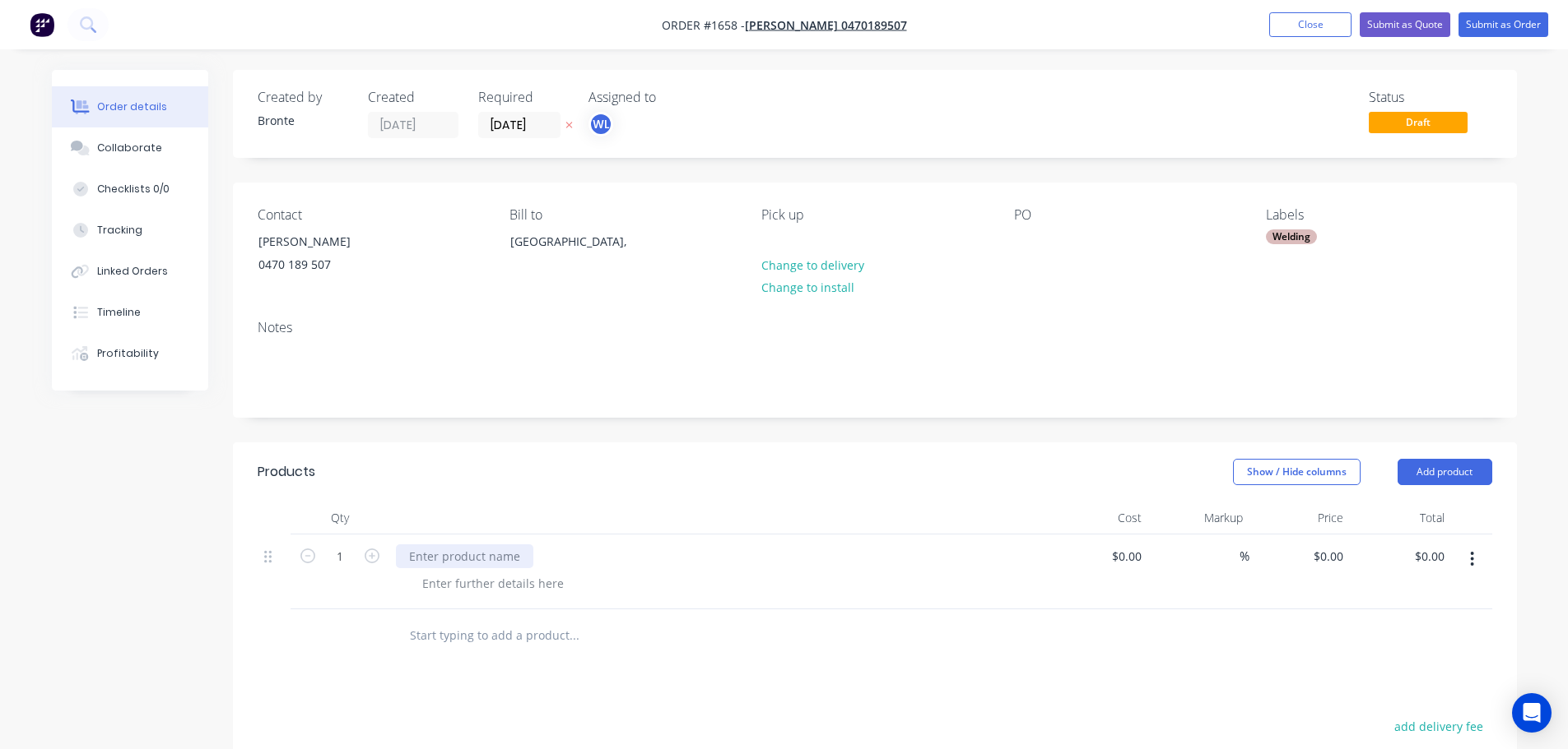
click at [450, 562] on div at bounding box center [464, 556] width 138 height 24
click at [498, 584] on div at bounding box center [493, 584] width 168 height 24
click at [1454, 471] on button "Add product" at bounding box center [1445, 471] width 94 height 26
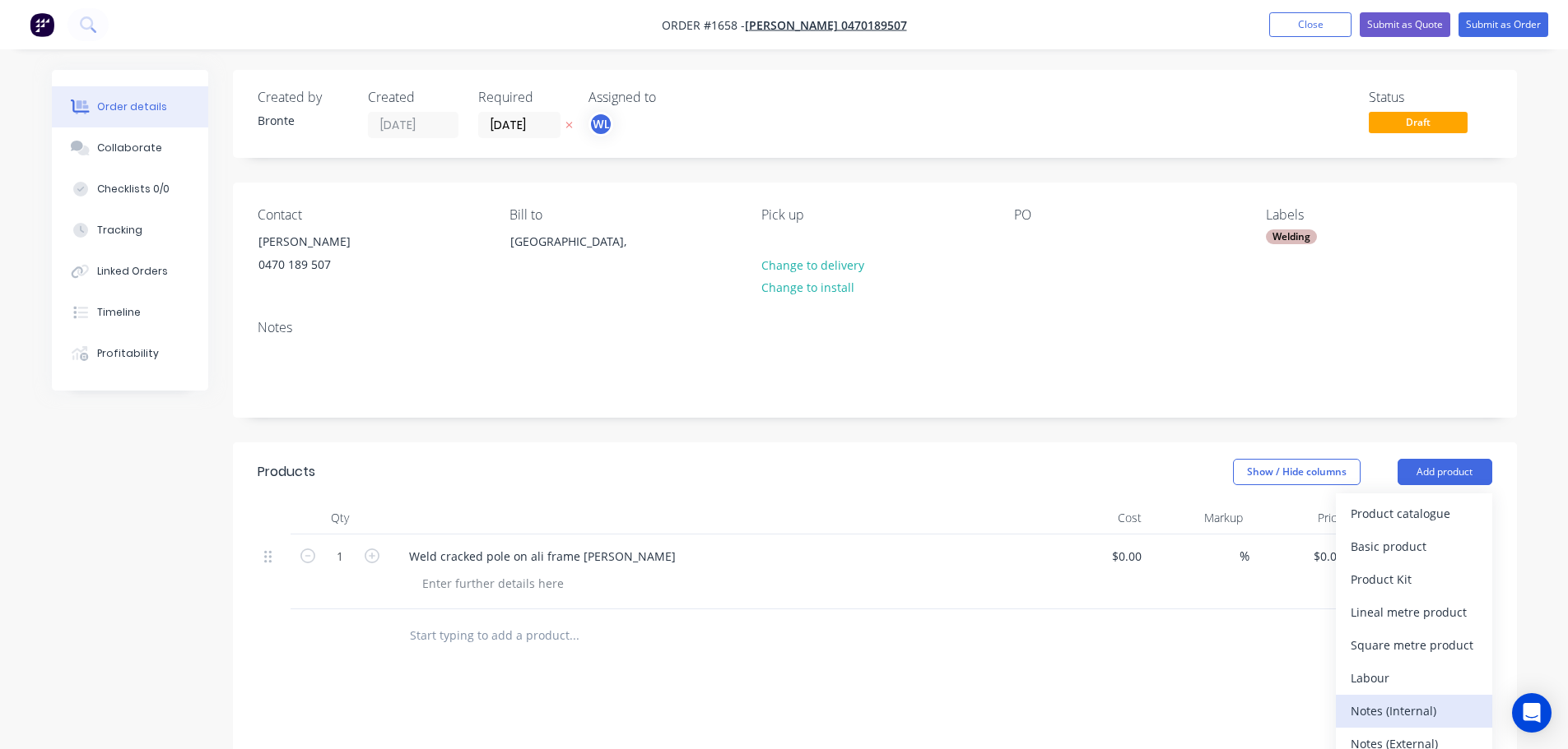
click at [1429, 711] on div "Notes (Internal)" at bounding box center [1414, 711] width 127 height 24
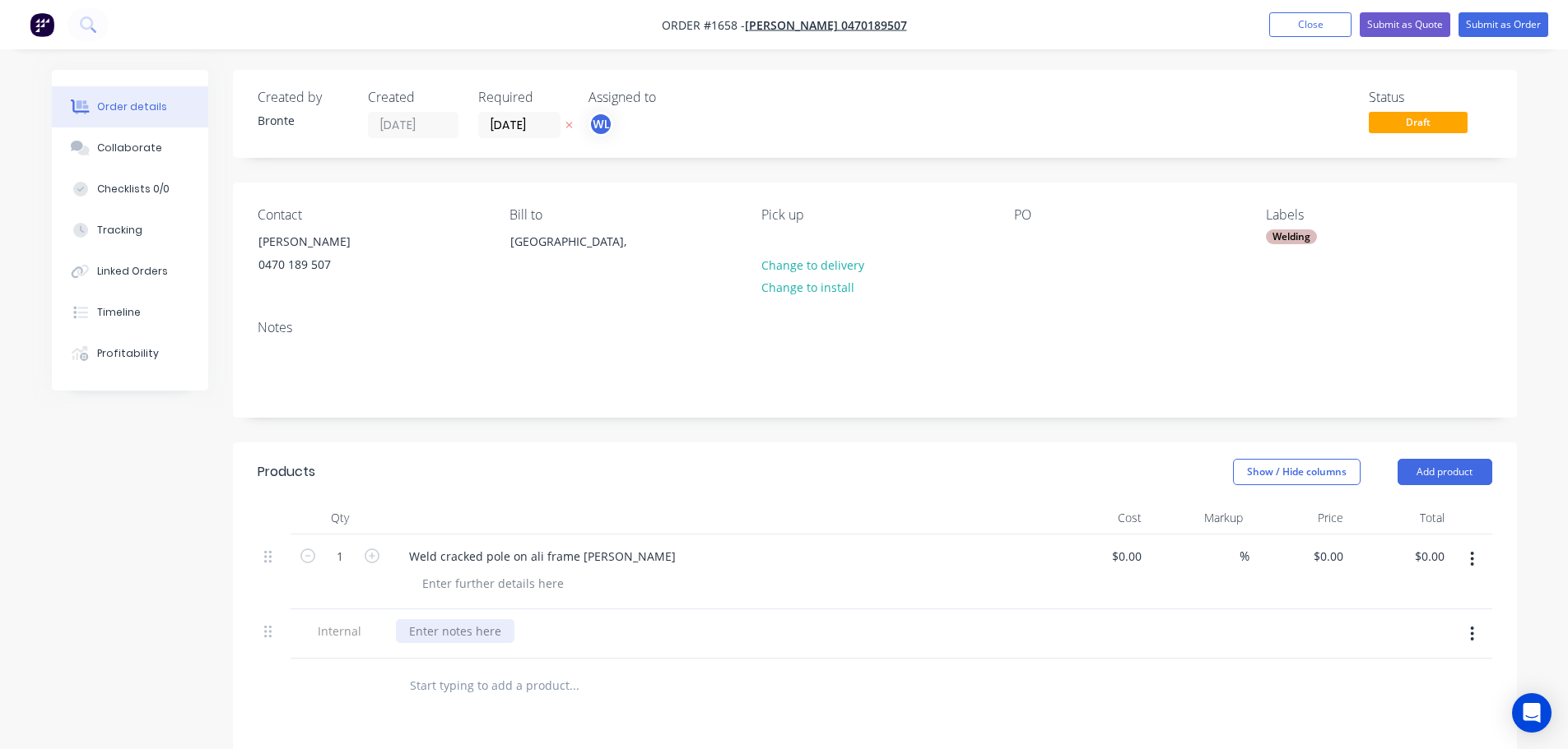
click at [475, 635] on div at bounding box center [454, 631] width 118 height 24
click at [608, 481] on div "Show / Hide columns Add product" at bounding box center [1005, 471] width 972 height 26
click at [1513, 31] on button "Submit as Order" at bounding box center [1503, 25] width 89 height 25
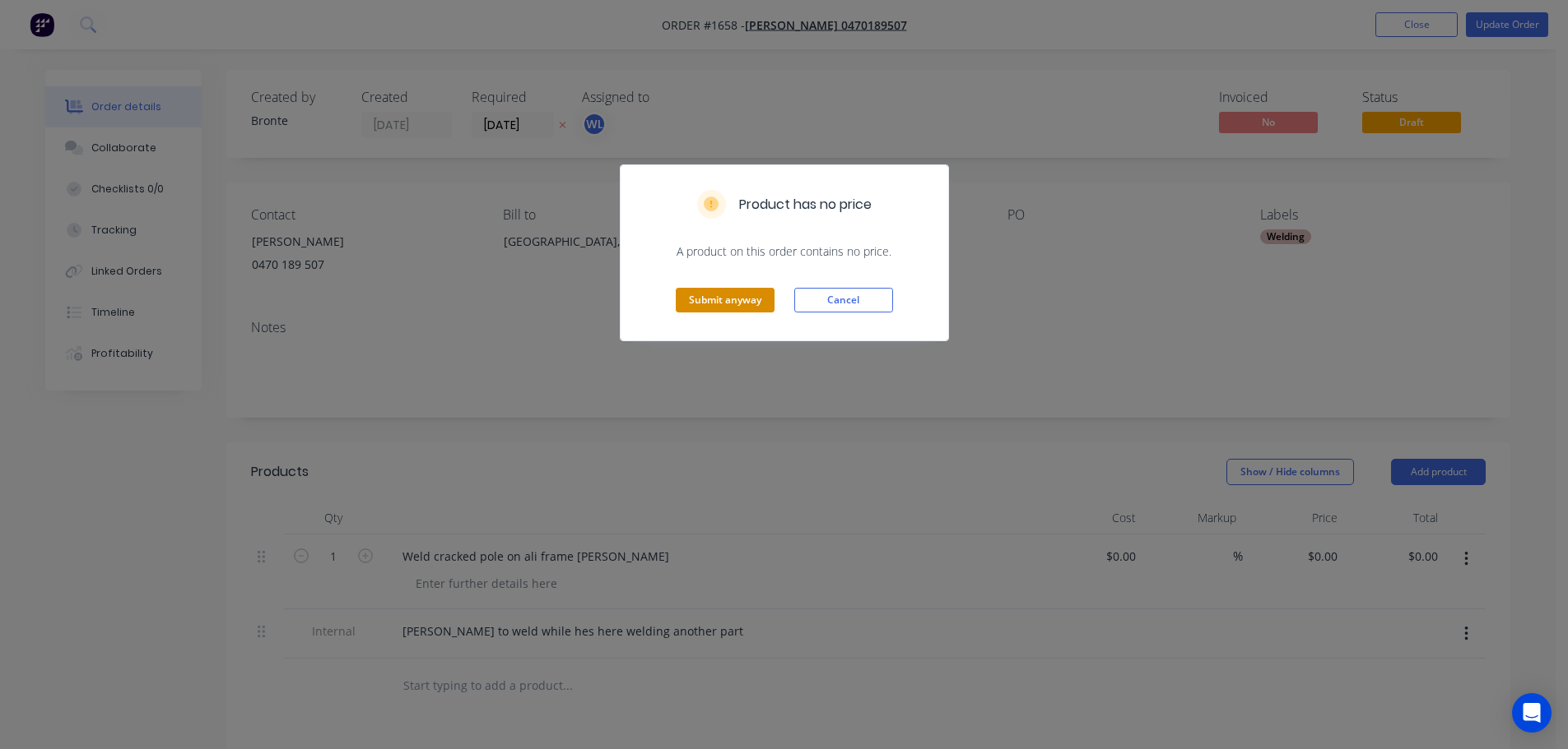
click at [709, 302] on button "Submit anyway" at bounding box center [724, 300] width 99 height 25
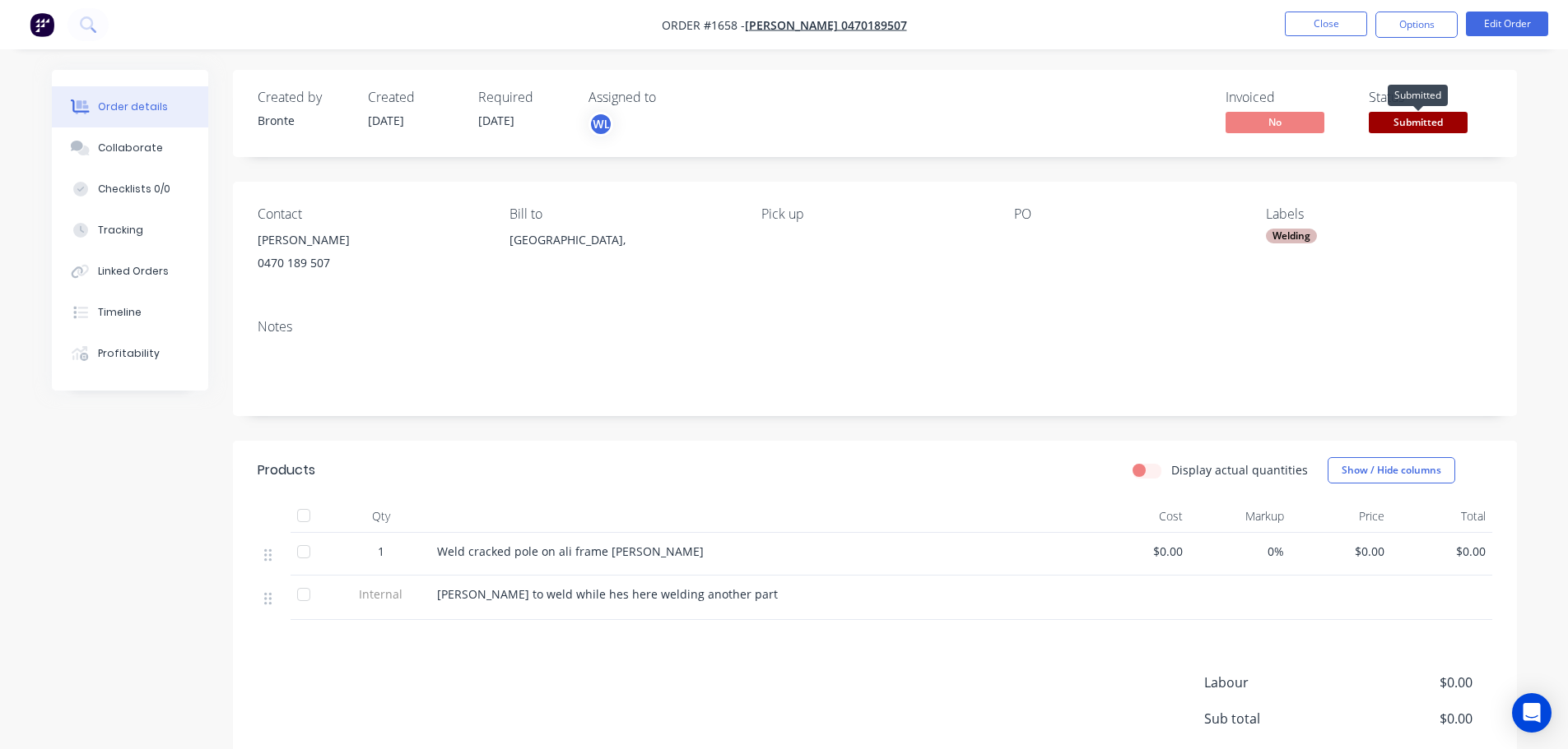
click at [1438, 124] on span "Submitted" at bounding box center [1418, 121] width 99 height 20
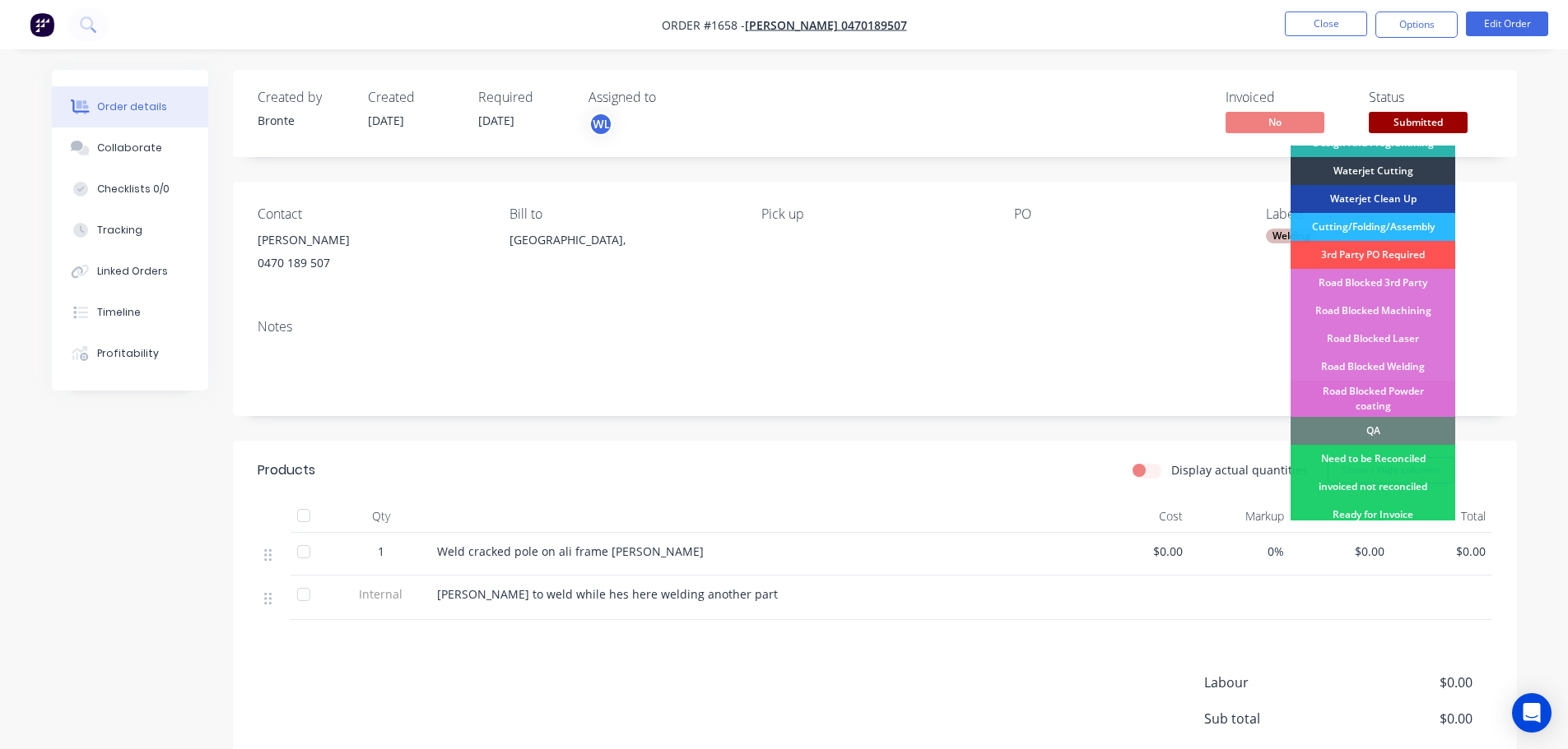
scroll to position [252, 0]
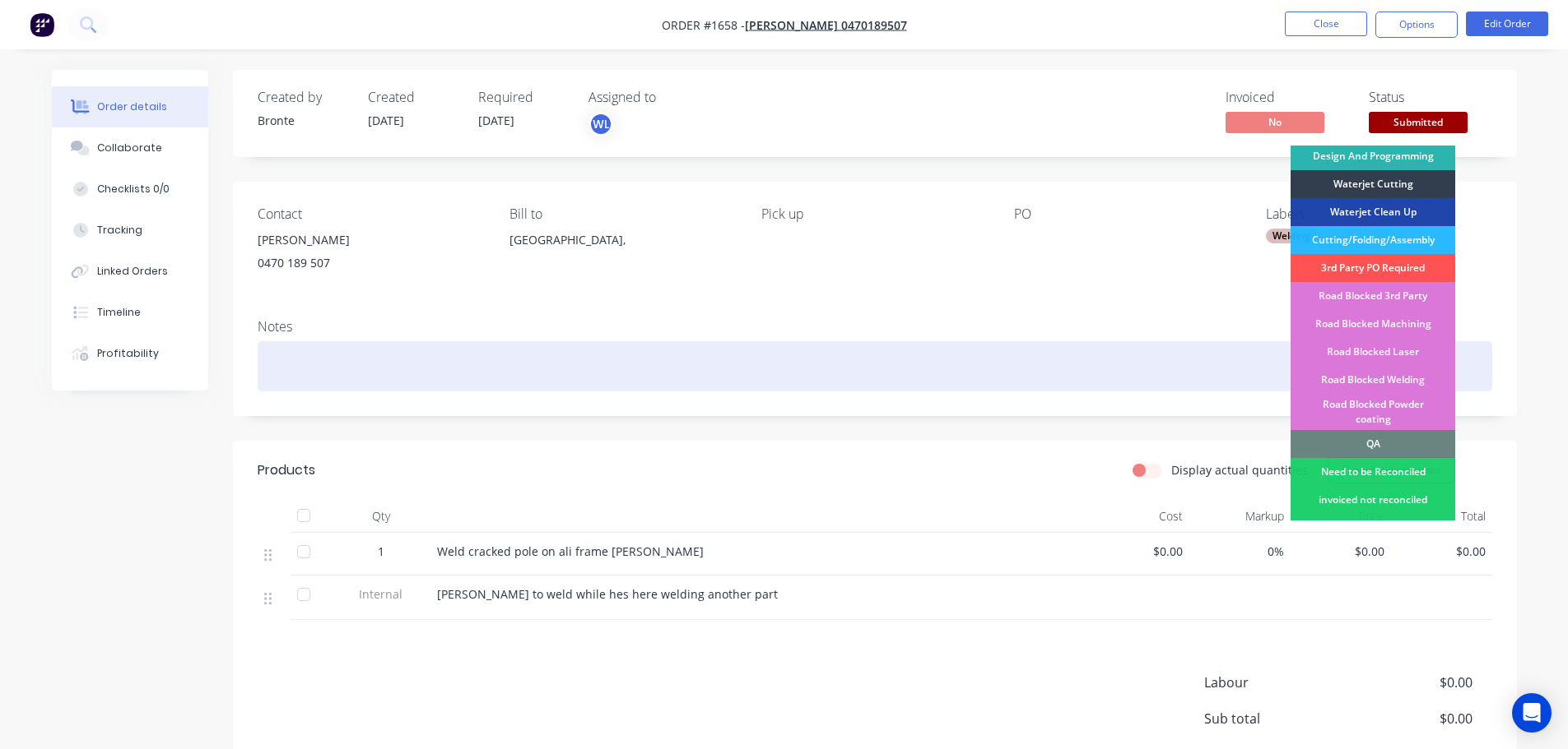
click at [1411, 366] on div "Road Blocked Welding" at bounding box center [1372, 380] width 164 height 28
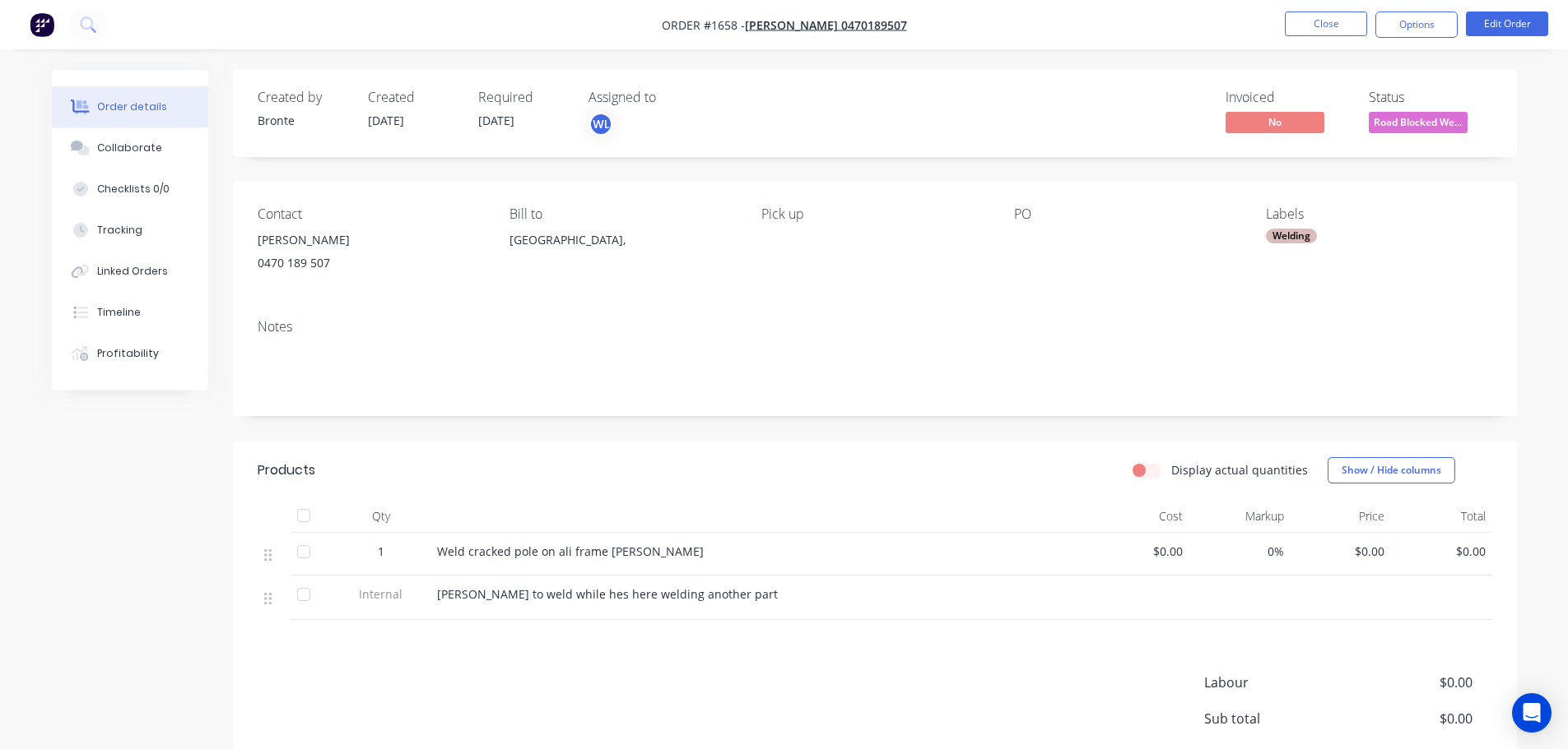
click at [1308, 232] on div "Welding" at bounding box center [1291, 236] width 51 height 14
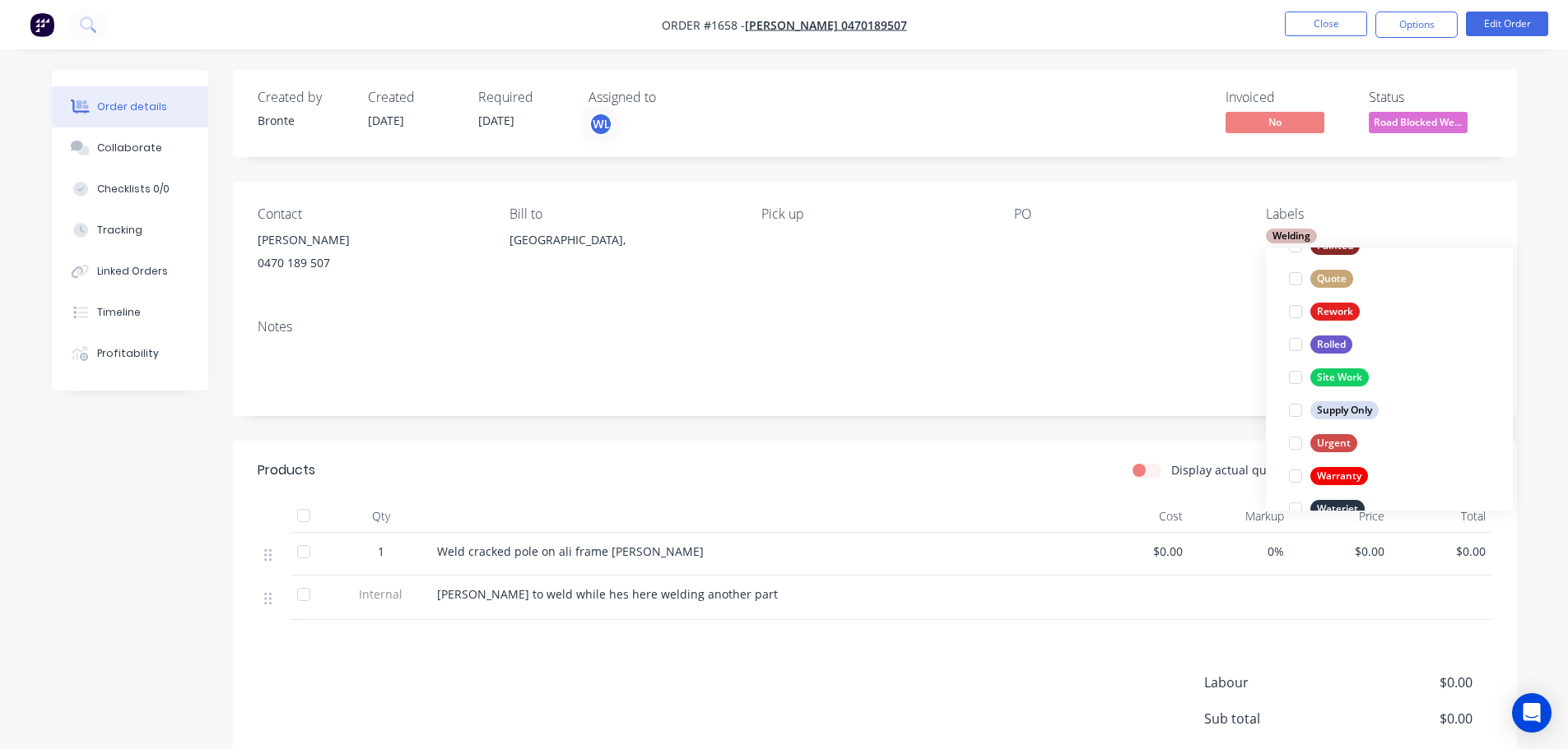
scroll to position [740, 0]
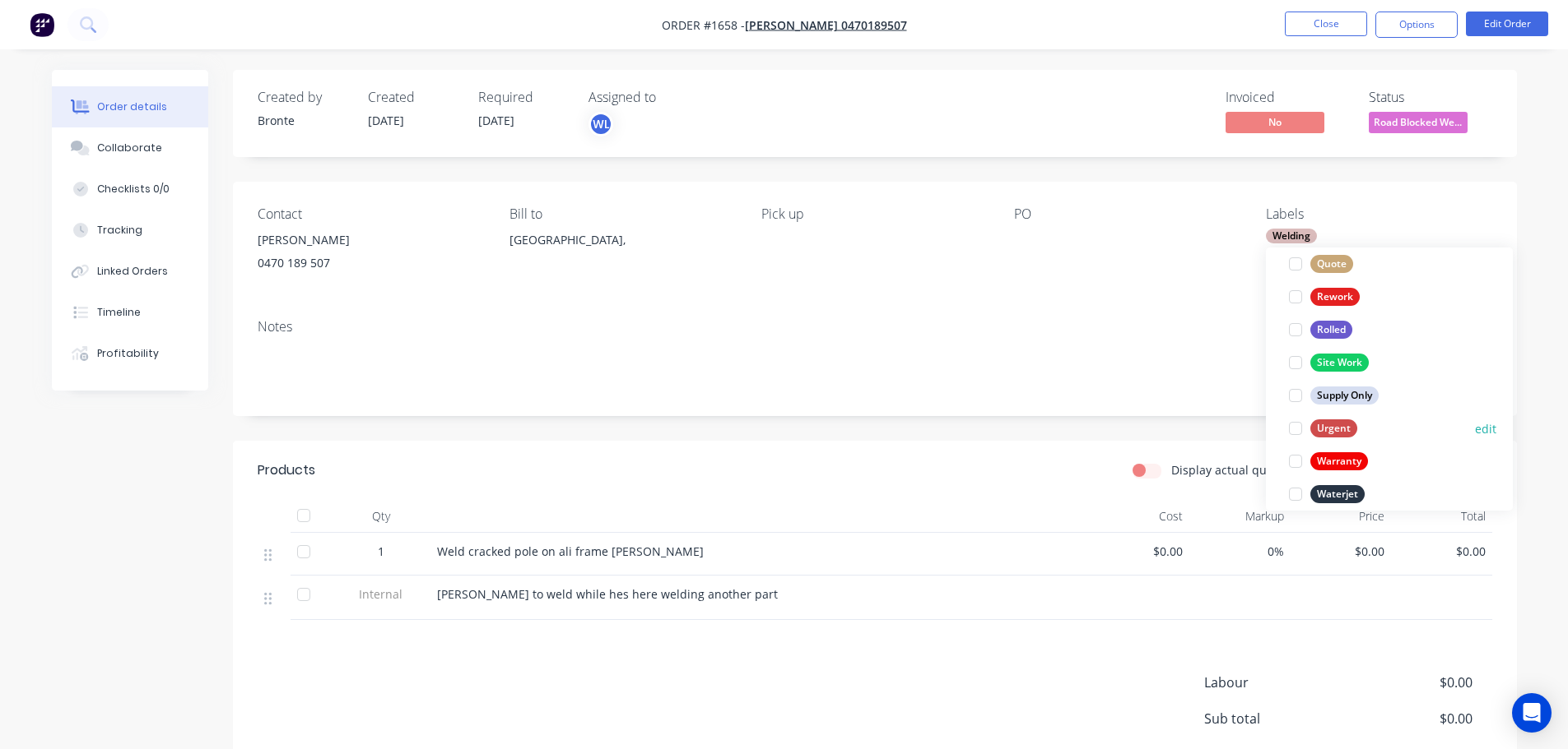
click at [1294, 429] on div at bounding box center [1295, 429] width 33 height 33
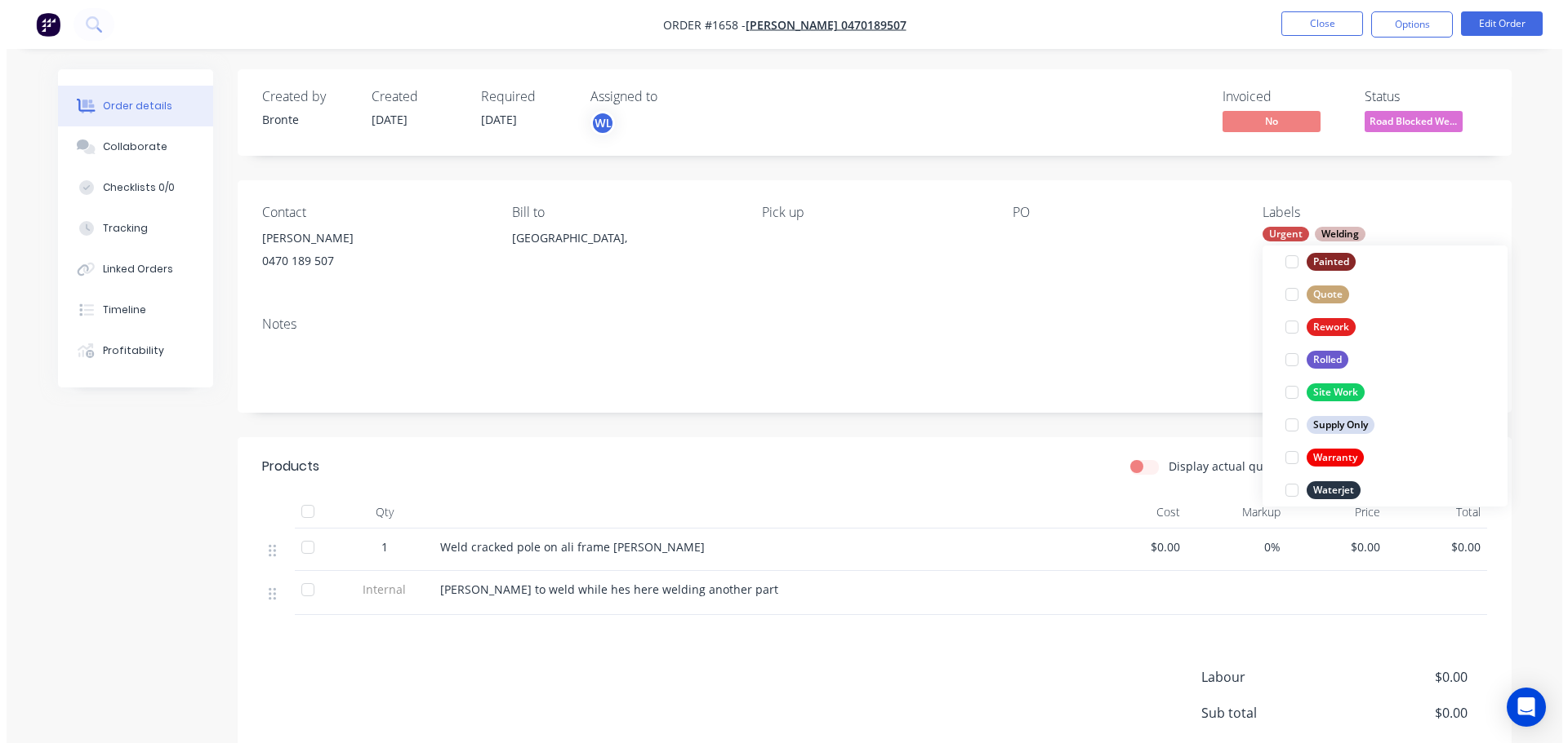
scroll to position [0, 0]
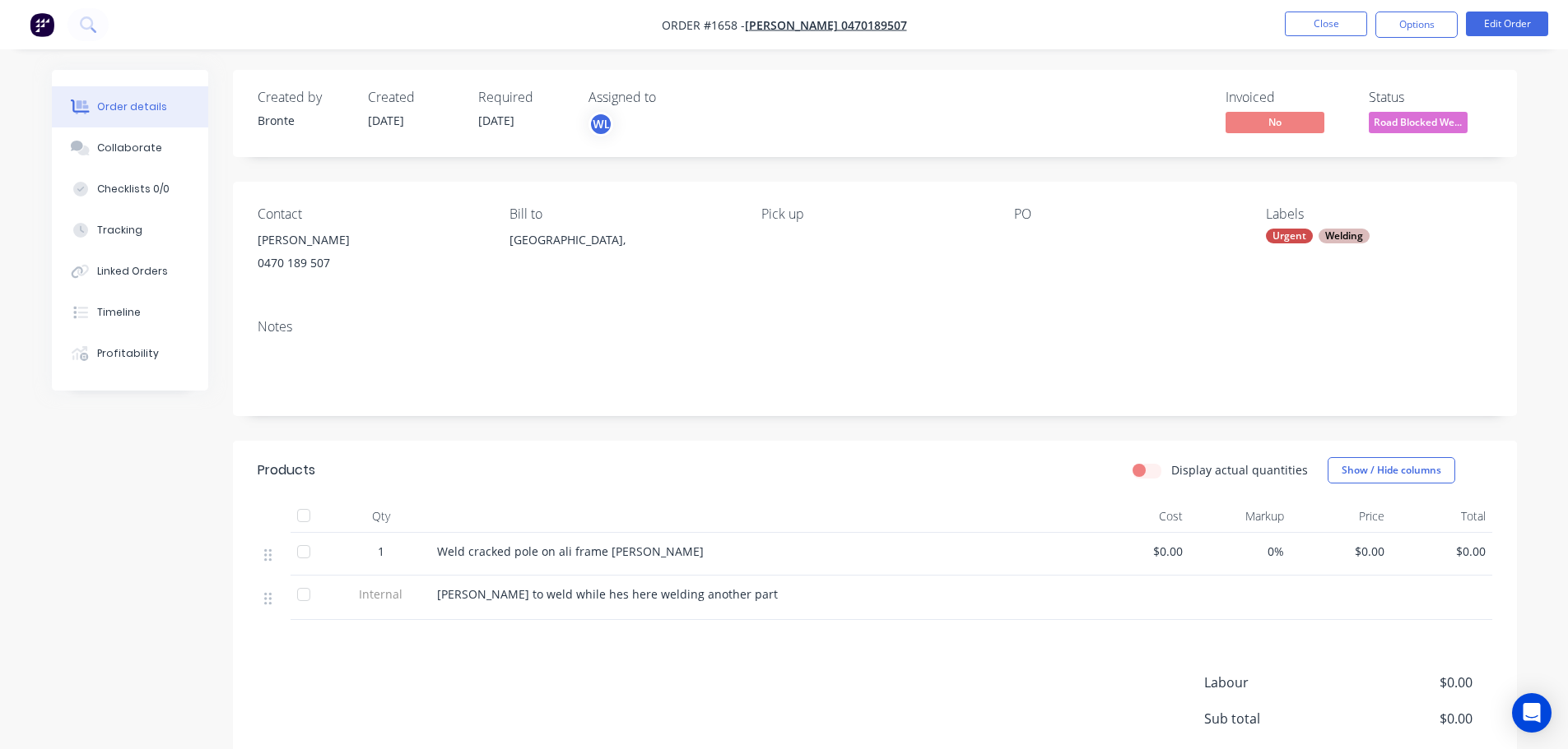
click at [1539, 265] on div "Order details Collaborate Checklists 0/0 Tracking Linked Orders Timeline Profit…" at bounding box center [784, 457] width 1568 height 913
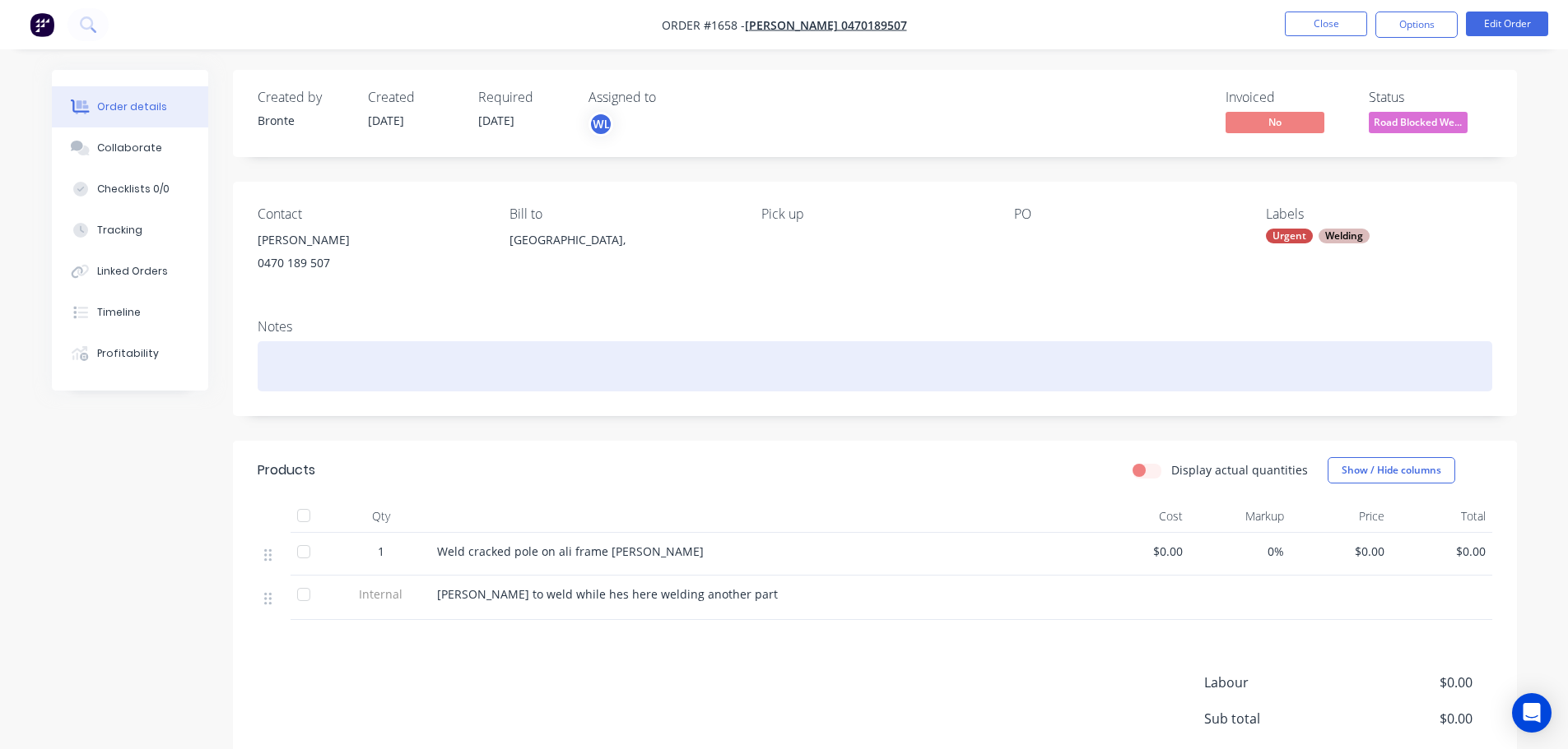
click at [492, 359] on div at bounding box center [874, 366] width 1234 height 50
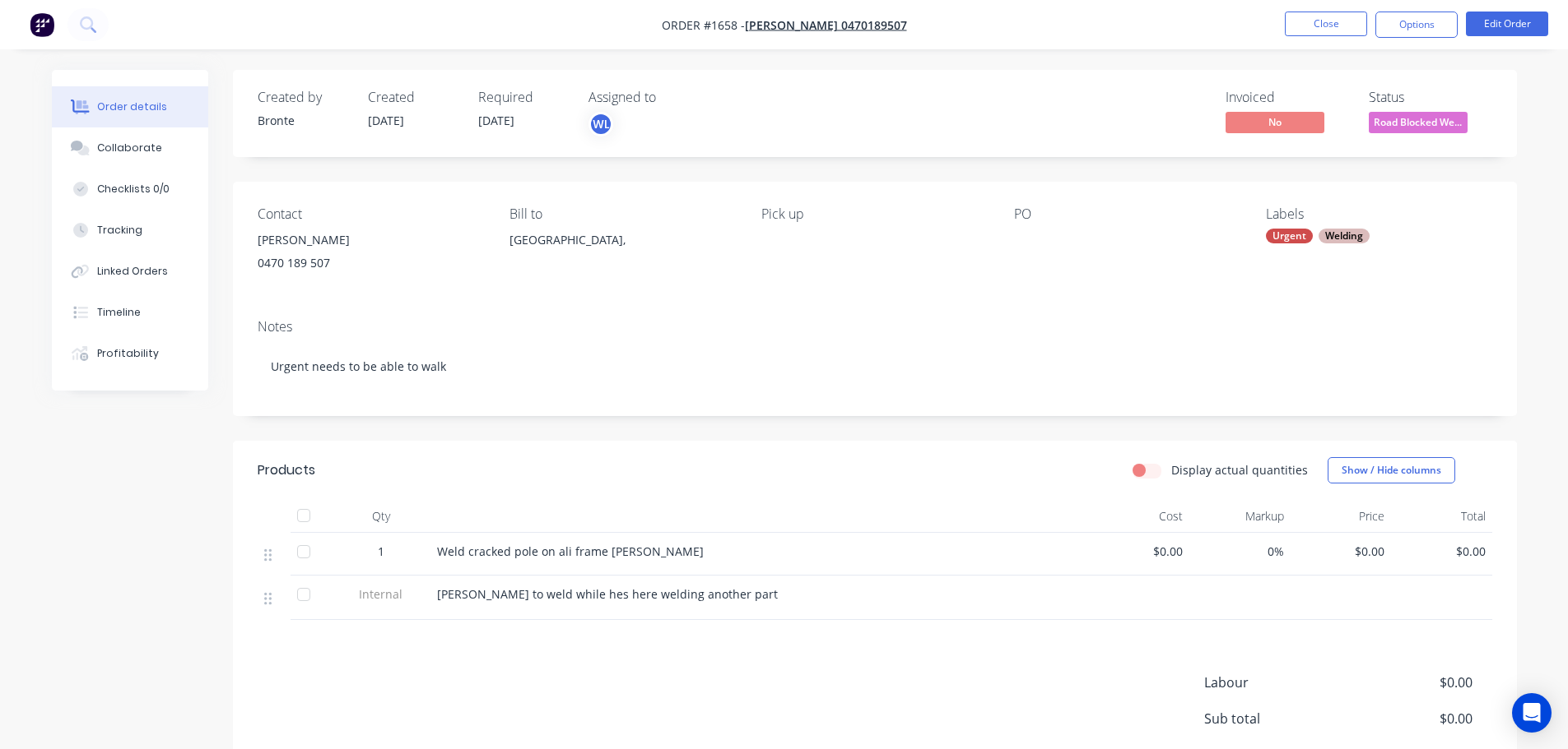
click at [602, 460] on div "Display actual quantities Show / Hide columns" at bounding box center [1005, 470] width 972 height 26
click at [1526, 18] on button "Edit Order" at bounding box center [1507, 24] width 83 height 25
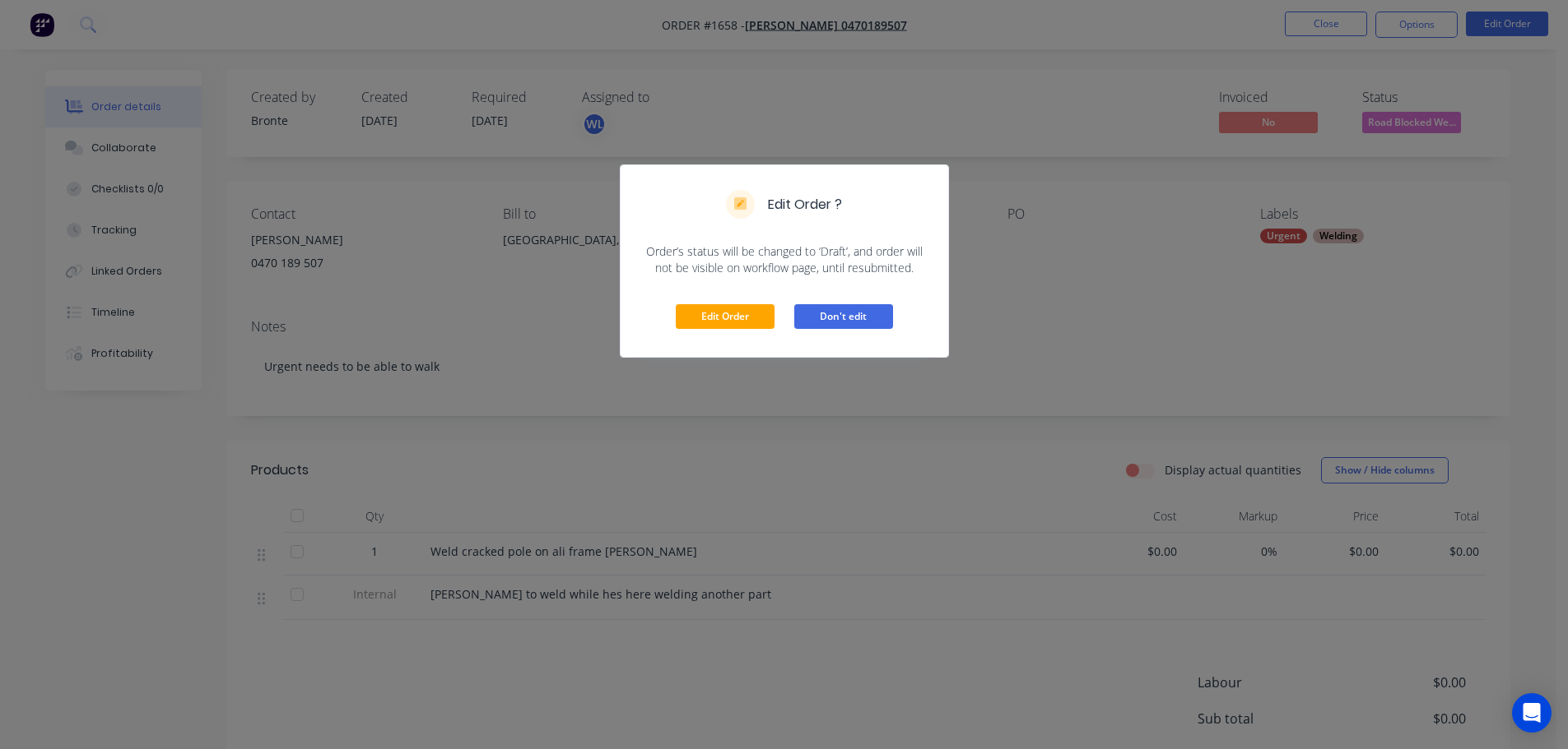
click at [844, 321] on button "Don't edit" at bounding box center [844, 317] width 99 height 25
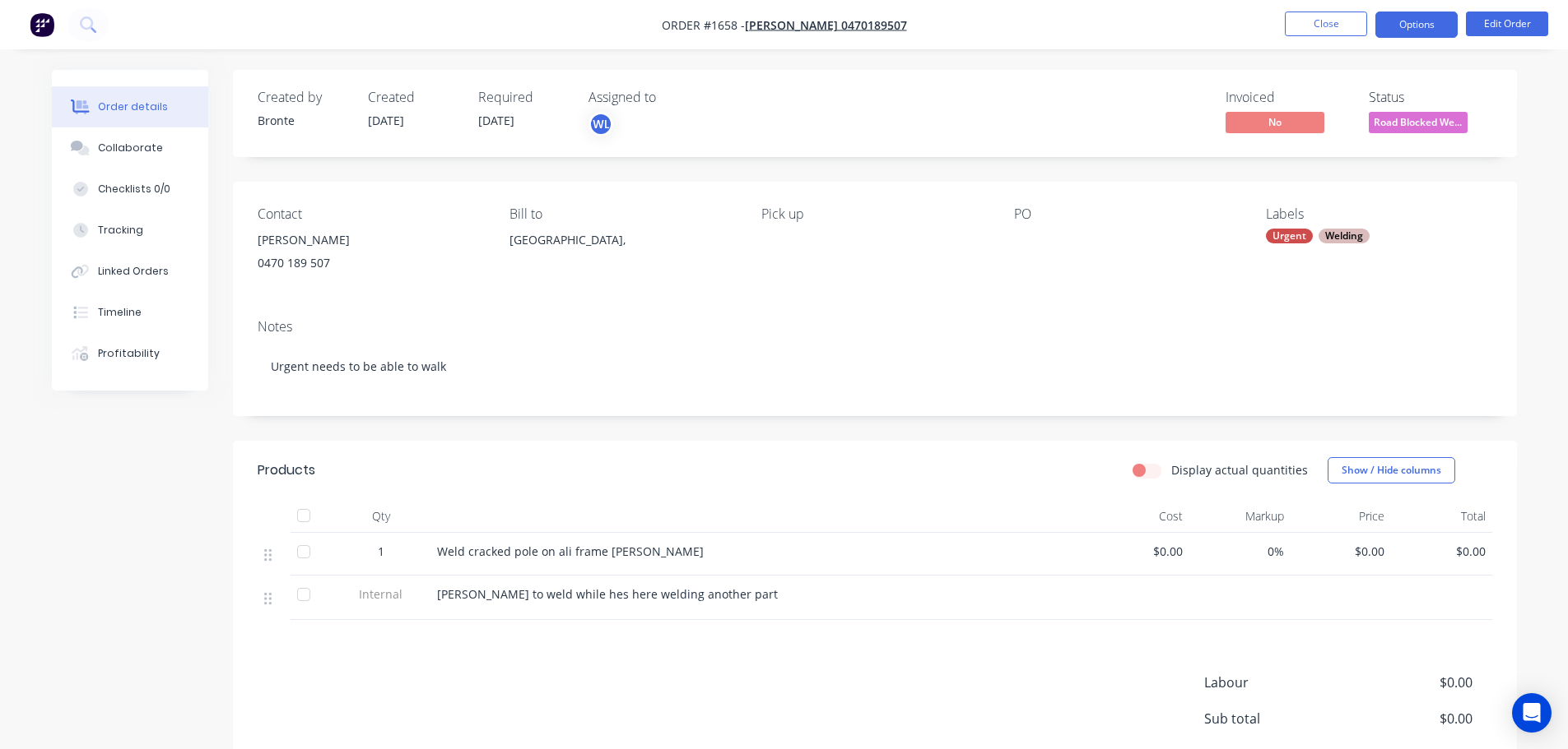
click at [1413, 39] on nav "Order #1658 - Barry 0470189507 Close Options Edit Order" at bounding box center [784, 24] width 1568 height 49
click at [1417, 31] on button "Options" at bounding box center [1417, 24] width 83 height 26
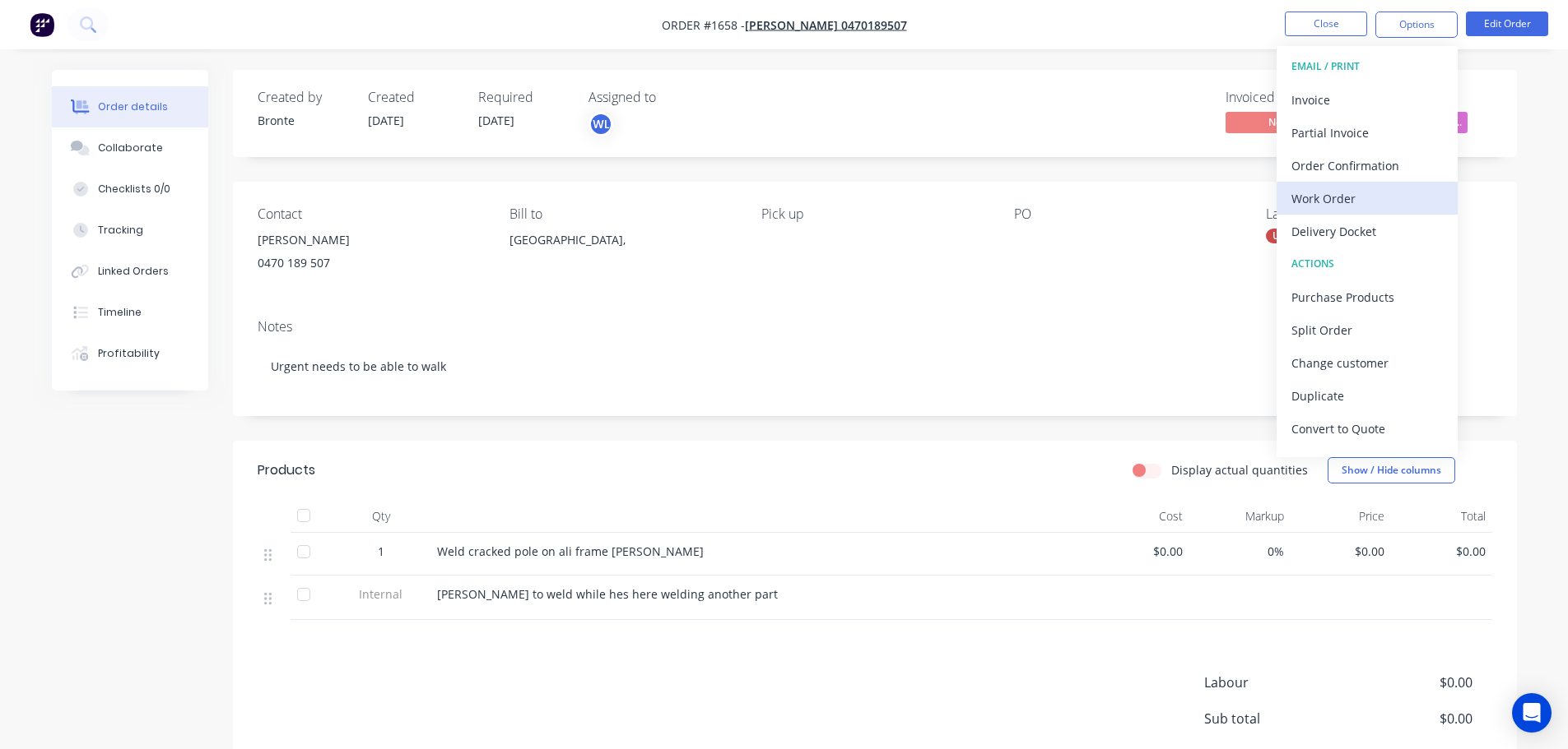
click at [1329, 202] on div "Work Order" at bounding box center [1366, 198] width 151 height 24
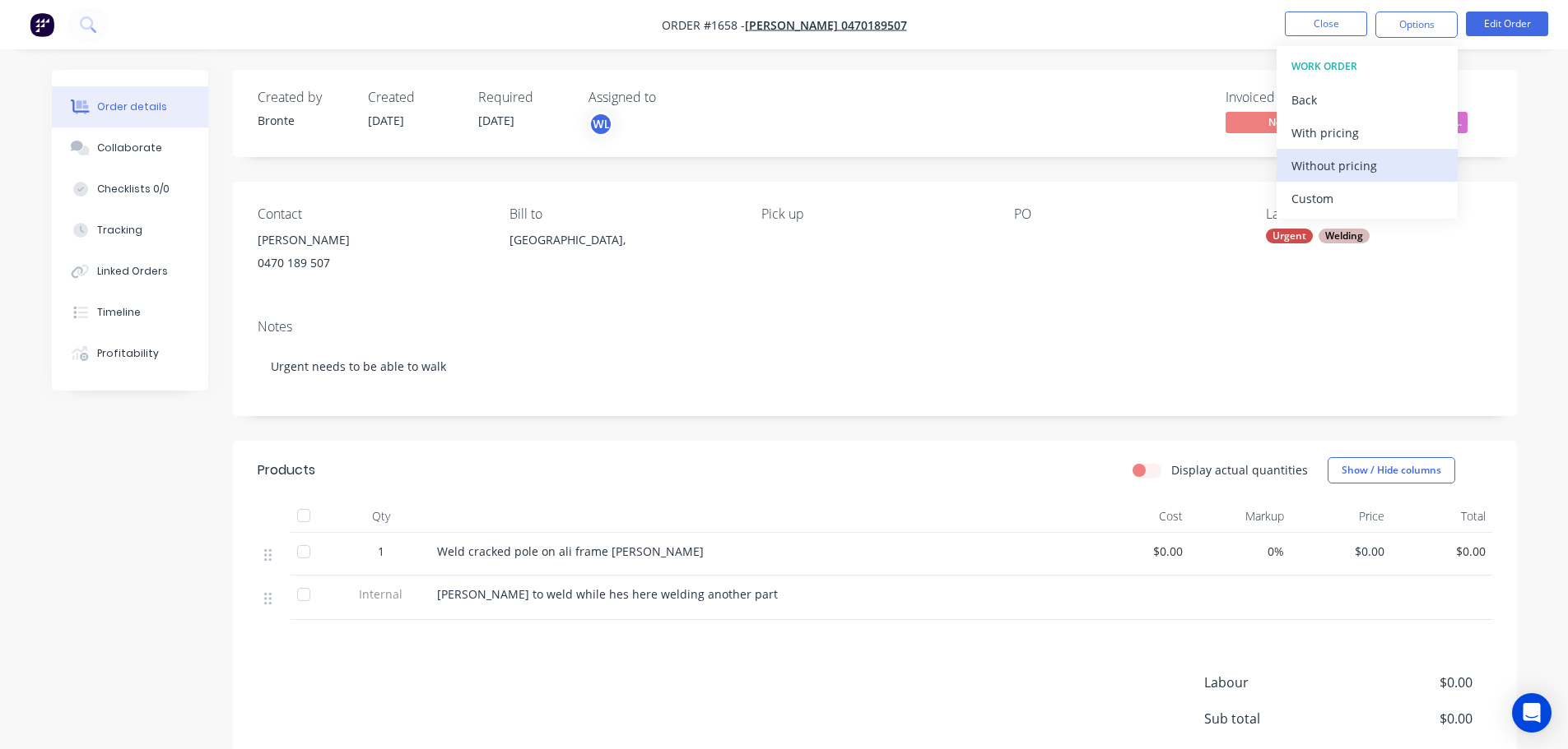
click at [1349, 175] on div "Without pricing" at bounding box center [1366, 165] width 151 height 24
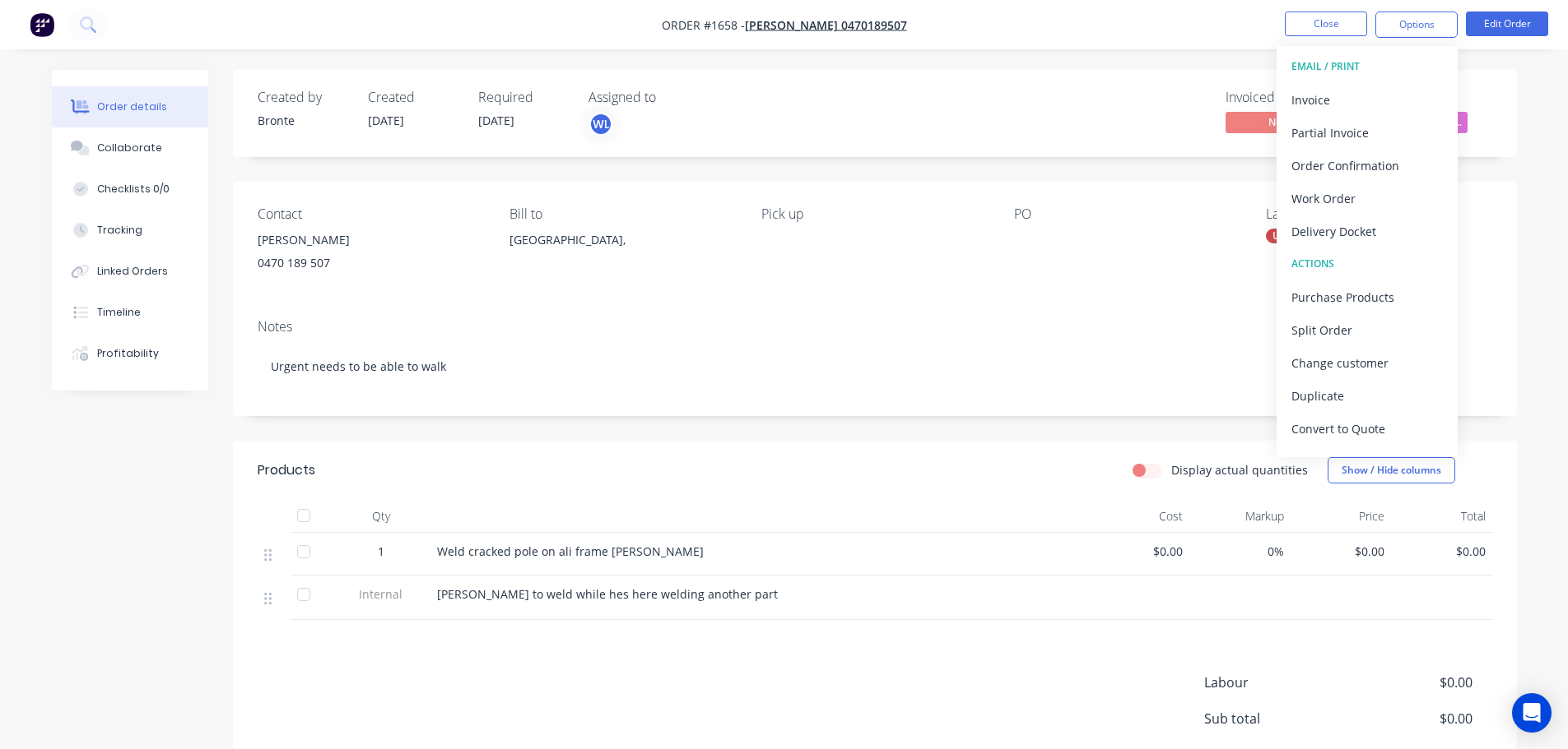
click at [1140, 41] on nav "Order #1658 - Barry 0470189507 Close Options EMAIL / PRINT Invoice Partial Invo…" at bounding box center [784, 24] width 1568 height 49
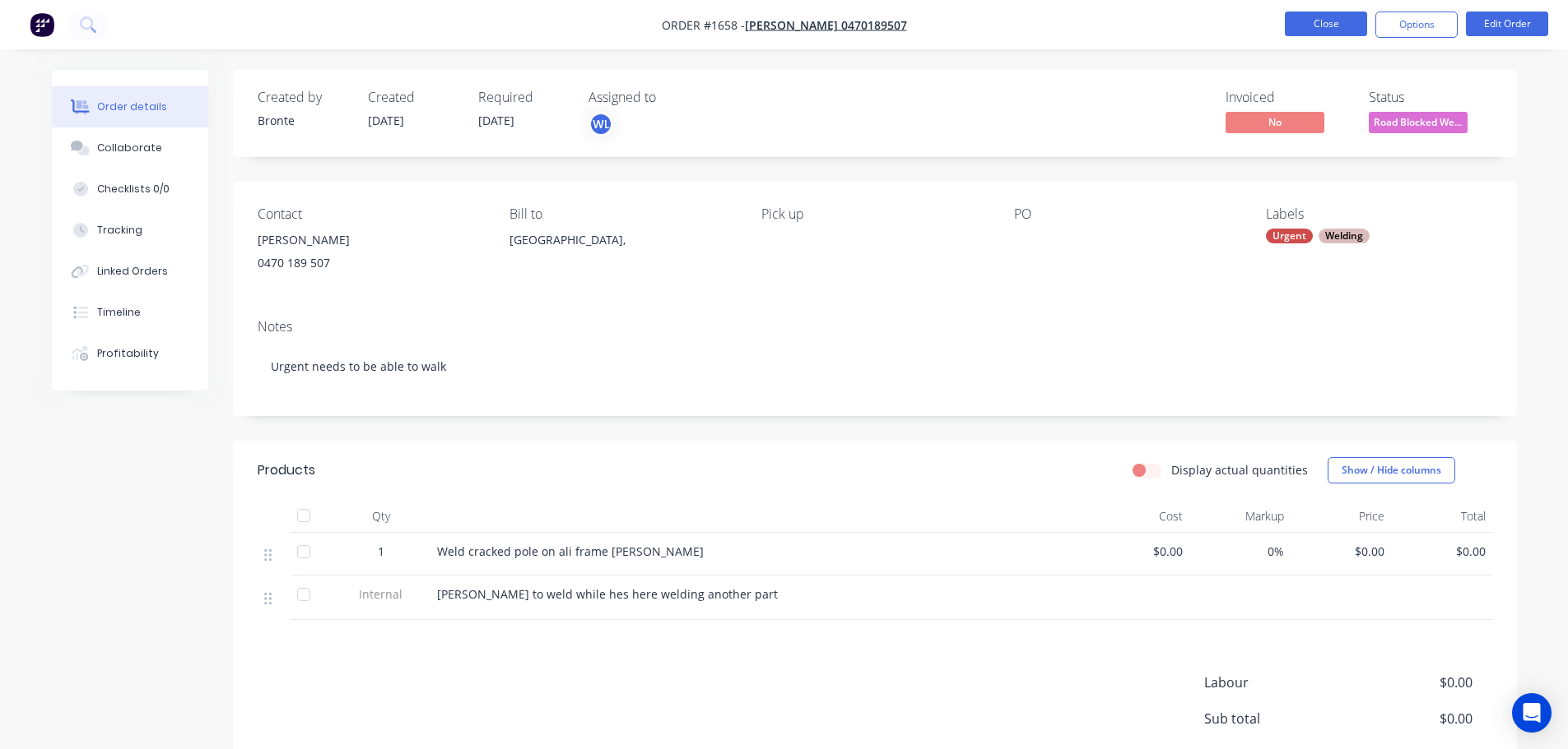
click at [1329, 22] on button "Close" at bounding box center [1326, 24] width 83 height 25
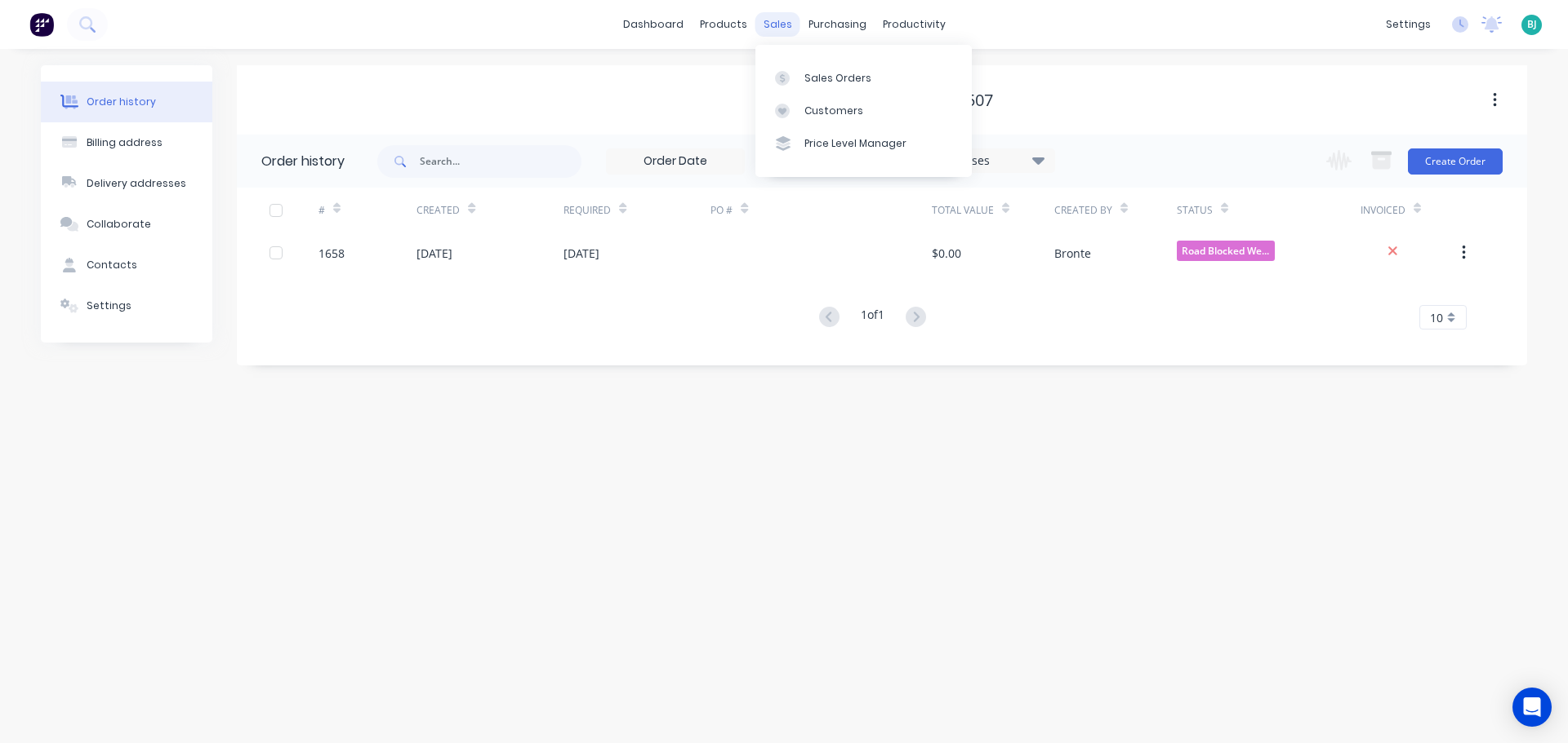
click at [777, 30] on div "sales" at bounding box center [777, 25] width 45 height 25
click at [814, 75] on div "Sales Orders" at bounding box center [838, 77] width 67 height 14
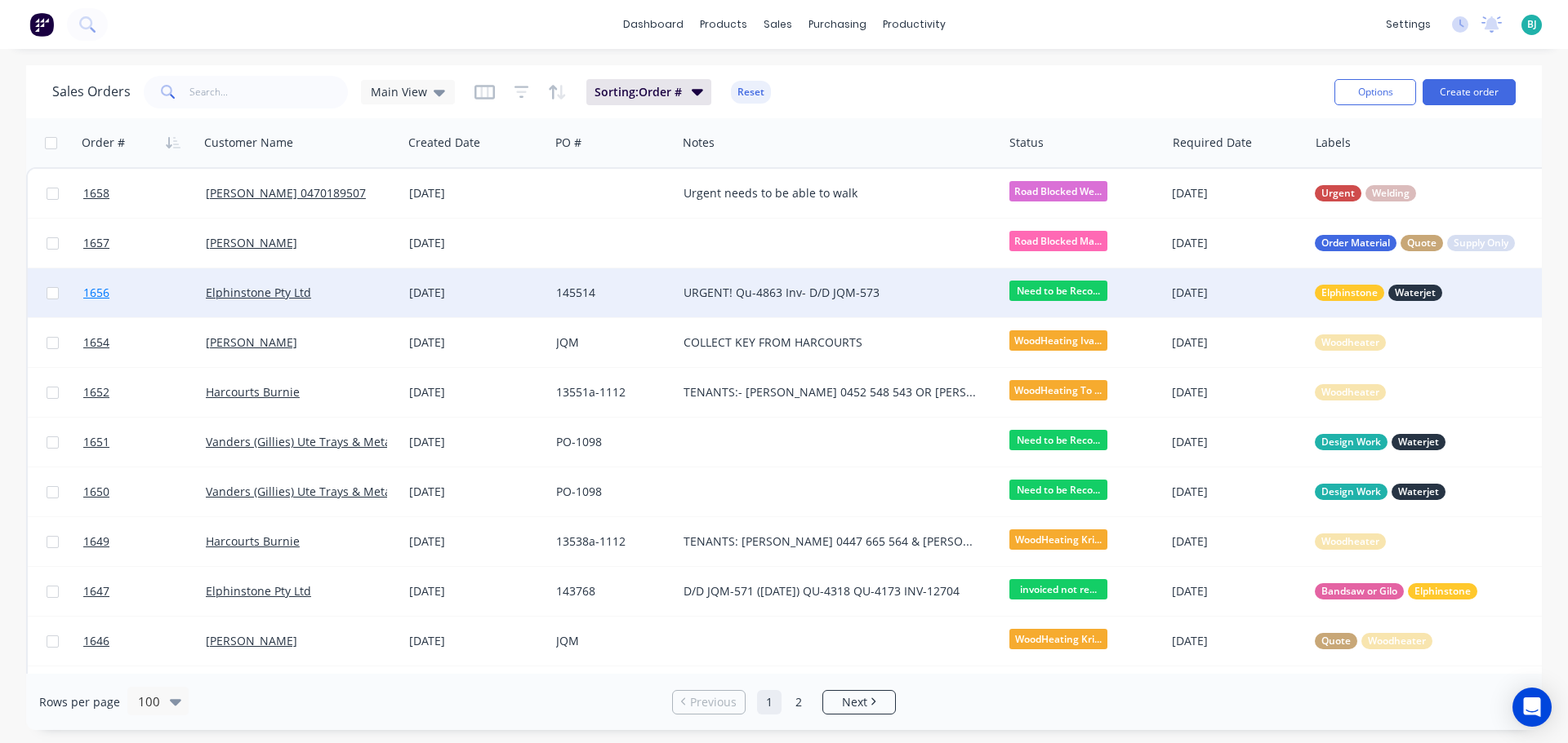
click at [184, 301] on link "1656" at bounding box center [144, 292] width 122 height 49
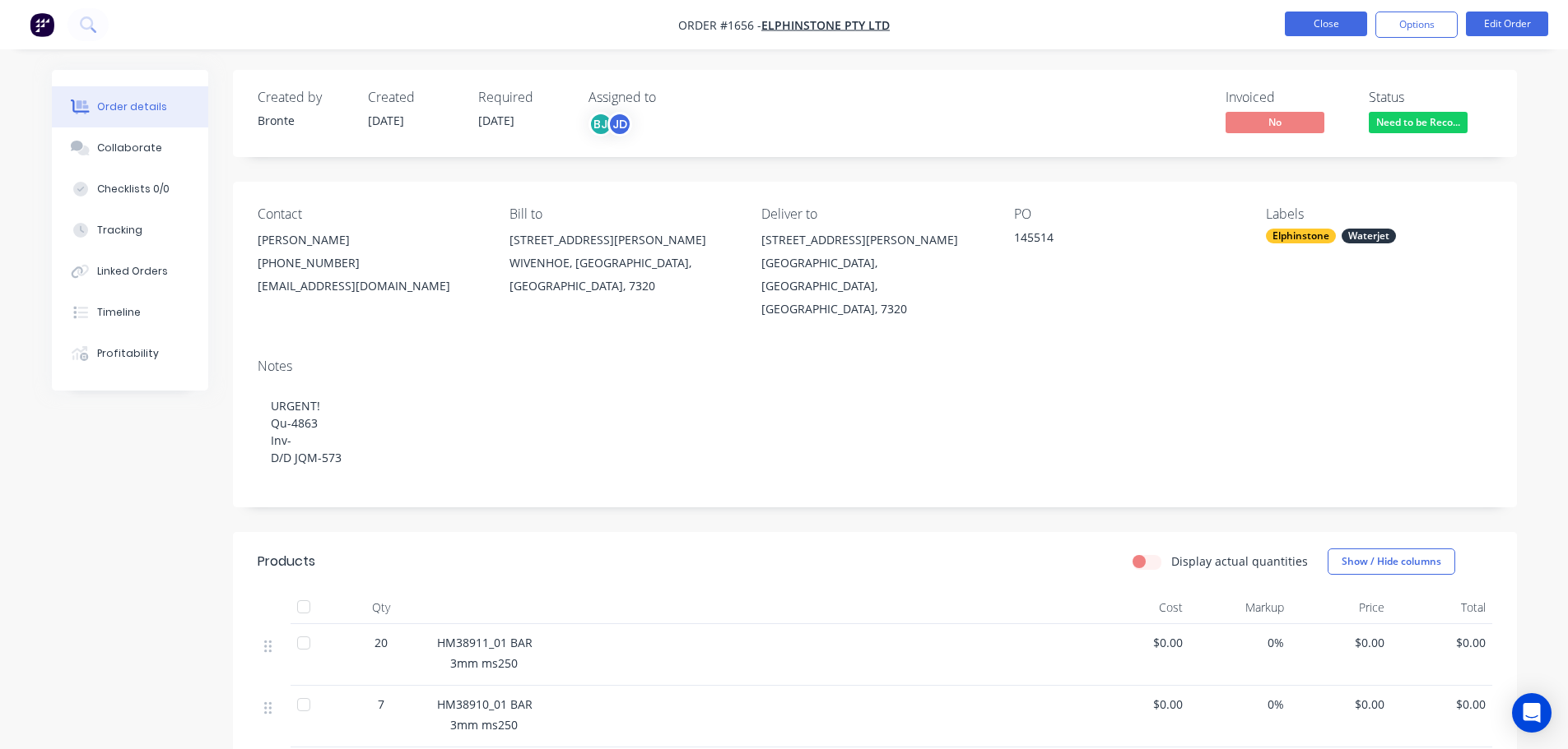
click at [1307, 26] on button "Close" at bounding box center [1326, 24] width 83 height 25
